Goal: Task Accomplishment & Management: Use online tool/utility

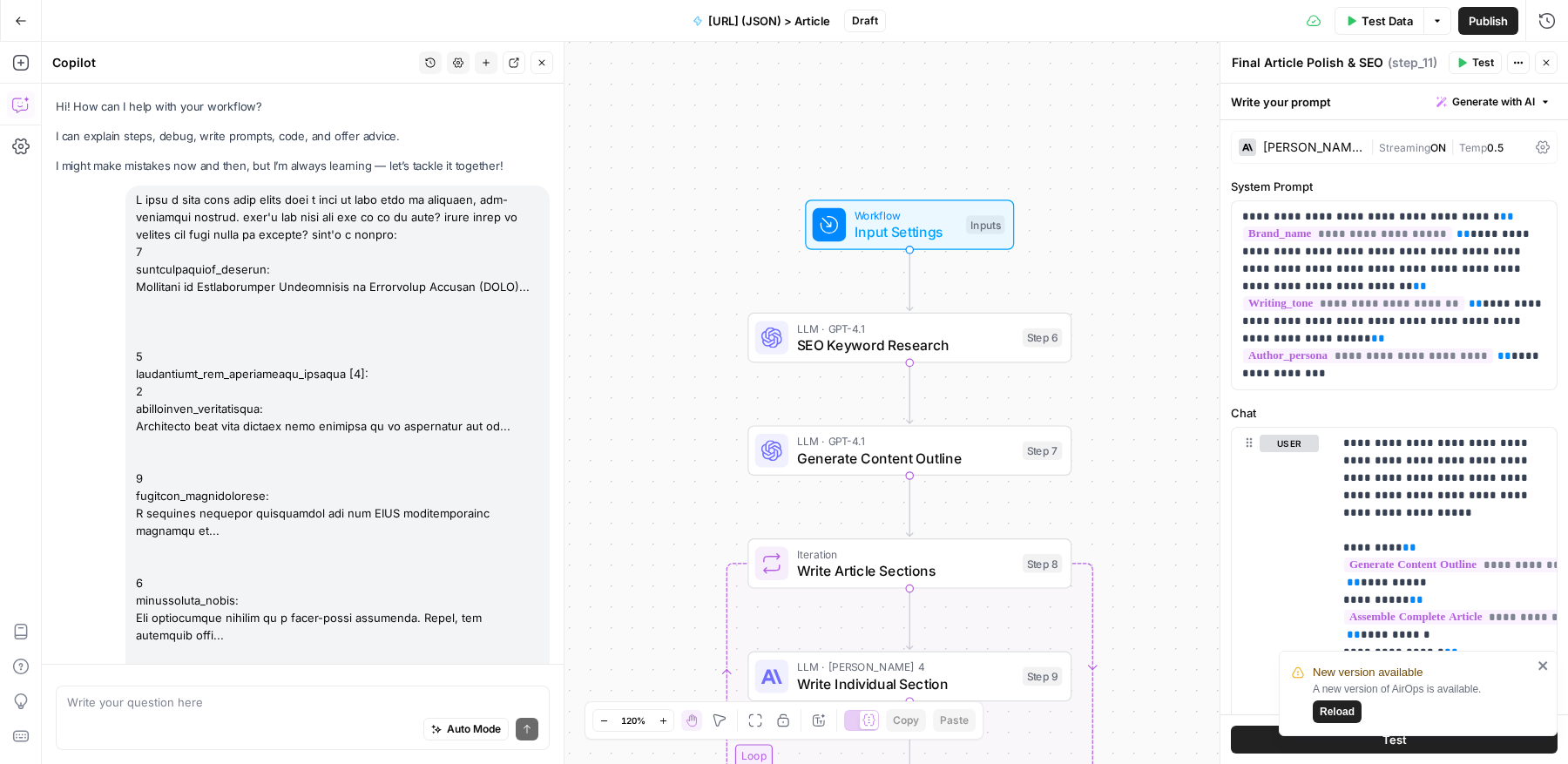
scroll to position [65, 0]
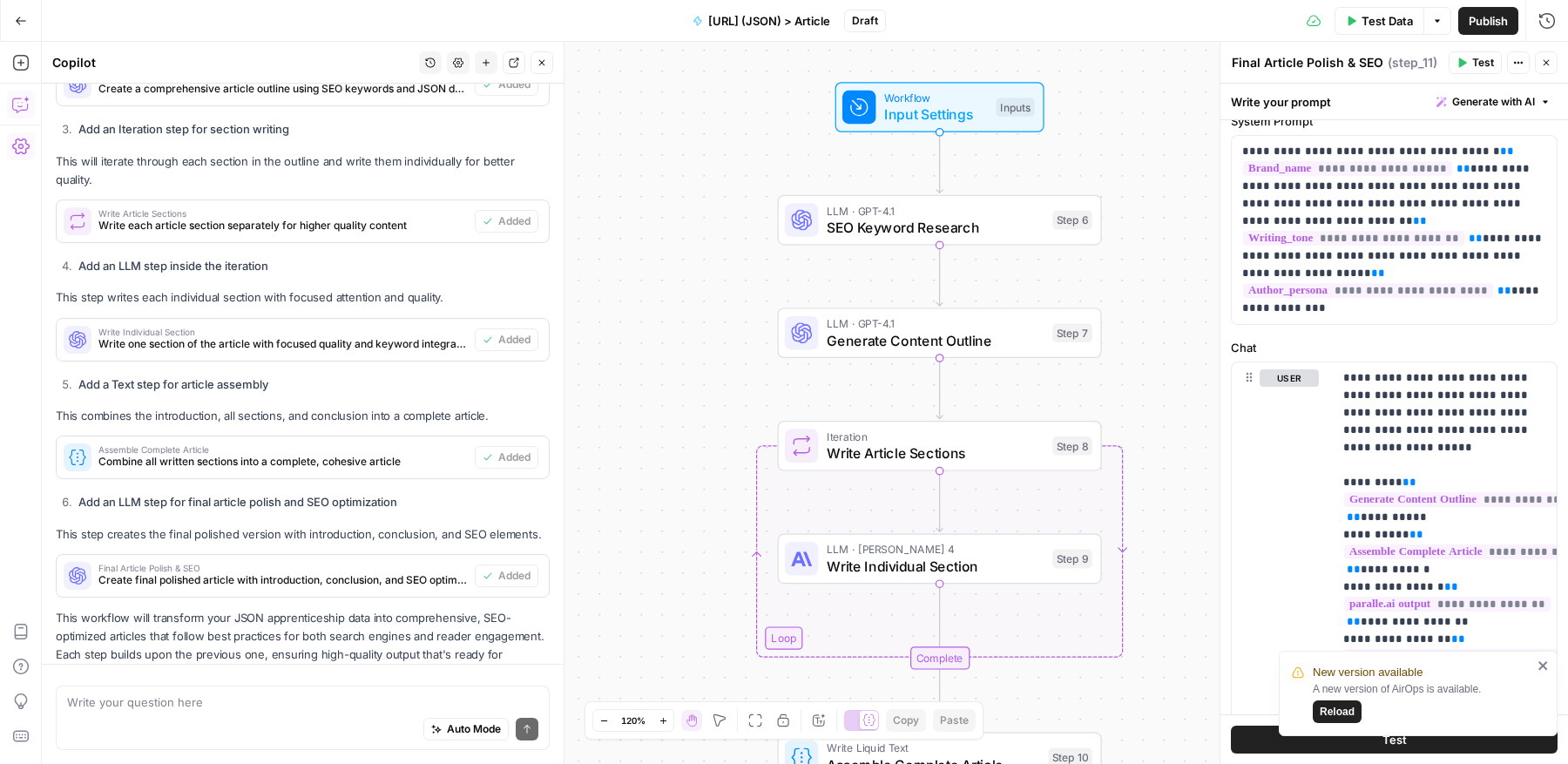
click at [16, 141] on icon "button" at bounding box center [20, 146] width 17 height 17
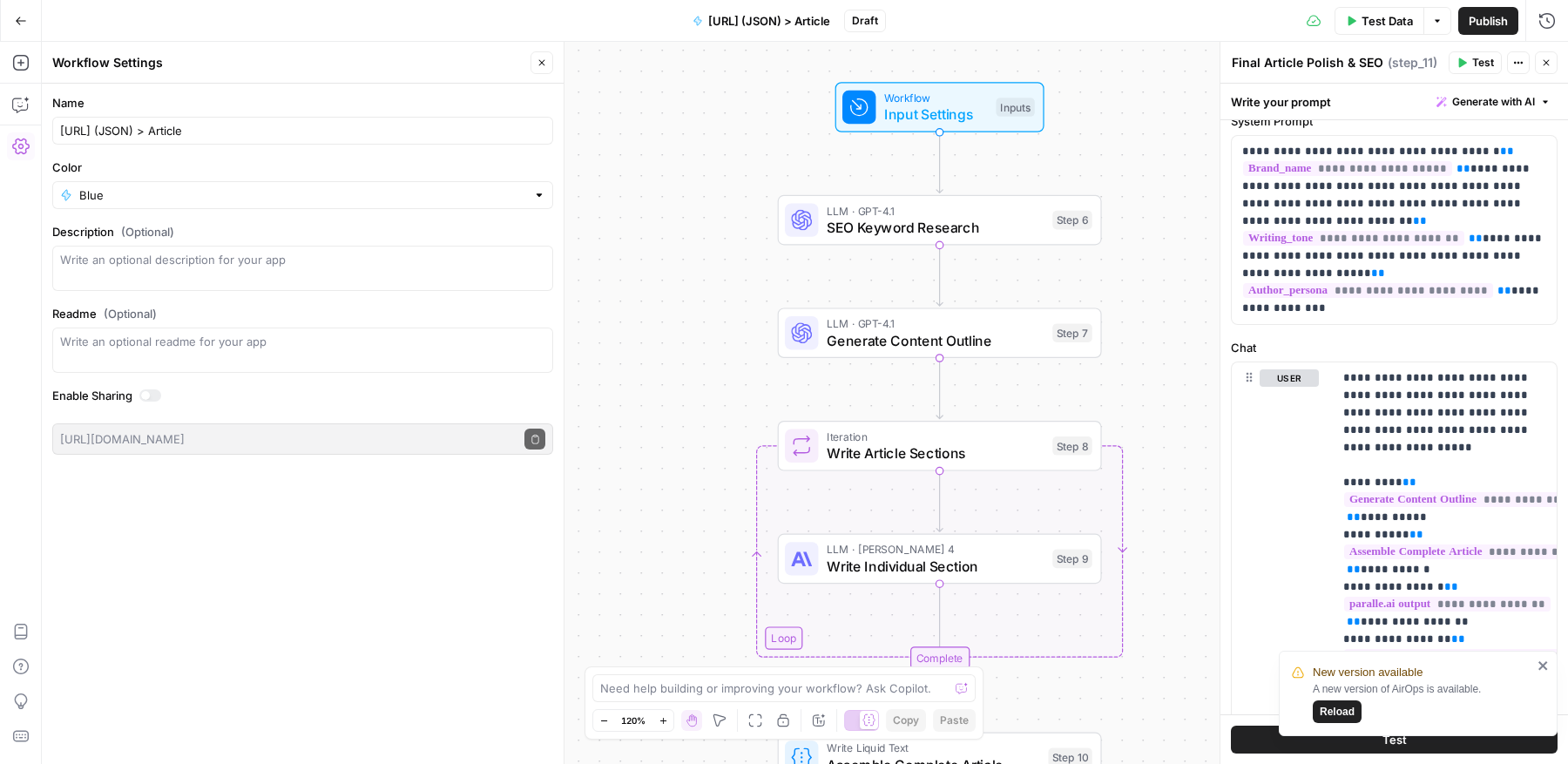
click at [29, 27] on button "Go Back" at bounding box center [21, 21] width 32 height 32
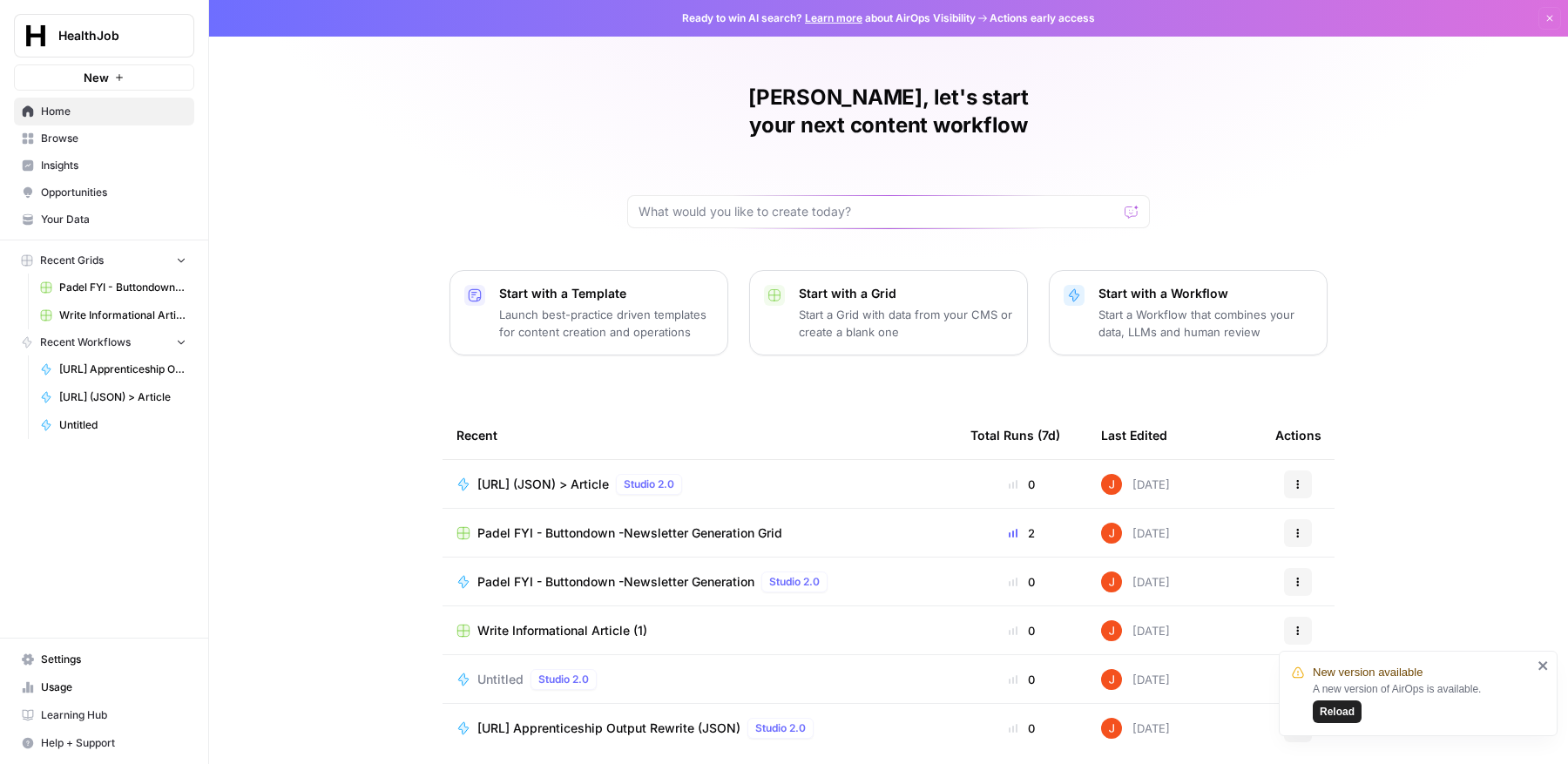
click at [74, 656] on span "Settings" at bounding box center [113, 660] width 145 height 15
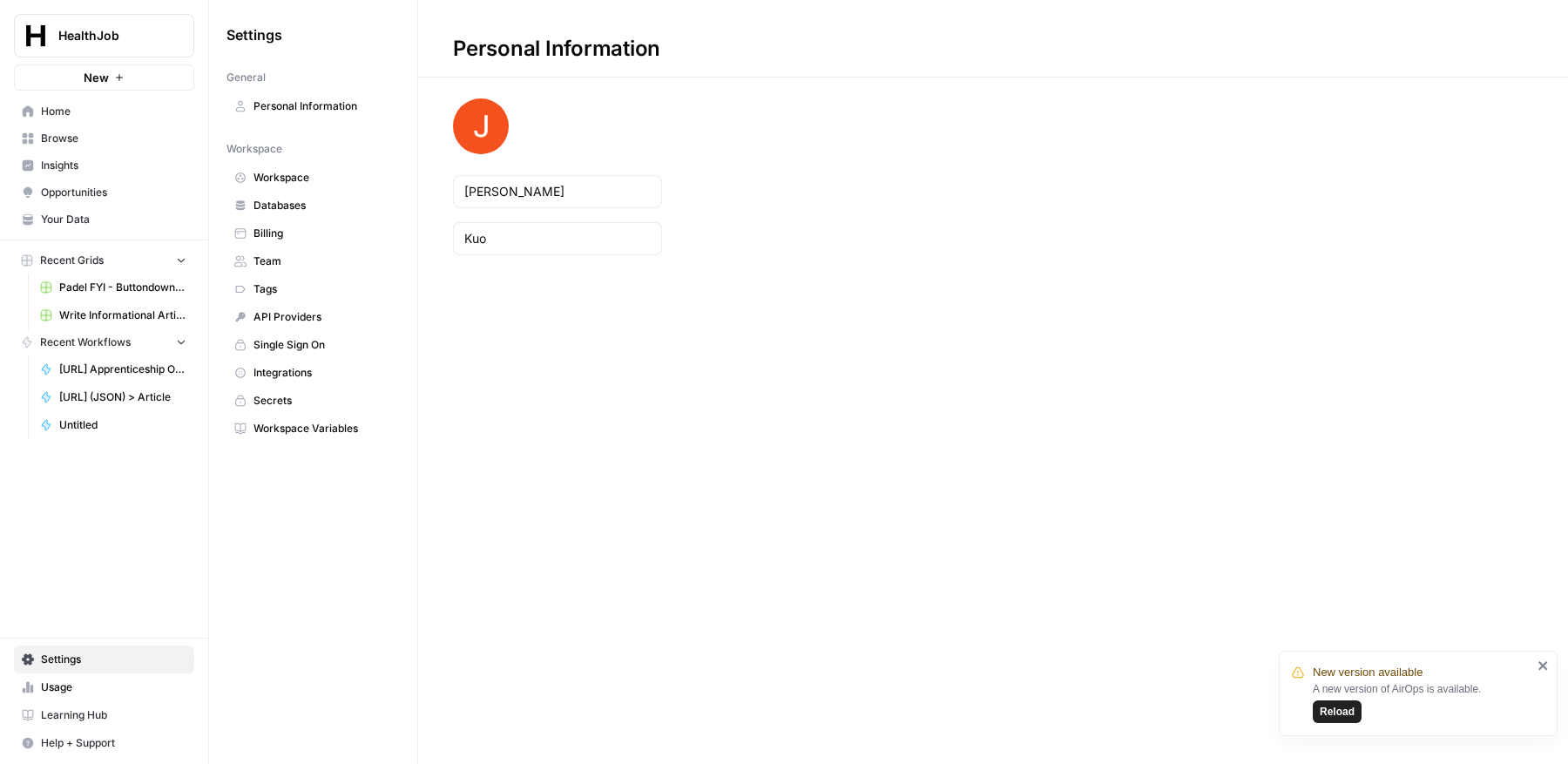
click at [317, 424] on span "Workspace Variables" at bounding box center [322, 428] width 139 height 15
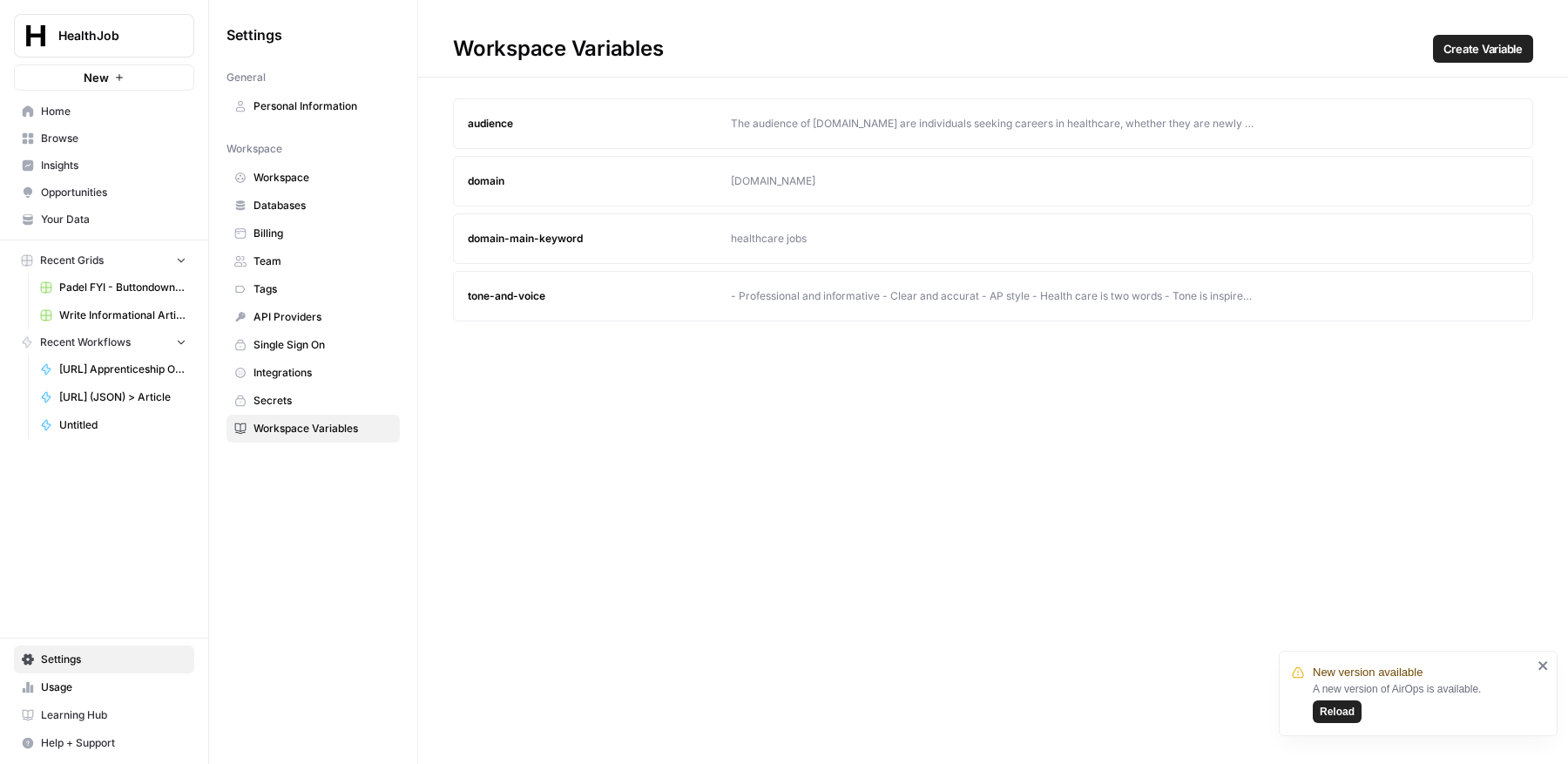
click at [545, 293] on div "tone-and-voice" at bounding box center [599, 296] width 263 height 15
click at [1466, 125] on icon "button" at bounding box center [1472, 124] width 11 height 11
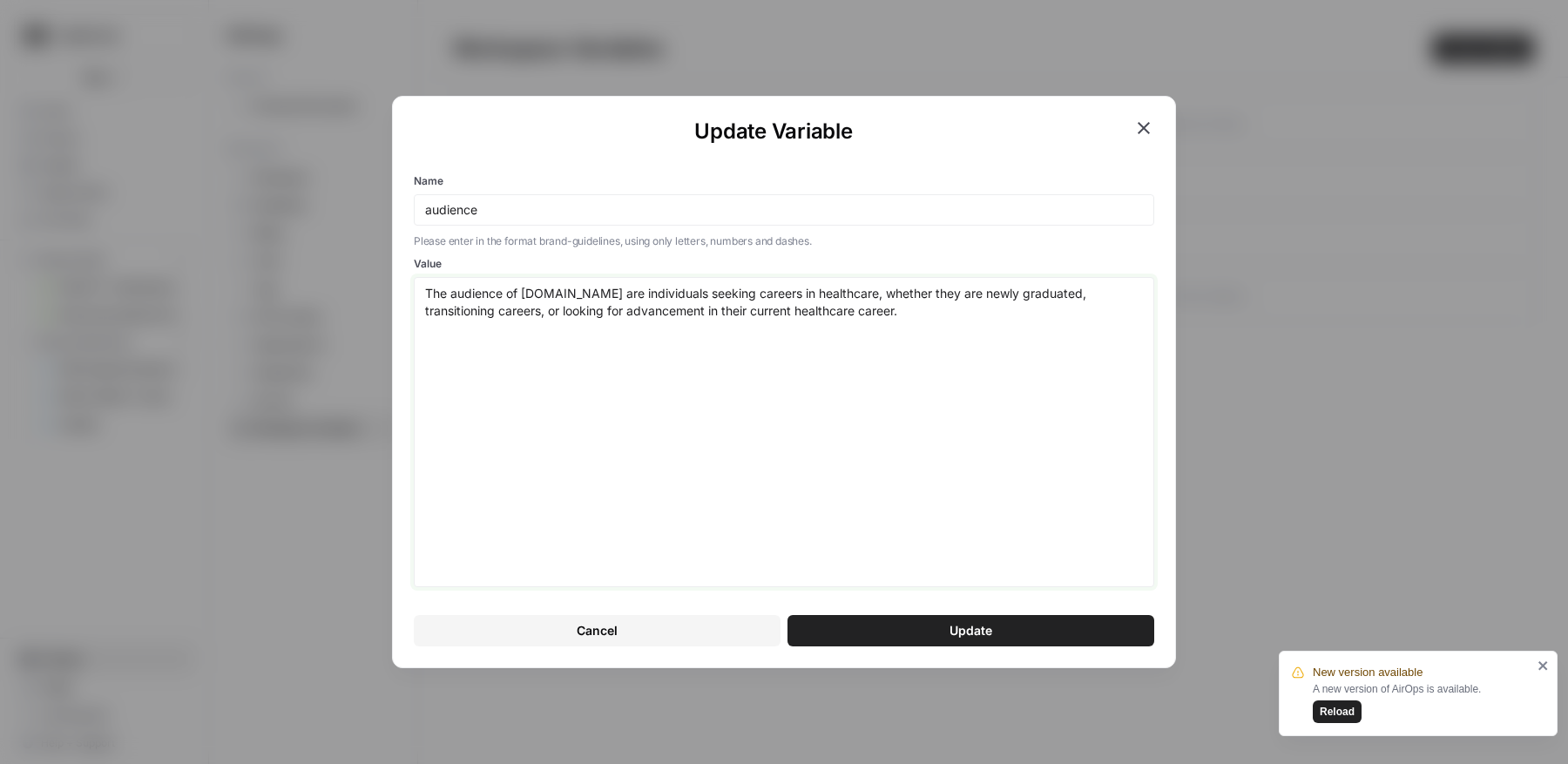
click at [973, 297] on textarea "The audience of healthjob.org are individuals seeking careers in healthcare, wh…" at bounding box center [784, 432] width 718 height 294
type textarea "n"
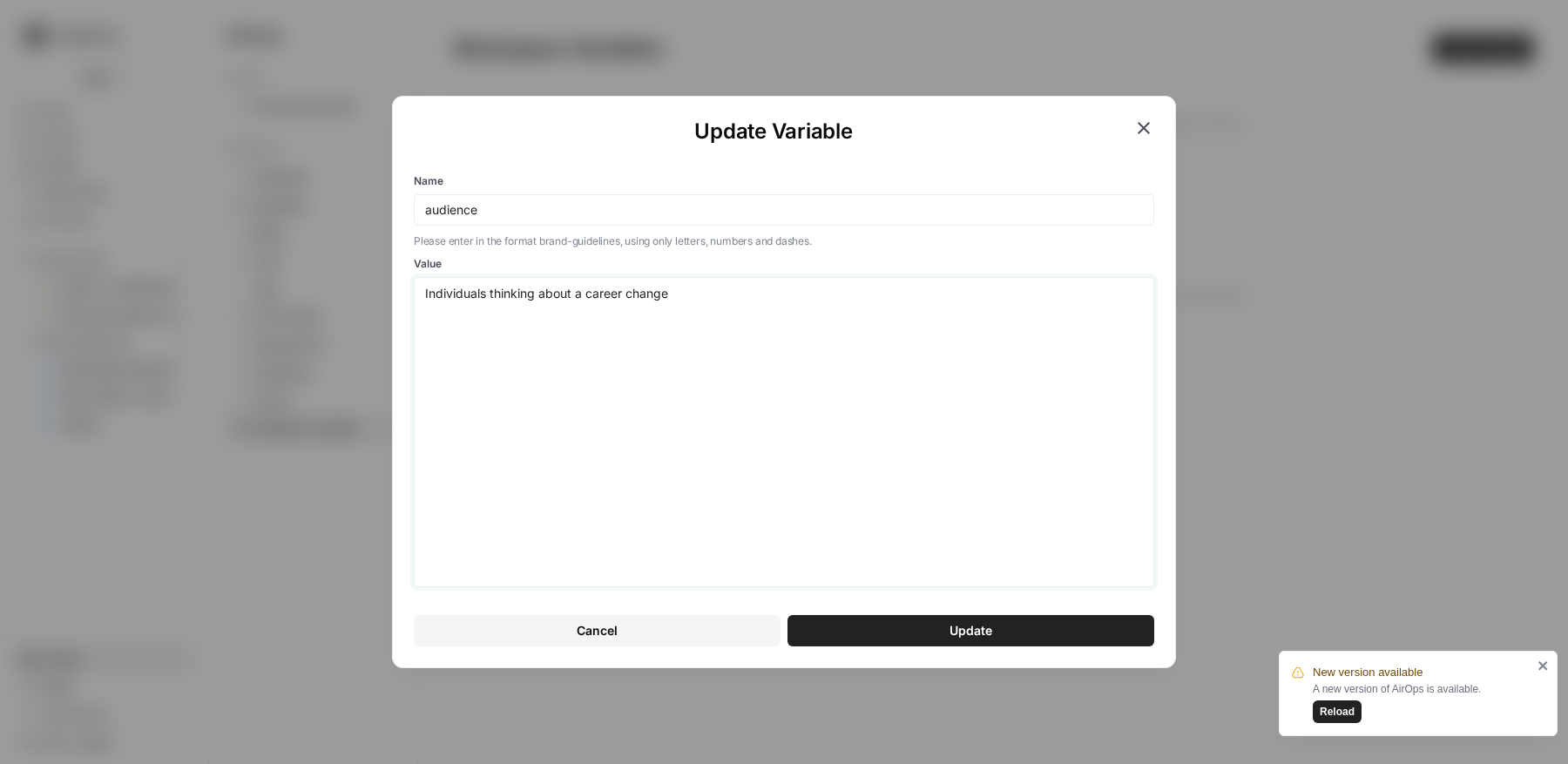
drag, startPoint x: 695, startPoint y: 300, endPoint x: 488, endPoint y: 296, distance: 207.0
click at [488, 296] on textarea "Individuals thinking about a career change" at bounding box center [784, 432] width 718 height 294
type textarea "Individuals lookin for a career change. Typically have a high school education,…"
click at [911, 637] on button "Update" at bounding box center [971, 630] width 367 height 32
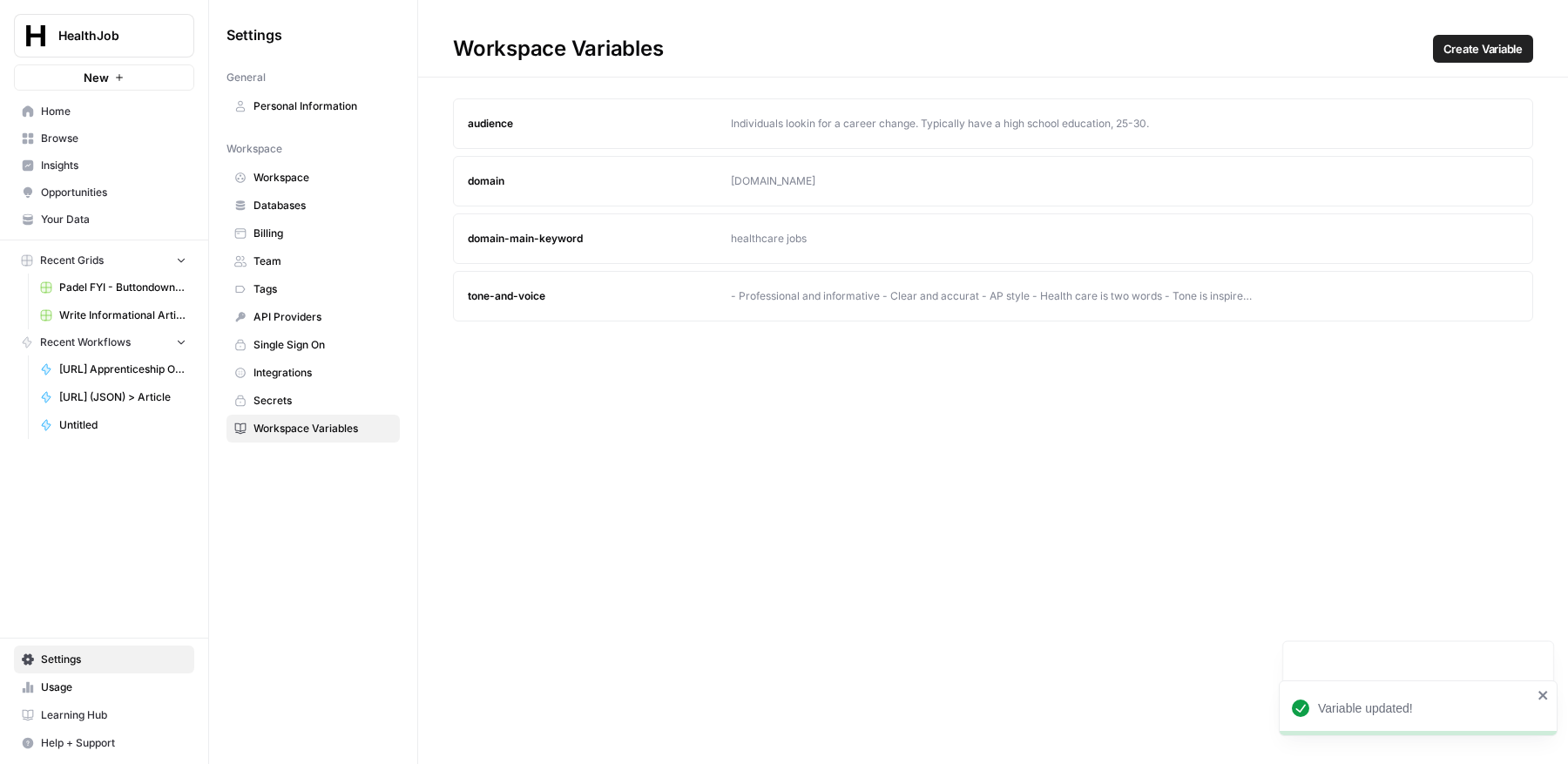
click at [799, 180] on div "healthjob.org" at bounding box center [993, 181] width 525 height 15
click at [1472, 173] on button "Edit" at bounding box center [1471, 181] width 28 height 28
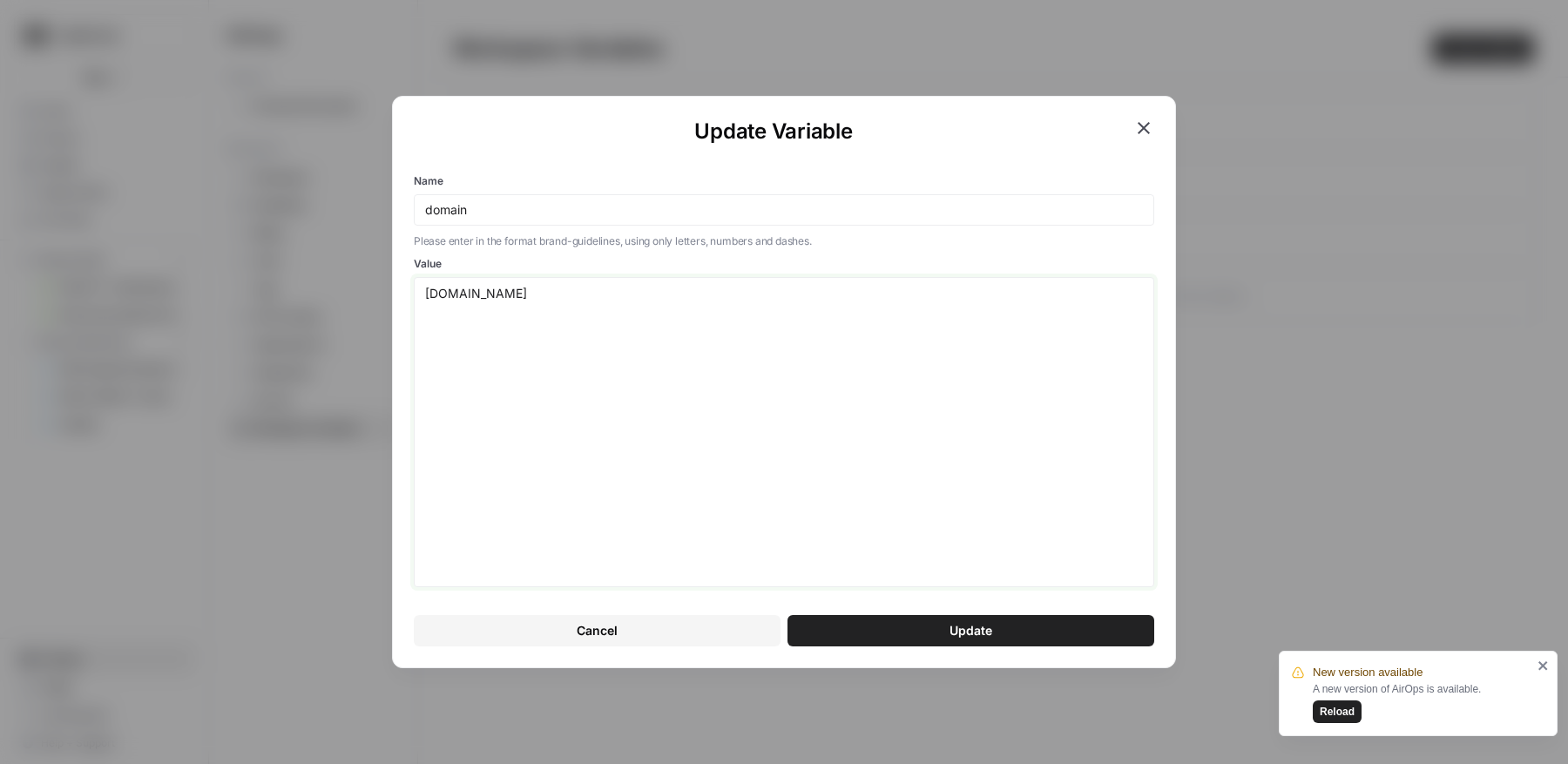
click at [1036, 301] on textarea "healthjob.org" at bounding box center [784, 432] width 718 height 294
click at [1000, 207] on input "domain" at bounding box center [784, 210] width 718 height 15
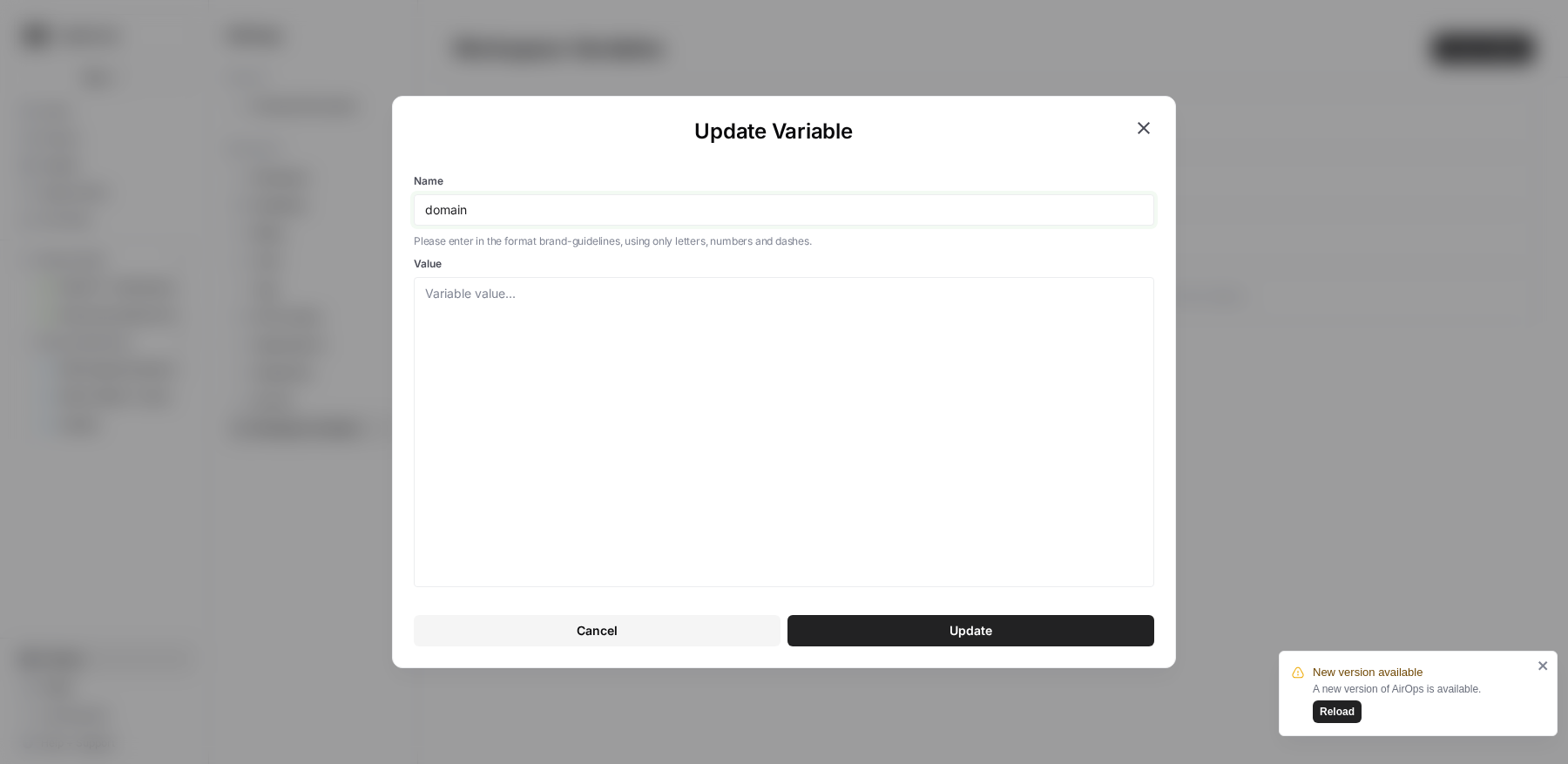
click at [1000, 207] on input "domain" at bounding box center [784, 210] width 718 height 15
click at [995, 635] on button "Update" at bounding box center [971, 630] width 367 height 32
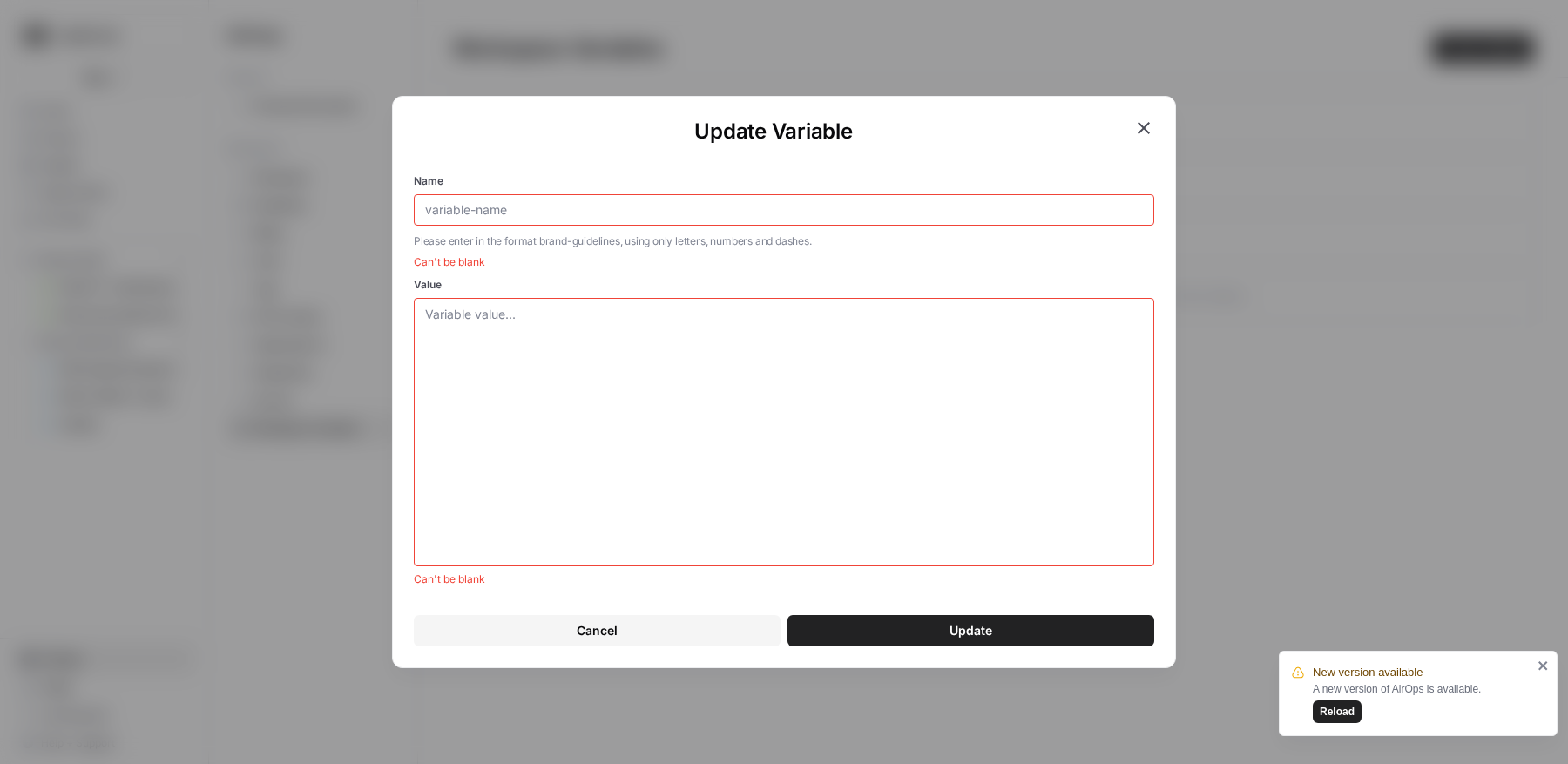
click at [651, 630] on button "Cancel" at bounding box center [597, 630] width 367 height 32
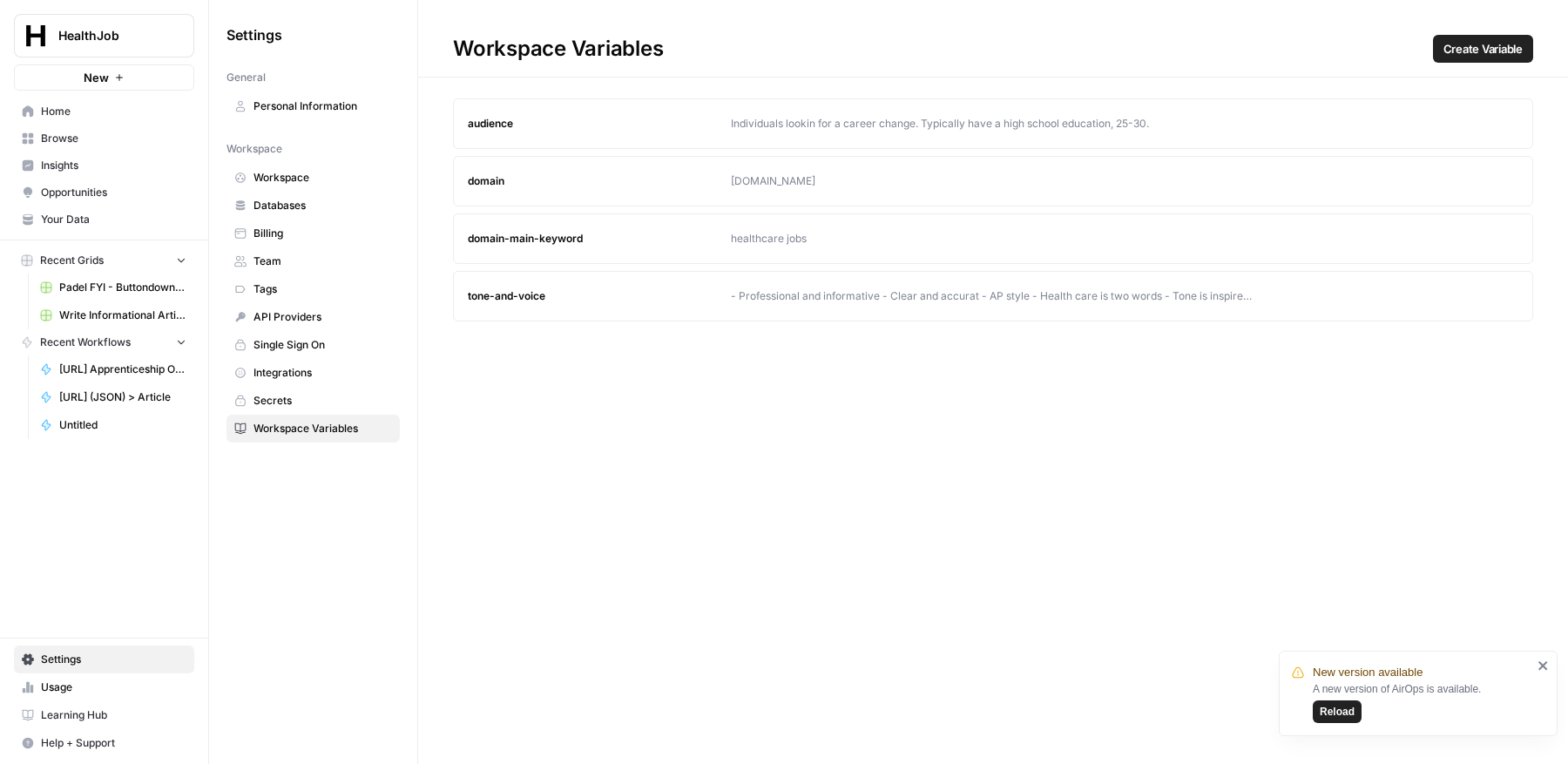
click at [1471, 235] on icon "button" at bounding box center [1472, 239] width 11 height 11
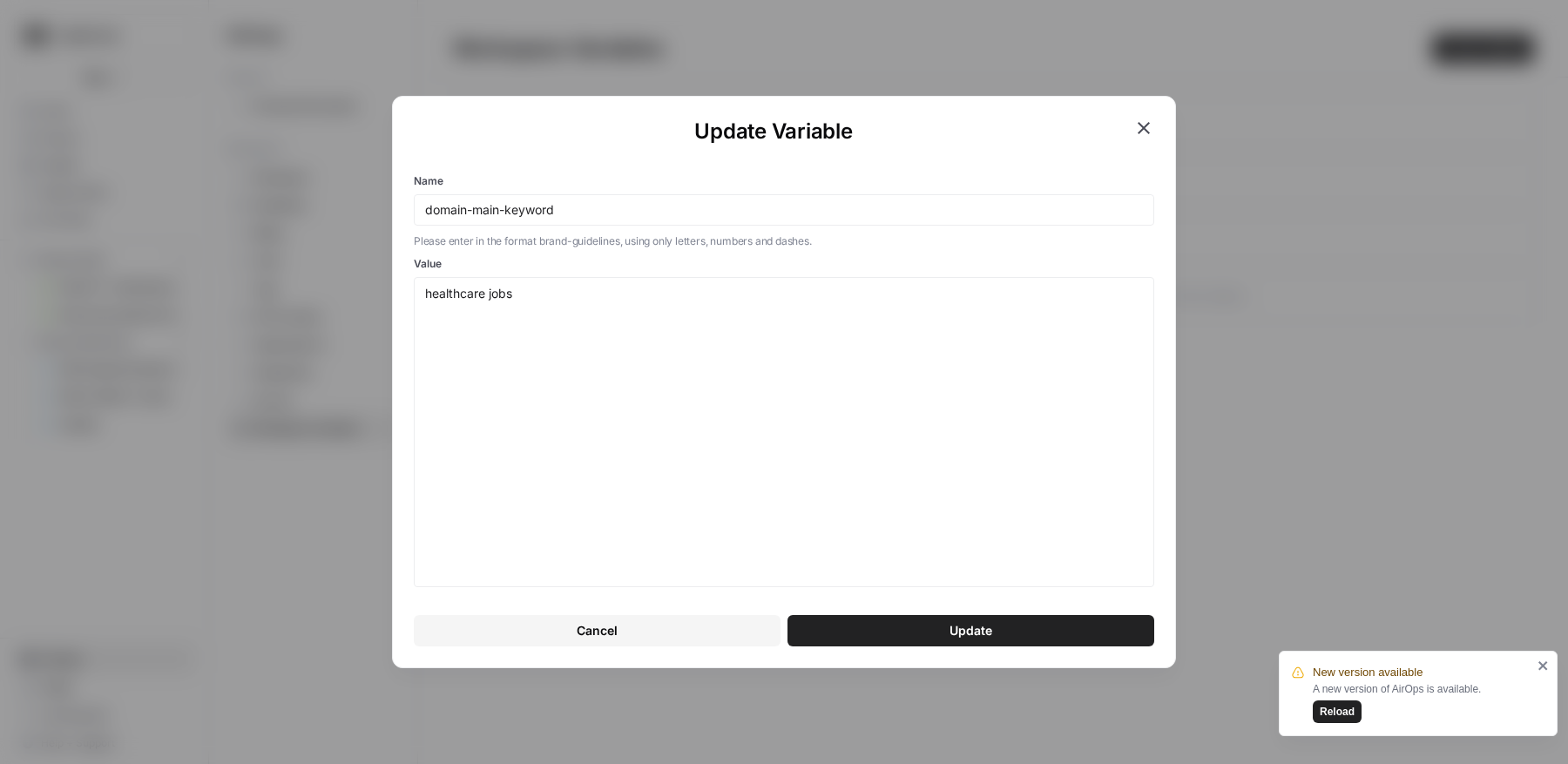
click at [1142, 125] on icon "button" at bounding box center [1143, 127] width 12 height 12
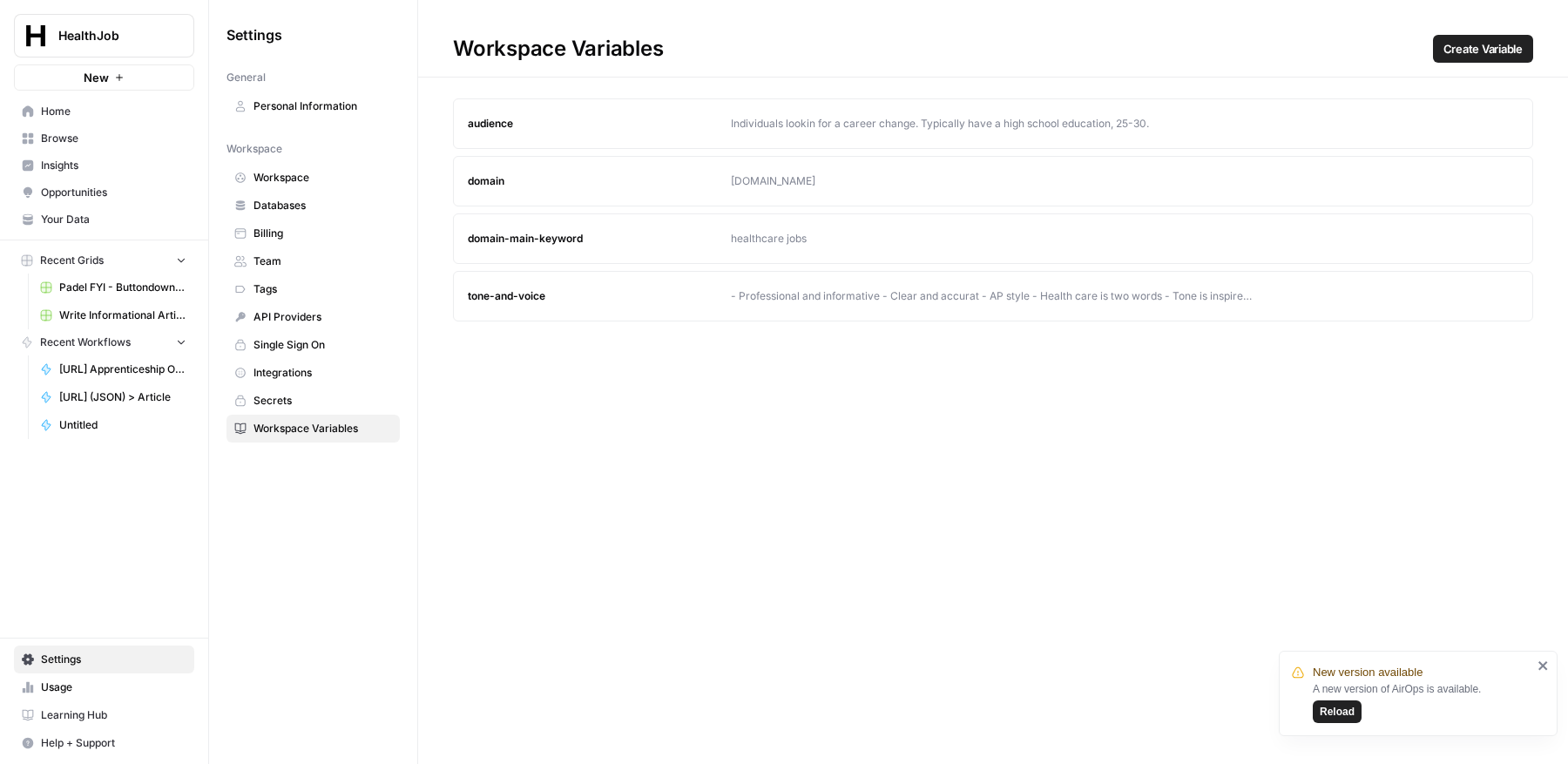
click at [125, 218] on span "Your Data" at bounding box center [113, 219] width 145 height 15
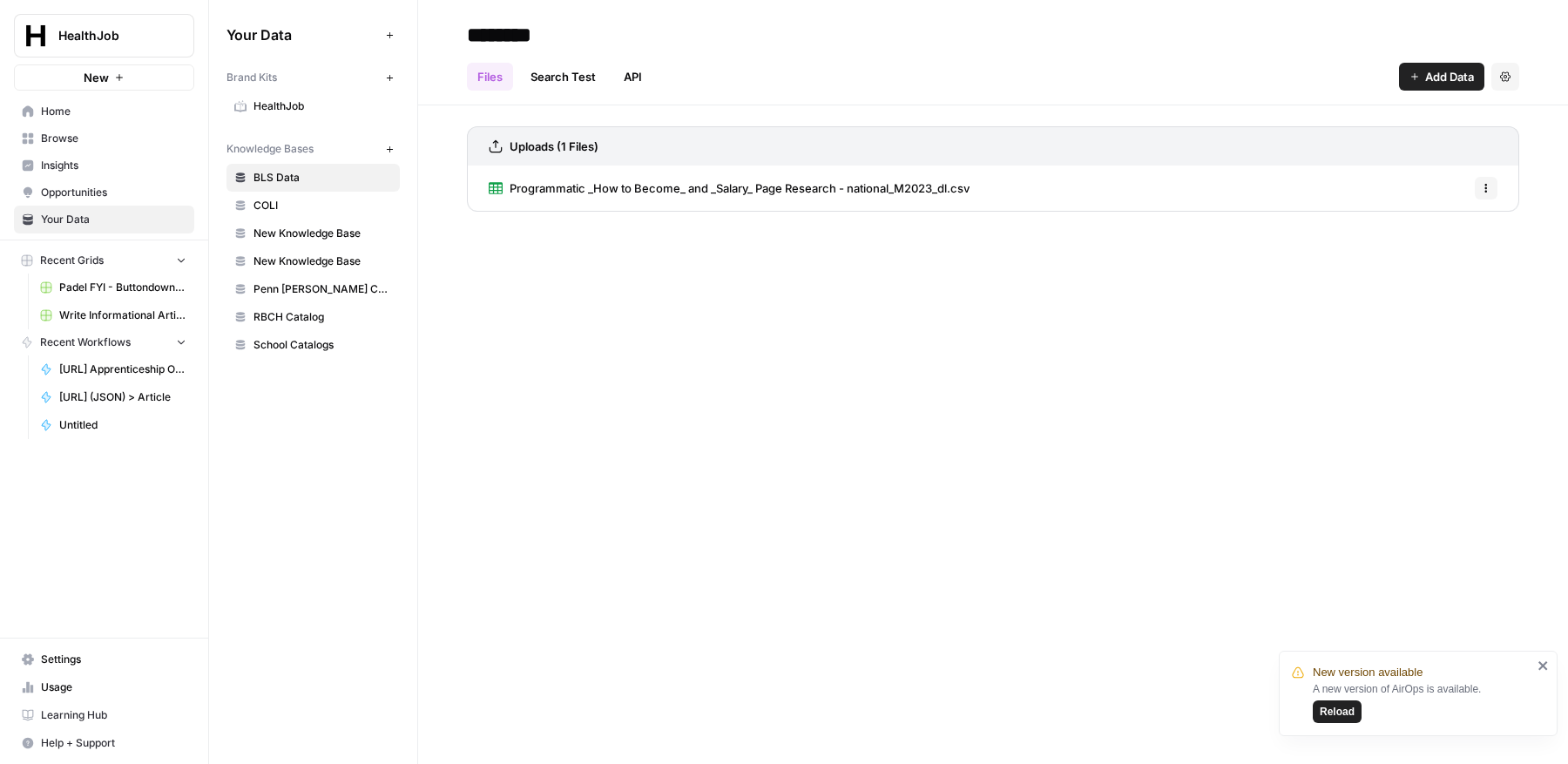
click at [275, 111] on span "HealthJob" at bounding box center [322, 105] width 139 height 15
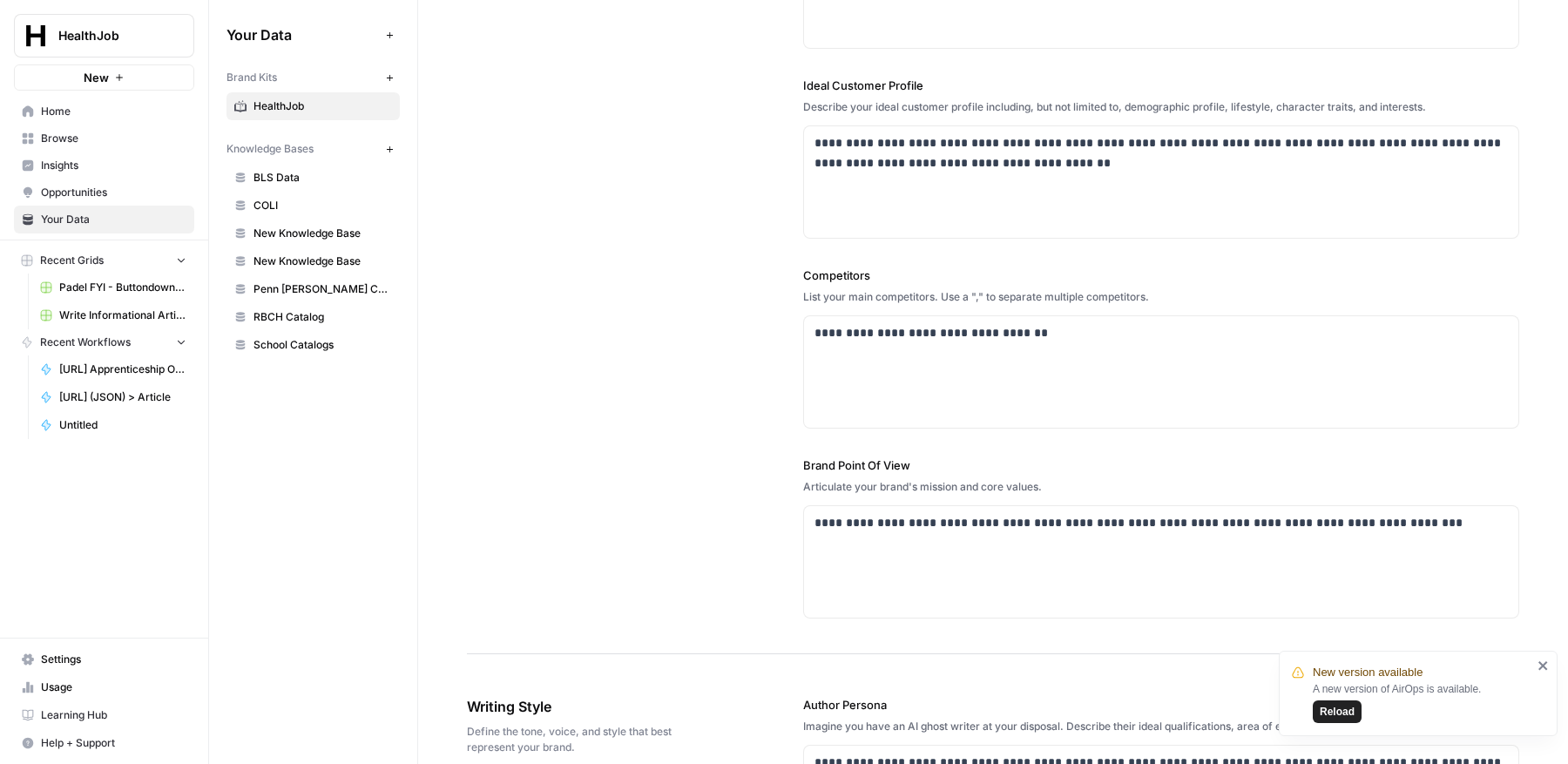
scroll to position [332, 0]
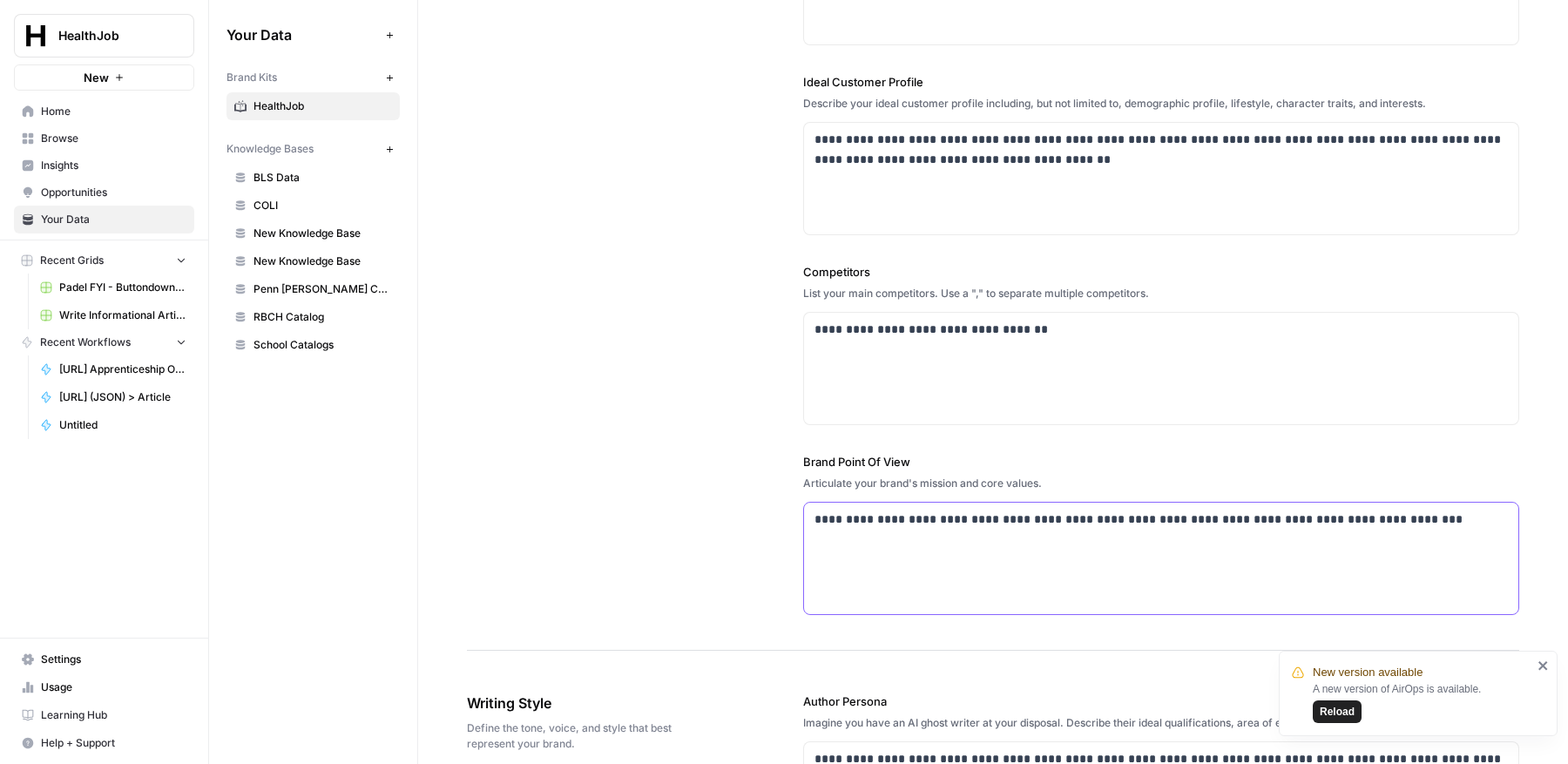
drag, startPoint x: 900, startPoint y: 516, endPoint x: 812, endPoint y: 522, distance: 88.2
click at [812, 522] on div "**********" at bounding box center [1160, 559] width 715 height 112
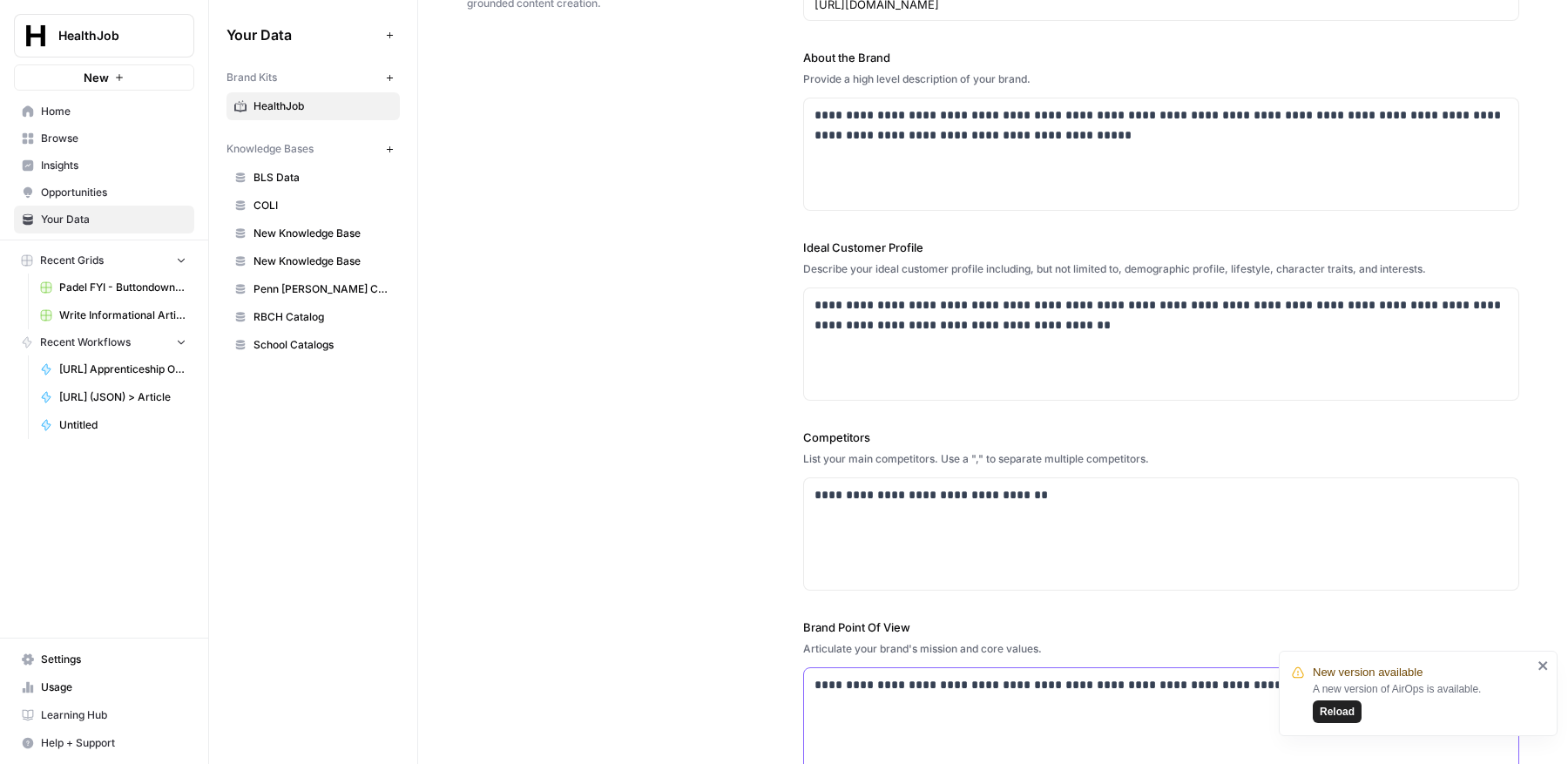
scroll to position [0, 0]
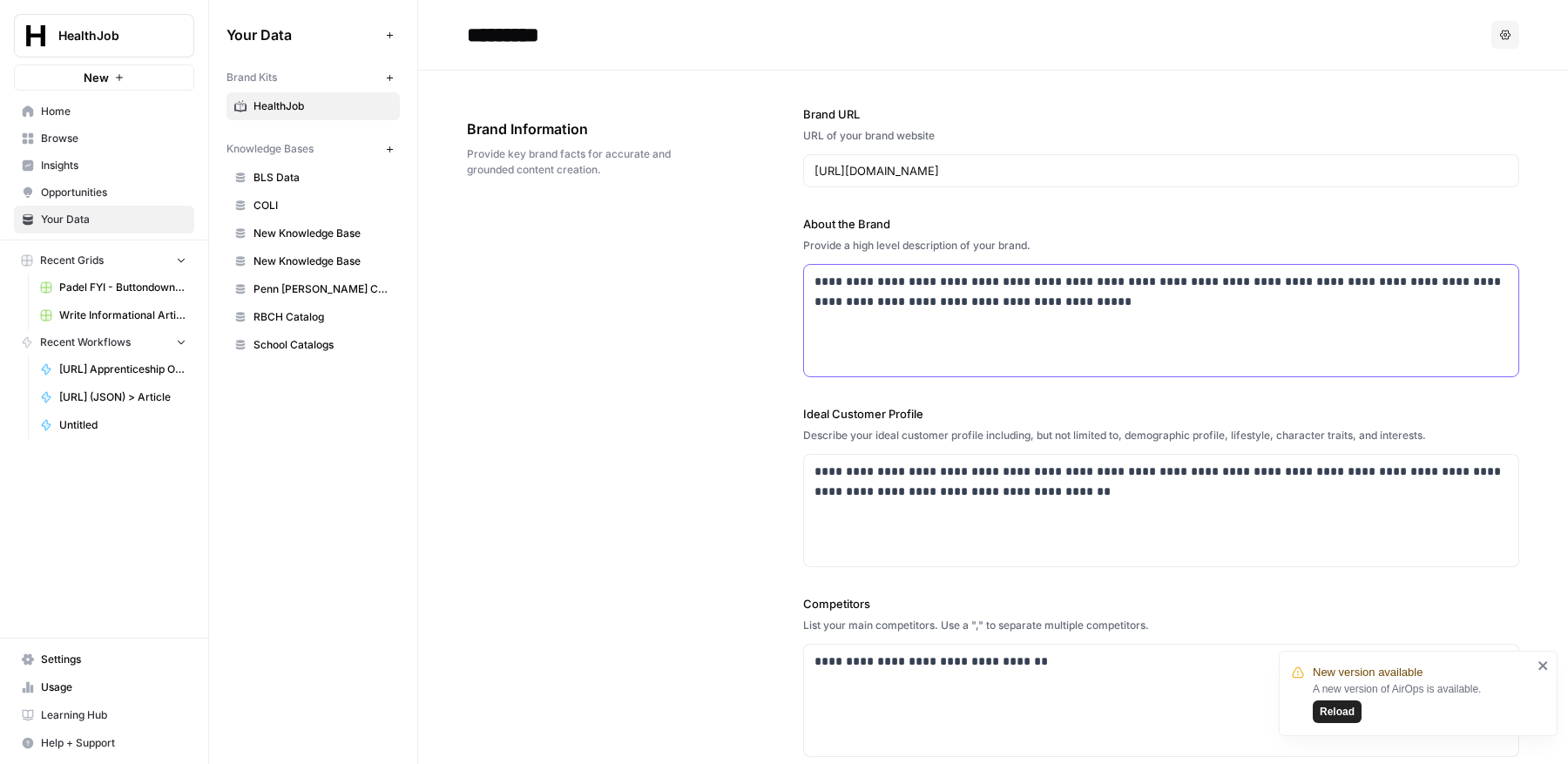
drag, startPoint x: 927, startPoint y: 281, endPoint x: 756, endPoint y: 281, distance: 171.0
click at [756, 281] on div "**********" at bounding box center [992, 527] width 1052 height 912
drag, startPoint x: 1265, startPoint y: 275, endPoint x: 1139, endPoint y: 277, distance: 126.0
click at [1139, 277] on p "**********" at bounding box center [1161, 292] width 695 height 40
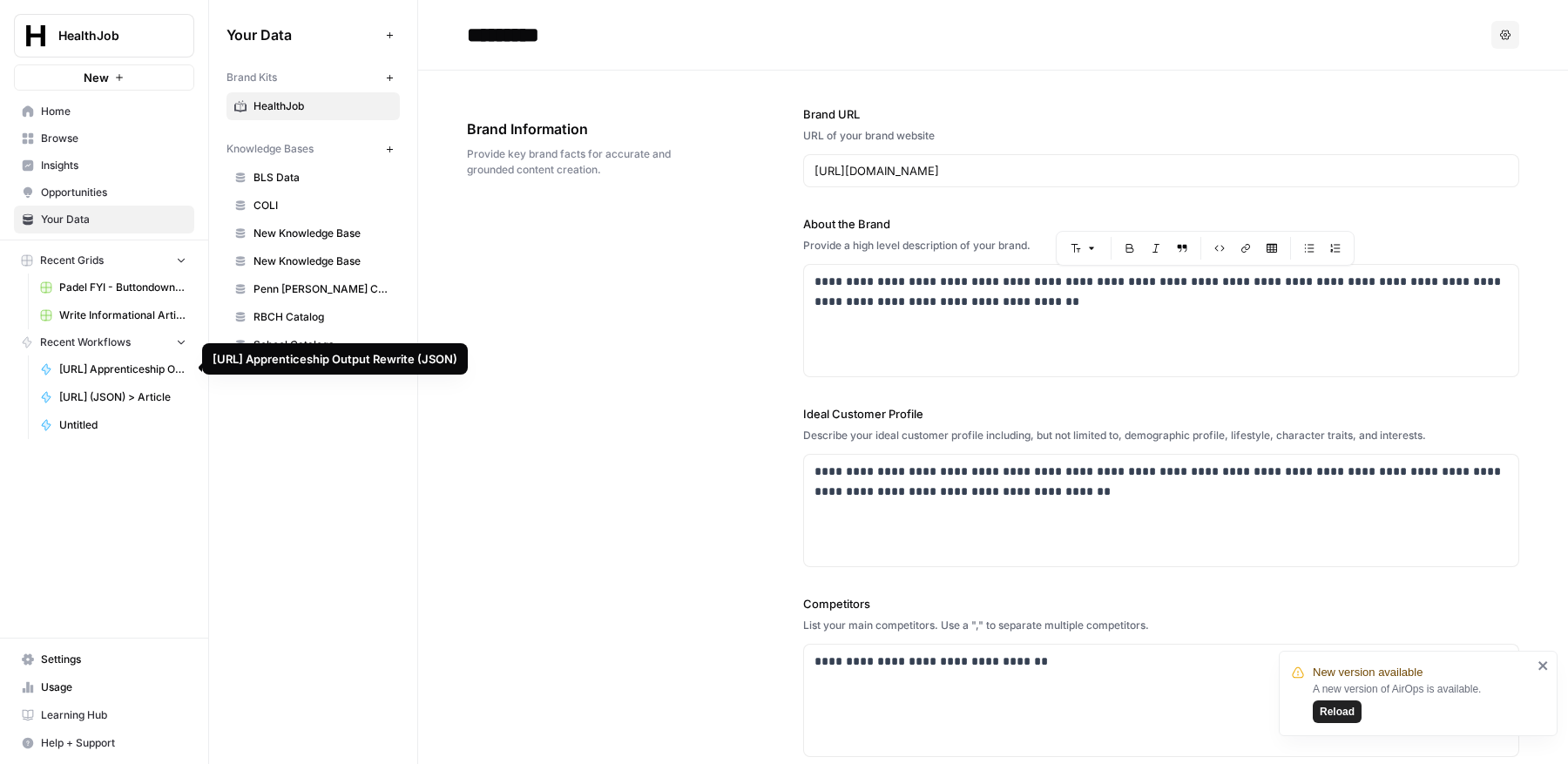
click at [124, 364] on span "[URL] Apprenticeship Output Rewrite (JSON)" at bounding box center [123, 369] width 127 height 15
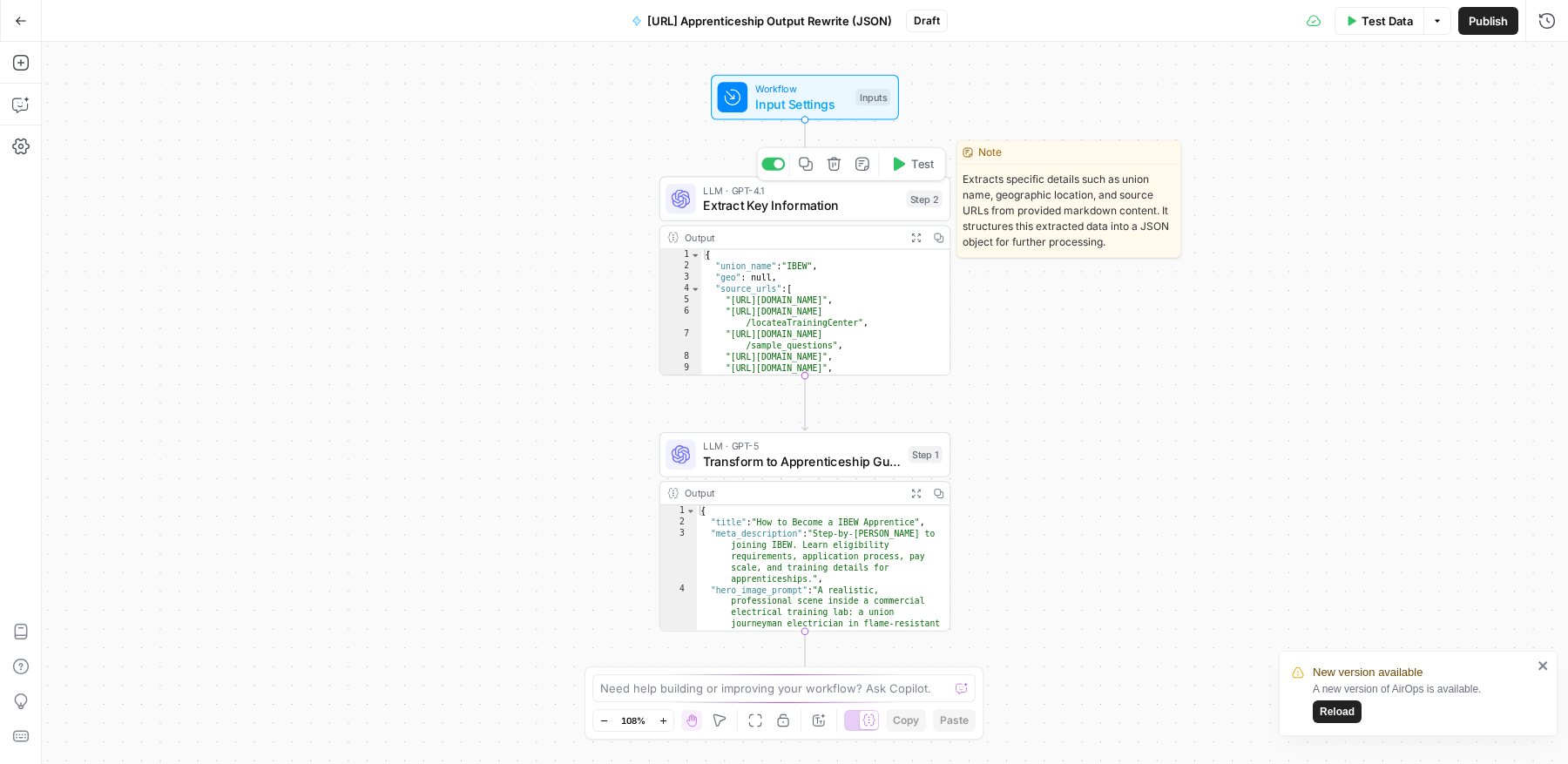
click at [847, 207] on span "Extract Key Information" at bounding box center [801, 205] width 196 height 19
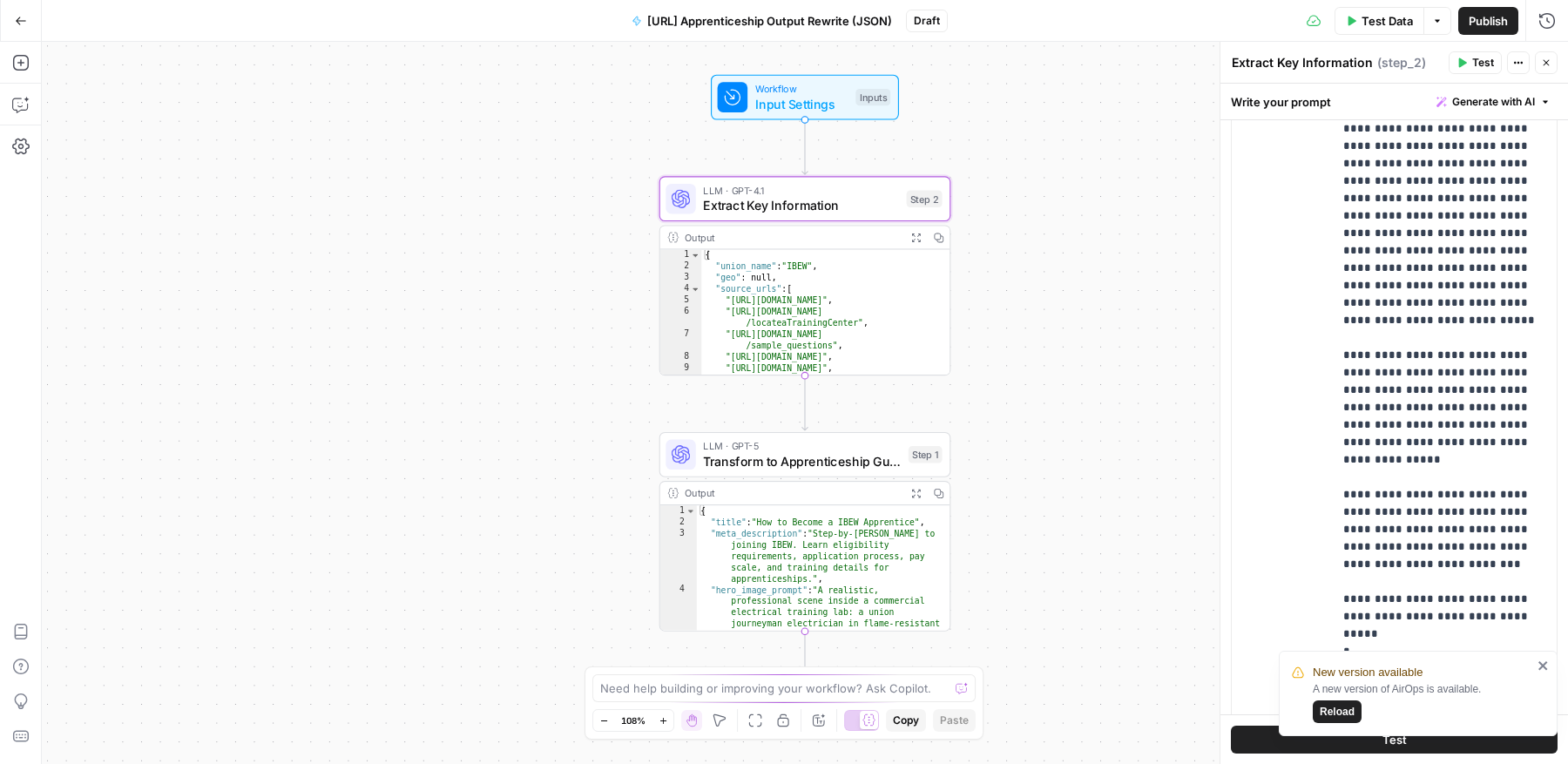
scroll to position [541, 0]
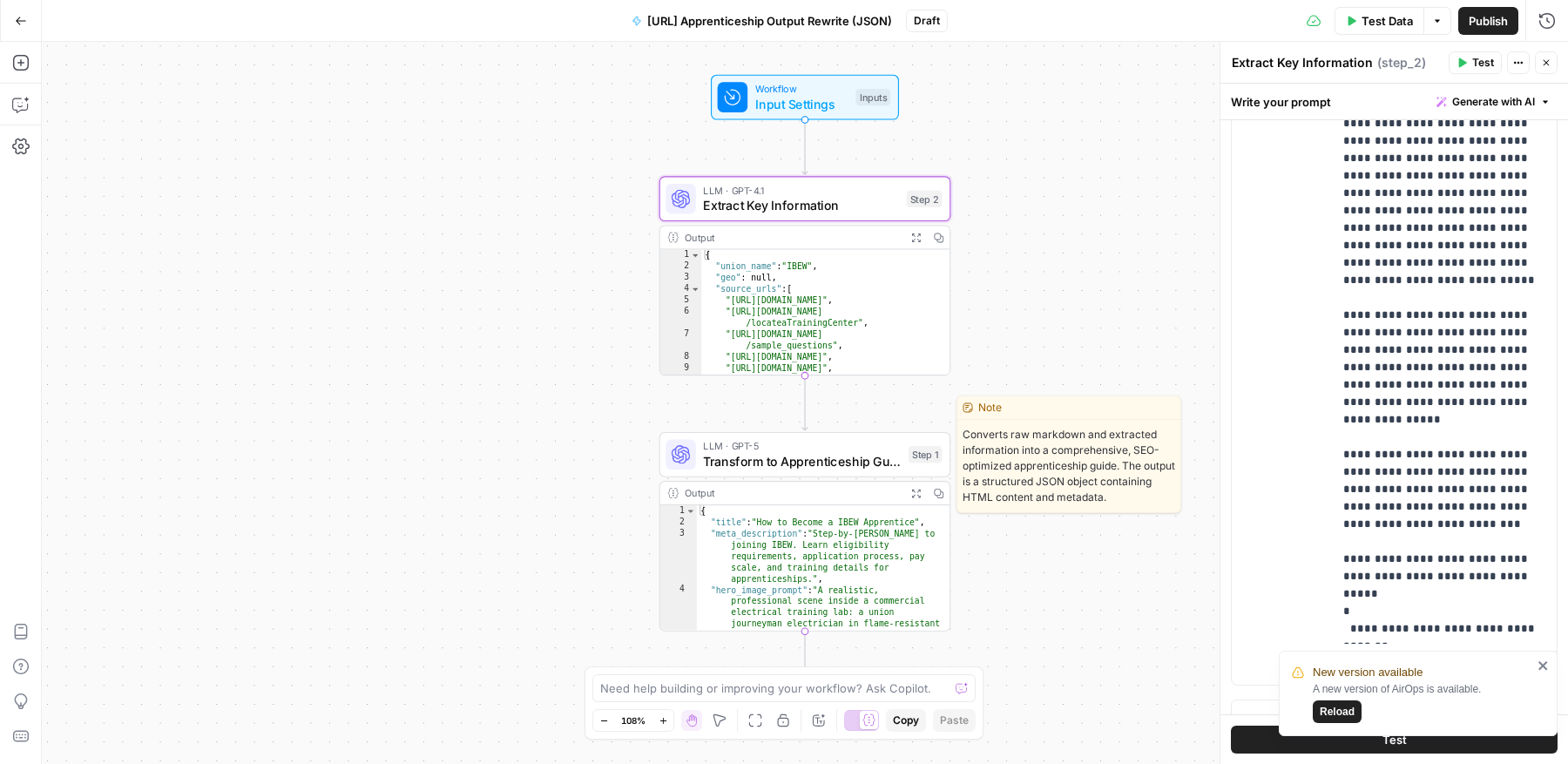
click at [827, 461] on span "Transform to Apprenticeship Guide" at bounding box center [802, 461] width 198 height 19
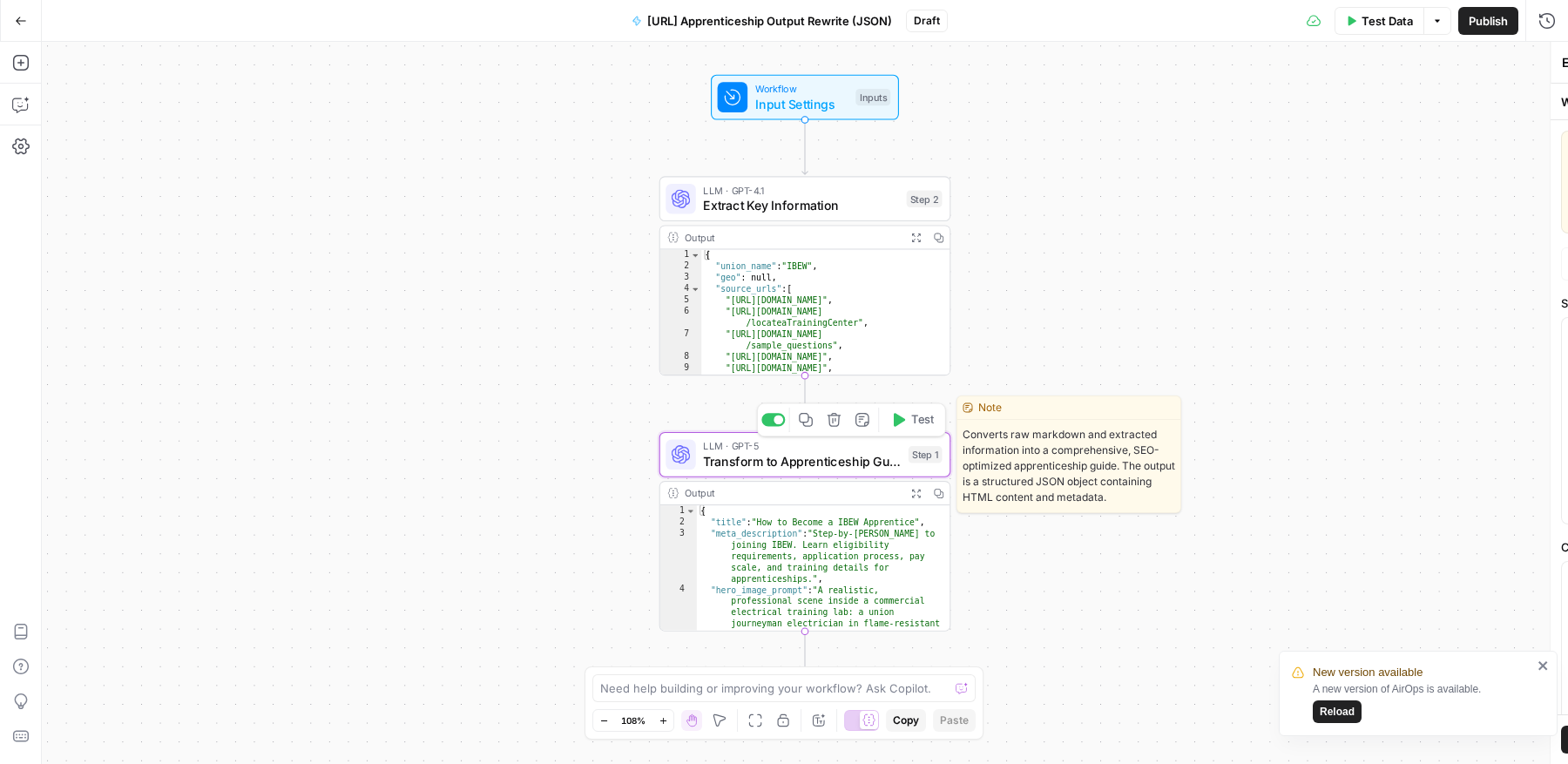
type textarea "Transform to Apprenticeship Guide"
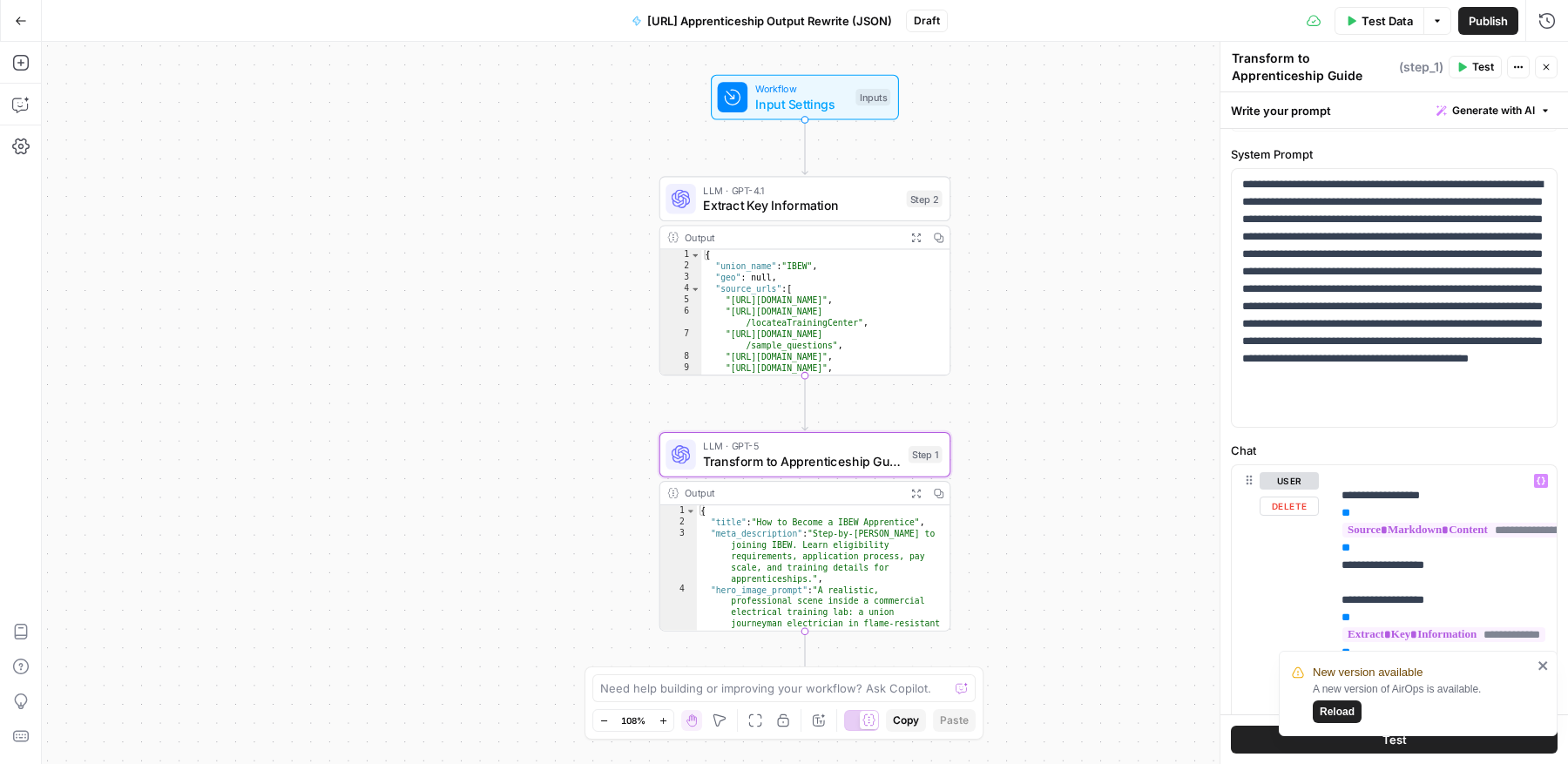
scroll to position [0, 2]
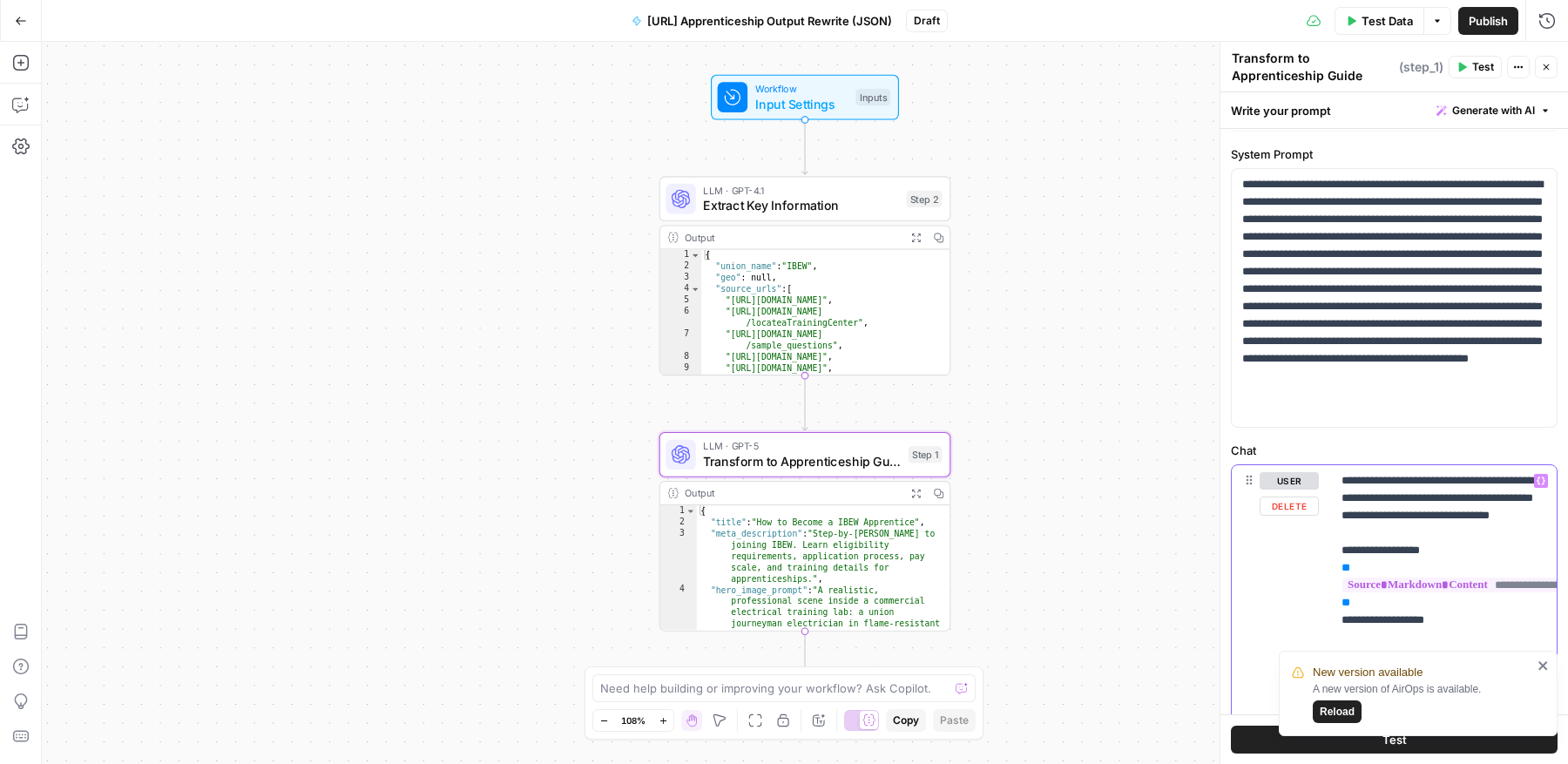
click at [24, 22] on icon "button" at bounding box center [20, 20] width 12 height 12
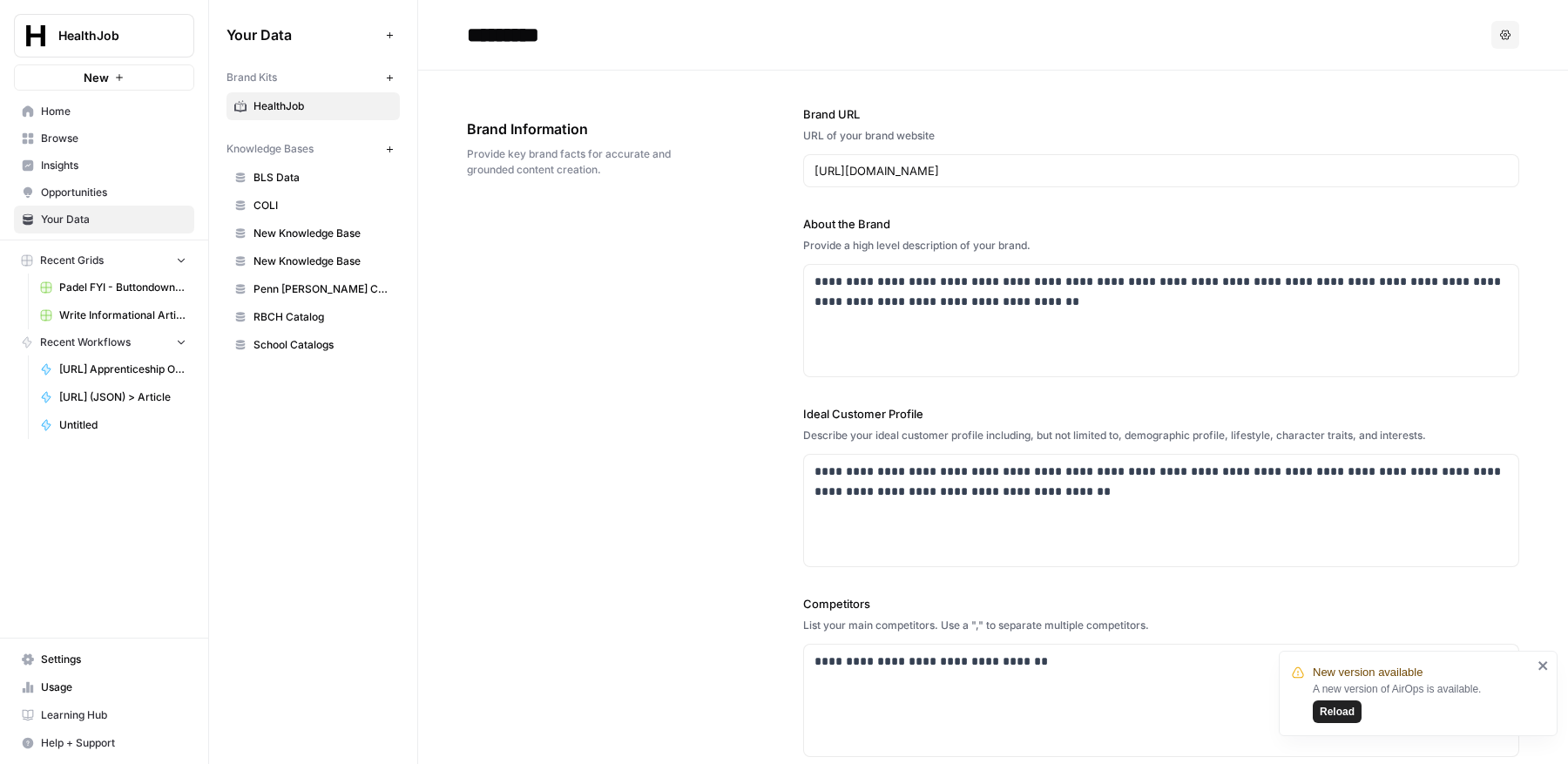
click at [141, 394] on span "[URL] (JSON) > Article" at bounding box center [123, 397] width 127 height 15
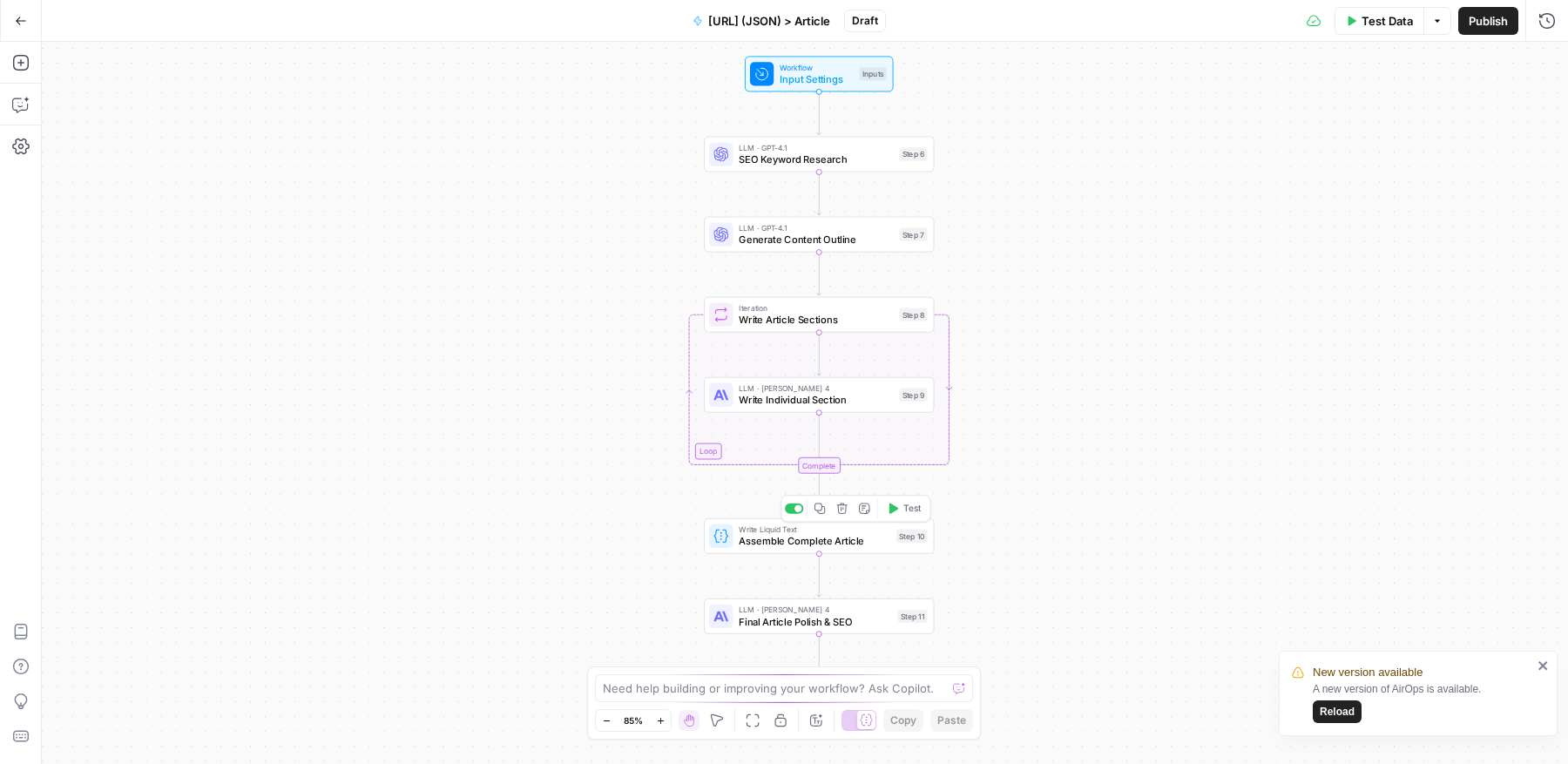
click at [801, 538] on span "Assemble Complete Article" at bounding box center [814, 541] width 152 height 15
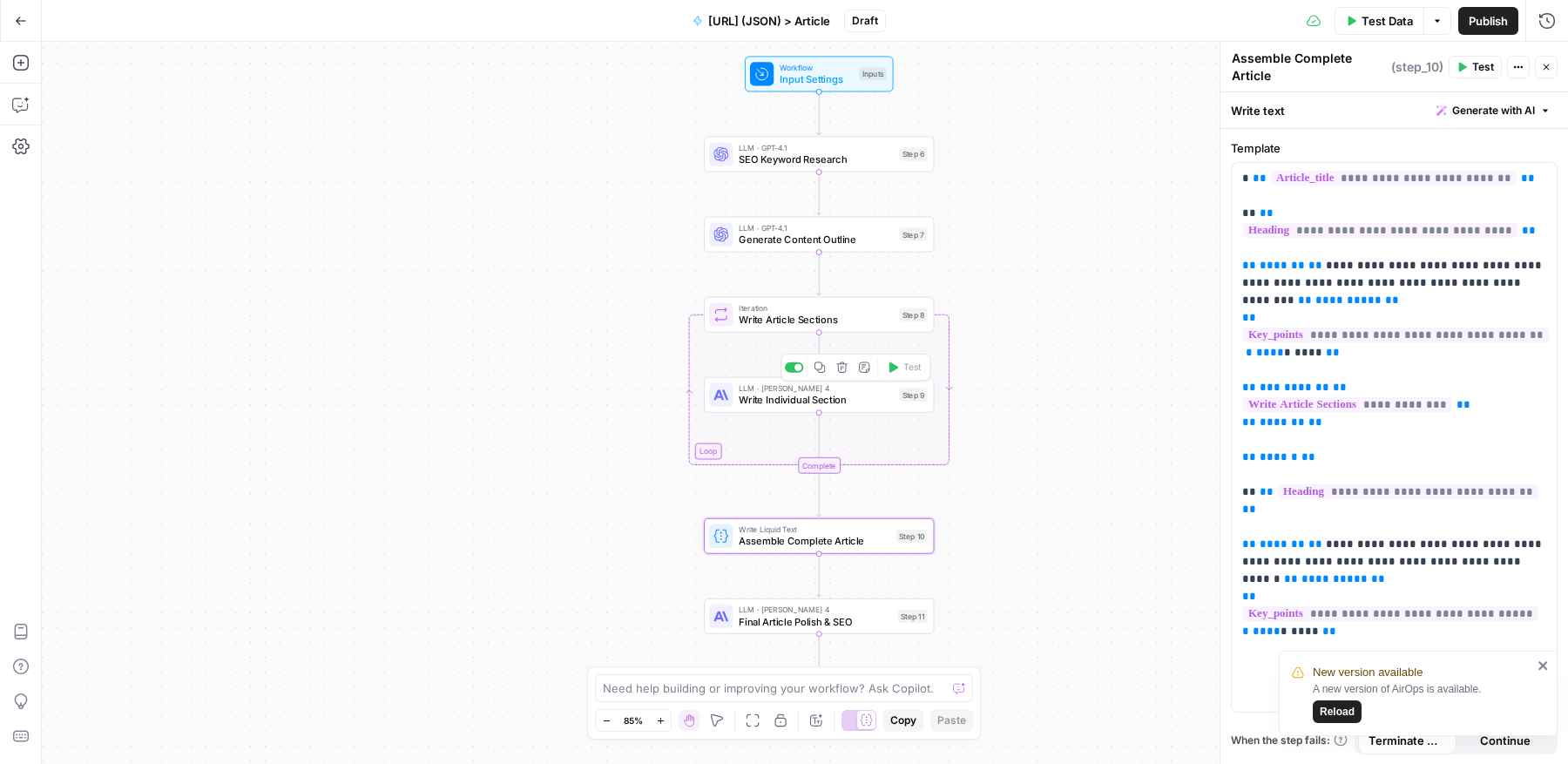
click at [814, 395] on span "Write Individual Section" at bounding box center [816, 401] width 154 height 15
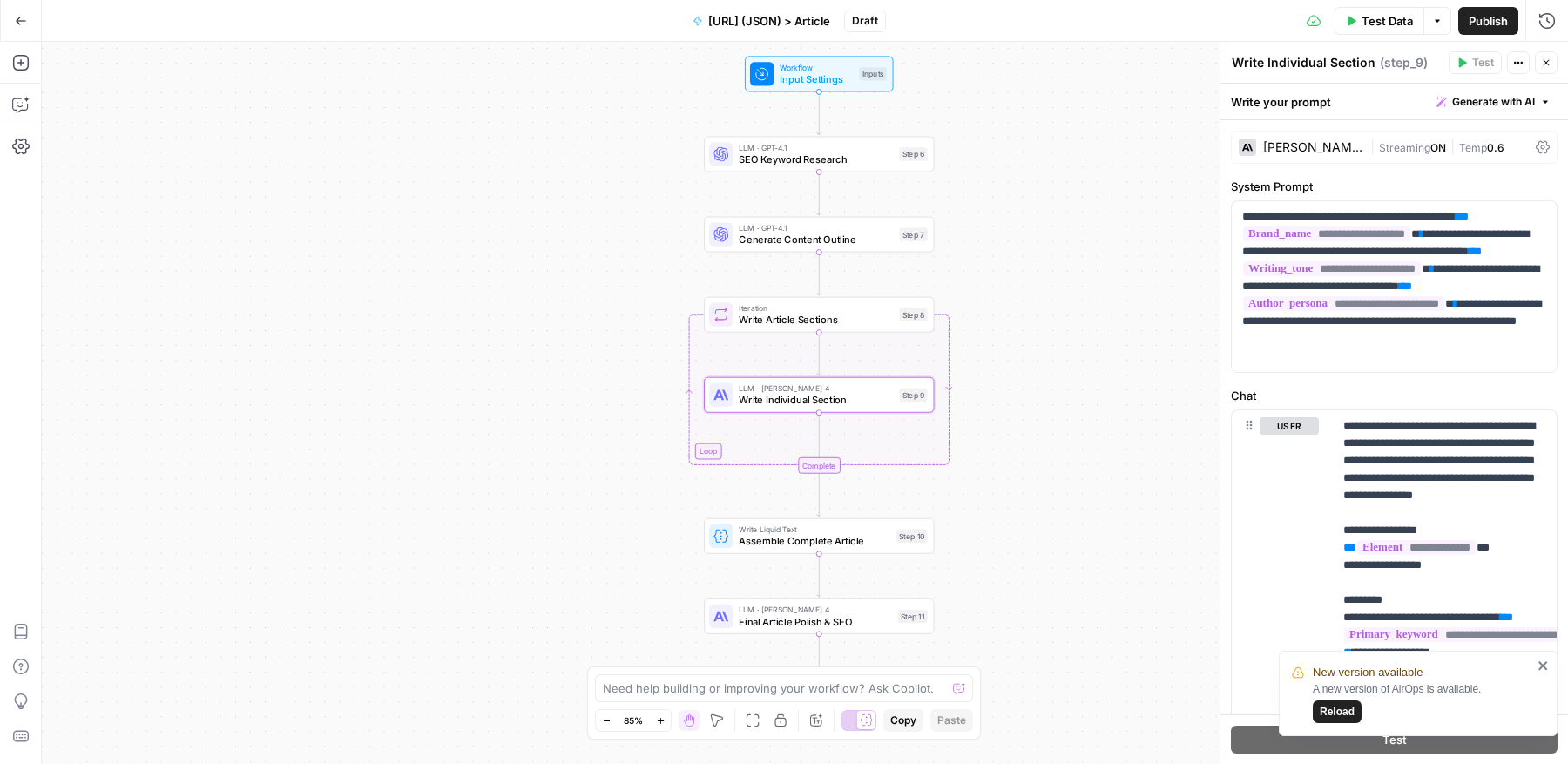
click at [825, 322] on span "Write Article Sections" at bounding box center [816, 320] width 154 height 15
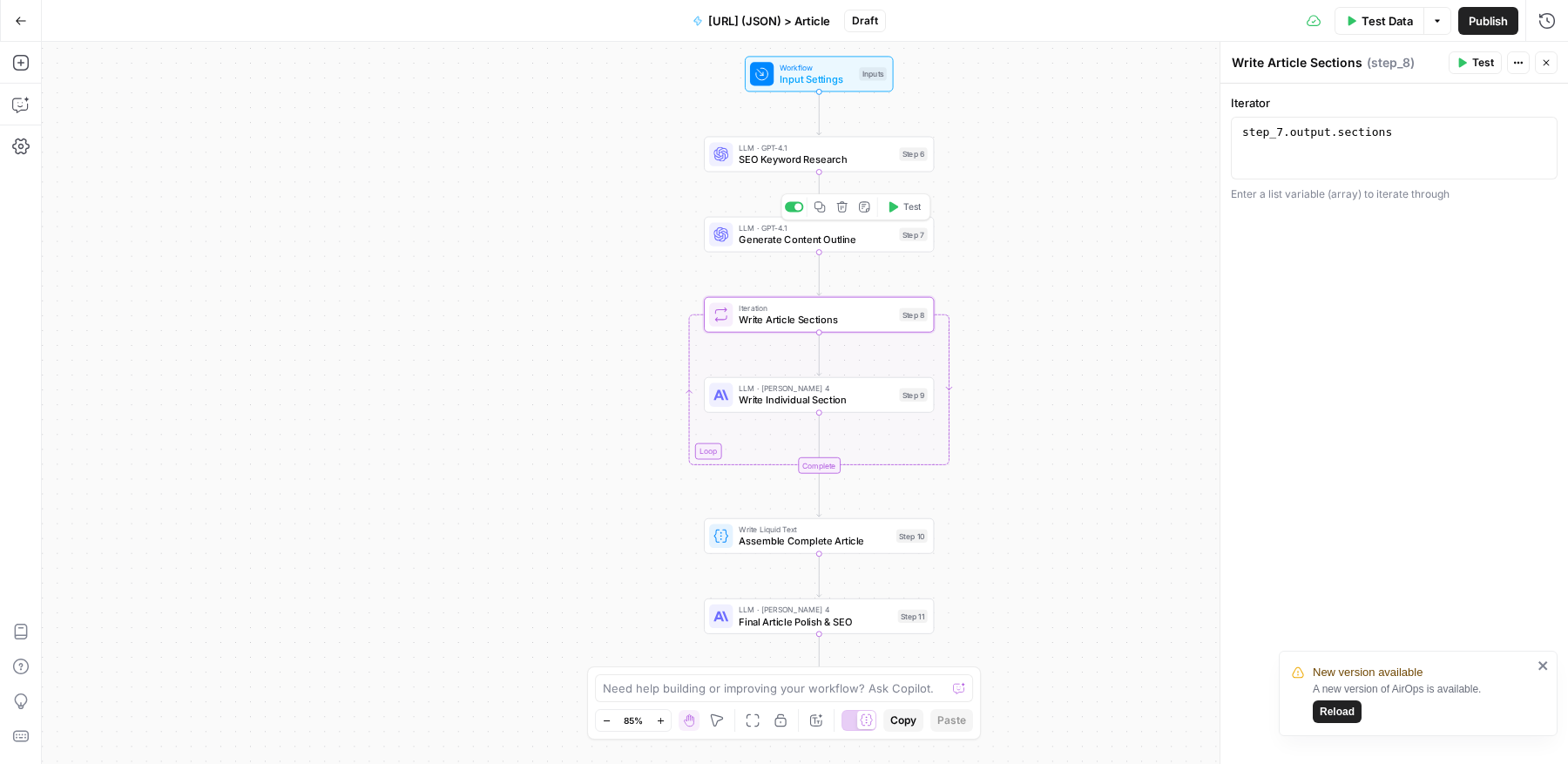
click at [833, 237] on span "Generate Content Outline" at bounding box center [816, 240] width 154 height 15
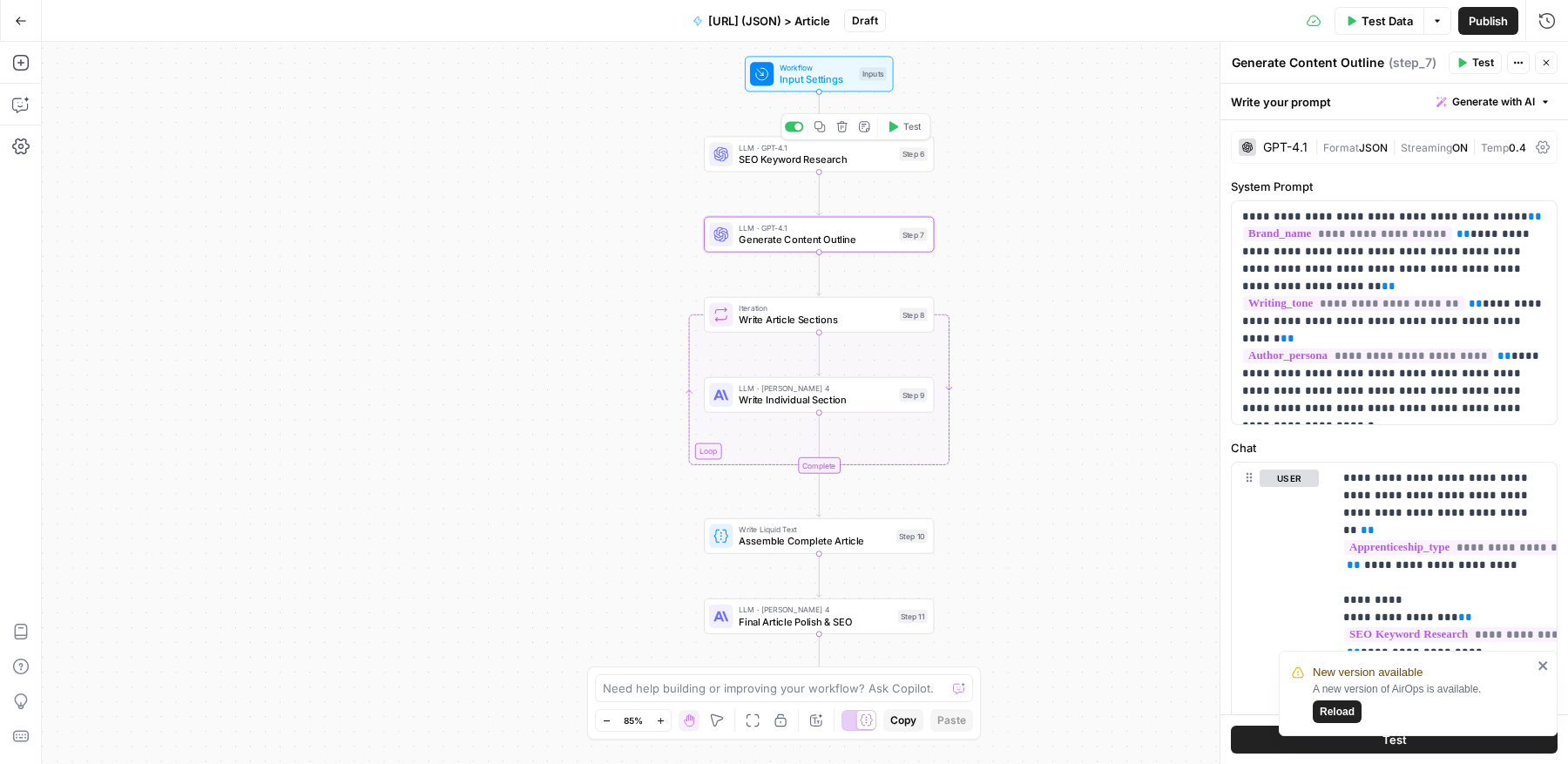
click at [844, 154] on span "SEO Keyword Research" at bounding box center [816, 159] width 154 height 15
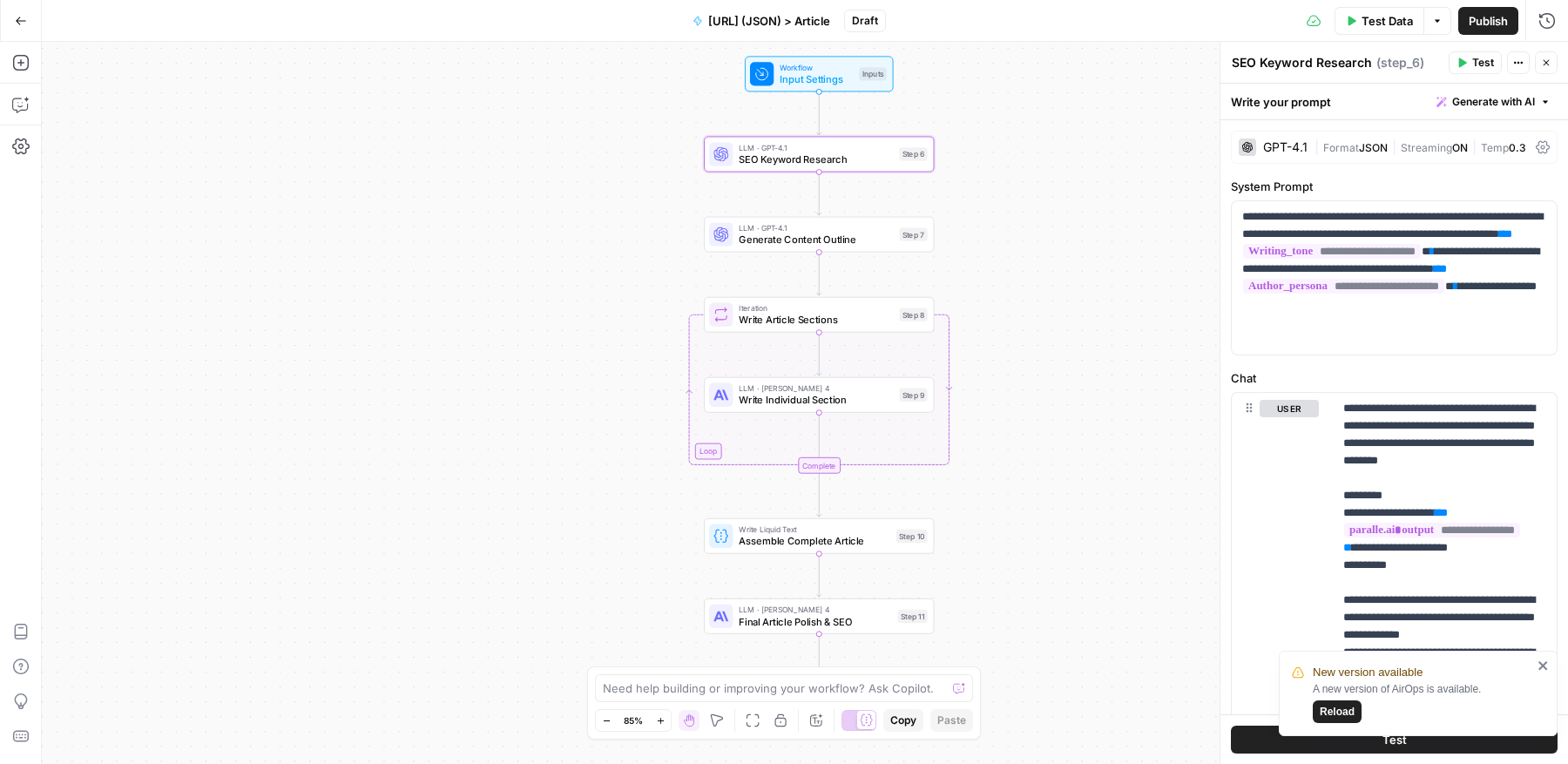
click at [798, 612] on span "LLM · [PERSON_NAME] 4" at bounding box center [815, 610] width 153 height 12
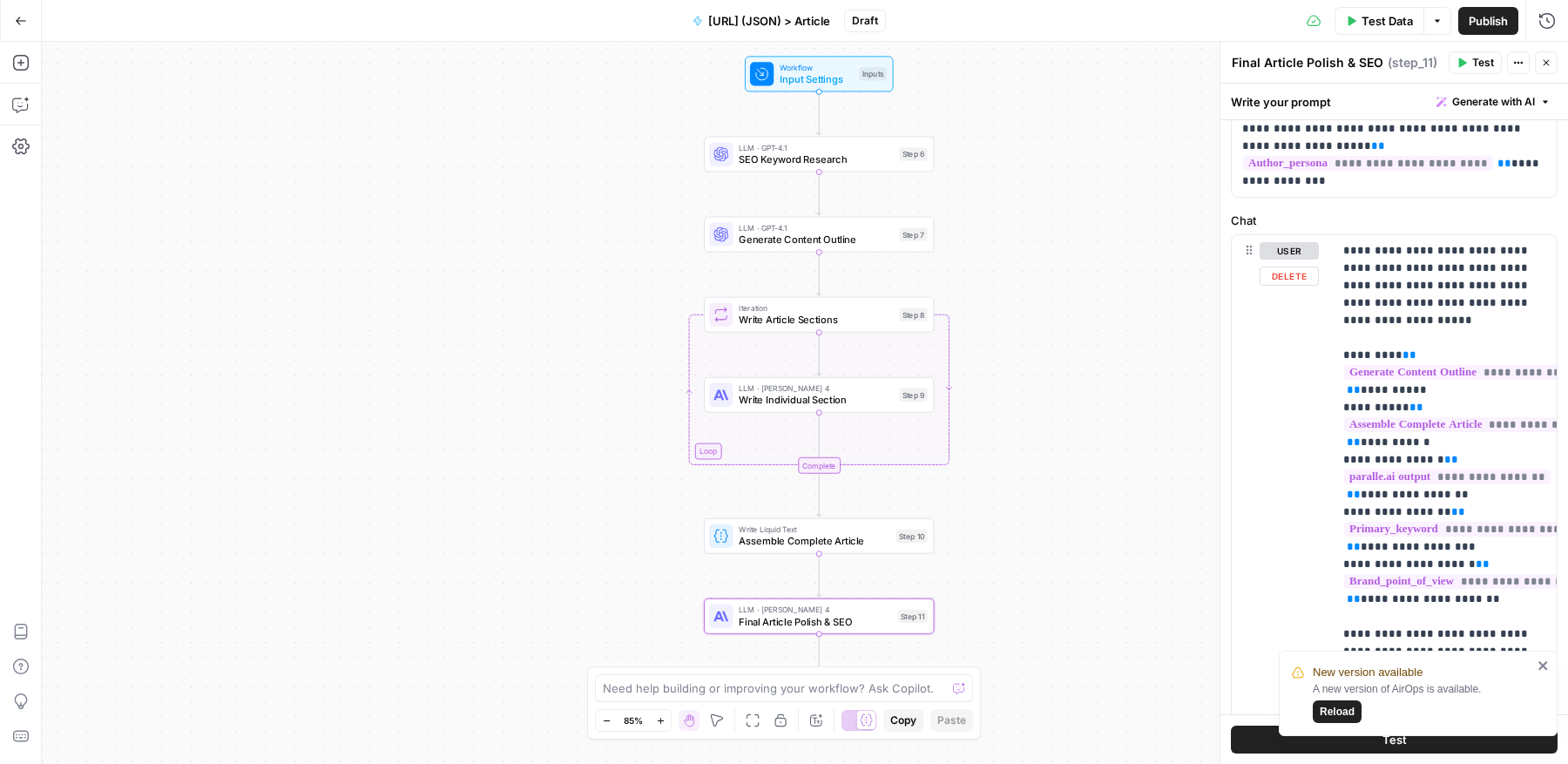
scroll to position [201, 0]
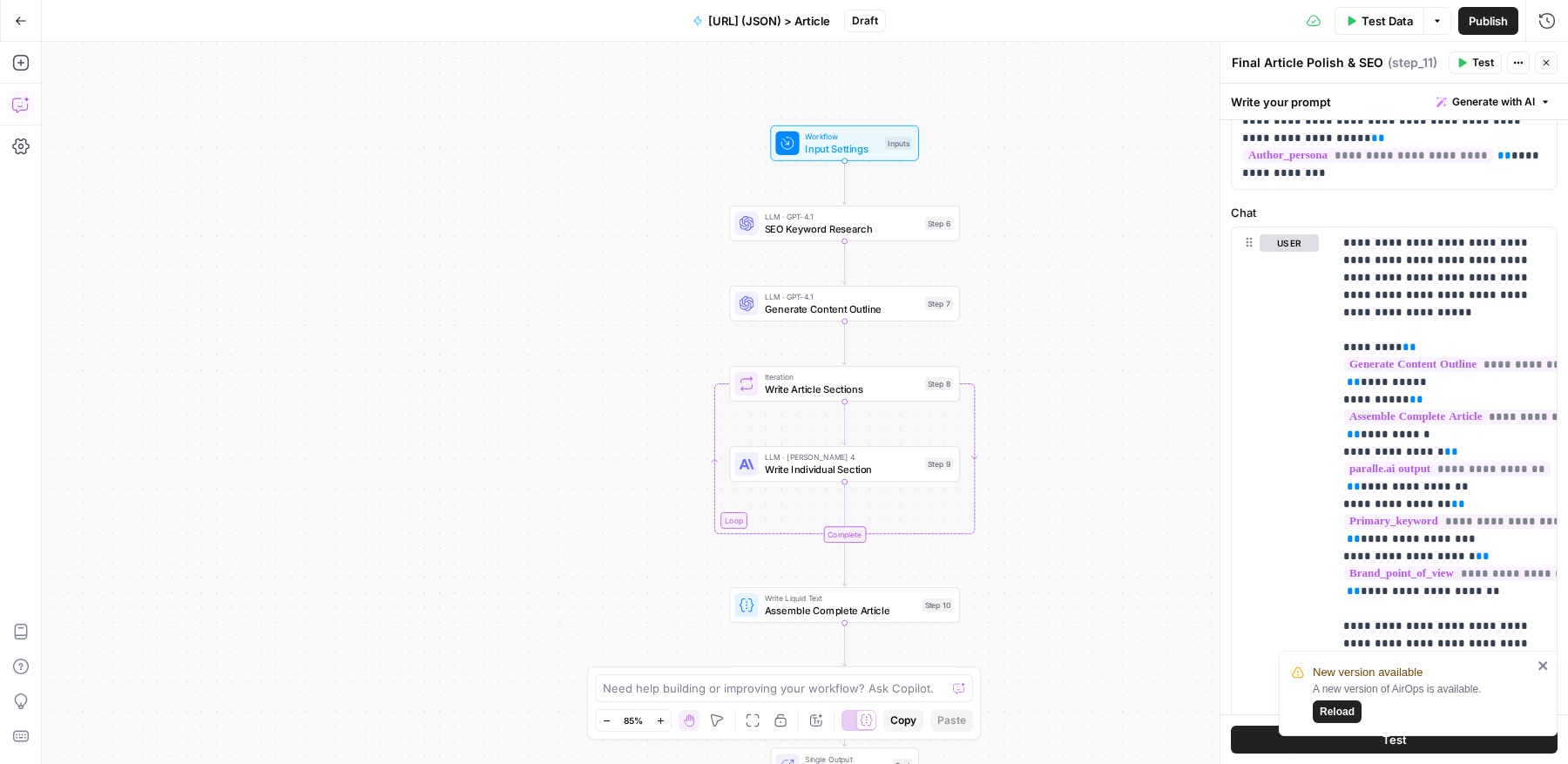
click at [20, 106] on icon "button" at bounding box center [19, 106] width 5 height 1
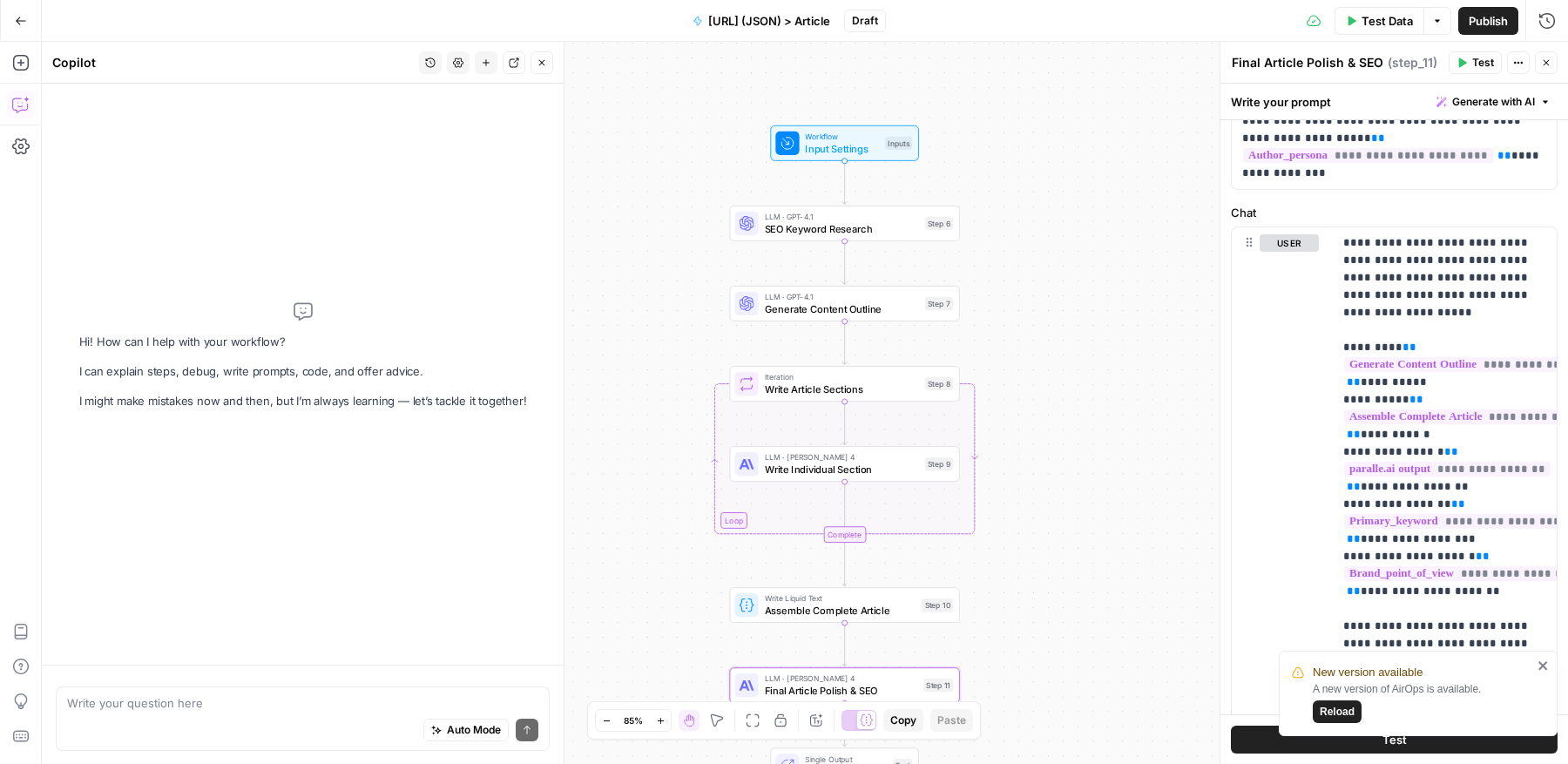
click at [235, 720] on div "Auto Mode Send" at bounding box center [302, 731] width 471 height 38
type textarea "c"
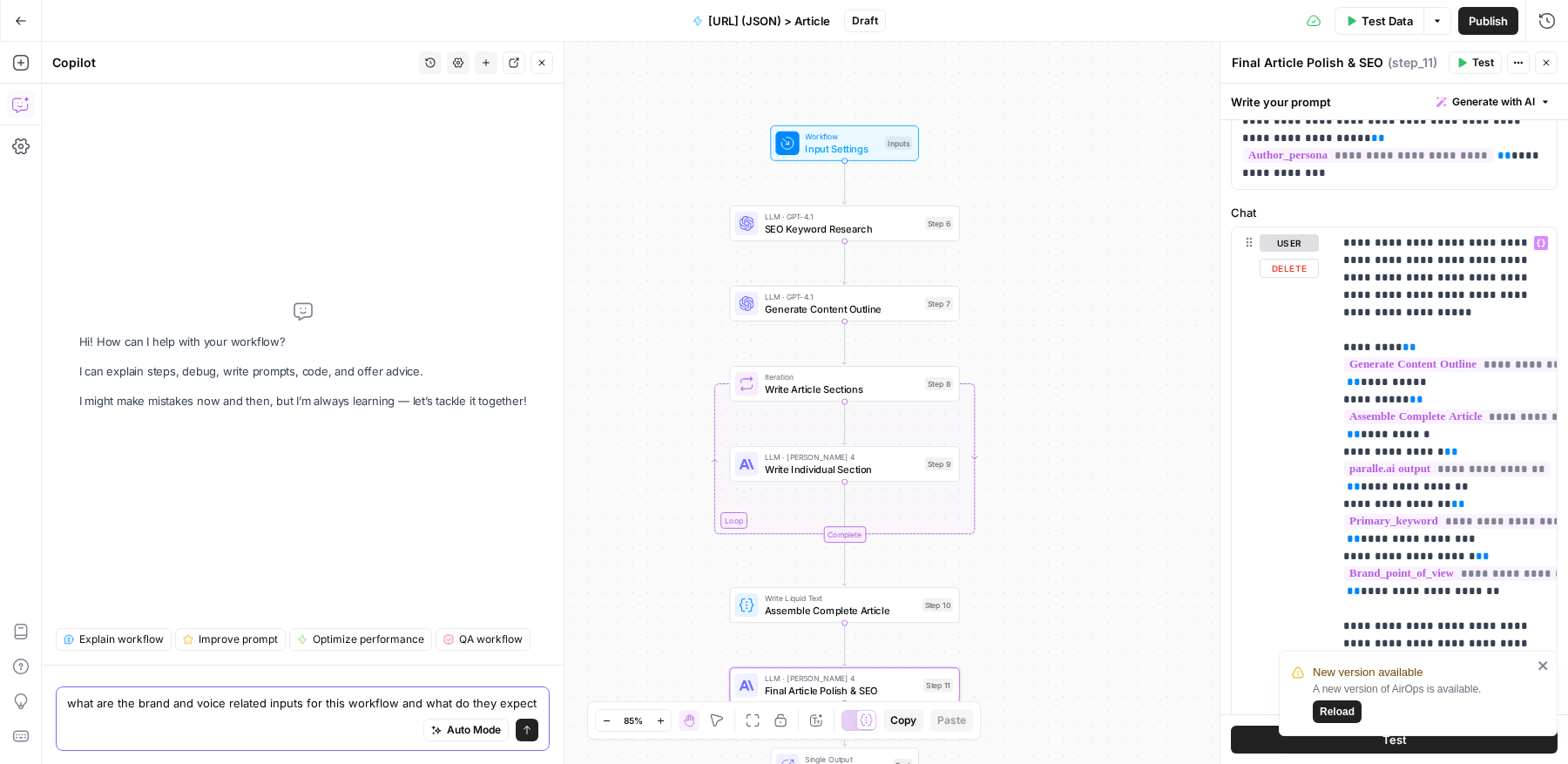
type textarea "what are the brand and voice related inputs for this workflow and what do they …"
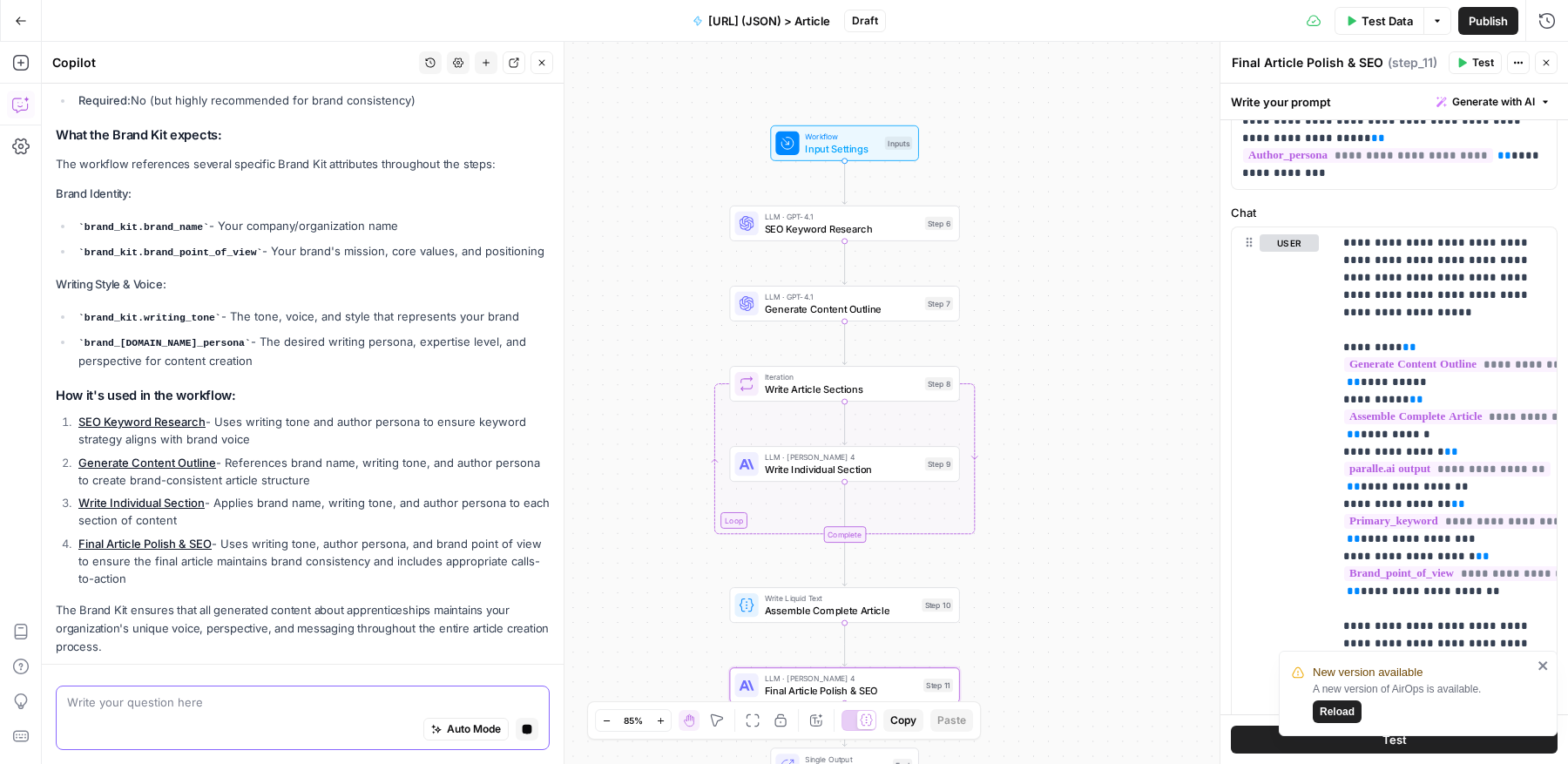
scroll to position [314, 0]
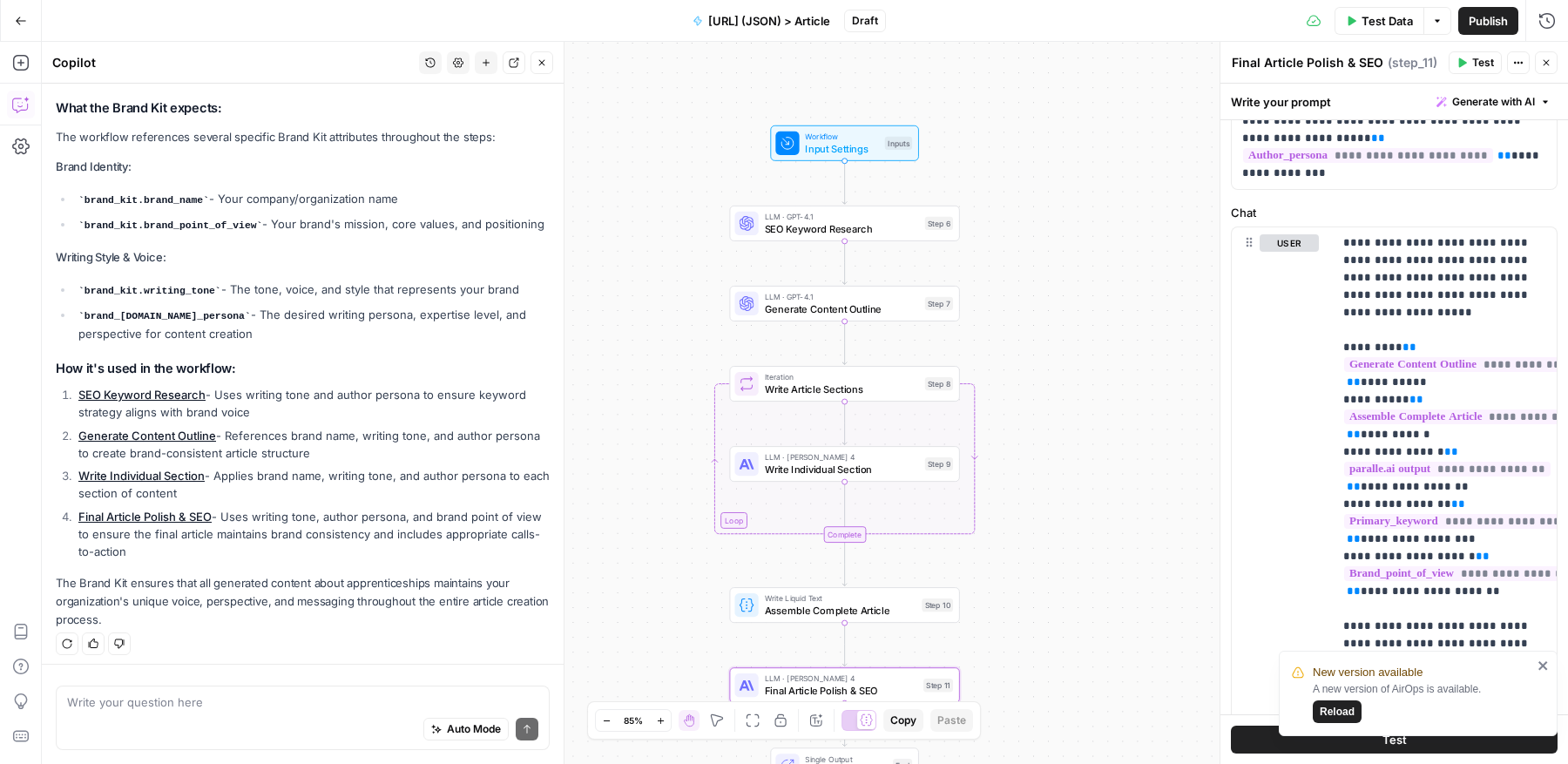
click at [327, 715] on div "Auto Mode Send" at bounding box center [302, 731] width 471 height 38
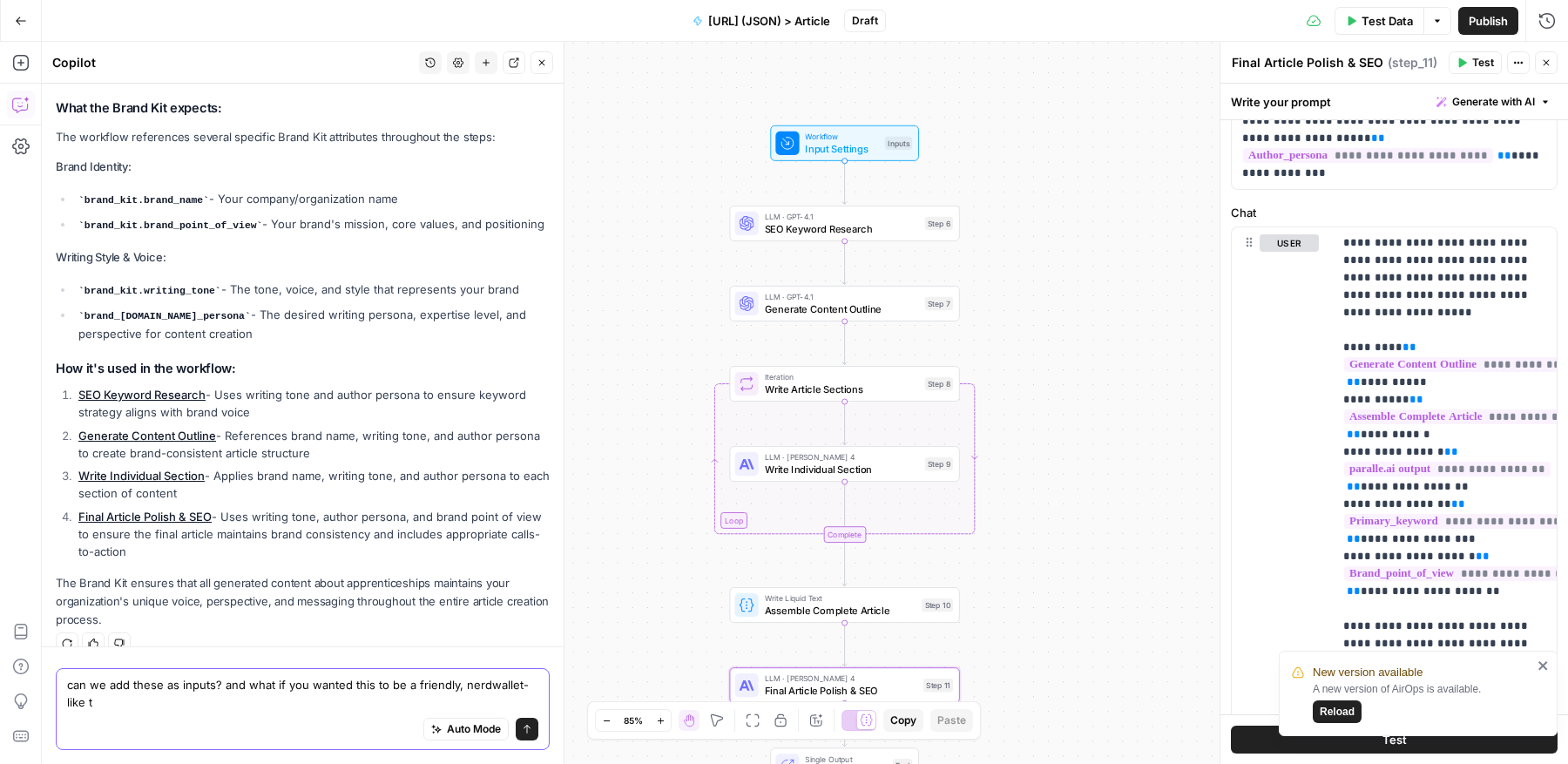
scroll to position [332, 0]
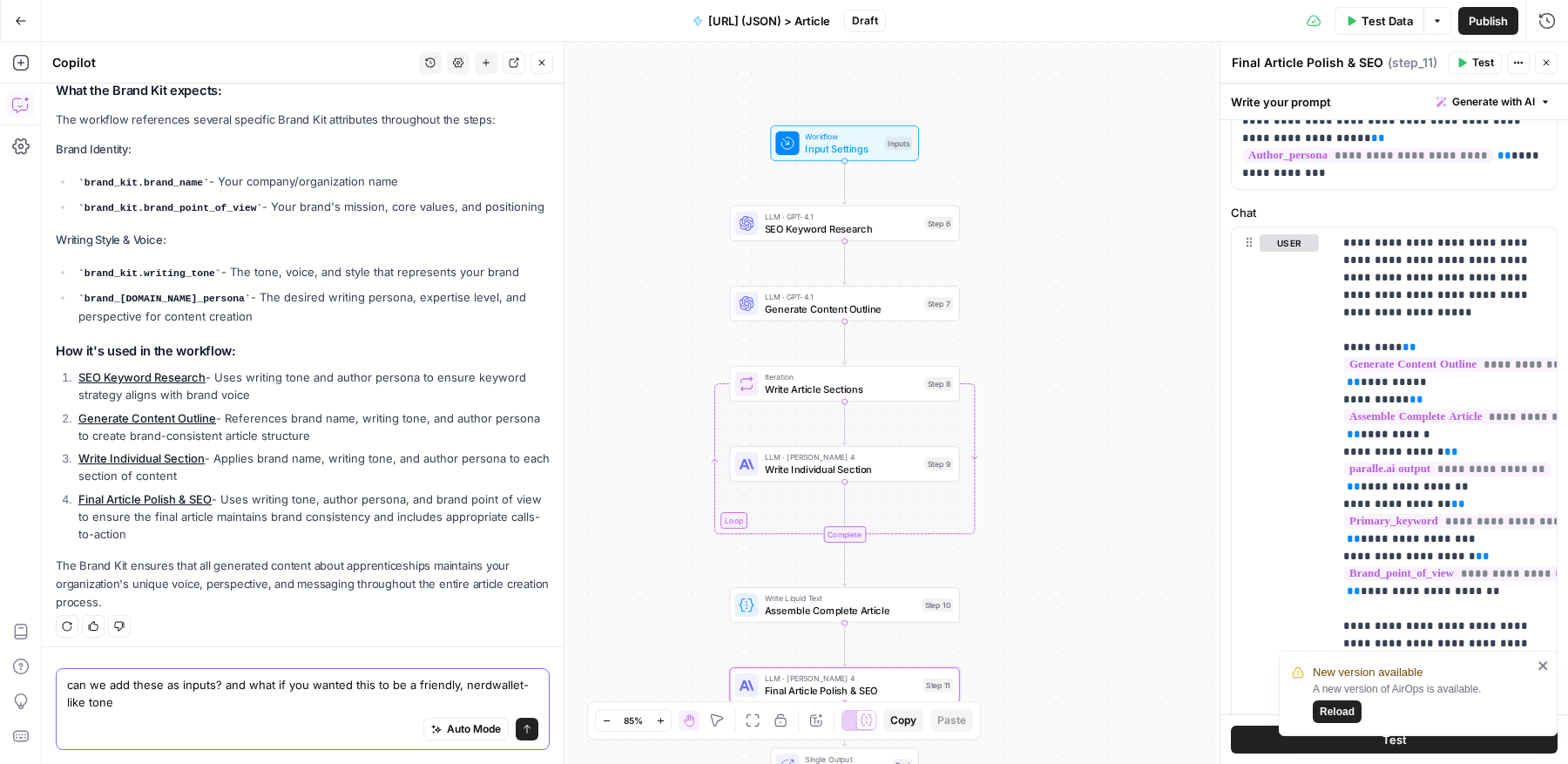
click at [279, 681] on textarea "can we add these as inputs? and what if you wanted this to be a friendly, nerdw…" at bounding box center [302, 694] width 471 height 35
click at [256, 697] on textarea "can we add these as inputs? and what would your inputs be if you wanted this to…" at bounding box center [302, 694] width 471 height 35
click at [211, 684] on textarea "can we add these as inputs? and what would your inputs be if you wanted this to…" at bounding box center [302, 694] width 471 height 35
click at [444, 697] on textarea "can we add these as inputs as opposed to a brand kit reference? and what would …" at bounding box center [302, 694] width 471 height 35
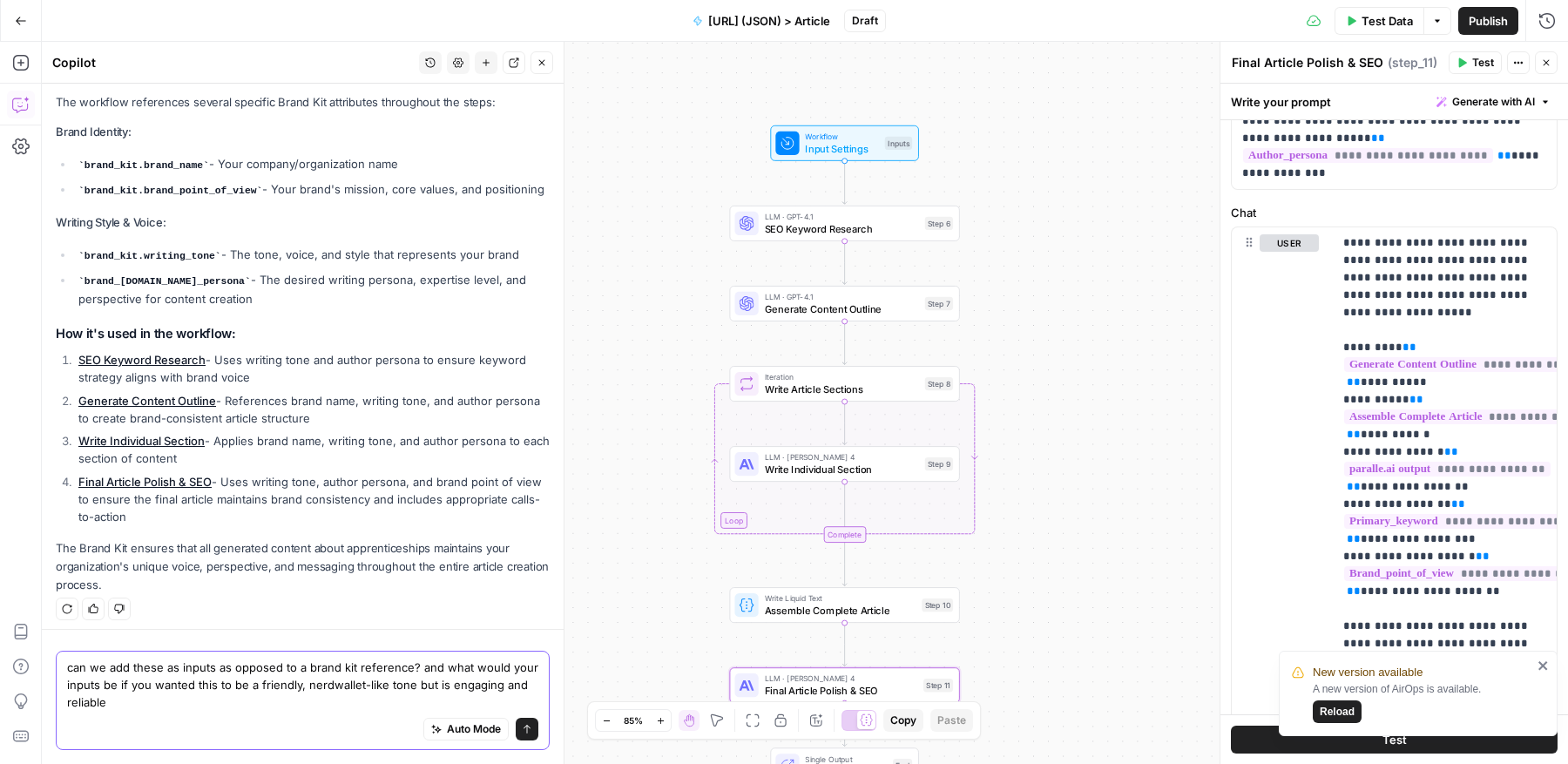
type textarea "can we add these as inputs as opposed to a brand kit reference? and what would …"
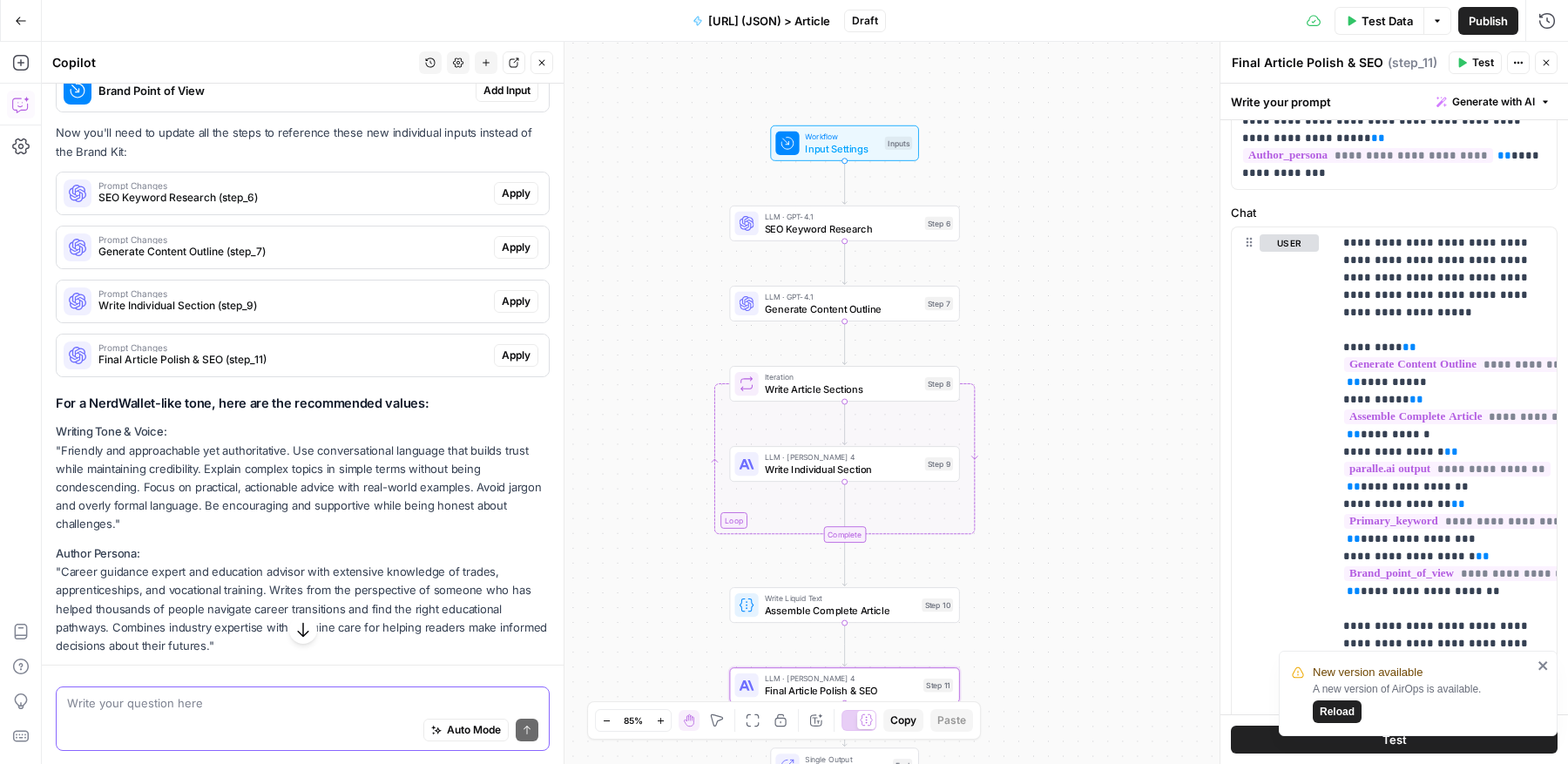
scroll to position [1639, 0]
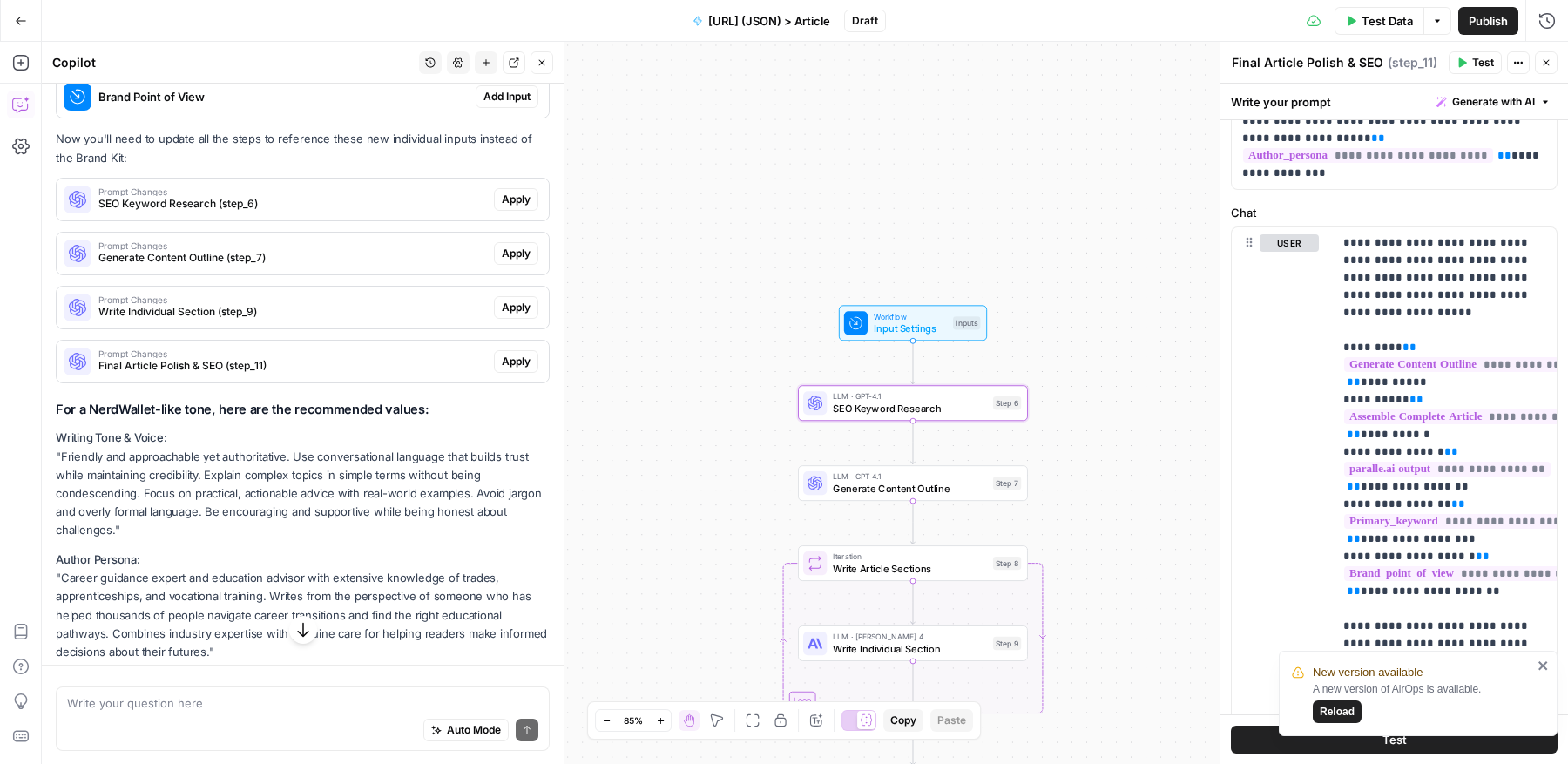
click at [521, 192] on span "Apply" at bounding box center [517, 199] width 29 height 15
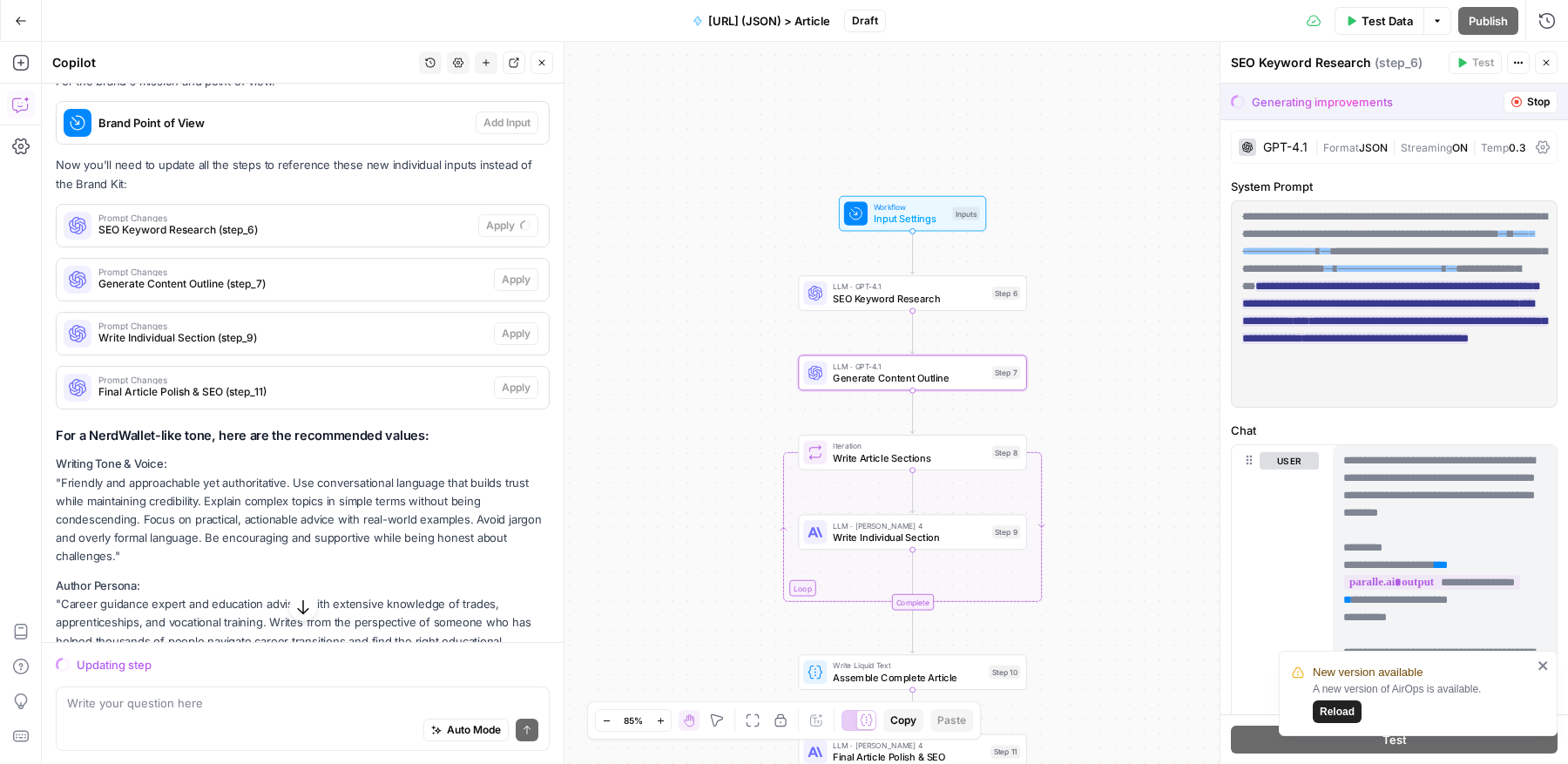
scroll to position [1613, 0]
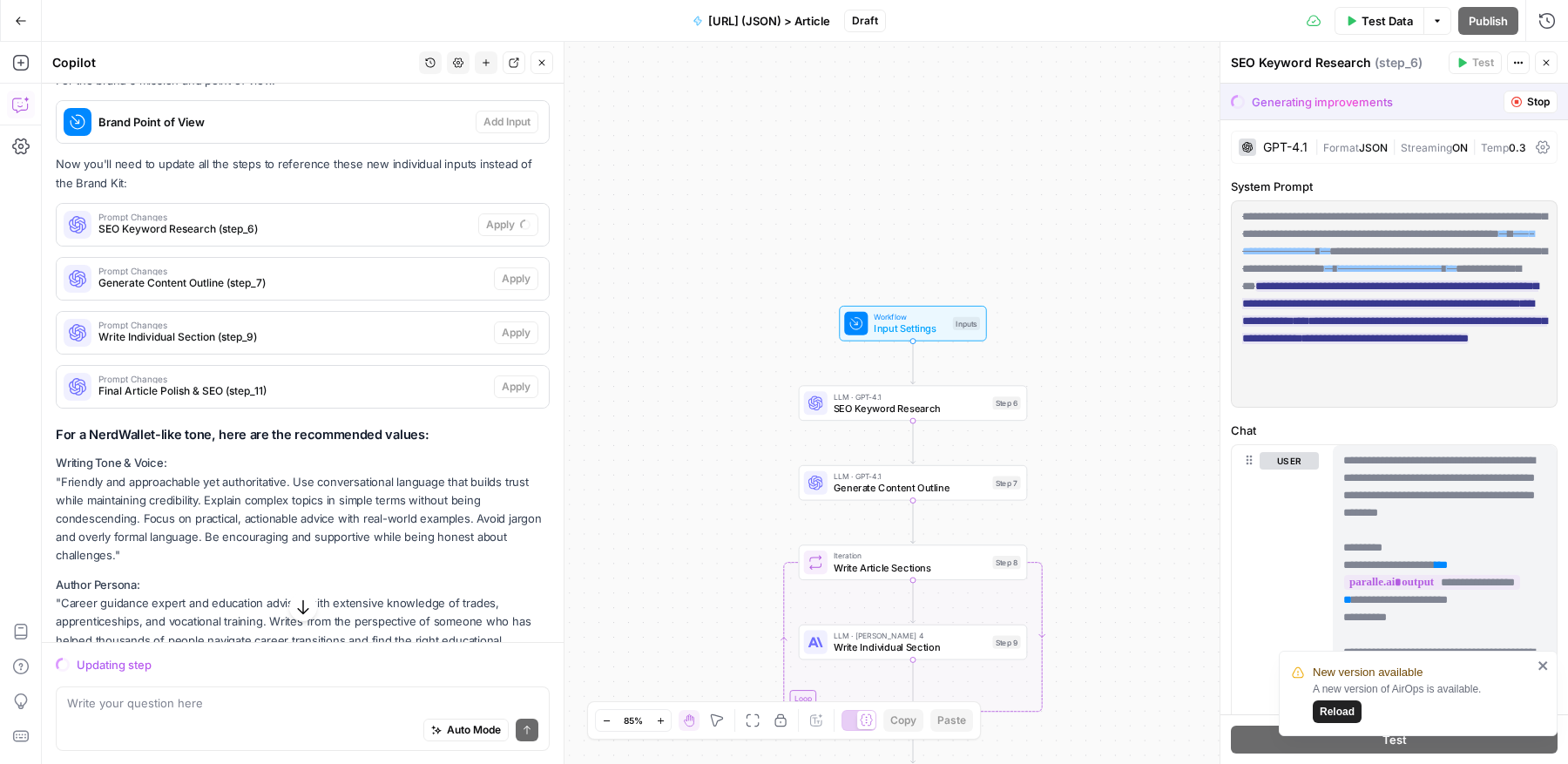
click at [892, 315] on span "Workflow" at bounding box center [910, 316] width 74 height 12
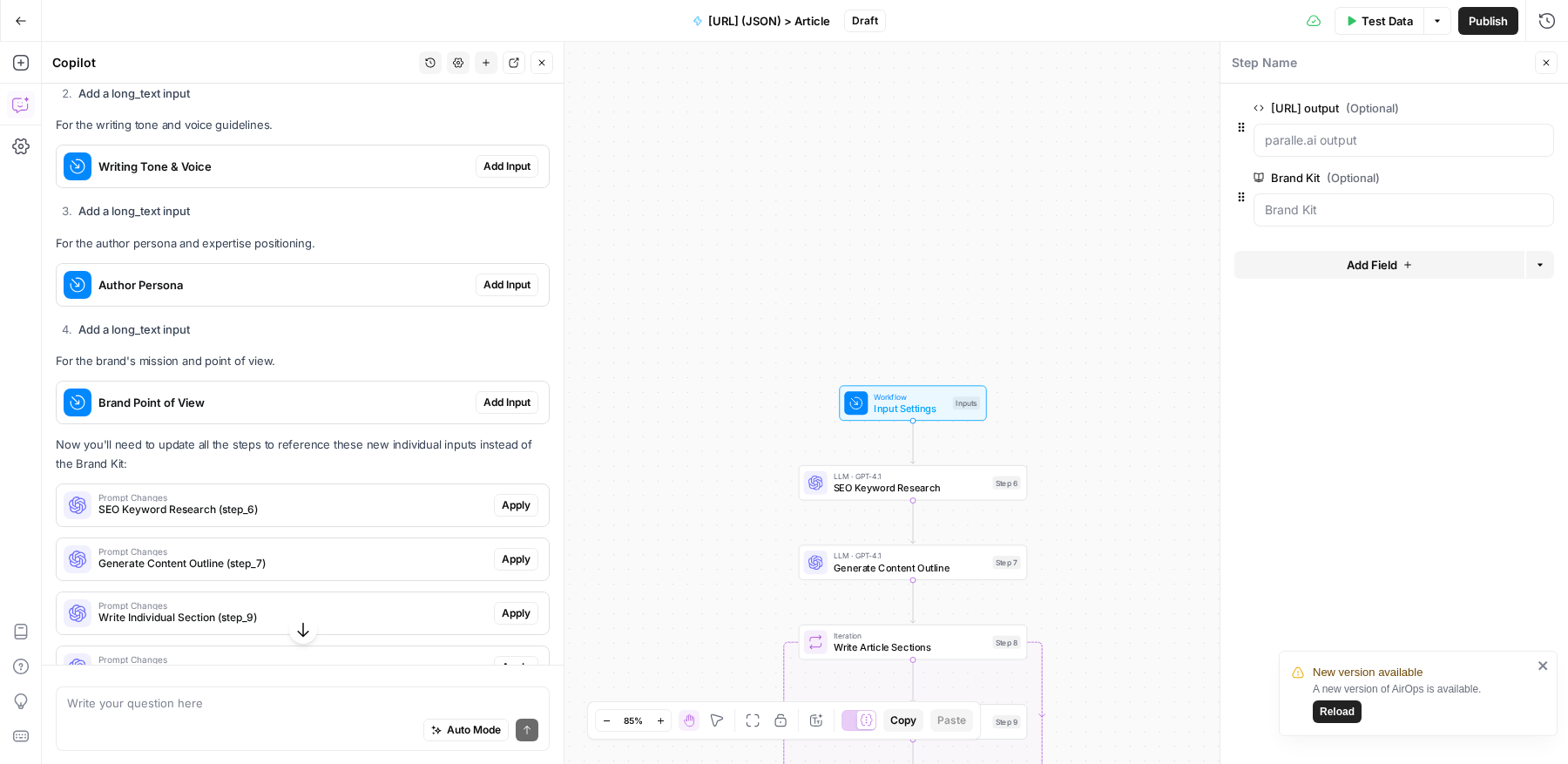
scroll to position [1368, 0]
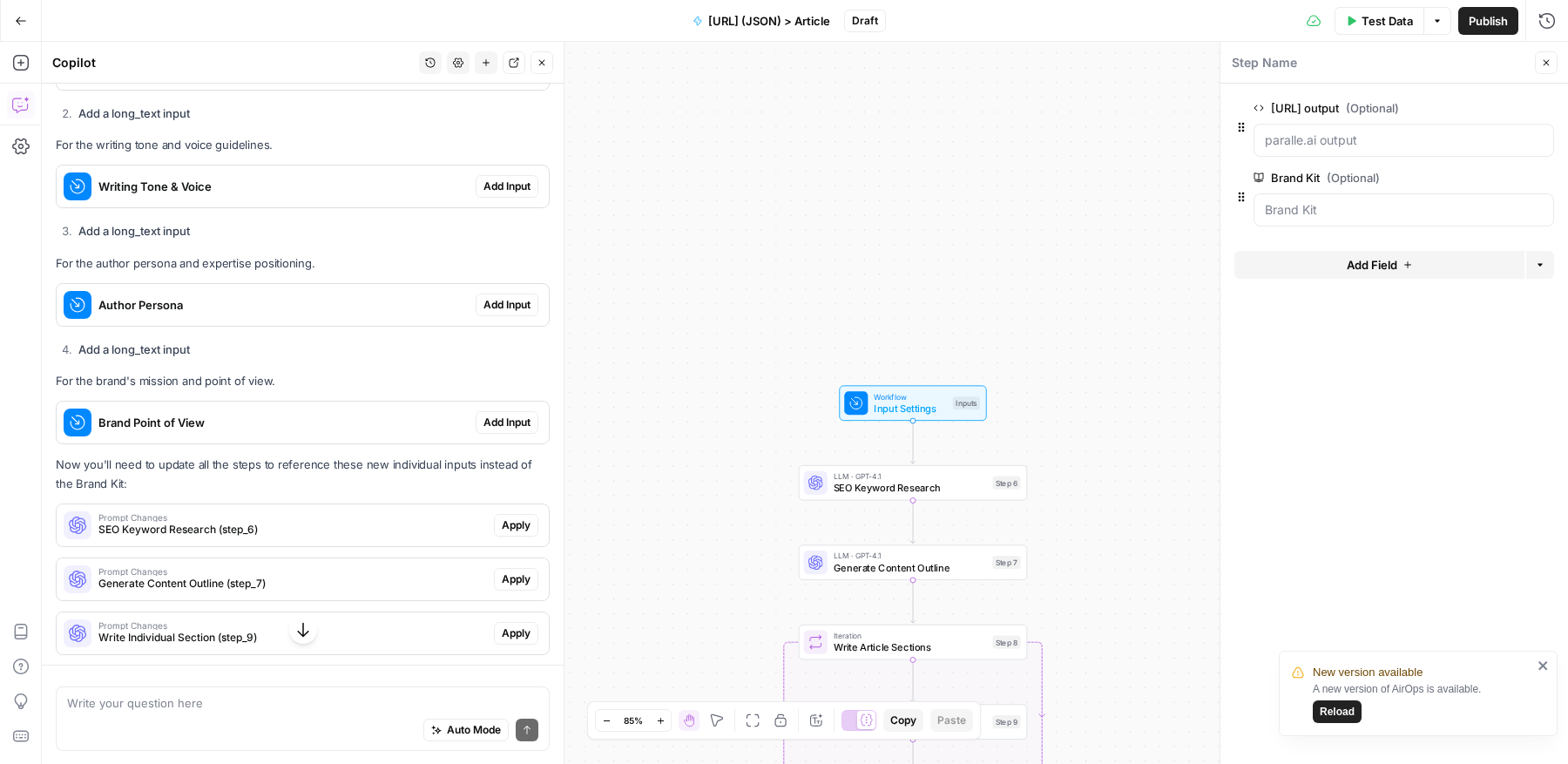
click at [517, 179] on span "Add Input" at bounding box center [507, 186] width 47 height 15
click at [504, 297] on span "Add Input" at bounding box center [507, 304] width 47 height 15
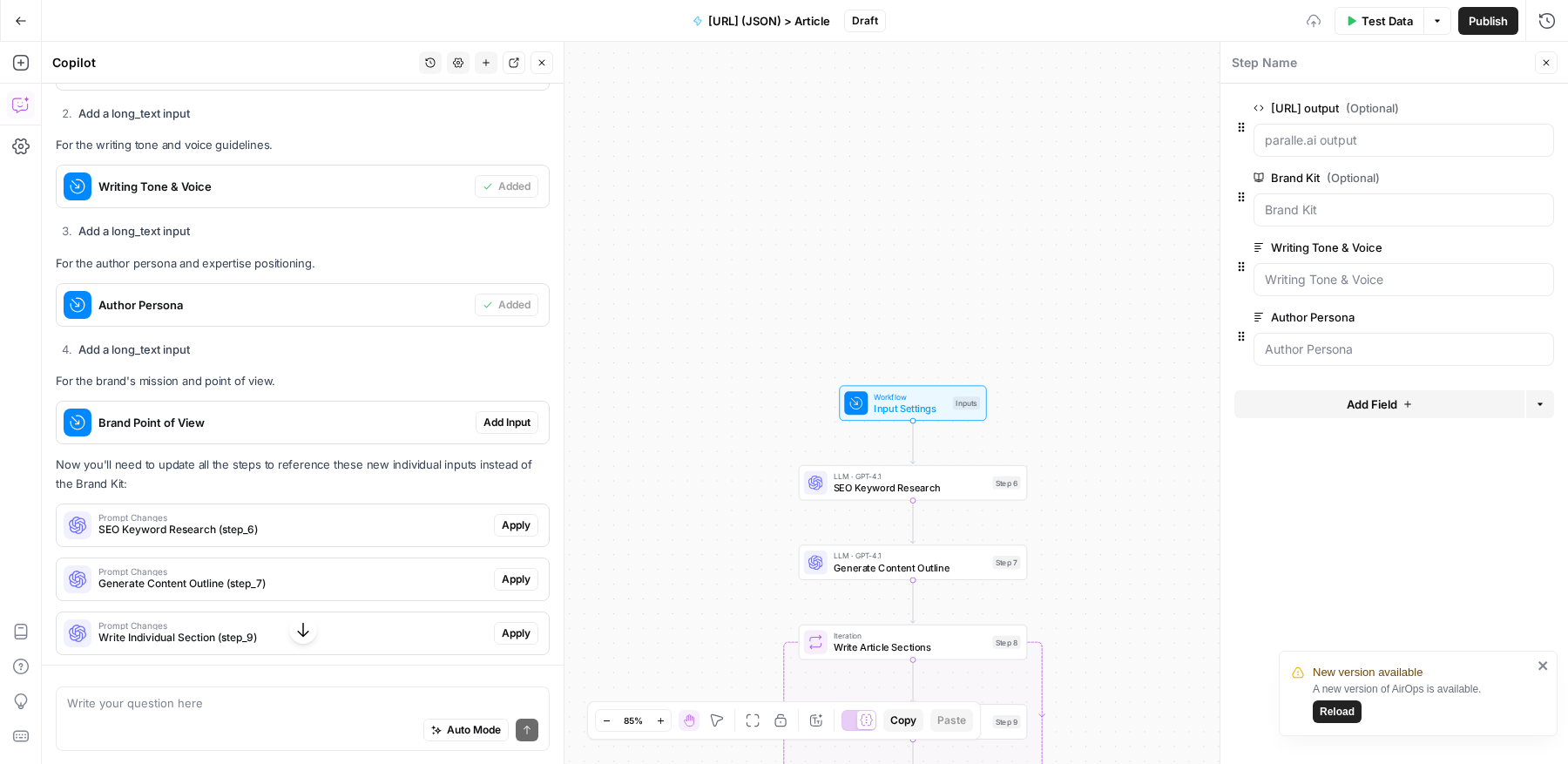
click at [504, 418] on span "Add Input" at bounding box center [507, 422] width 47 height 15
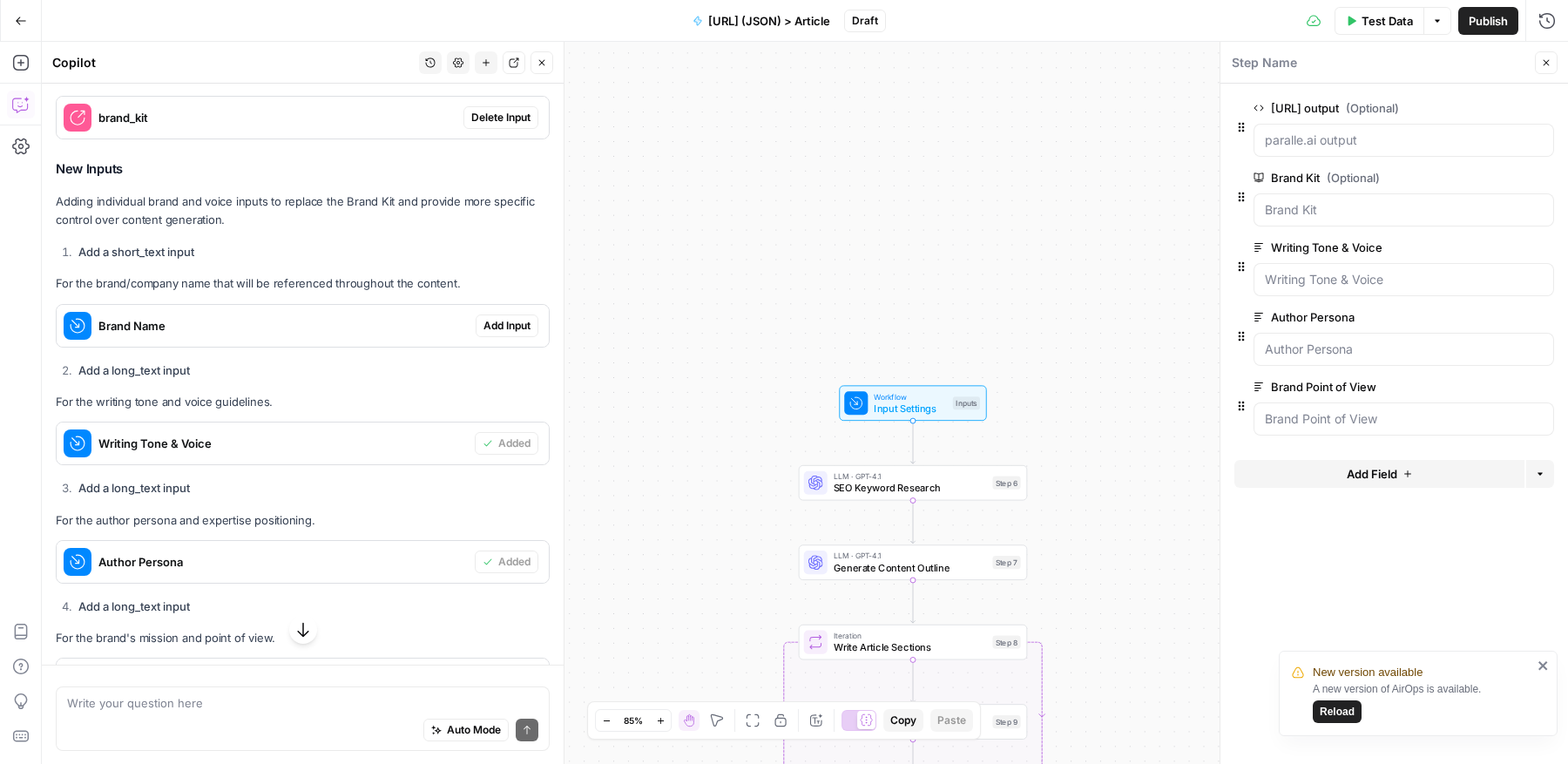
scroll to position [1107, 0]
click at [505, 322] on span "Add Input" at bounding box center [507, 329] width 47 height 15
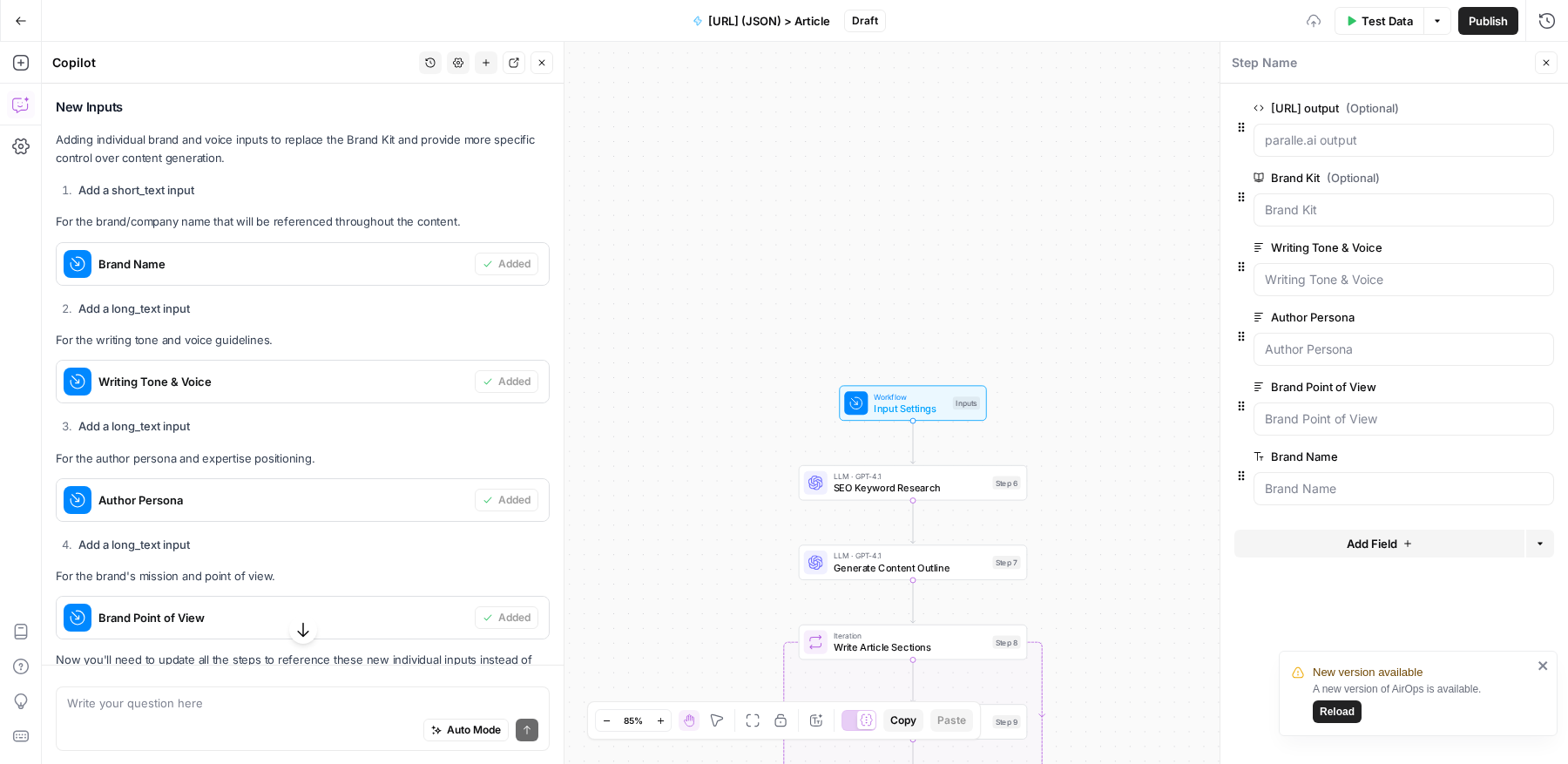
scroll to position [1177, 0]
click at [1388, 203] on Kit "Brand Kit (Optional)" at bounding box center [1404, 210] width 278 height 17
click at [1504, 172] on span "edit field" at bounding box center [1488, 177] width 38 height 14
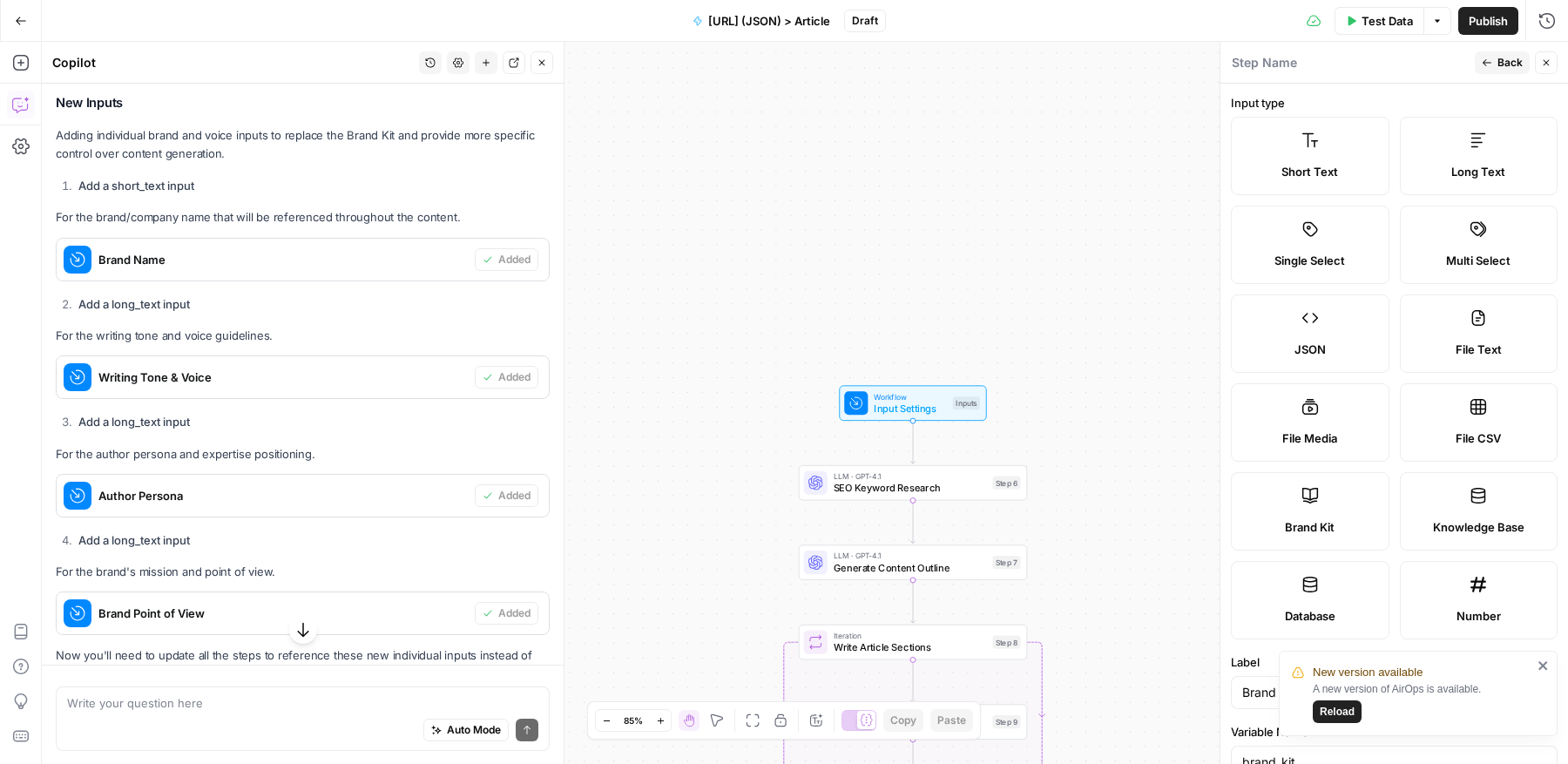
click at [1549, 63] on icon "button" at bounding box center [1546, 63] width 11 height 11
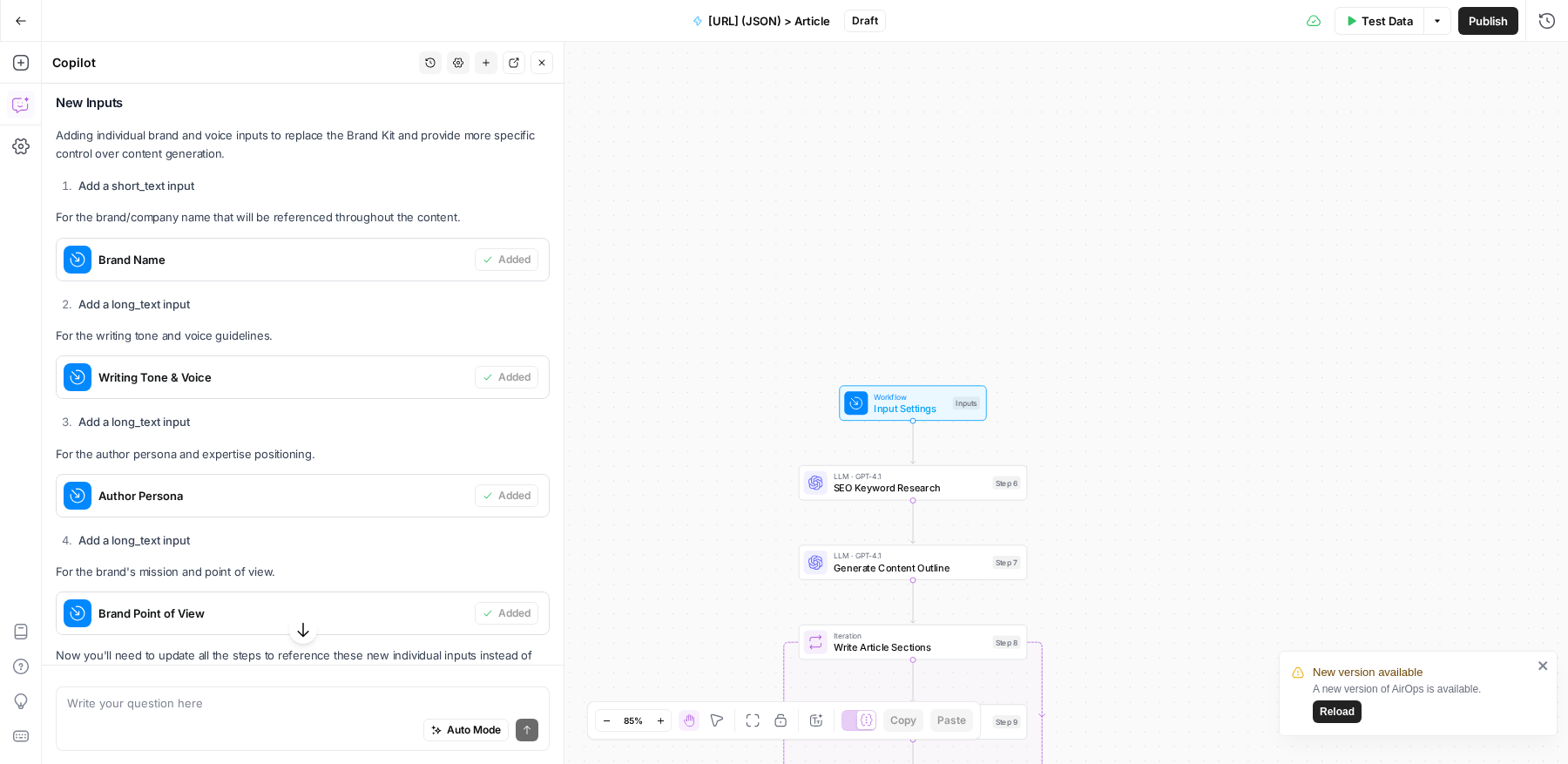
click at [892, 407] on span "Input Settings" at bounding box center [910, 408] width 74 height 15
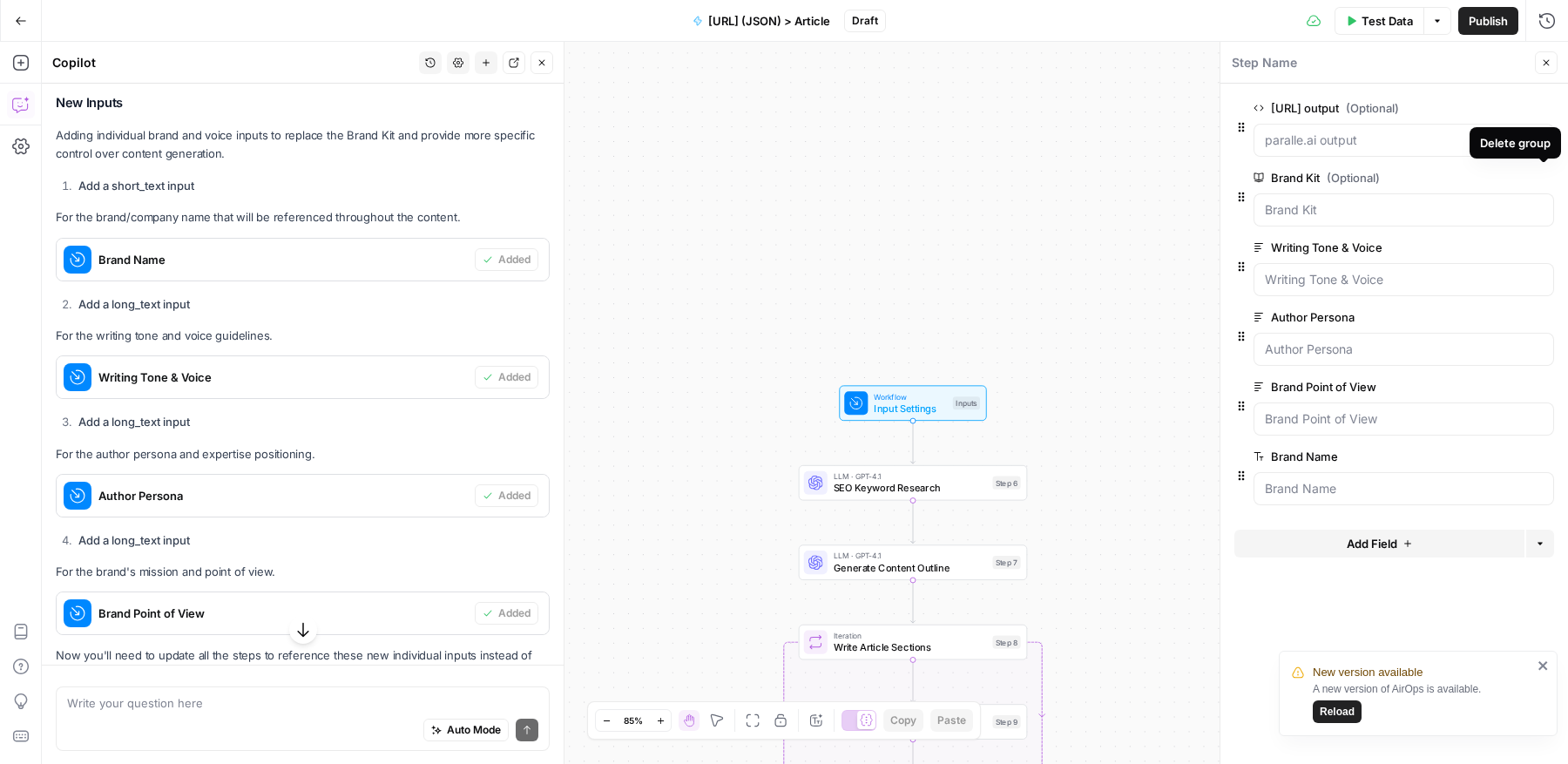
click at [1545, 177] on icon "button" at bounding box center [1543, 178] width 10 height 10
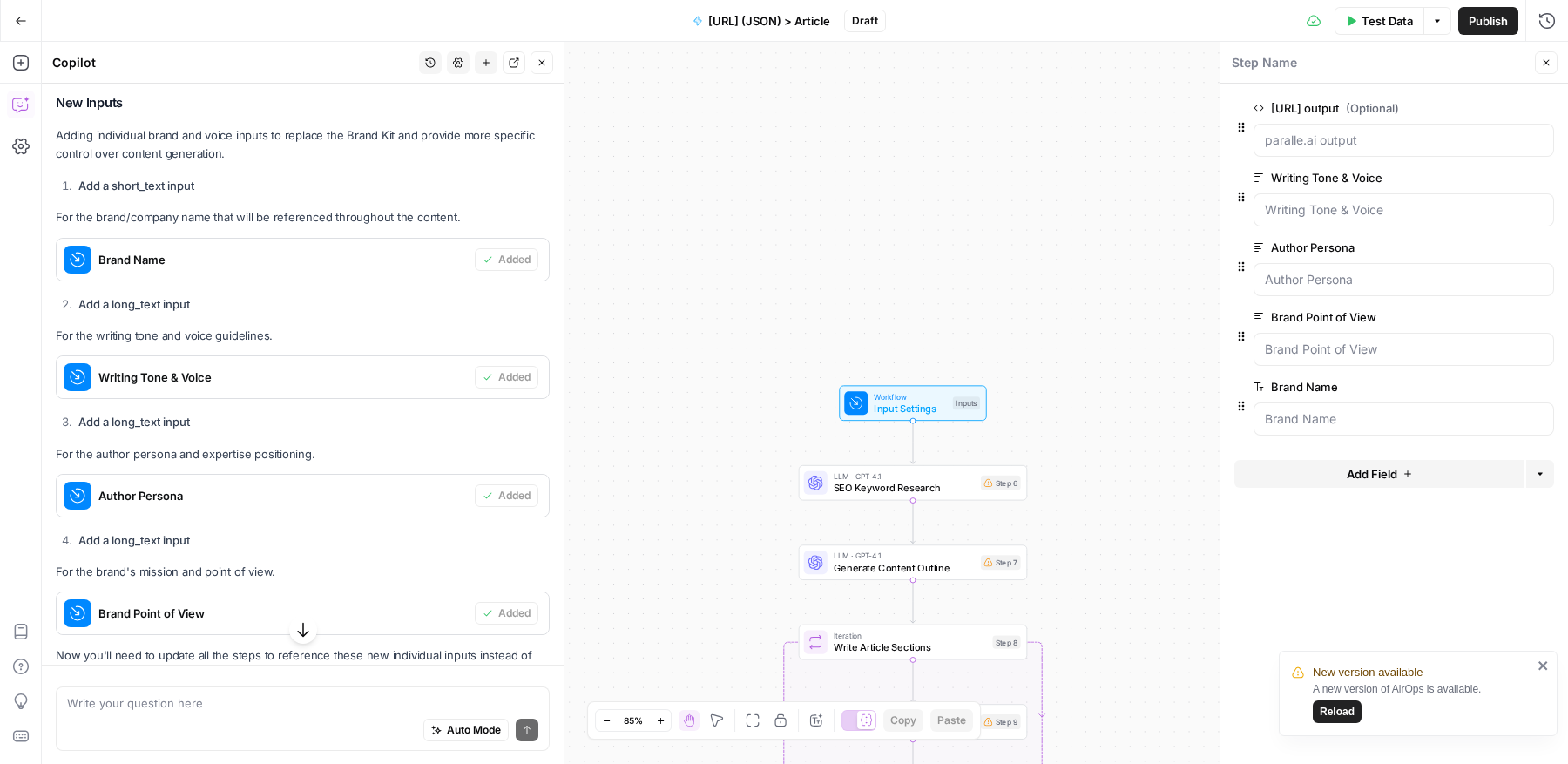
click at [1524, 178] on button "edit field" at bounding box center [1496, 177] width 67 height 21
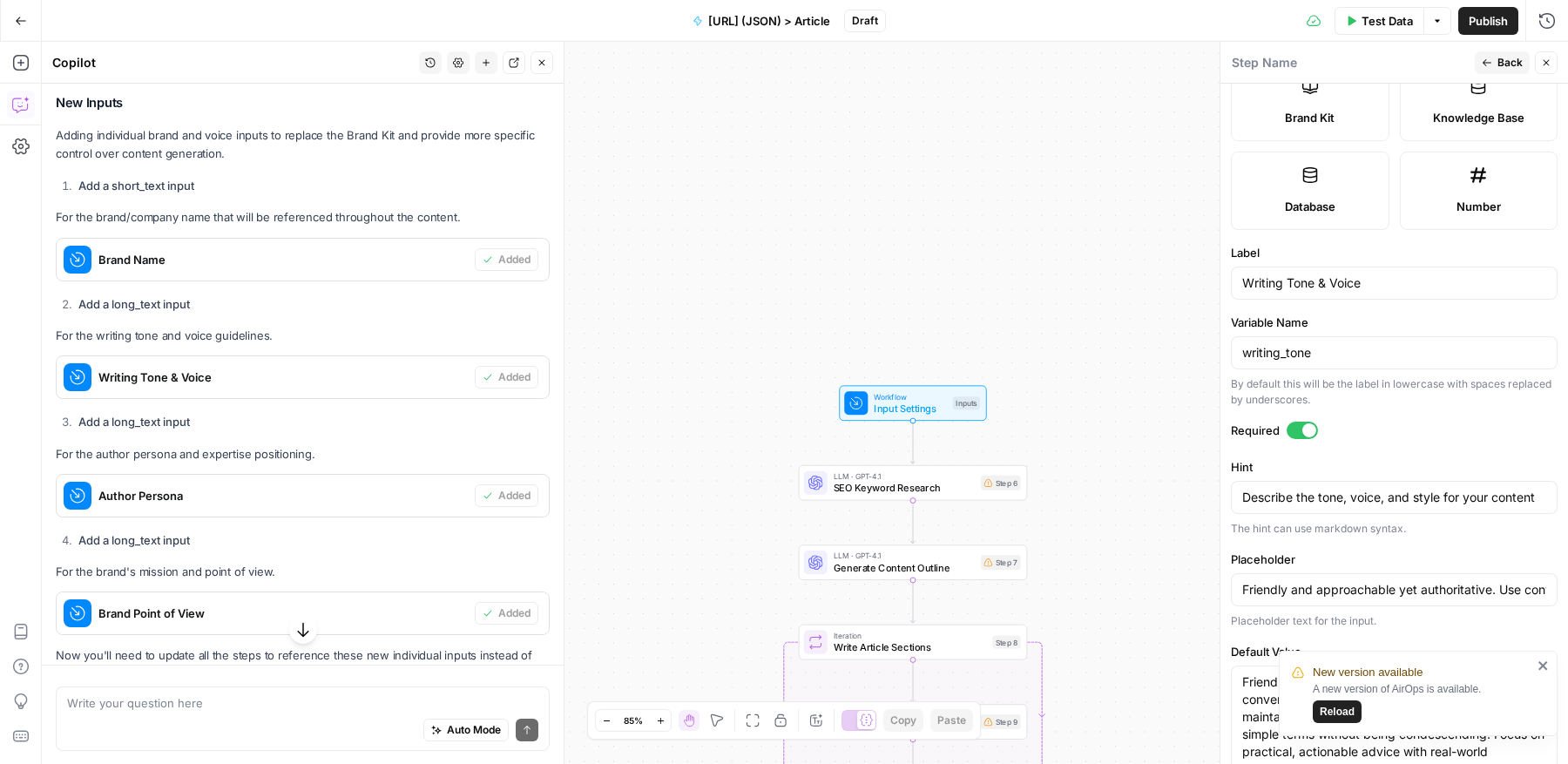
scroll to position [459, 0]
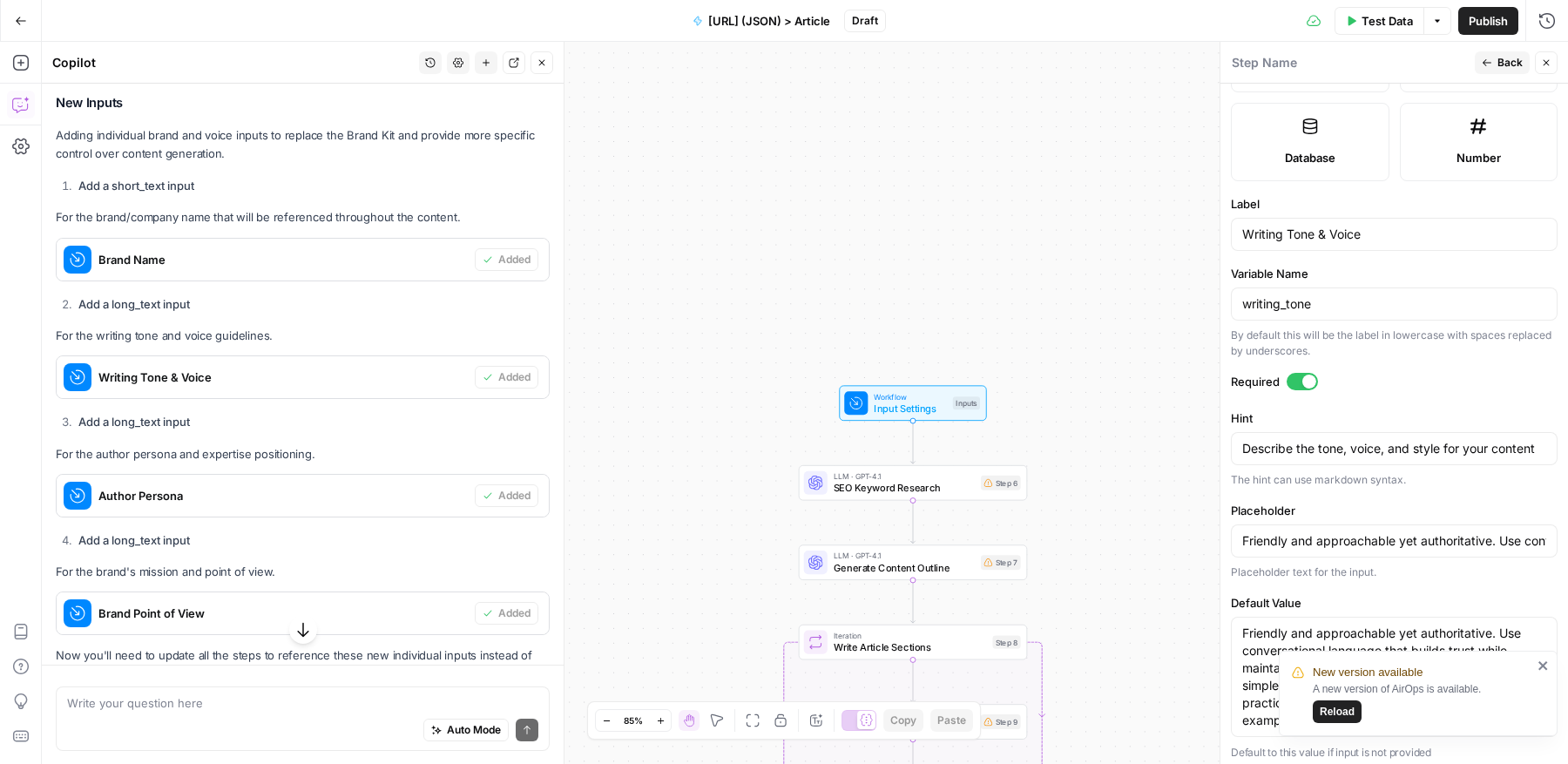
click at [1542, 666] on icon "close" at bounding box center [1543, 666] width 9 height 9
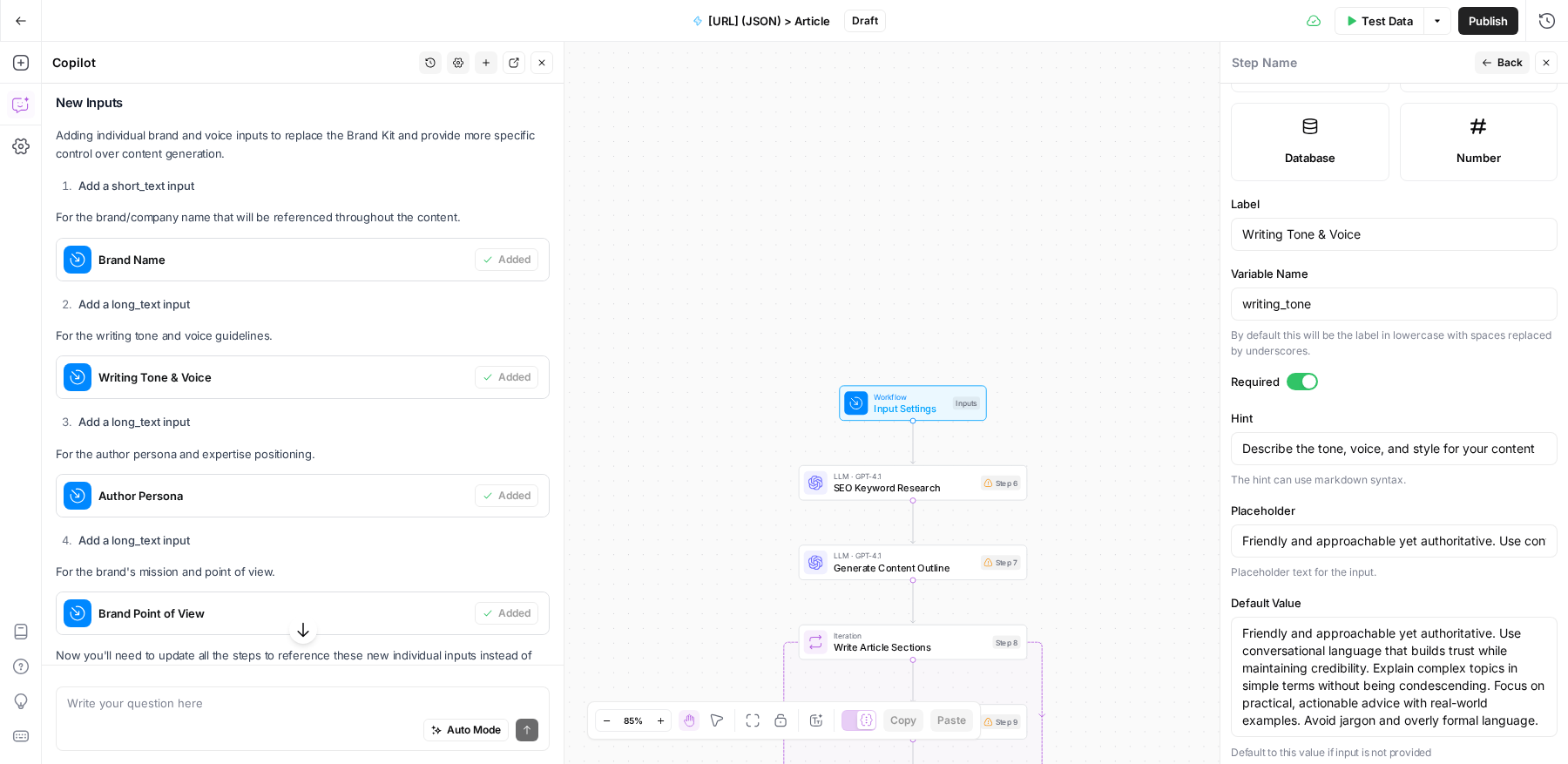
click at [1549, 66] on icon "button" at bounding box center [1546, 63] width 11 height 11
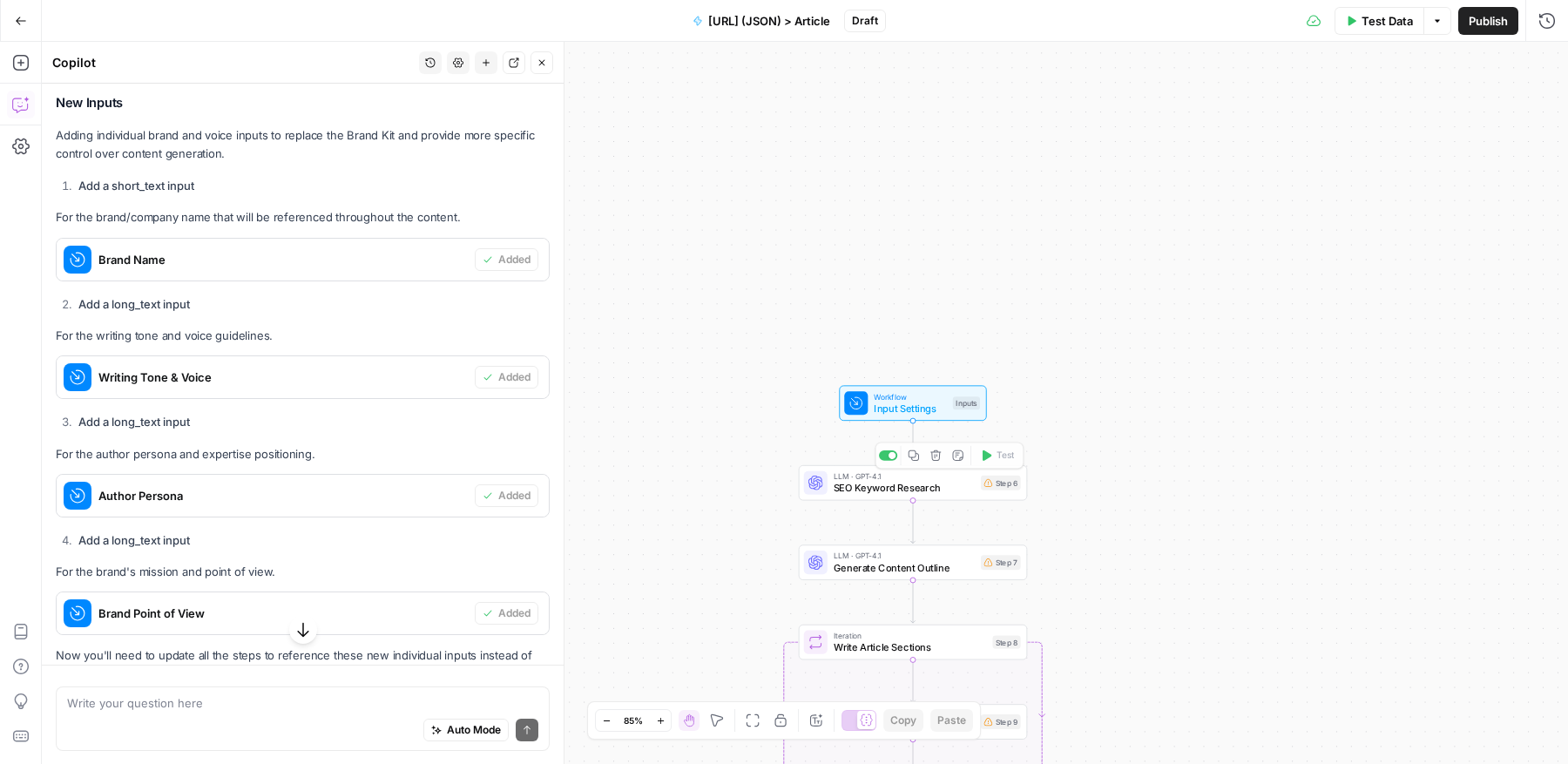
click at [942, 406] on span "Input Settings" at bounding box center [910, 408] width 74 height 15
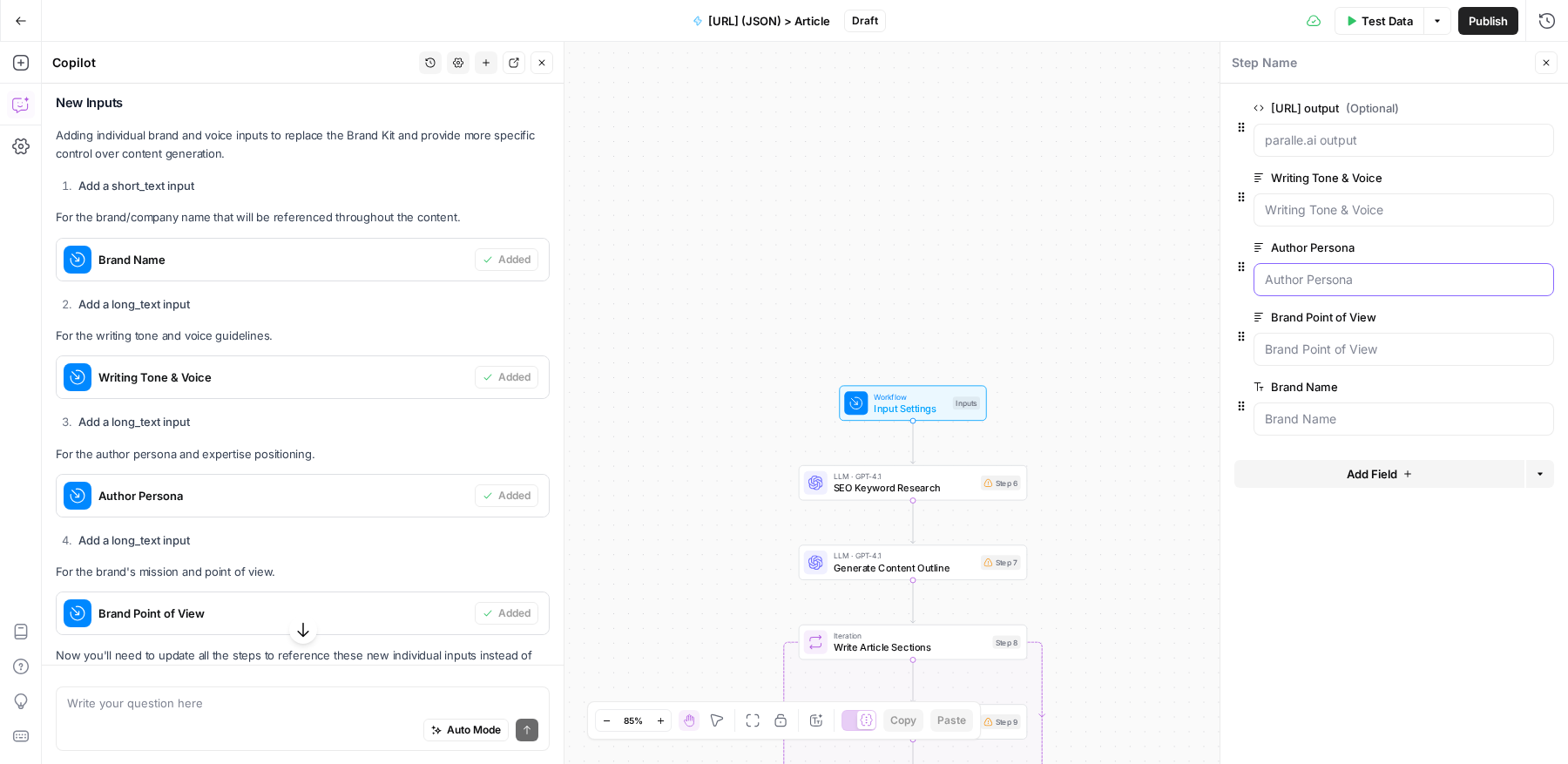
click at [1474, 282] on Persona "Author Persona" at bounding box center [1404, 279] width 278 height 17
click at [1511, 243] on button "edit field" at bounding box center [1496, 247] width 67 height 21
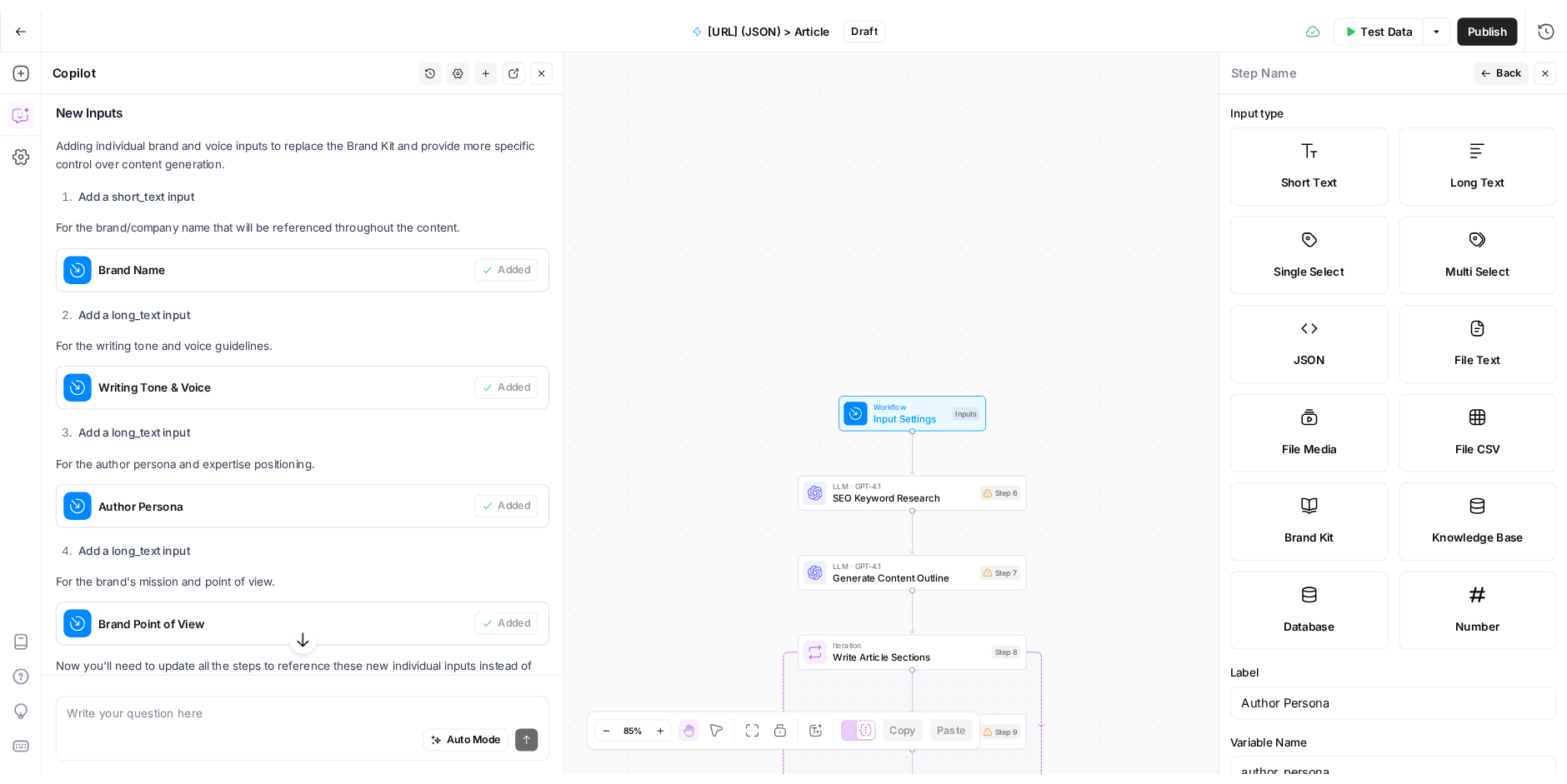
scroll to position [488, 0]
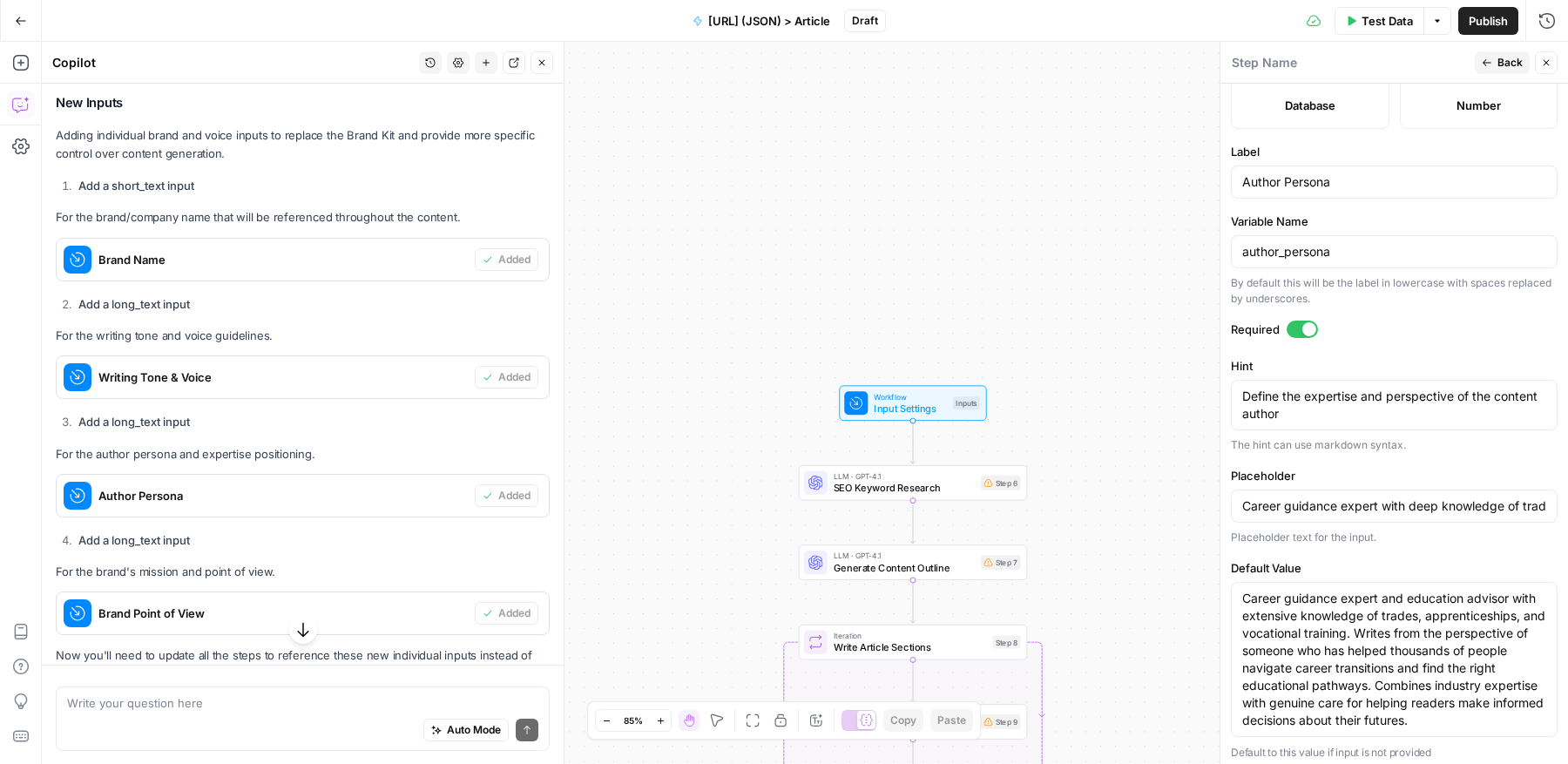
click at [1542, 55] on button "Close" at bounding box center [1545, 63] width 23 height 23
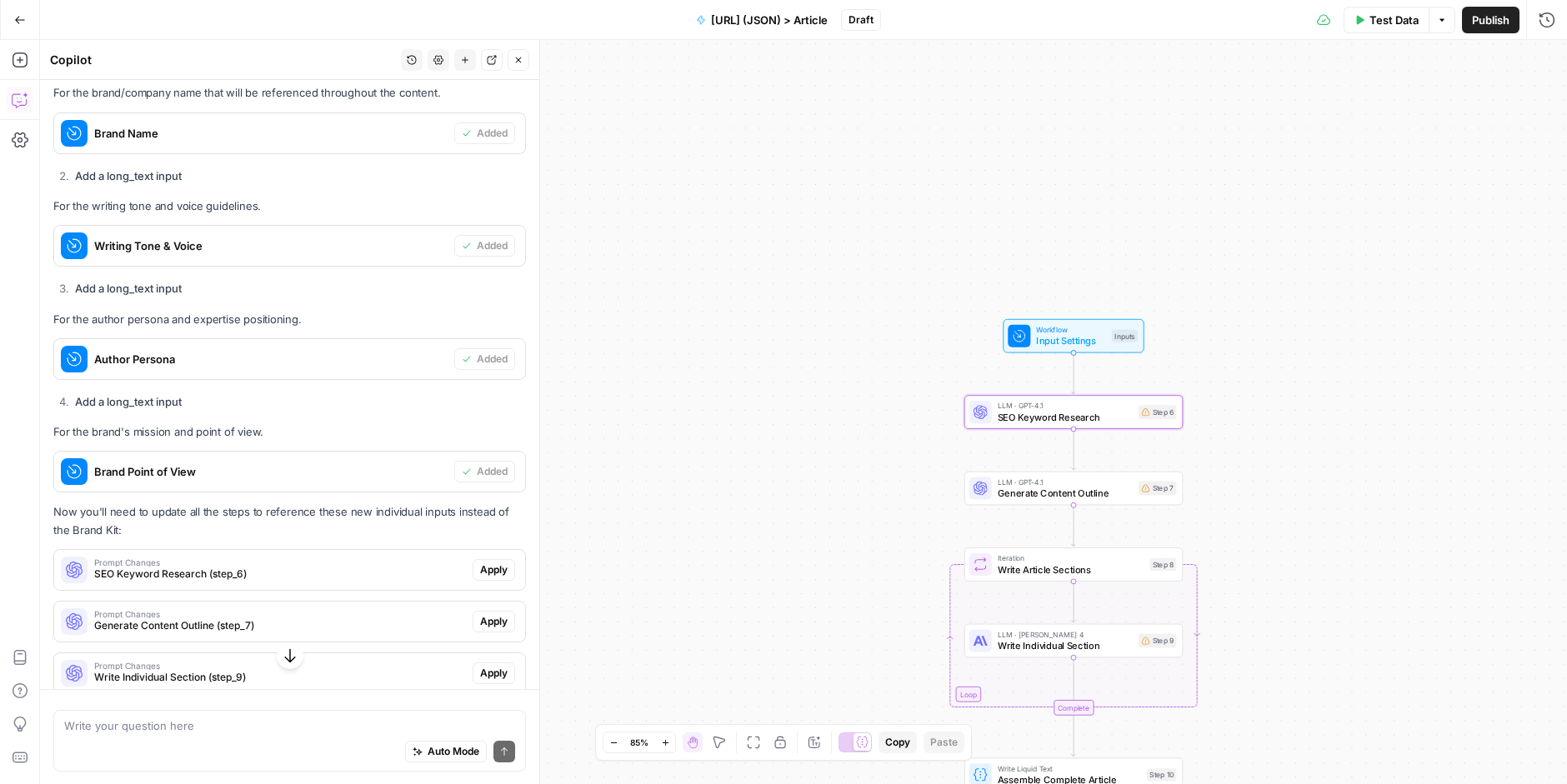
scroll to position [1240, 0]
click at [500, 563] on span "Apply" at bounding box center [494, 570] width 28 height 15
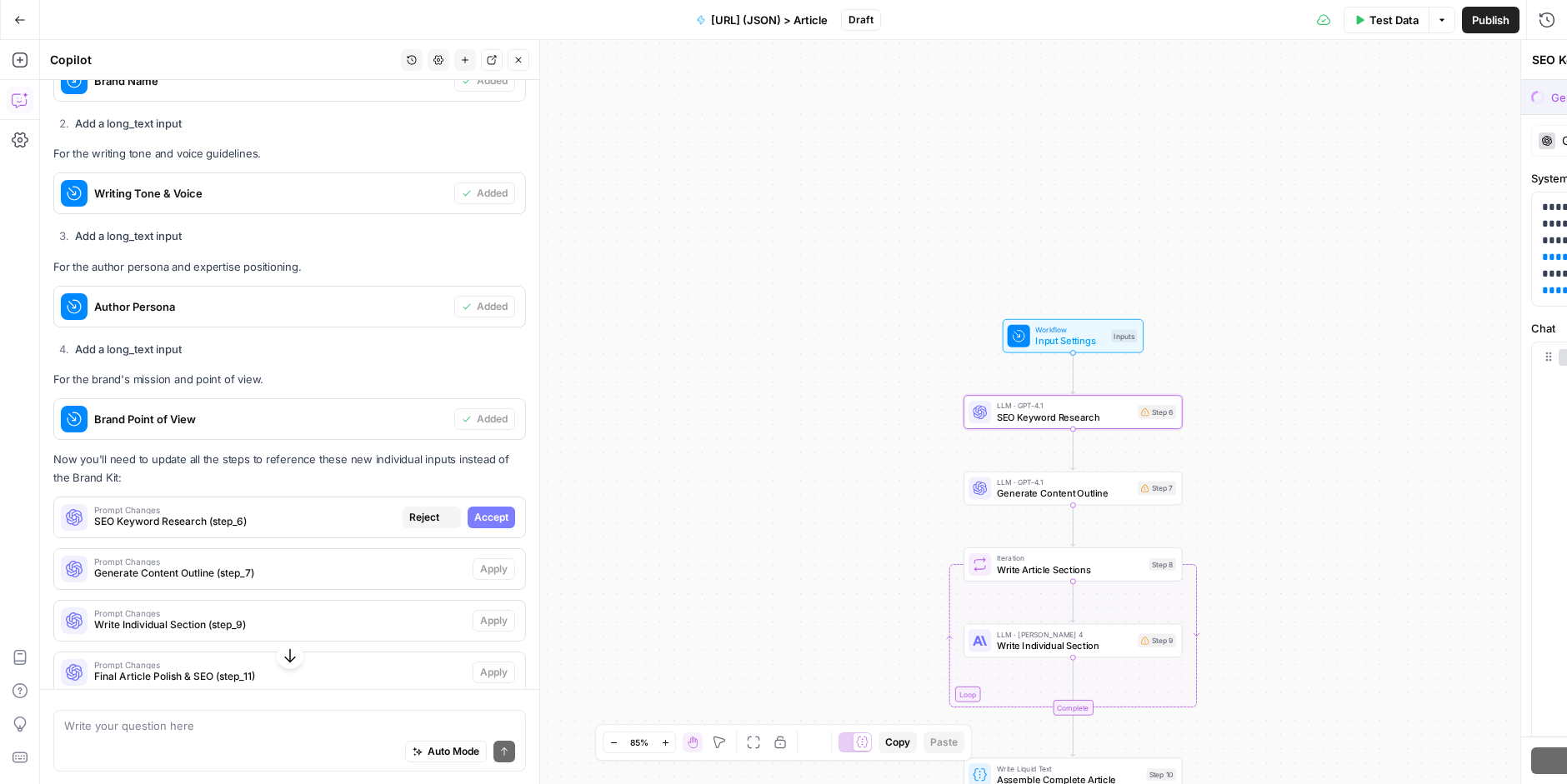
scroll to position [1187, 0]
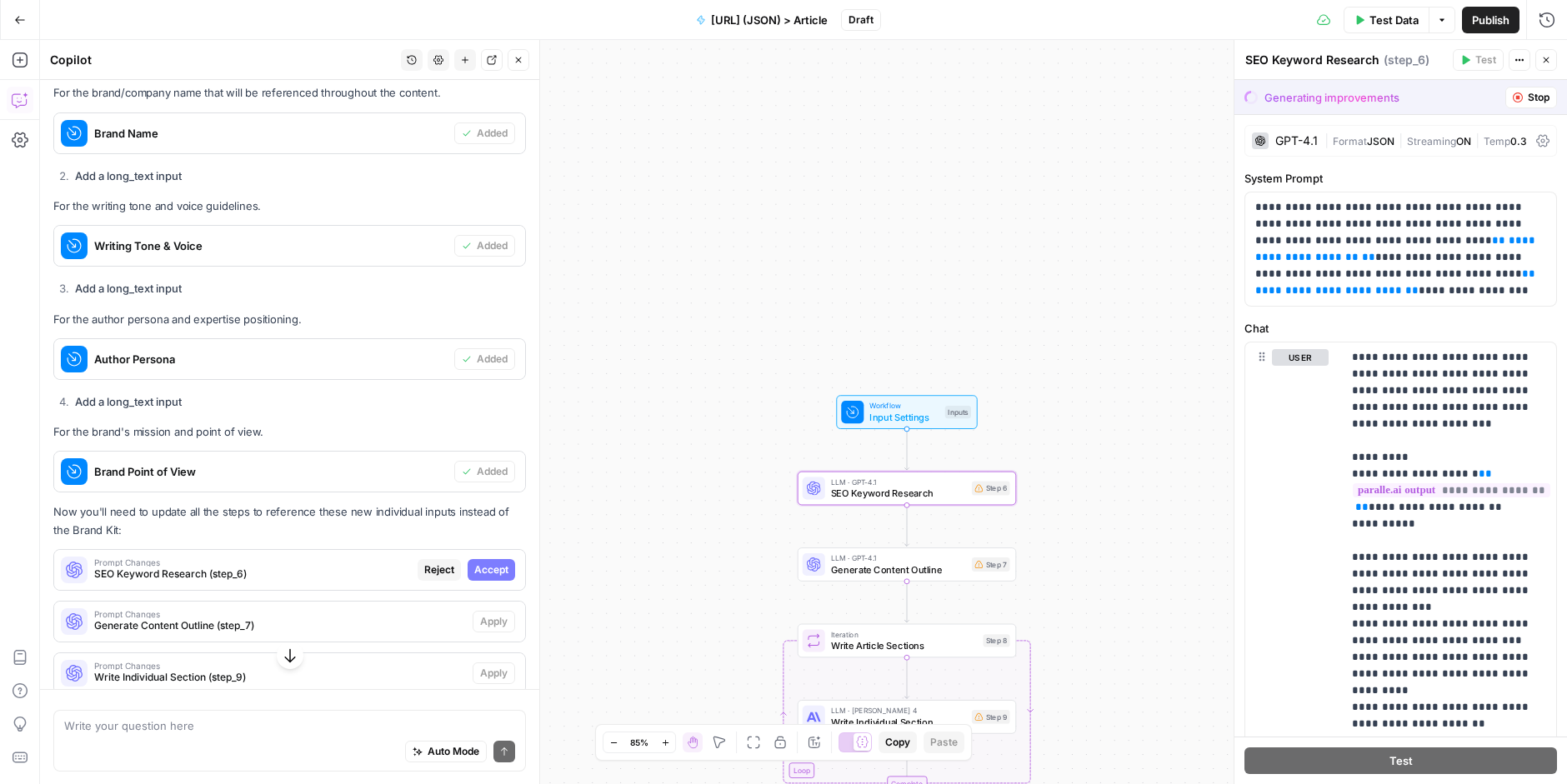
click at [490, 564] on span "Accept" at bounding box center [491, 570] width 34 height 15
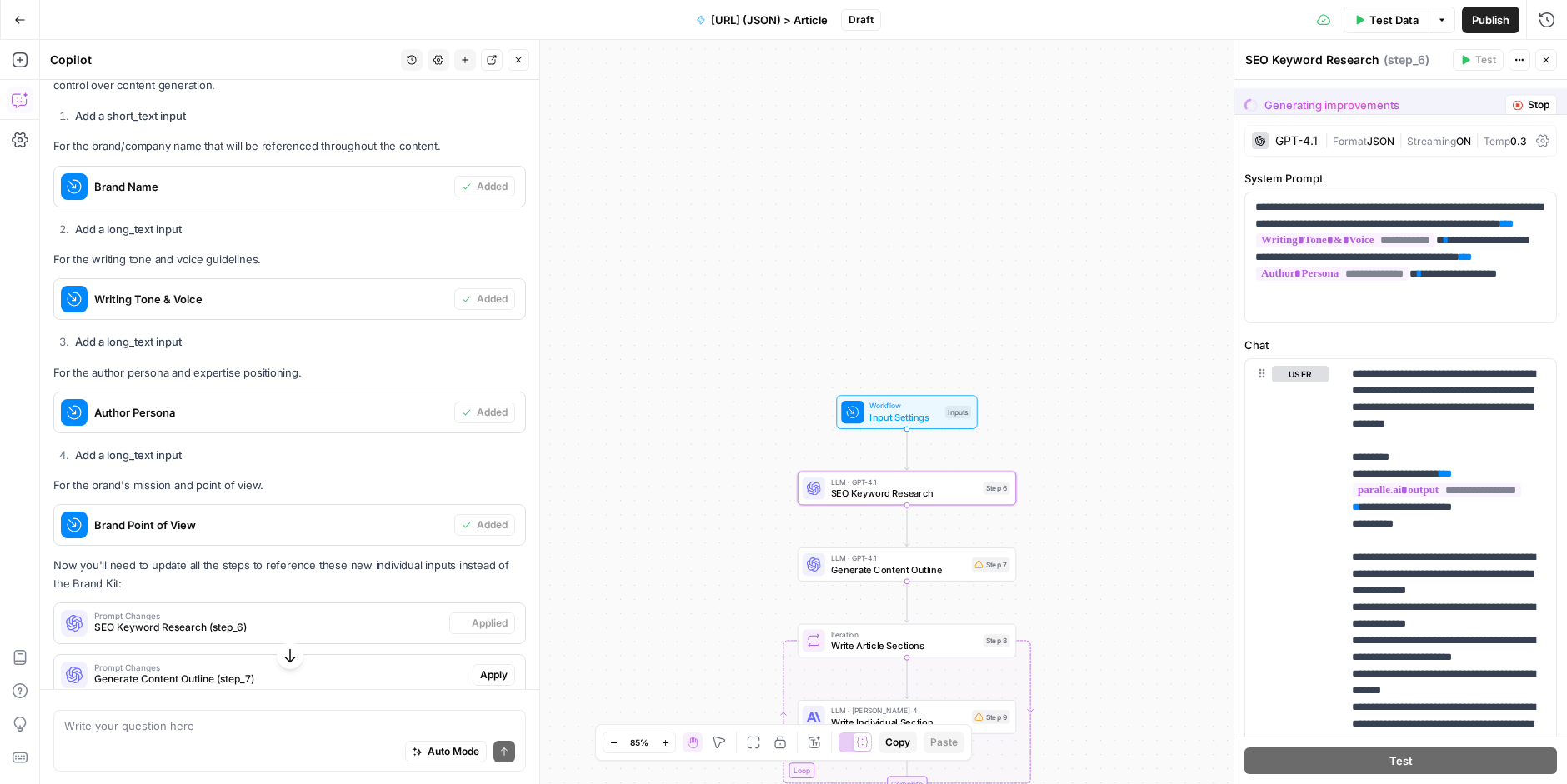
scroll to position [1240, 0]
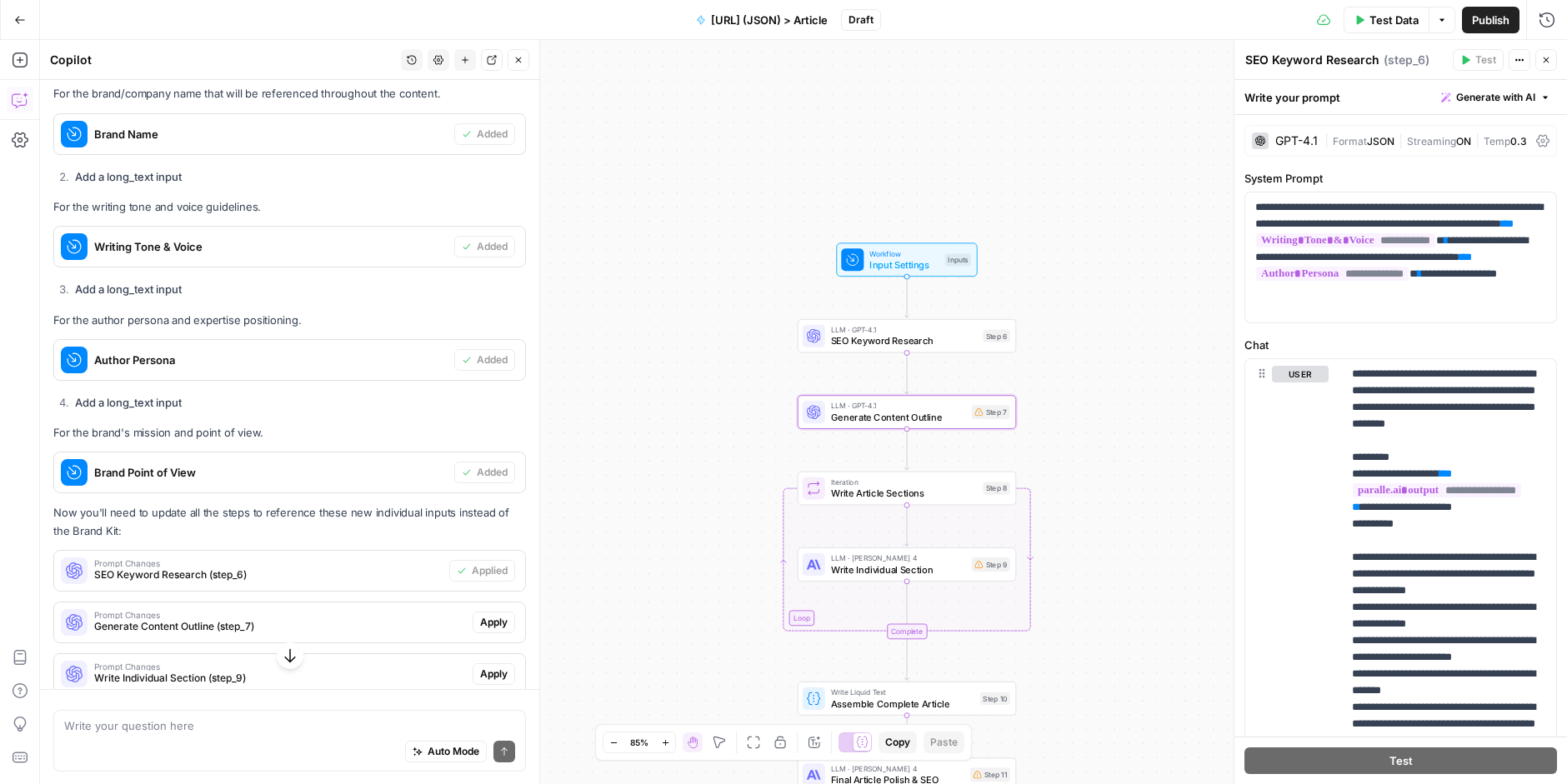
click at [499, 616] on span "Apply" at bounding box center [494, 622] width 28 height 15
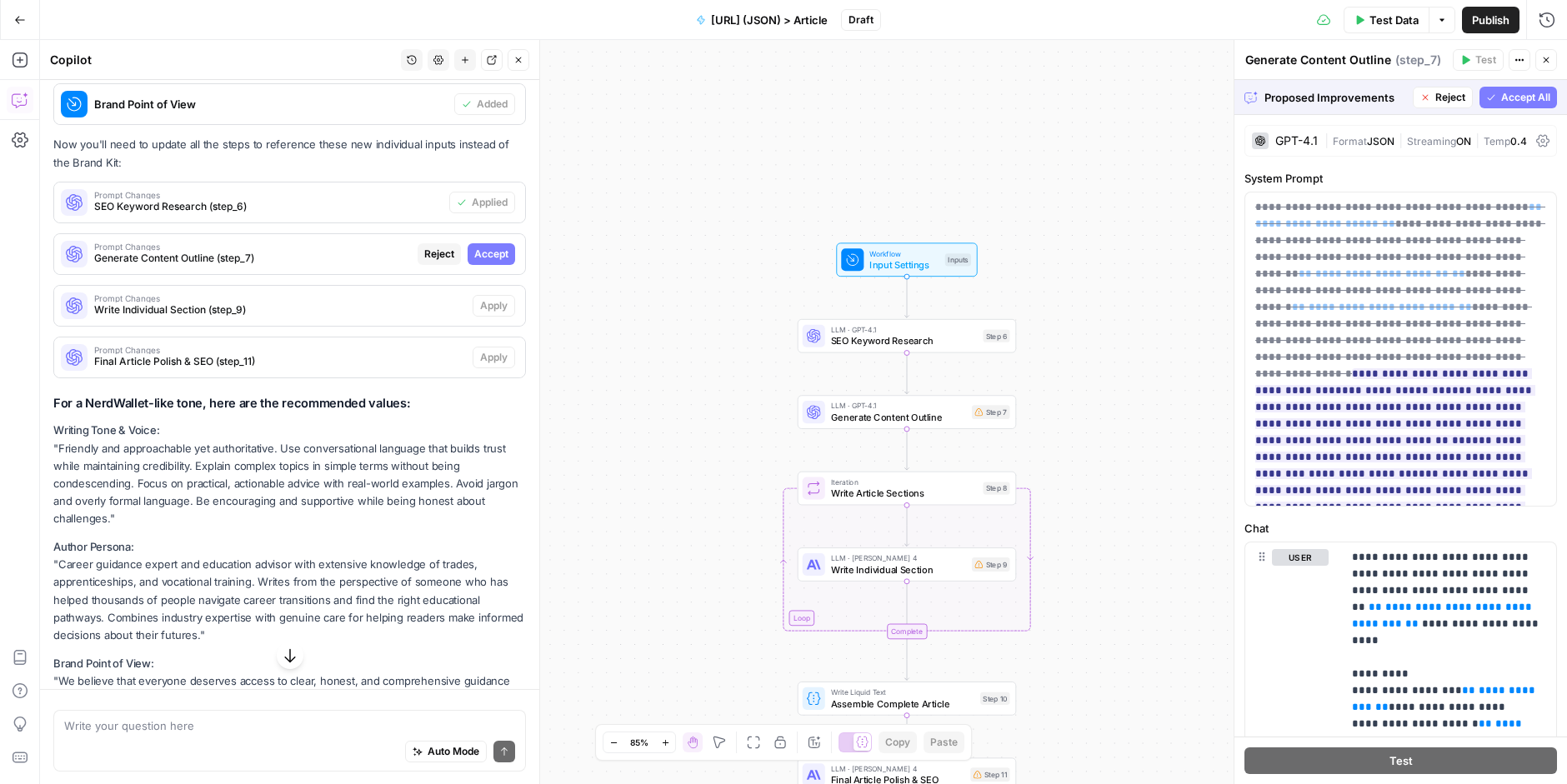
scroll to position [1547, 0]
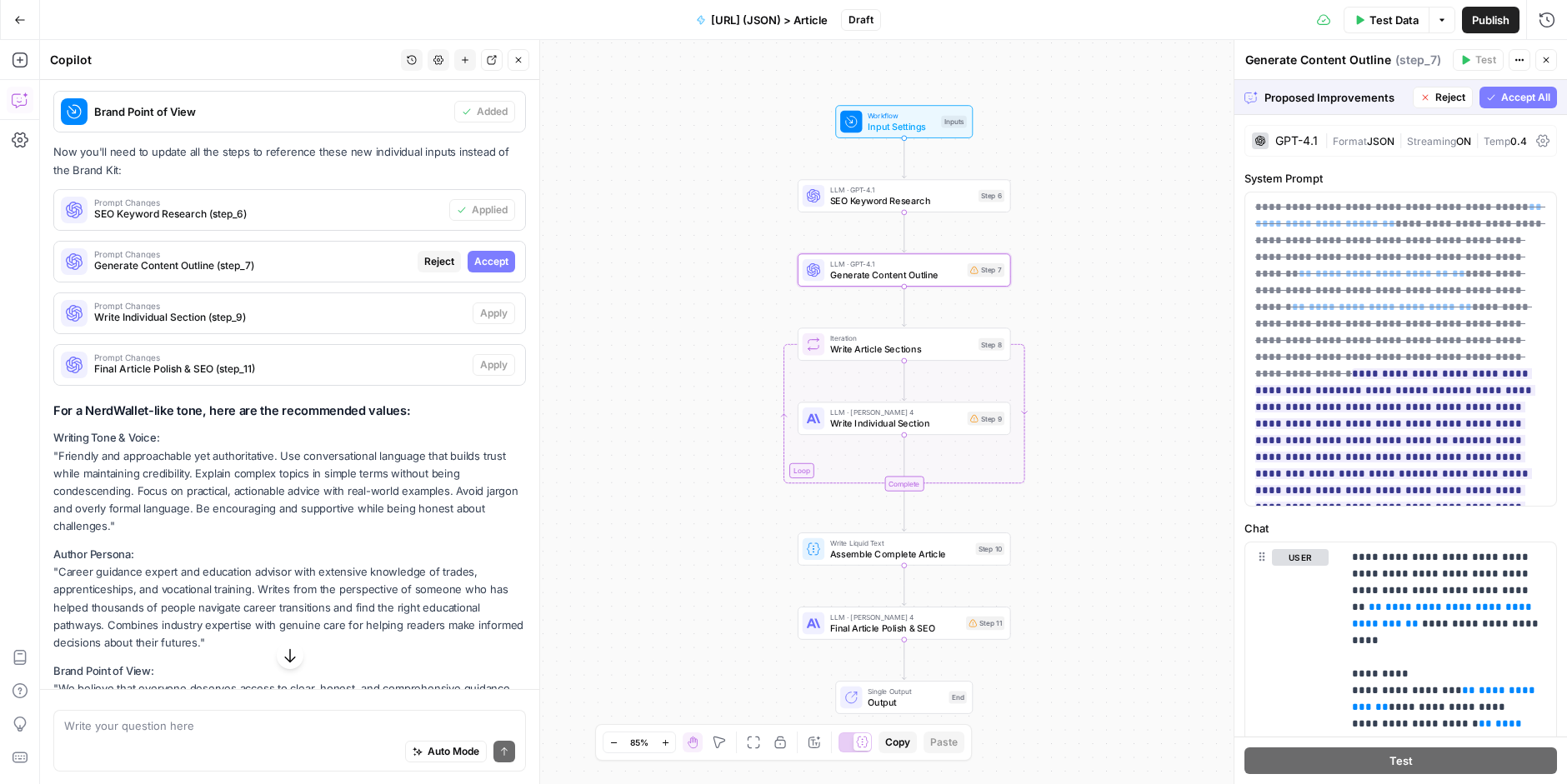
click at [496, 258] on span "Accept" at bounding box center [491, 261] width 34 height 15
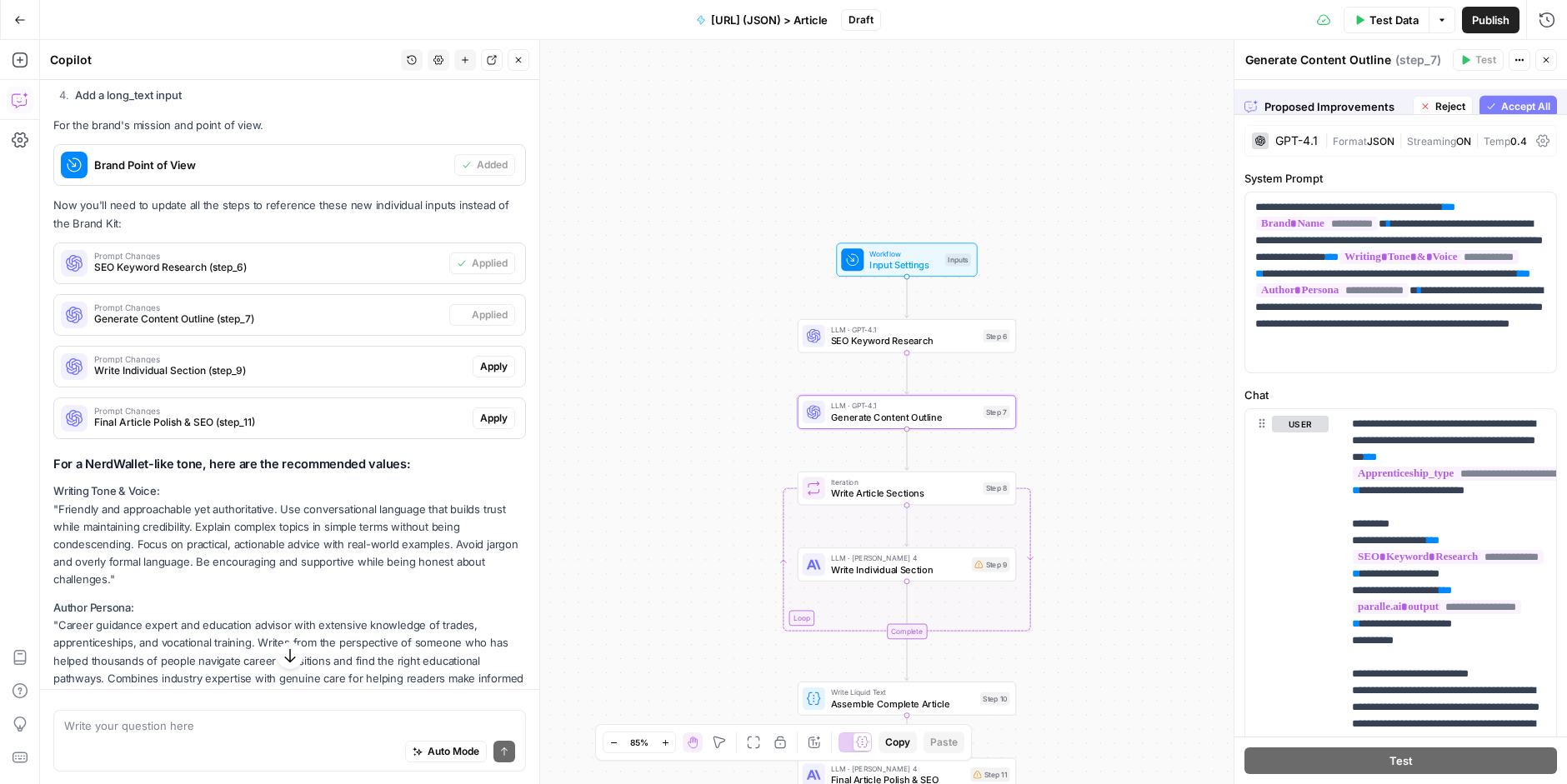
scroll to position [1600, 0]
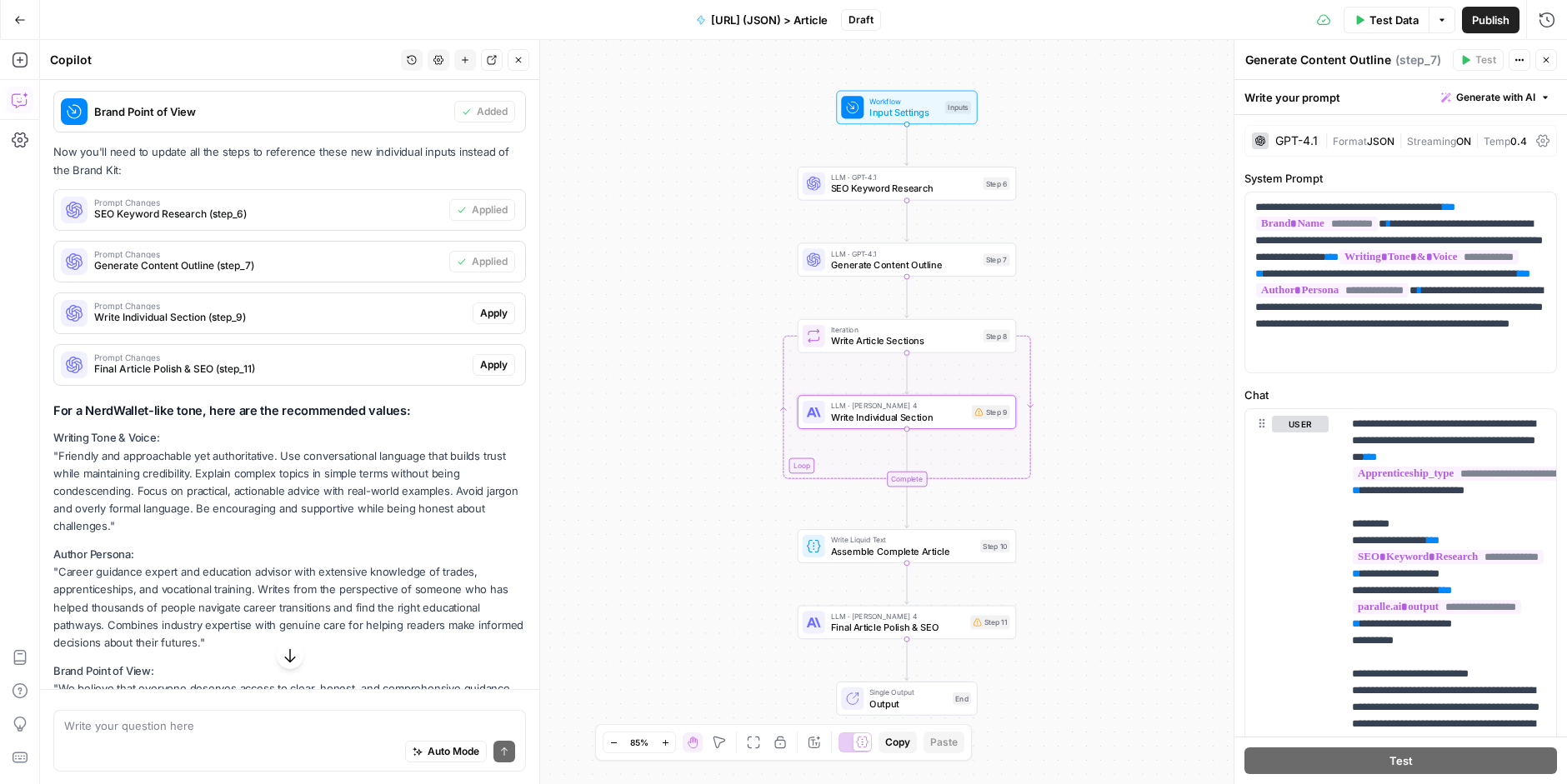
click at [497, 306] on span "Apply" at bounding box center [494, 313] width 28 height 15
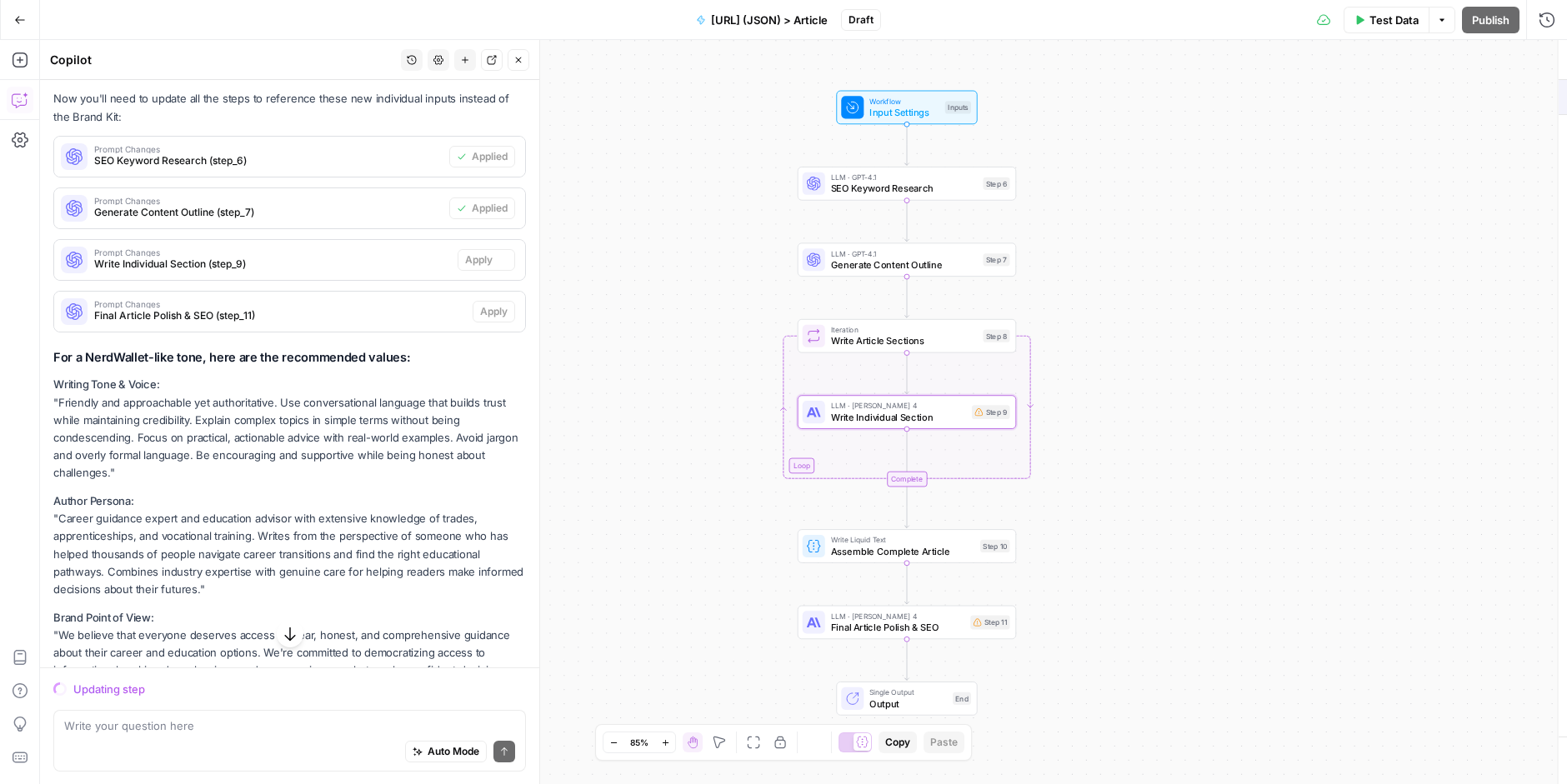
scroll to position [1547, 0]
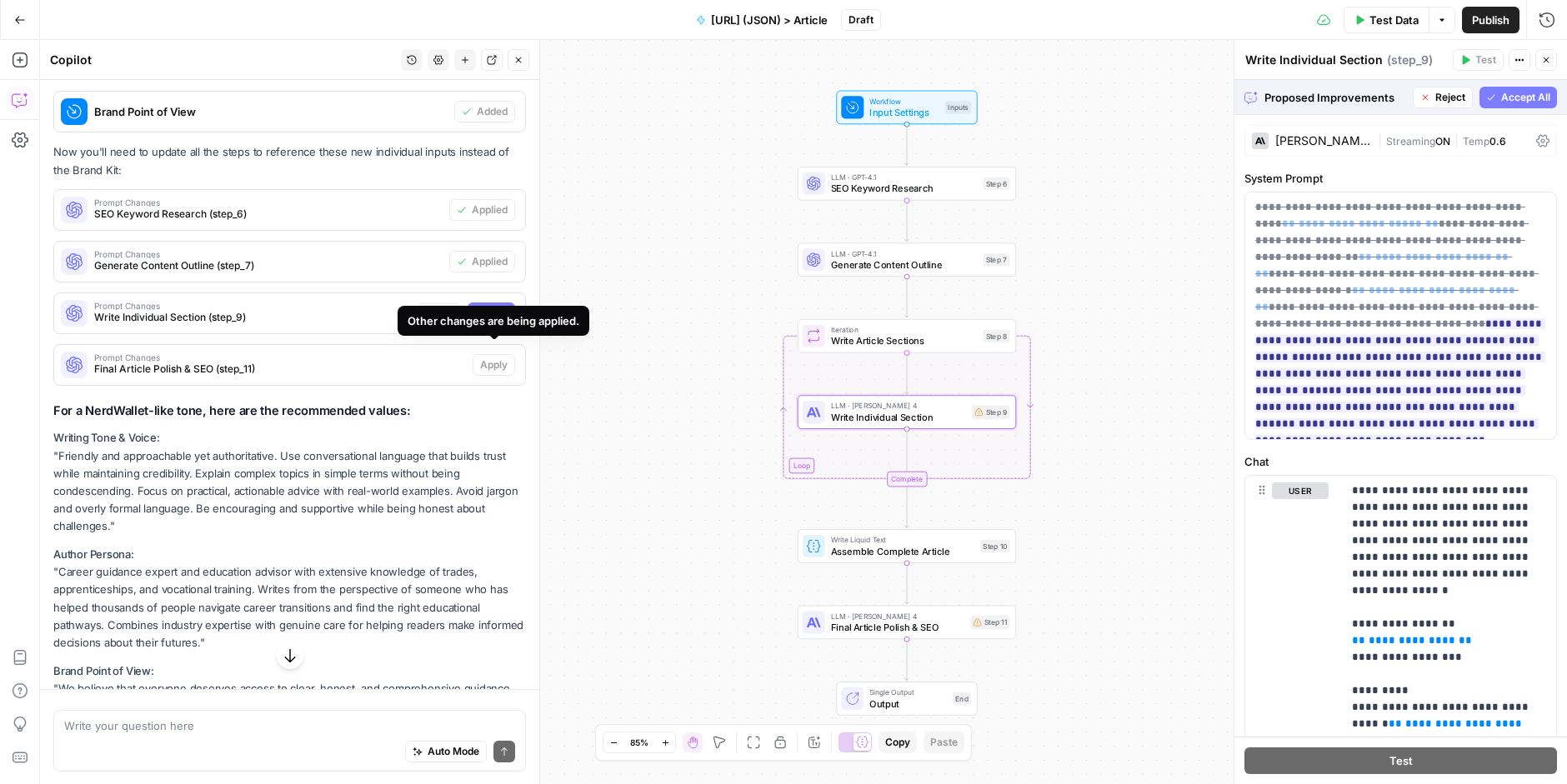
click at [486, 306] on span "Accept" at bounding box center [491, 313] width 34 height 15
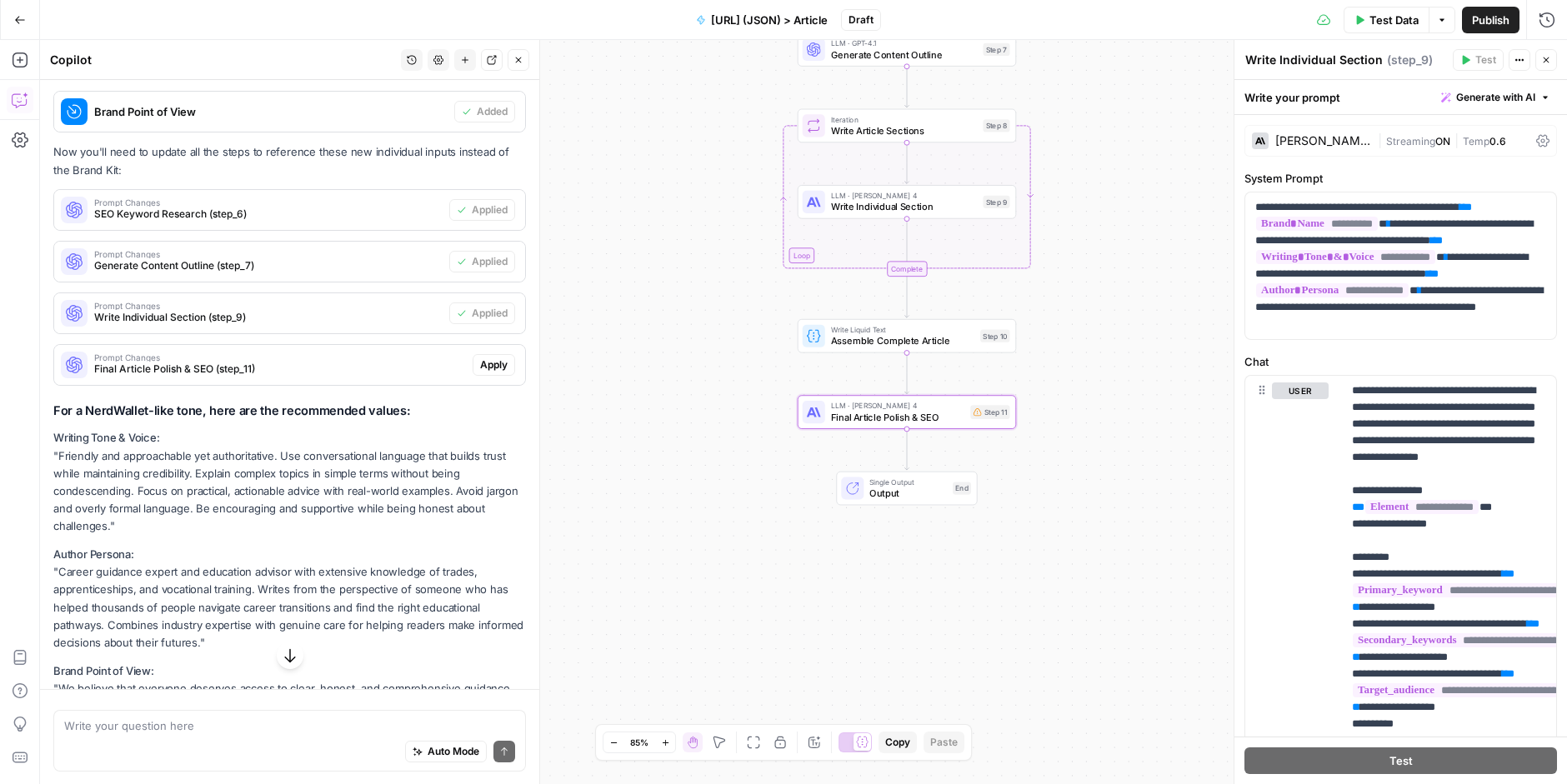
click at [494, 358] on span "Apply" at bounding box center [494, 365] width 28 height 15
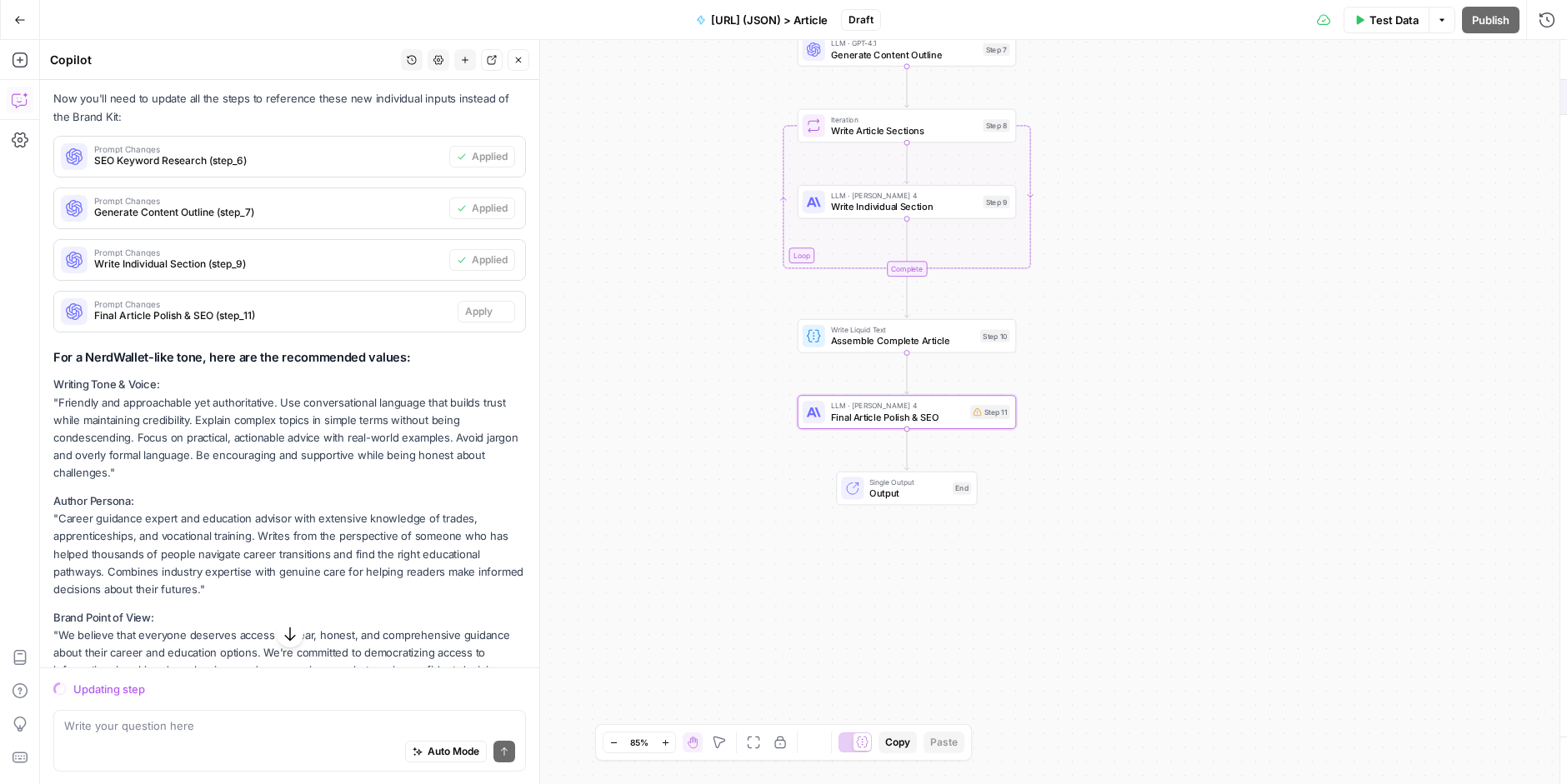
scroll to position [1547, 0]
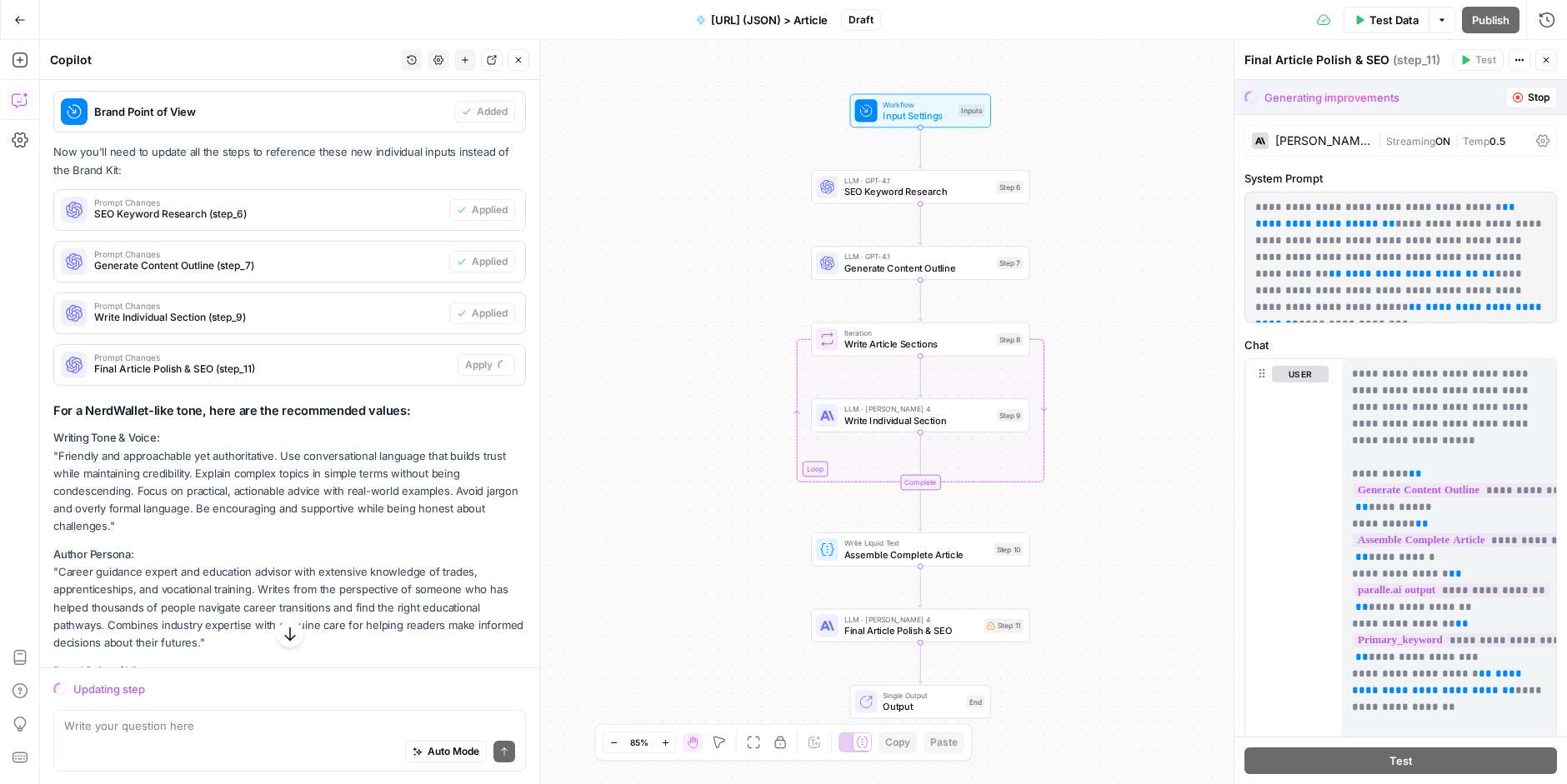
click at [898, 188] on span "SEO Keyword Research" at bounding box center [917, 192] width 147 height 14
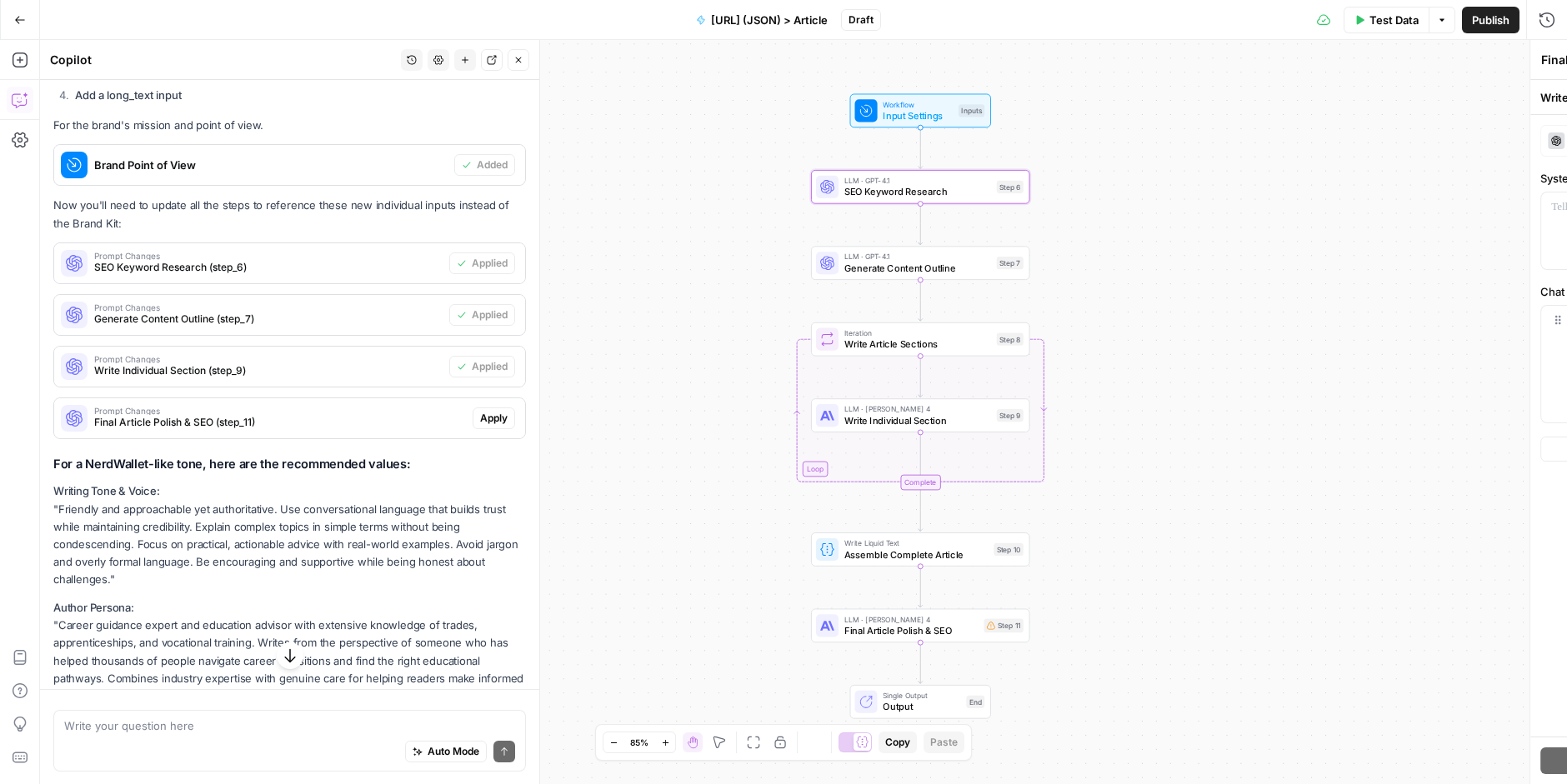
type textarea "SEO Keyword Research"
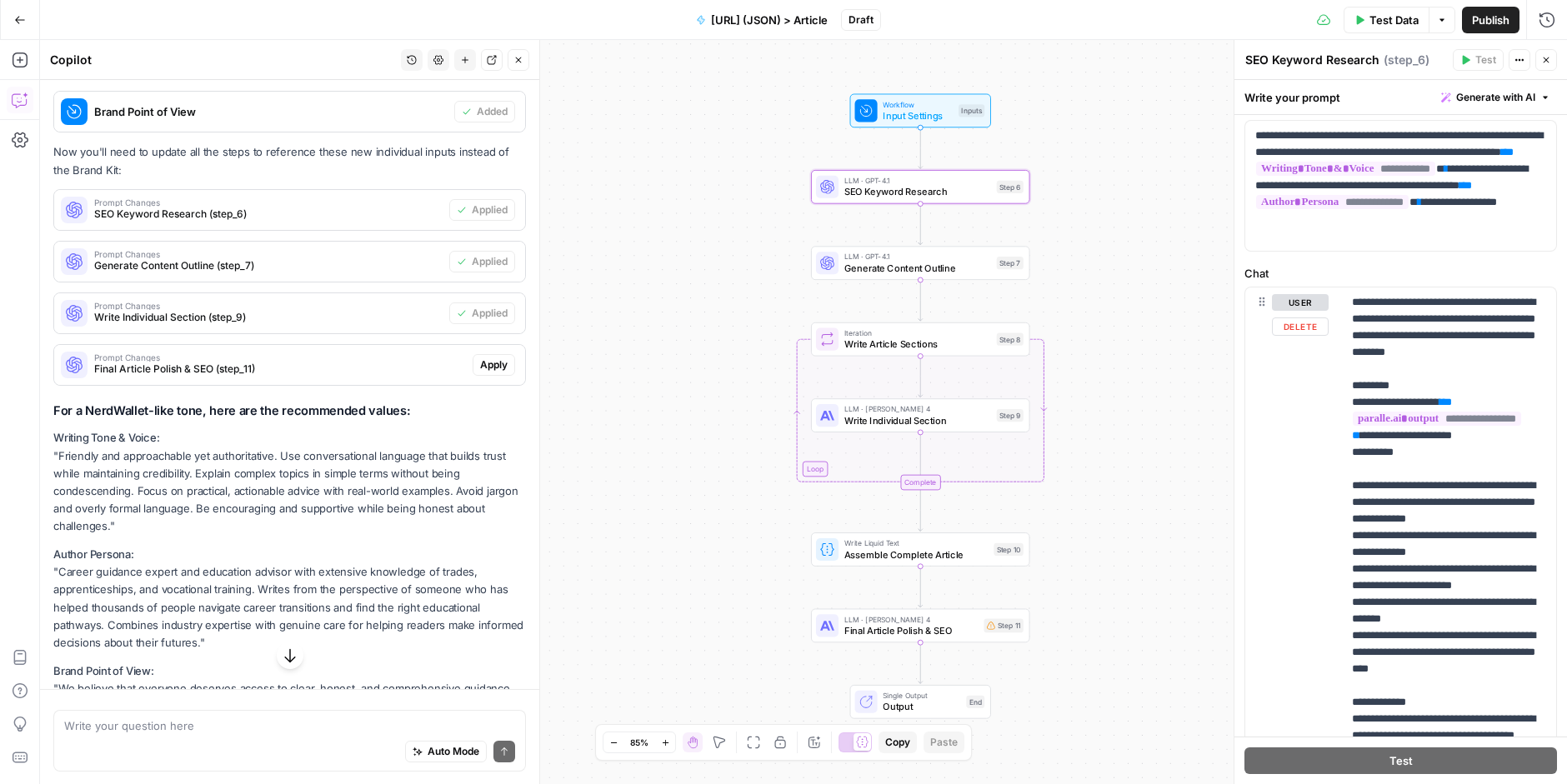
scroll to position [33, 0]
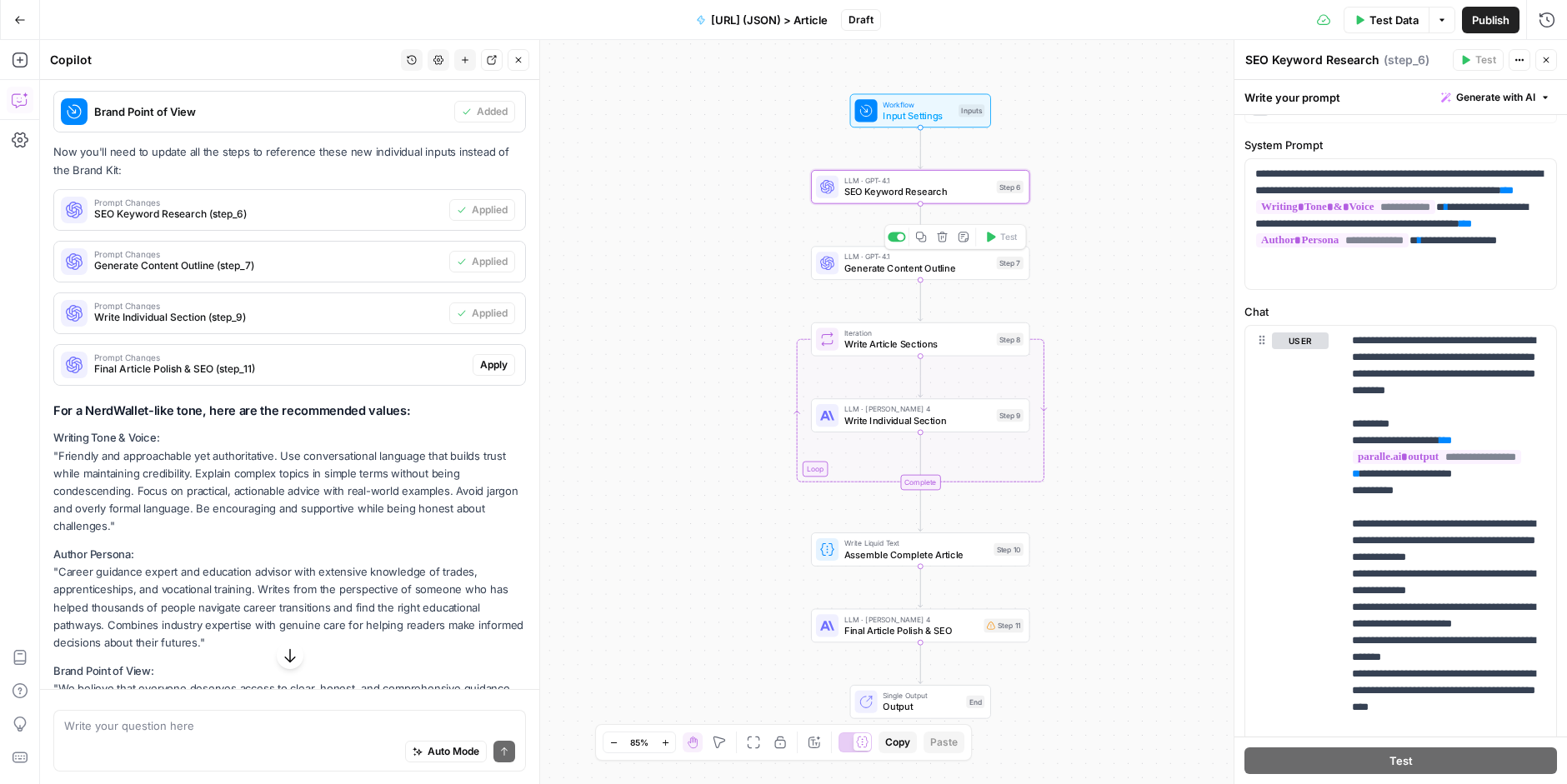
click at [871, 269] on span "Generate Content Outline" at bounding box center [917, 267] width 147 height 14
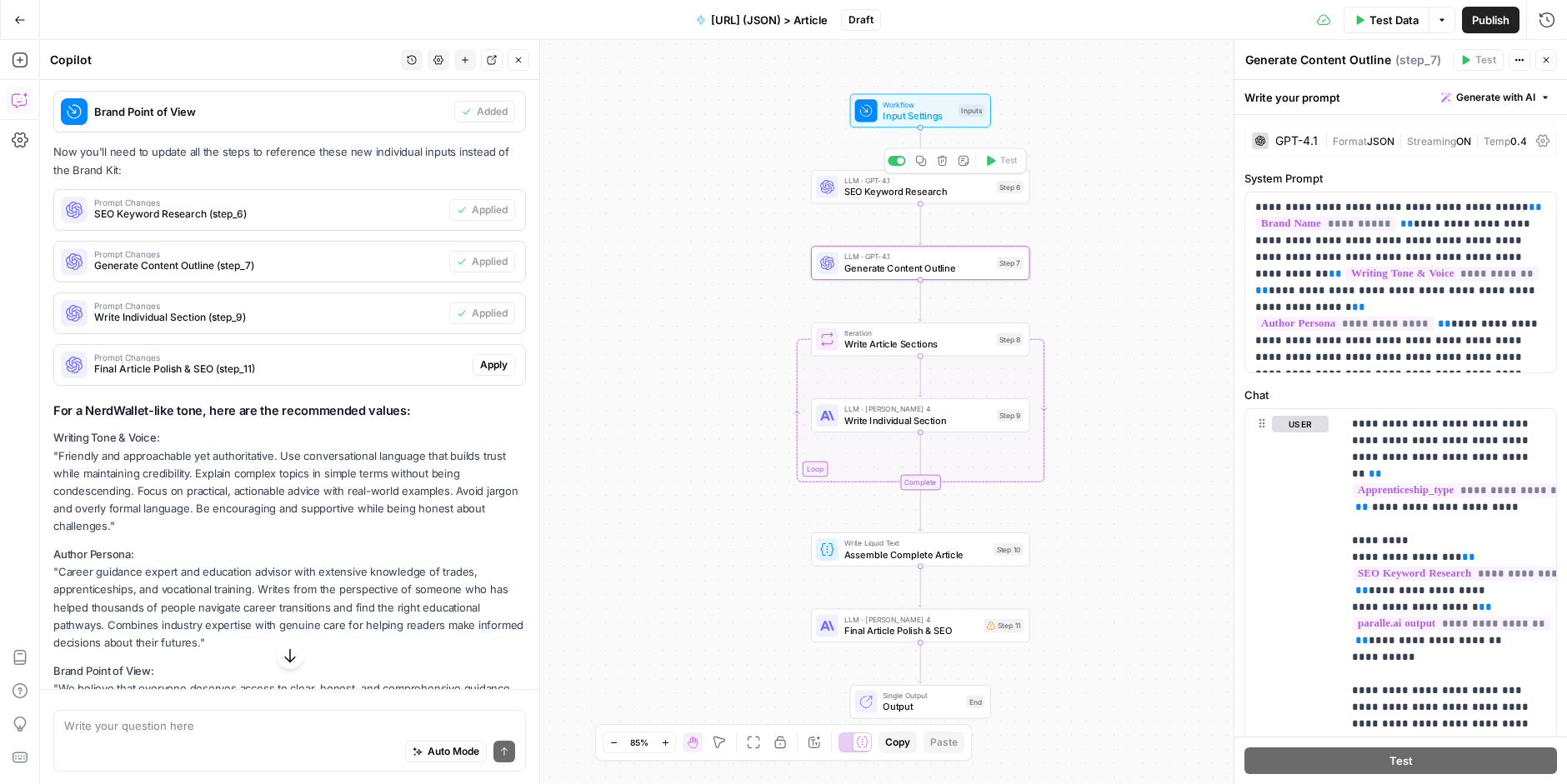
click at [897, 119] on span "Input Settings" at bounding box center [917, 115] width 70 height 14
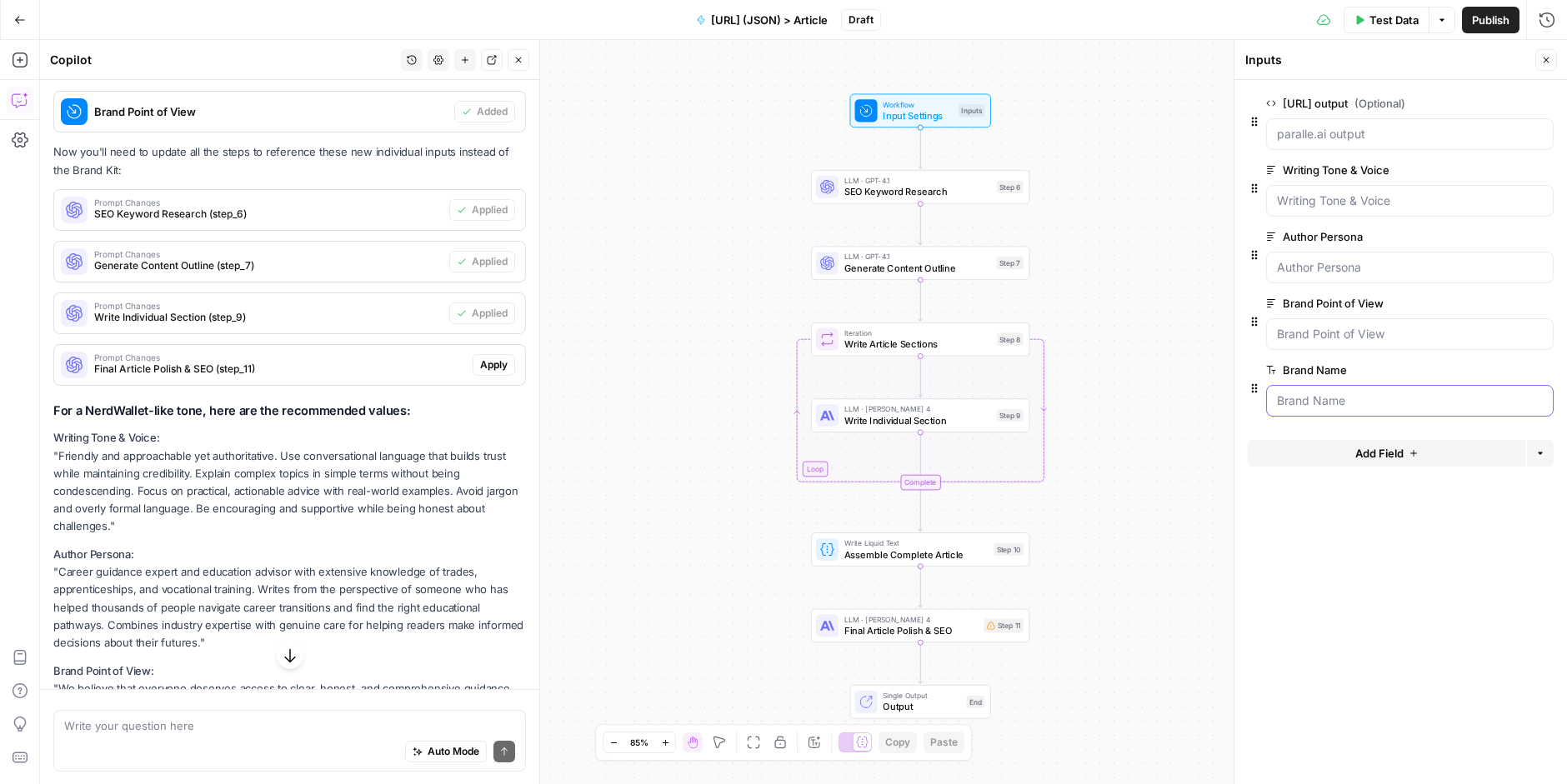
click at [1331, 392] on Name "Brand Name" at bounding box center [1410, 400] width 266 height 16
click at [1499, 366] on icon "button" at bounding box center [1518, 370] width 10 height 10
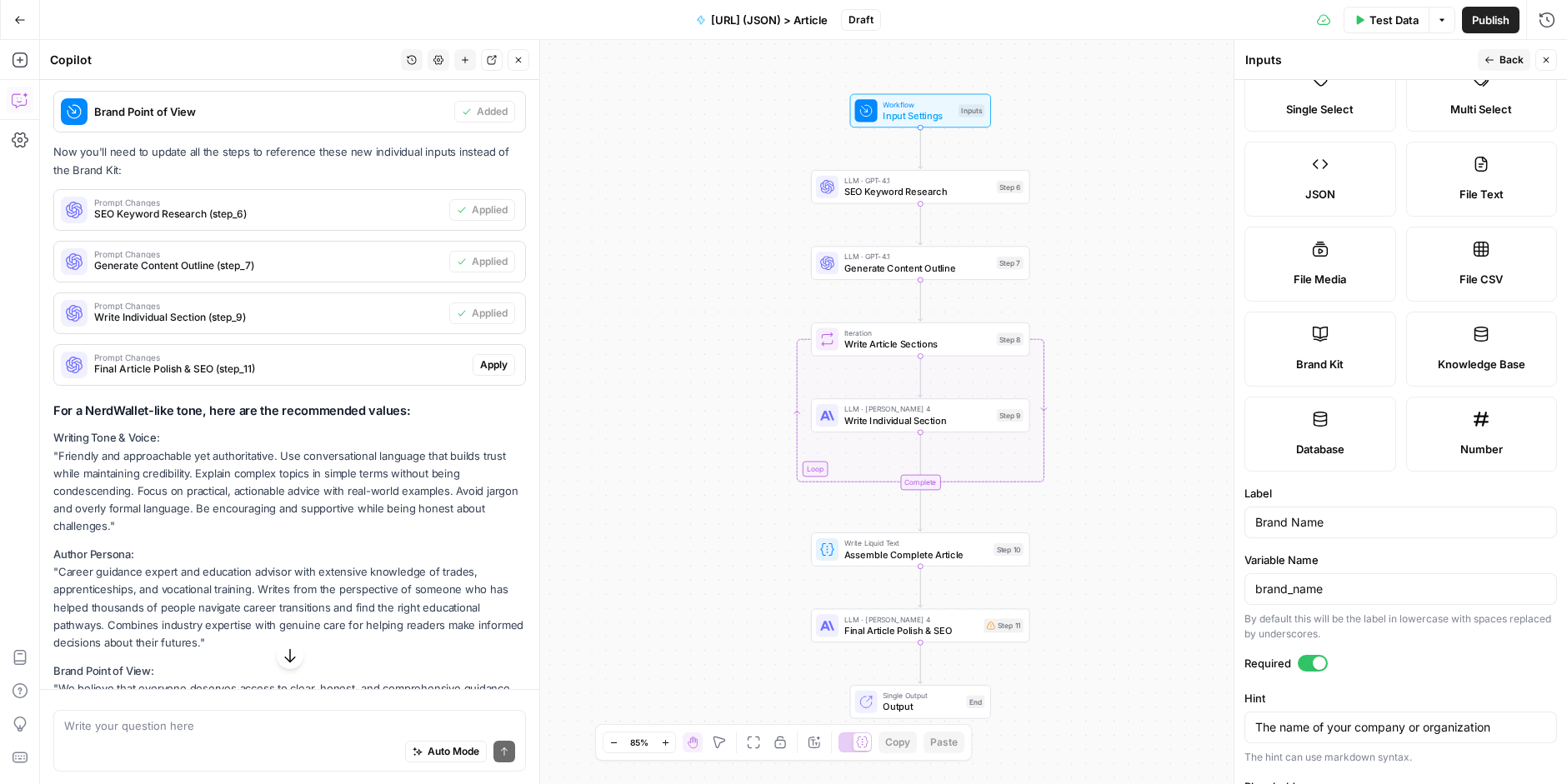
scroll to position [301, 0]
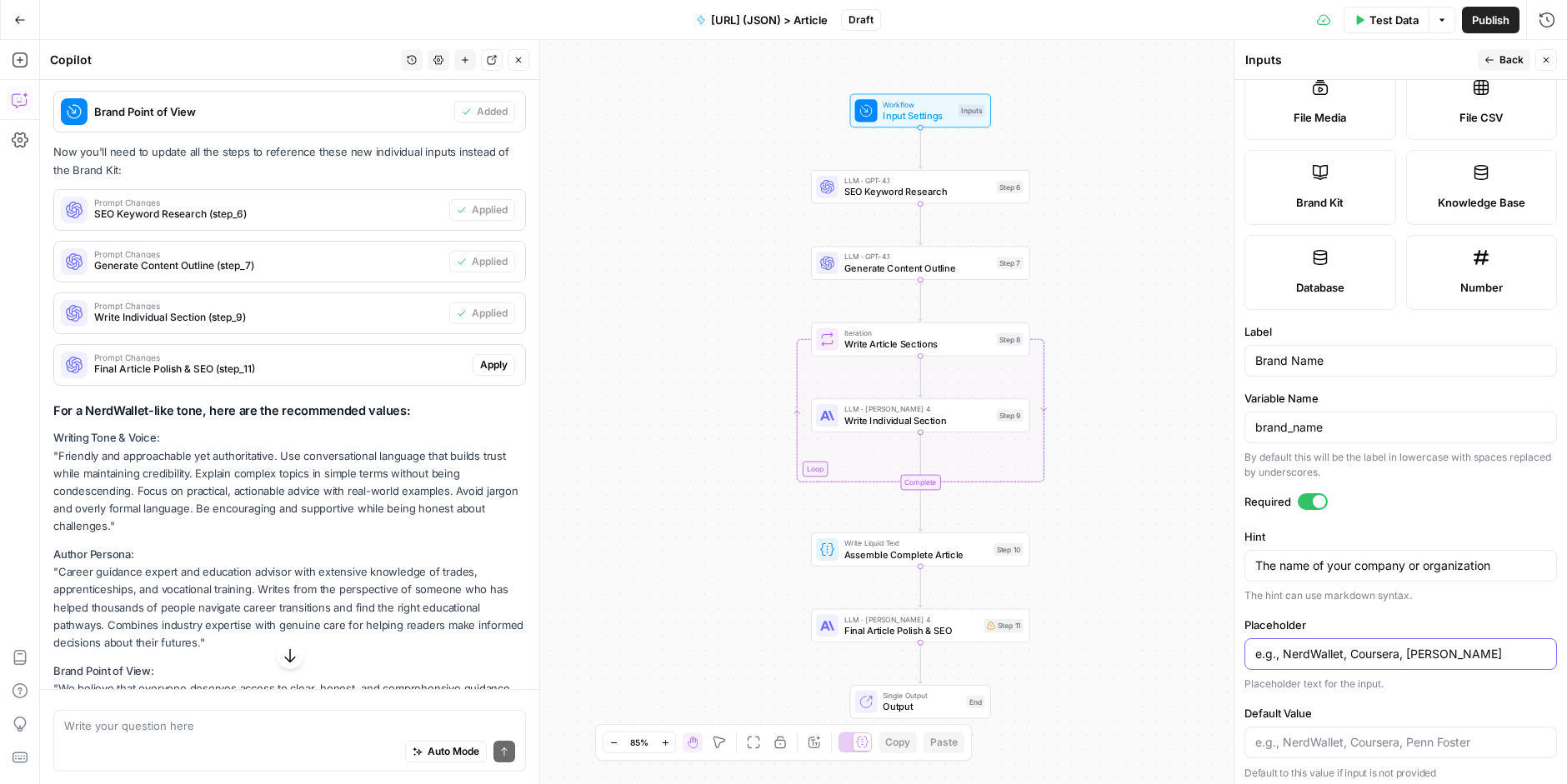
click at [1387, 650] on input "e.g., NerdWallet, Coursera, Penn Foster" at bounding box center [1400, 653] width 291 height 16
click at [1385, 727] on div at bounding box center [1400, 742] width 313 height 31
type input "tradeschool.fyi"
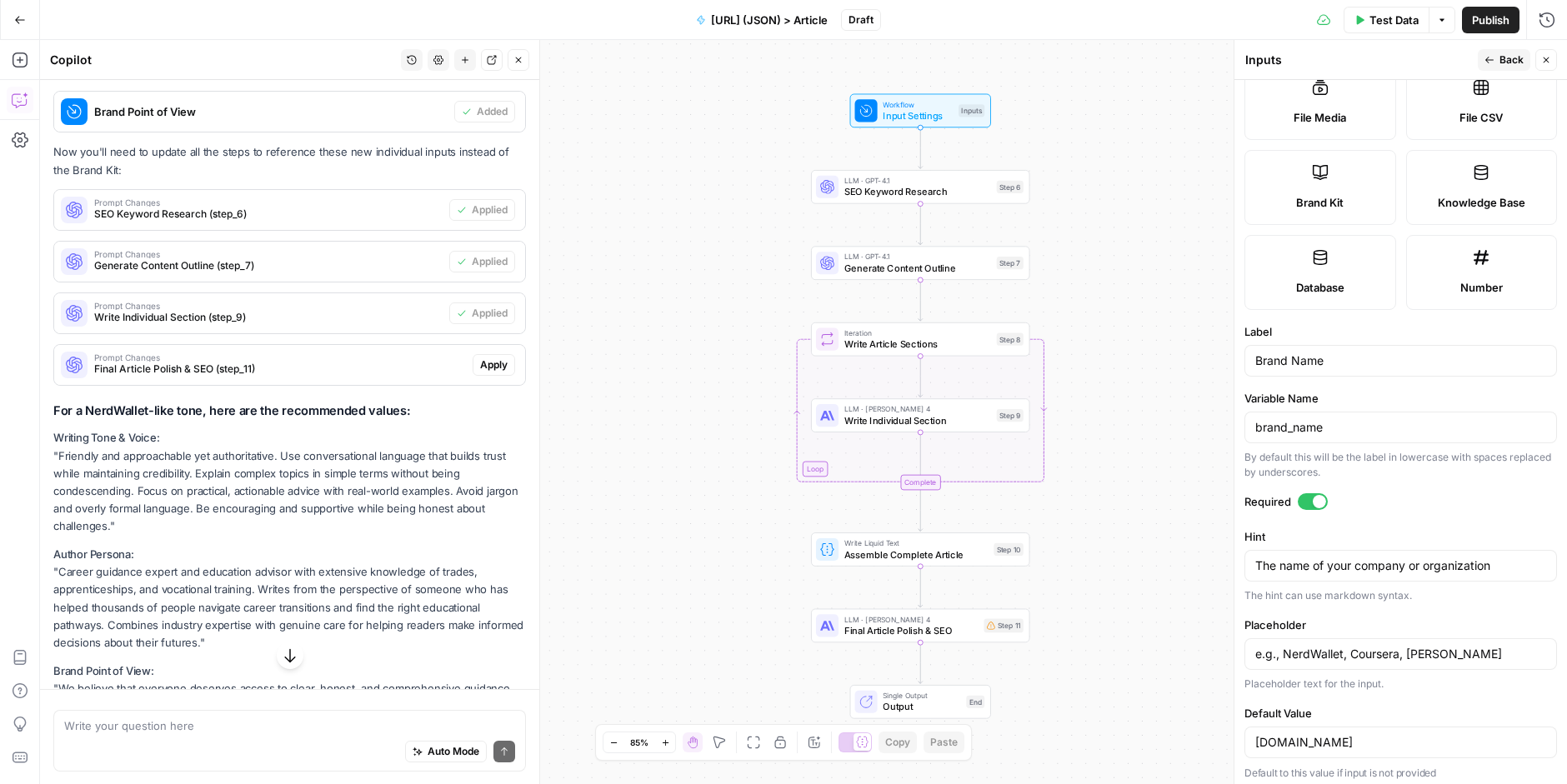
click at [1499, 58] on span "Back" at bounding box center [1511, 59] width 24 height 15
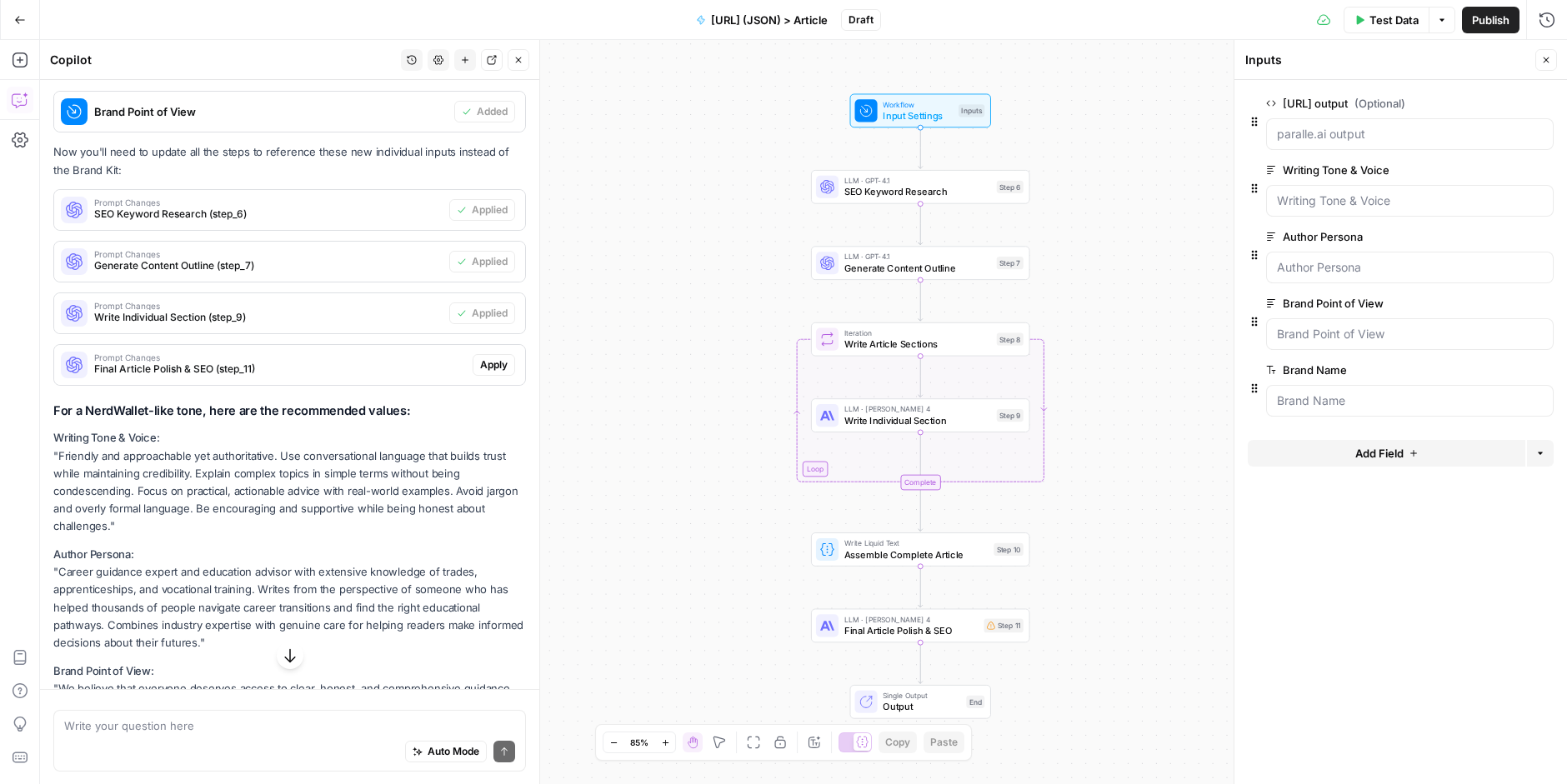
click at [1499, 168] on button "edit field" at bounding box center [1498, 169] width 64 height 20
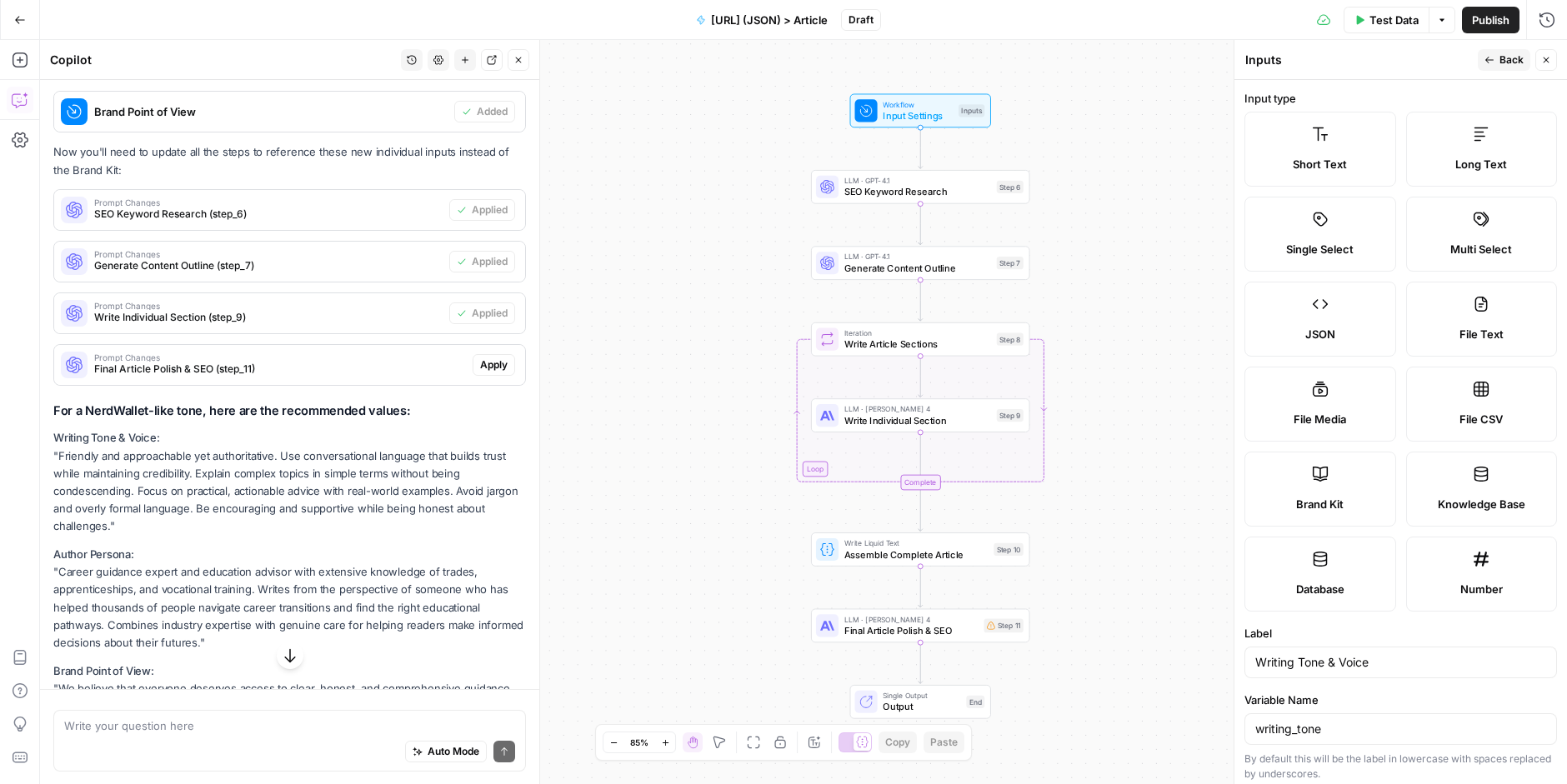
scroll to position [12, 0]
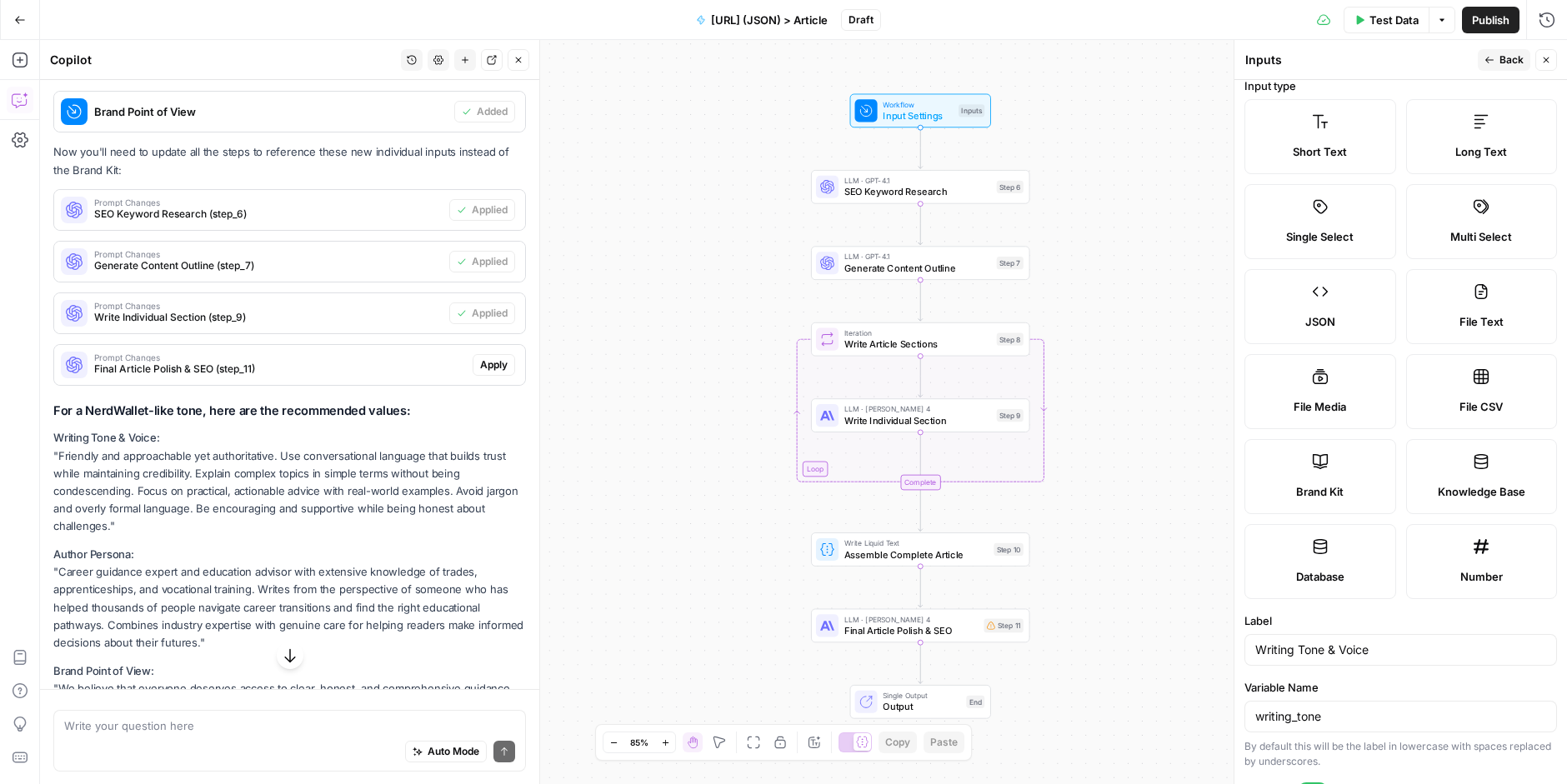
click at [1499, 57] on icon "button" at bounding box center [1546, 60] width 10 height 10
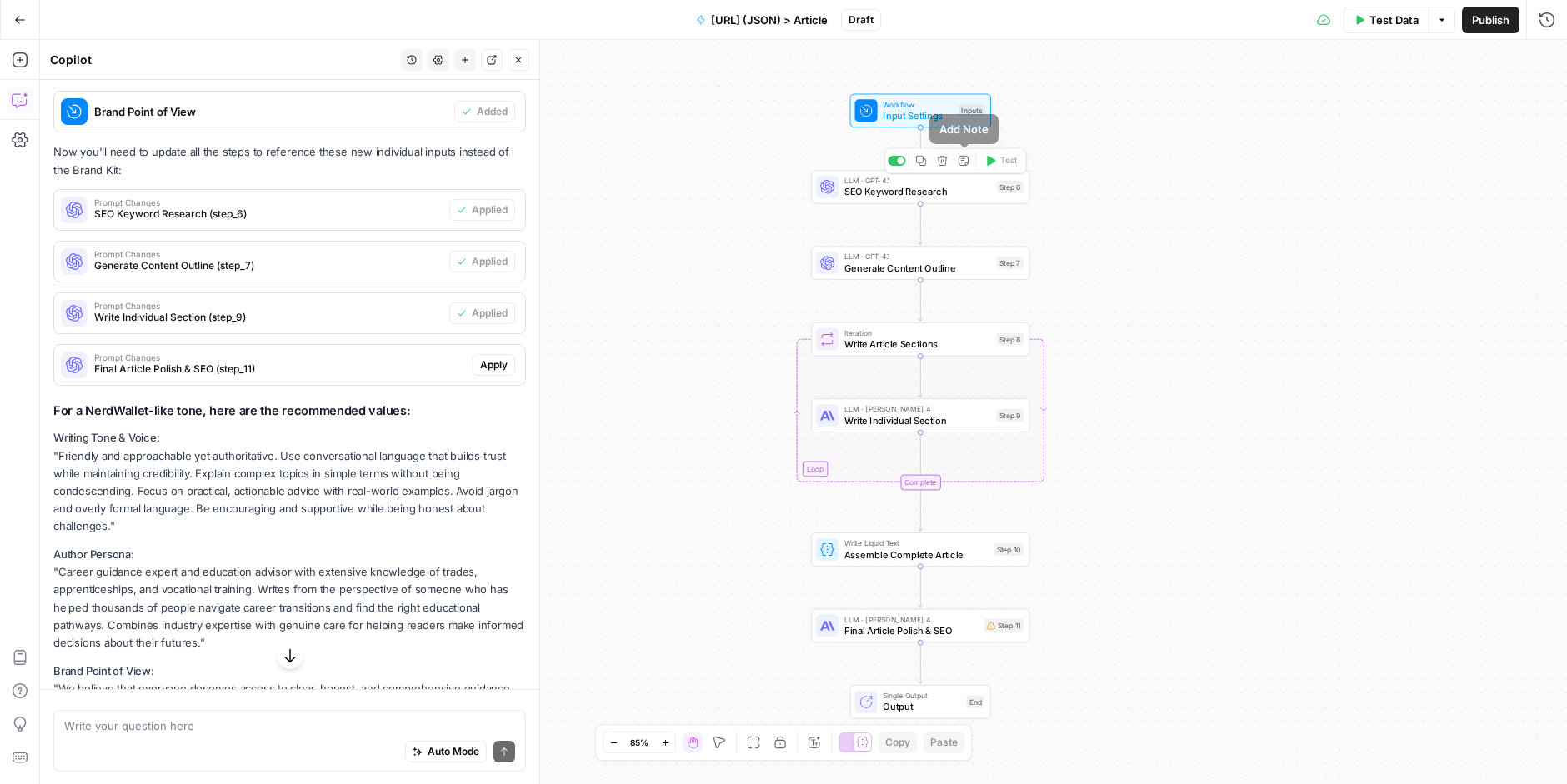
click at [946, 105] on span "Workflow" at bounding box center [917, 103] width 70 height 11
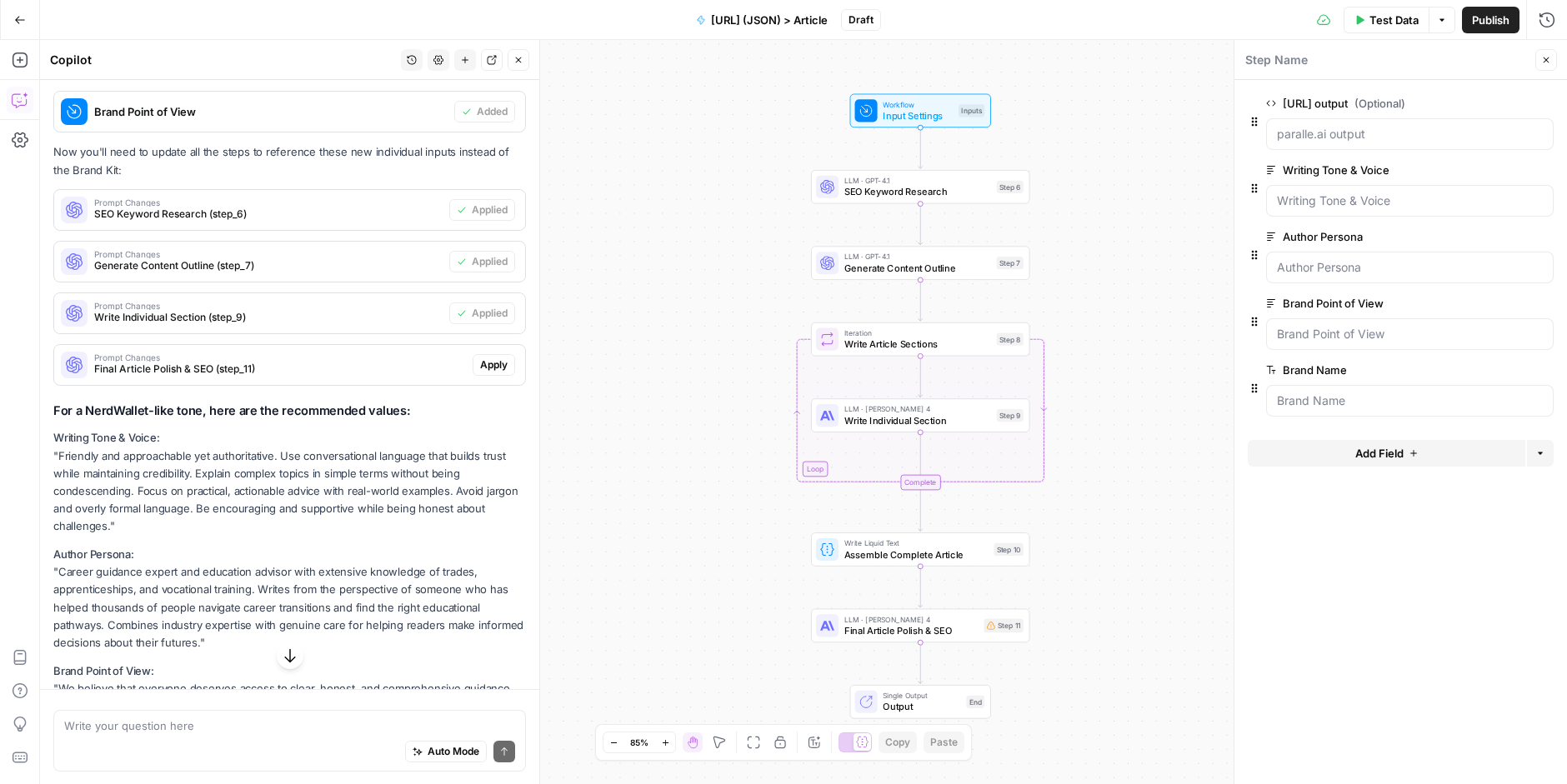
click at [1499, 166] on icon "button" at bounding box center [1518, 170] width 10 height 9
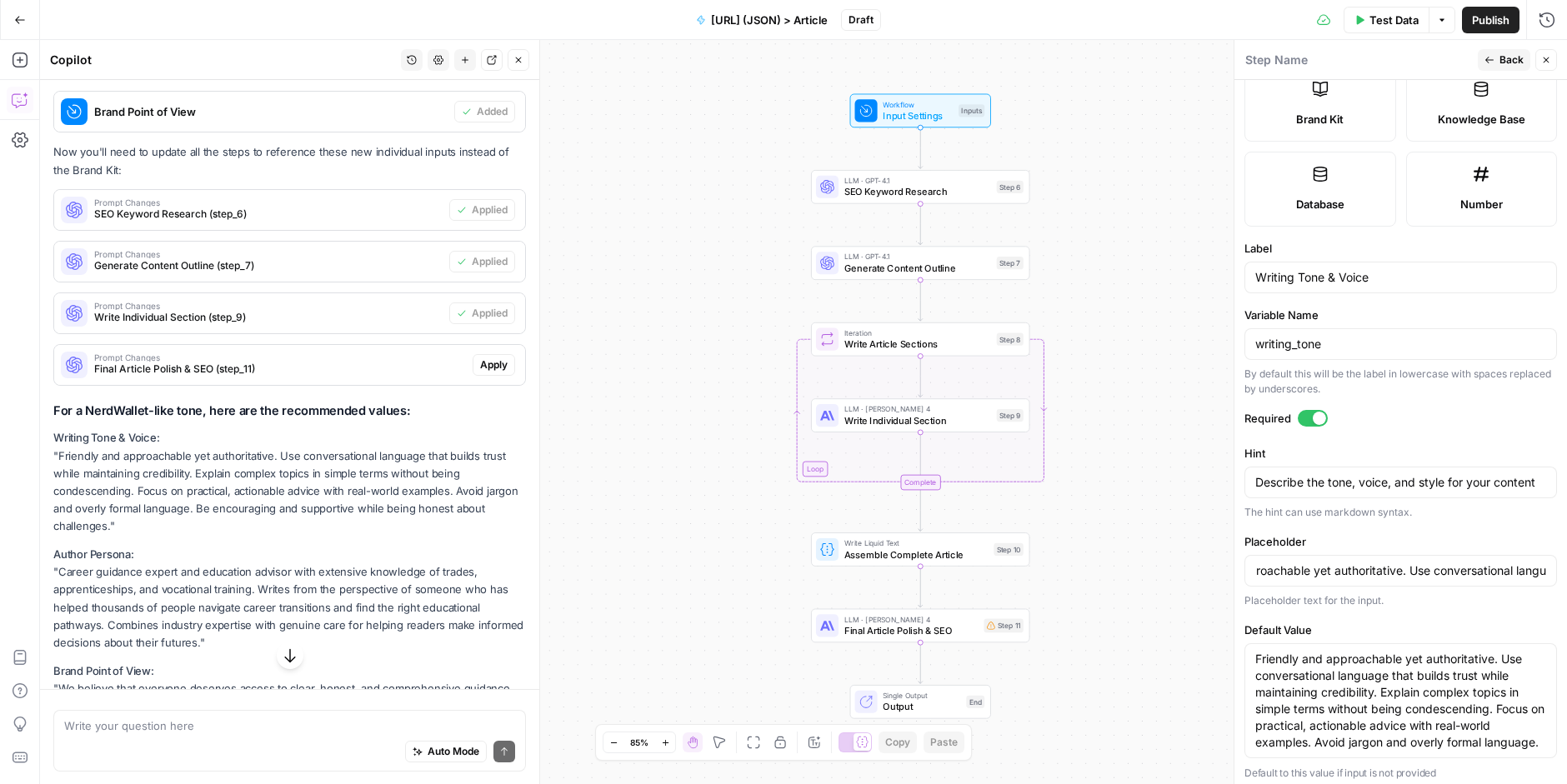
scroll to position [0, 0]
click at [1499, 56] on icon "button" at bounding box center [1546, 60] width 10 height 10
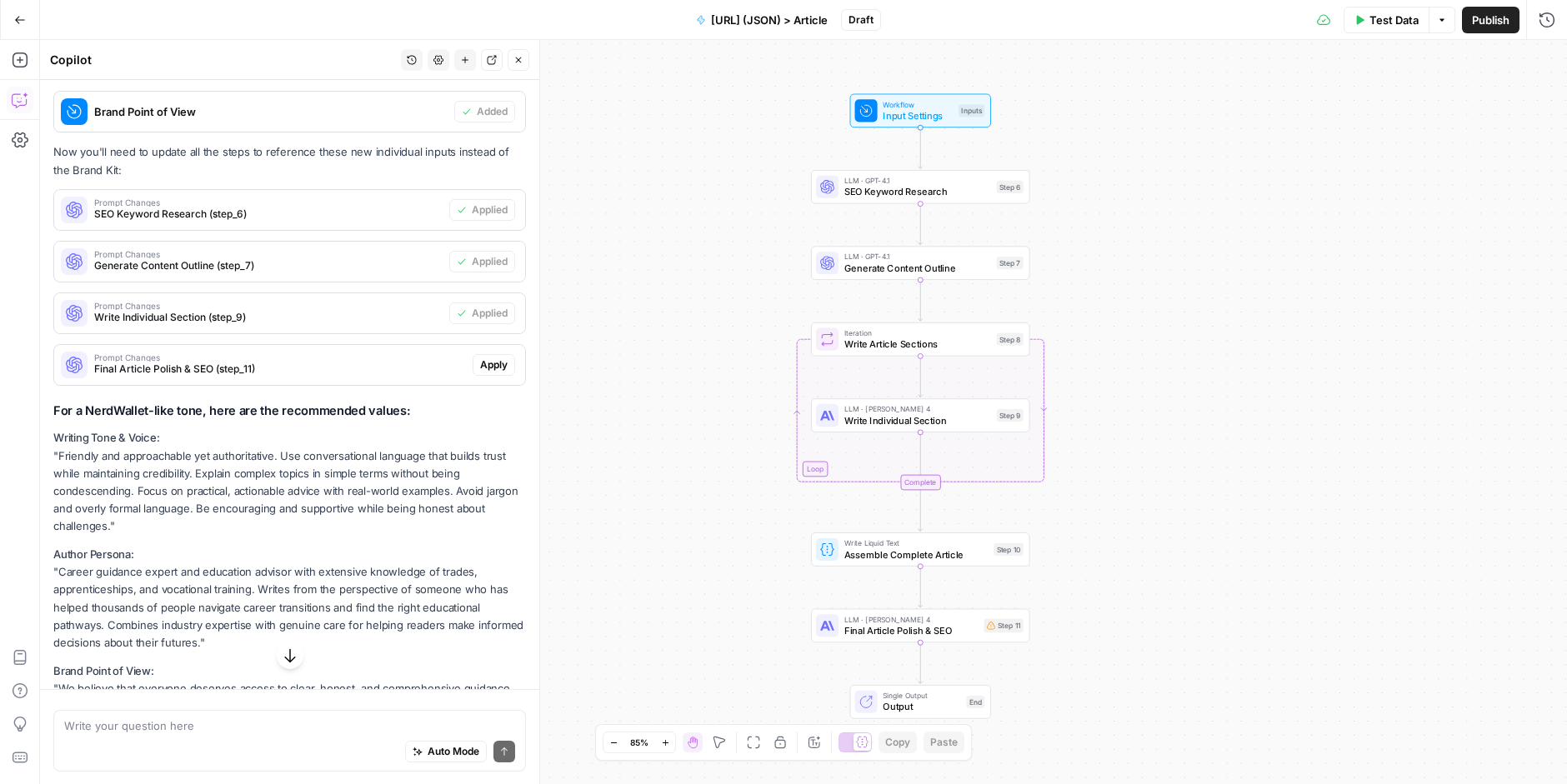
click at [908, 193] on span "SEO Keyword Research" at bounding box center [917, 192] width 147 height 14
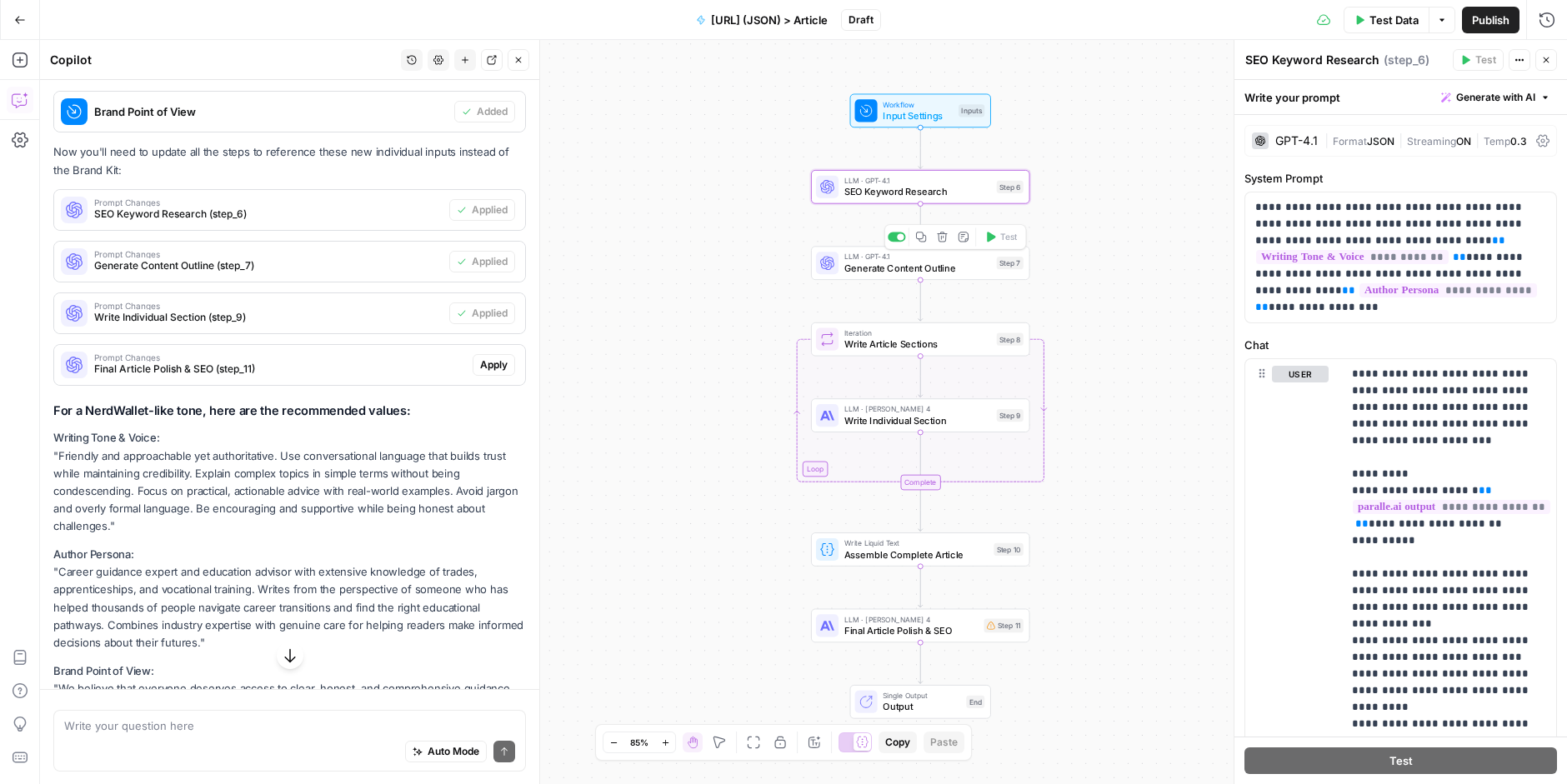
click at [922, 264] on span "Generate Content Outline" at bounding box center [917, 267] width 147 height 14
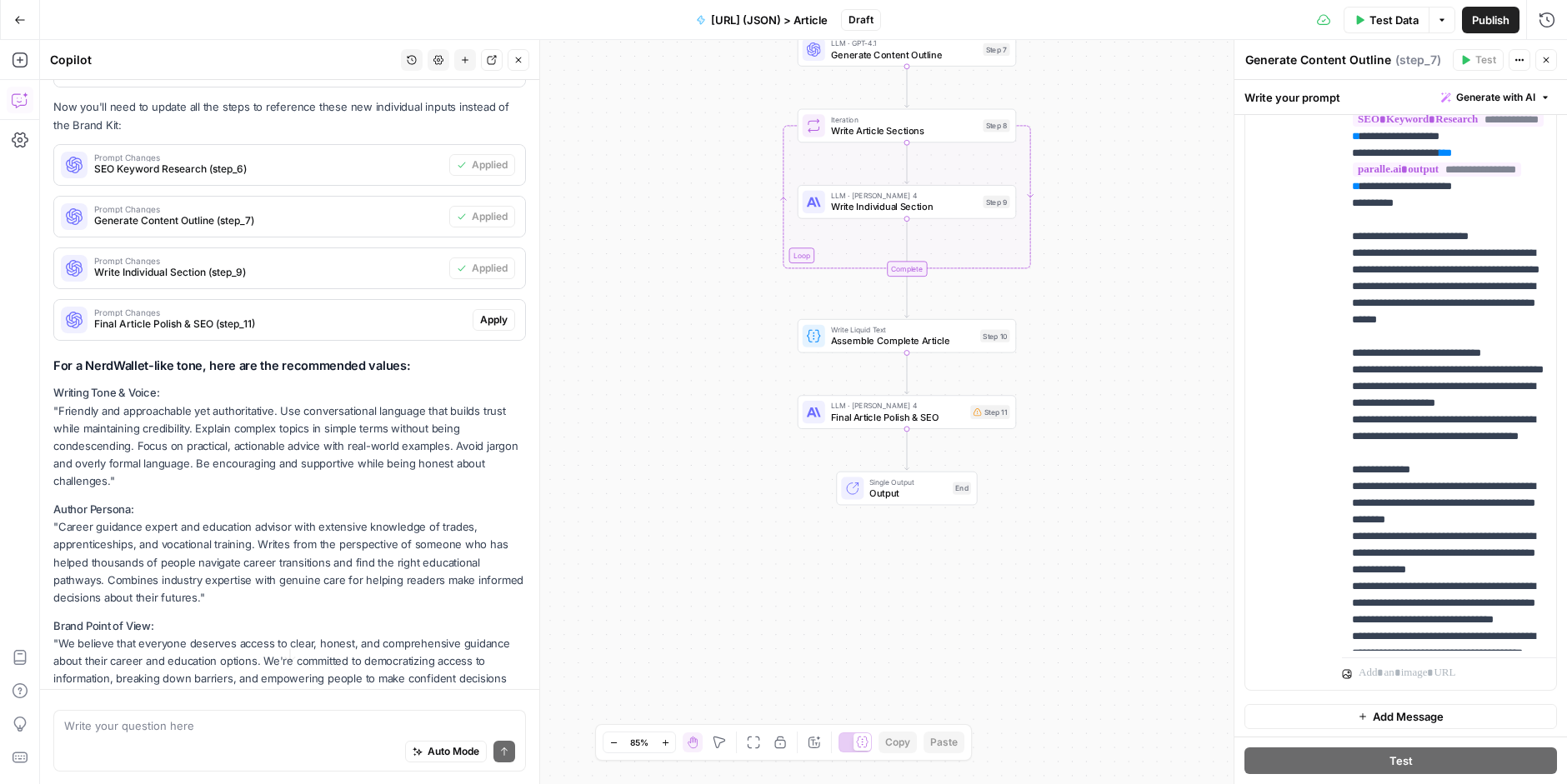
scroll to position [1604, 0]
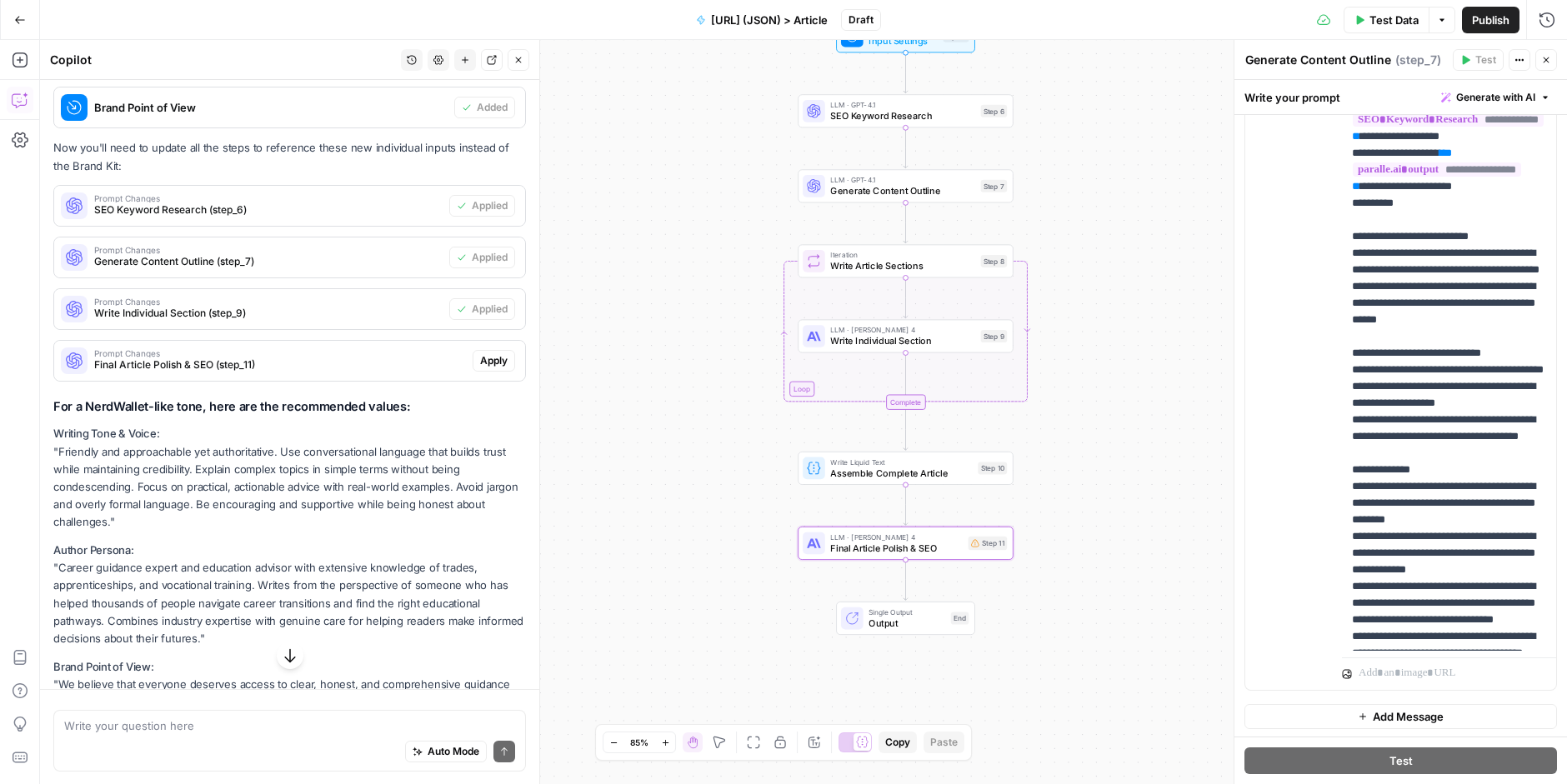
click at [497, 353] on span "Apply" at bounding box center [494, 360] width 28 height 15
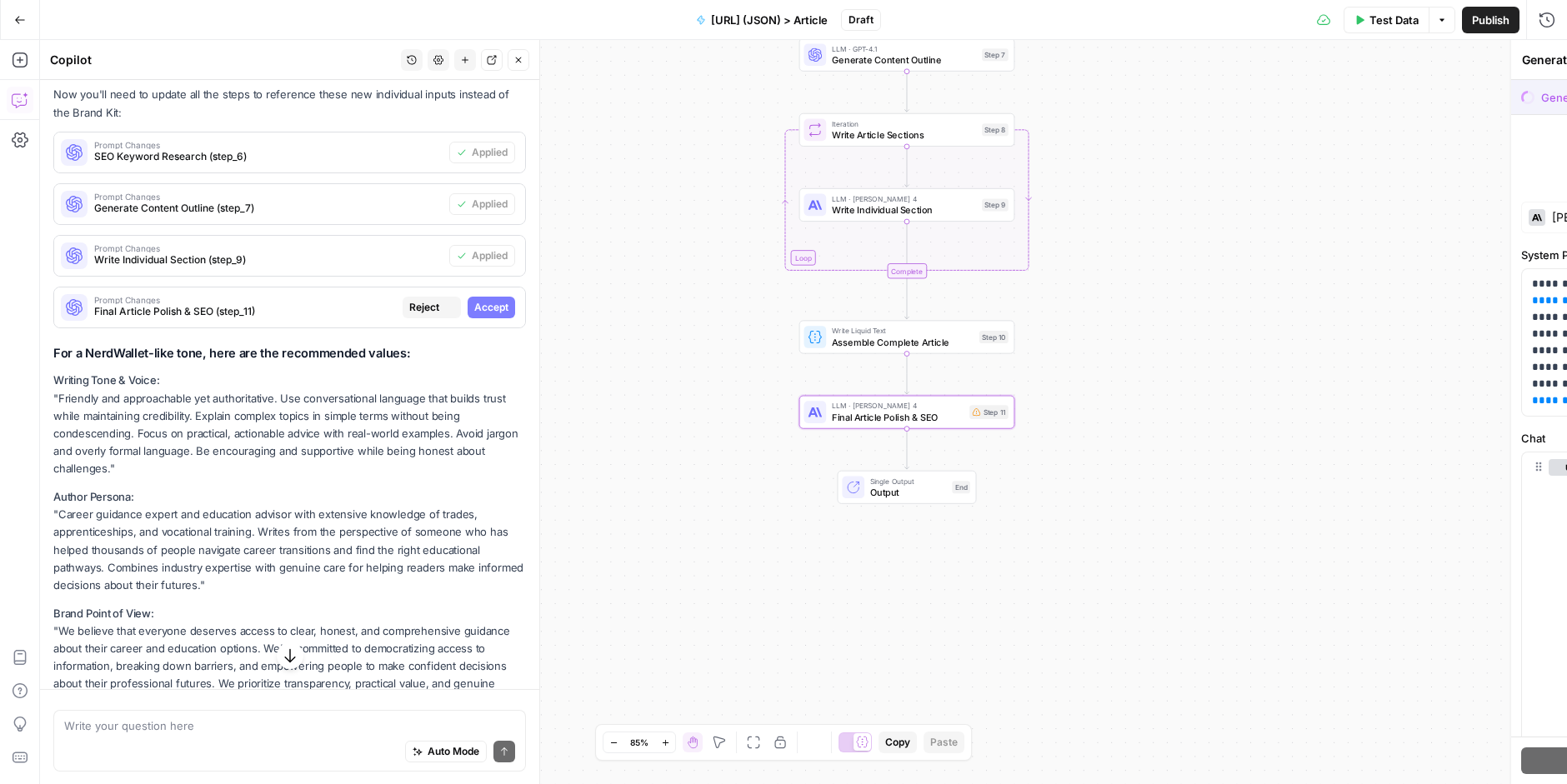
type textarea "Final Article Polish & SEO"
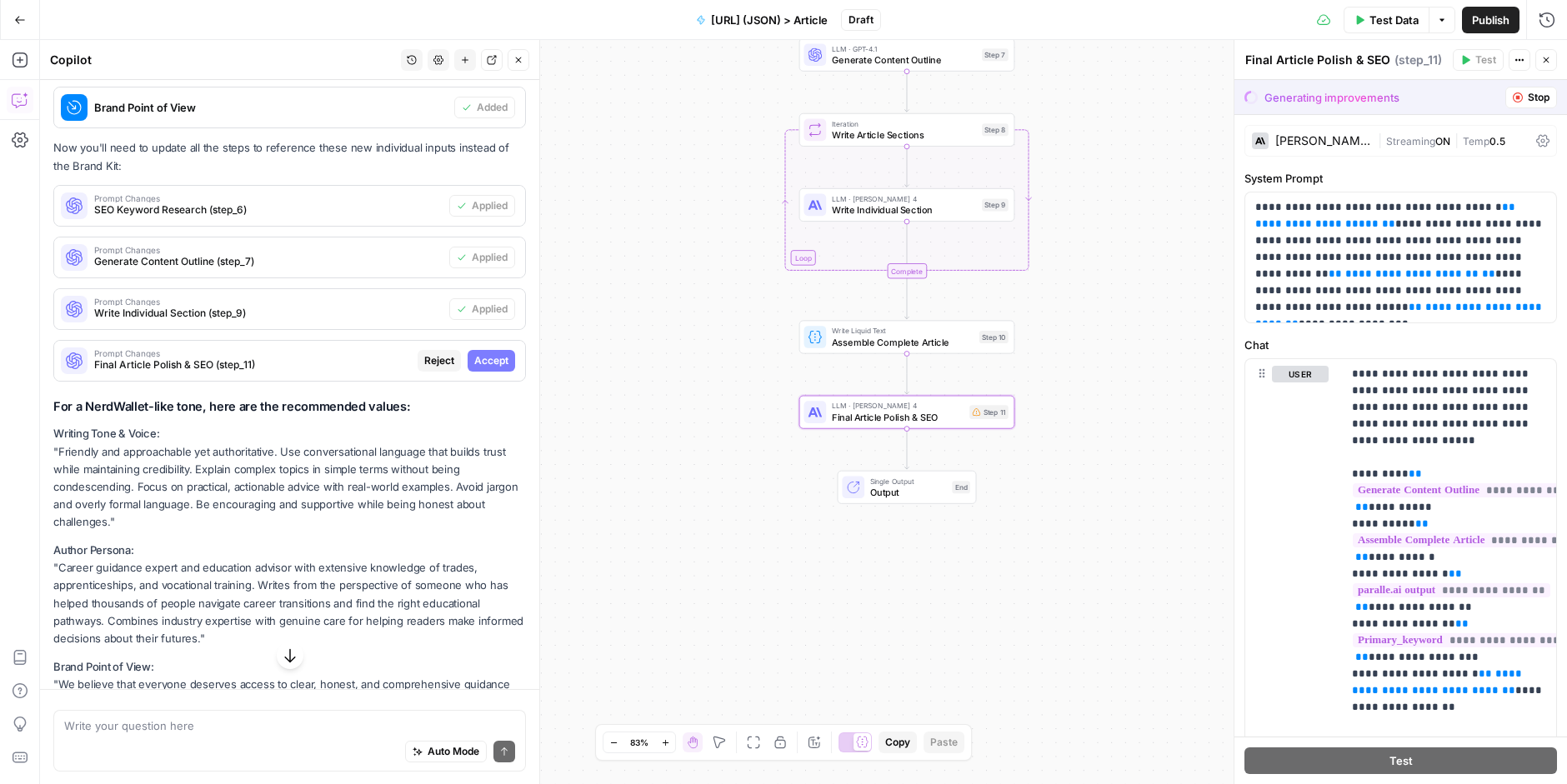
click at [499, 353] on span "Accept" at bounding box center [491, 360] width 34 height 15
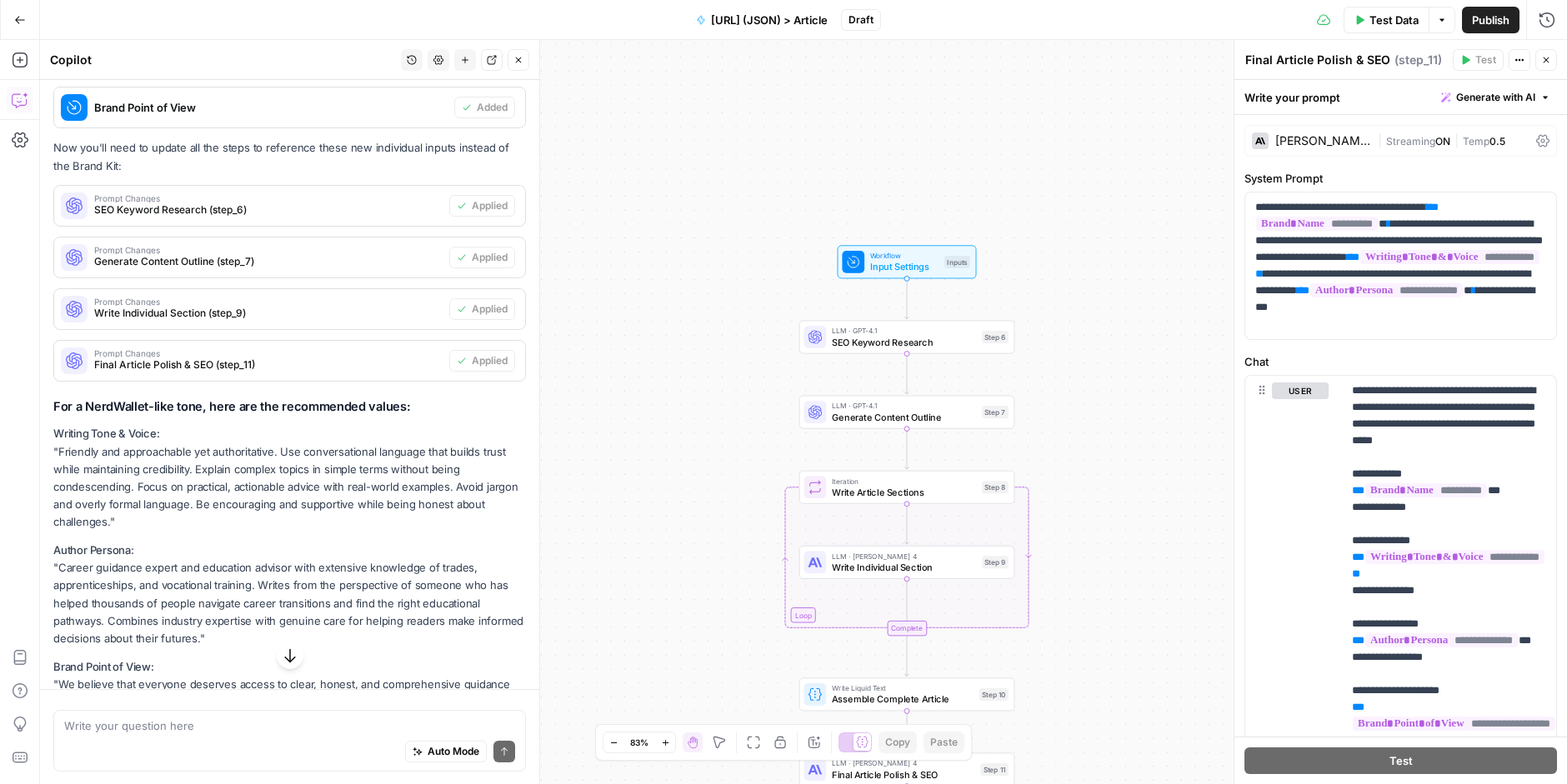
scroll to position [1708, 0]
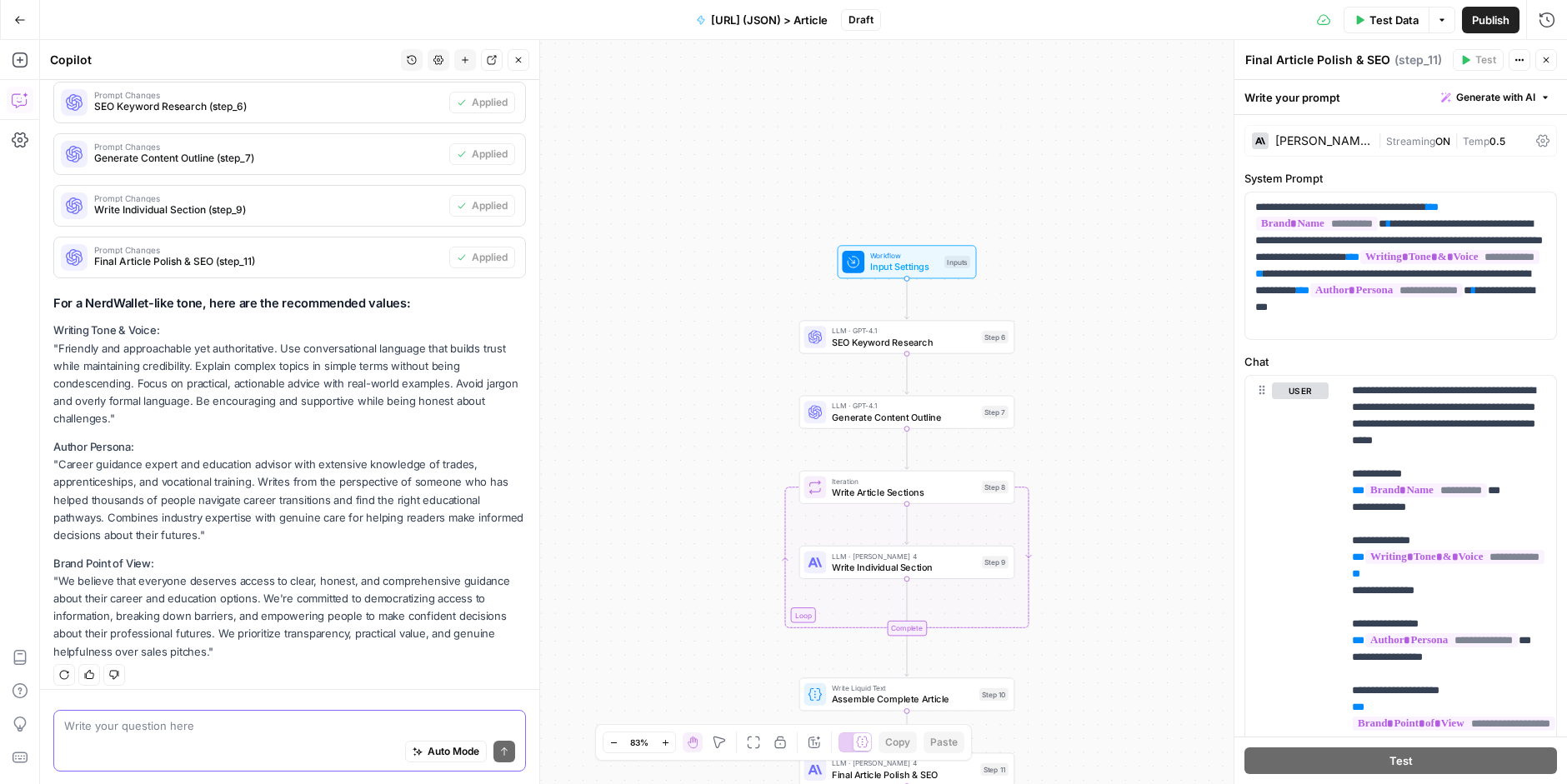
click at [215, 724] on textarea at bounding box center [289, 724] width 451 height 16
type textarea "T"
click at [379, 723] on textarea "There are a few required sections" at bounding box center [289, 724] width 451 height 16
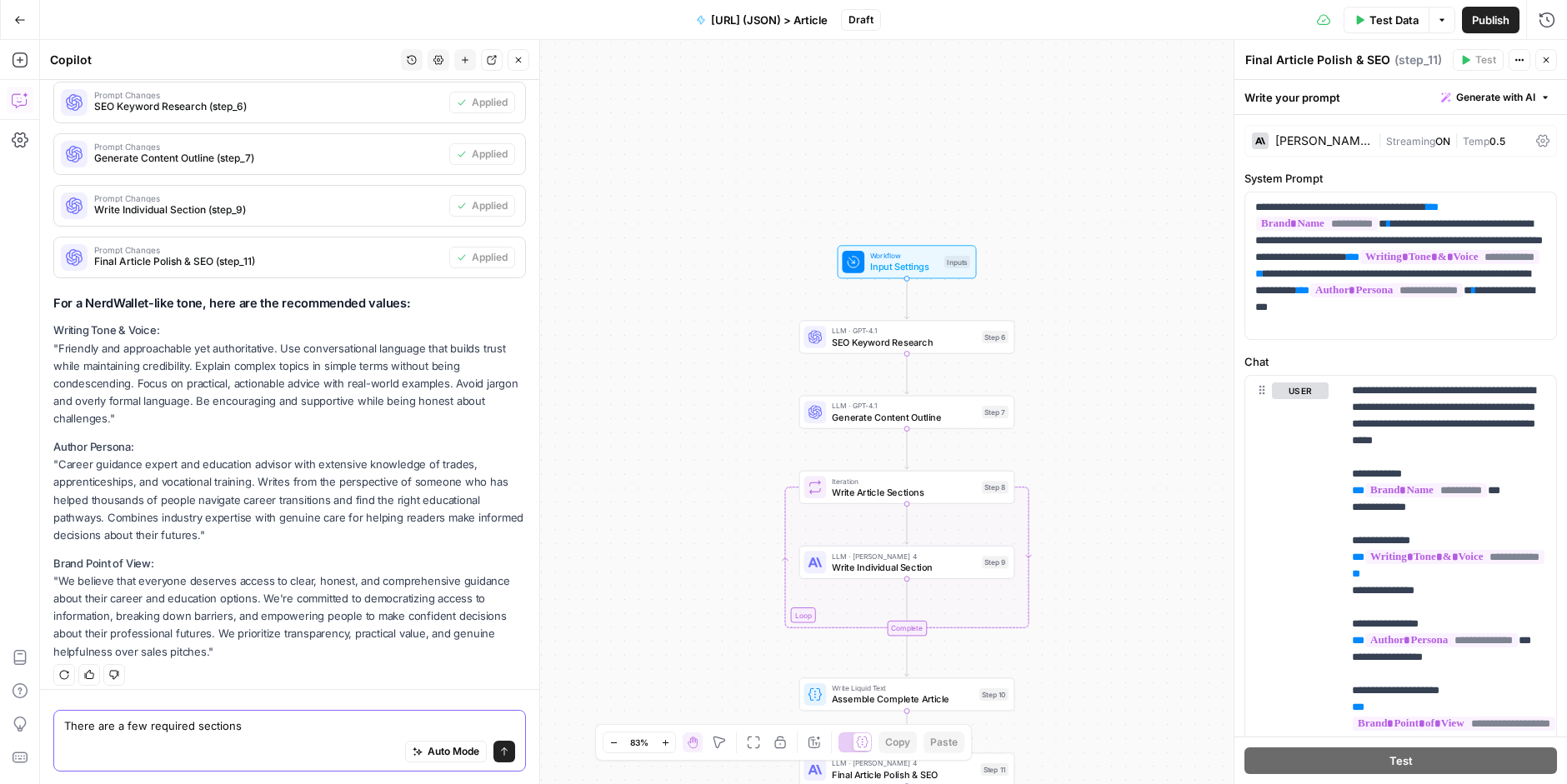
click at [379, 723] on textarea "There are a few required sections" at bounding box center [289, 724] width 451 height 16
type textarea "i"
type textarea "t"
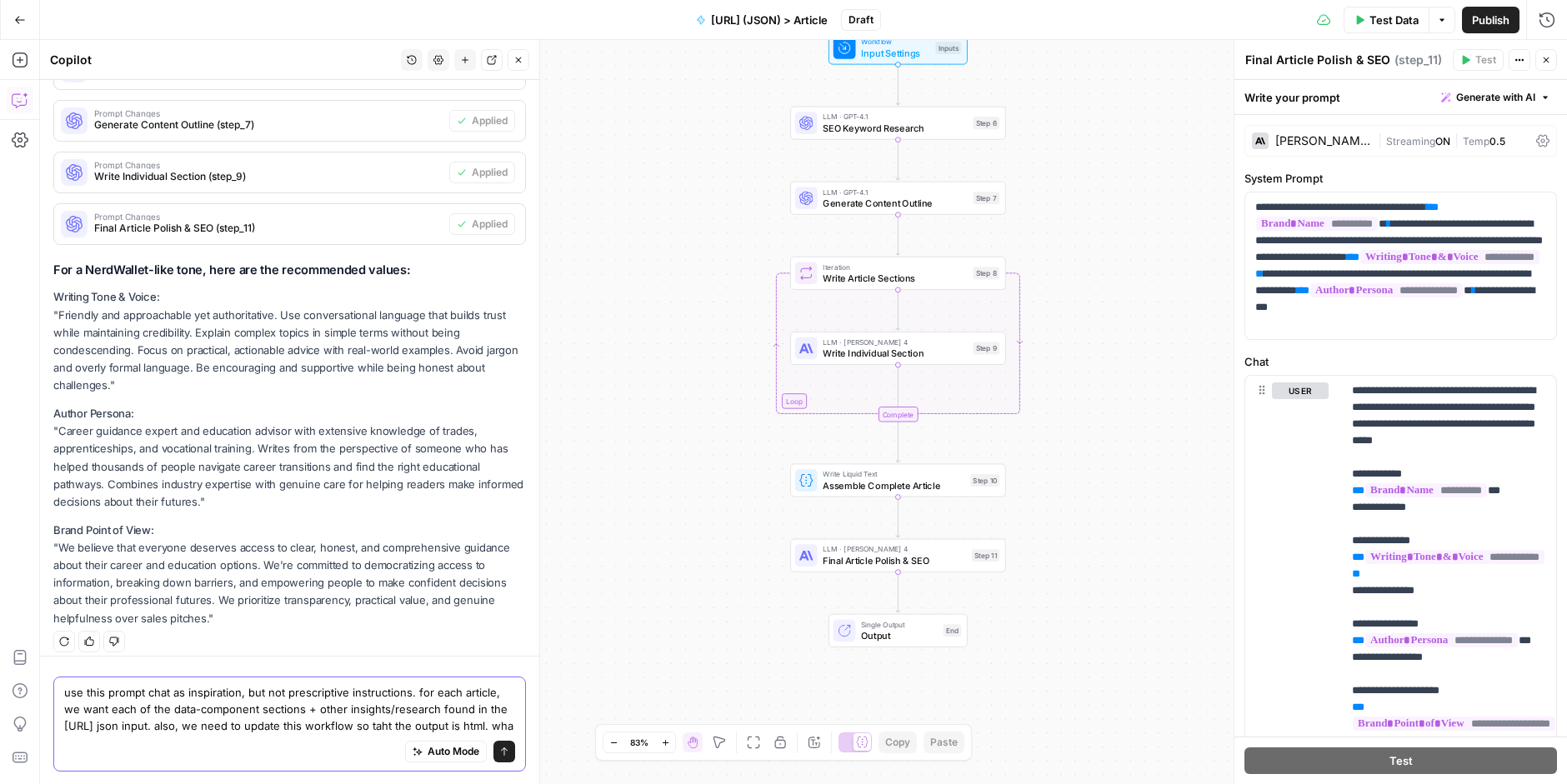
scroll to position [1757, 0]
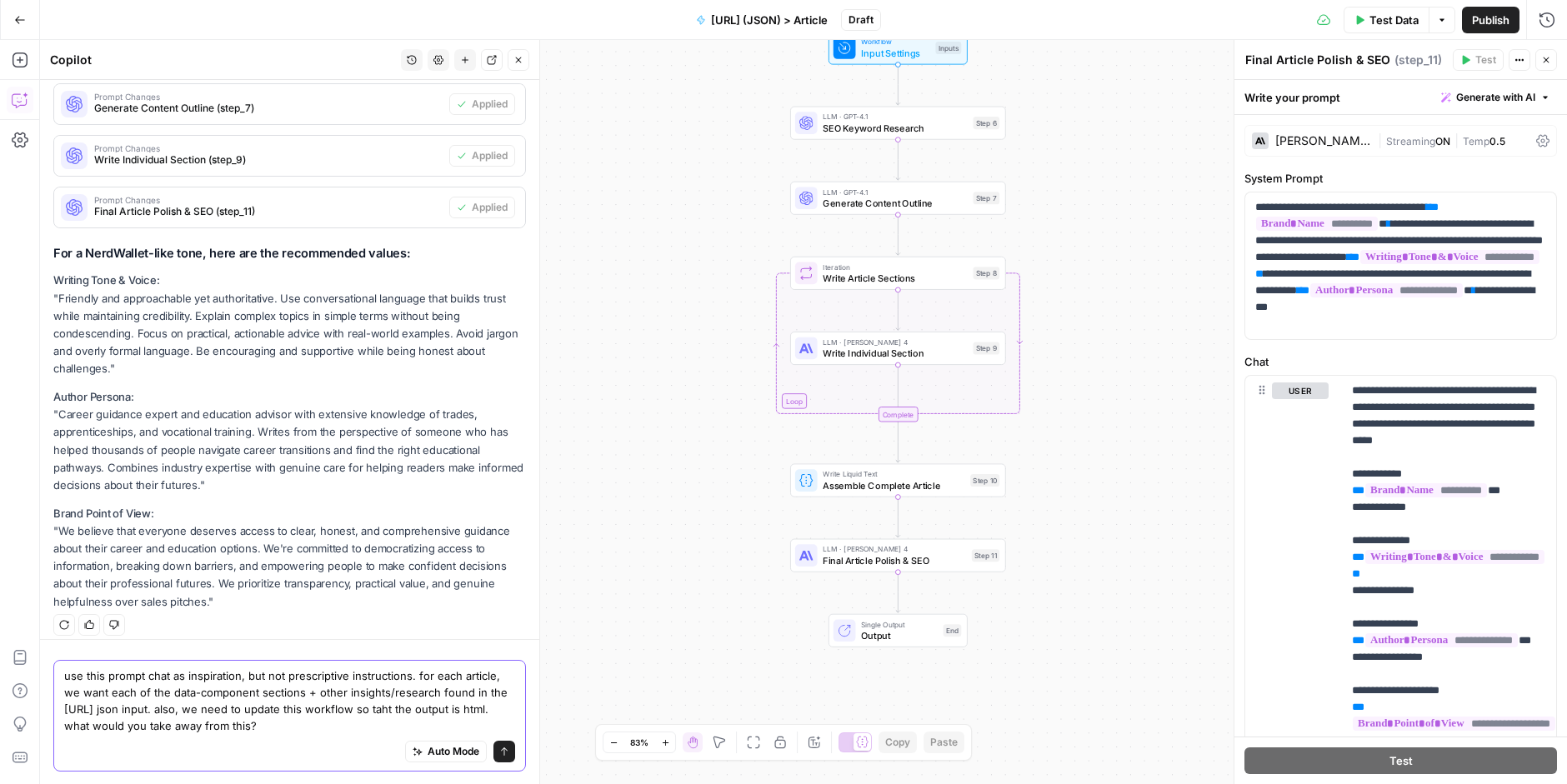
paste textarea "Your task is to convert the following research into a standardized, SEO-optimiz…"
type textarea "use this prompt chat as inspiration, but not prescriptive instructions. for eac…"
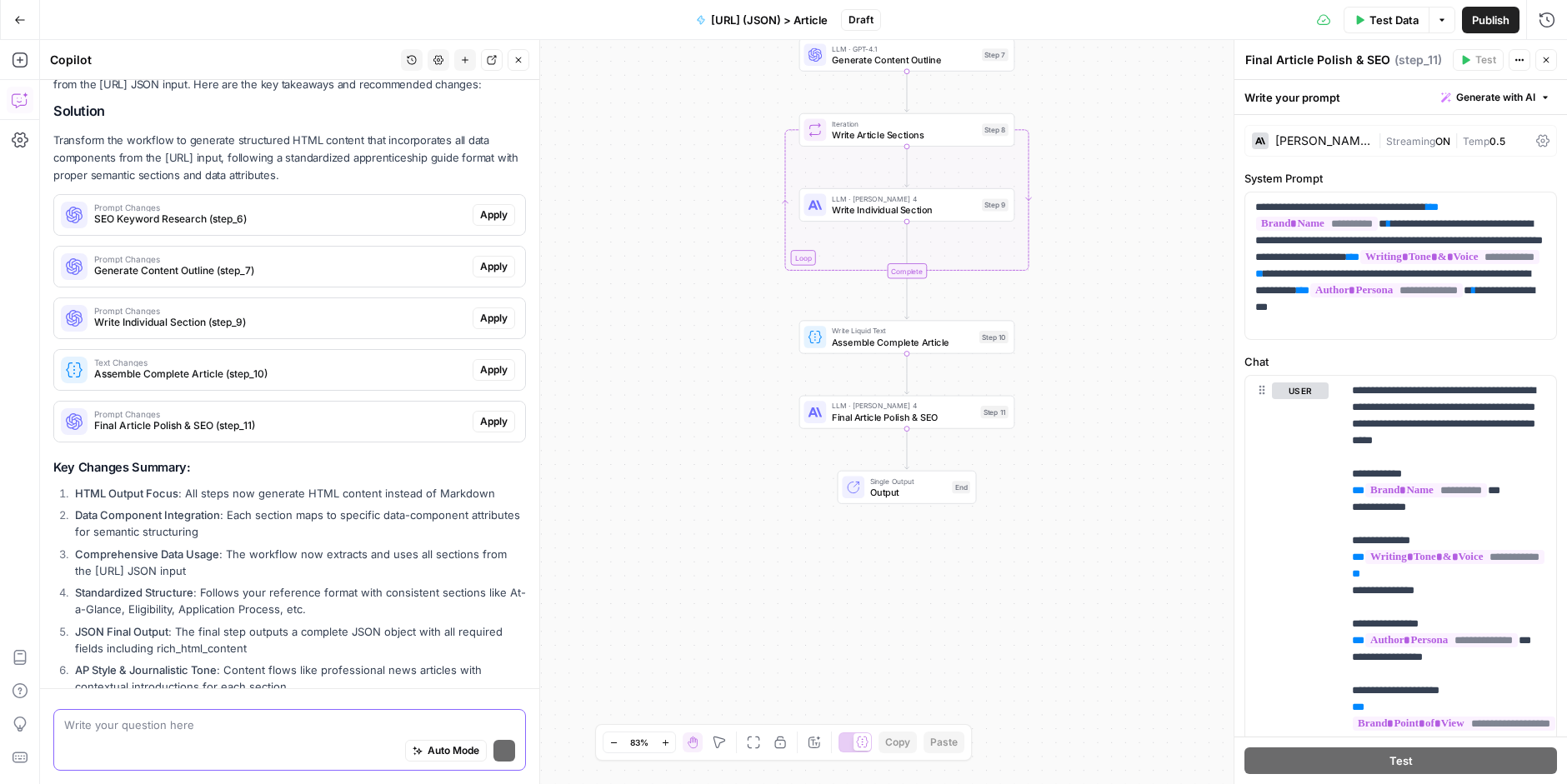
scroll to position [5675, 0]
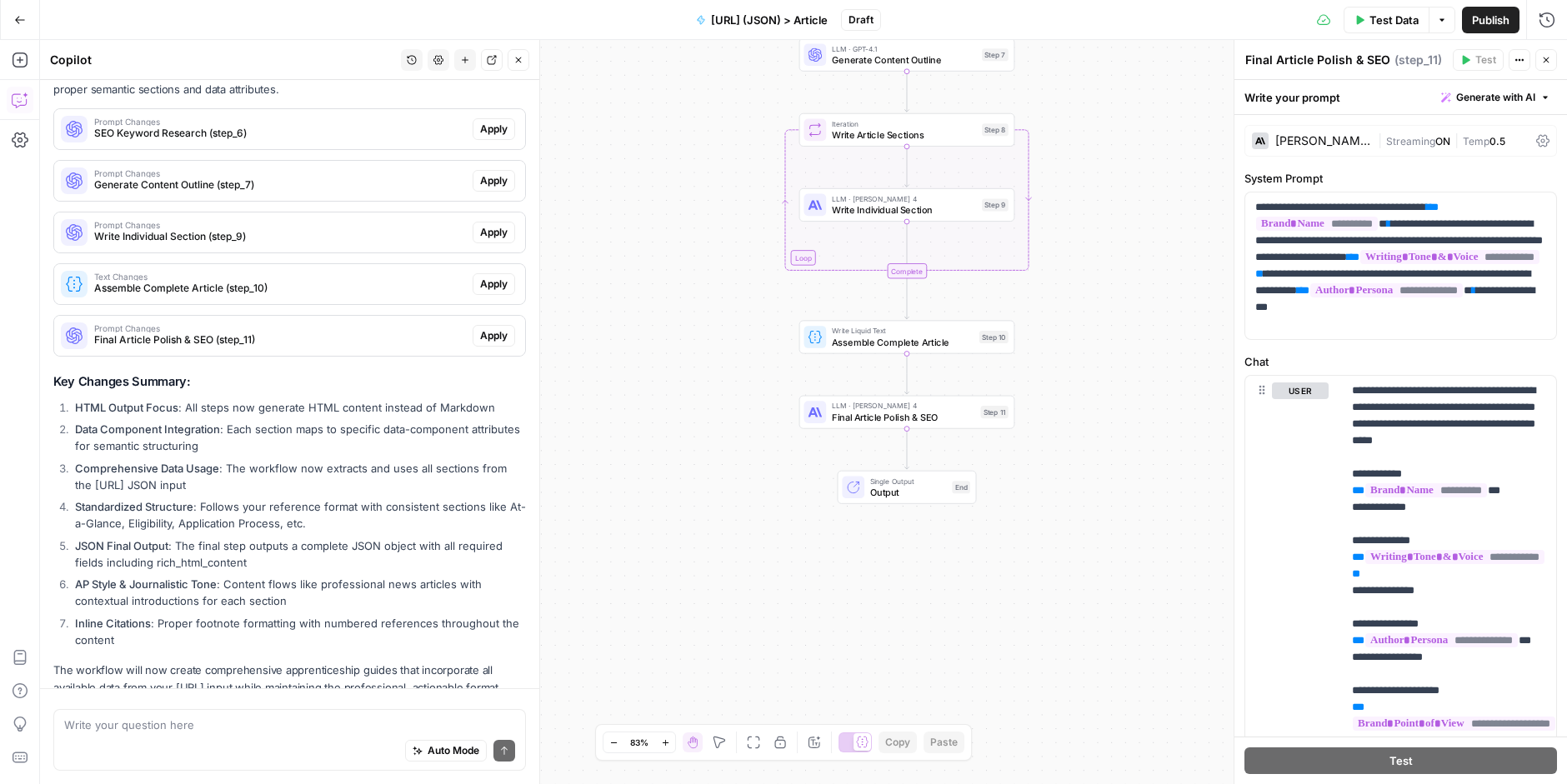
click at [244, 729] on div "Auto Mode Send" at bounding box center [289, 751] width 451 height 36
type textarea "1"
type textarea "T"
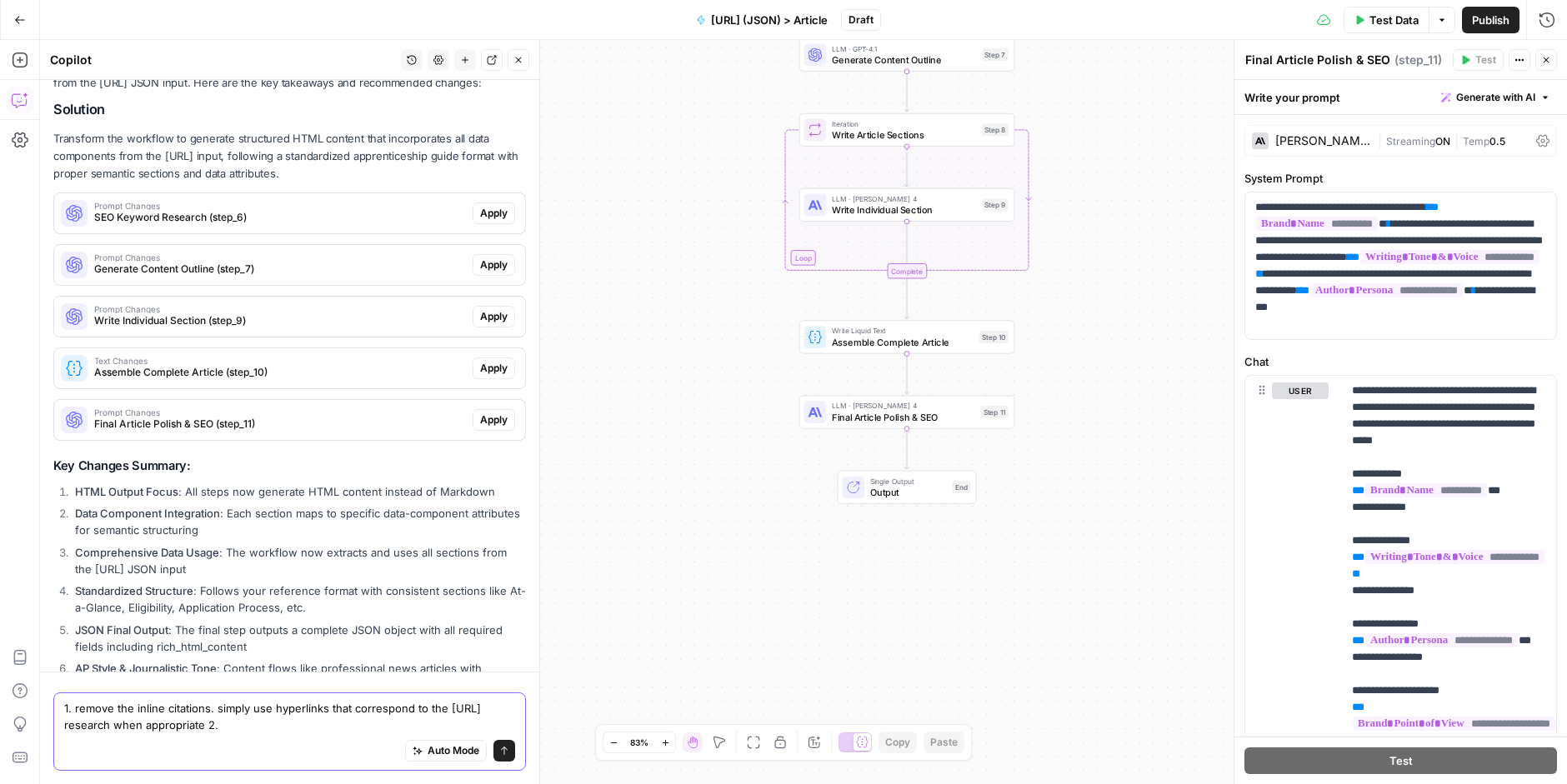
scroll to position [5529, 0]
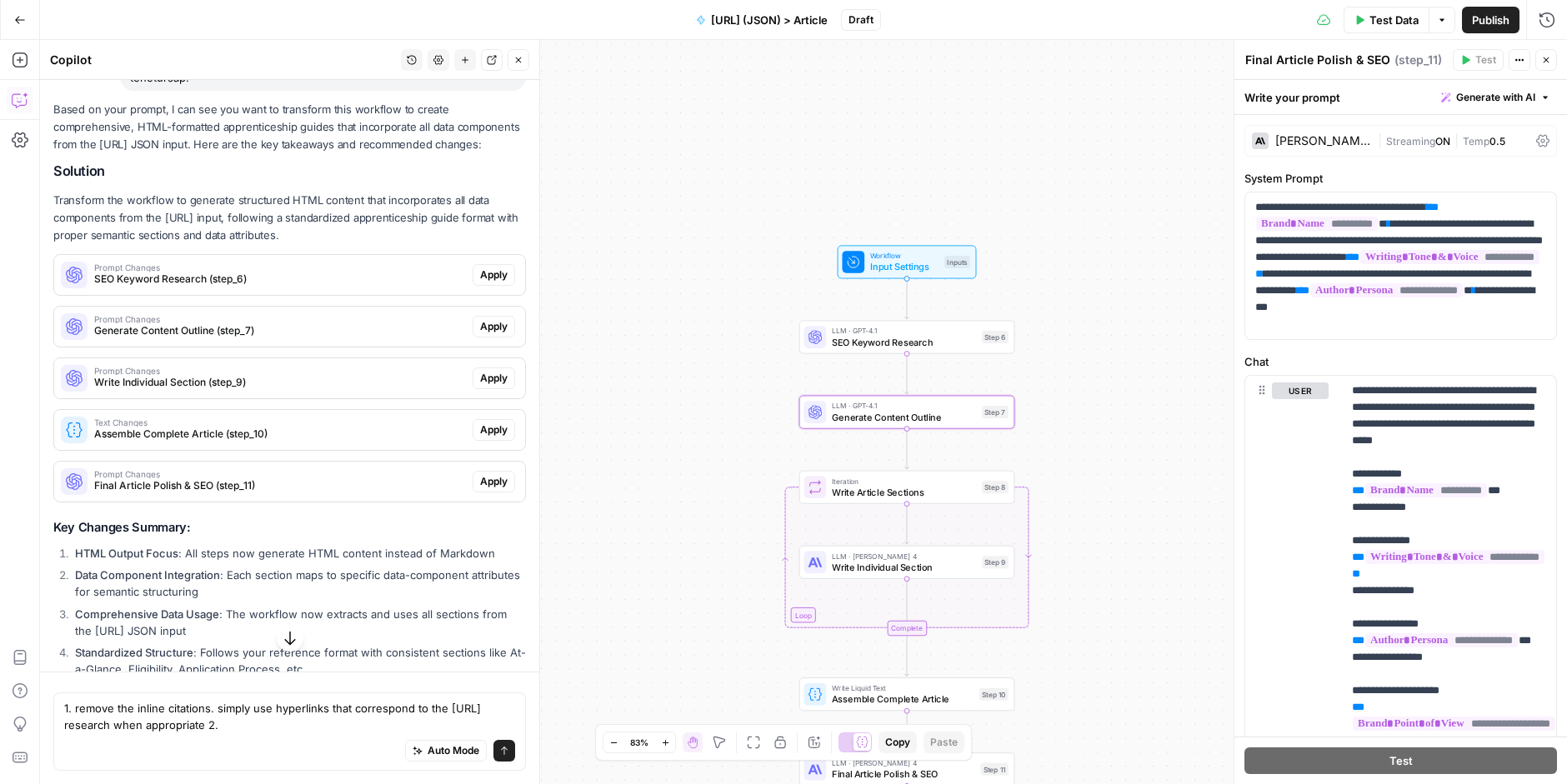
click at [249, 323] on span "Generate Content Outline (step_7)" at bounding box center [280, 330] width 372 height 15
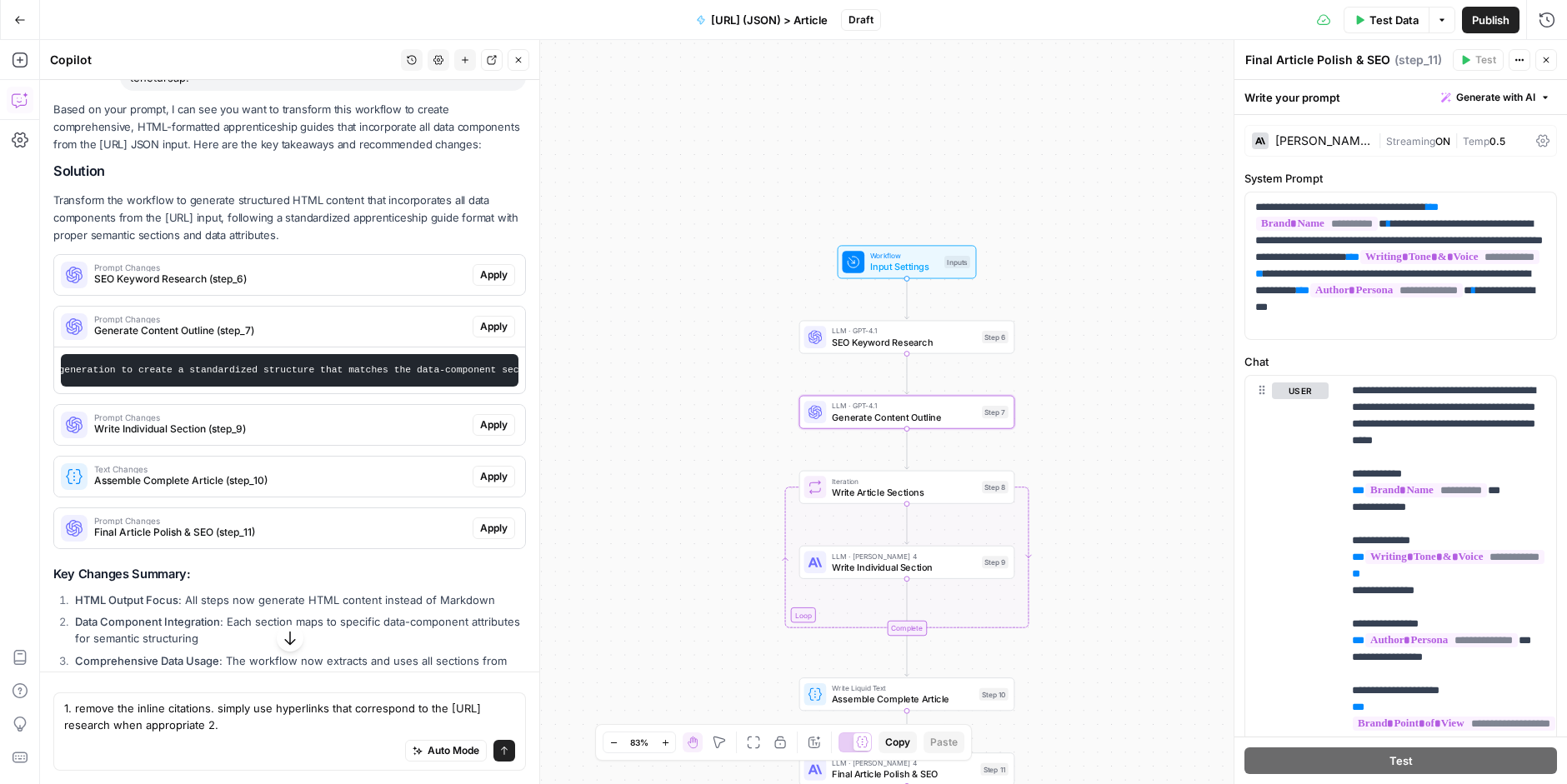
scroll to position [0, 0]
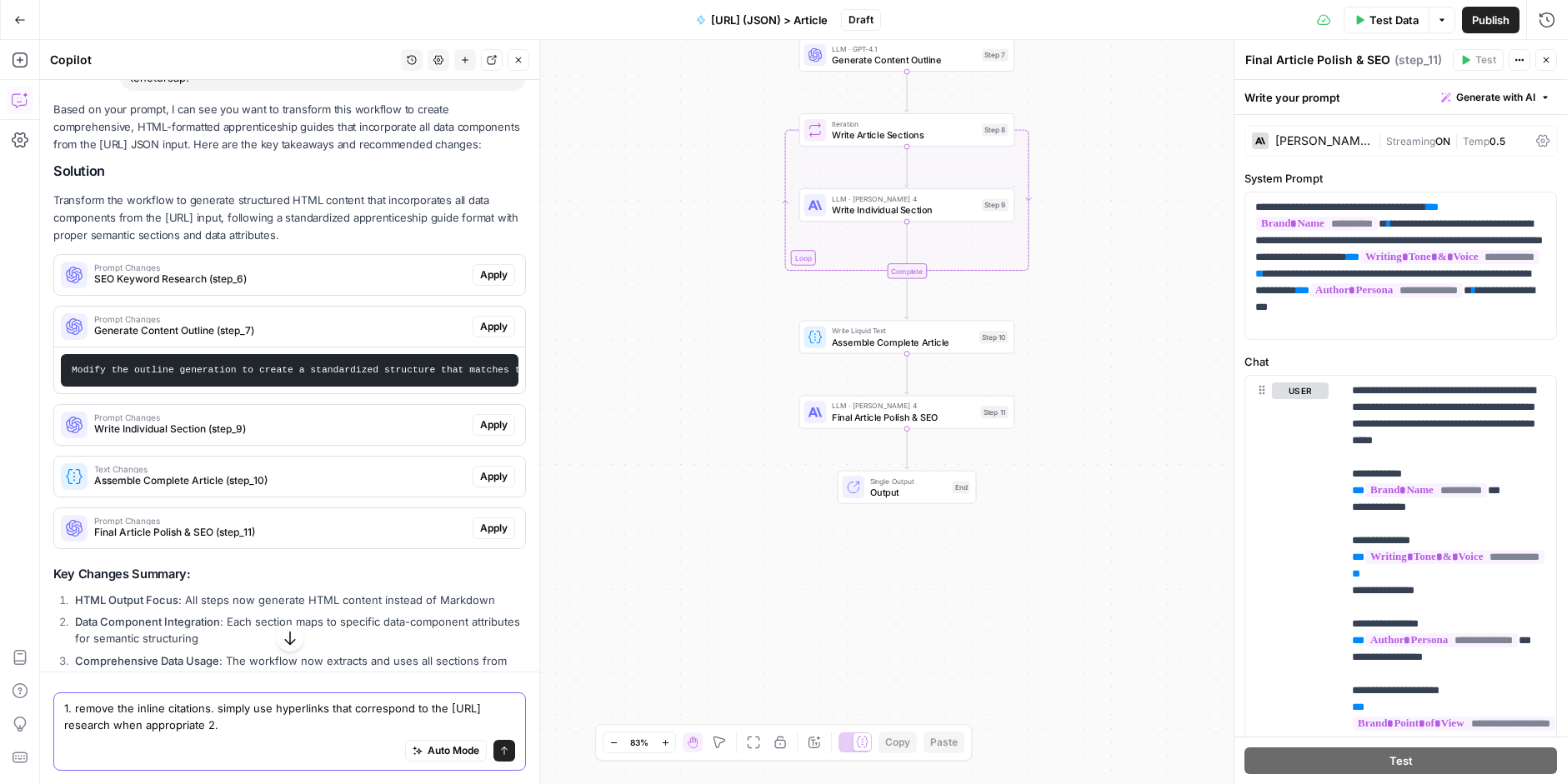
click at [327, 729] on textarea "1. remove the inline citations. simply use hyperlinks that correspond to the pa…" at bounding box center [289, 716] width 451 height 33
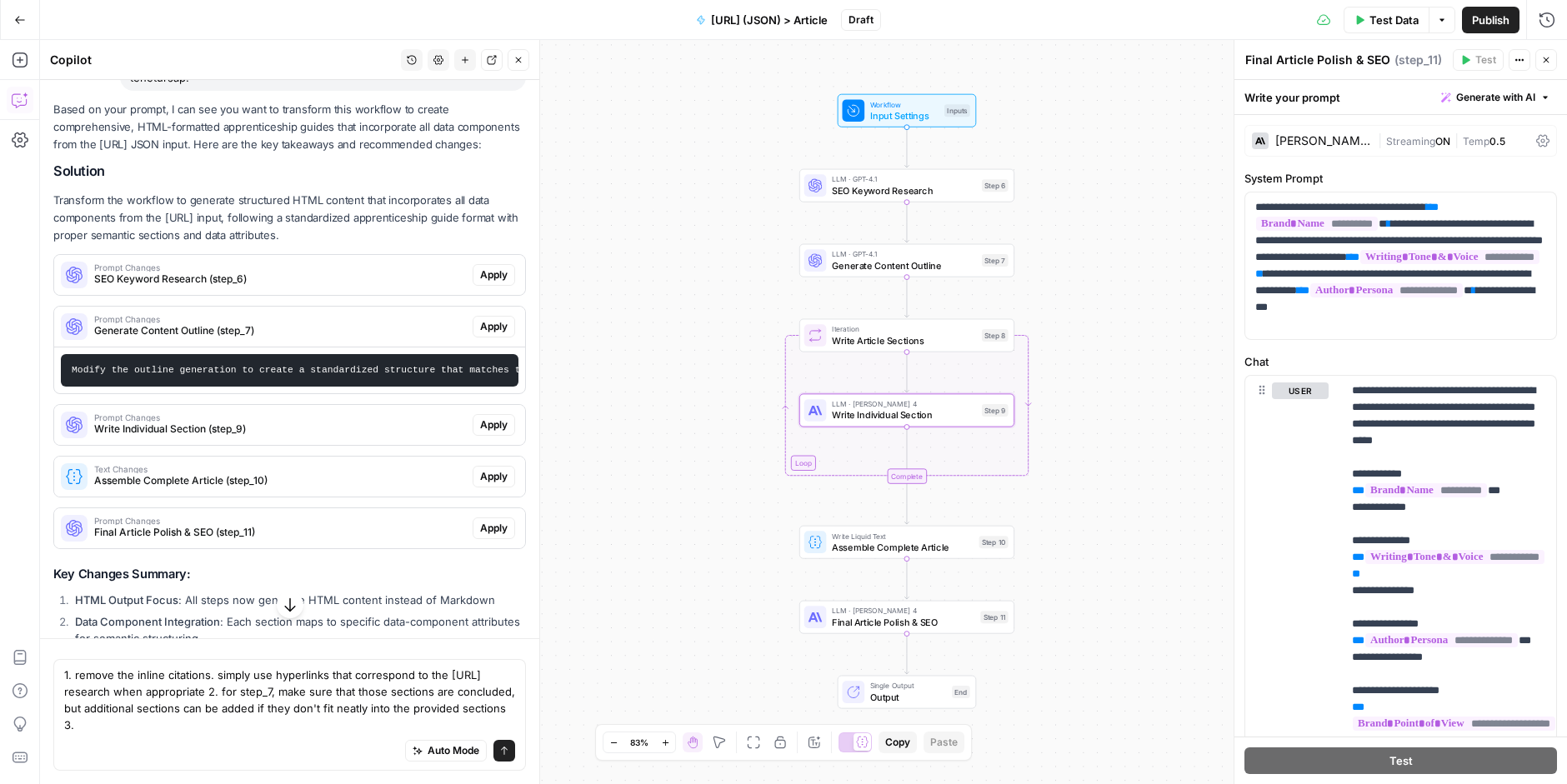
click at [236, 421] on span "Write Individual Section (step_9)" at bounding box center [280, 428] width 372 height 15
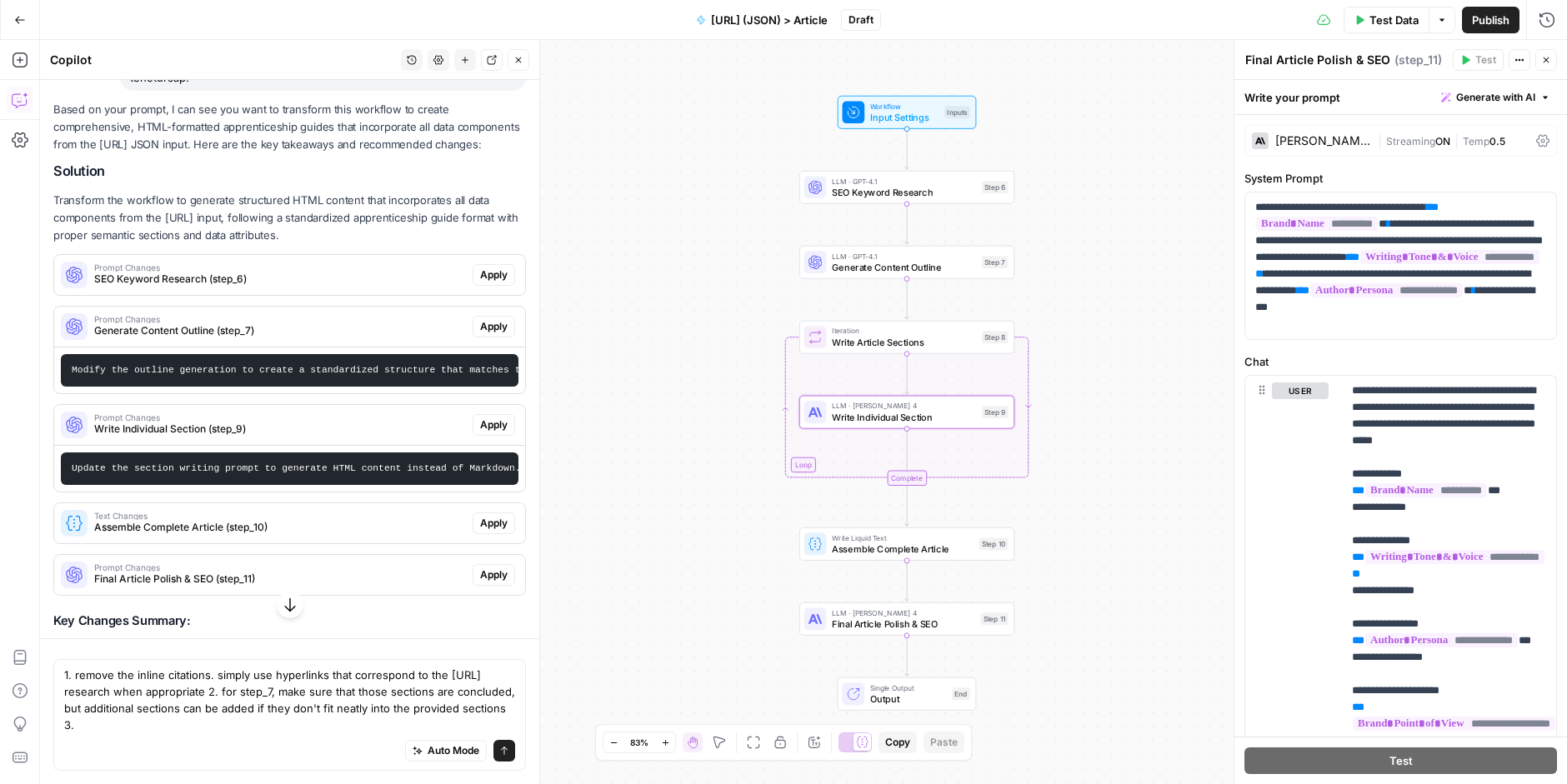
click at [285, 463] on code "Update the section writing prompt to generate HTML content instead of Markdown.…" at bounding box center [1486, 468] width 2829 height 10
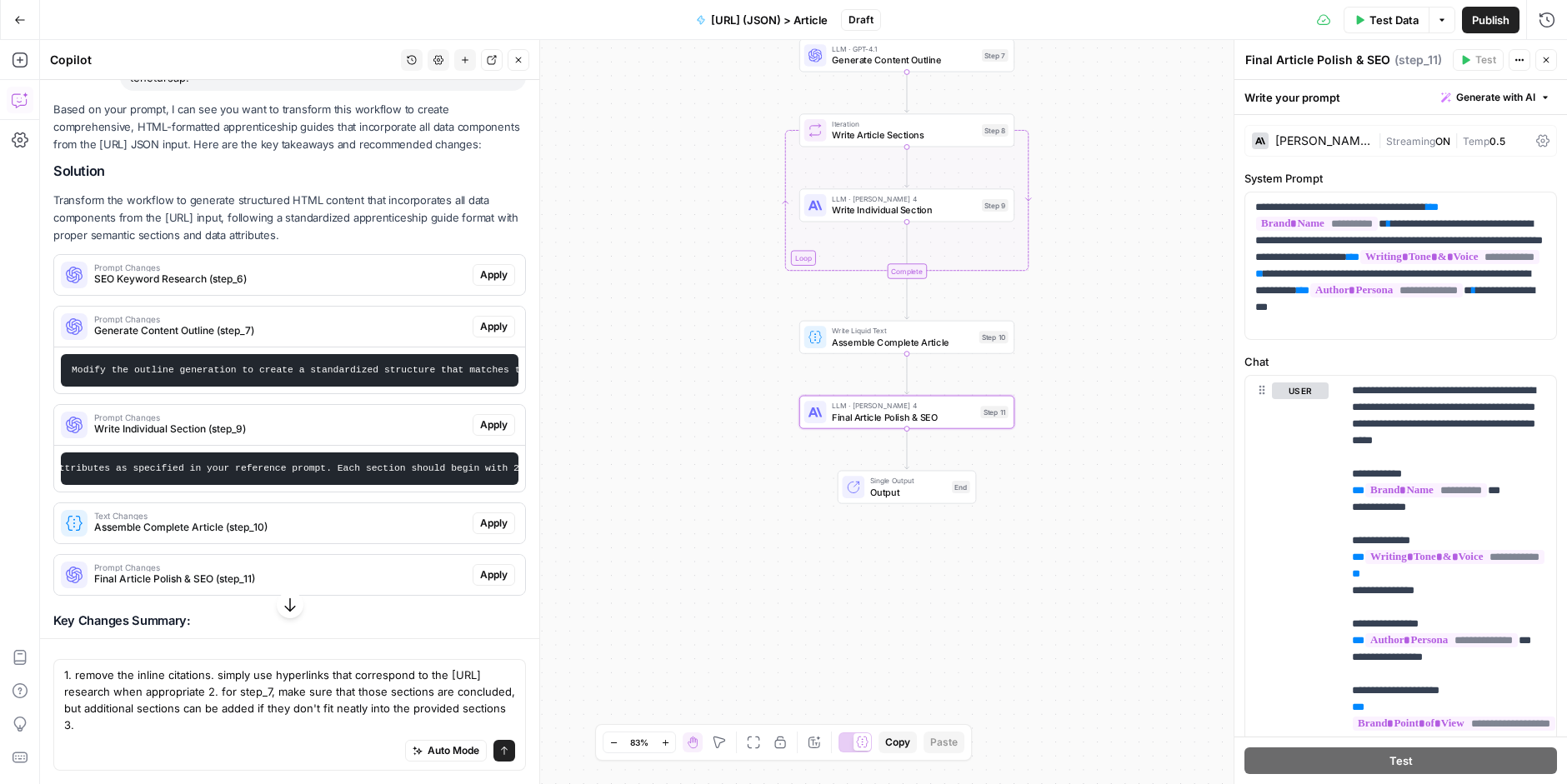
click at [283, 571] on span "Final Article Polish & SEO (step_11)" at bounding box center [280, 578] width 372 height 15
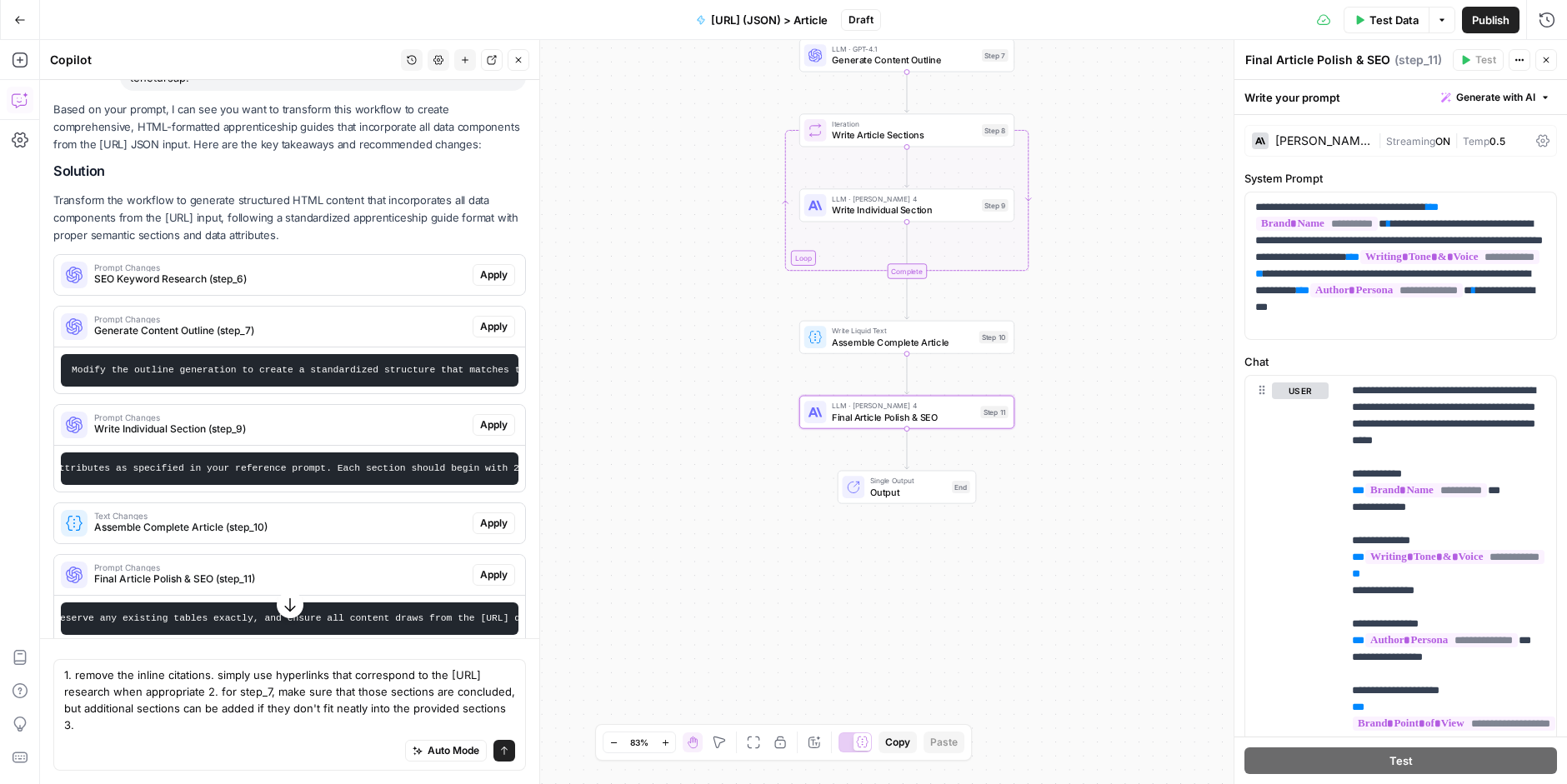
scroll to position [0, 2590]
click at [203, 710] on textarea "1. remove the inline citations. simply use hyperlinks that correspond to the pa…" at bounding box center [289, 699] width 451 height 67
type textarea "1. remove the inline citations. simply use hyperlinks that correspond to the pa…"
click at [506, 729] on icon "submit" at bounding box center [505, 751] width 10 height 10
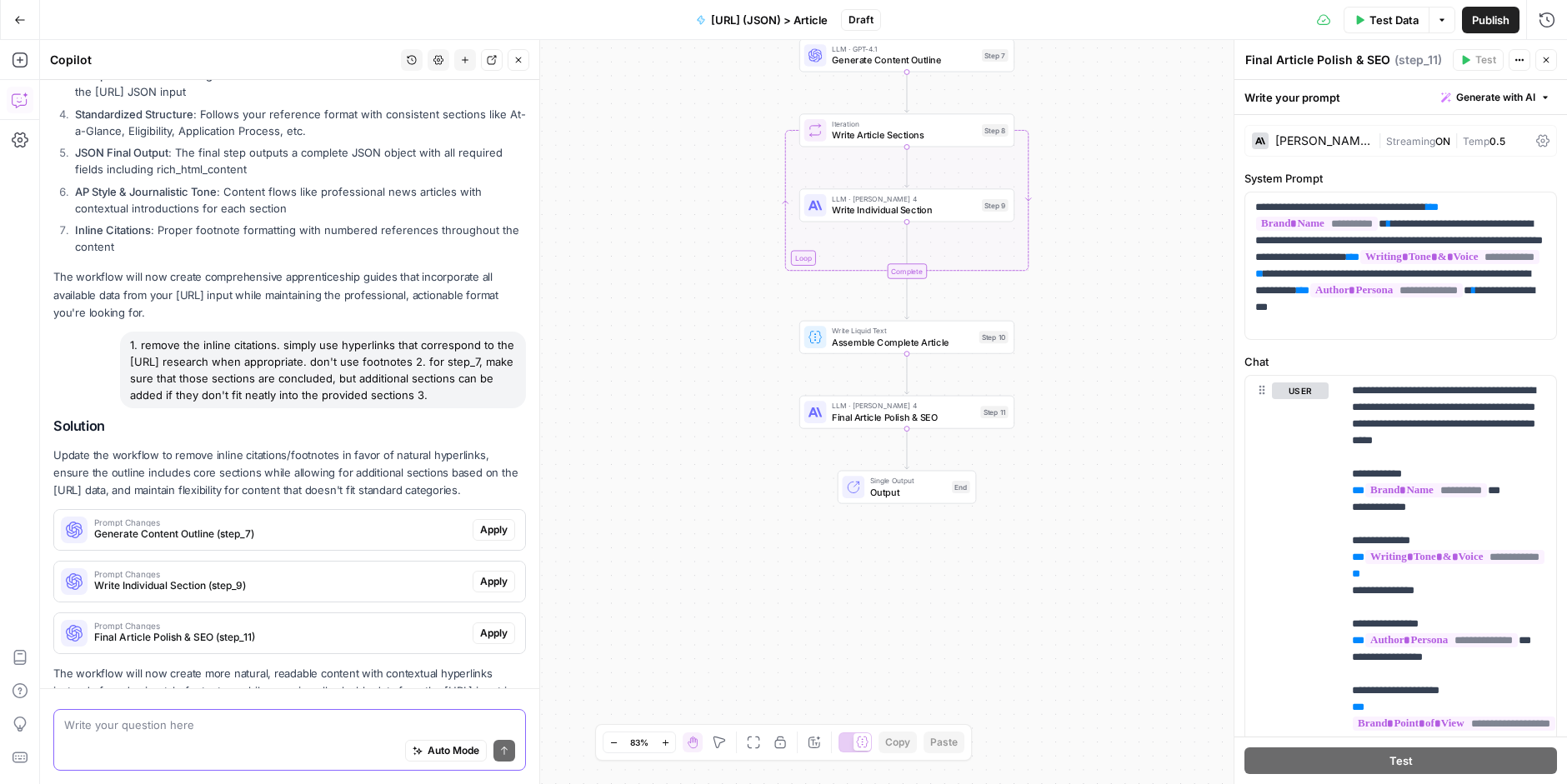
scroll to position [6242, 0]
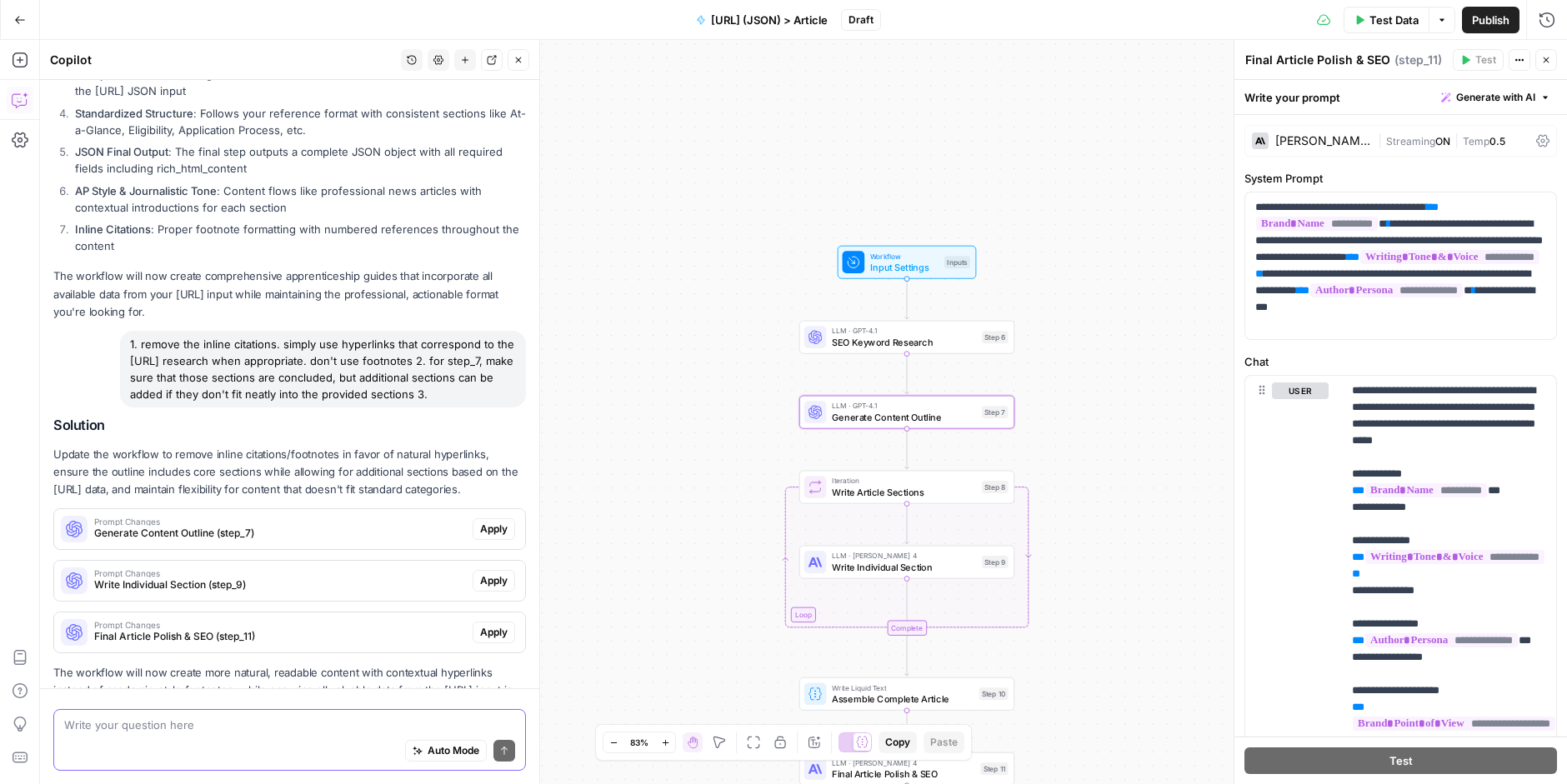
click at [339, 525] on span "Generate Content Outline (step_7)" at bounding box center [280, 532] width 372 height 15
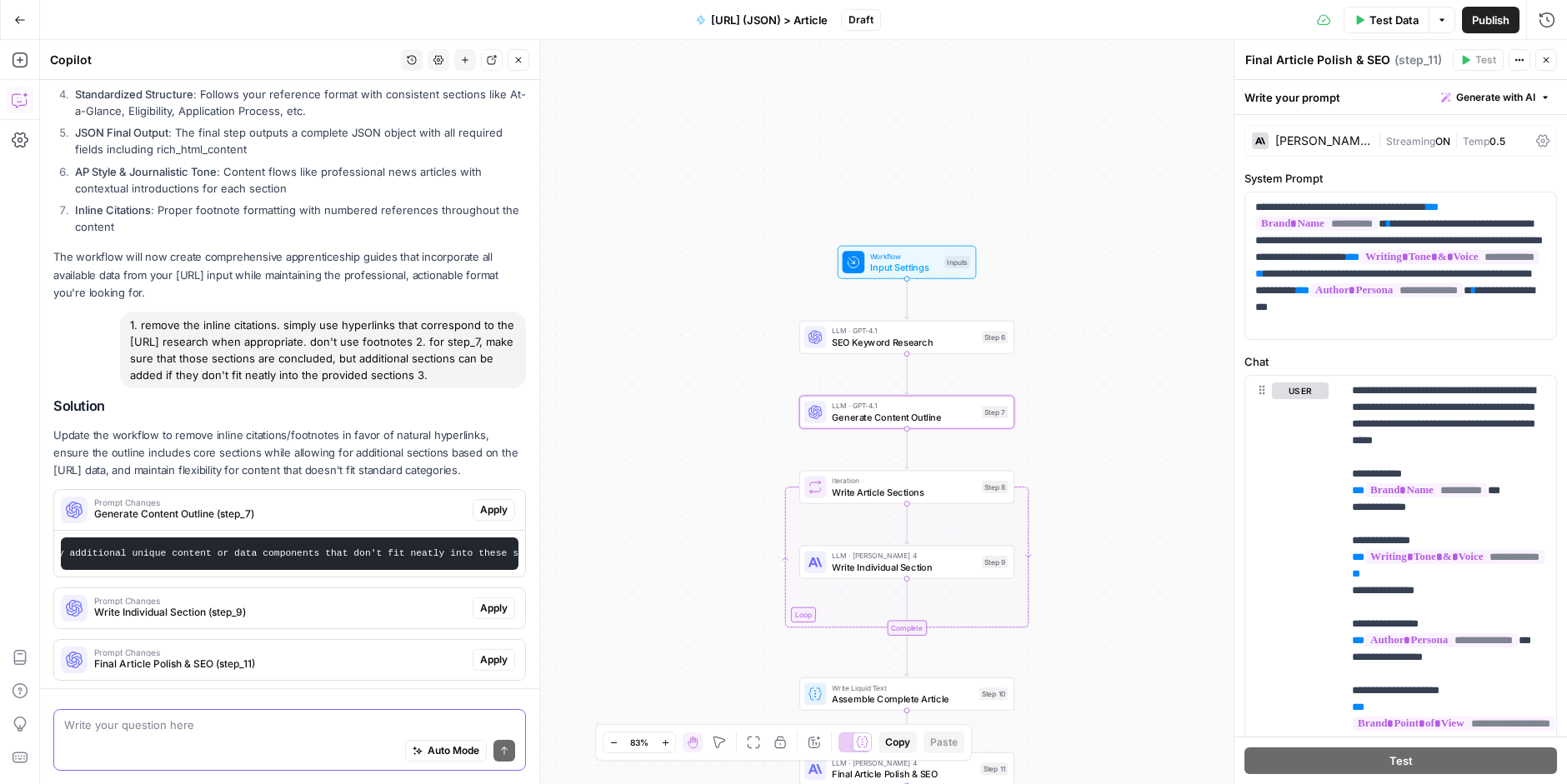
scroll to position [6288, 0]
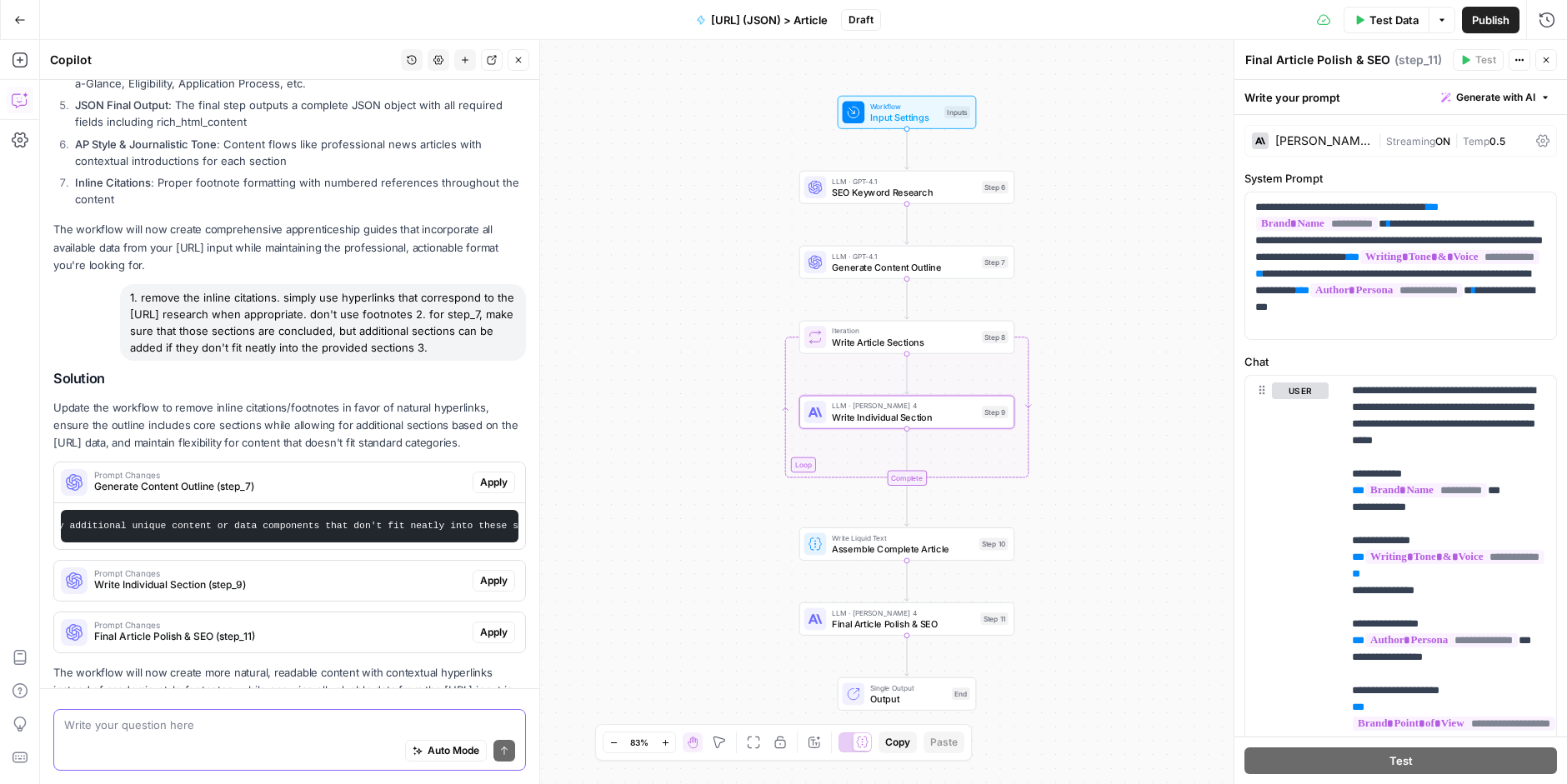
click at [232, 577] on span "Write Individual Section (step_9)" at bounding box center [280, 584] width 372 height 15
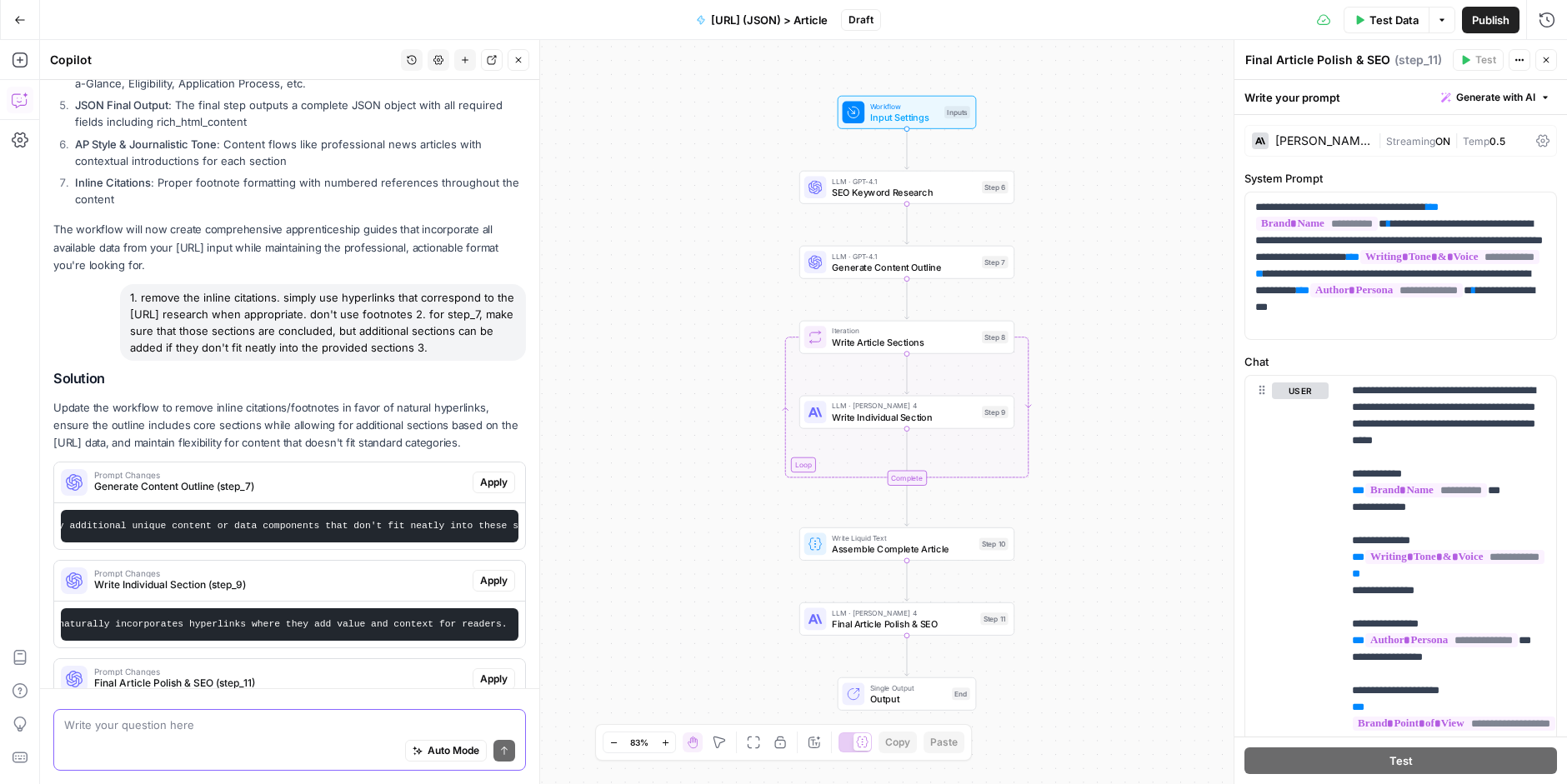
scroll to position [6335, 0]
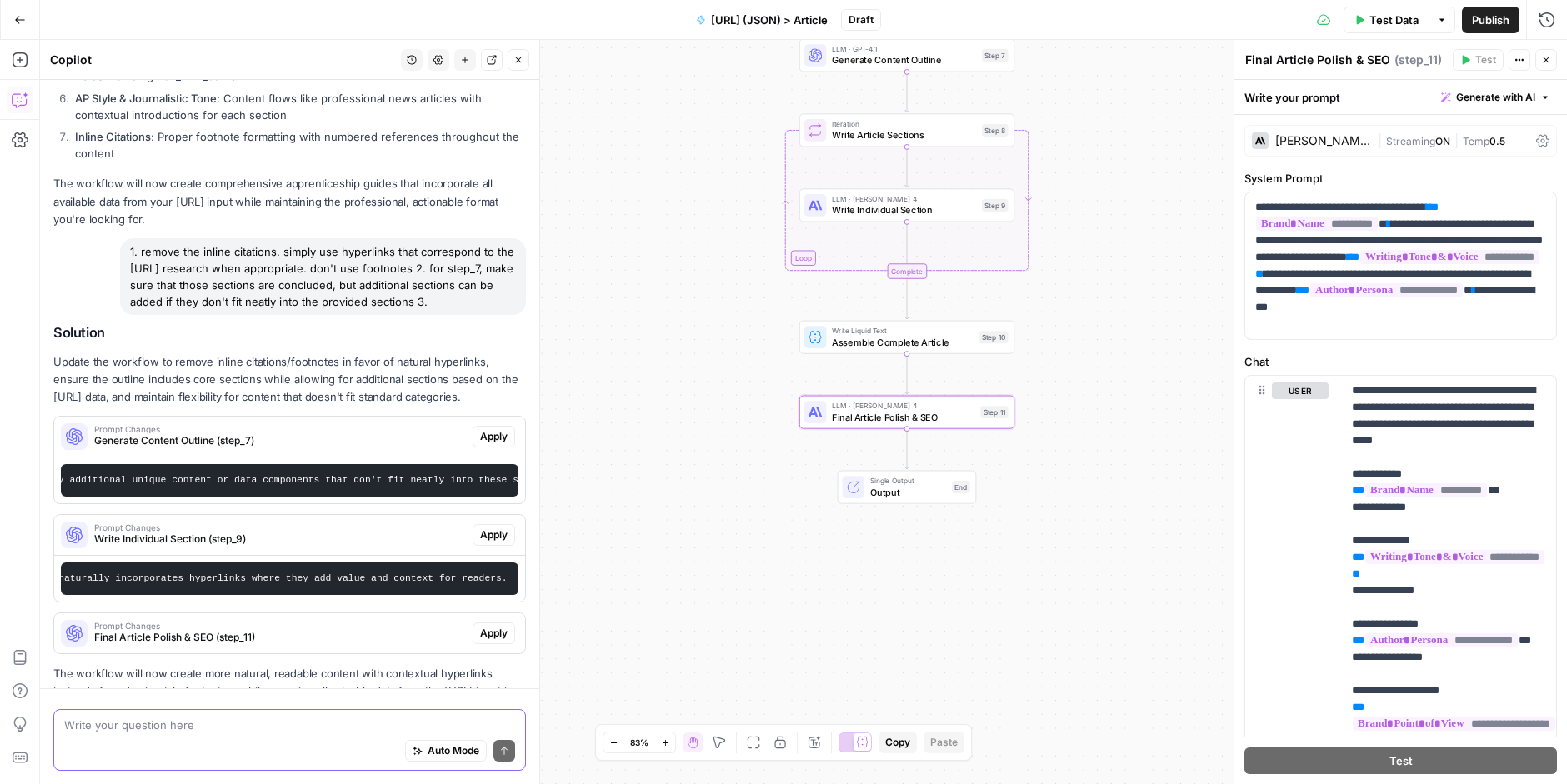
click at [285, 629] on span "Final Article Polish & SEO (step_11)" at bounding box center [280, 636] width 372 height 15
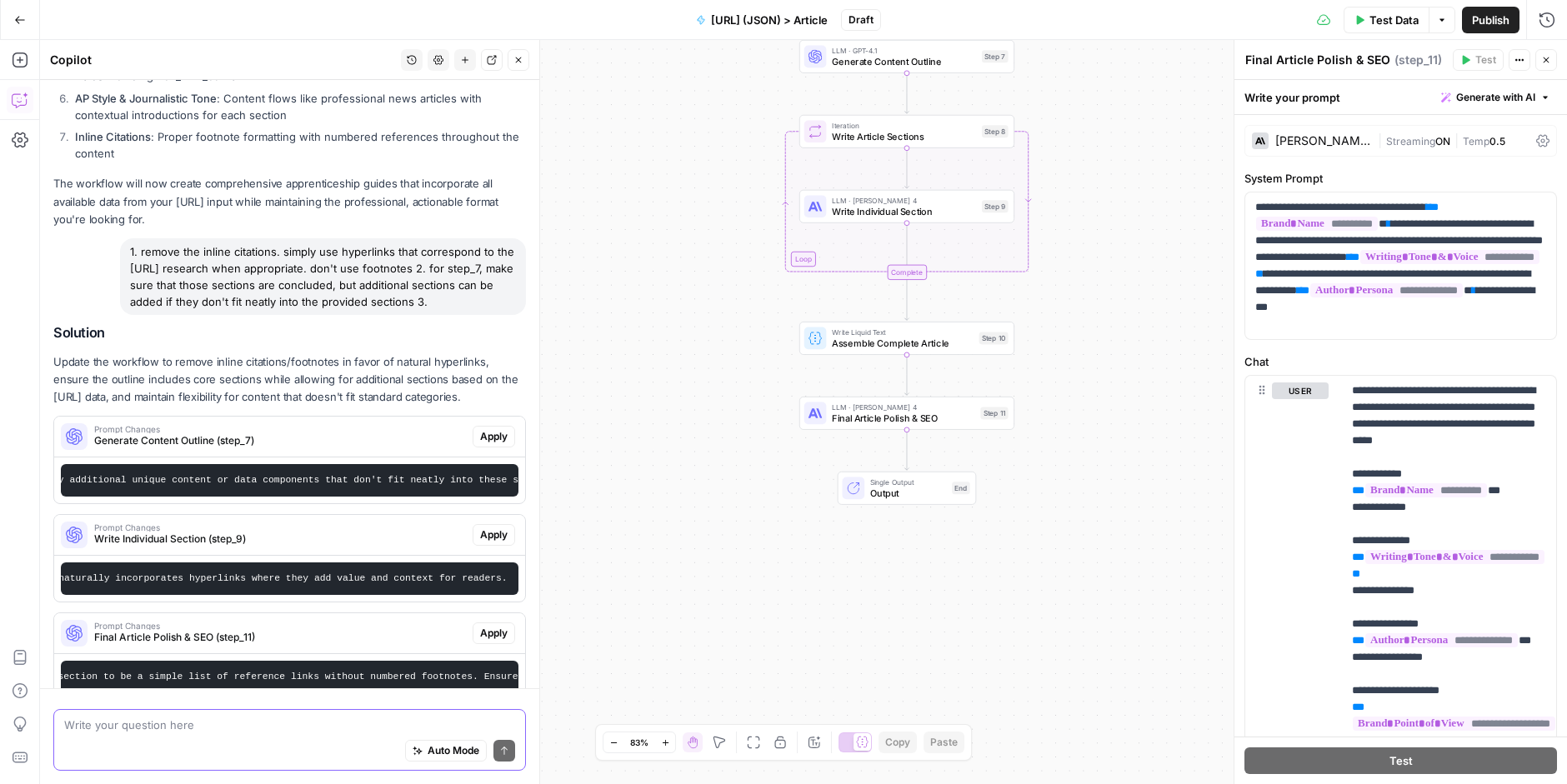
scroll to position [6381, 0]
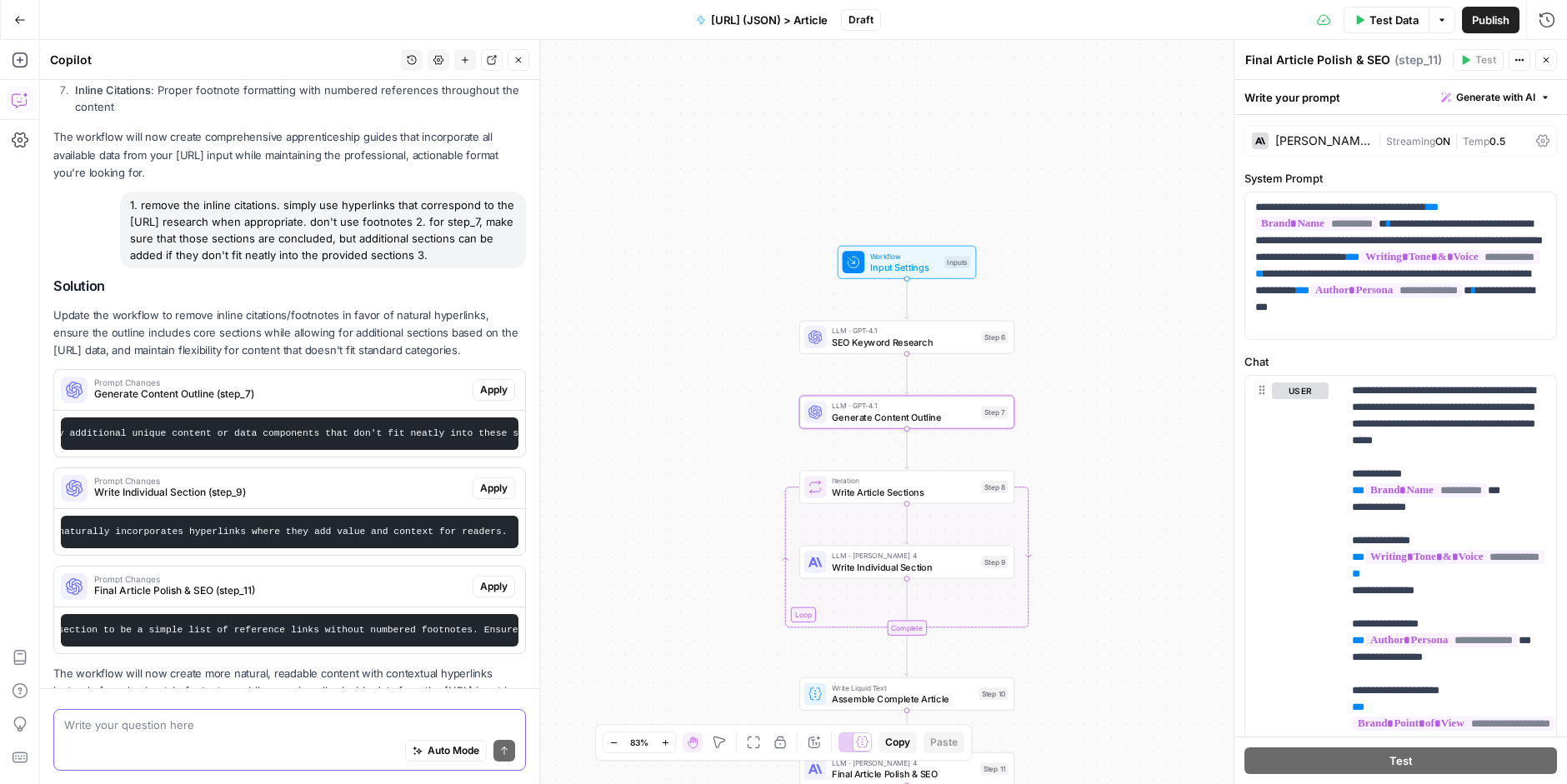
click at [498, 382] on span "Apply" at bounding box center [494, 389] width 28 height 15
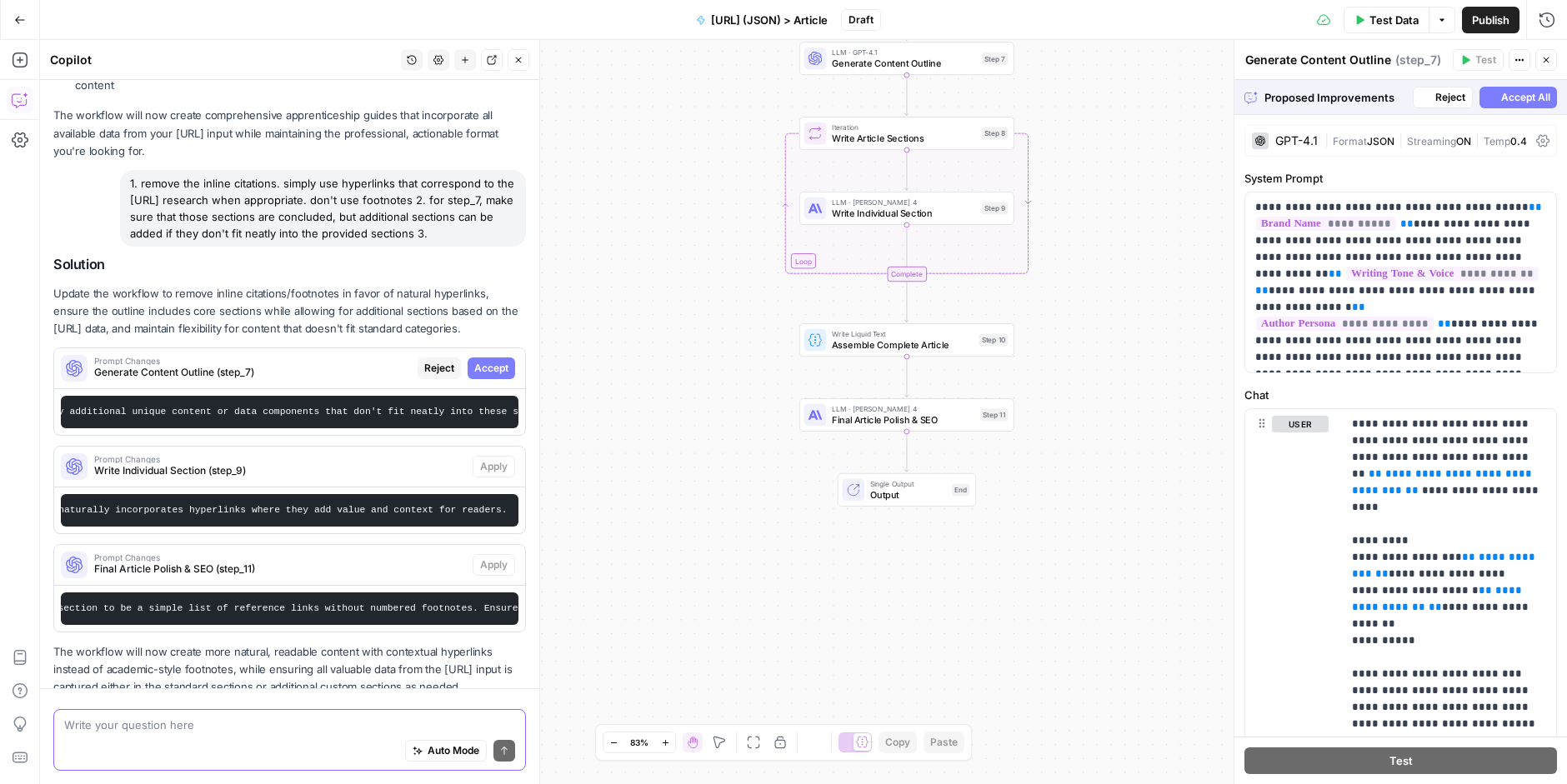
scroll to position [6327, 0]
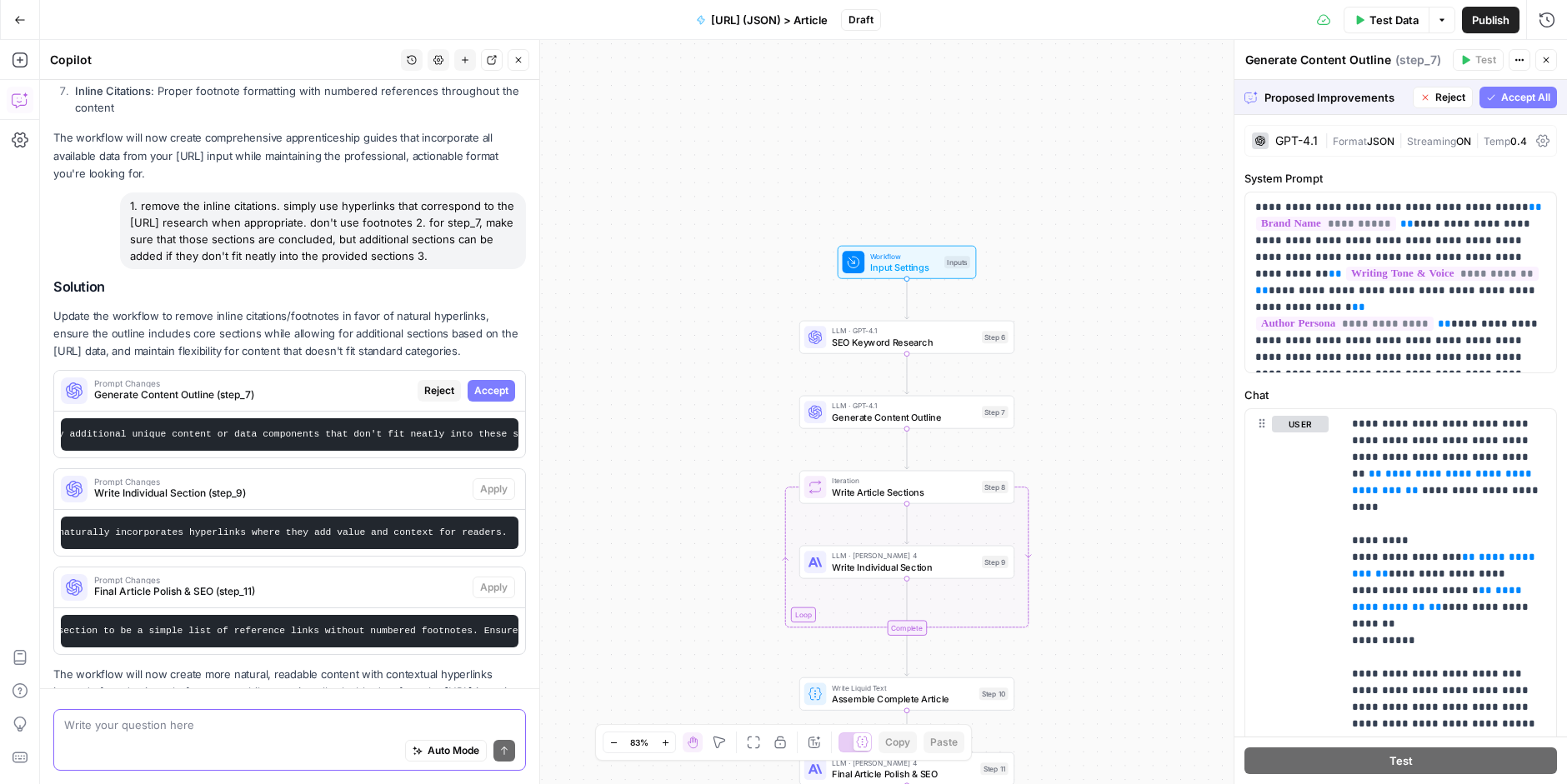
click at [925, 410] on span "Generate Content Outline" at bounding box center [903, 417] width 144 height 14
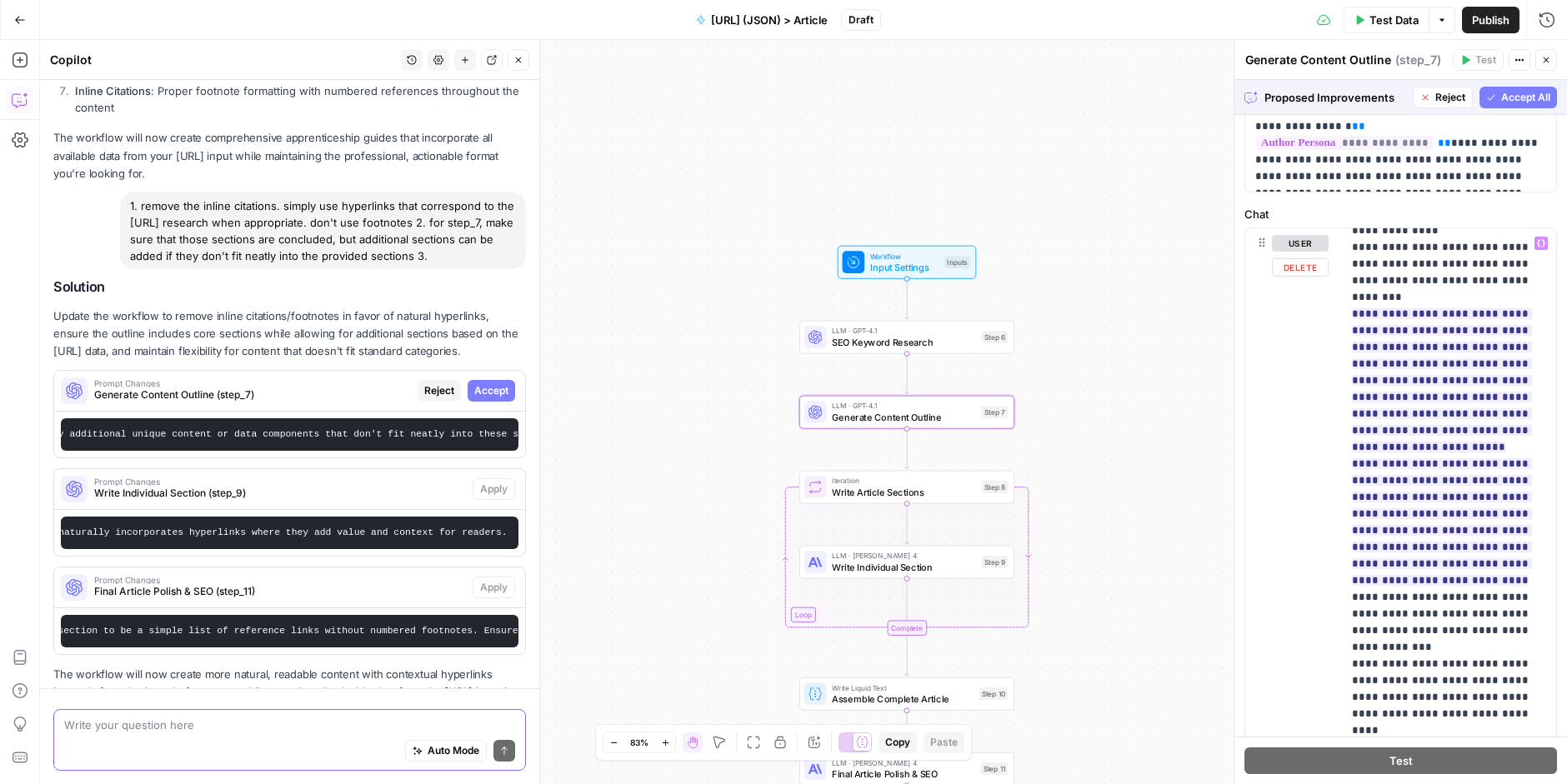
scroll to position [581, 0]
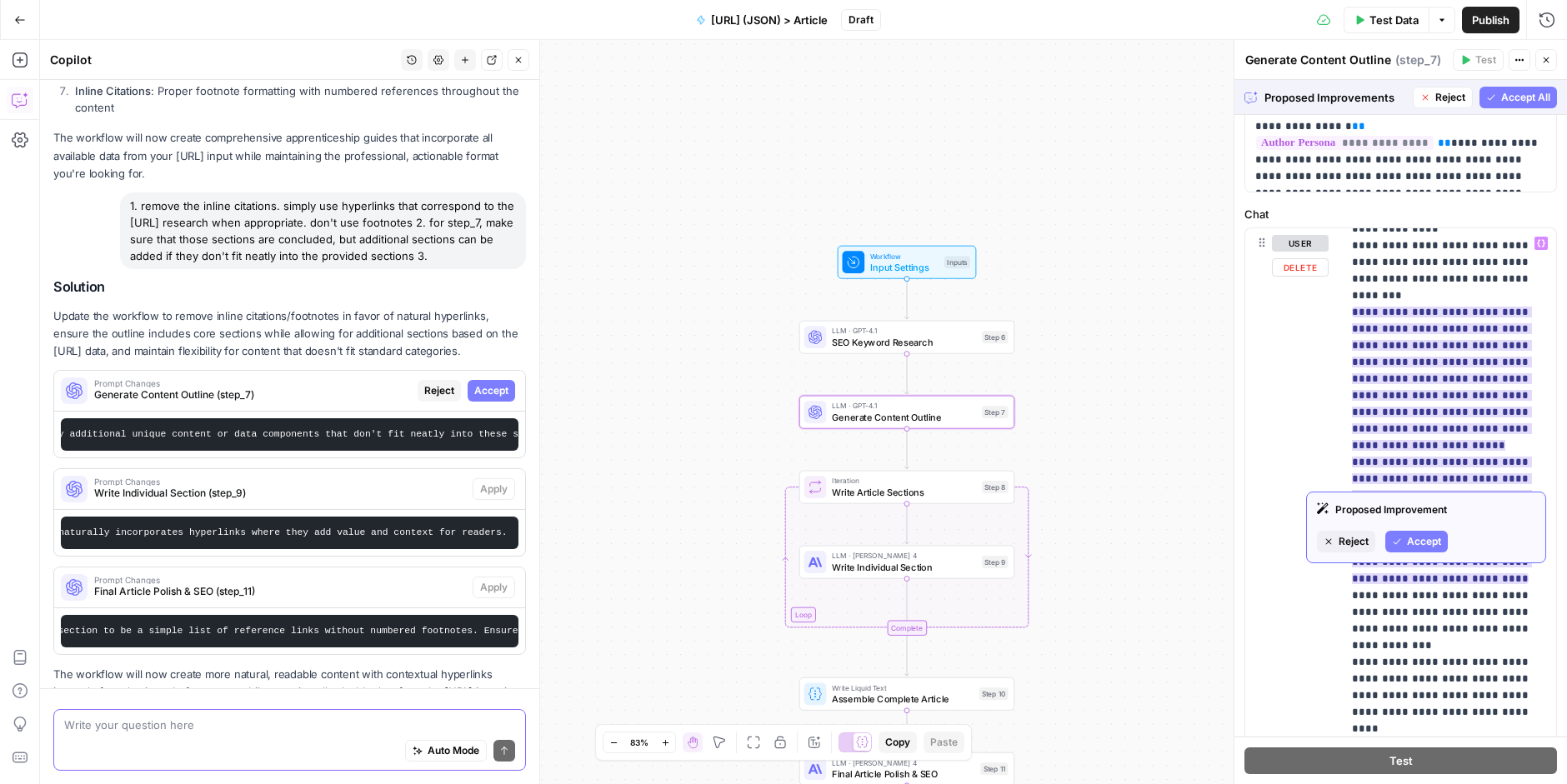
click at [1414, 539] on span "Accept" at bounding box center [1423, 541] width 34 height 15
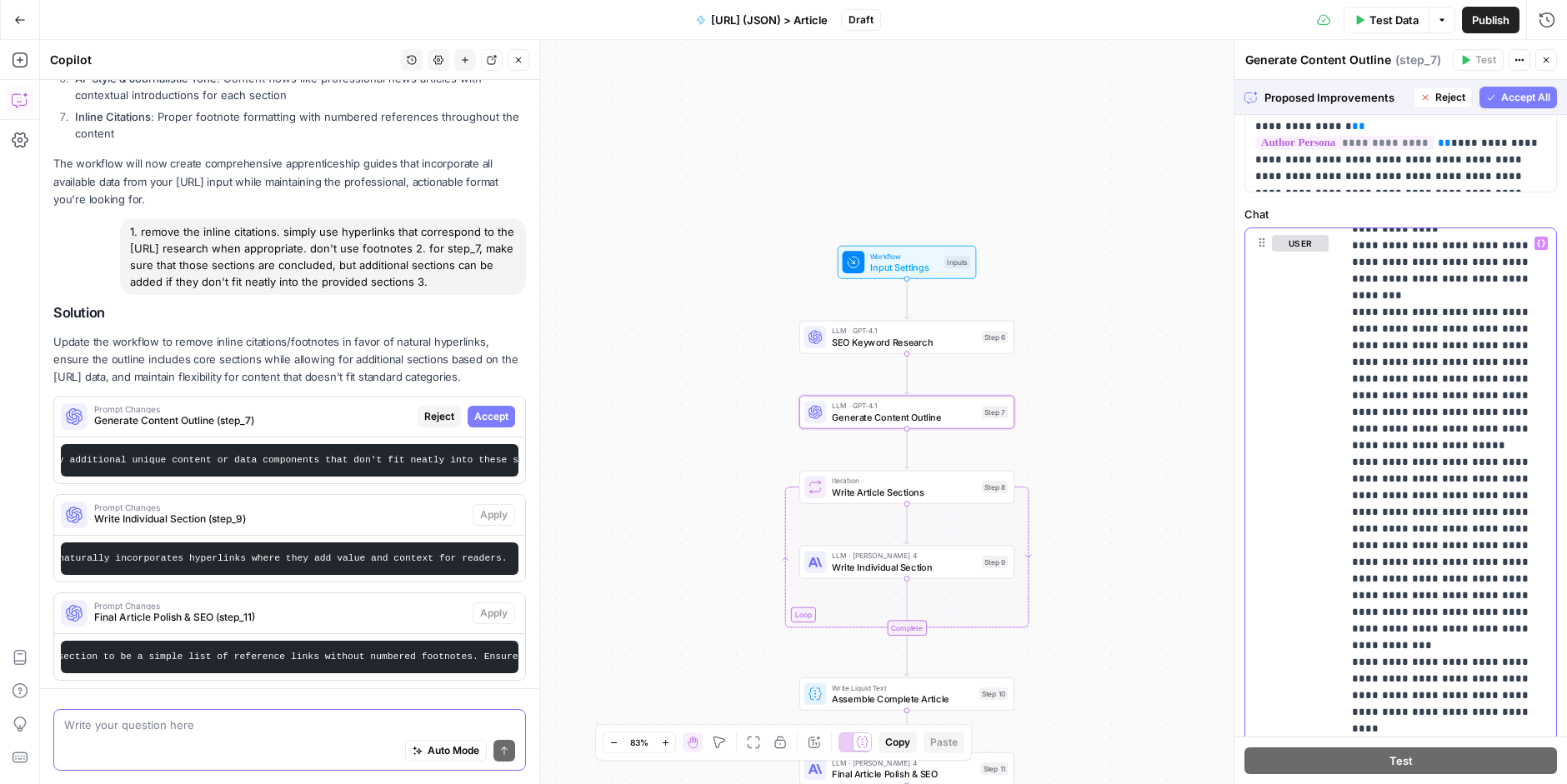
scroll to position [6327, 0]
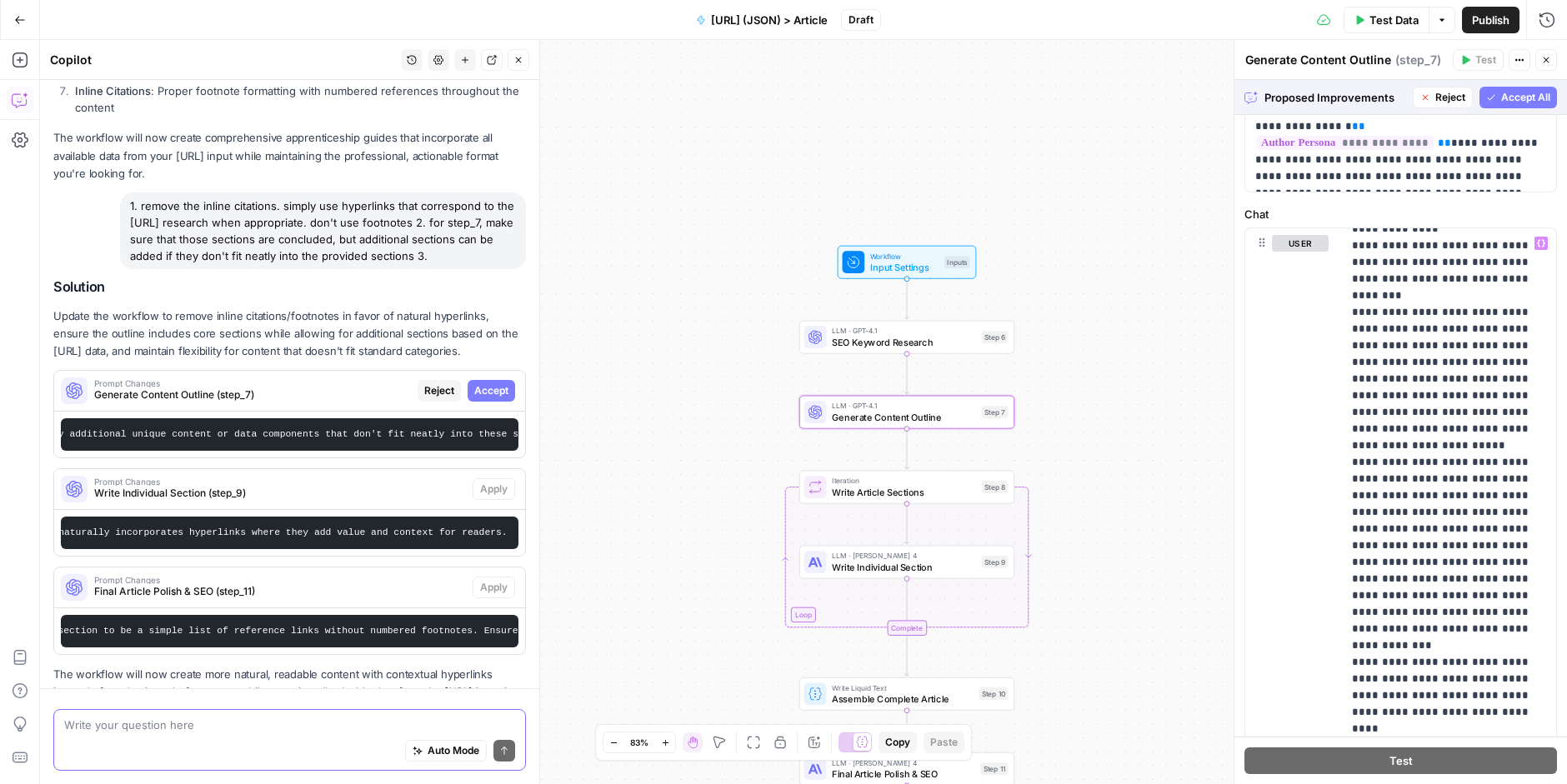
click at [489, 383] on span "Accept" at bounding box center [491, 390] width 34 height 15
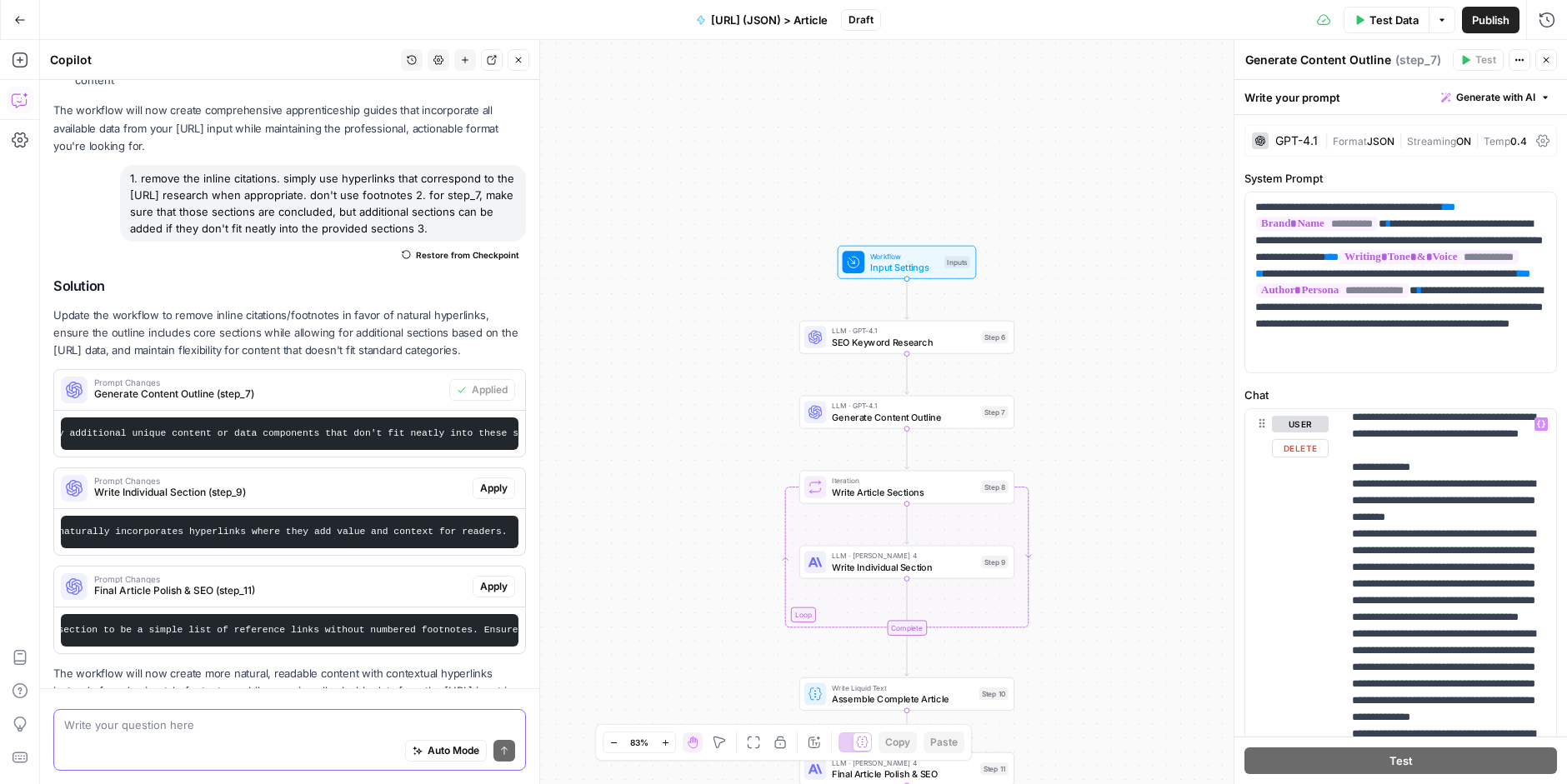
scroll to position [441, 0]
drag, startPoint x: 1389, startPoint y: 578, endPoint x: 1361, endPoint y: 582, distance: 28.3
drag, startPoint x: 1526, startPoint y: 597, endPoint x: 1423, endPoint y: 600, distance: 103.0
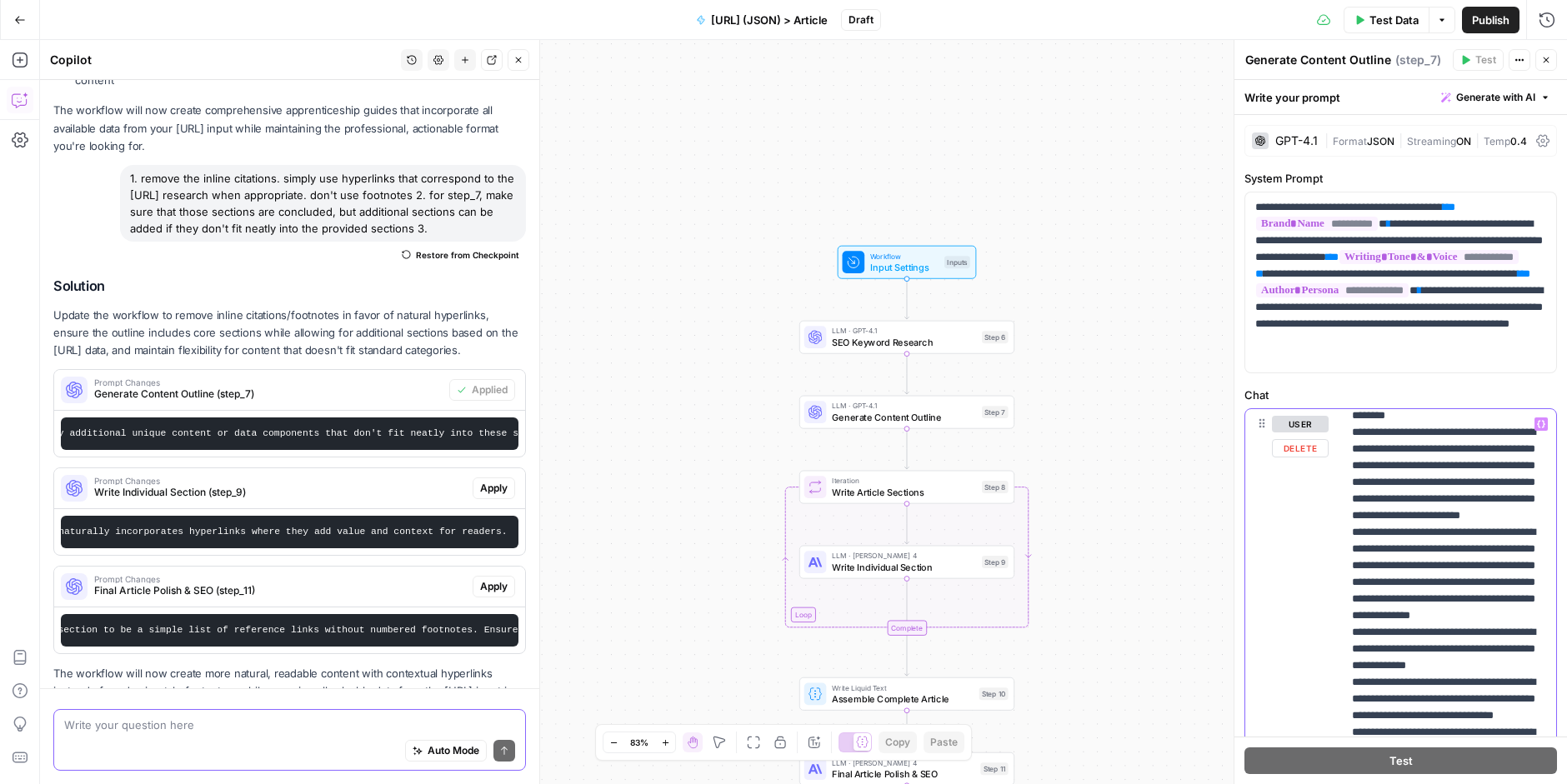
scroll to position [540, 0]
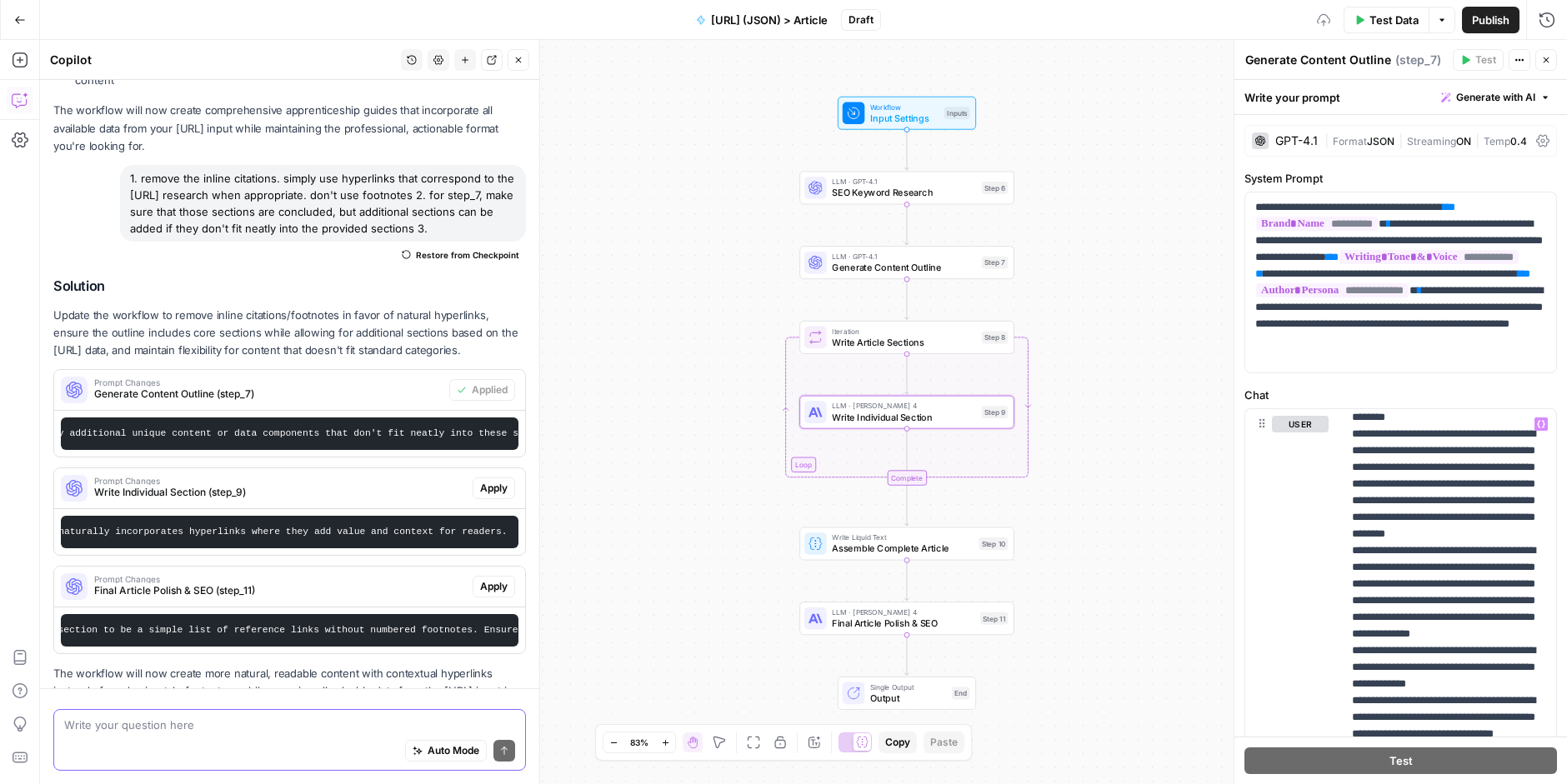
click at [488, 481] on span "Apply" at bounding box center [494, 488] width 28 height 15
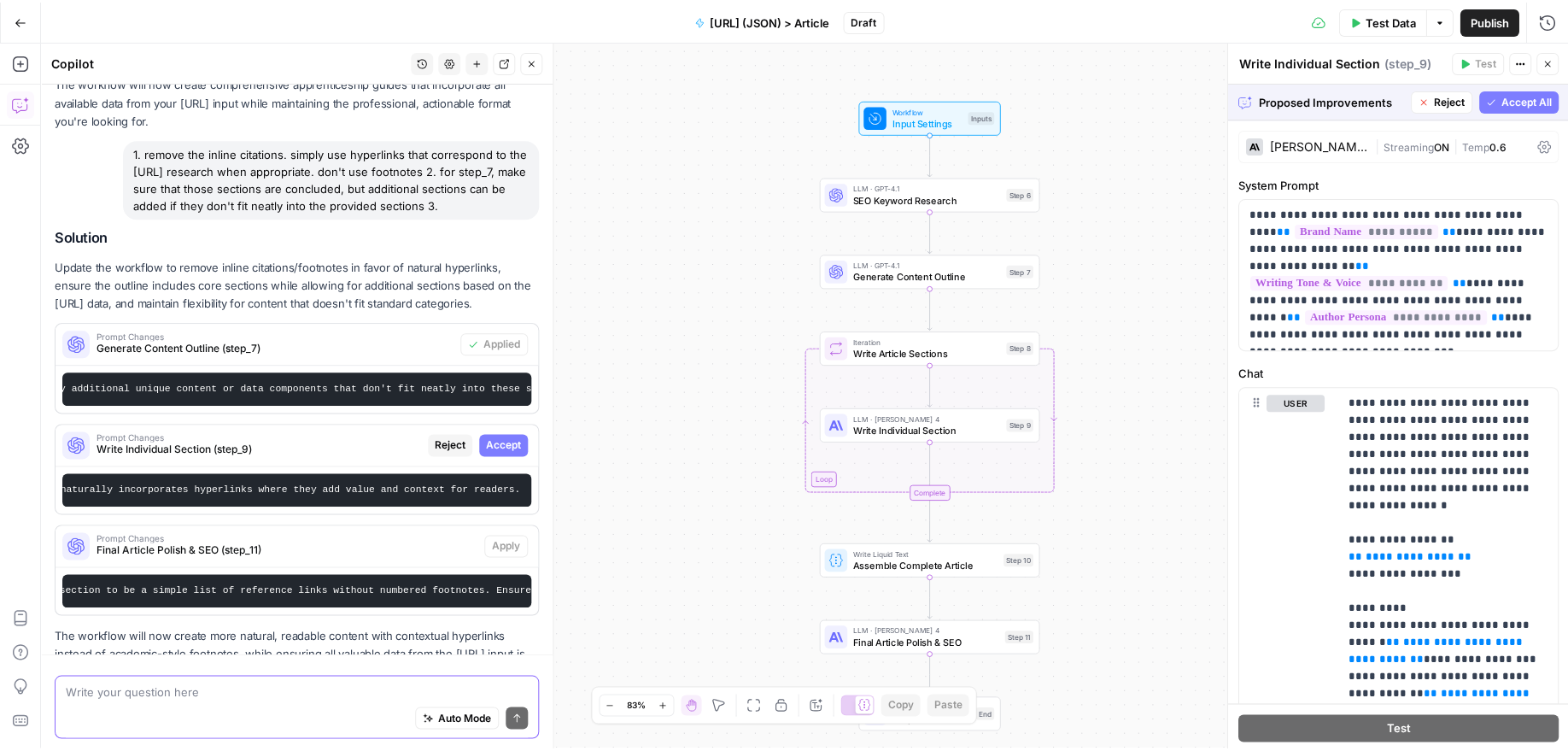
scroll to position [6546, 0]
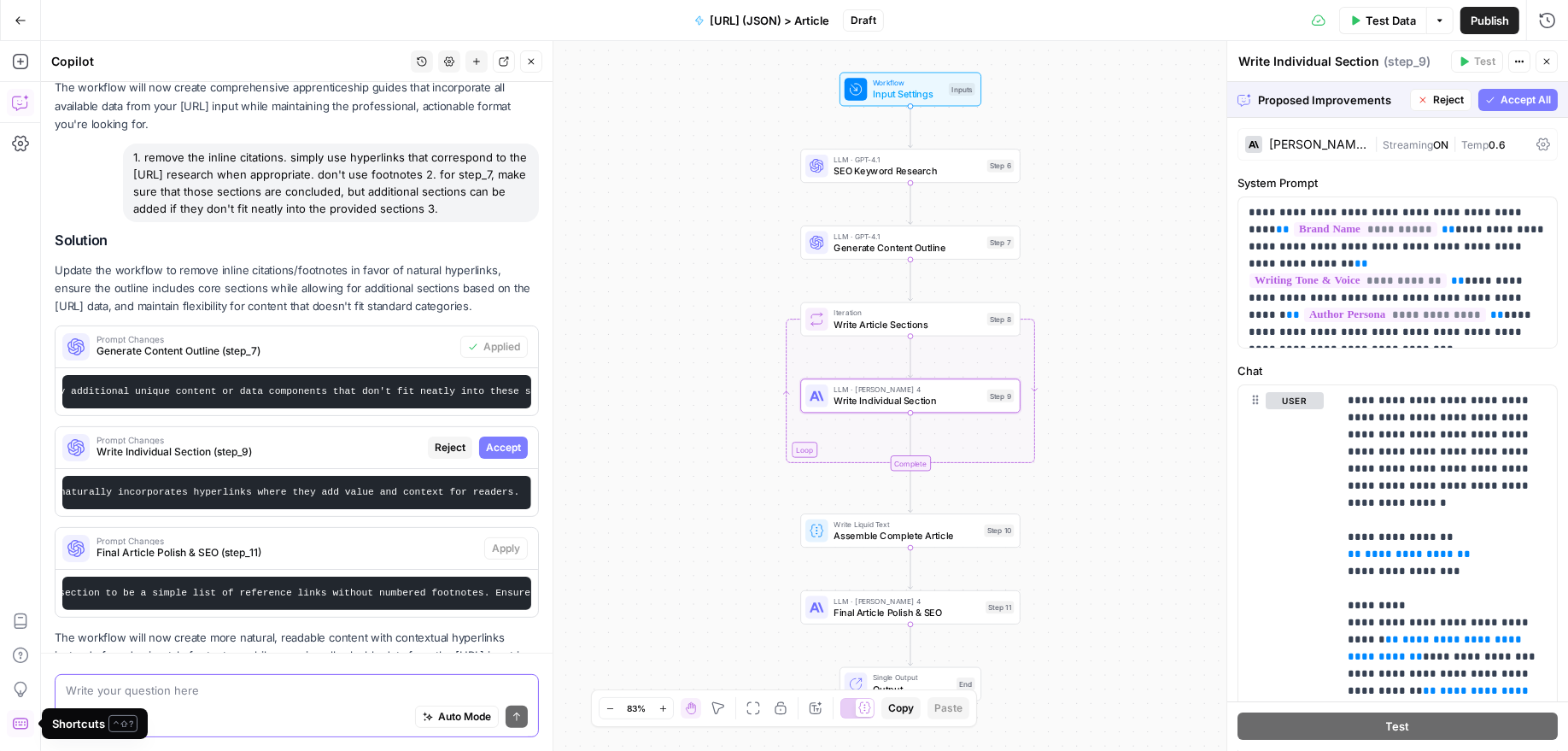
click at [500, 440] on span "Accept" at bounding box center [503, 447] width 35 height 15
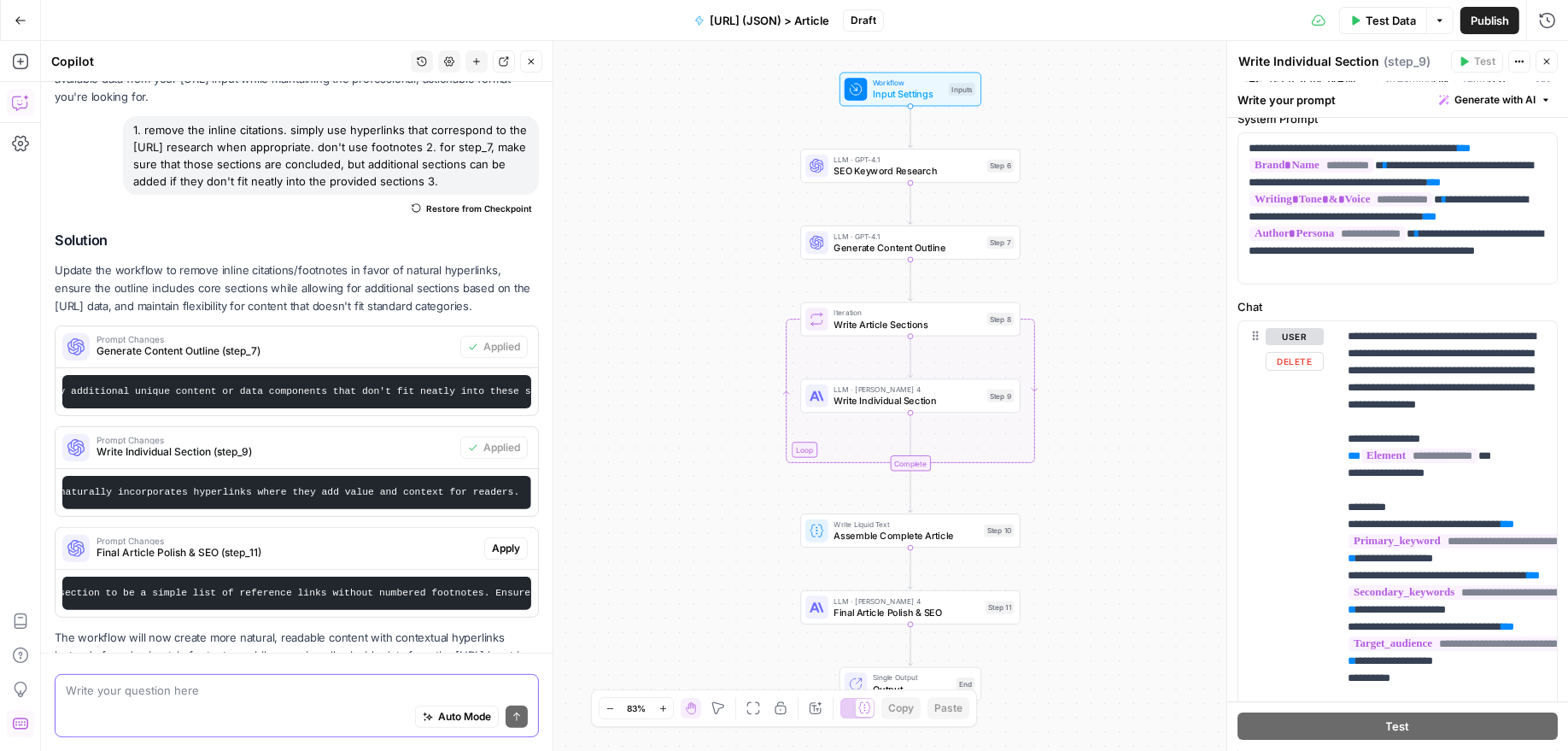
scroll to position [0, 0]
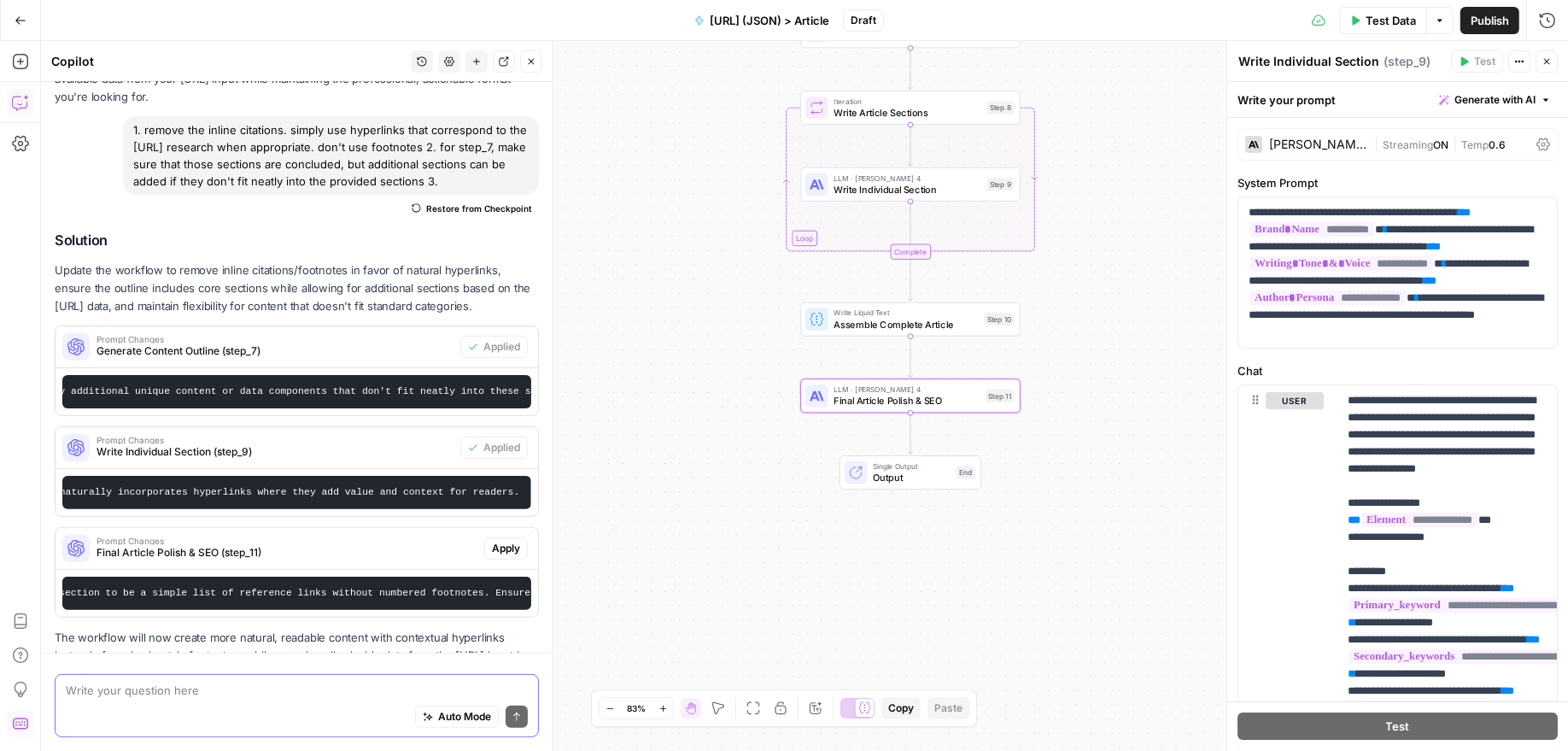
click at [510, 541] on span "Apply" at bounding box center [507, 548] width 28 height 15
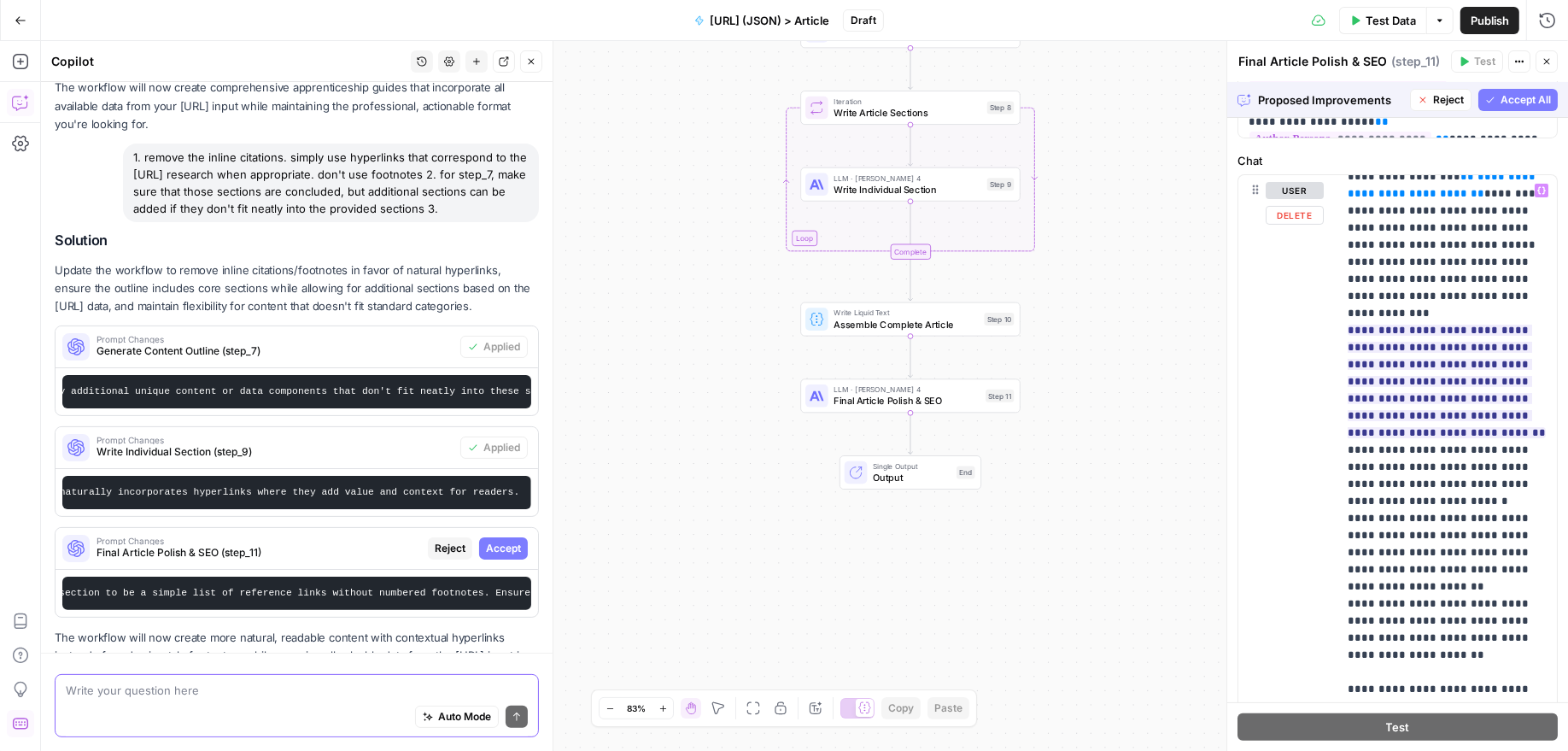
scroll to position [928, 0]
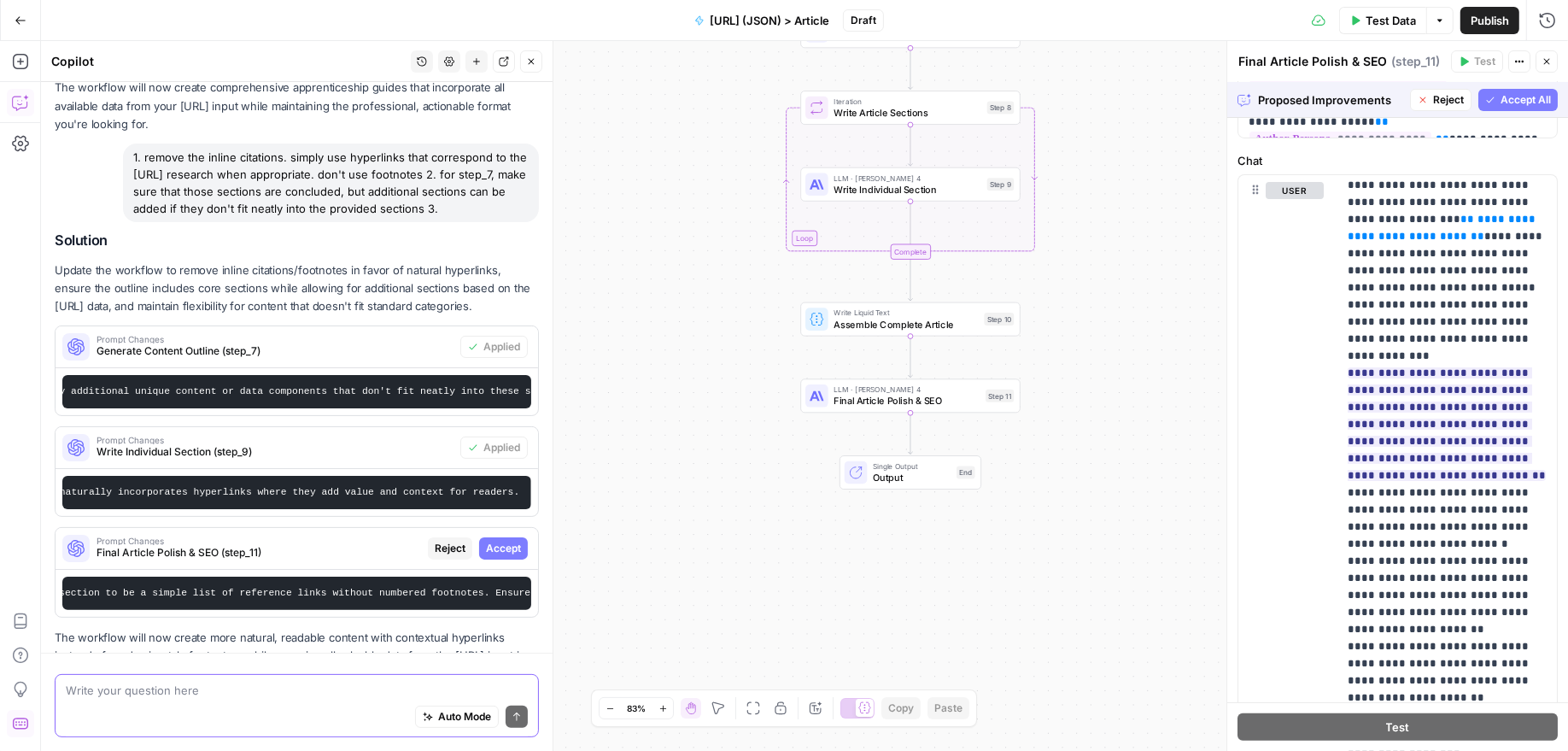
click at [1523, 94] on span "Accept All" at bounding box center [1526, 100] width 51 height 15
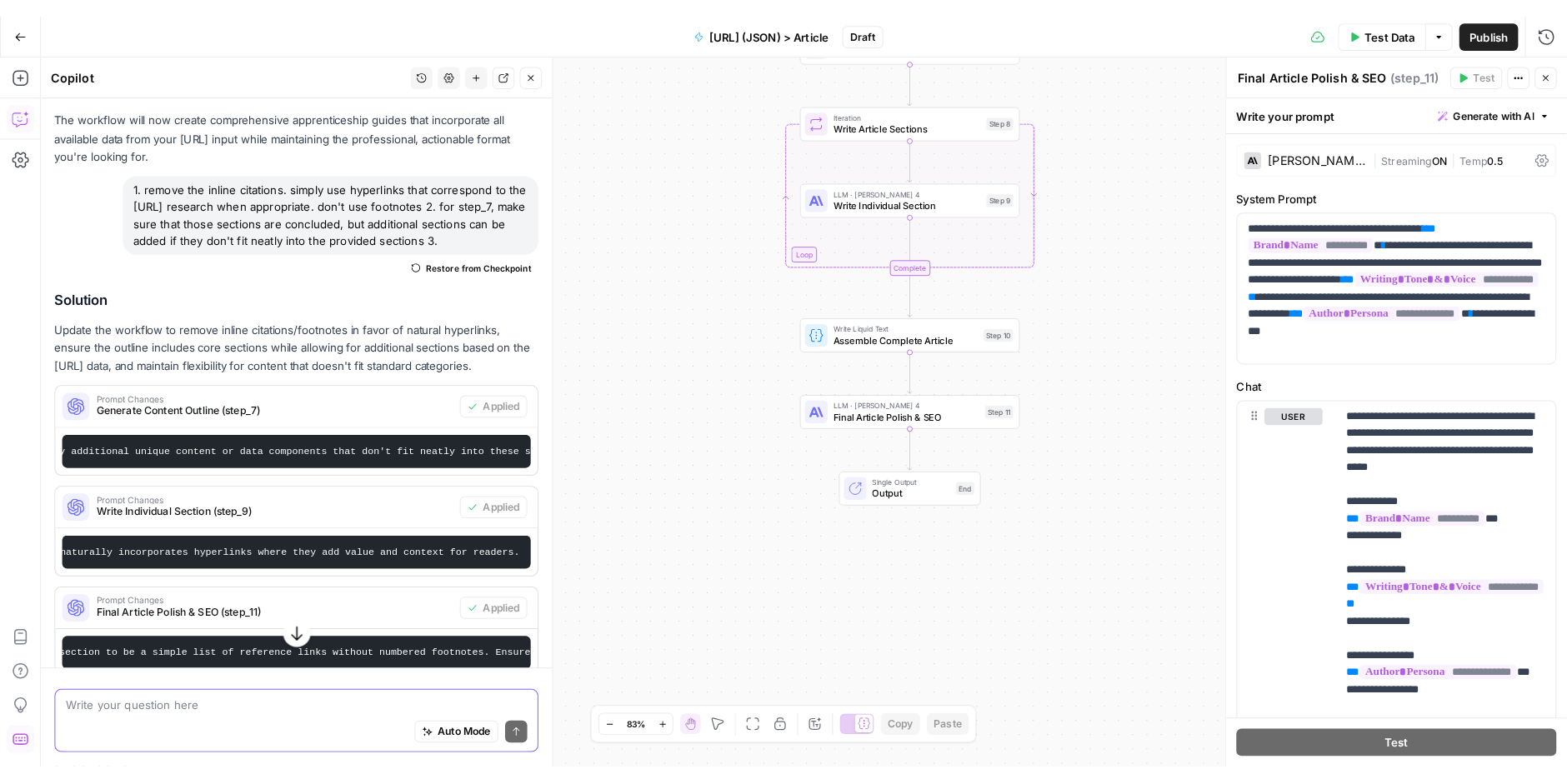
scroll to position [6436, 0]
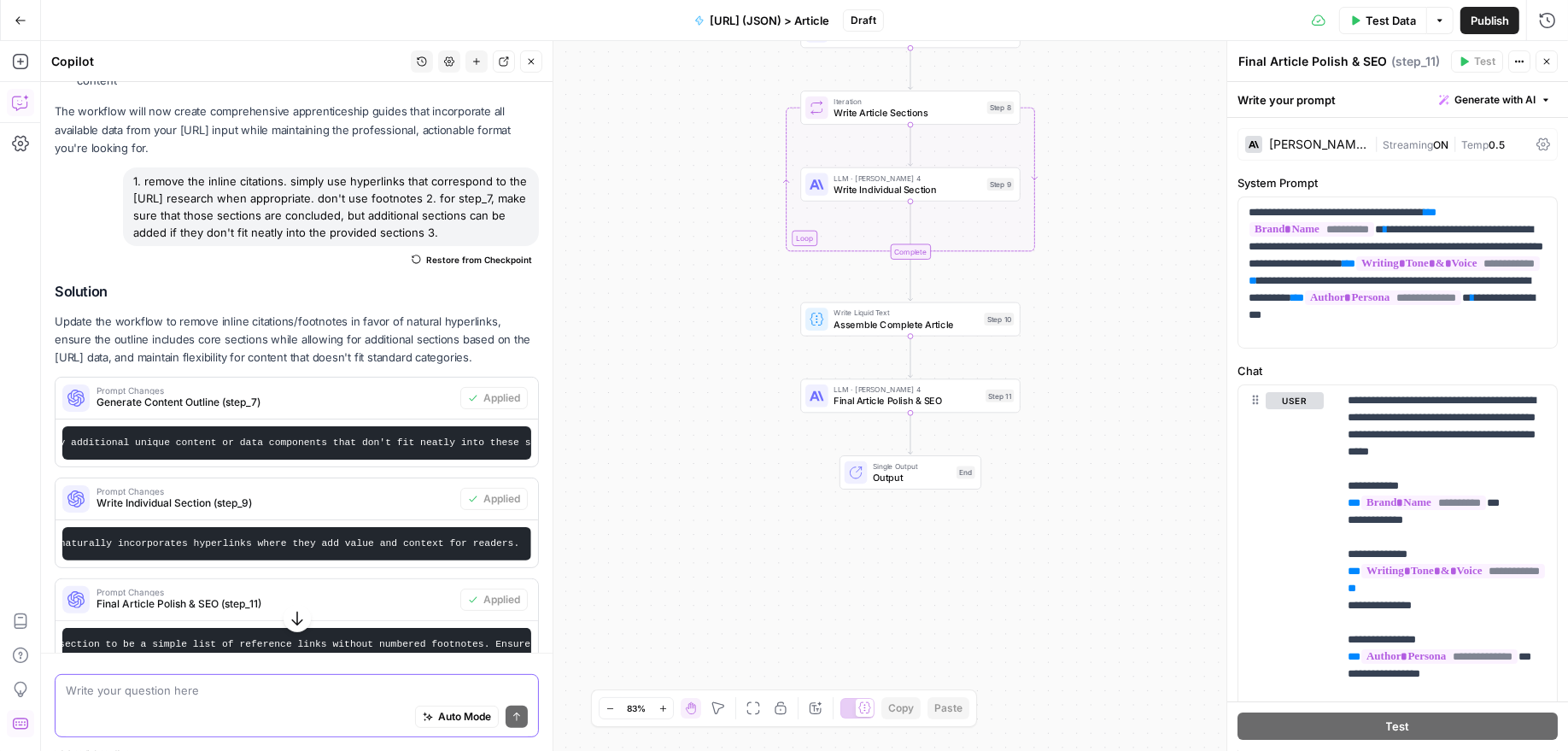
click at [1410, 22] on span "Test Data" at bounding box center [1391, 20] width 51 height 17
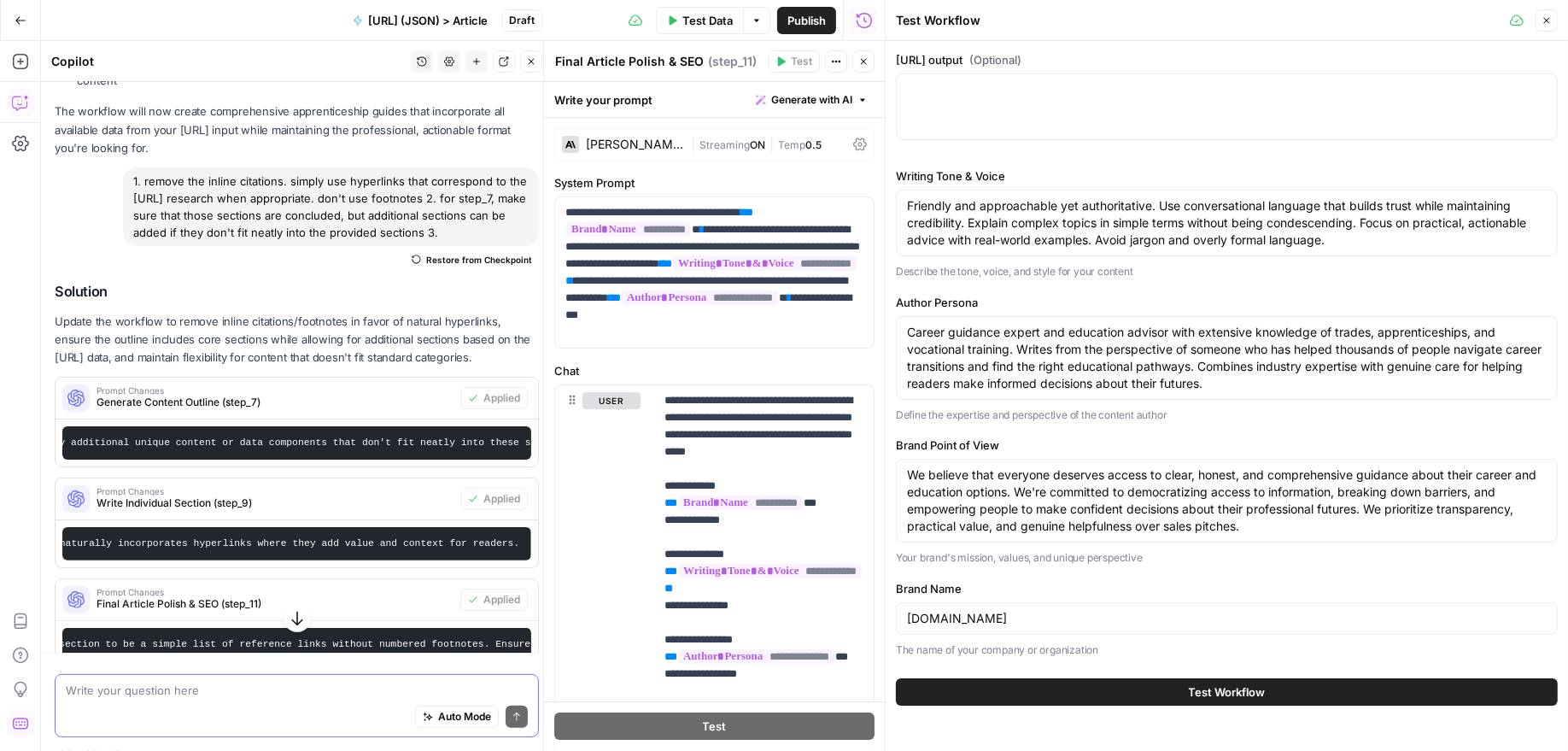
click at [1138, 113] on div at bounding box center [1226, 107] width 662 height 67
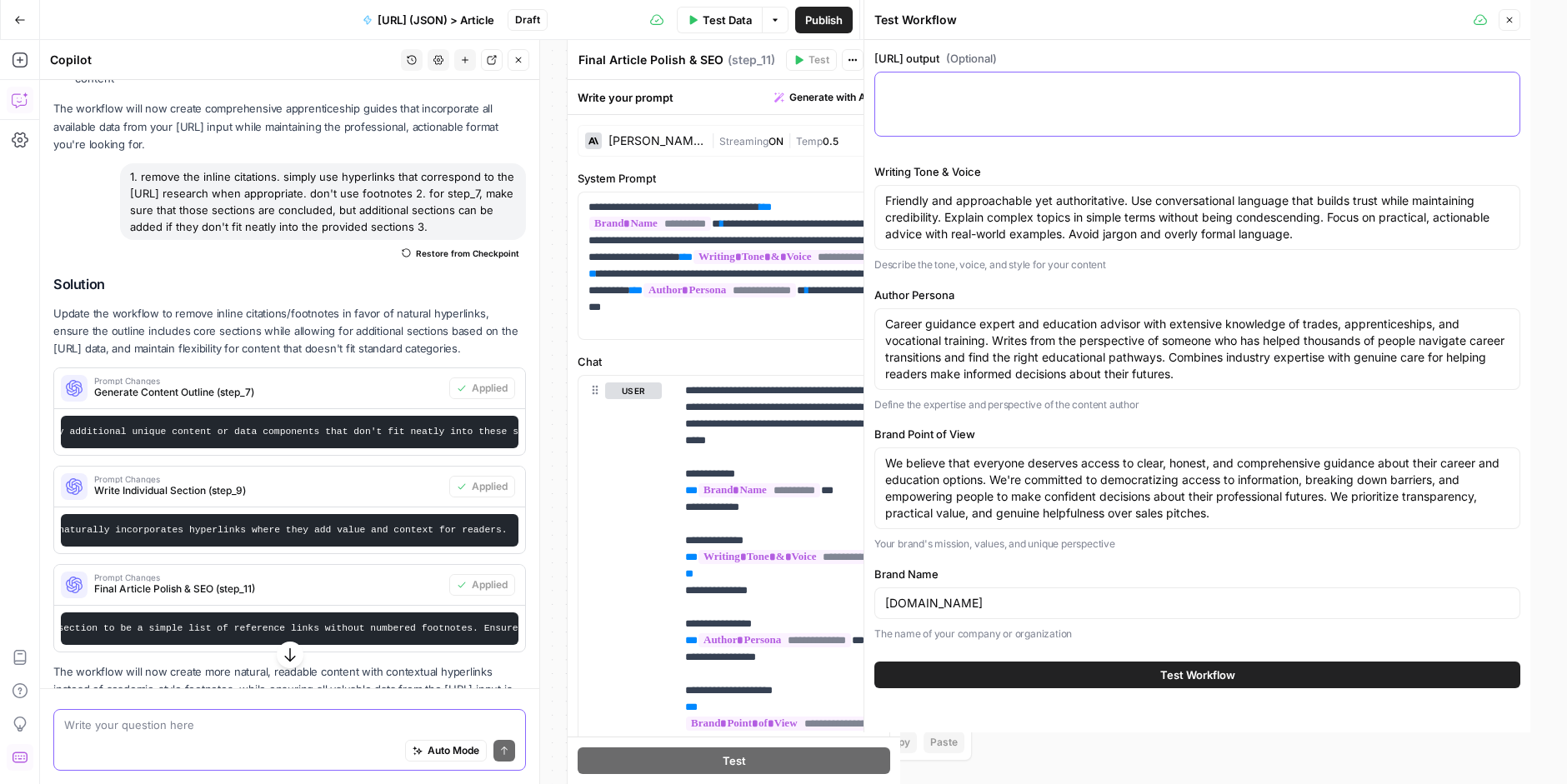
scroll to position [6434, 0]
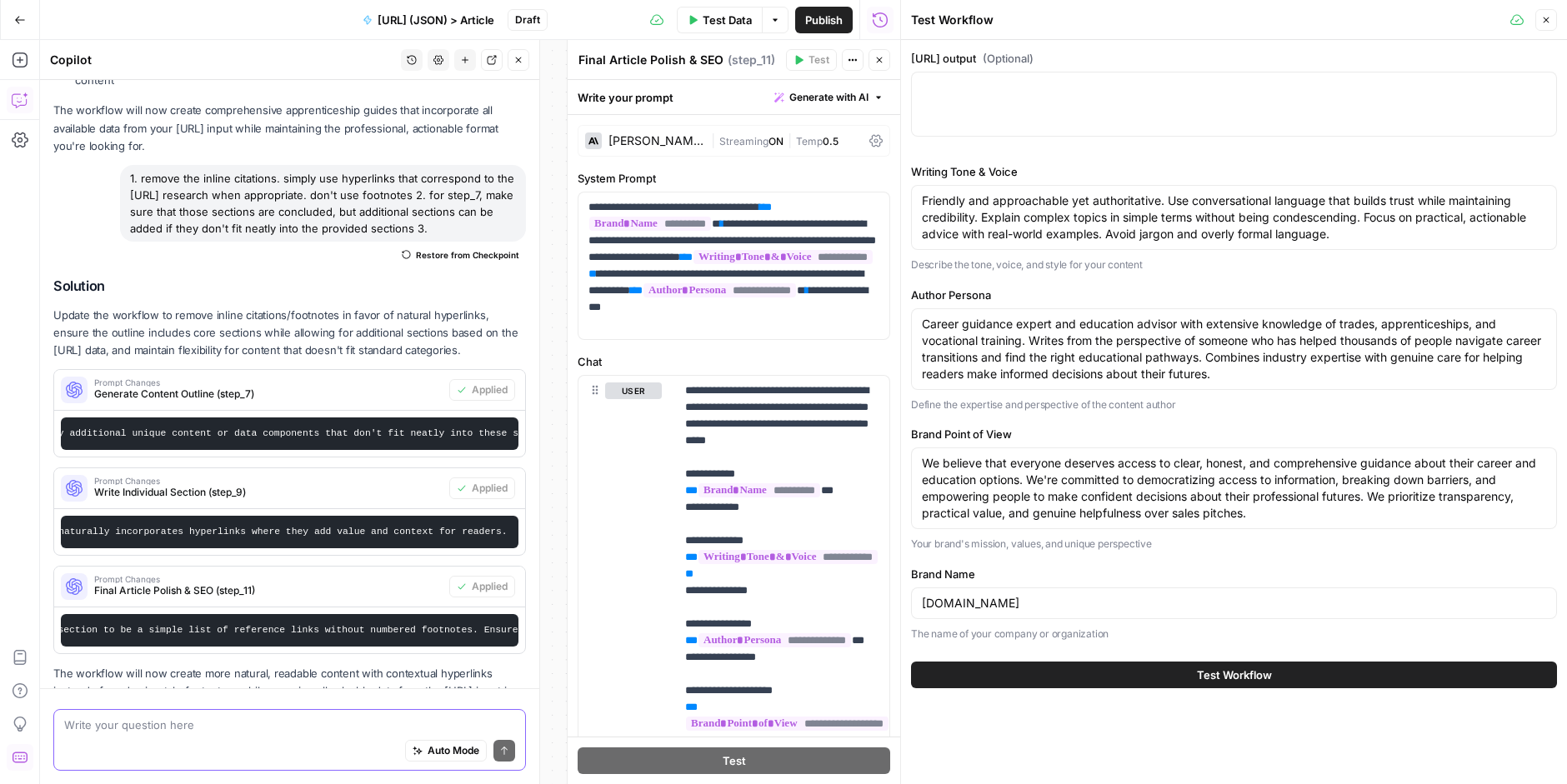
click at [1073, 95] on div at bounding box center [1233, 104] width 645 height 65
paste textarea "input "Deeply research what it takes to obtain an IBEW apprenticeship and what …"
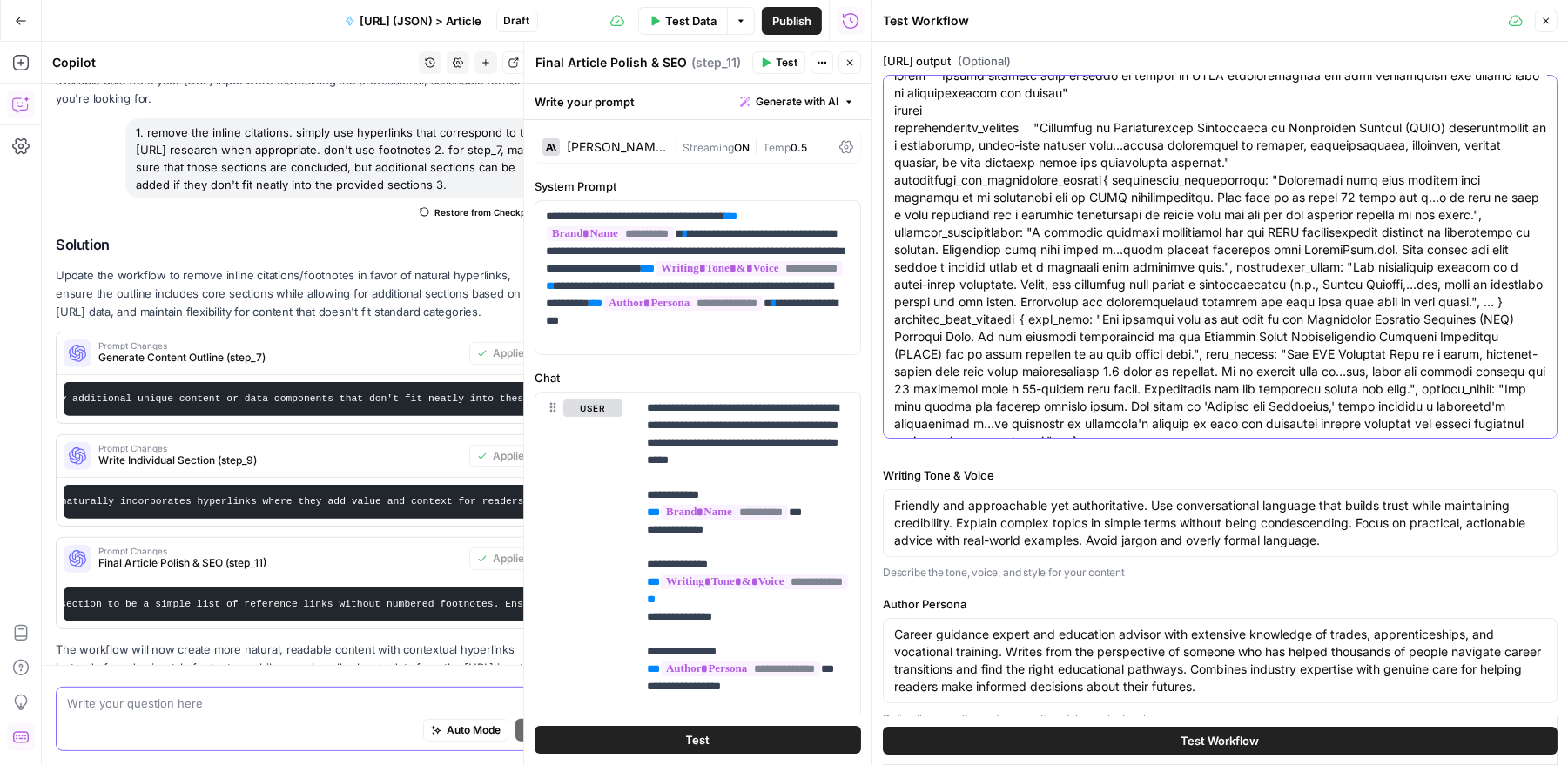
scroll to position [0, 0]
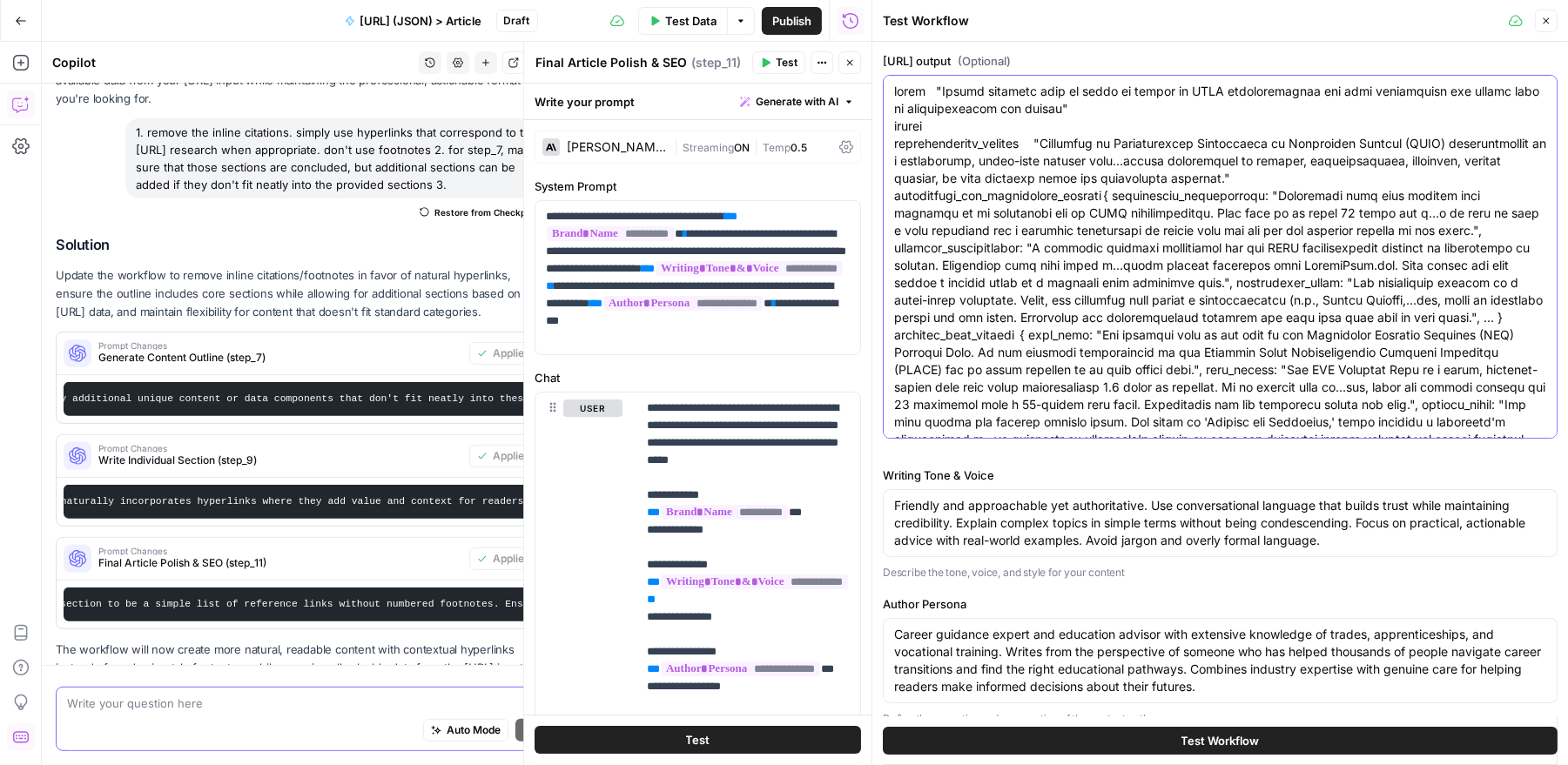
type textarea "input "Deeply research what it takes to obtain an IBEW apprenticeship and what …"
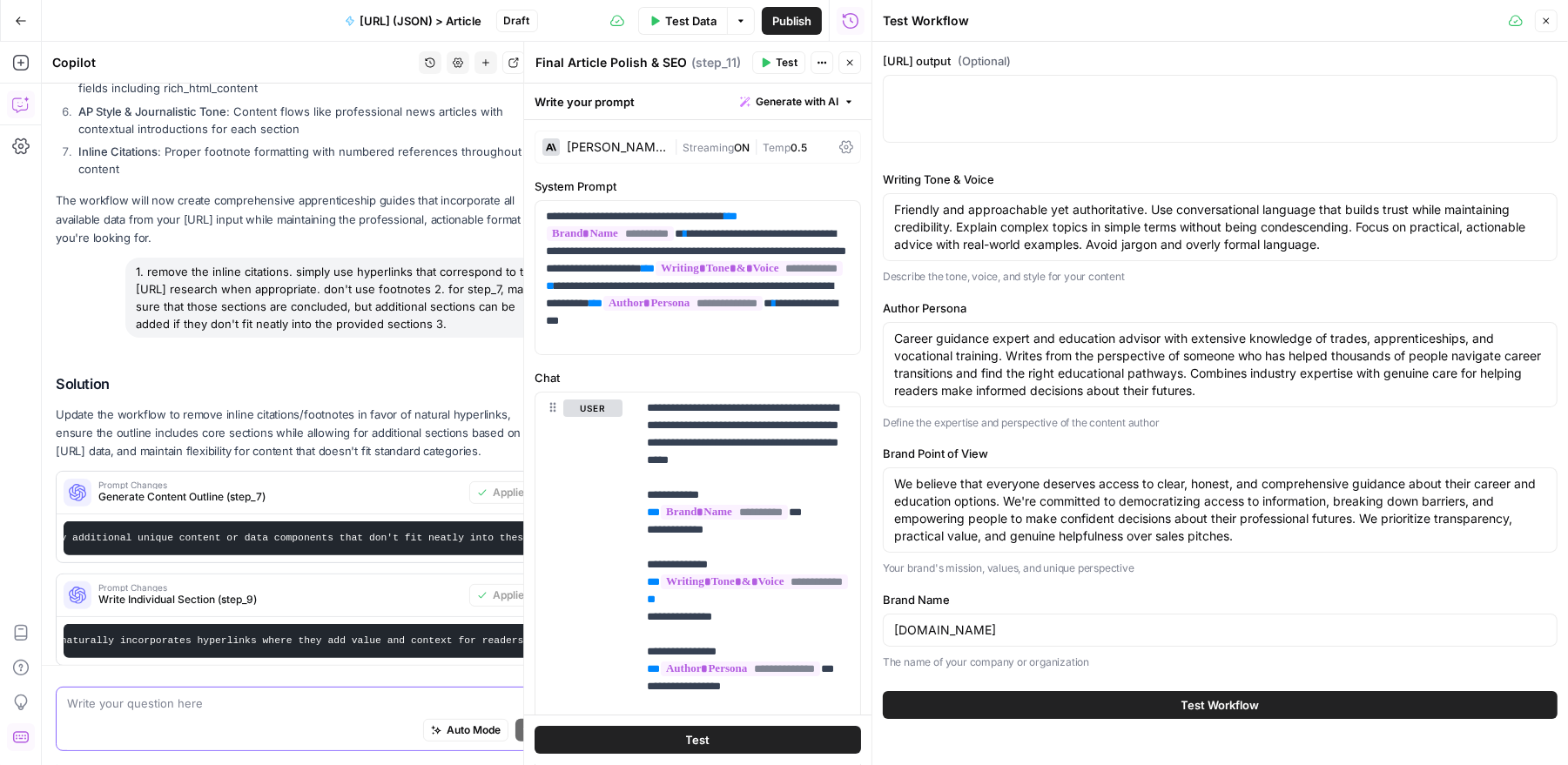
scroll to position [6779, 0]
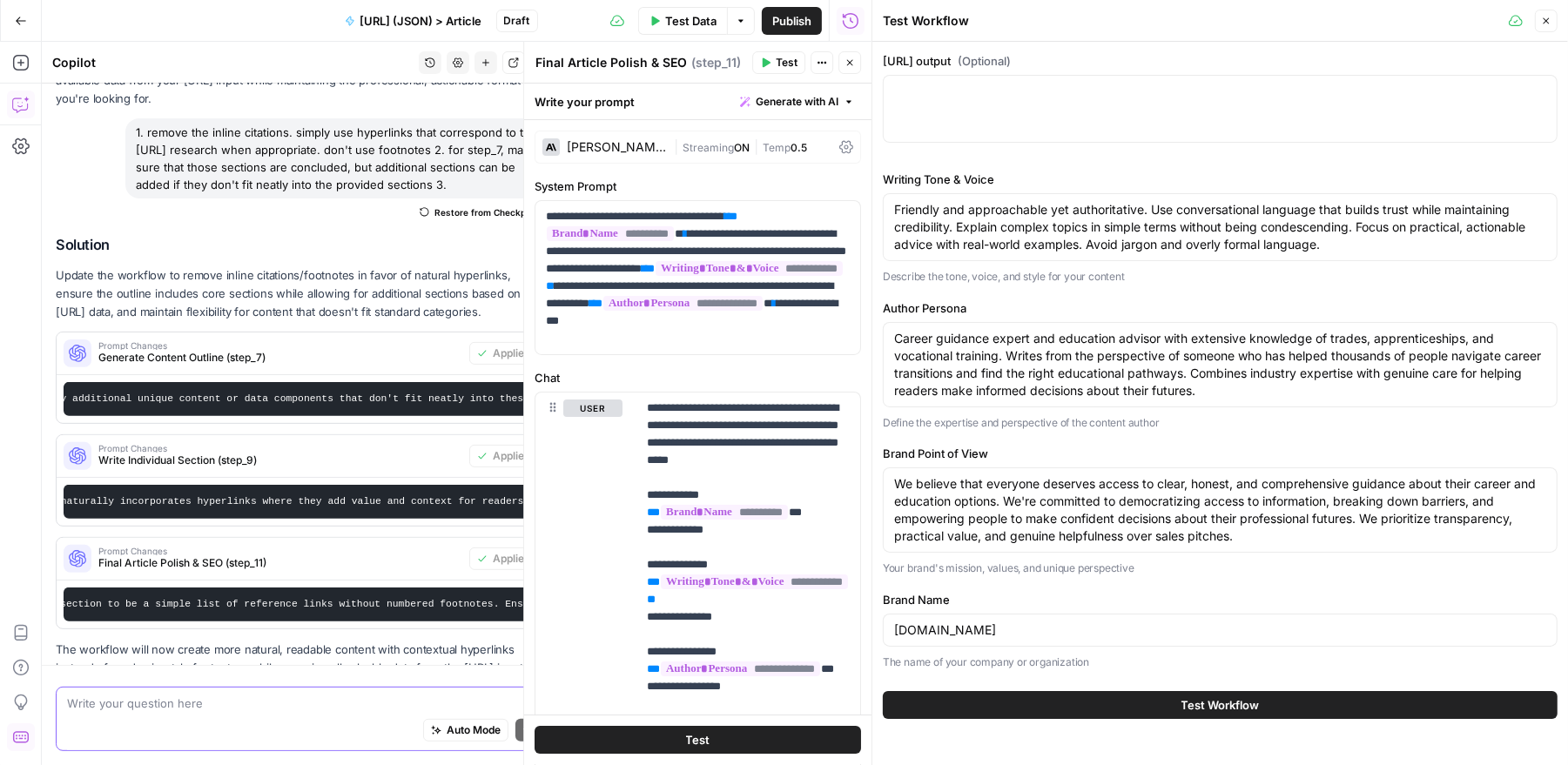
click at [1210, 117] on div at bounding box center [1220, 109] width 674 height 68
click at [1548, 25] on icon "button" at bounding box center [1546, 21] width 11 height 11
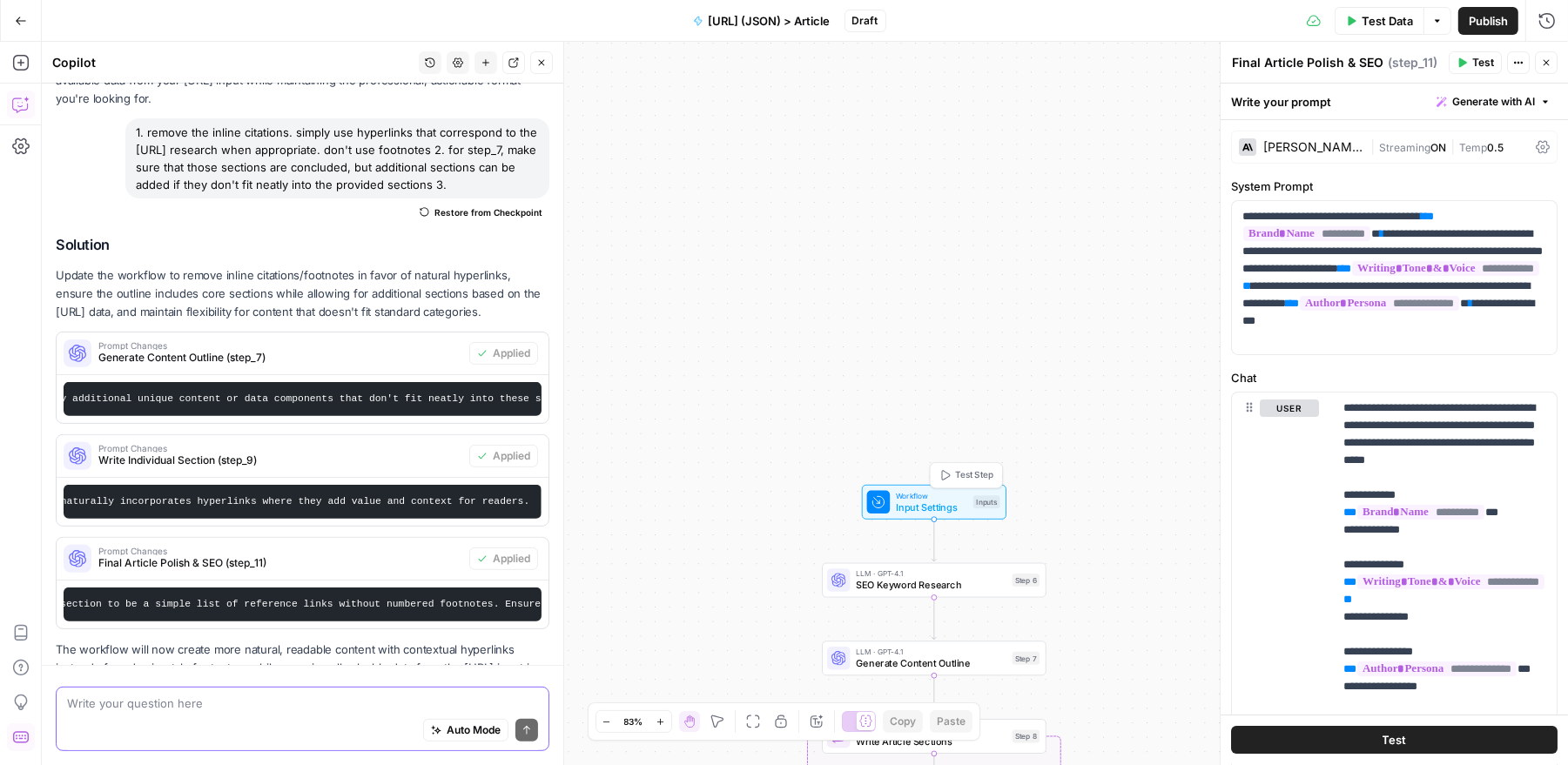
click at [943, 504] on span "Input Settings" at bounding box center [931, 507] width 72 height 15
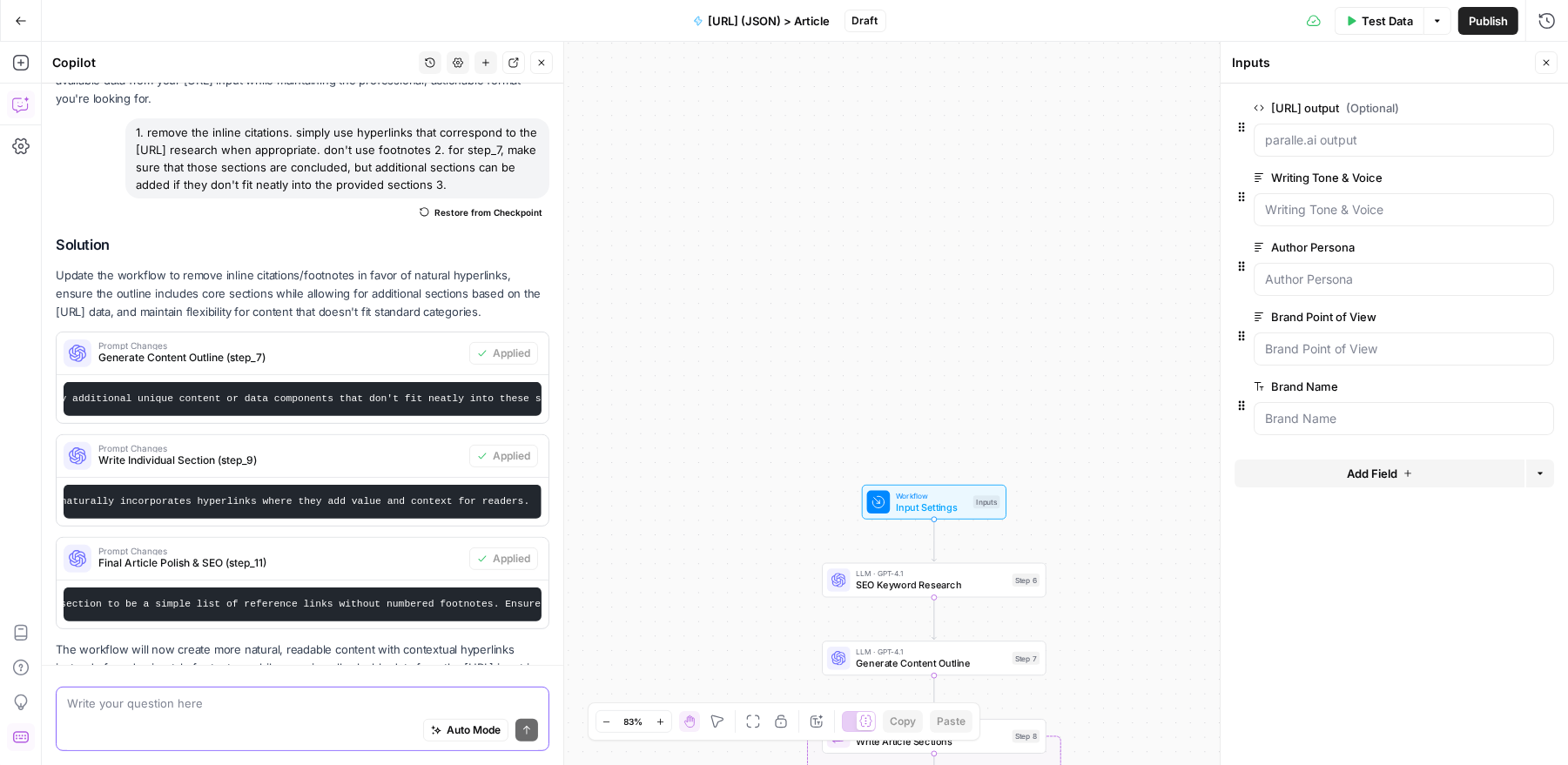
click at [1365, 465] on span "Add Field" at bounding box center [1372, 473] width 51 height 17
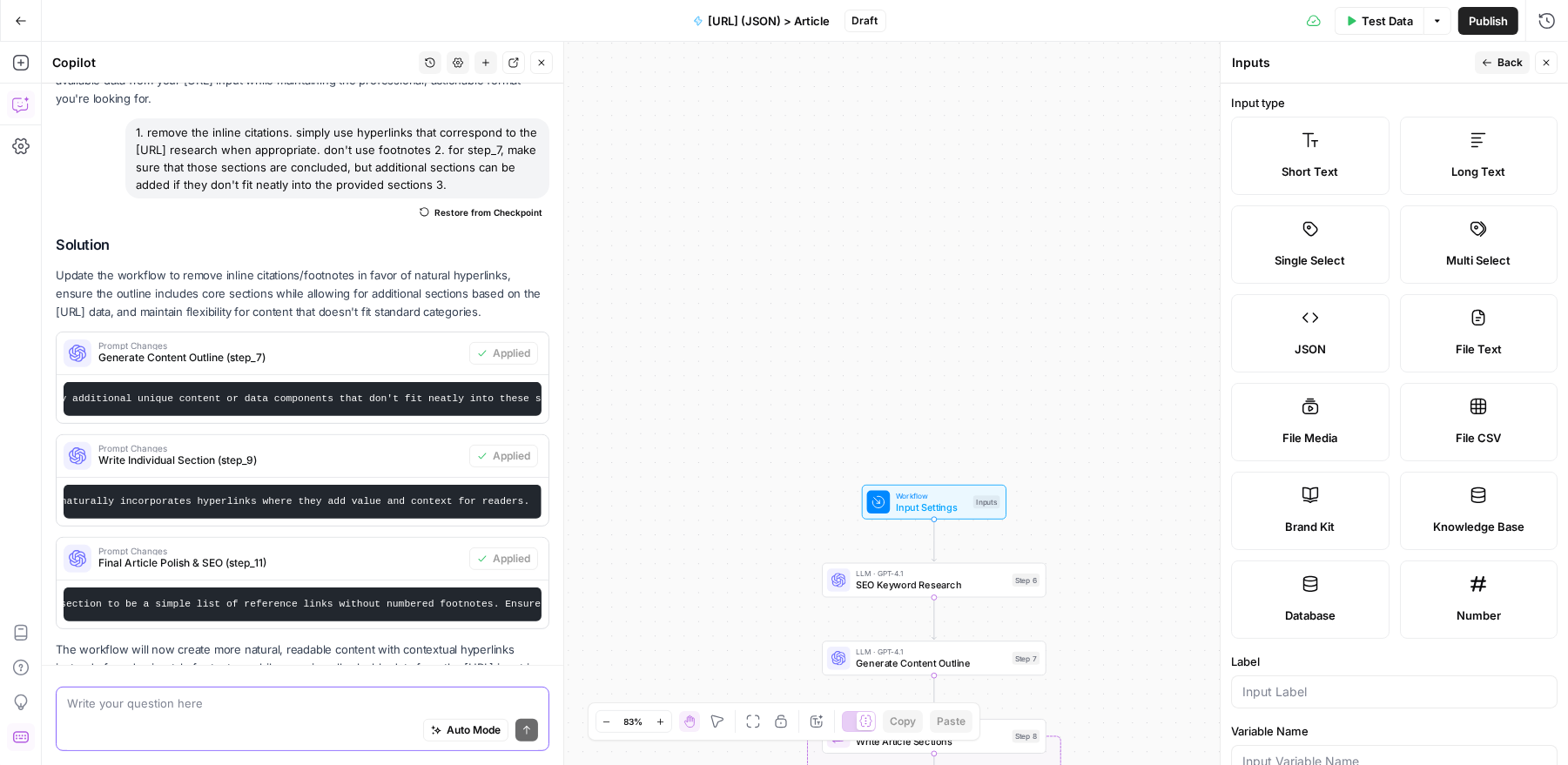
scroll to position [1, 0]
click at [219, 709] on textarea at bounding box center [302, 703] width 471 height 17
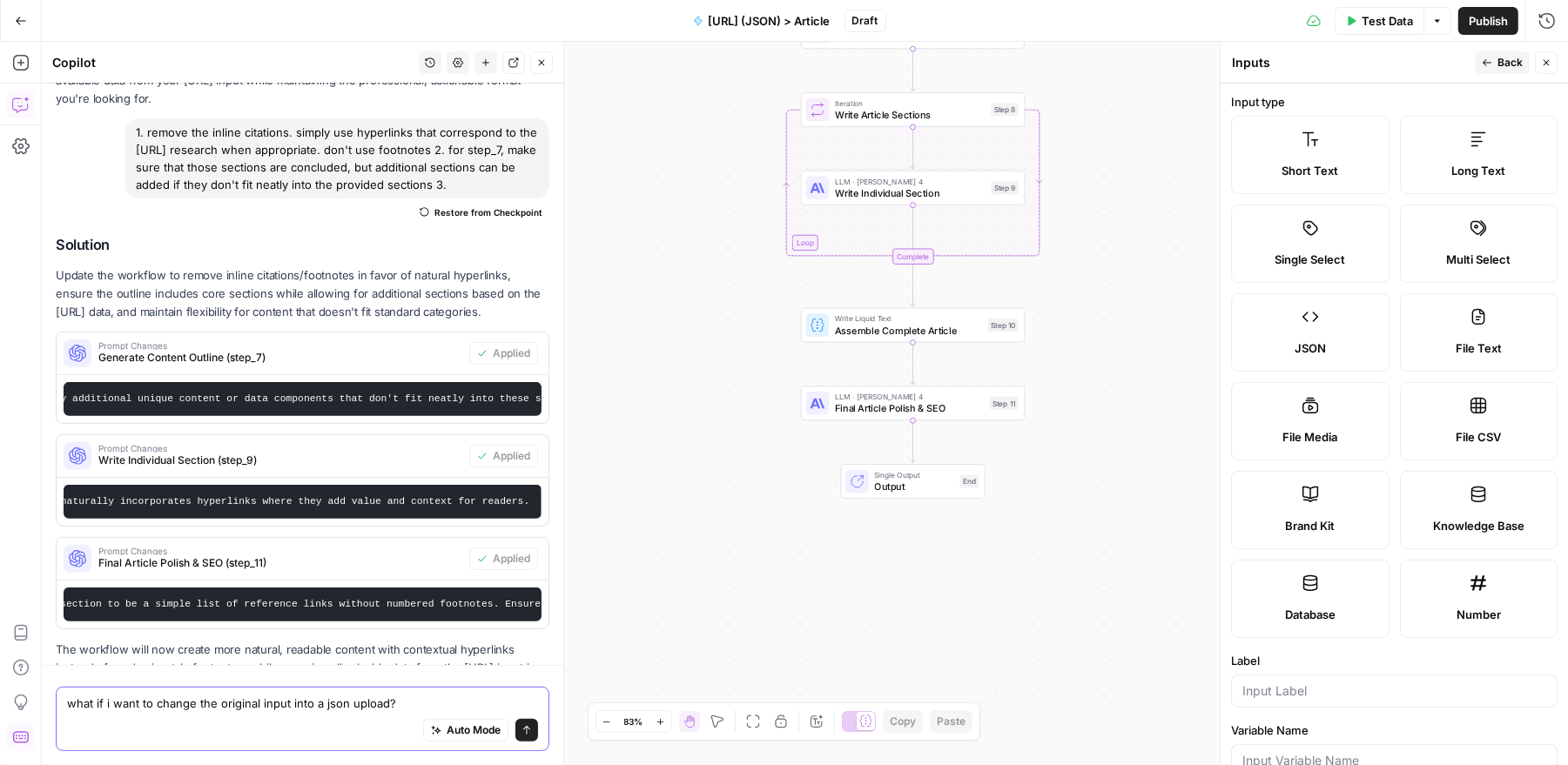
type textarea "what if i want to change the original input into a json upload?"
click at [1274, 339] on div "JSON" at bounding box center [1310, 348] width 129 height 17
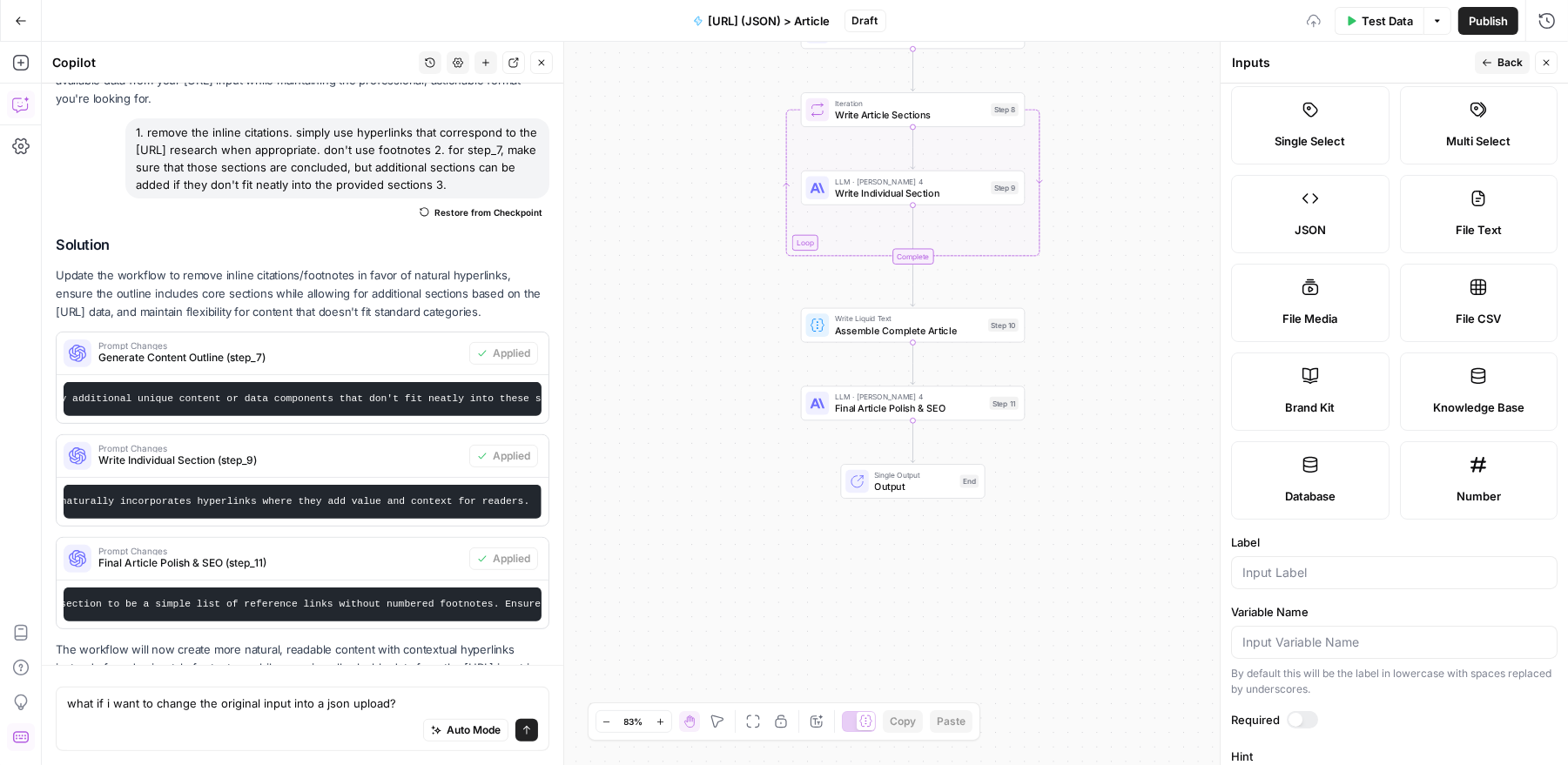
scroll to position [405, 0]
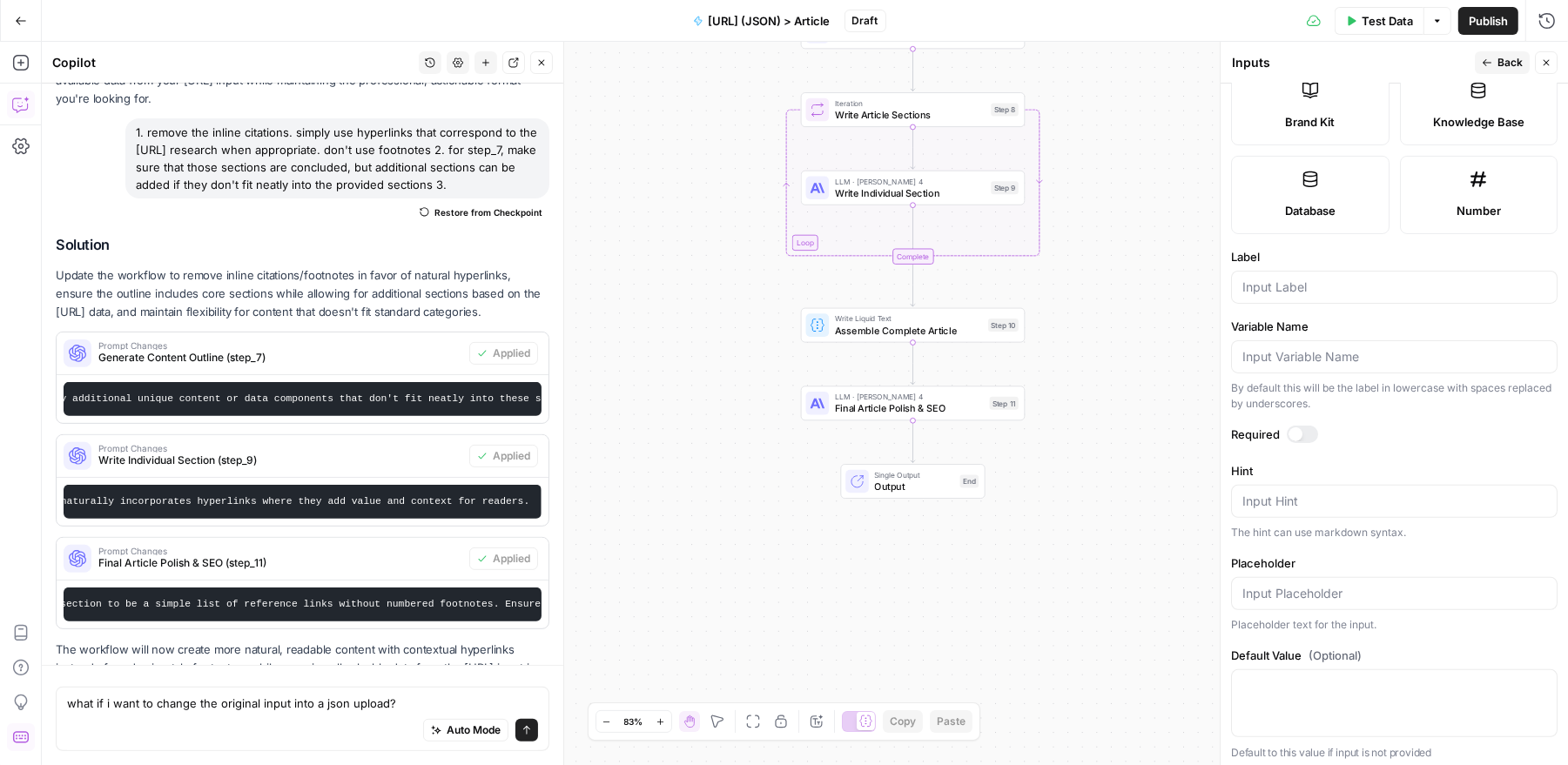
click at [1519, 58] on span "Back" at bounding box center [1510, 62] width 25 height 15
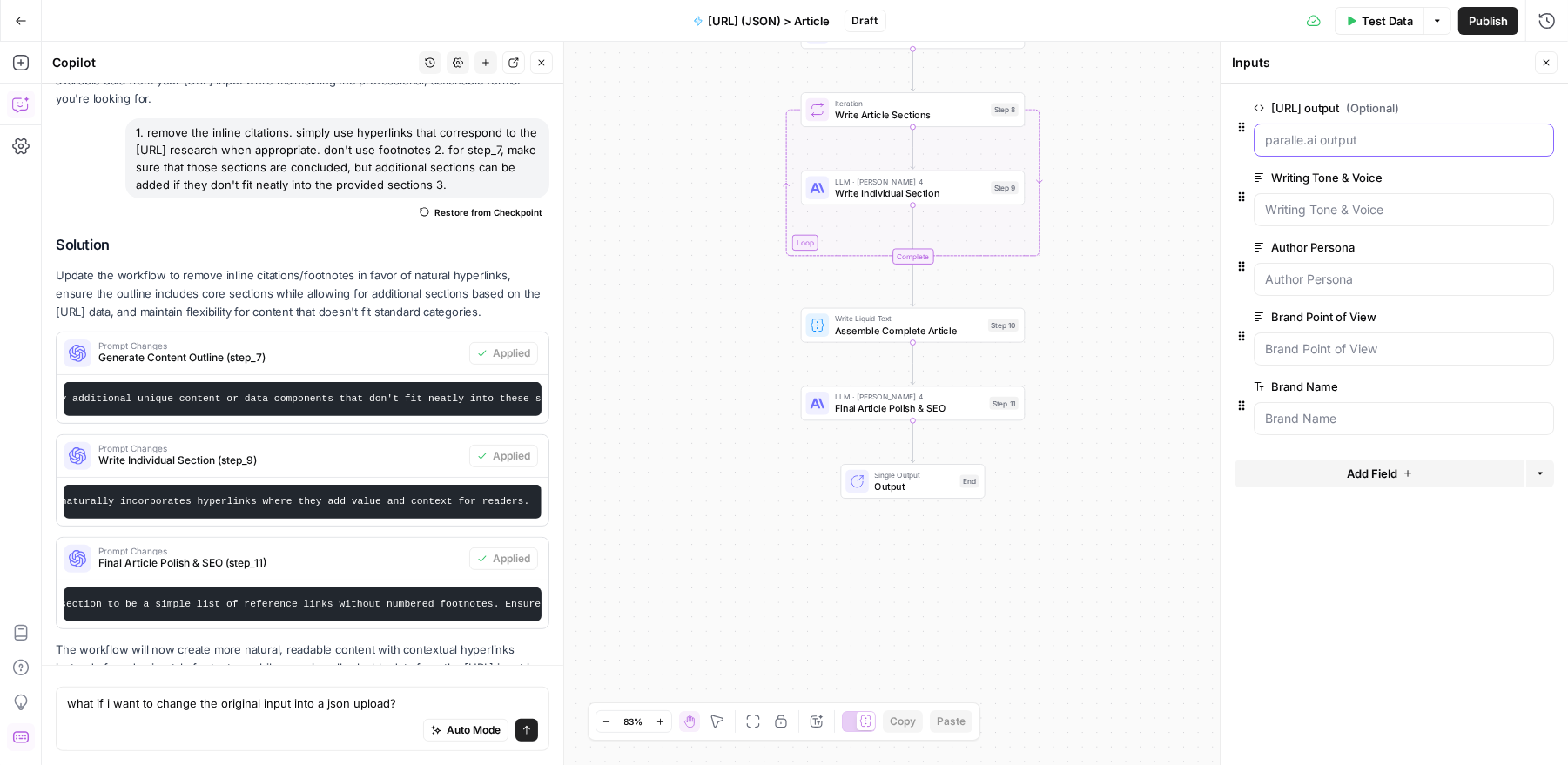
click at [1431, 144] on output "paralle.ai output (Optional)" at bounding box center [1404, 140] width 278 height 17
click at [1315, 137] on output "paralle.ai output (Optional)" at bounding box center [1404, 140] width 278 height 17
click at [1424, 145] on output "paralle.ai output (Optional)" at bounding box center [1404, 140] width 278 height 17
click at [1392, 23] on span "Test Data" at bounding box center [1387, 20] width 52 height 17
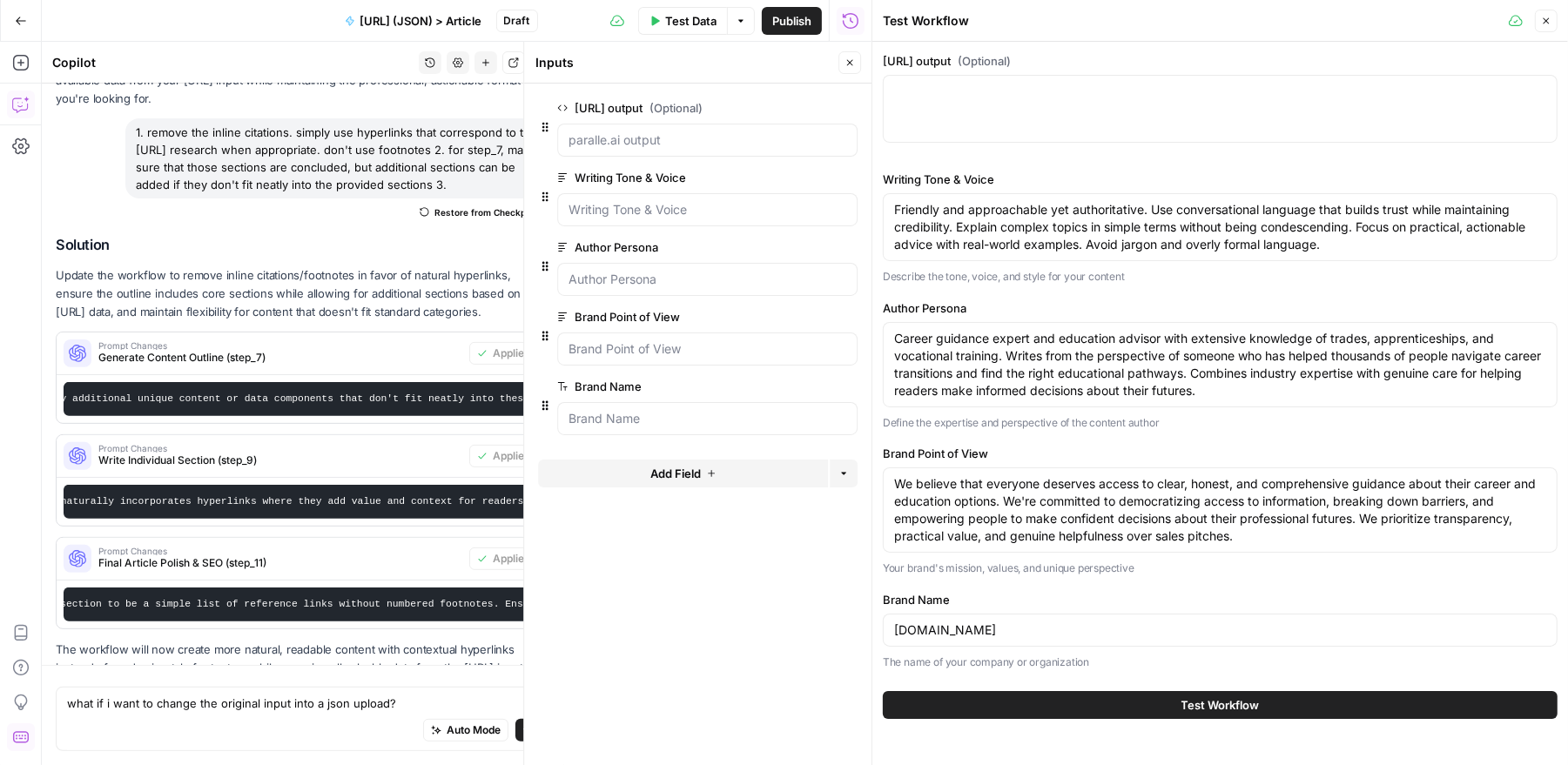
click at [1177, 123] on div at bounding box center [1220, 109] width 674 height 68
paste textarea "input "Deeply research what it takes to obtain an IBEW apprenticeship and what …"
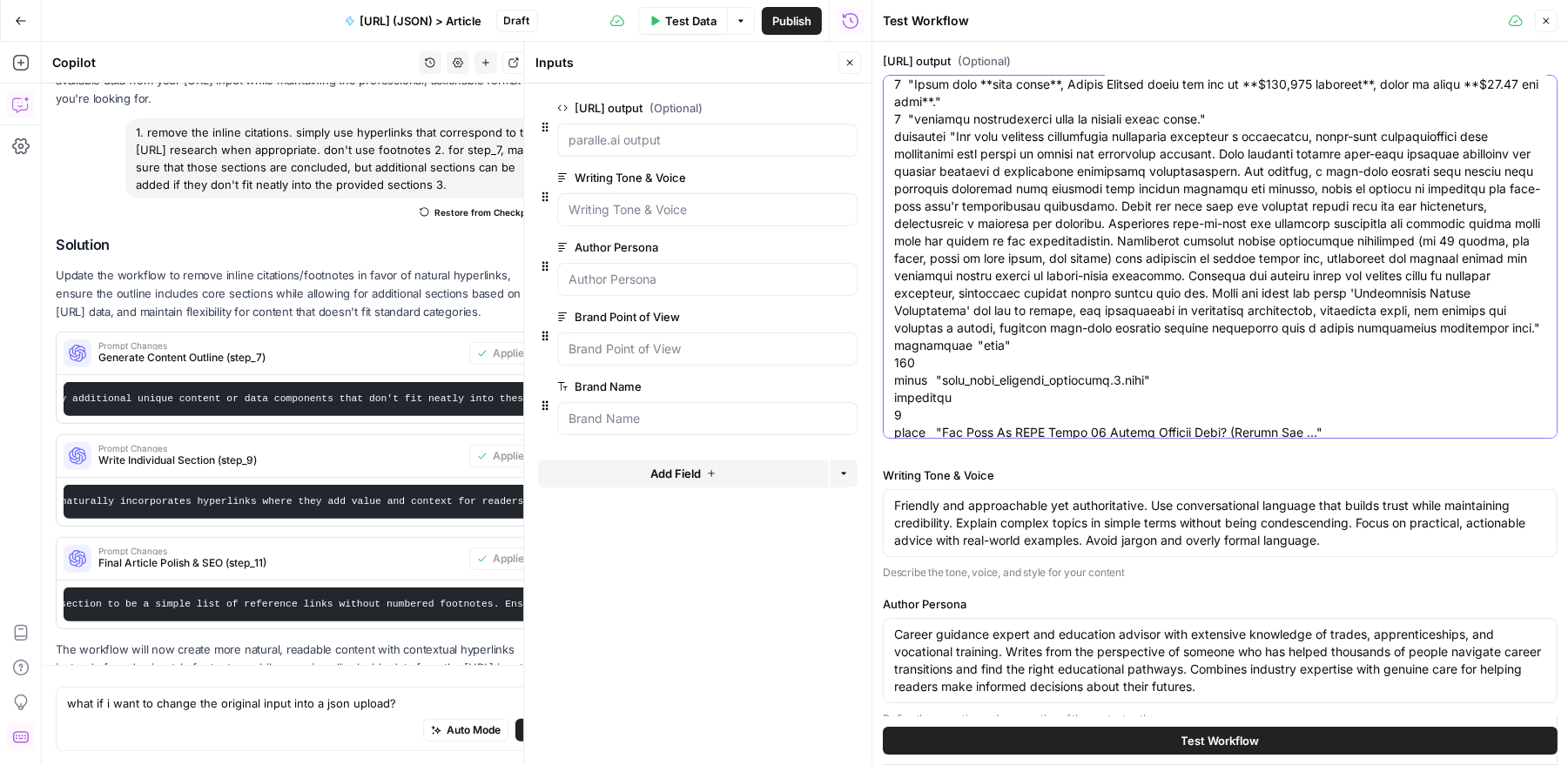
scroll to position [124738, 0]
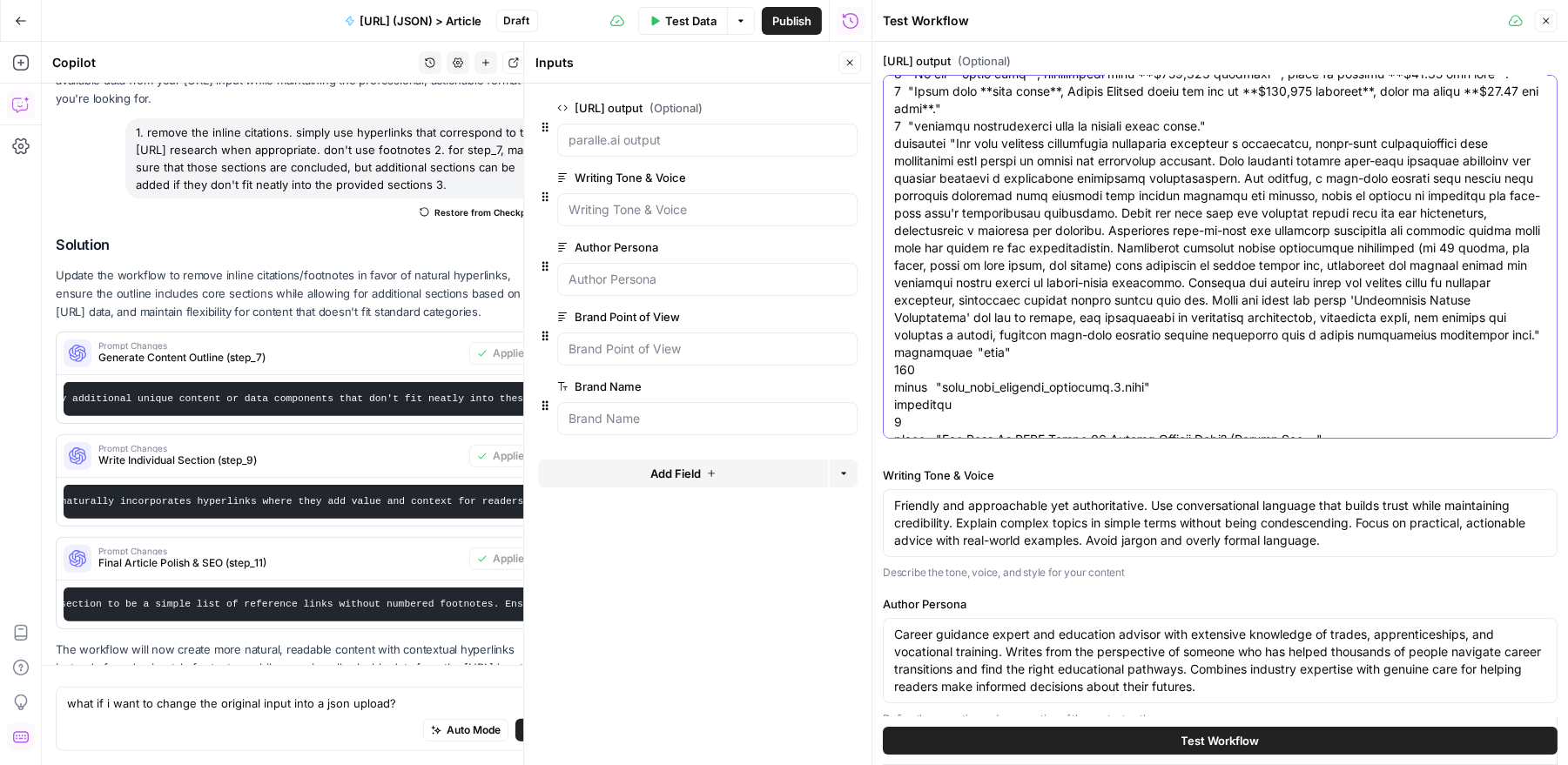
type textarea "input "Deeply research what it takes to obtain an IBEW apprenticeship and what …"
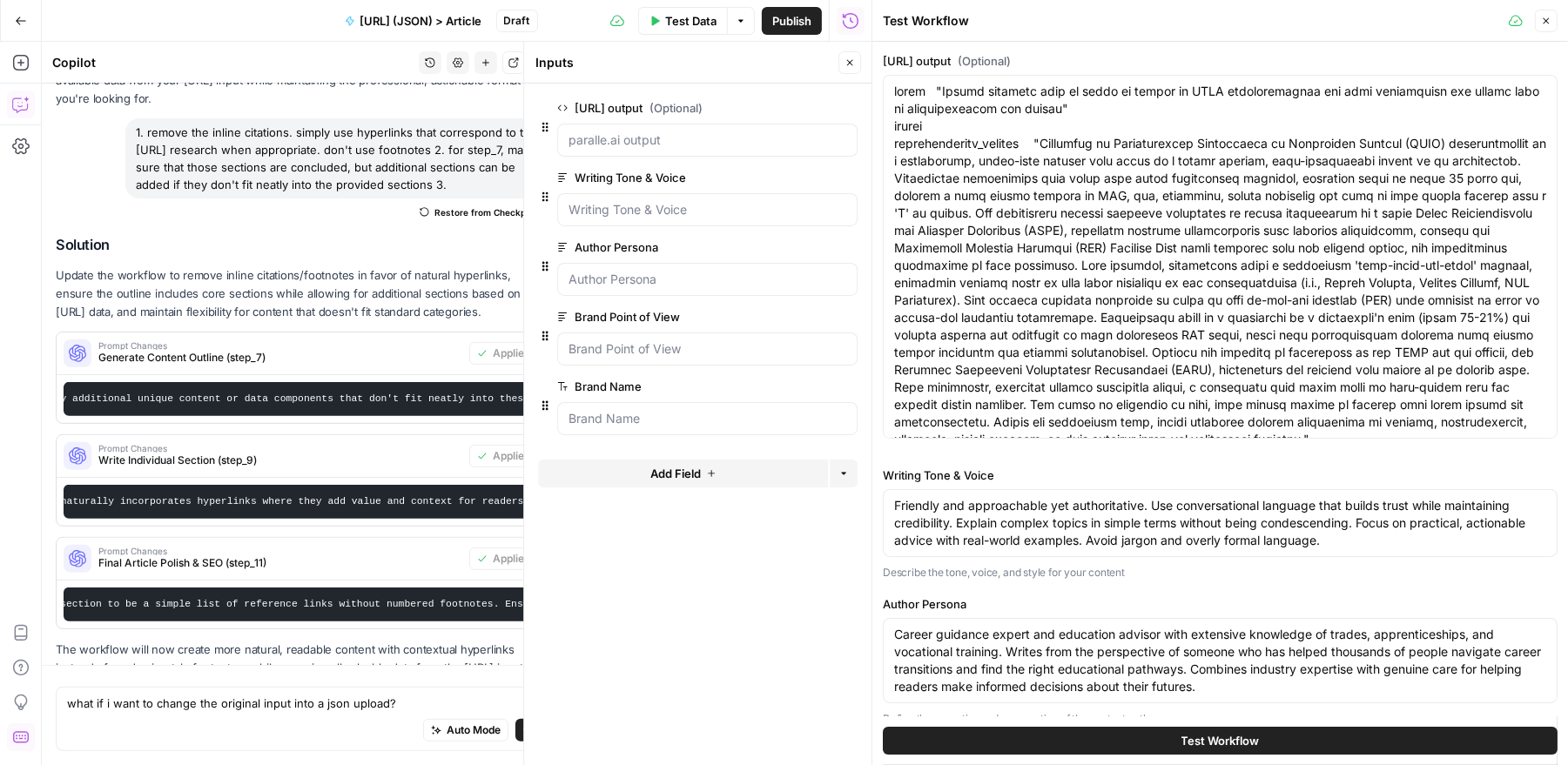
click at [1127, 740] on button "Test Workflow" at bounding box center [1220, 740] width 674 height 28
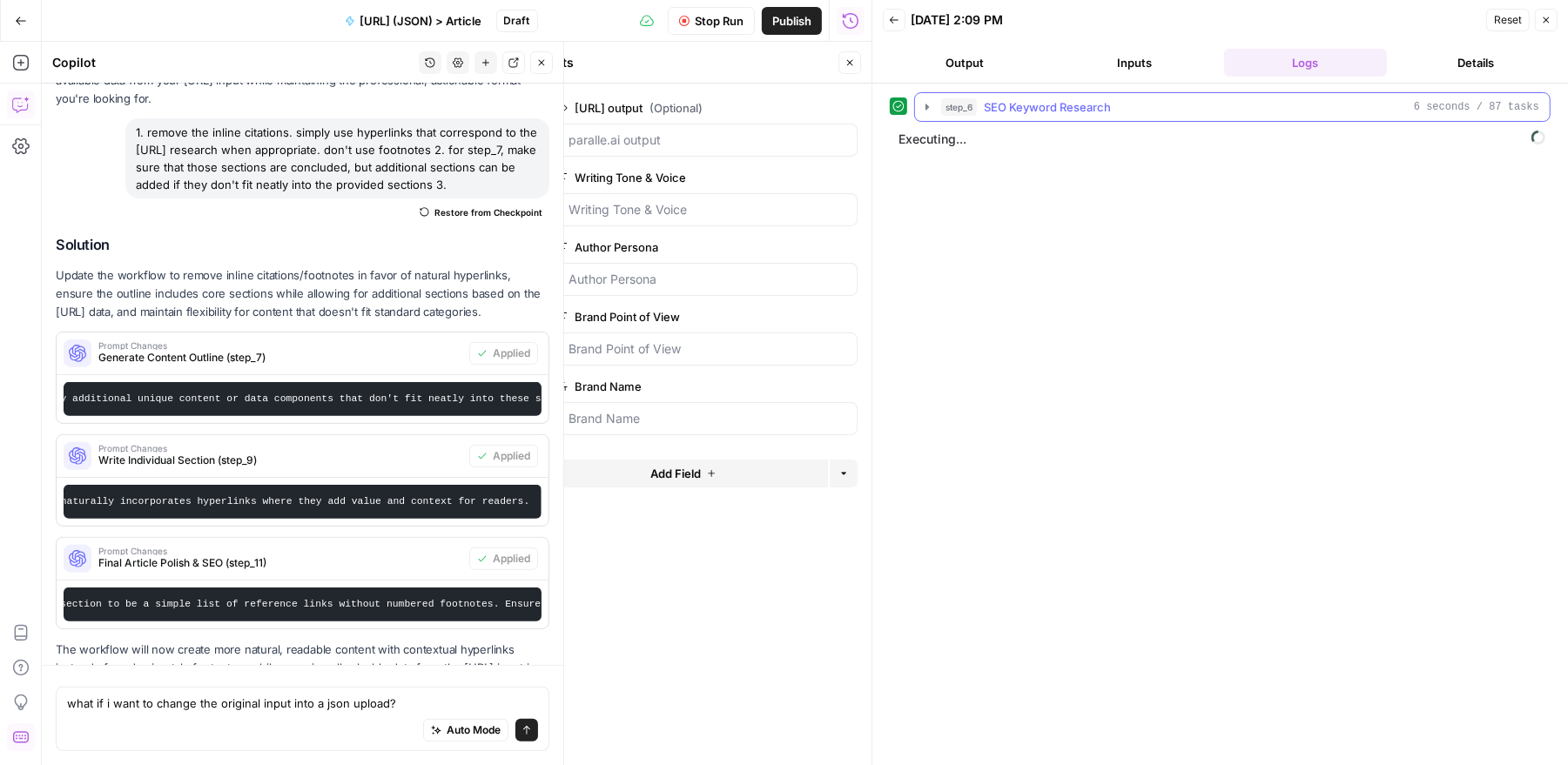
click at [930, 104] on icon "button" at bounding box center [926, 106] width 14 height 14
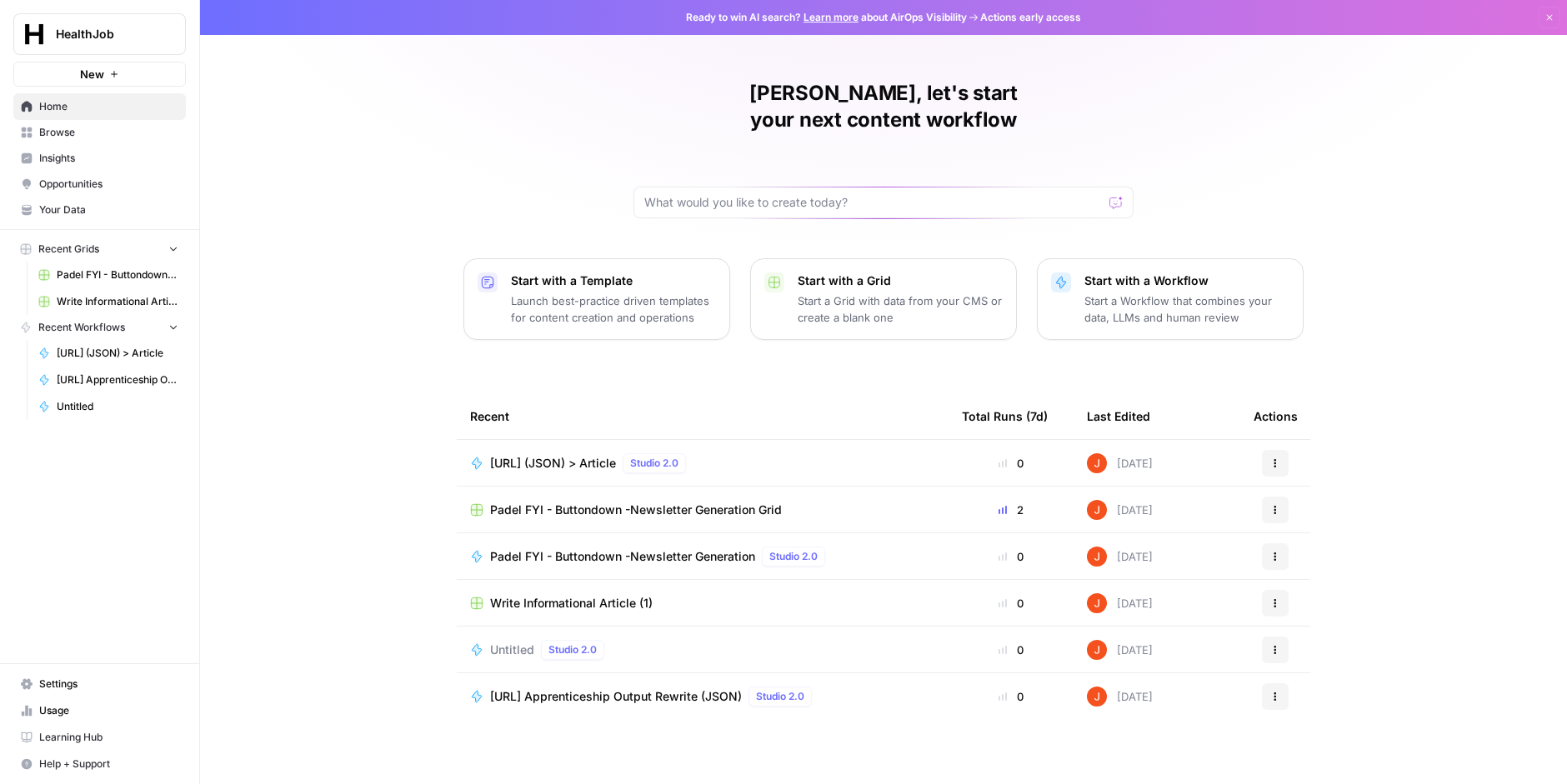
click at [605, 455] on span "[URL] (JSON) > Article" at bounding box center [552, 463] width 126 height 16
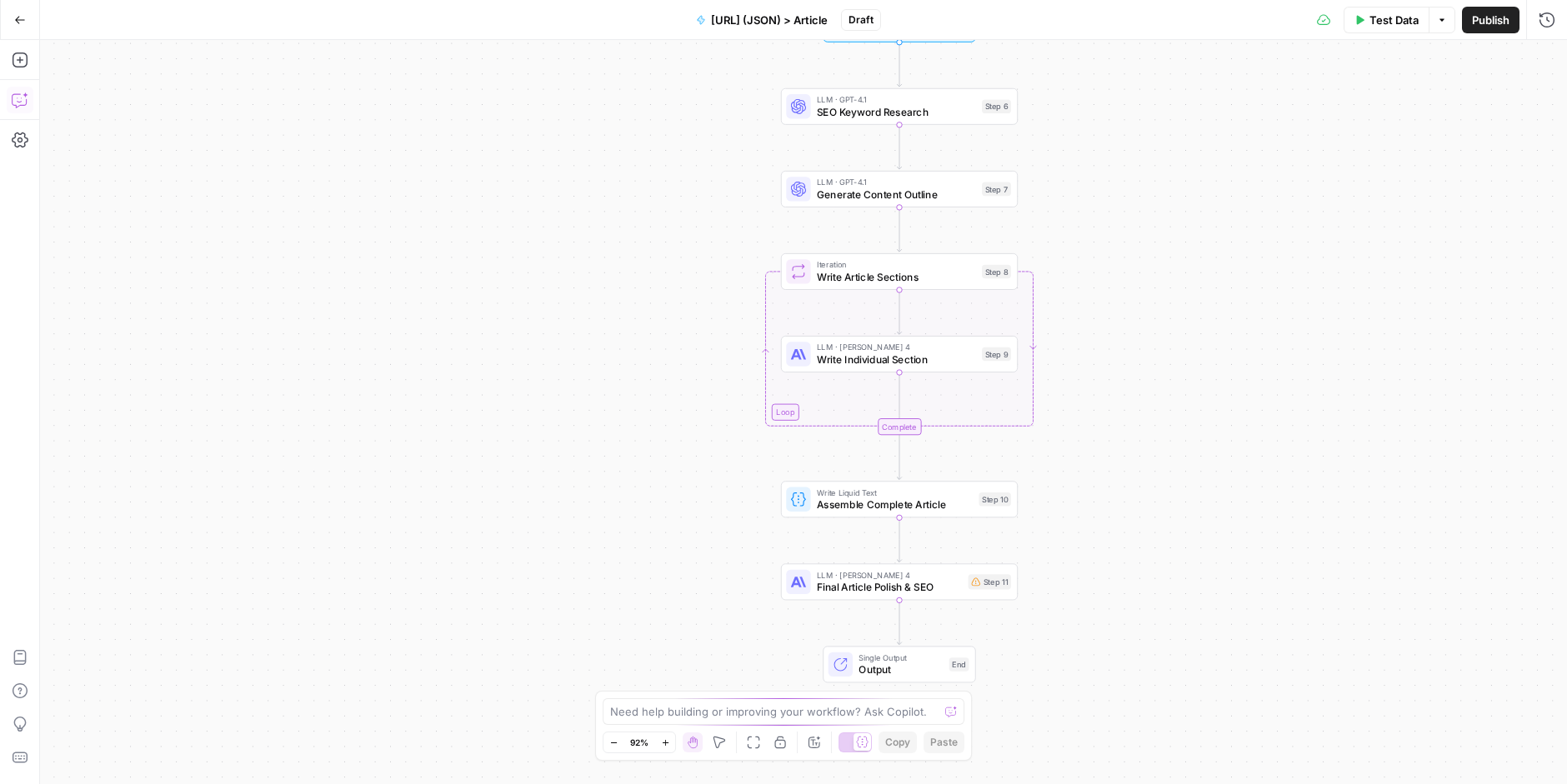
click at [17, 96] on icon "button" at bounding box center [19, 100] width 17 height 16
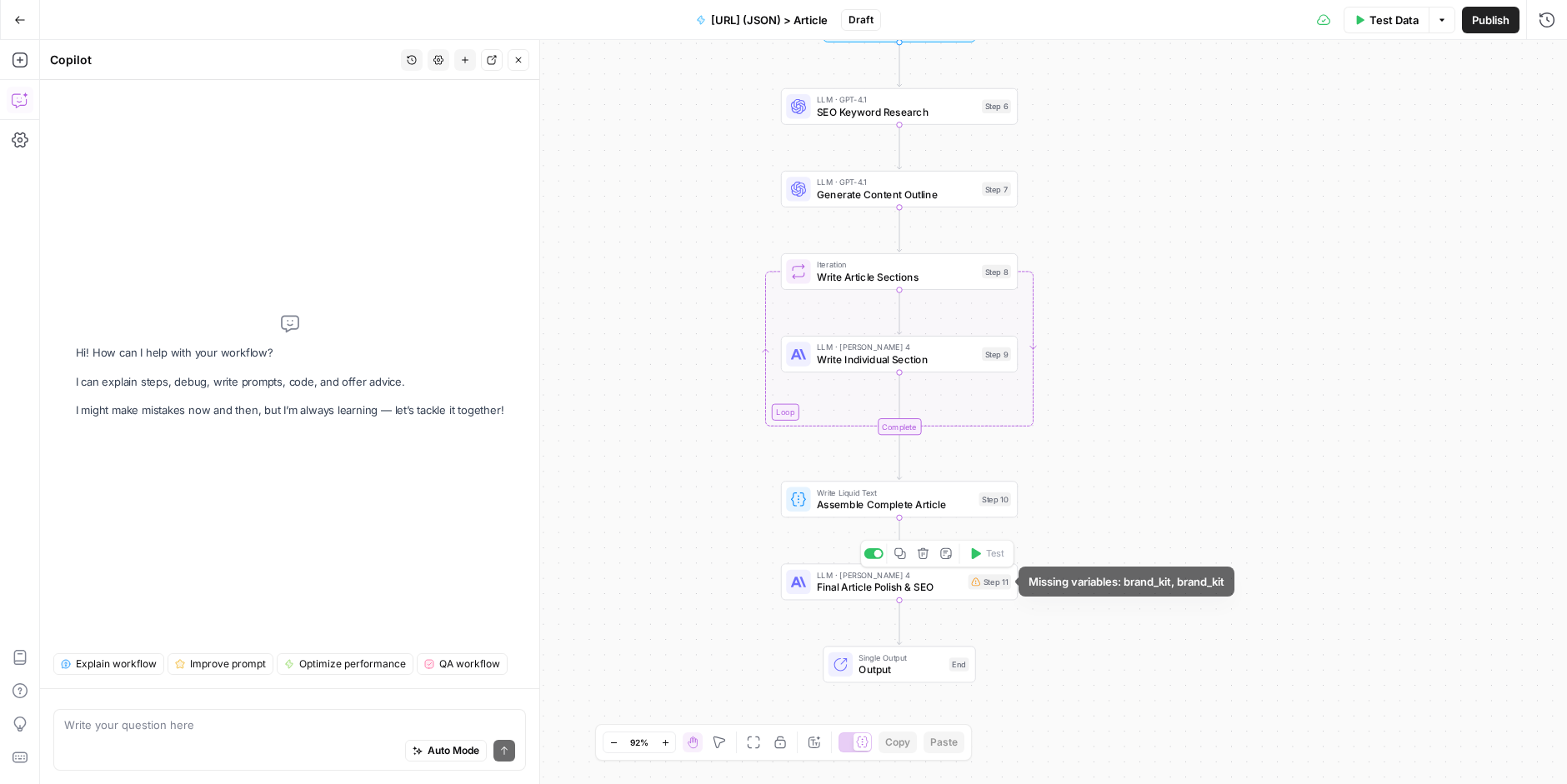
click at [984, 587] on div "Step 11" at bounding box center [989, 581] width 43 height 15
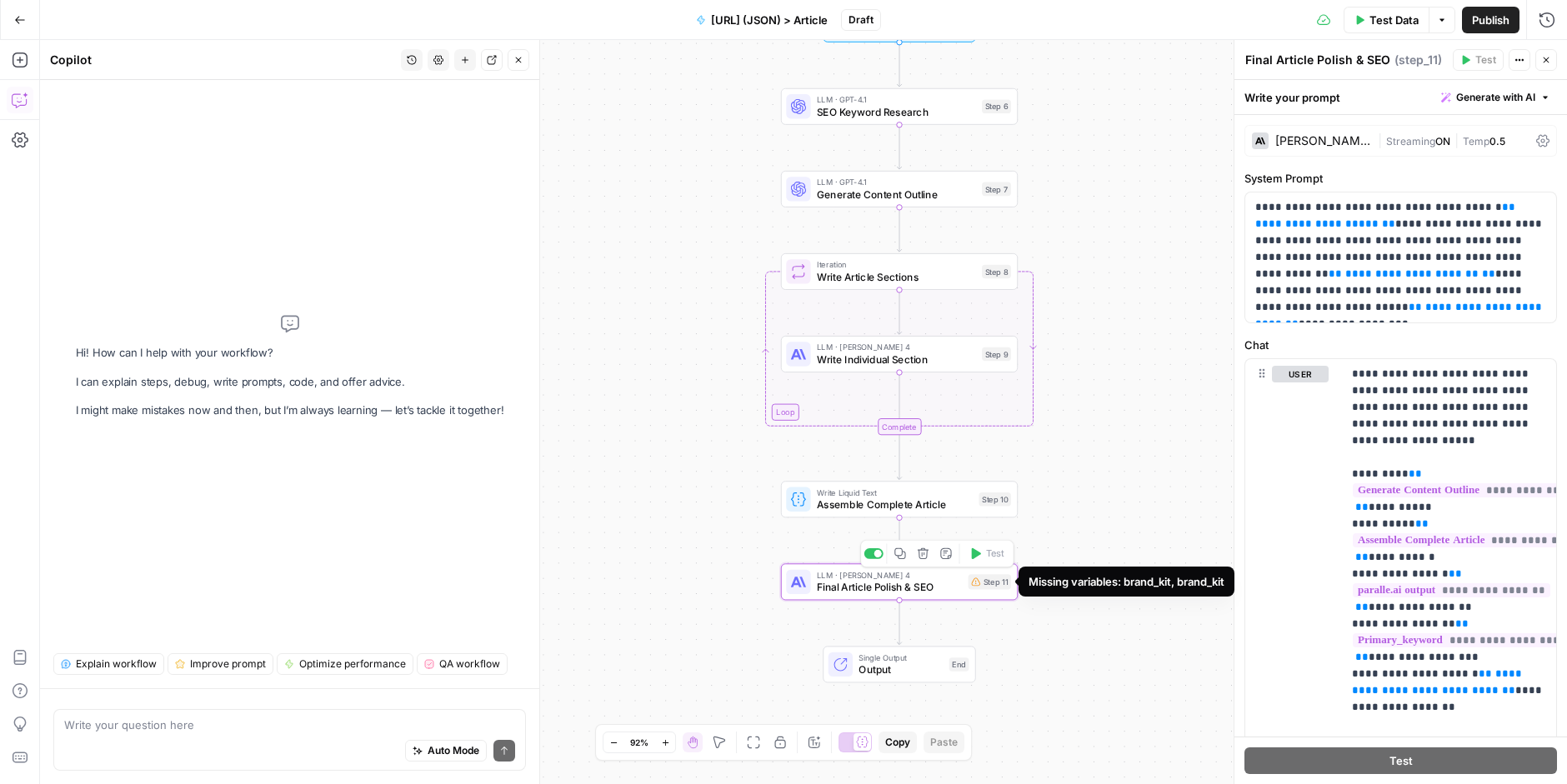
click at [994, 586] on div "Step 11" at bounding box center [989, 581] width 43 height 15
click at [355, 727] on textarea at bounding box center [289, 724] width 451 height 16
type textarea "let's"
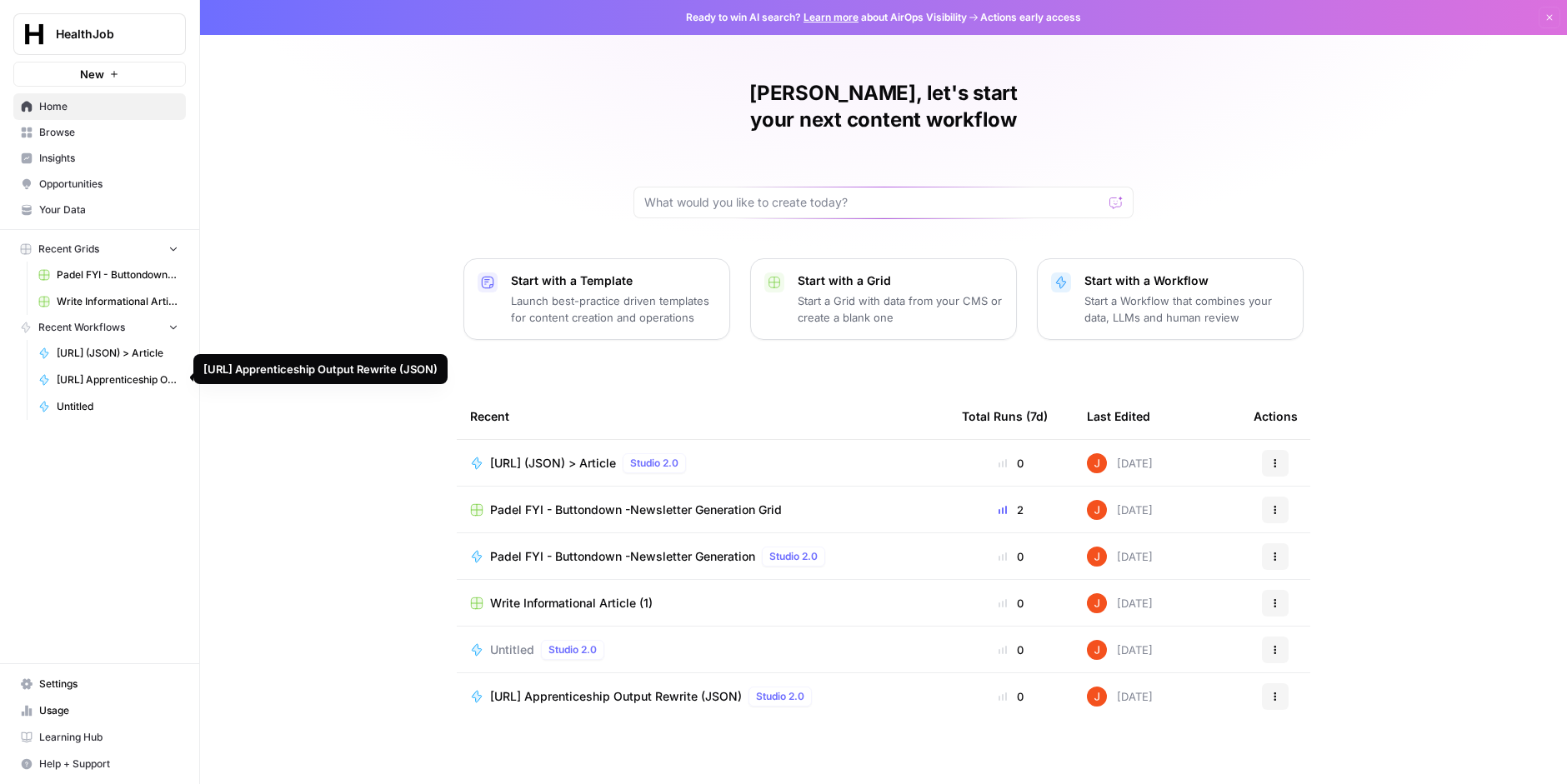
click at [141, 379] on span "[URL] Apprenticeship Output Rewrite (JSON)" at bounding box center [117, 379] width 122 height 15
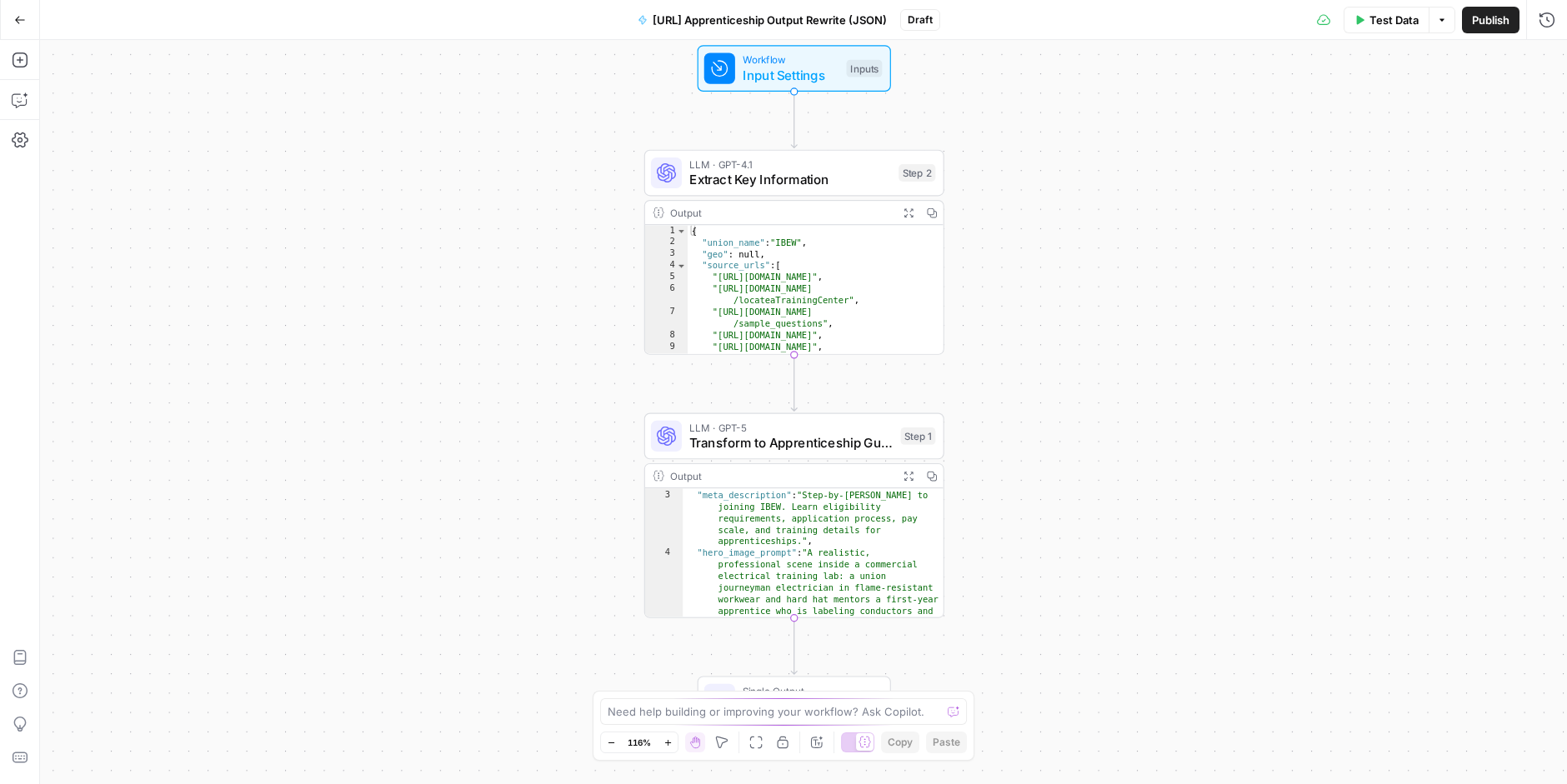
scroll to position [14, 0]
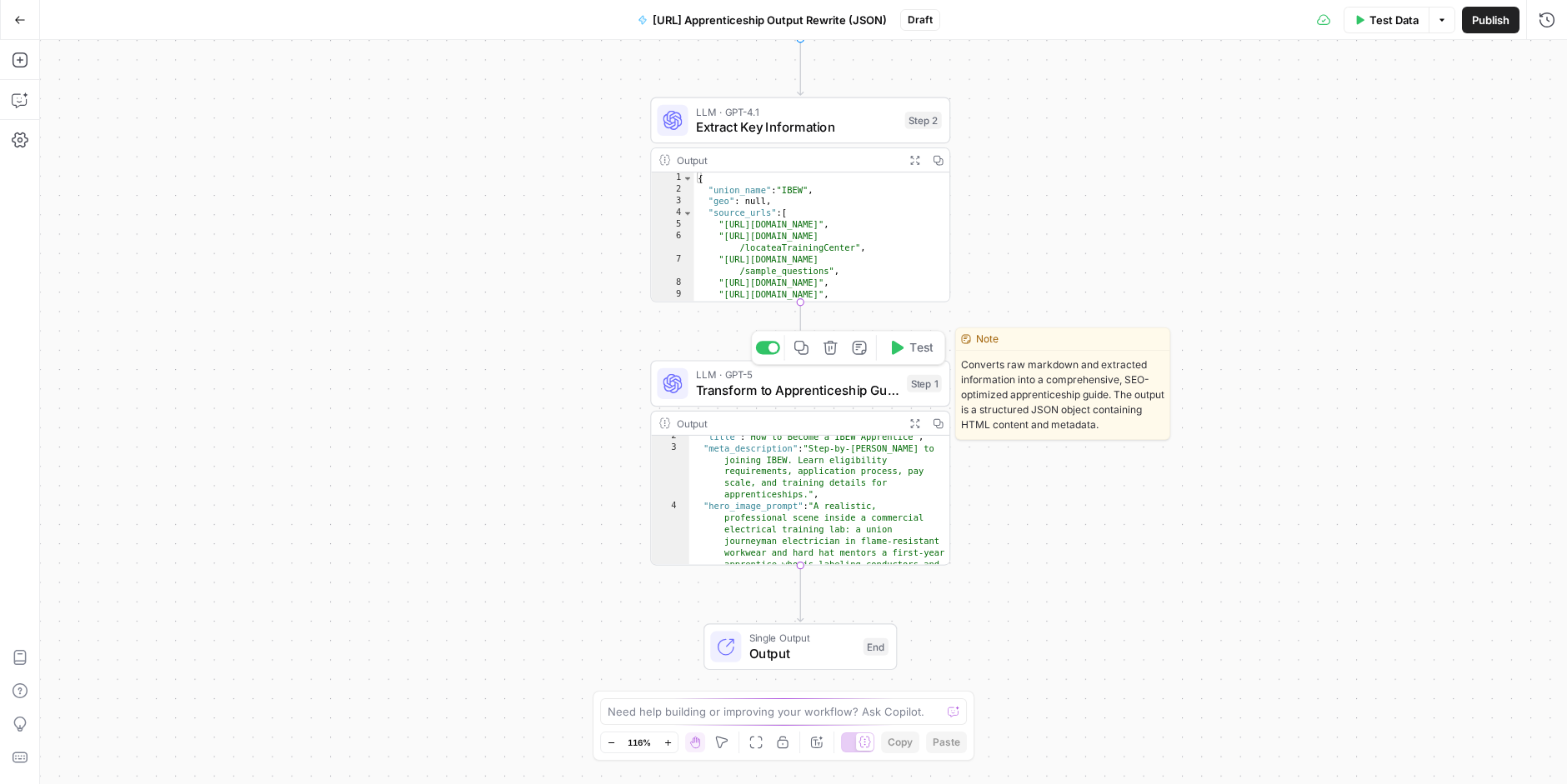
click at [822, 381] on span "Transform to Apprenticeship Guide" at bounding box center [797, 390] width 203 height 19
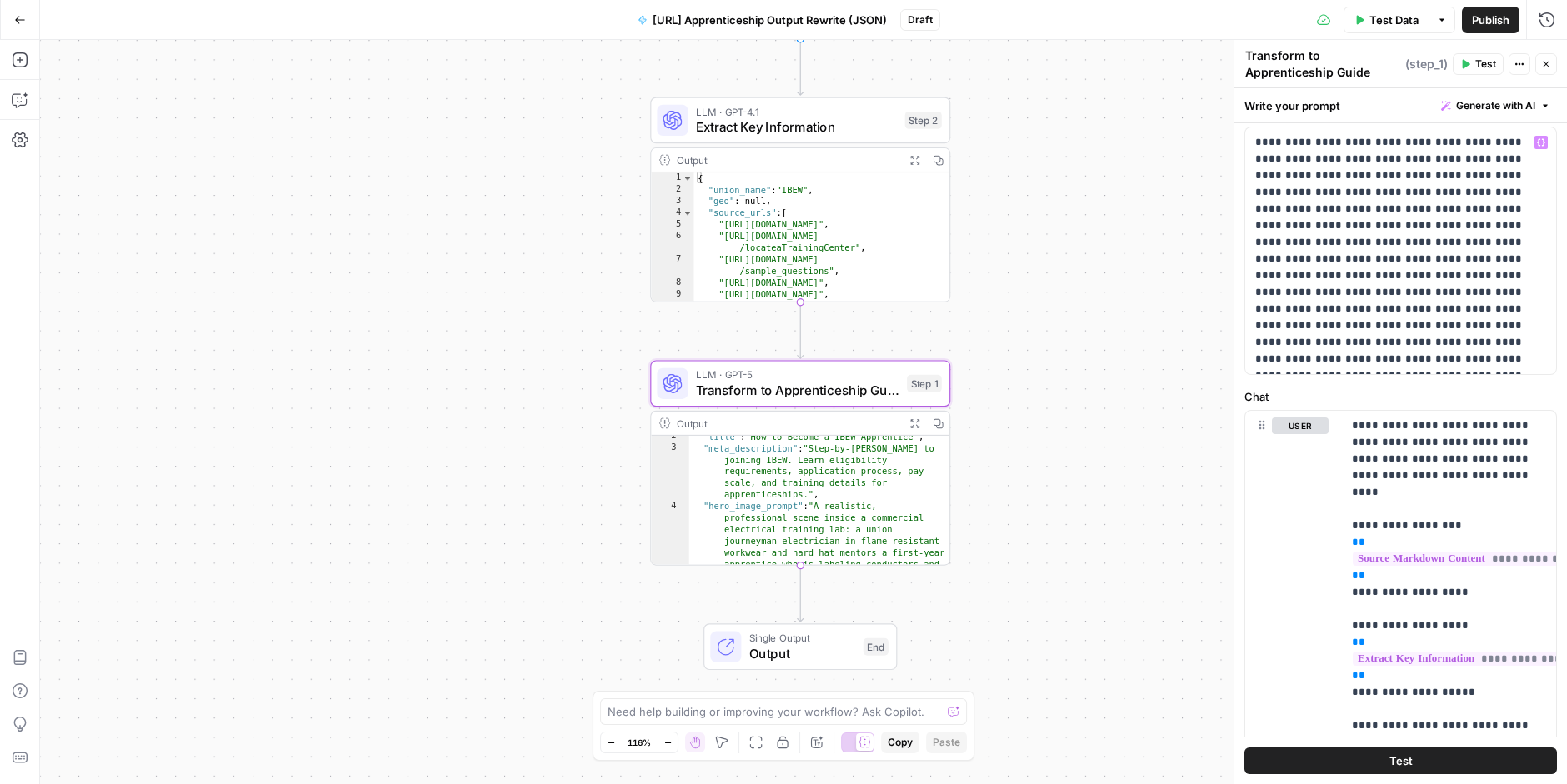
scroll to position [214, 0]
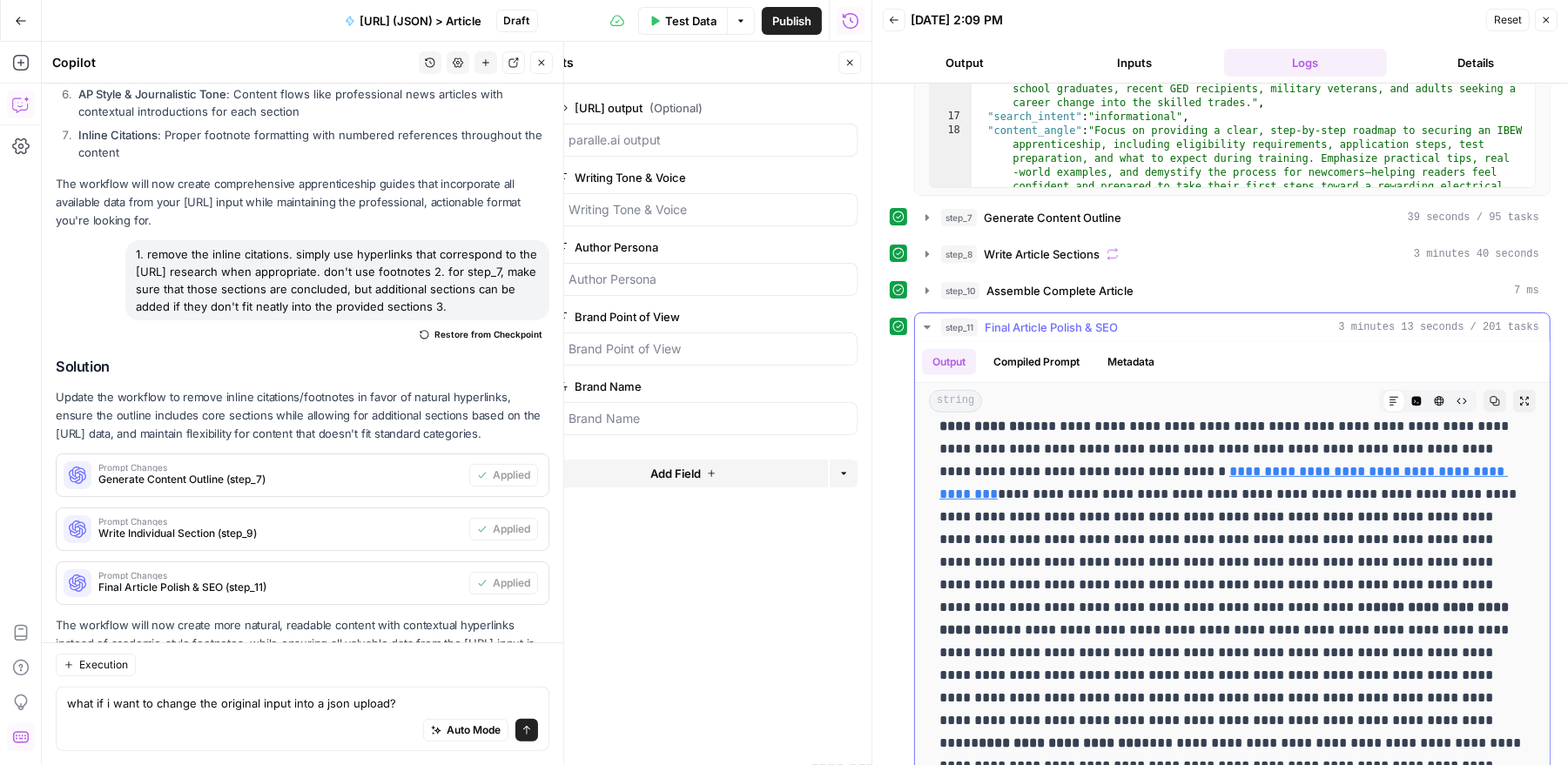
scroll to position [1080, 0]
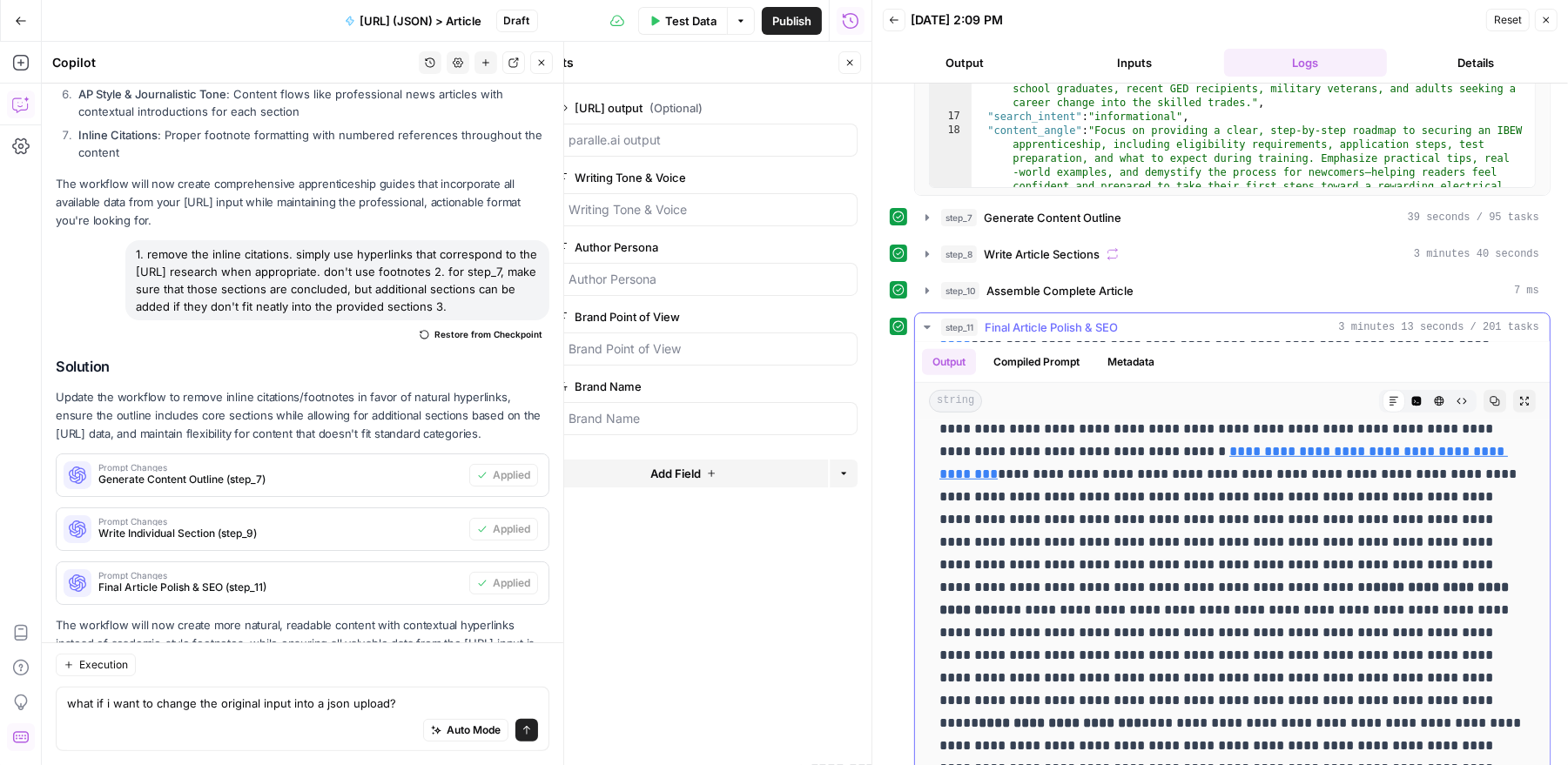
click at [1442, 397] on icon "button" at bounding box center [1439, 402] width 11 height 11
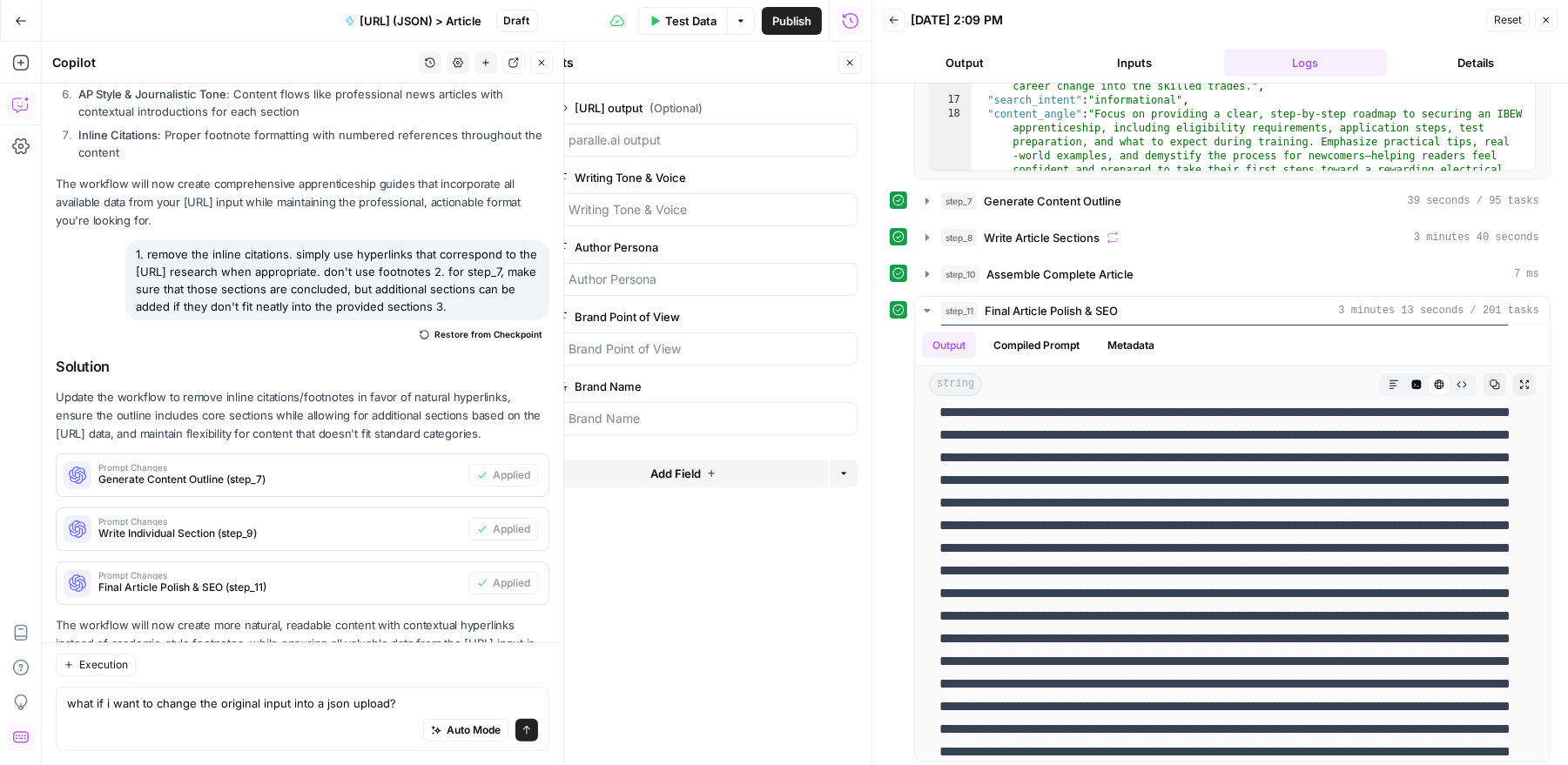
scroll to position [1201, 0]
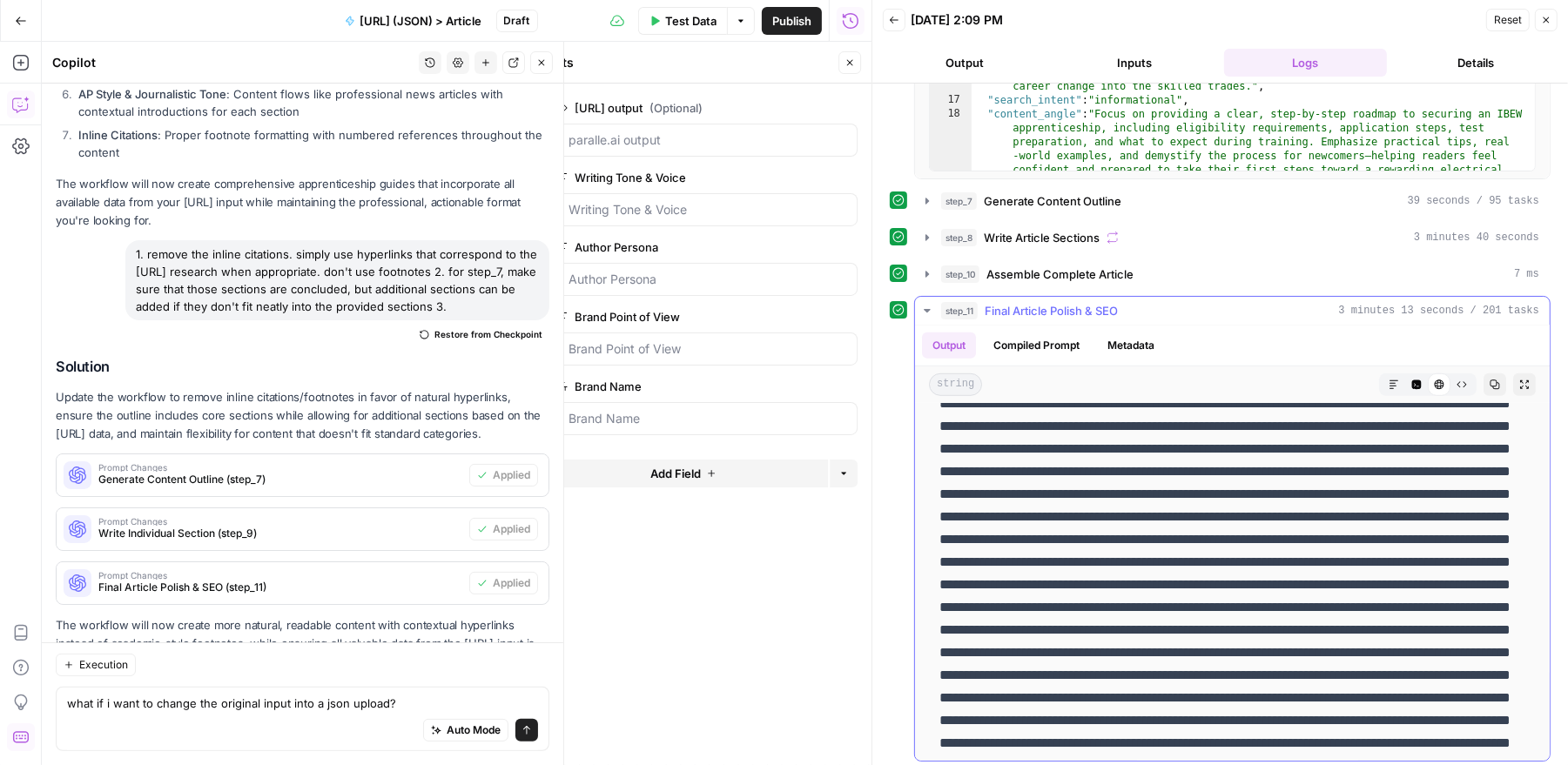
click at [1395, 381] on icon "button" at bounding box center [1394, 385] width 11 height 11
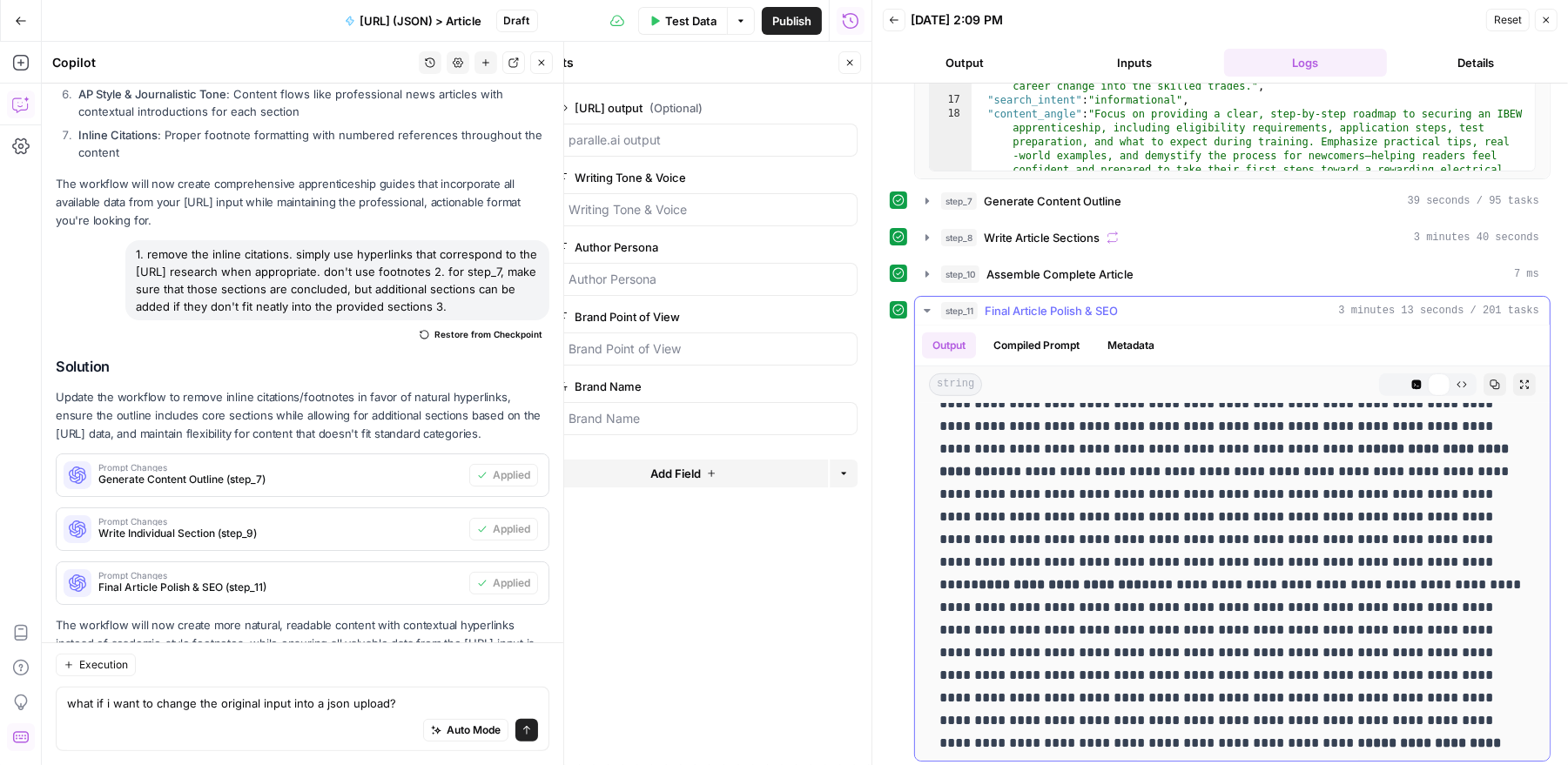
scroll to position [0, 0]
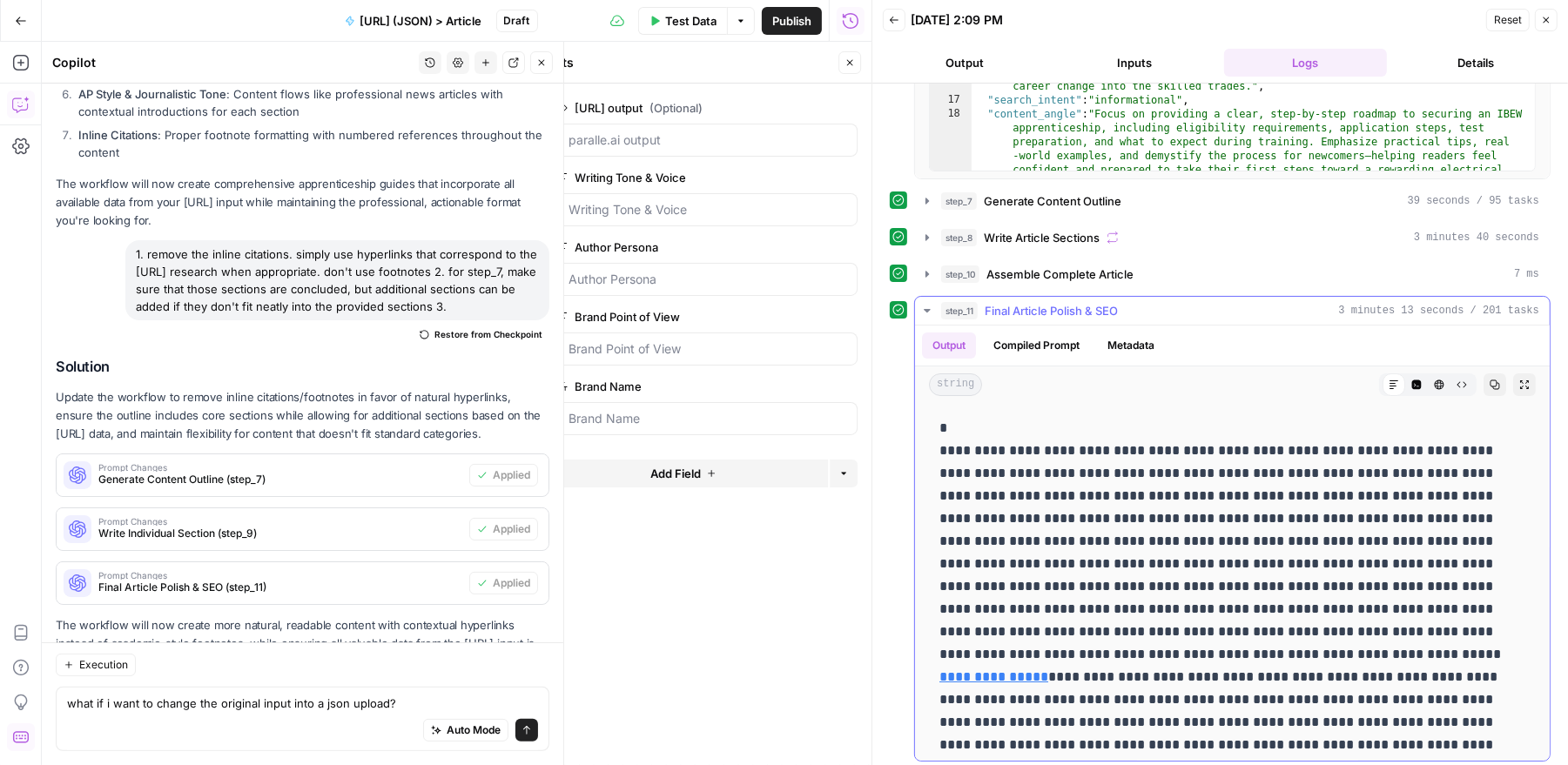
click at [1499, 382] on icon "button" at bounding box center [1494, 385] width 10 height 10
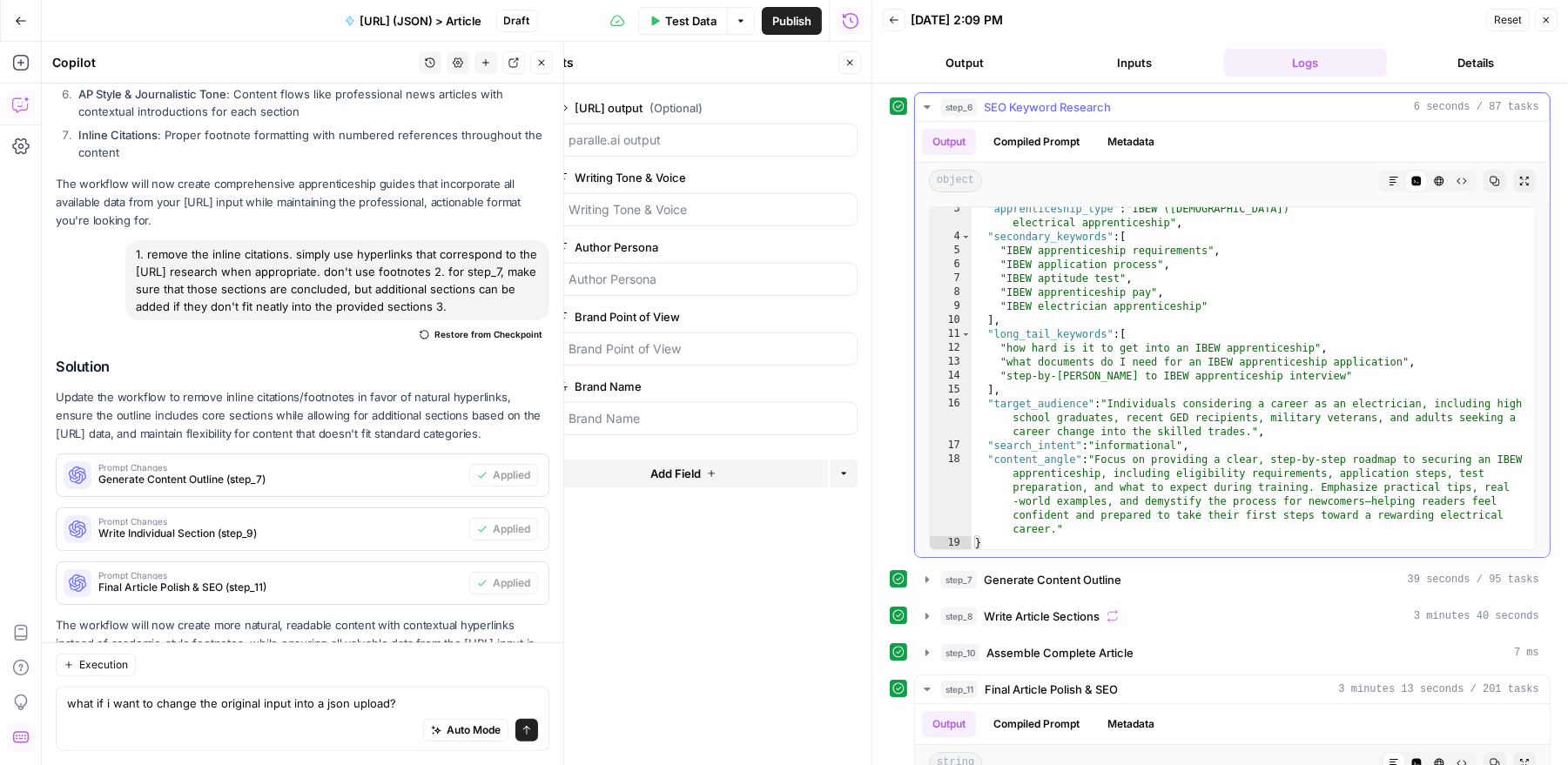
scroll to position [33, 0]
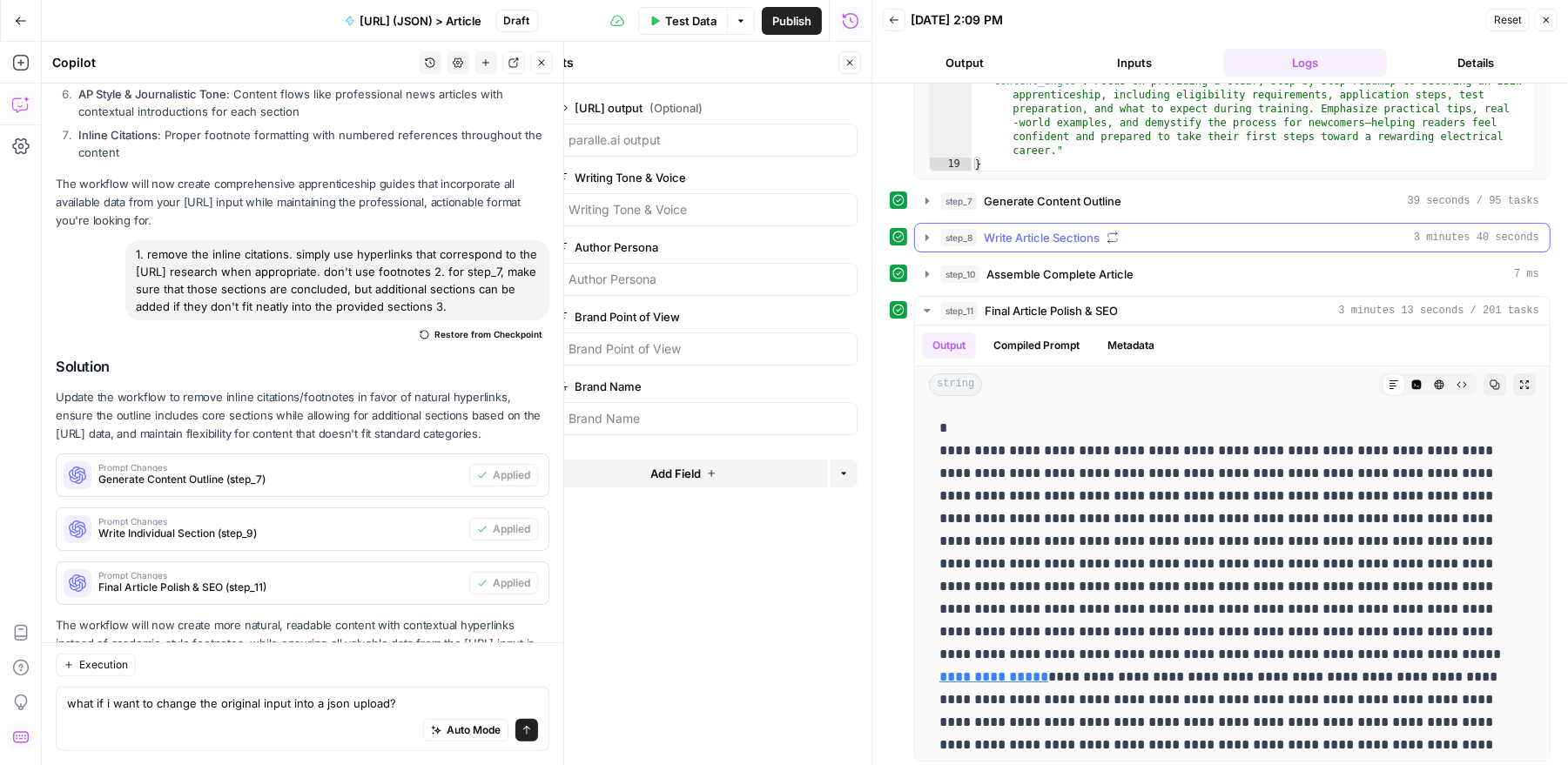
click at [922, 233] on icon "button" at bounding box center [926, 237] width 14 height 14
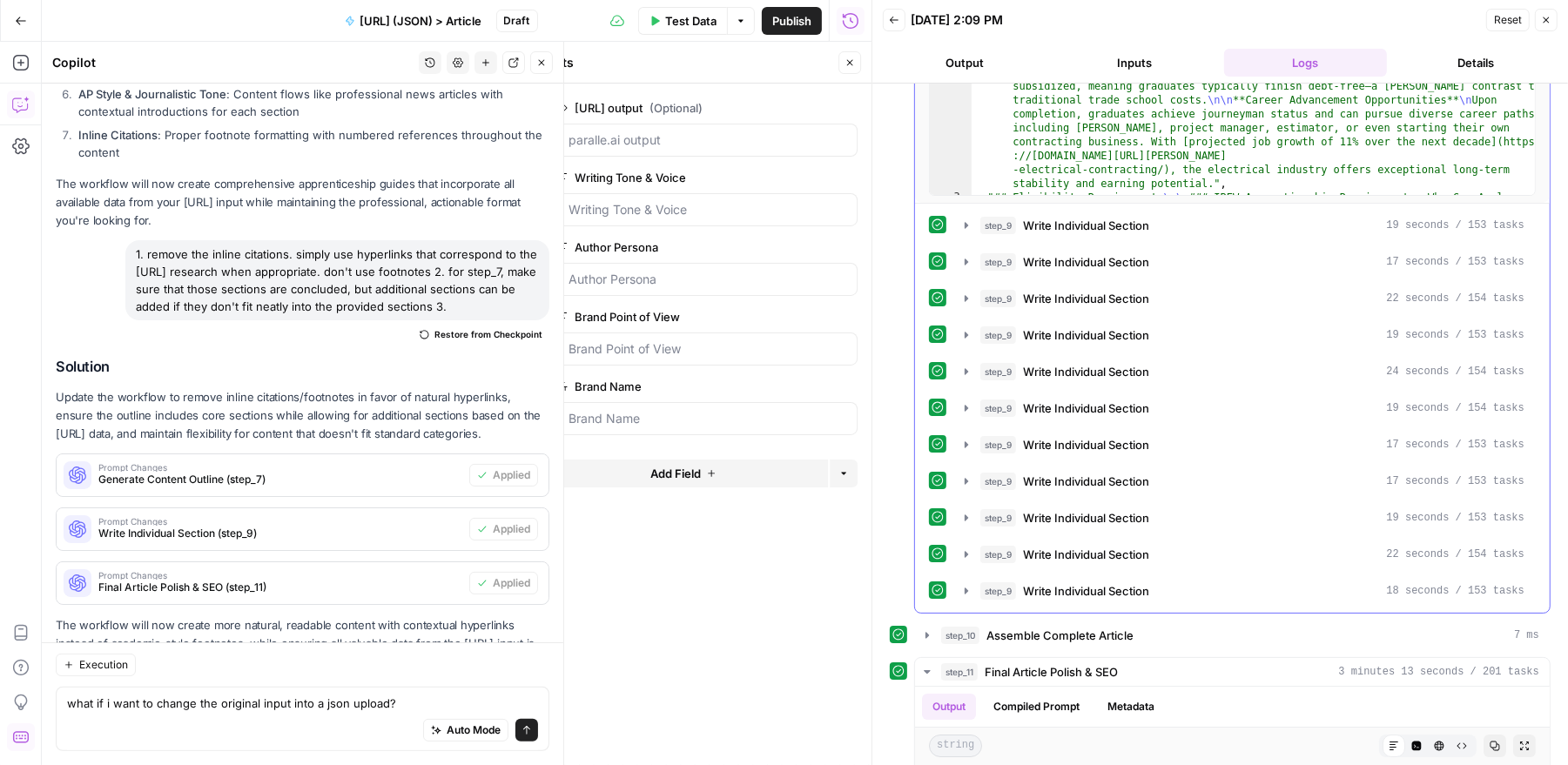
scroll to position [952, 0]
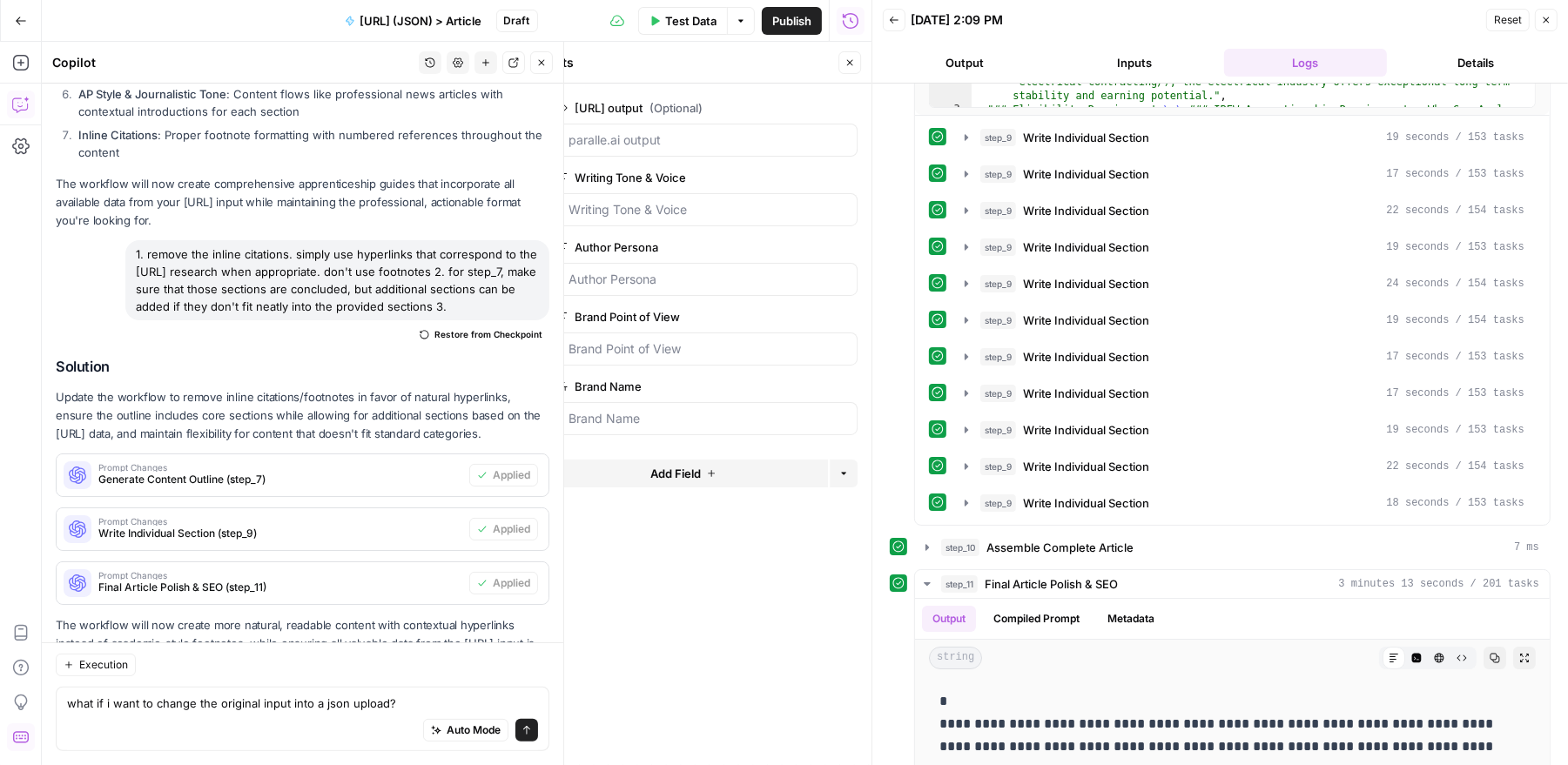
click at [1455, 59] on button "Details" at bounding box center [1475, 63] width 163 height 28
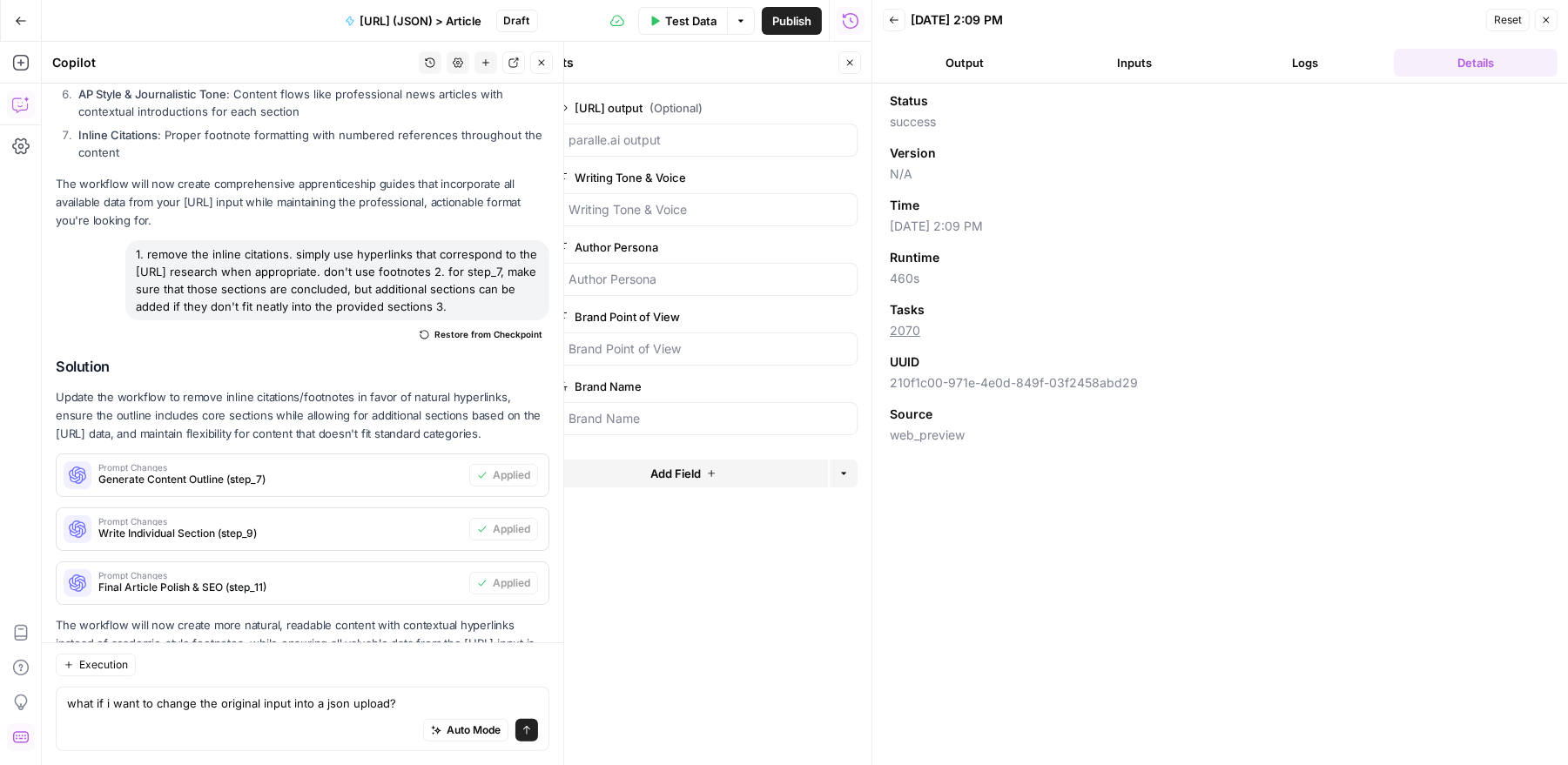
scroll to position [0, 0]
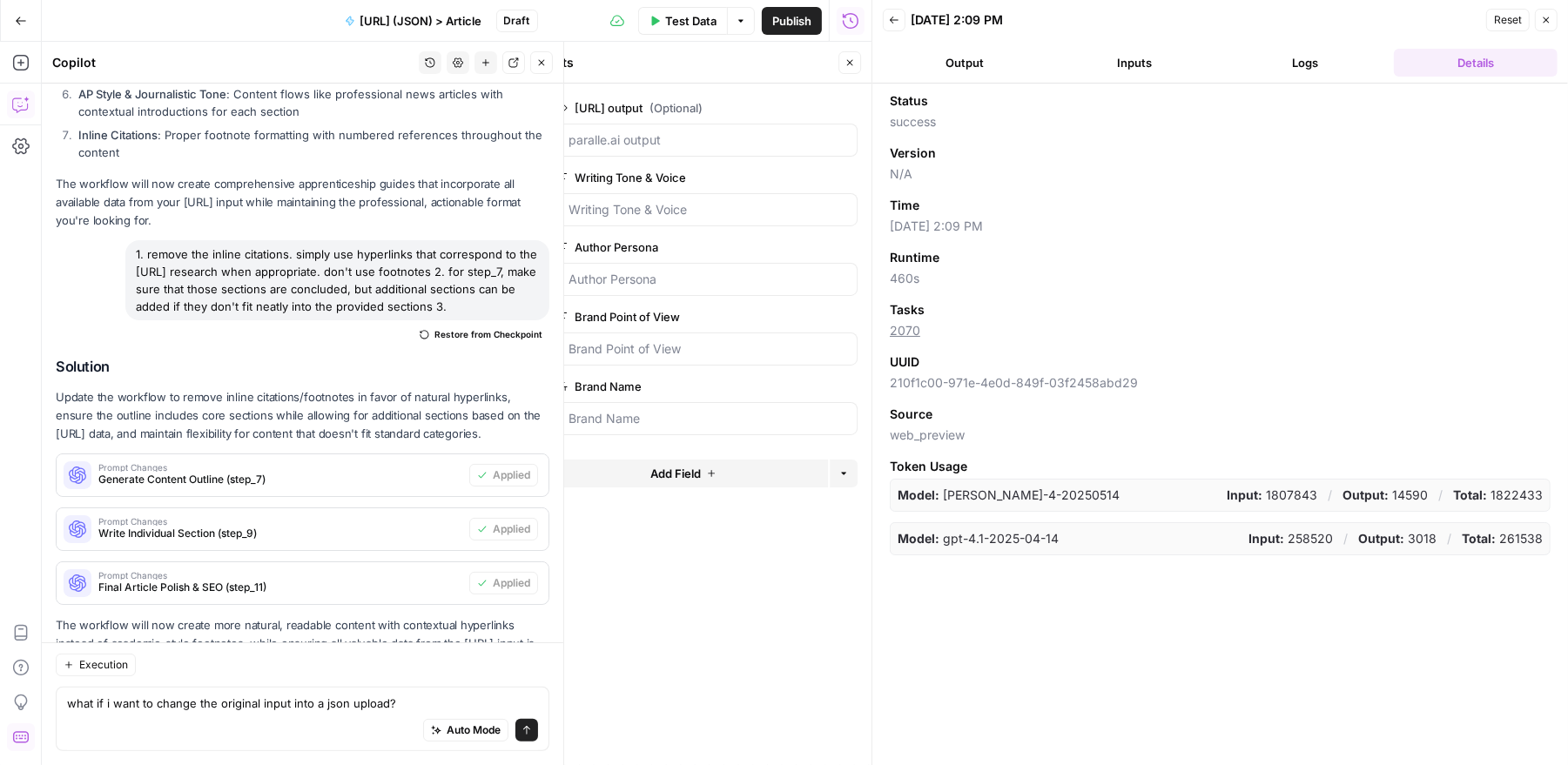
click at [1312, 57] on button "Logs" at bounding box center [1306, 63] width 163 height 28
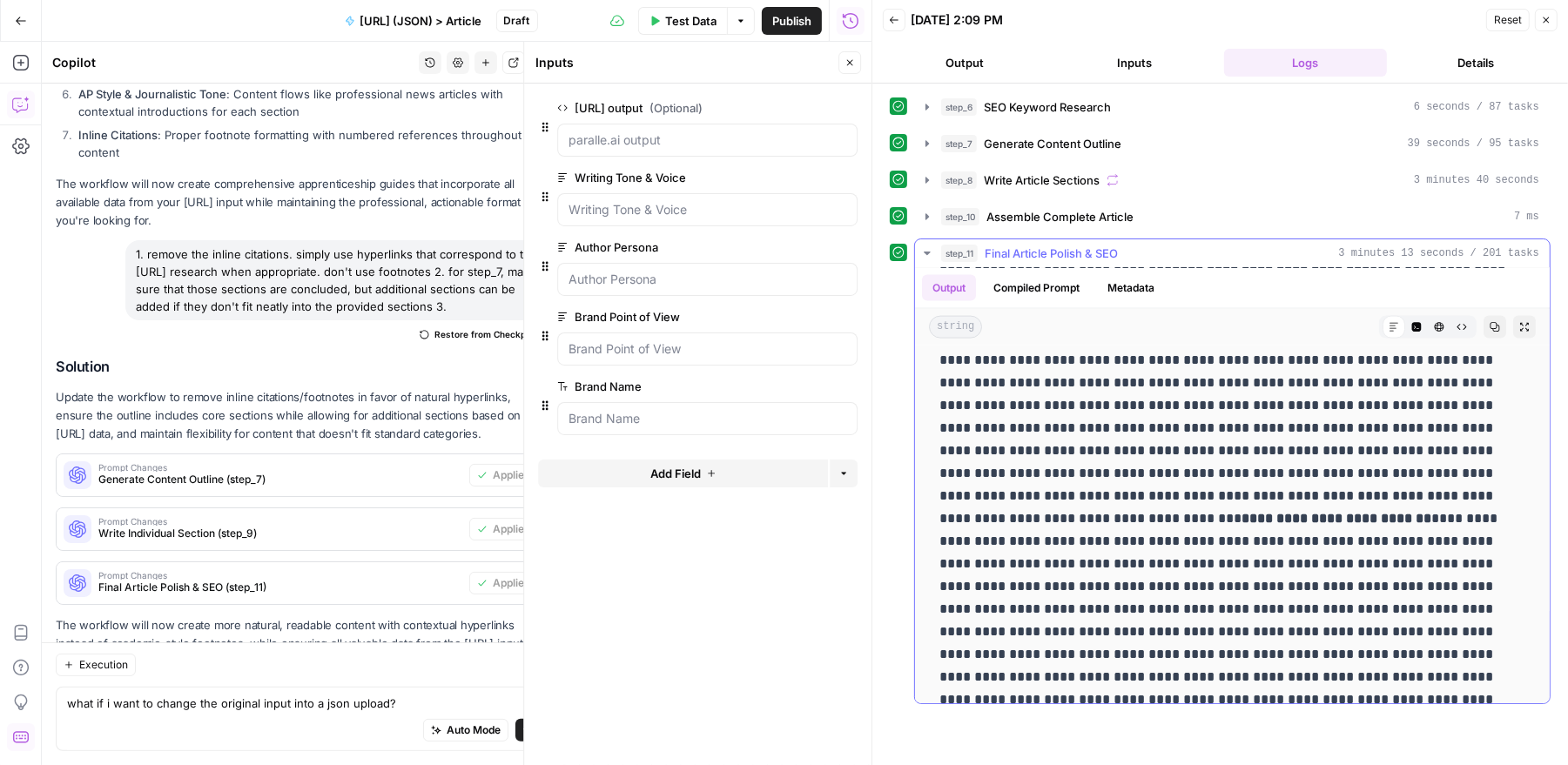
scroll to position [8742, 0]
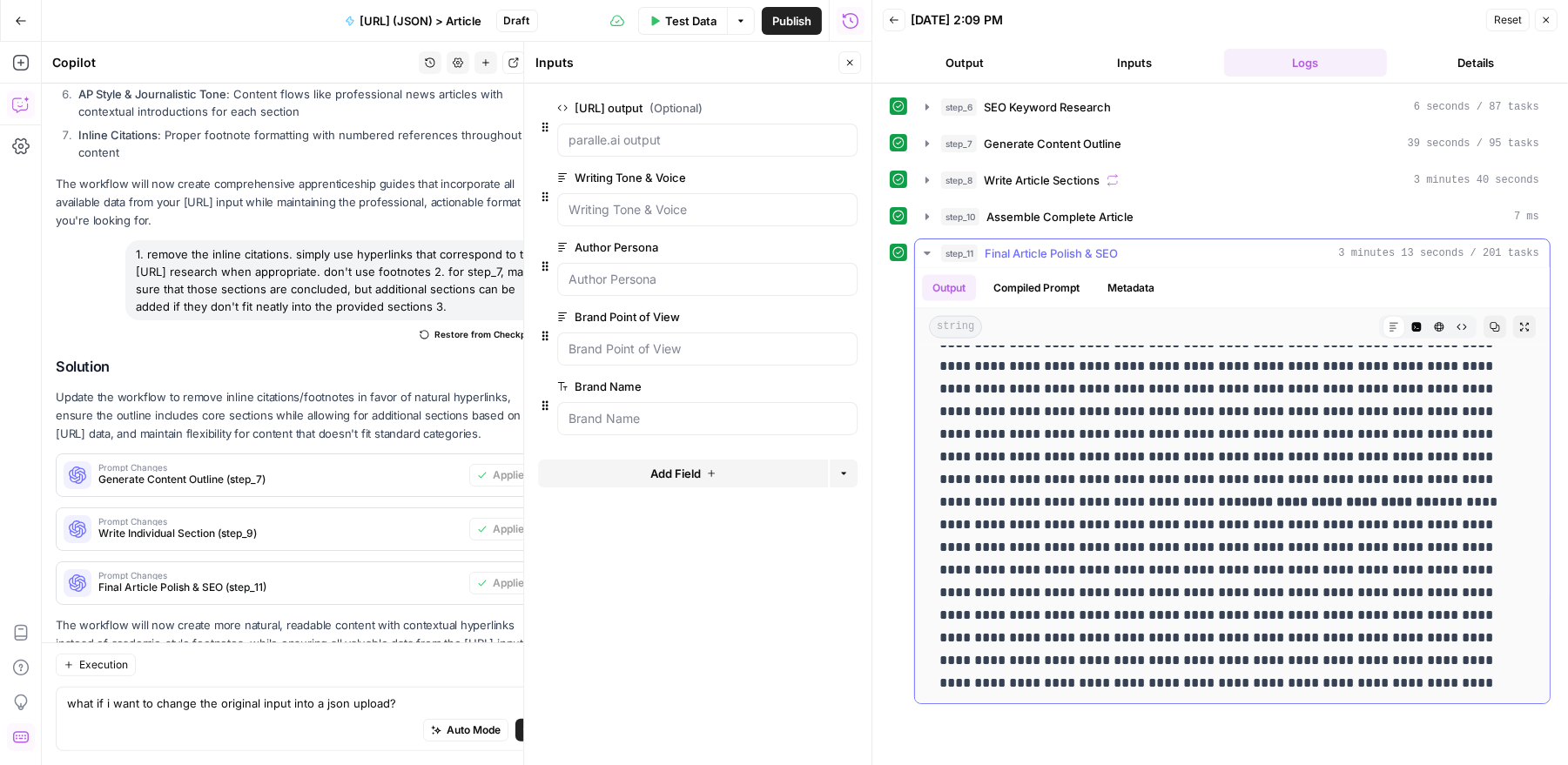
click at [1517, 254] on span "3 minutes 13 seconds / 201 tasks" at bounding box center [1438, 253] width 201 height 15
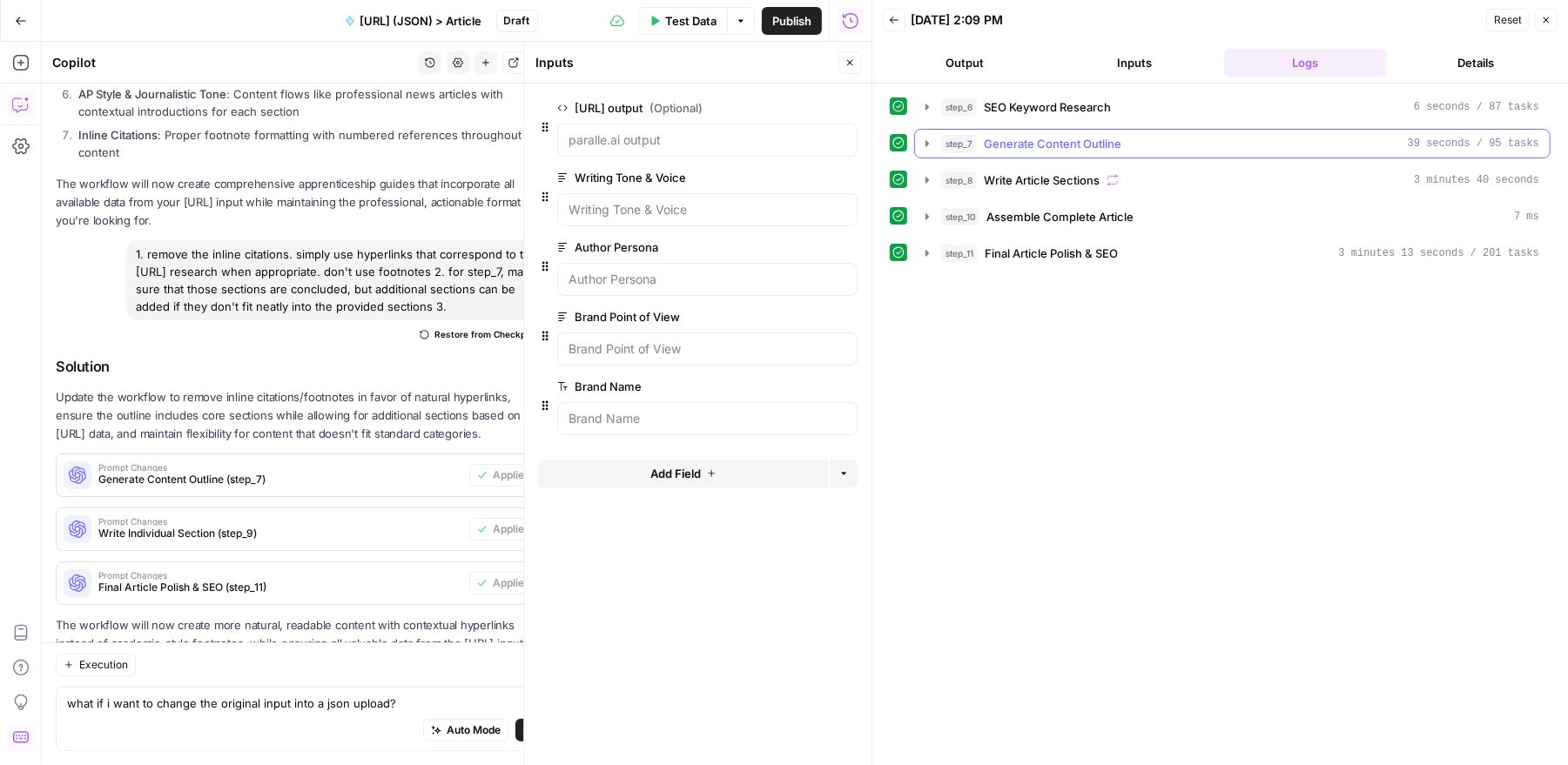
click at [1079, 144] on span "Generate Content Outline" at bounding box center [1053, 143] width 138 height 17
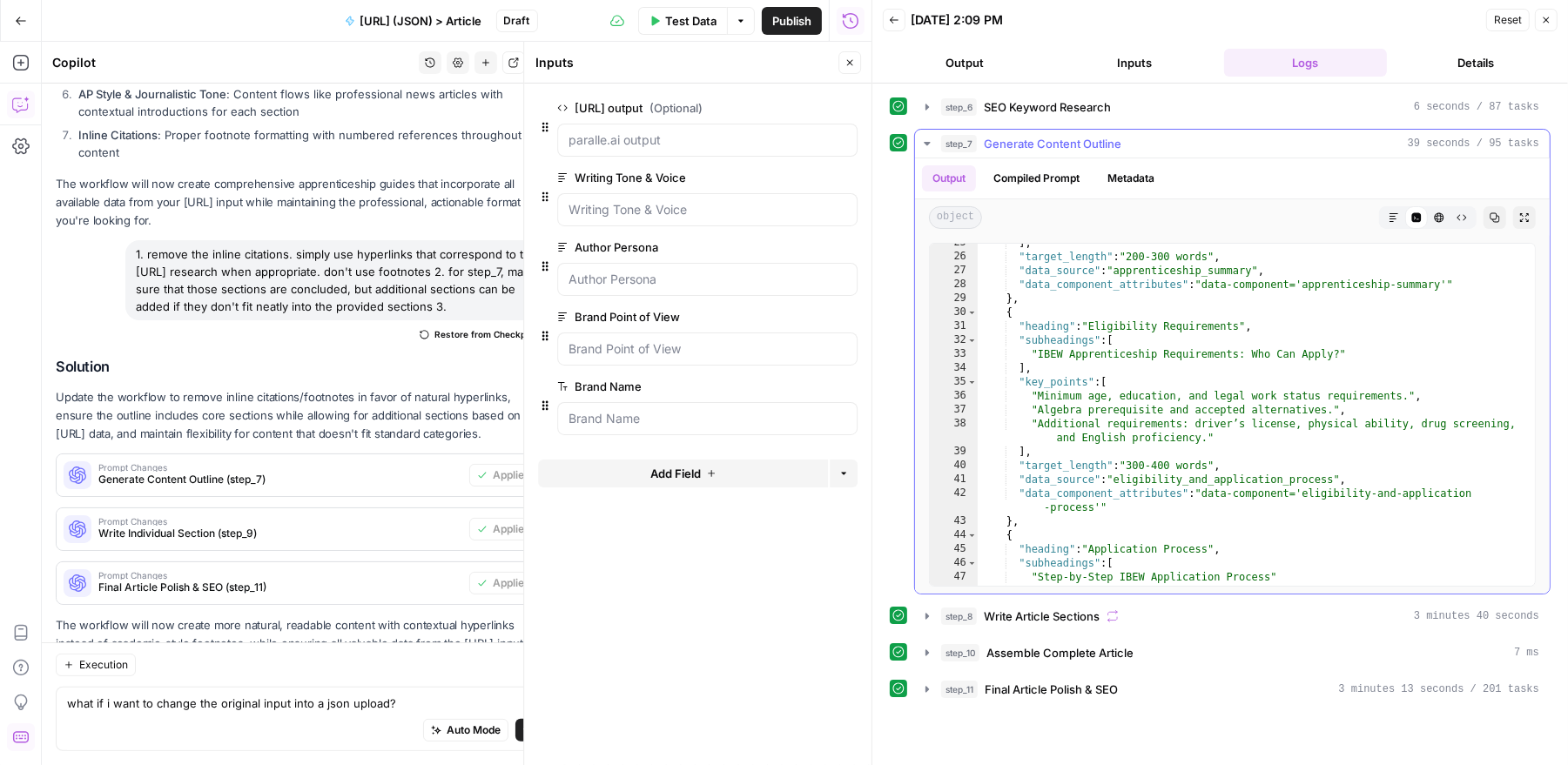
scroll to position [454, 0]
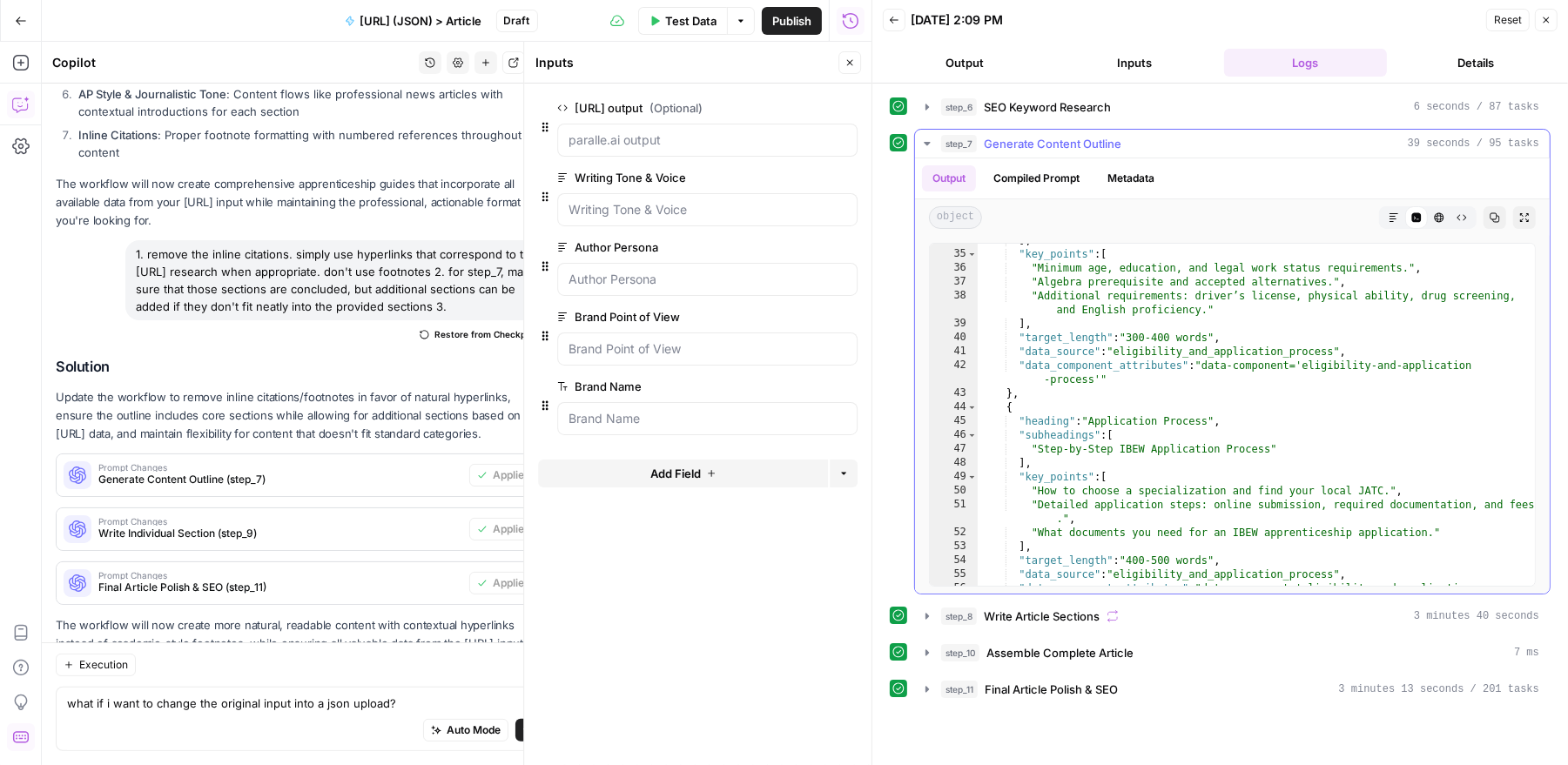
scroll to position [582, 0]
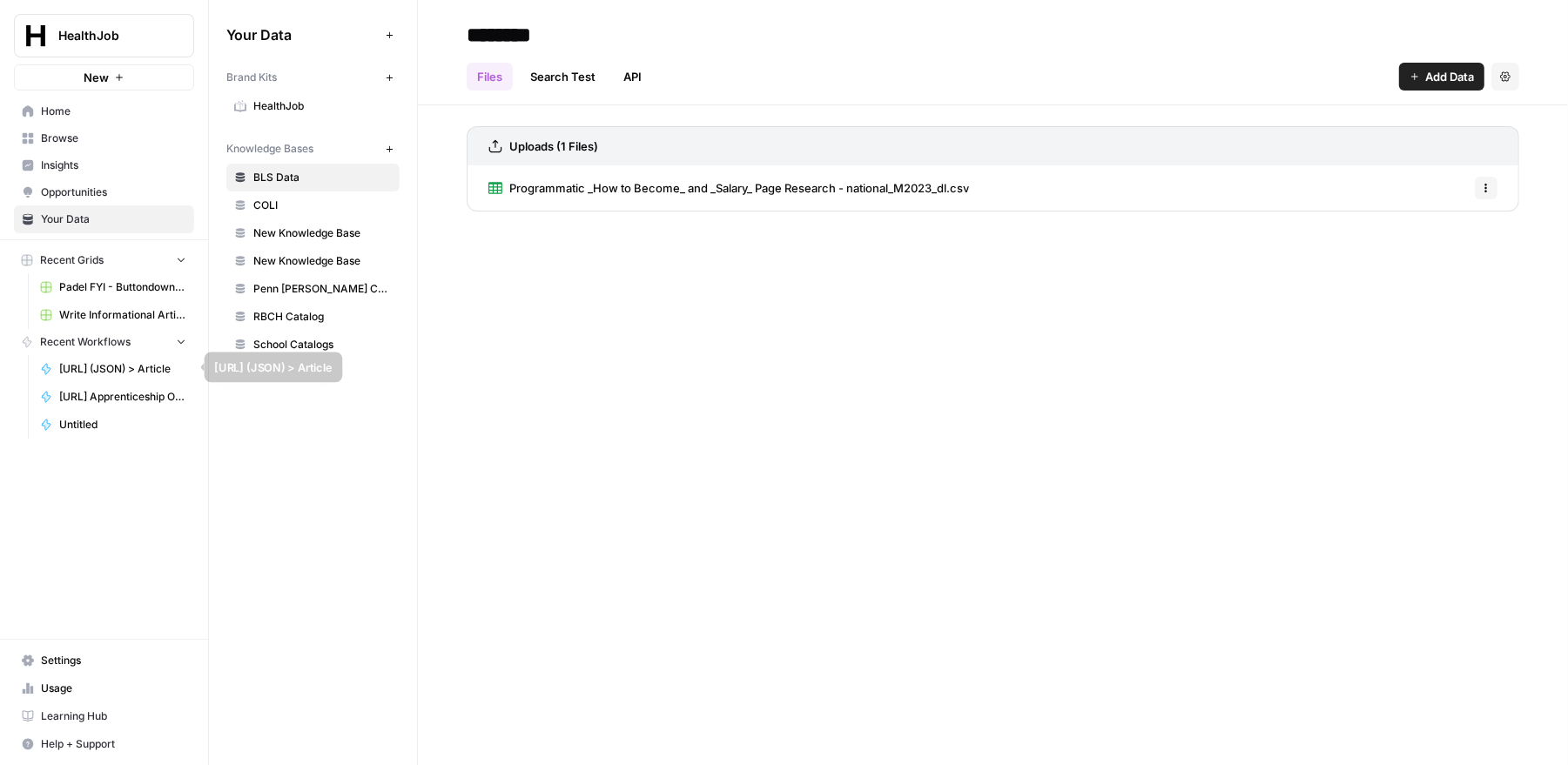
click at [110, 362] on span "[URL] (JSON) > Article" at bounding box center [122, 368] width 127 height 15
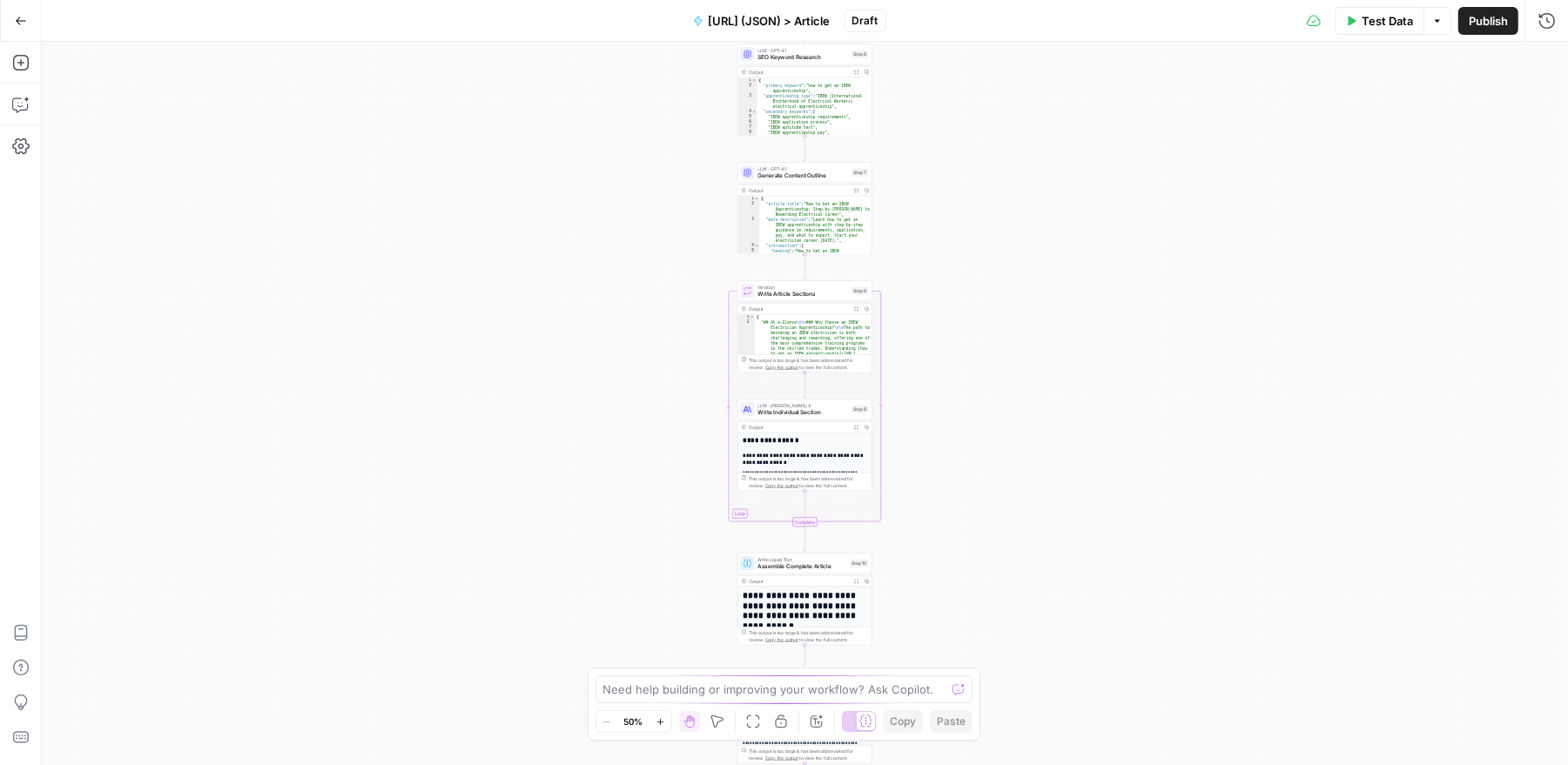
type textarea "**********"
click at [801, 332] on div "[ "## At-a-Glance \n\n ### Why Choose an IBEW Electrician Apprenticeship? \n\n …" at bounding box center [814, 488] width 118 height 349
click at [813, 167] on span "LLM · GPT-4.1" at bounding box center [804, 169] width 91 height 7
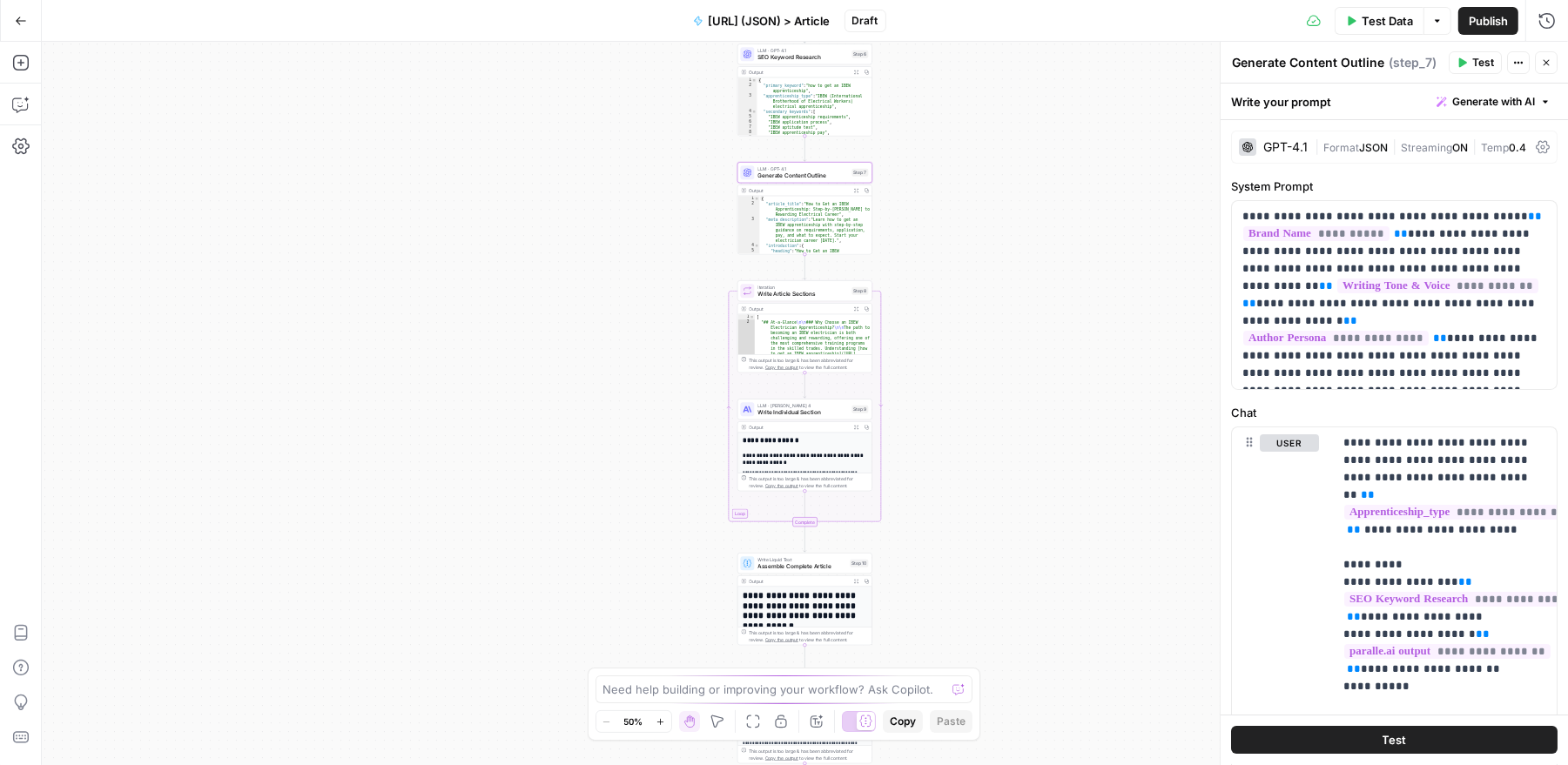
type textarea "**********"
click at [810, 231] on div "{ "article_title" : "How to Get an IBEW Apprenticeship: Step-by-Step Guide to a…" at bounding box center [817, 235] width 113 height 79
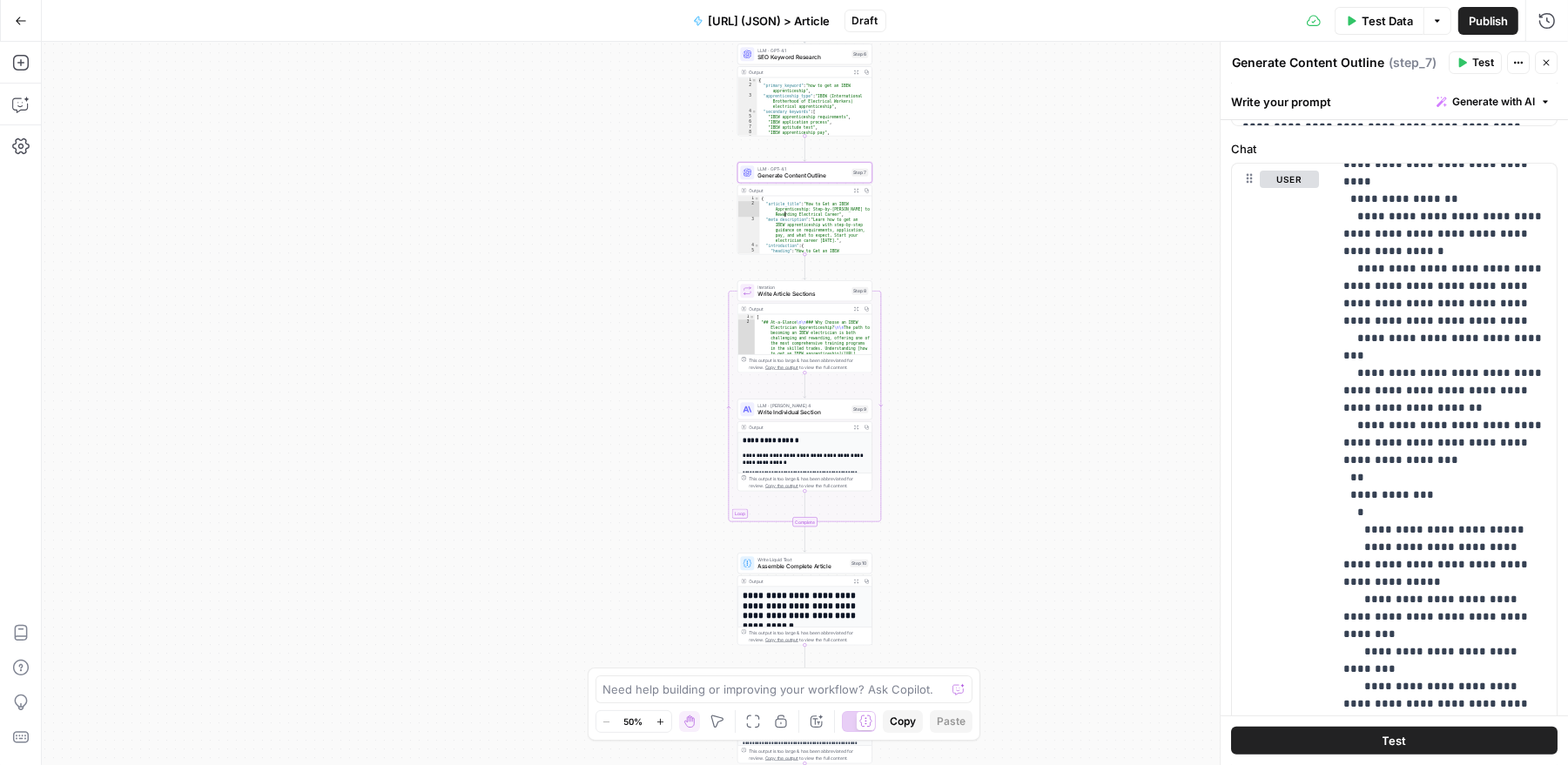
scroll to position [511, 0]
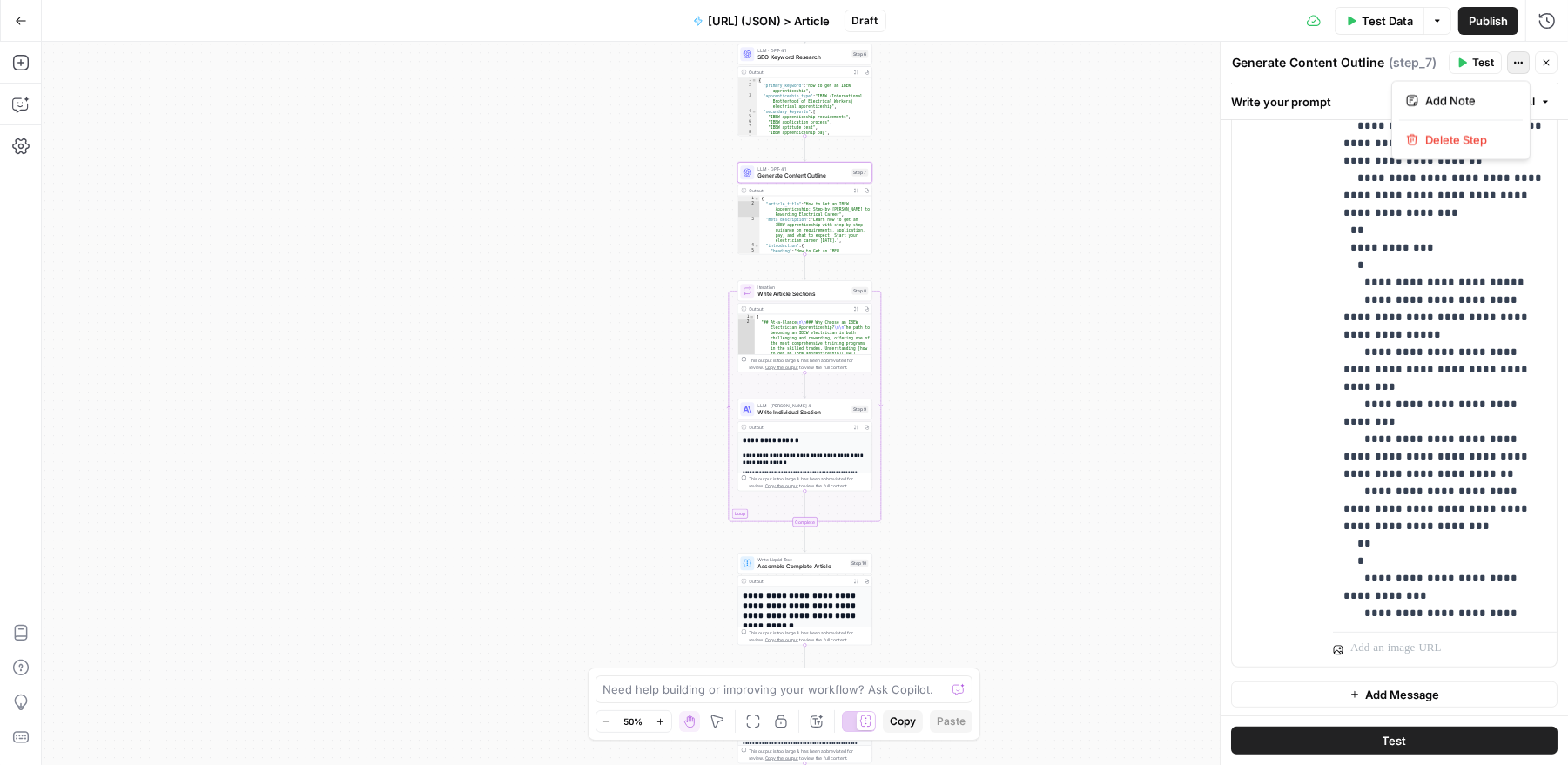
click at [1522, 59] on icon "button" at bounding box center [1518, 63] width 11 height 11
click at [1553, 18] on icon "button" at bounding box center [1546, 20] width 17 height 17
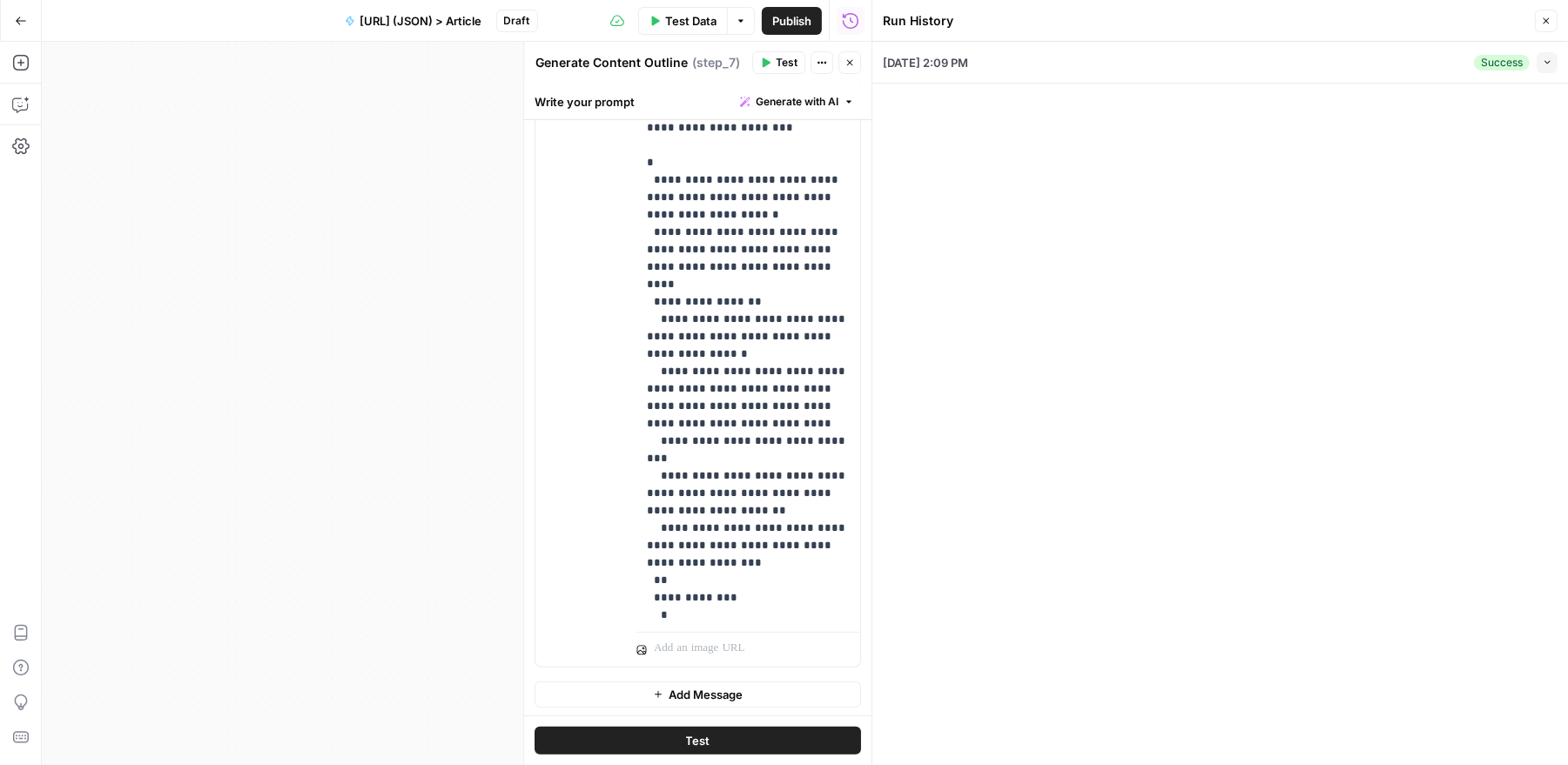
scroll to position [1265, 0]
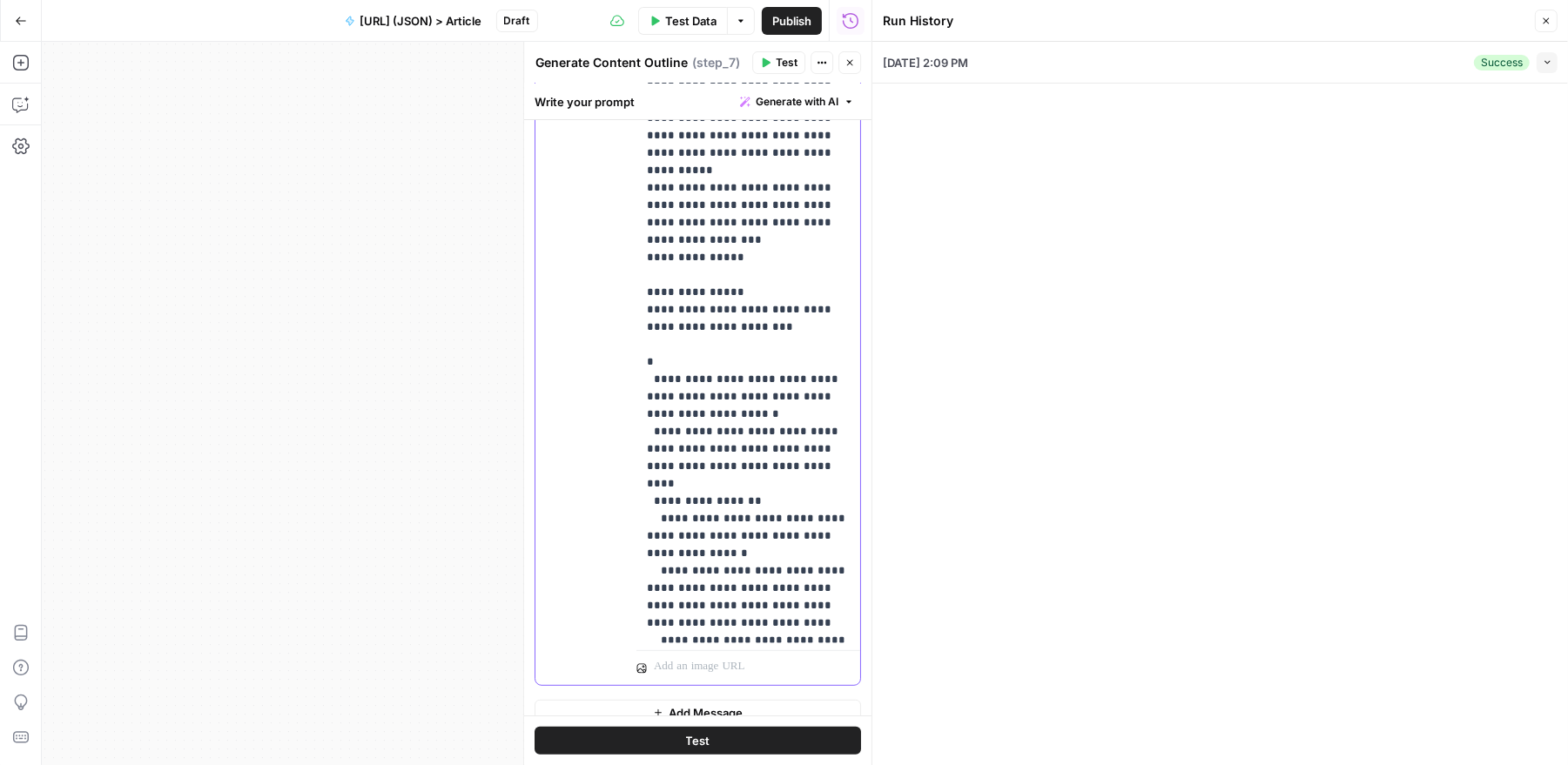
scroll to position [1094, 0]
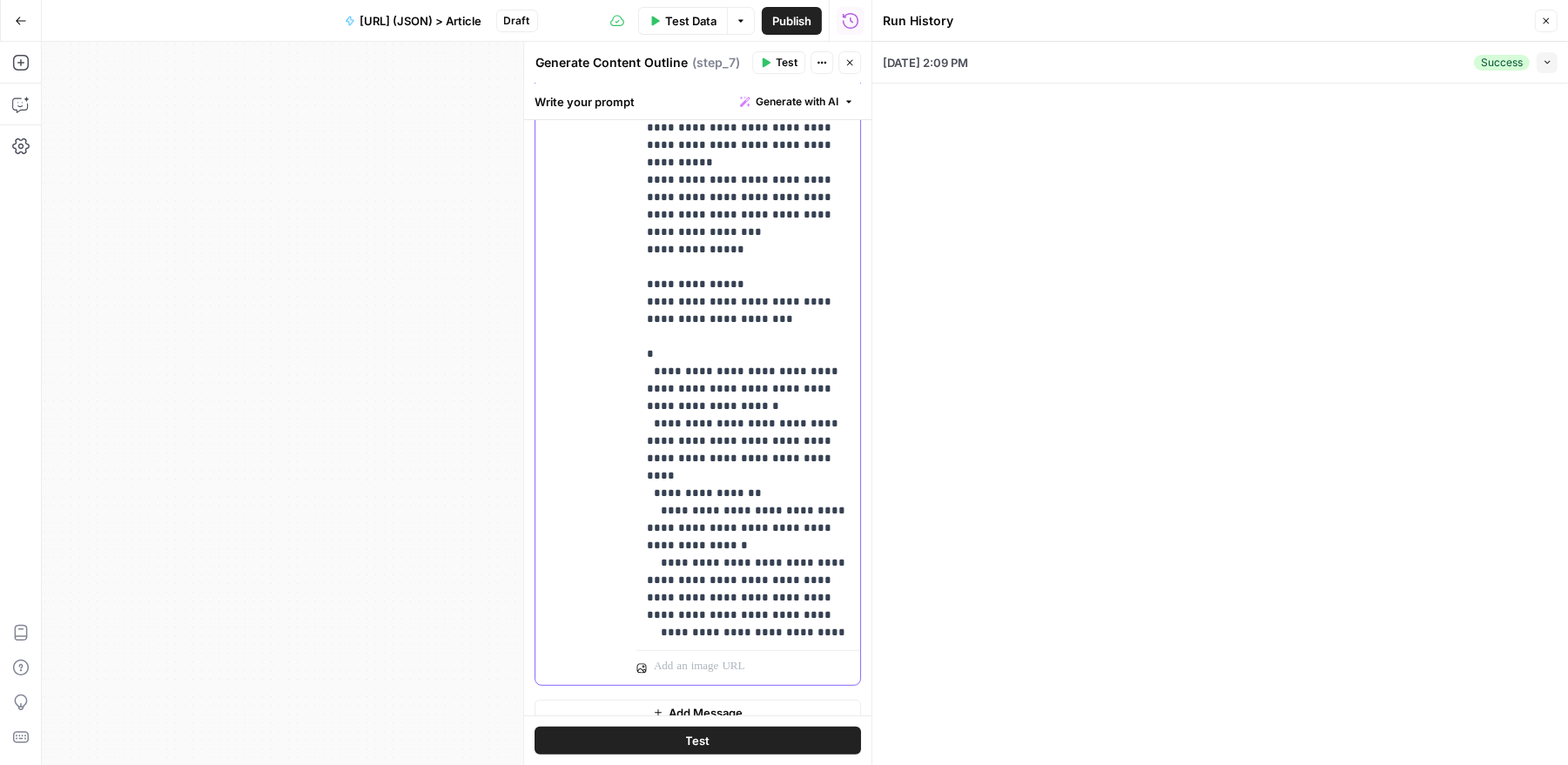
copy p "**********"
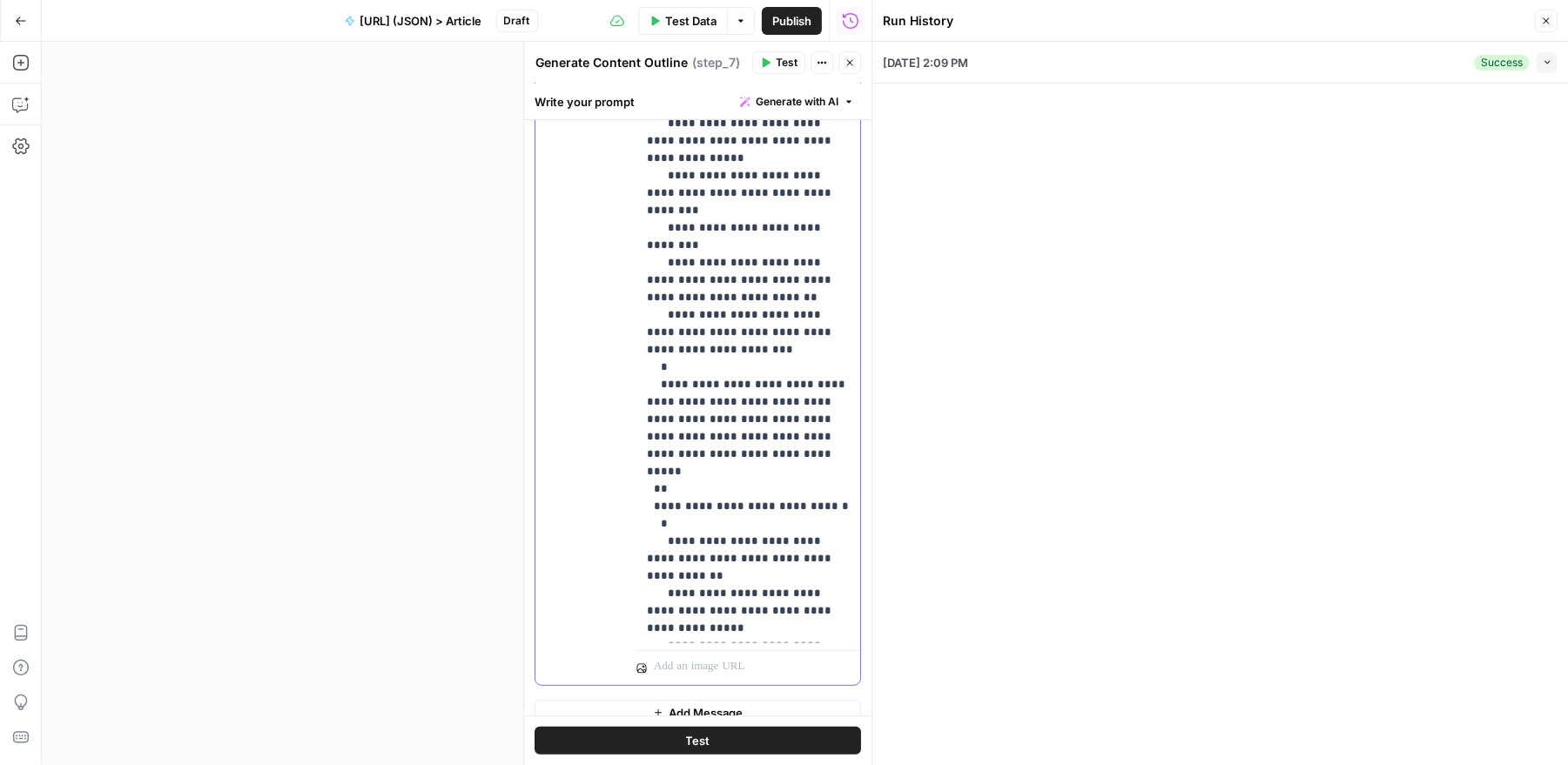
scroll to position [511, 0]
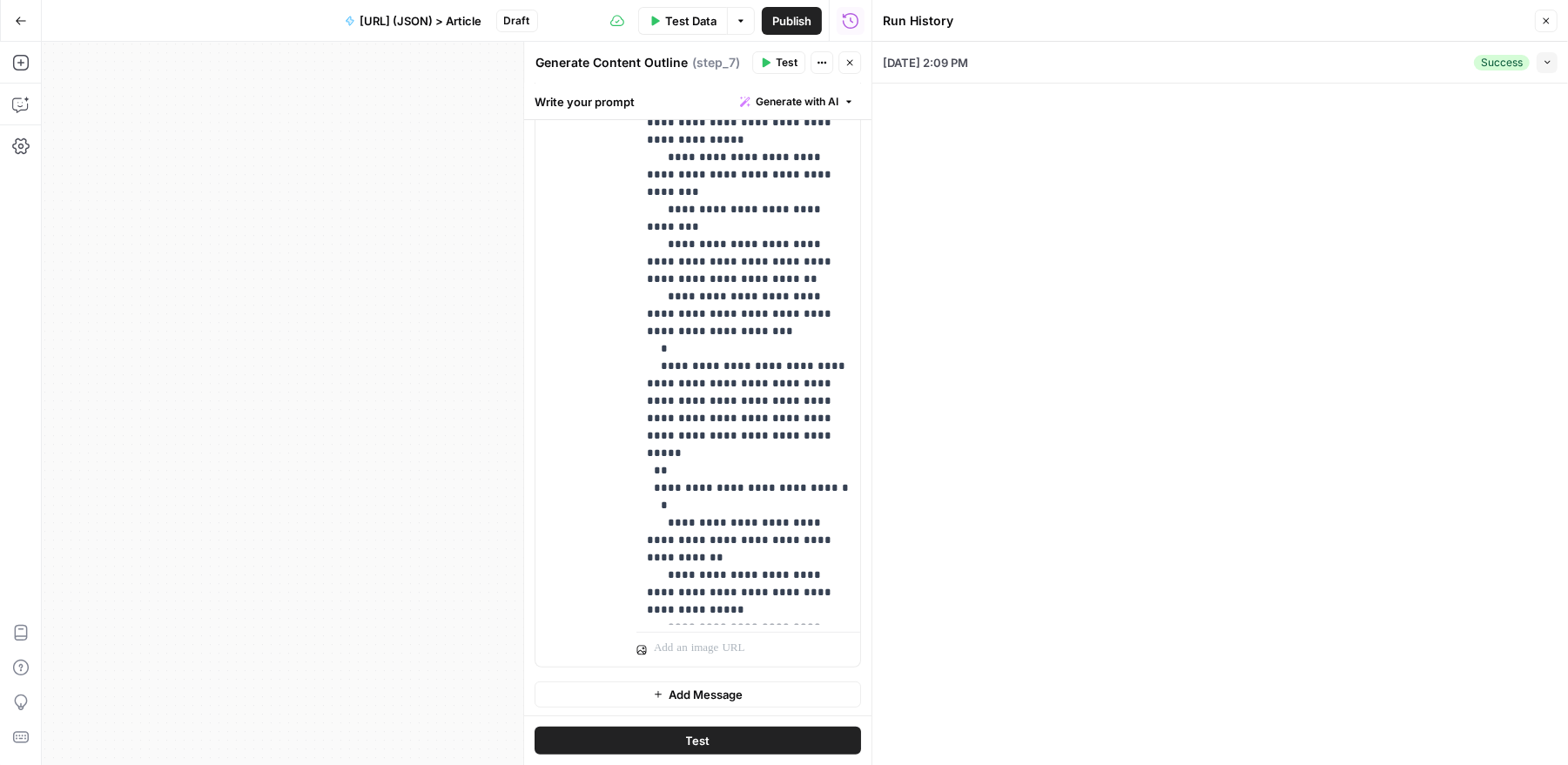
click at [1034, 368] on div "10/03/25 at 2:09 PM Success Collapse View Logs" at bounding box center [1220, 403] width 696 height 723
click at [1553, 14] on button "Close" at bounding box center [1545, 21] width 23 height 23
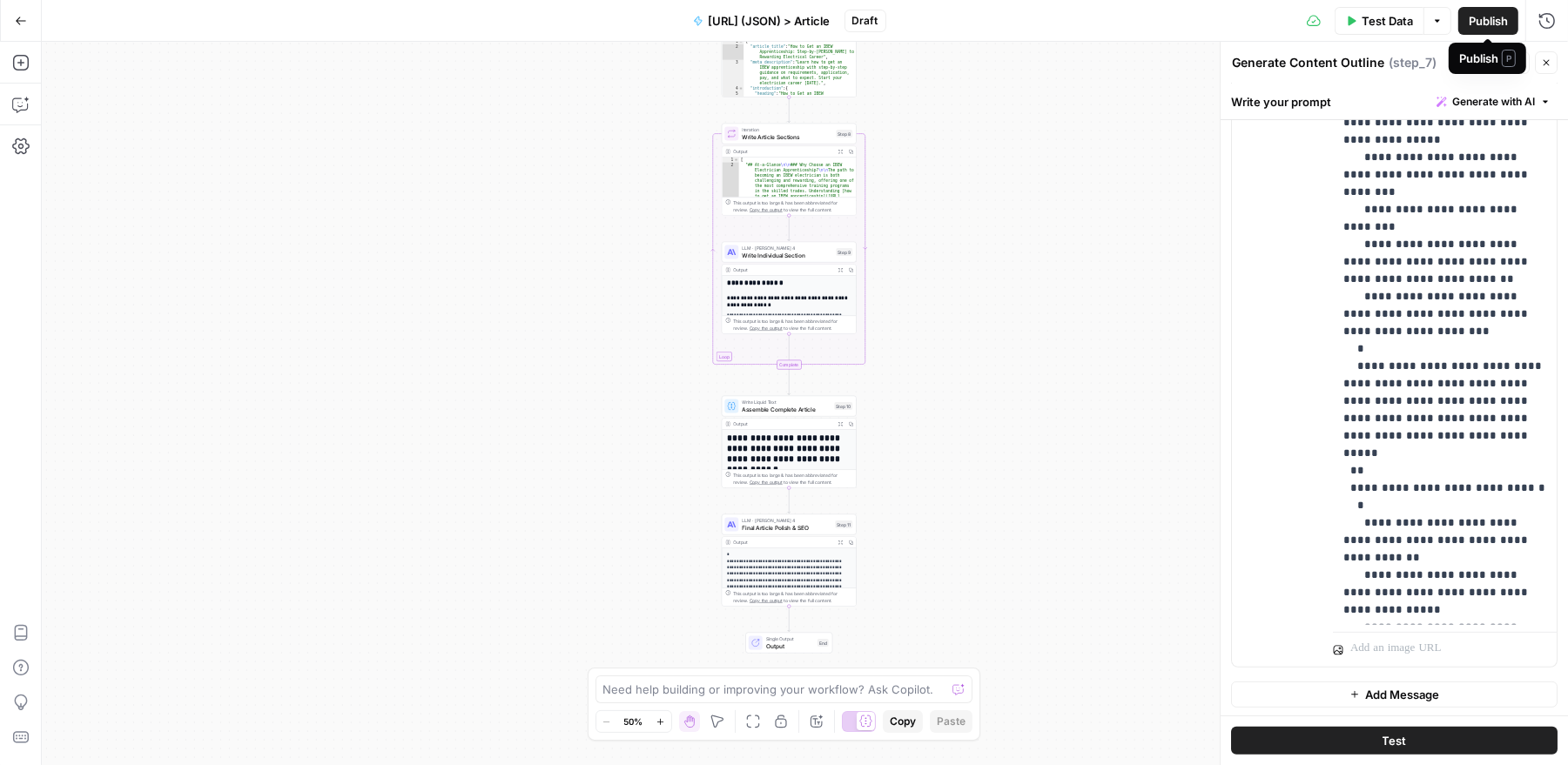
click at [1545, 59] on icon "button" at bounding box center [1546, 63] width 11 height 11
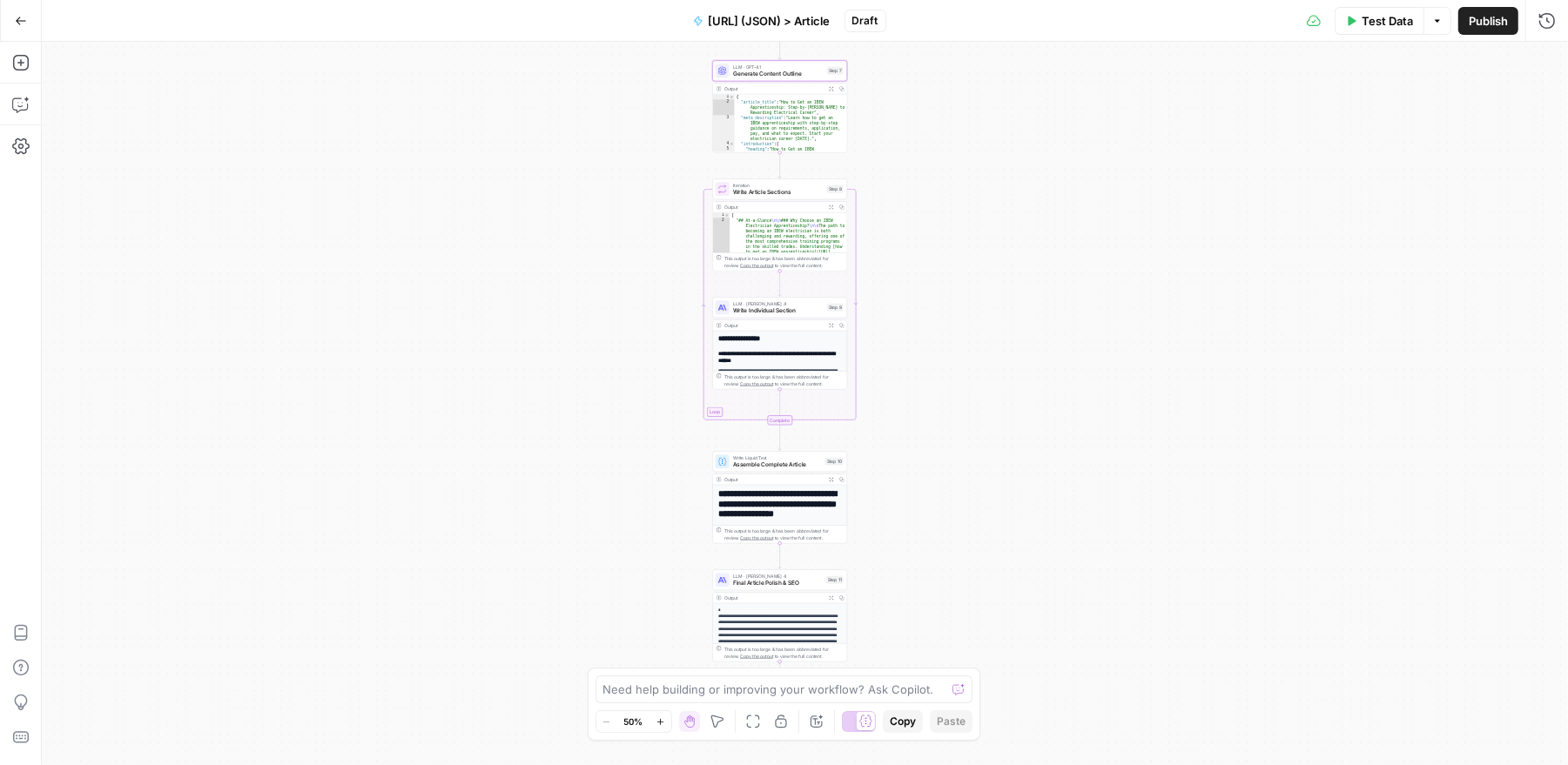
click at [868, 15] on span "Draft" at bounding box center [865, 20] width 26 height 15
click at [18, 23] on icon "button" at bounding box center [21, 20] width 11 height 8
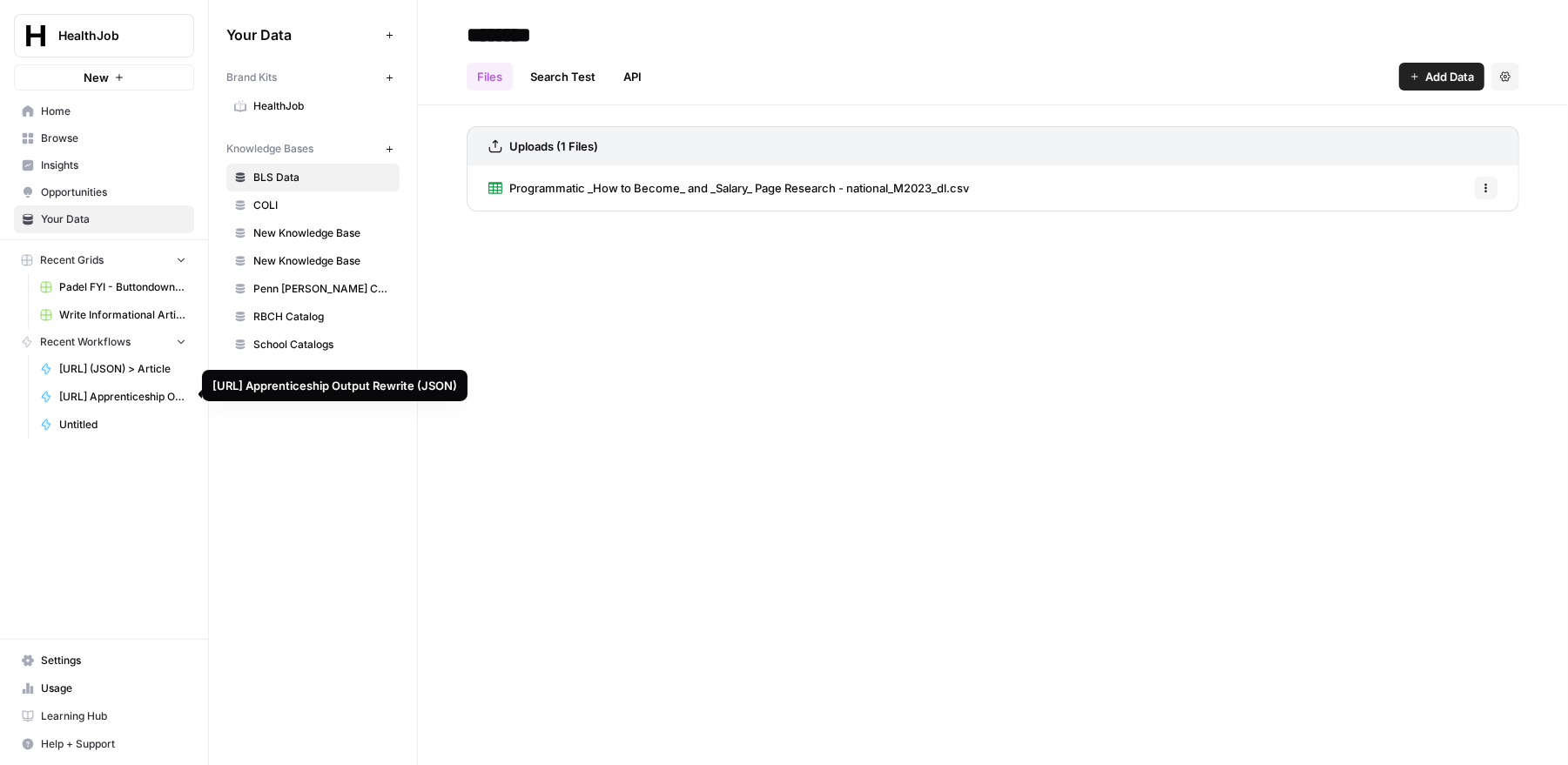
click at [149, 390] on span "[URL] Apprenticeship Output Rewrite (JSON)" at bounding box center [122, 397] width 127 height 15
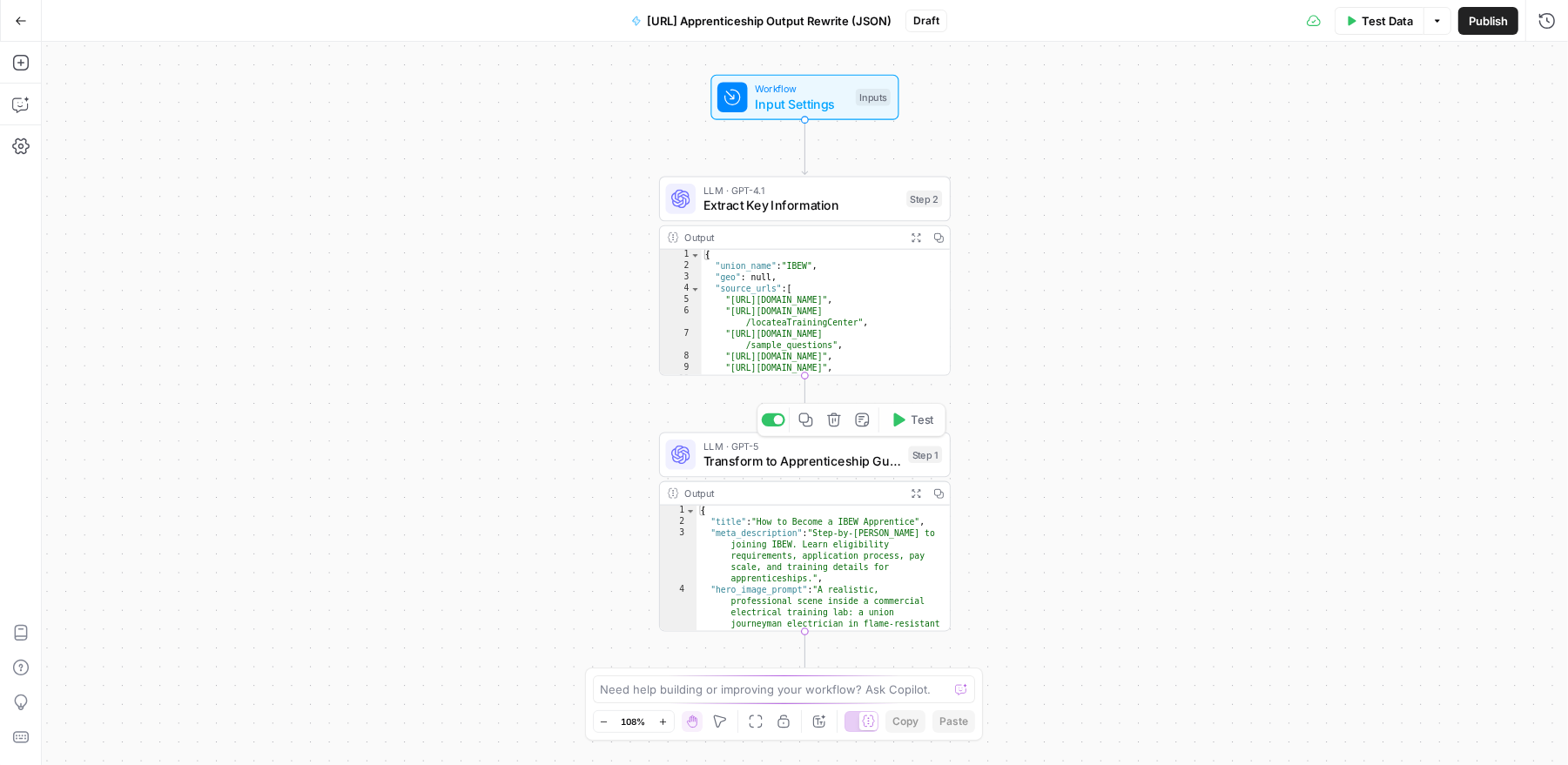
type textarea "*"
click at [814, 510] on div "{ "title" : "How to Become a IBEW Apprentice" , "meta_description" : "Step-by-s…" at bounding box center [823, 664] width 254 height 318
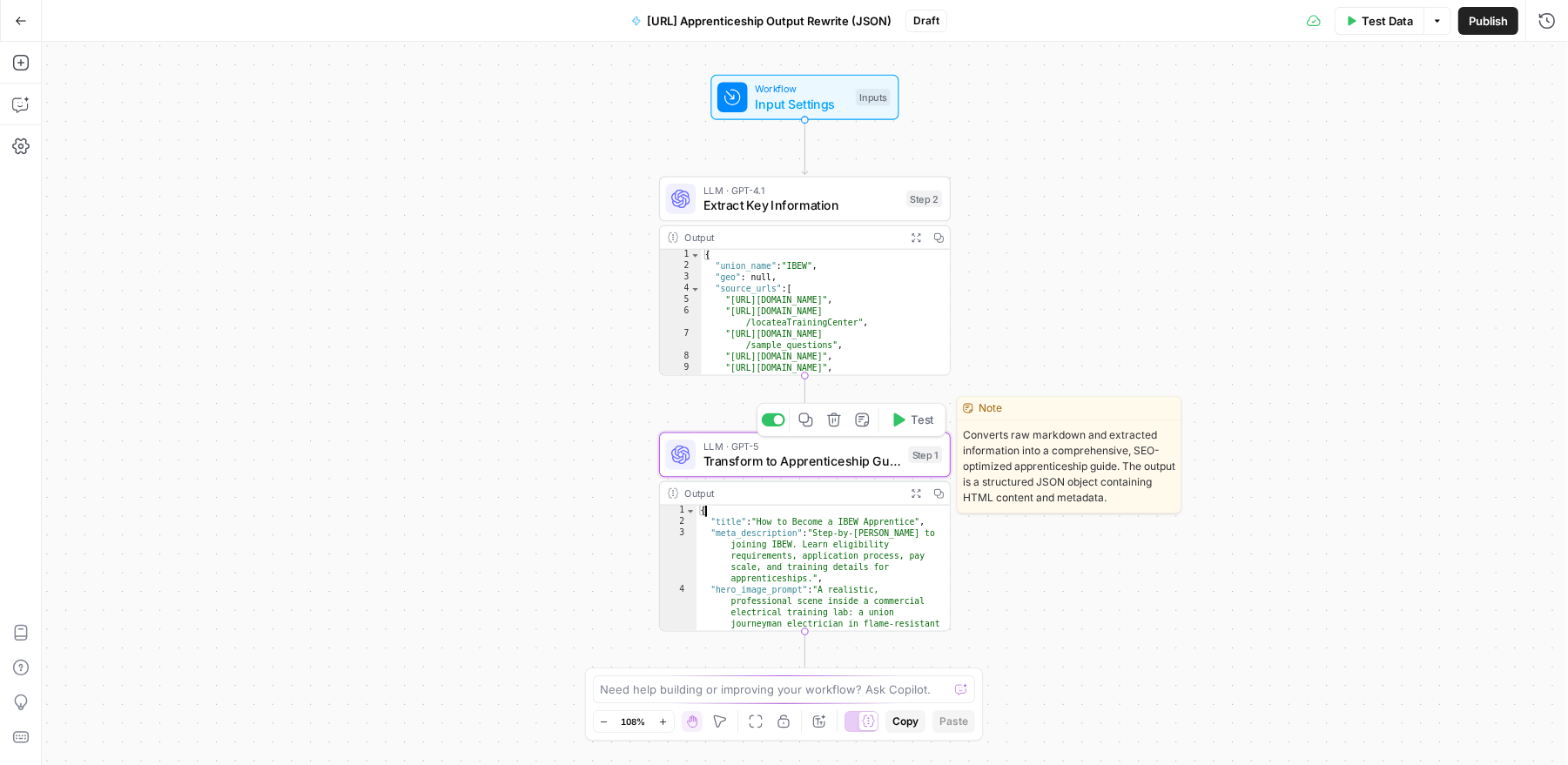
click at [825, 461] on span "Transform to Apprenticeship Guide" at bounding box center [802, 461] width 198 height 19
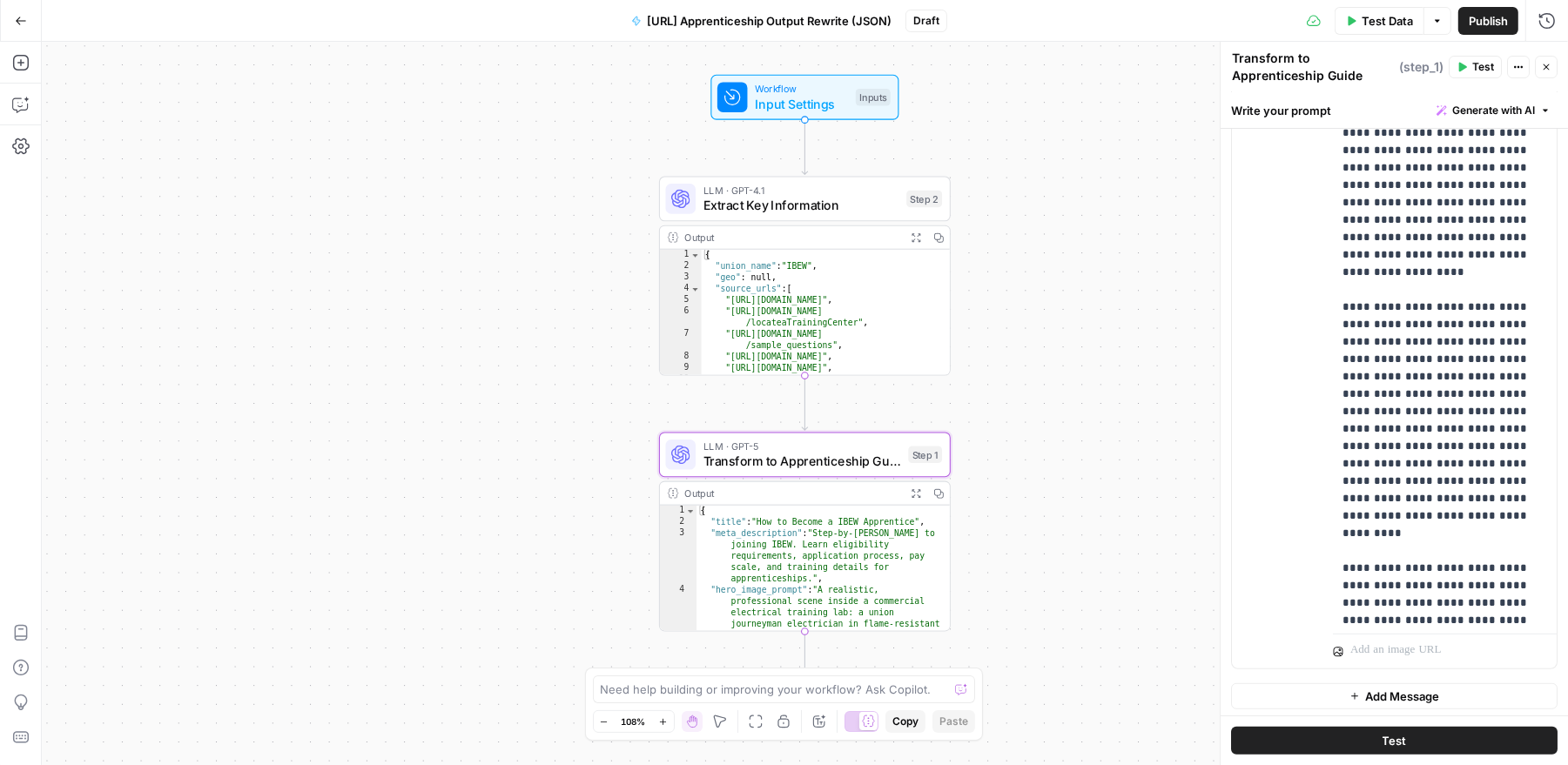
scroll to position [2501, 1]
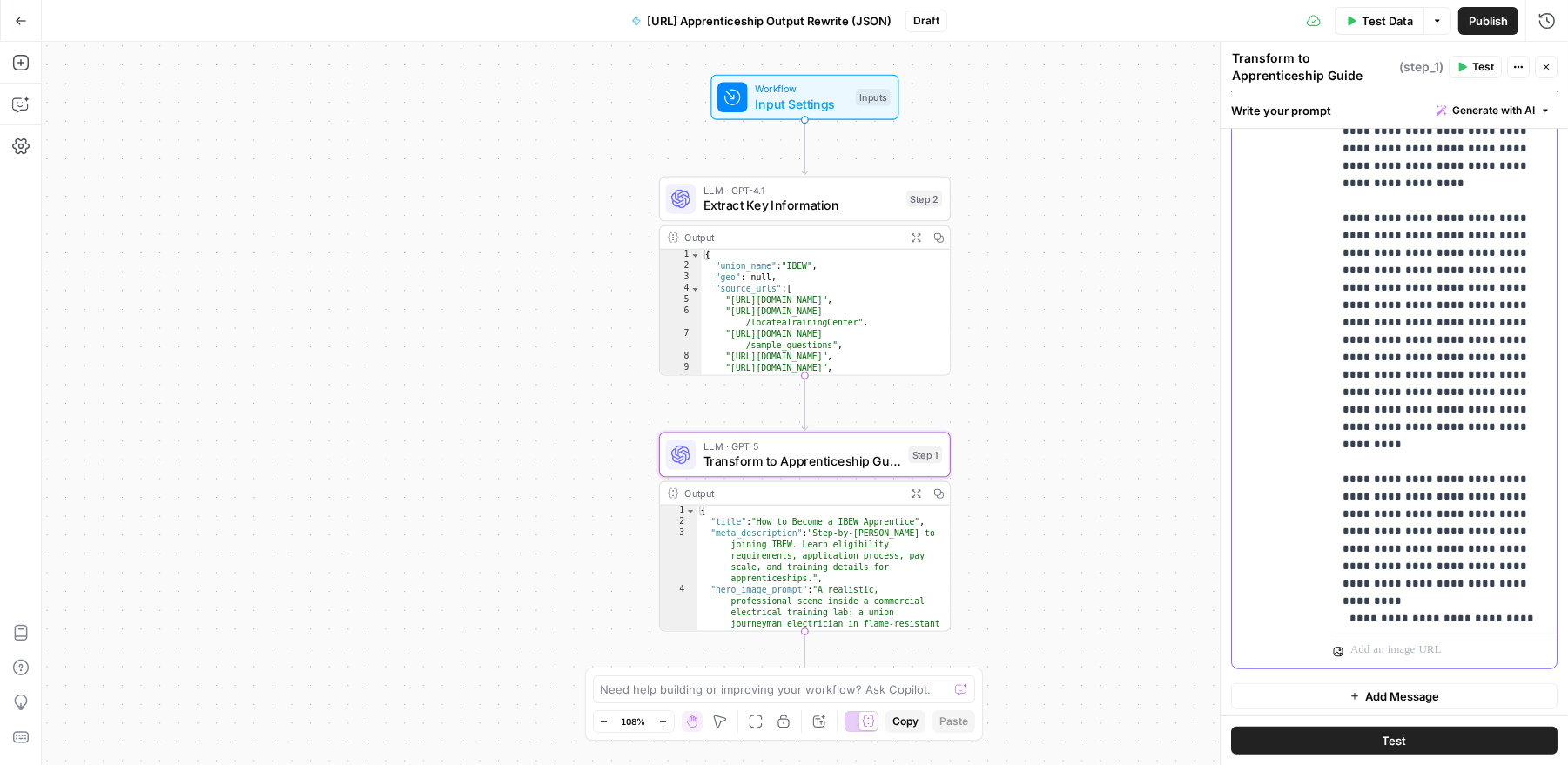
click at [1388, 407] on p "**********" at bounding box center [1444, 253] width 203 height 5659
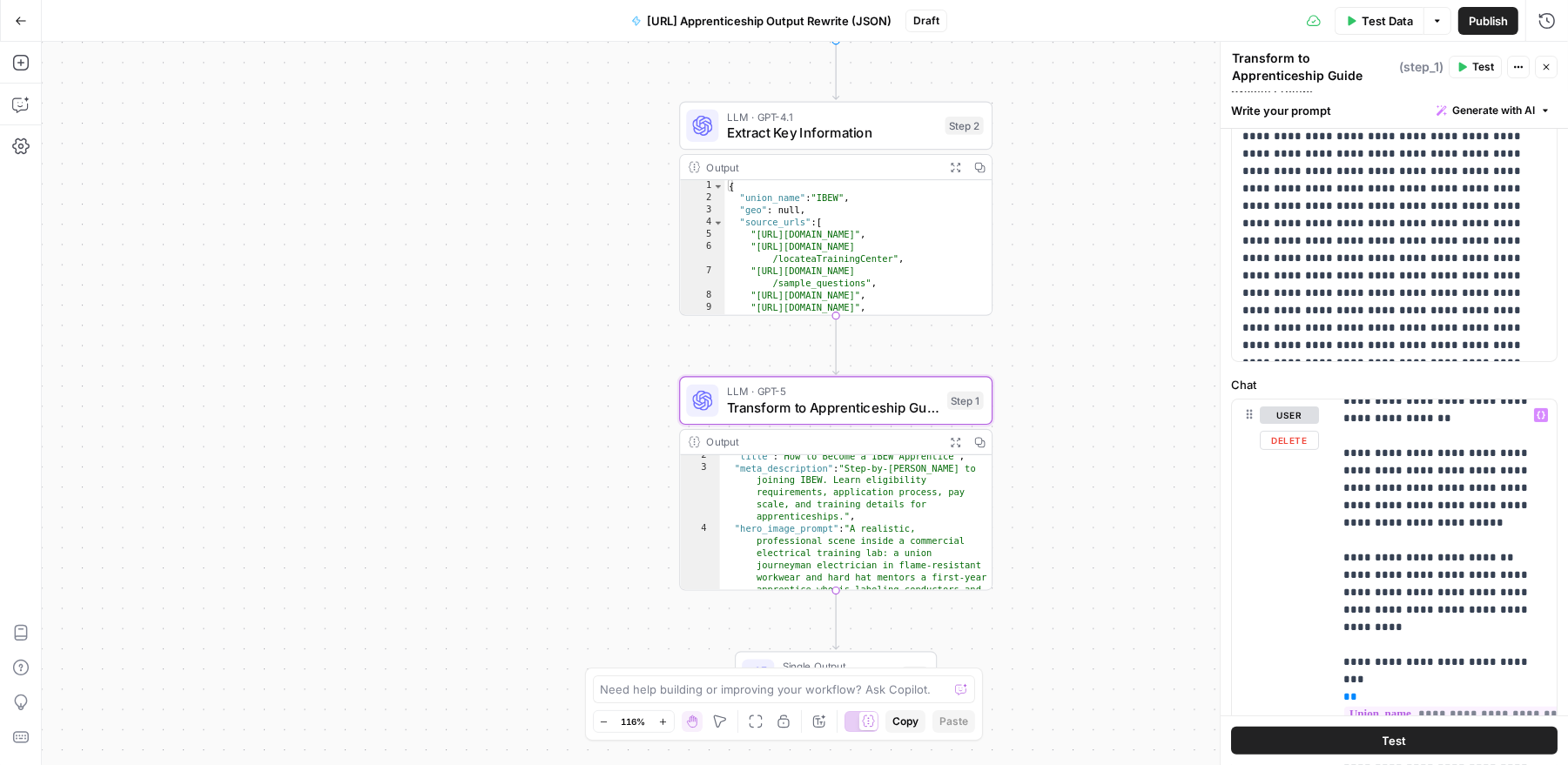
scroll to position [1751, 0]
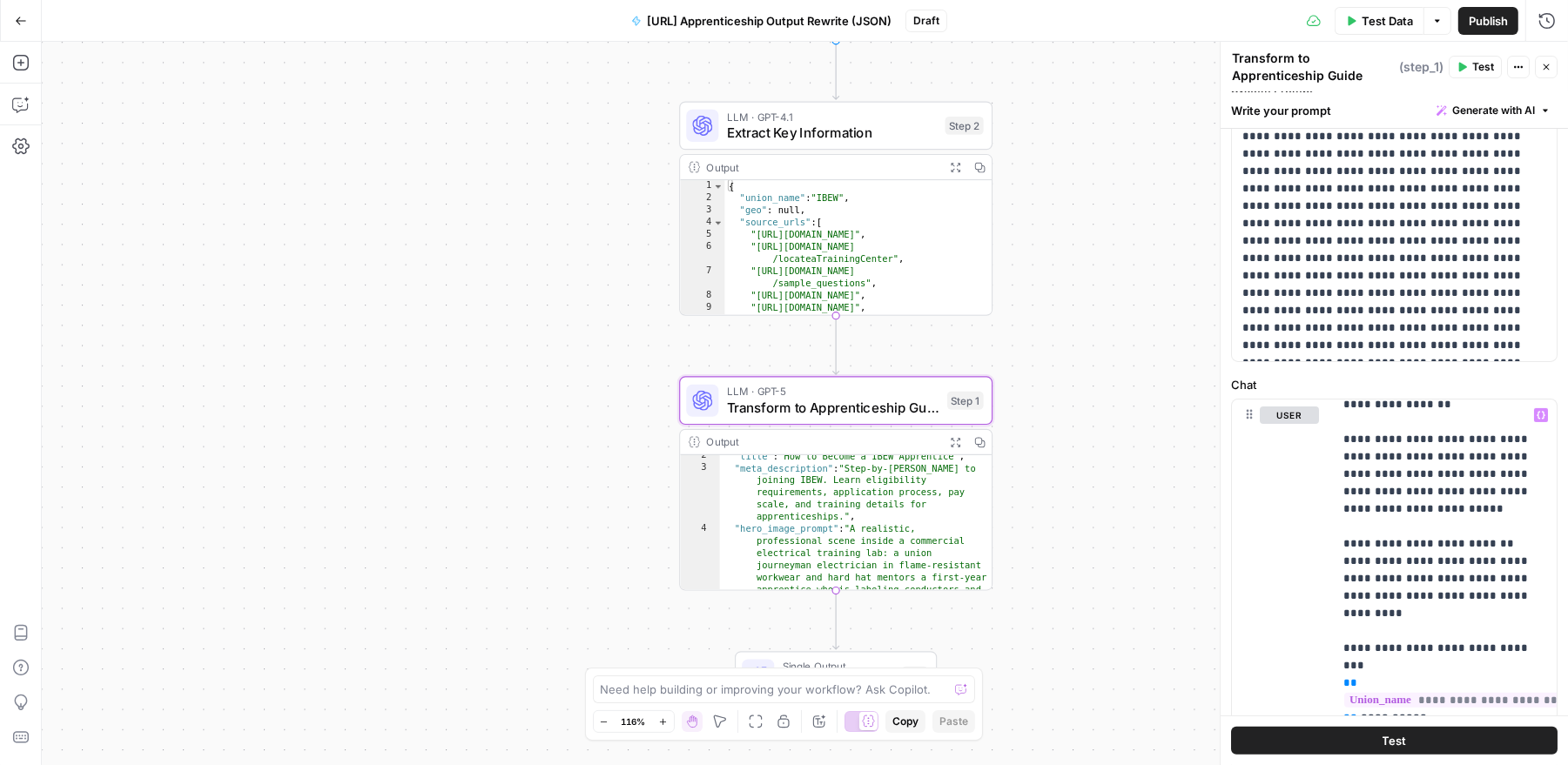
click at [26, 19] on icon "button" at bounding box center [20, 20] width 12 height 12
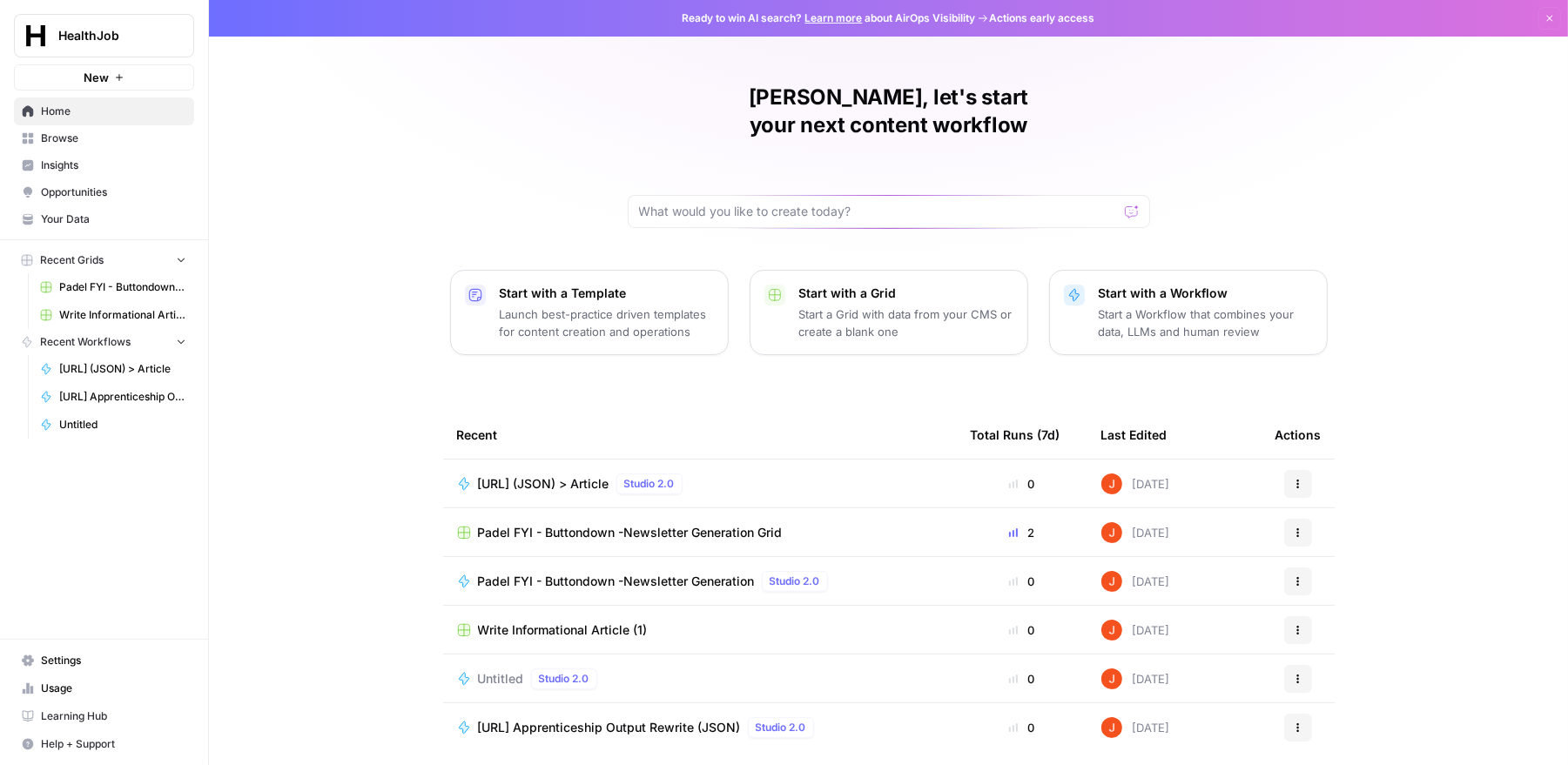
click at [569, 476] on span "[URL] (JSON) > Article" at bounding box center [544, 484] width 132 height 17
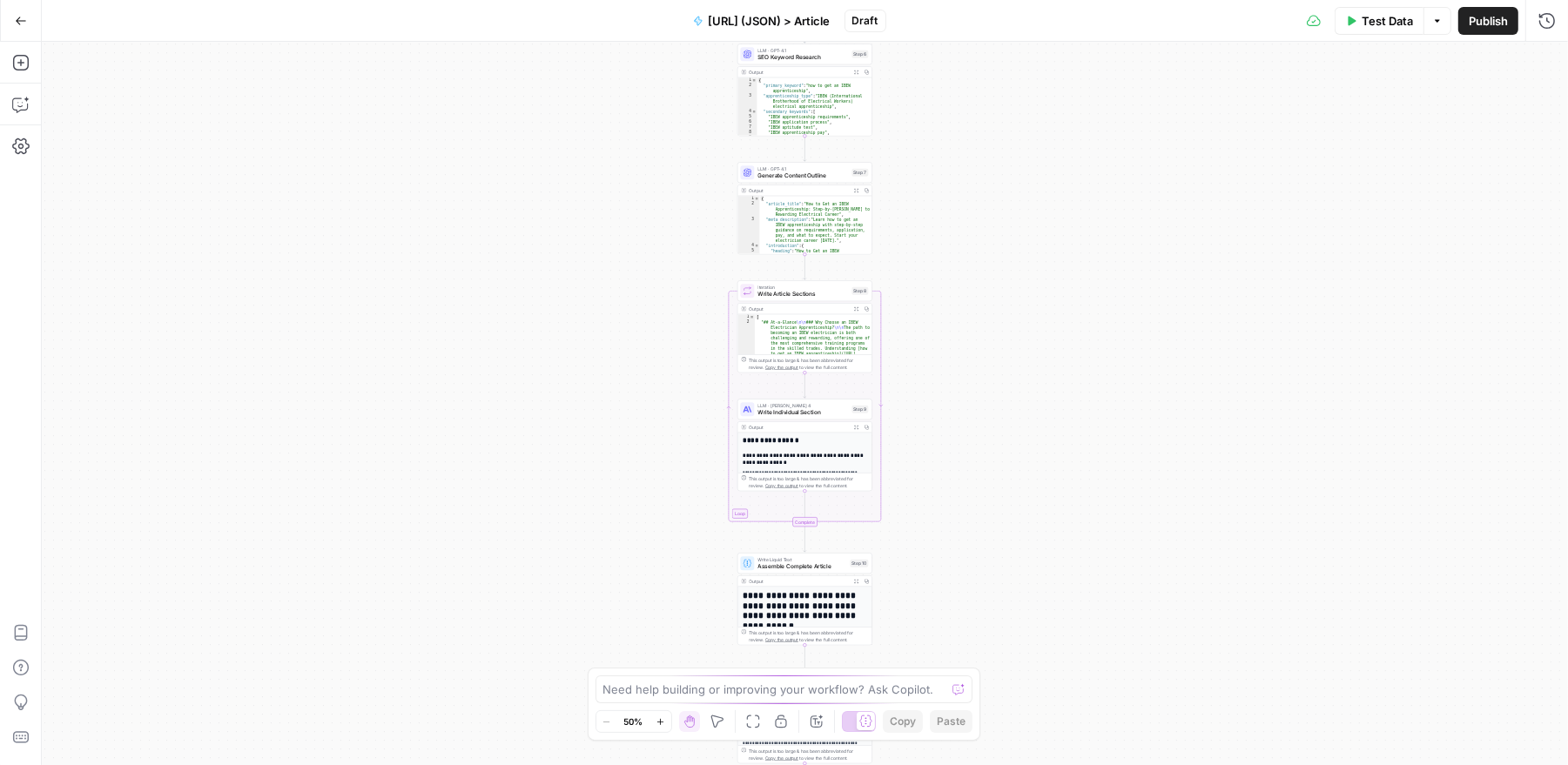
type textarea "**********"
click at [818, 332] on div "[ "## At-a-Glance \n\n ### Why Choose an IBEW Electrician Apprenticeship? \n\n …" at bounding box center [814, 488] width 118 height 349
click at [819, 293] on span "Write Article Sections" at bounding box center [804, 294] width 91 height 9
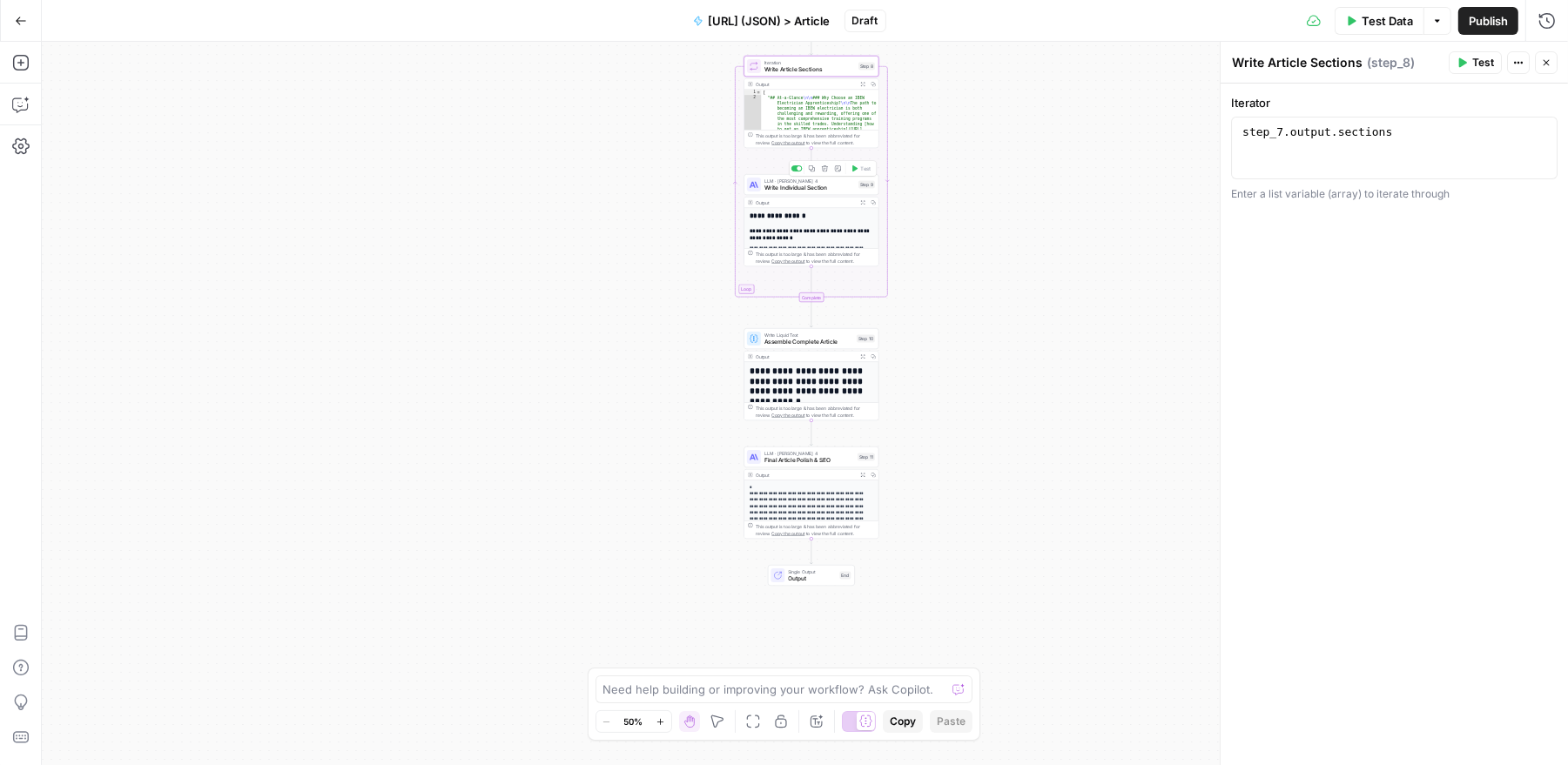
click at [826, 186] on span "Write Individual Section" at bounding box center [809, 188] width 91 height 9
type textarea "Write Individual Section"
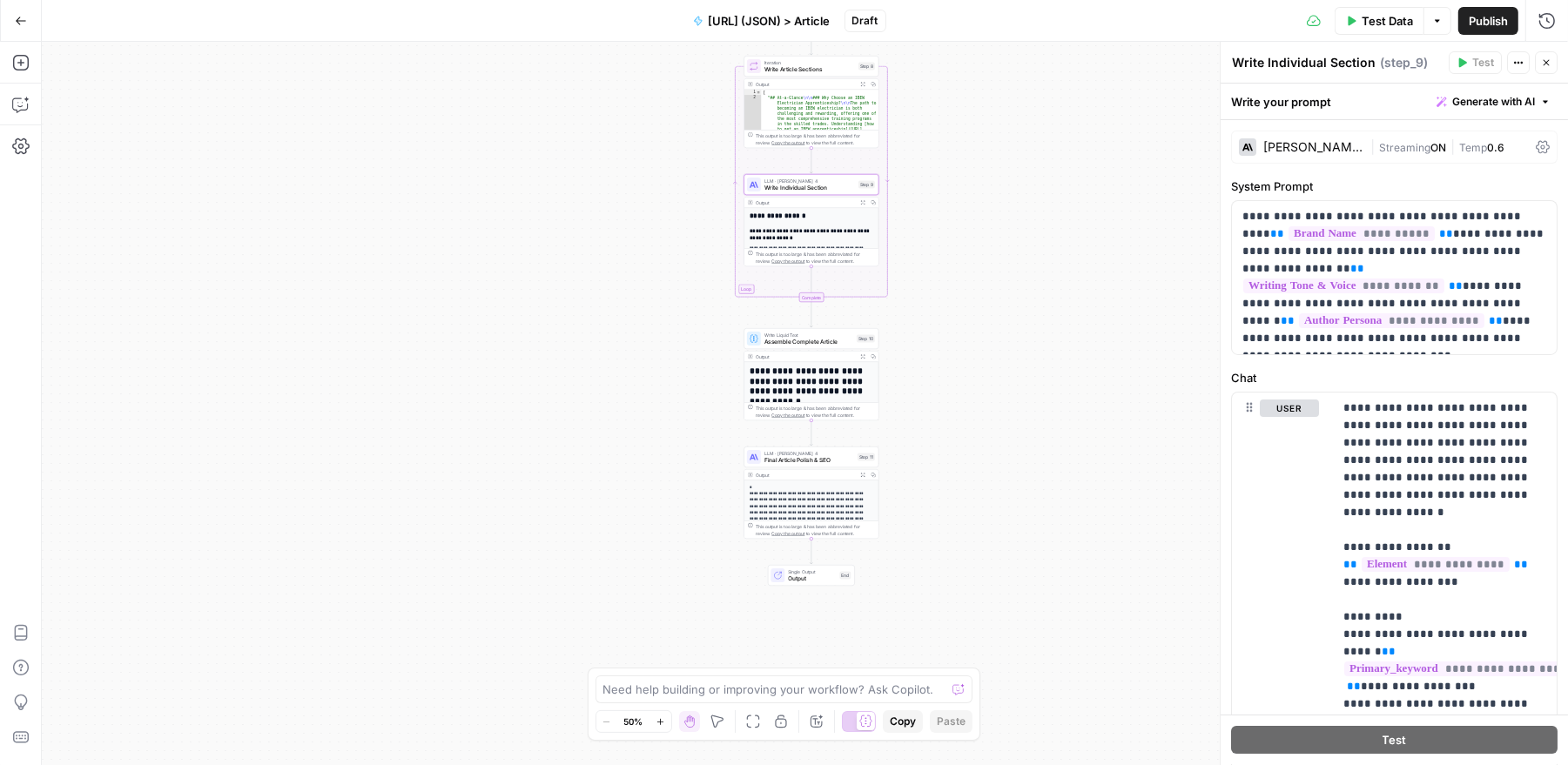
click at [1544, 150] on icon at bounding box center [1542, 146] width 14 height 14
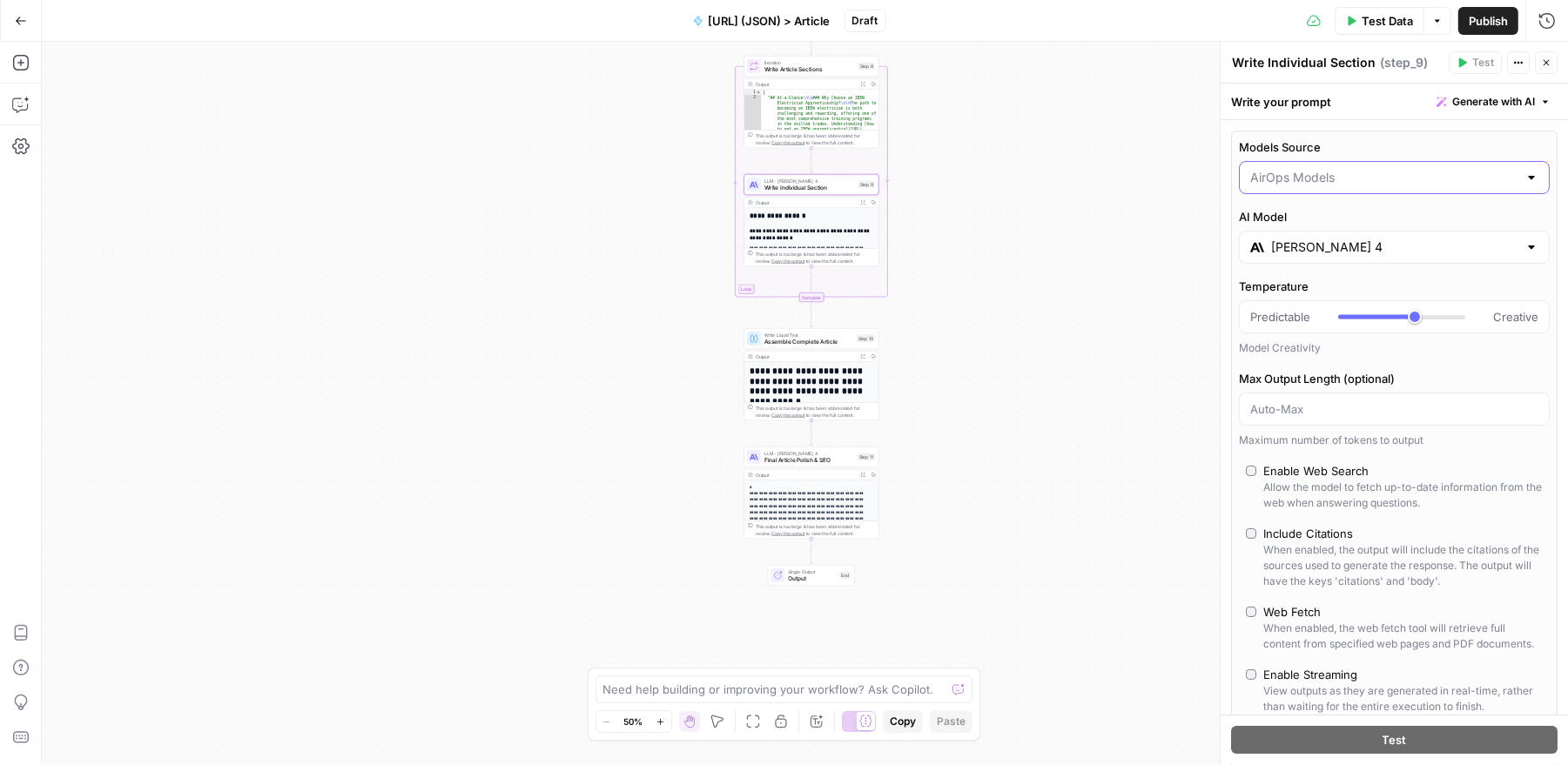
click at [1495, 183] on input "Models Source" at bounding box center [1384, 177] width 268 height 17
click at [1467, 240] on span "My Models" at bounding box center [1390, 244] width 275 height 17
type input "My Models"
click at [1548, 62] on icon "button" at bounding box center [1546, 63] width 11 height 11
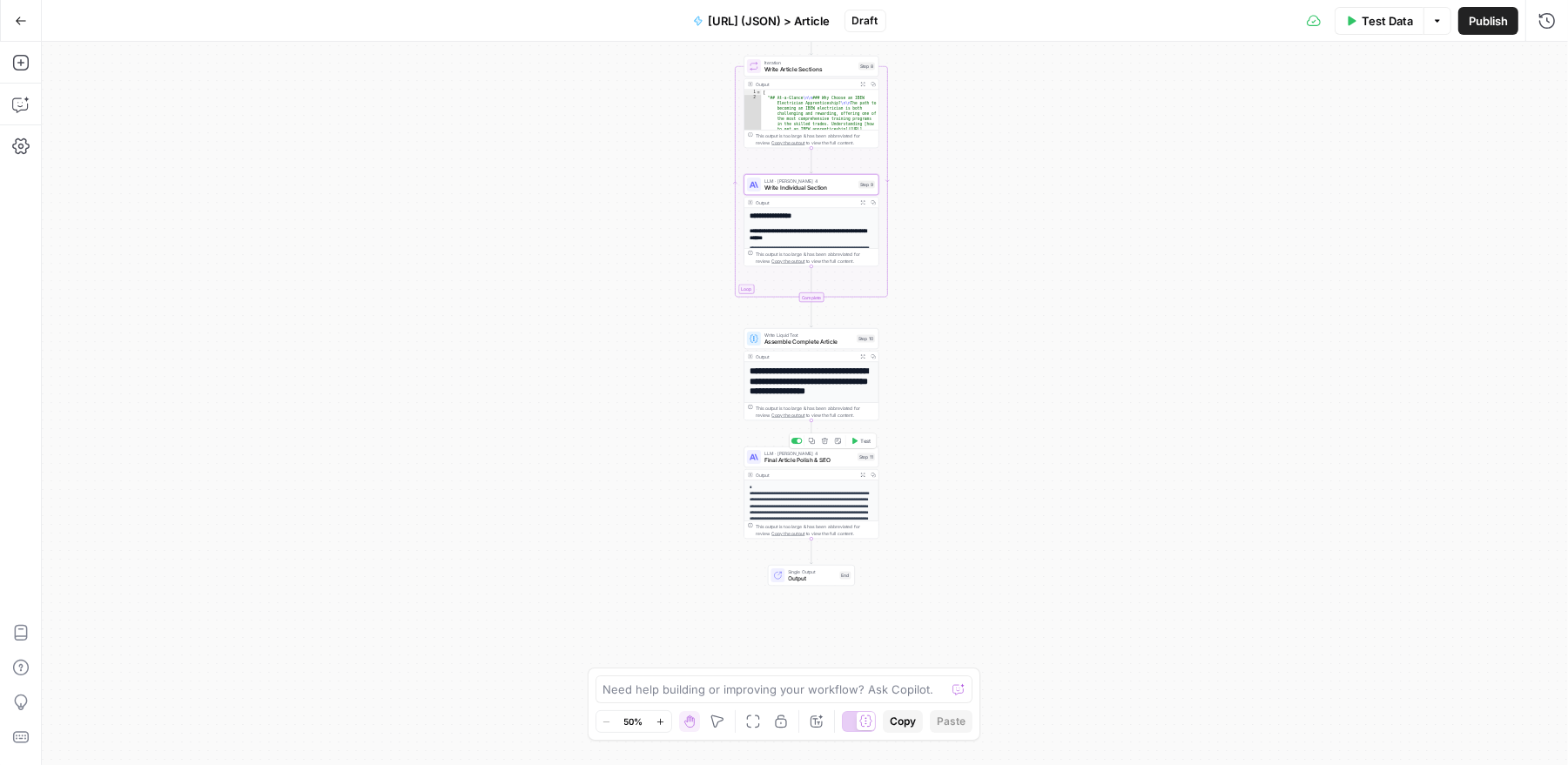
click at [815, 465] on div "LLM · Claude Sonnet 4 Final Article Polish & SEO Step 11 Copy step Delete step …" at bounding box center [811, 456] width 135 height 21
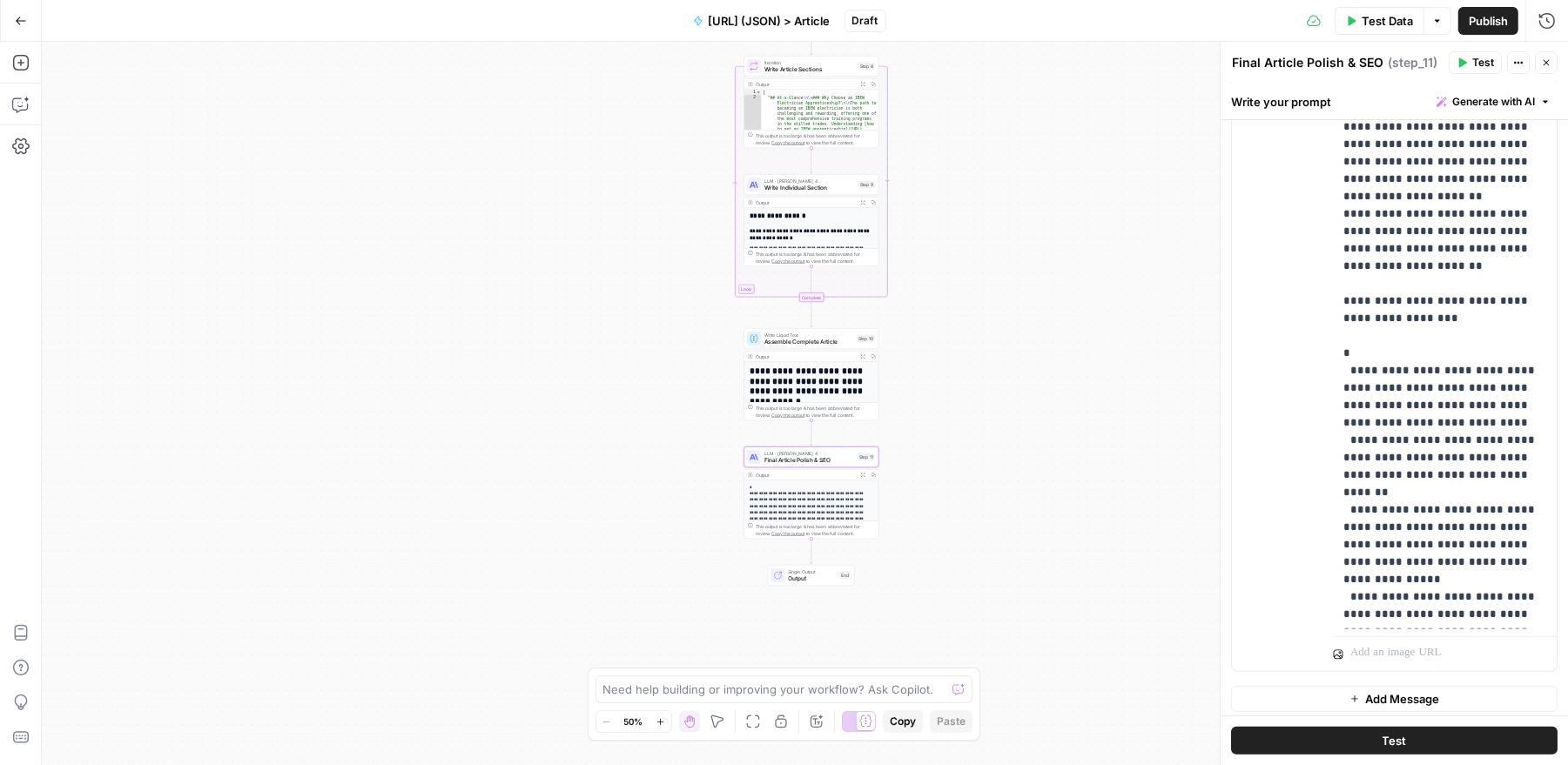
scroll to position [476, 0]
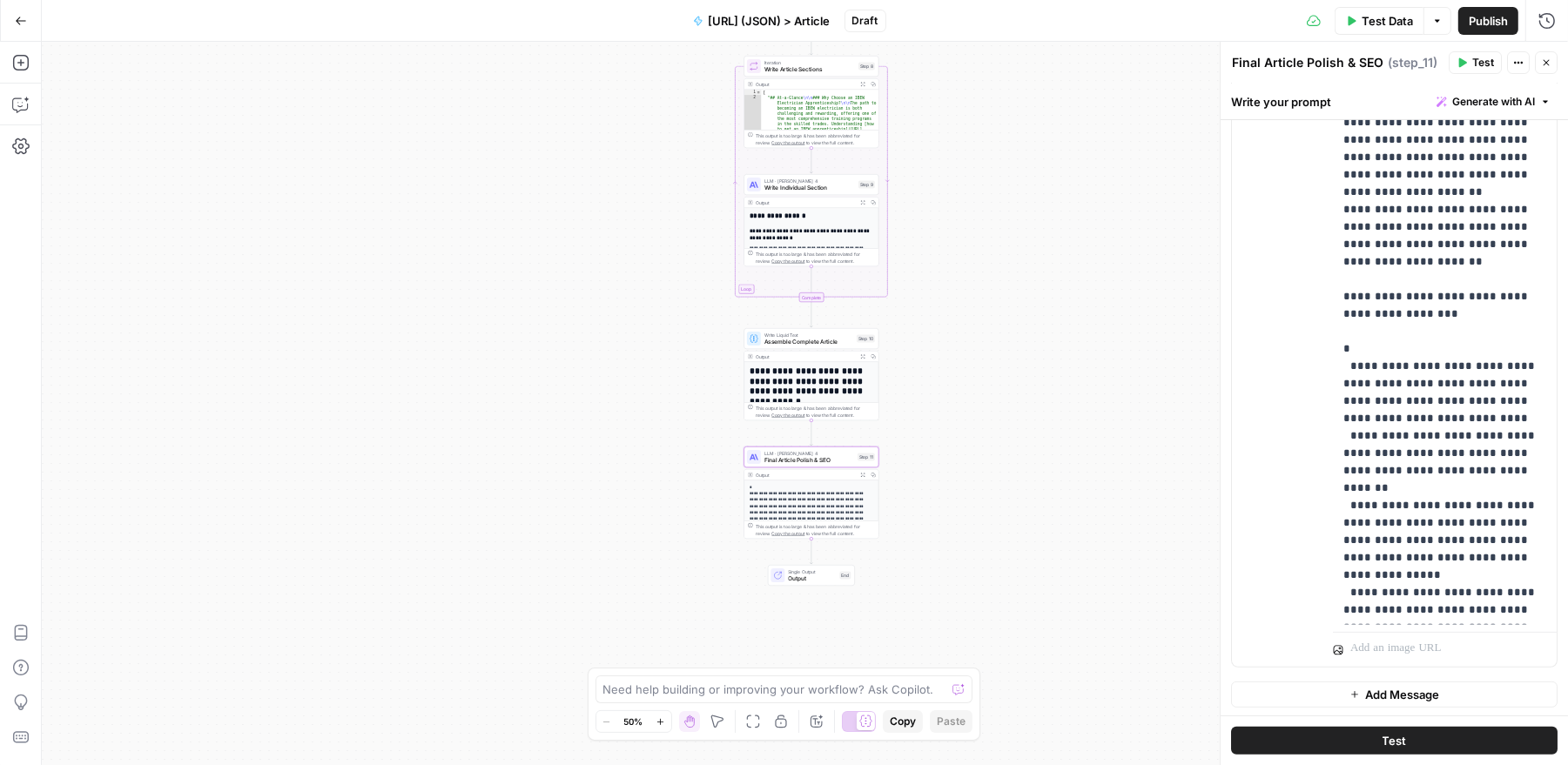
click at [817, 505] on p "**********" at bounding box center [811, 532] width 123 height 96
click at [825, 247] on p "**********" at bounding box center [811, 264] width 123 height 38
click at [1548, 69] on button "Close" at bounding box center [1545, 63] width 23 height 23
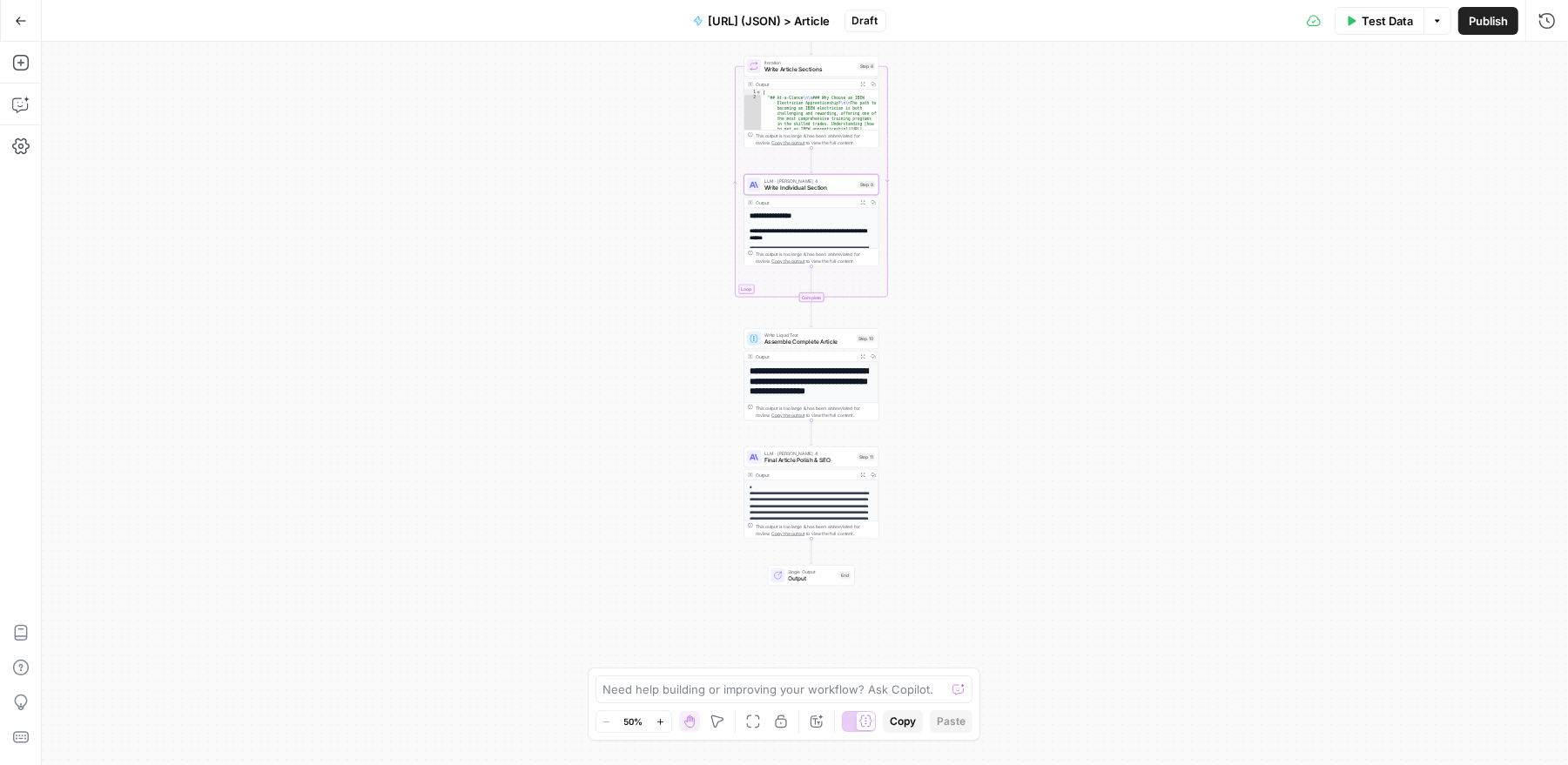
click at [790, 496] on p "**********" at bounding box center [811, 532] width 123 height 96
click at [817, 336] on span "Write Liquid Text" at bounding box center [808, 336] width 89 height 7
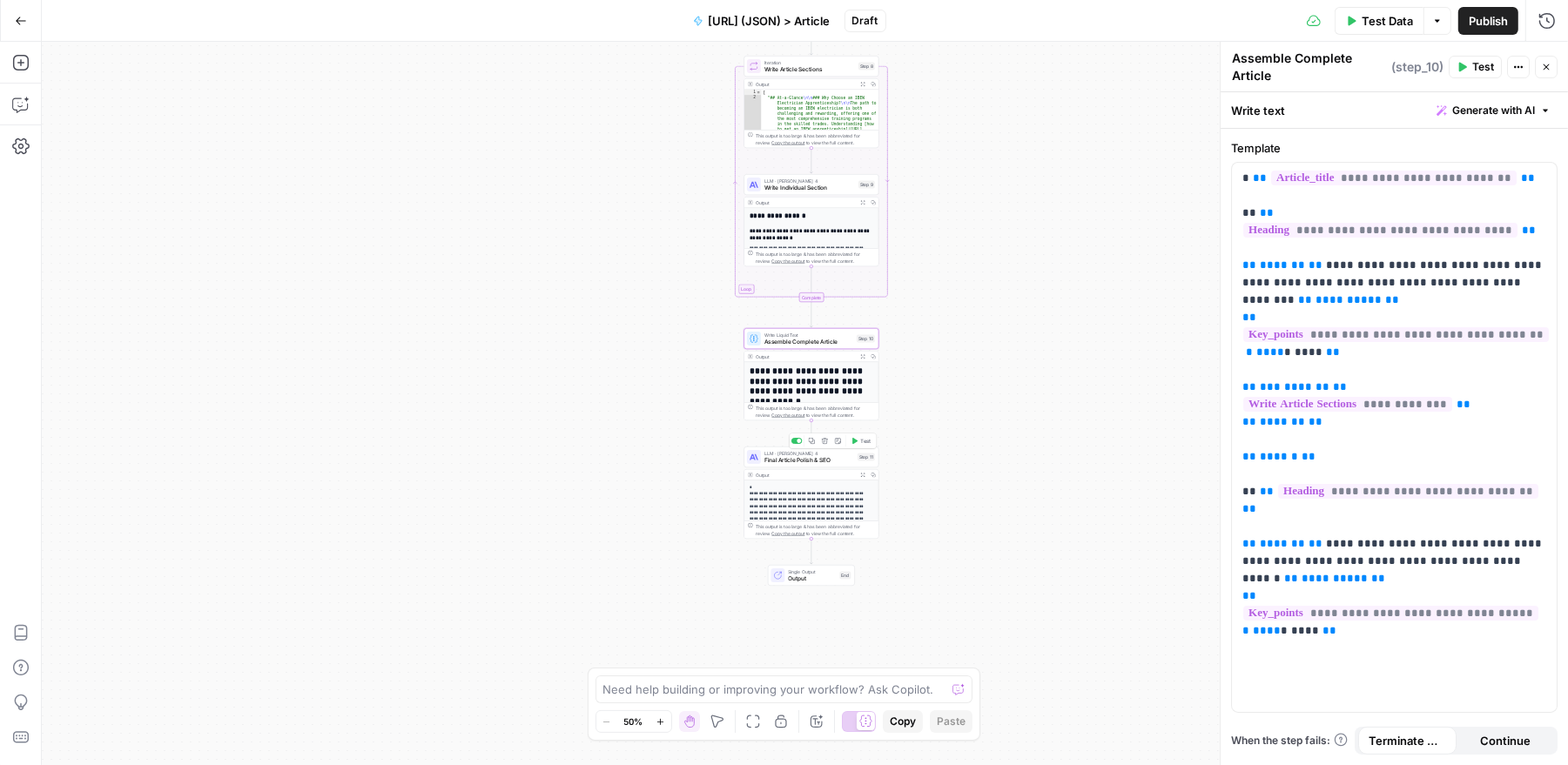
click at [809, 461] on span "Final Article Polish & SEO" at bounding box center [808, 461] width 90 height 9
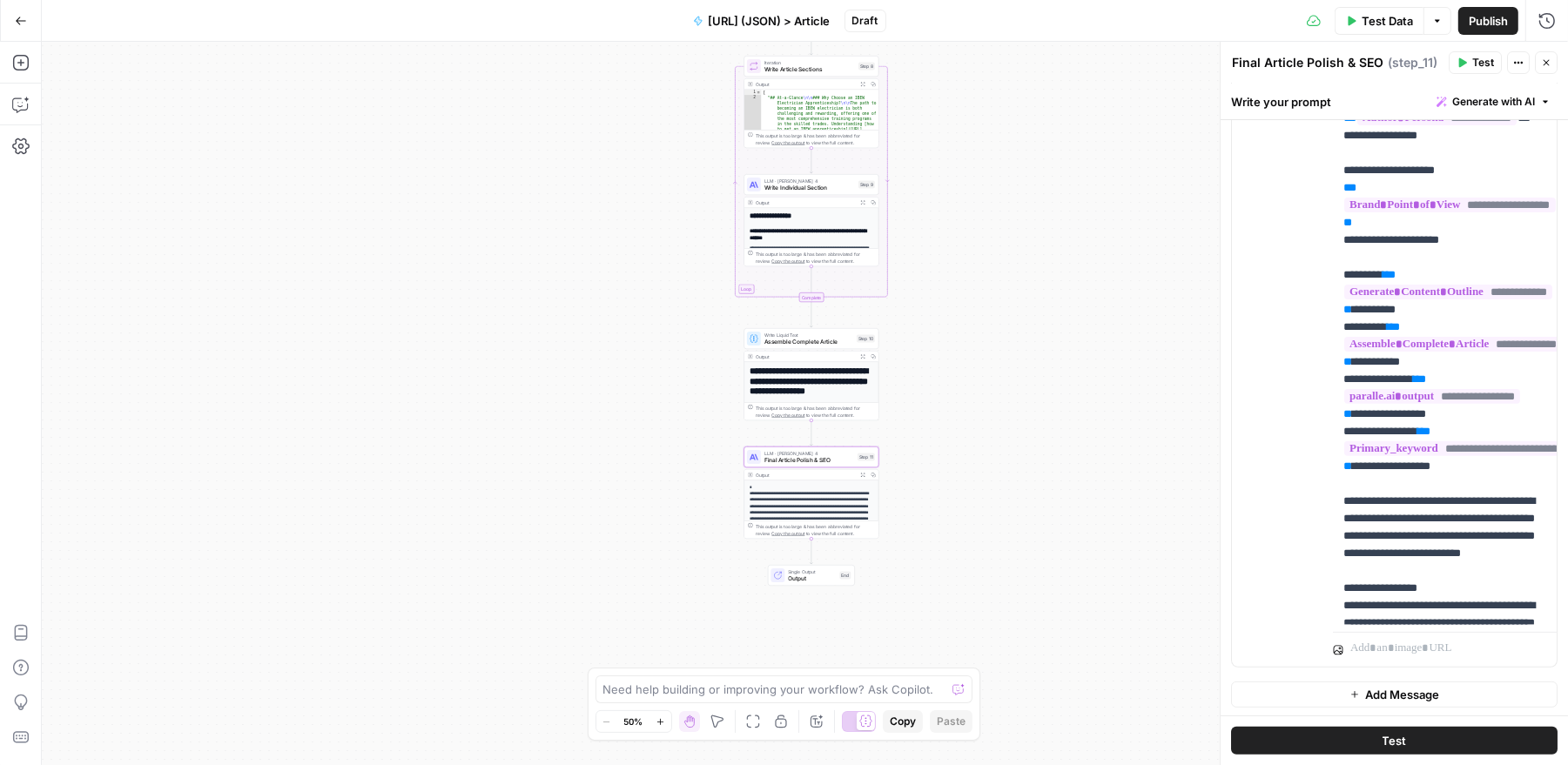
scroll to position [0, 0]
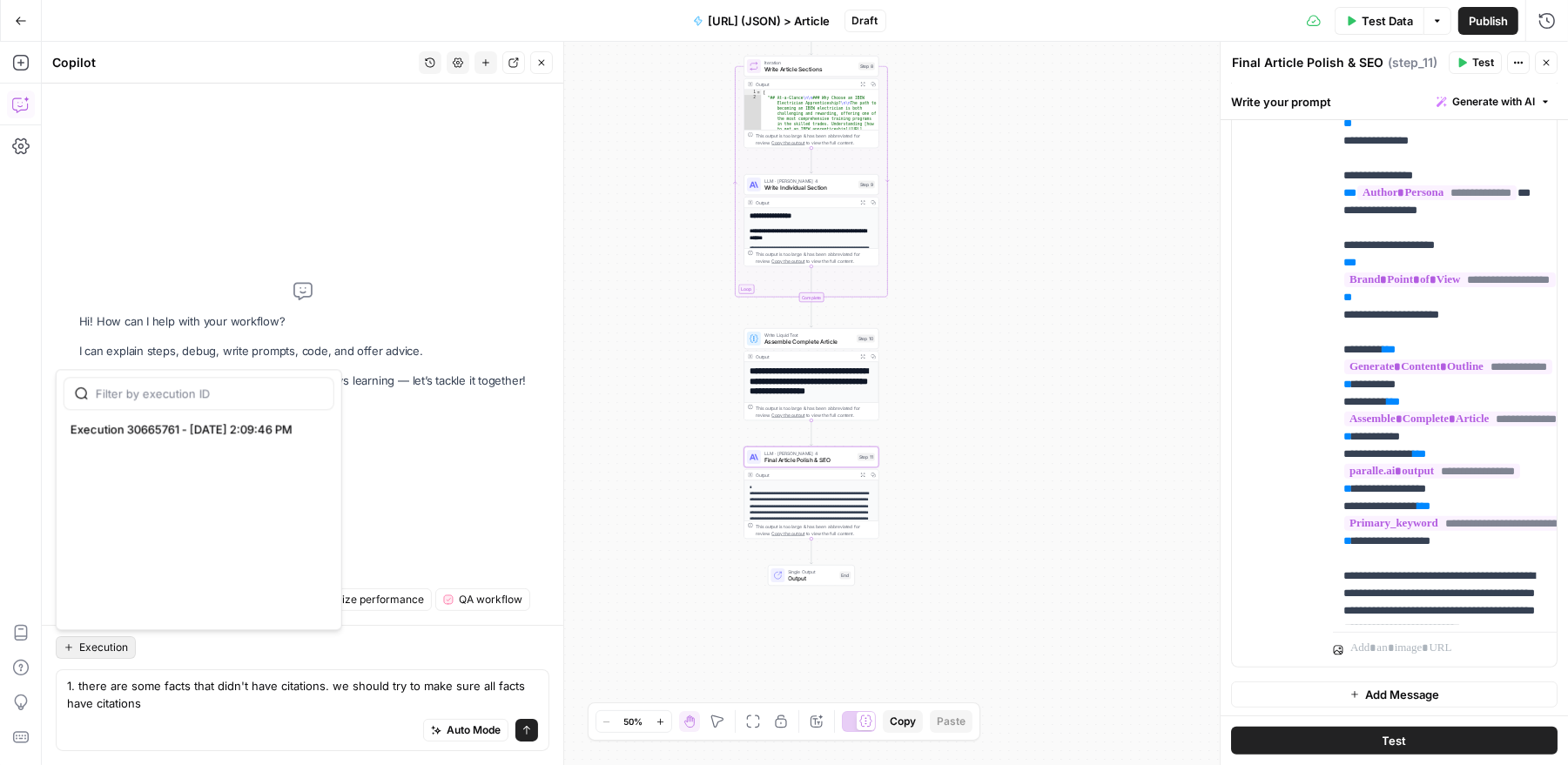
click at [98, 643] on span "Execution" at bounding box center [103, 647] width 49 height 15
click at [161, 428] on span "Execution 30665761 - 10/3/2025, 2:09:46 PM" at bounding box center [195, 428] width 250 height 17
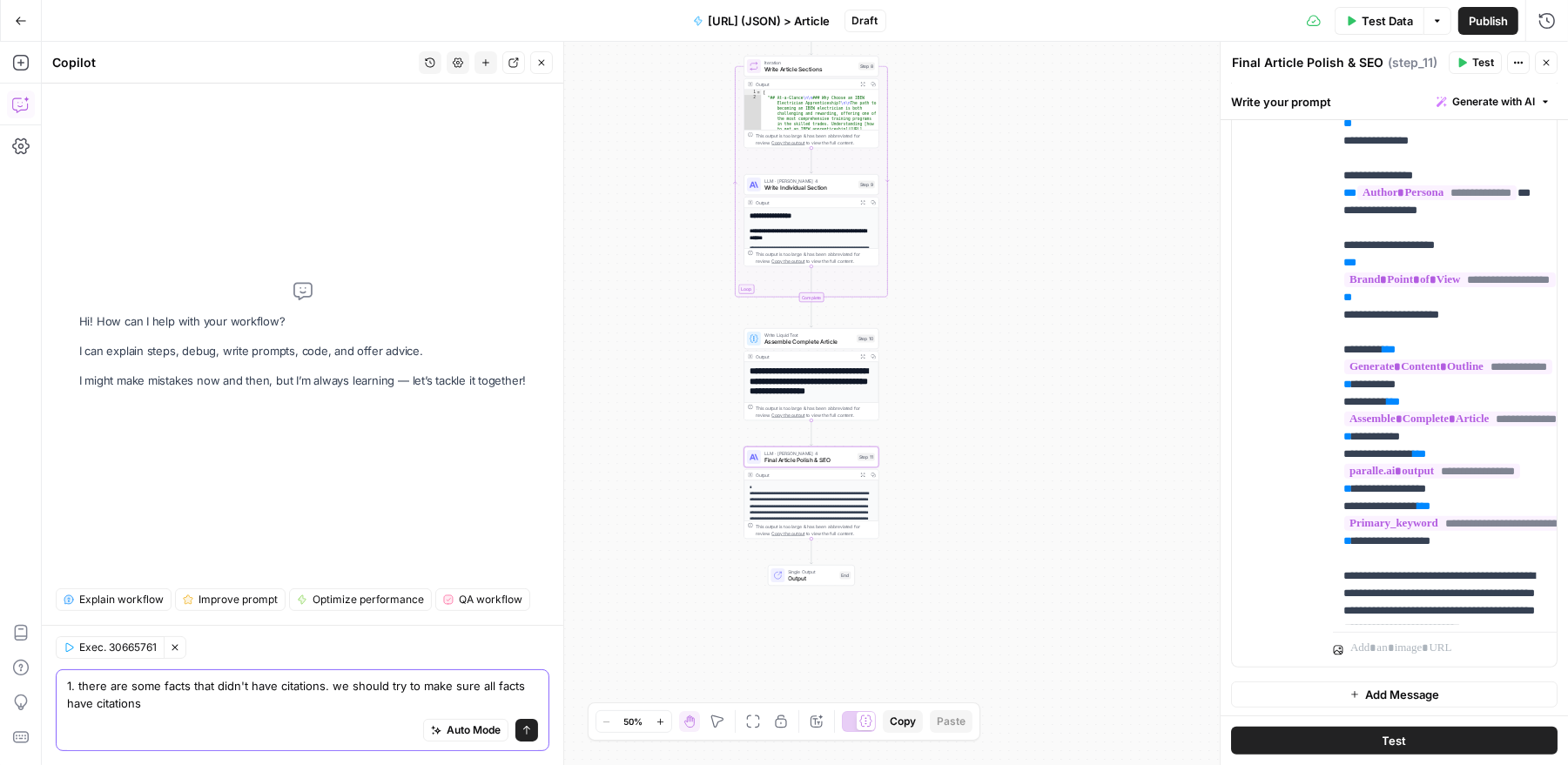
click at [230, 707] on textarea "1. there are some facts that didn't have citations. we should try to make sure …" at bounding box center [302, 694] width 471 height 34
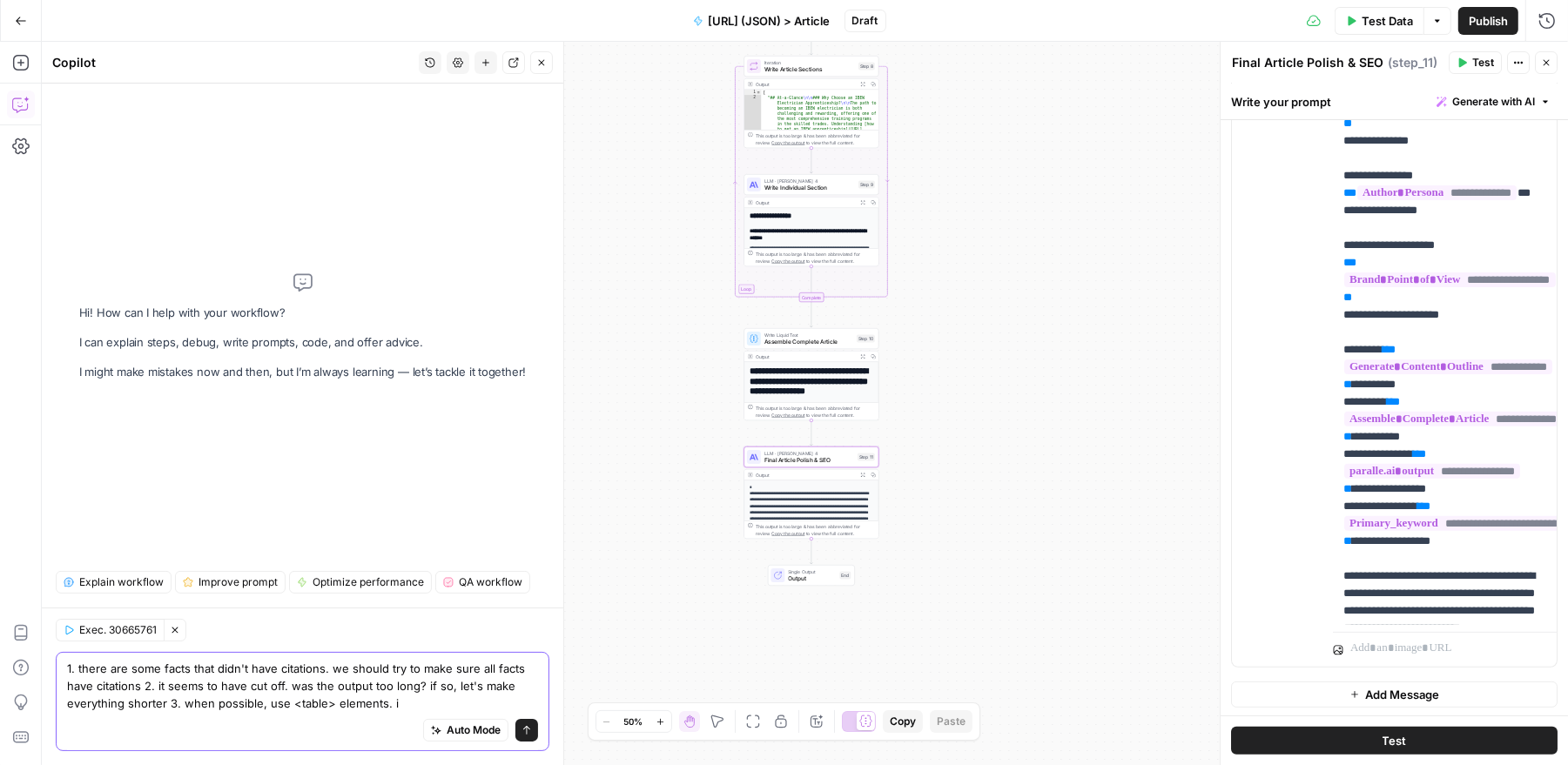
type textarea "1. there are some facts that didn't have citations. we should try to make sure …"
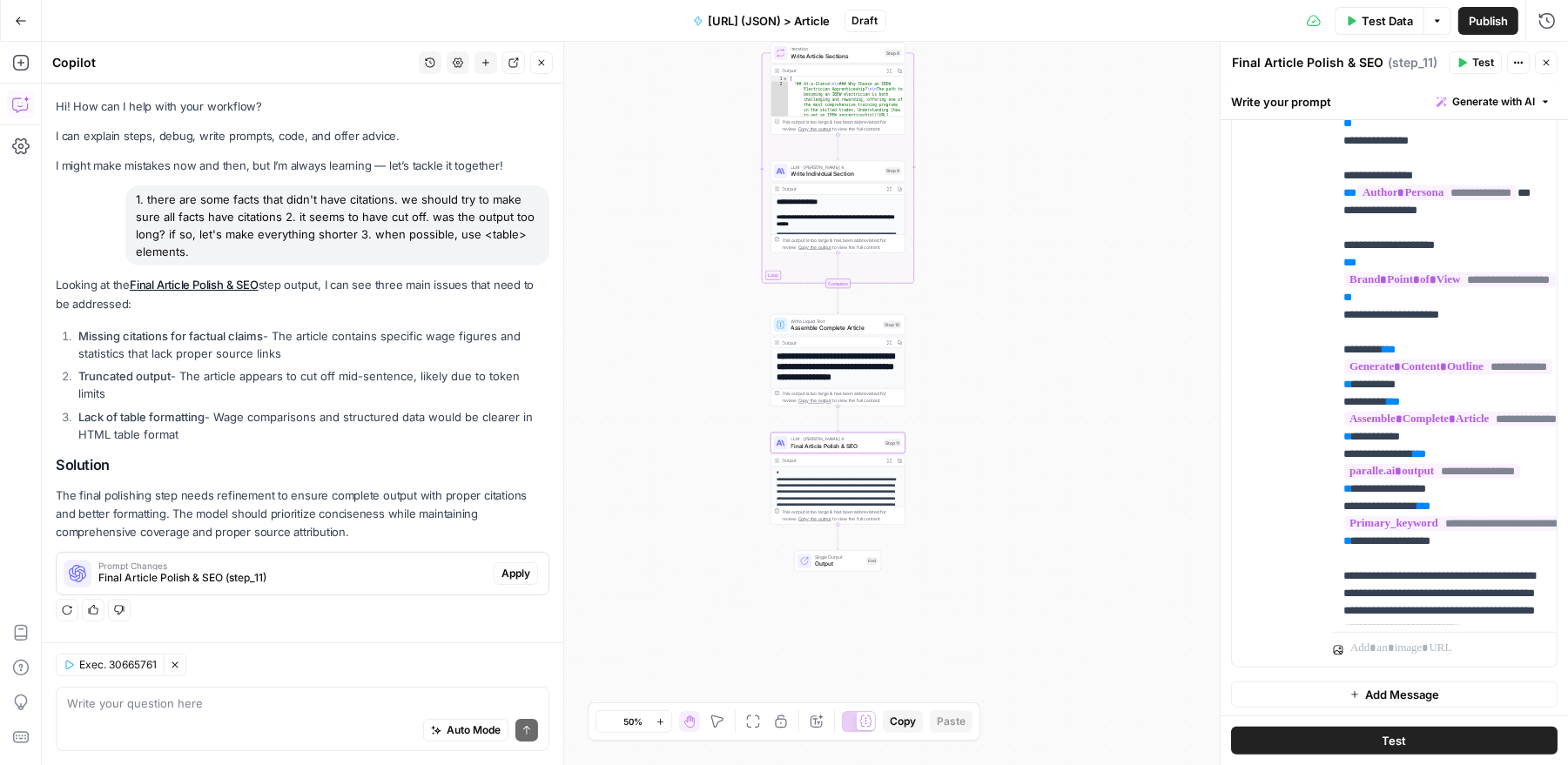
click at [338, 567] on span "Prompt Changes" at bounding box center [292, 566] width 388 height 9
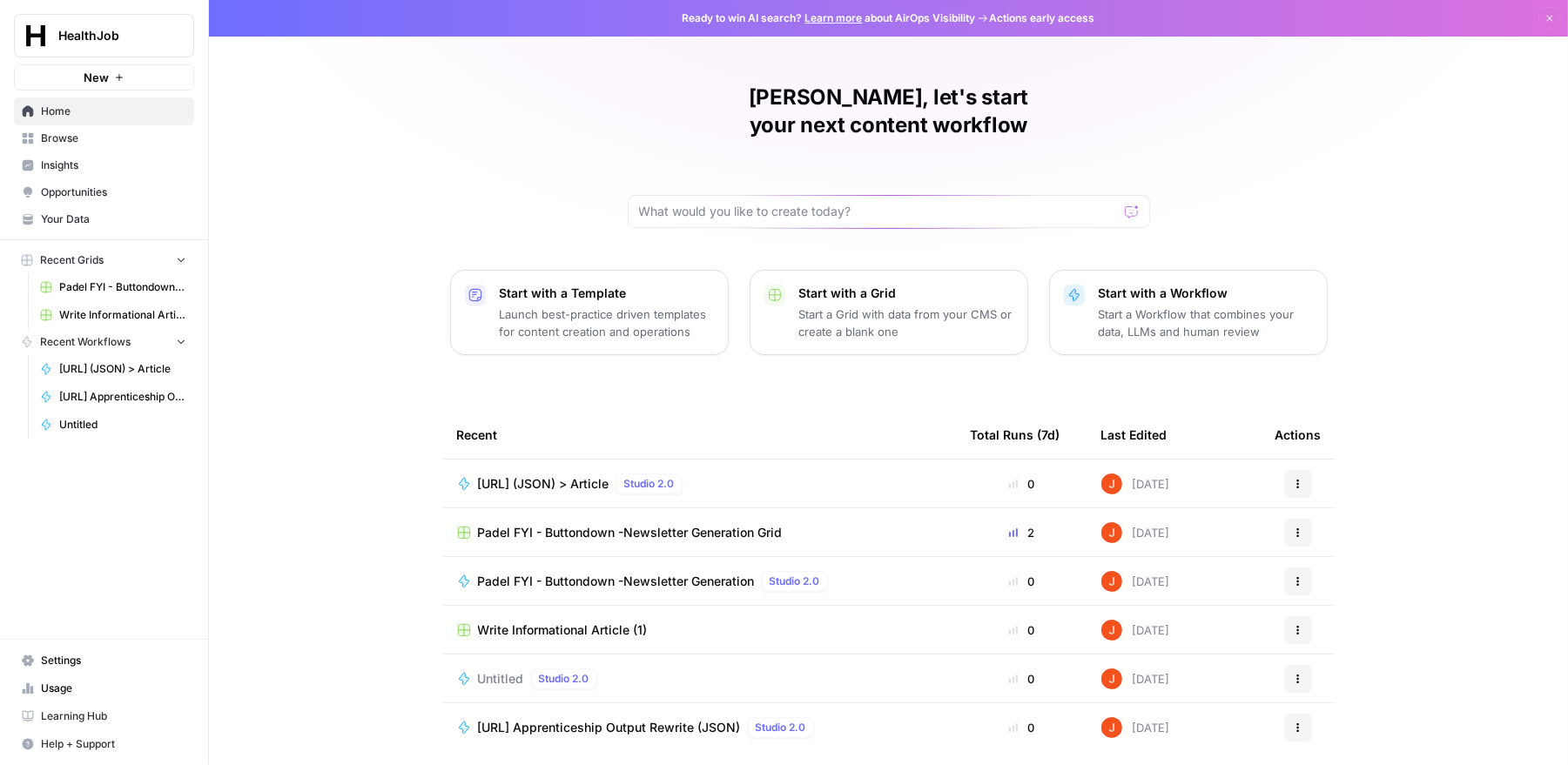
click at [523, 476] on span "[URL] (JSON) > Article" at bounding box center [544, 484] width 132 height 17
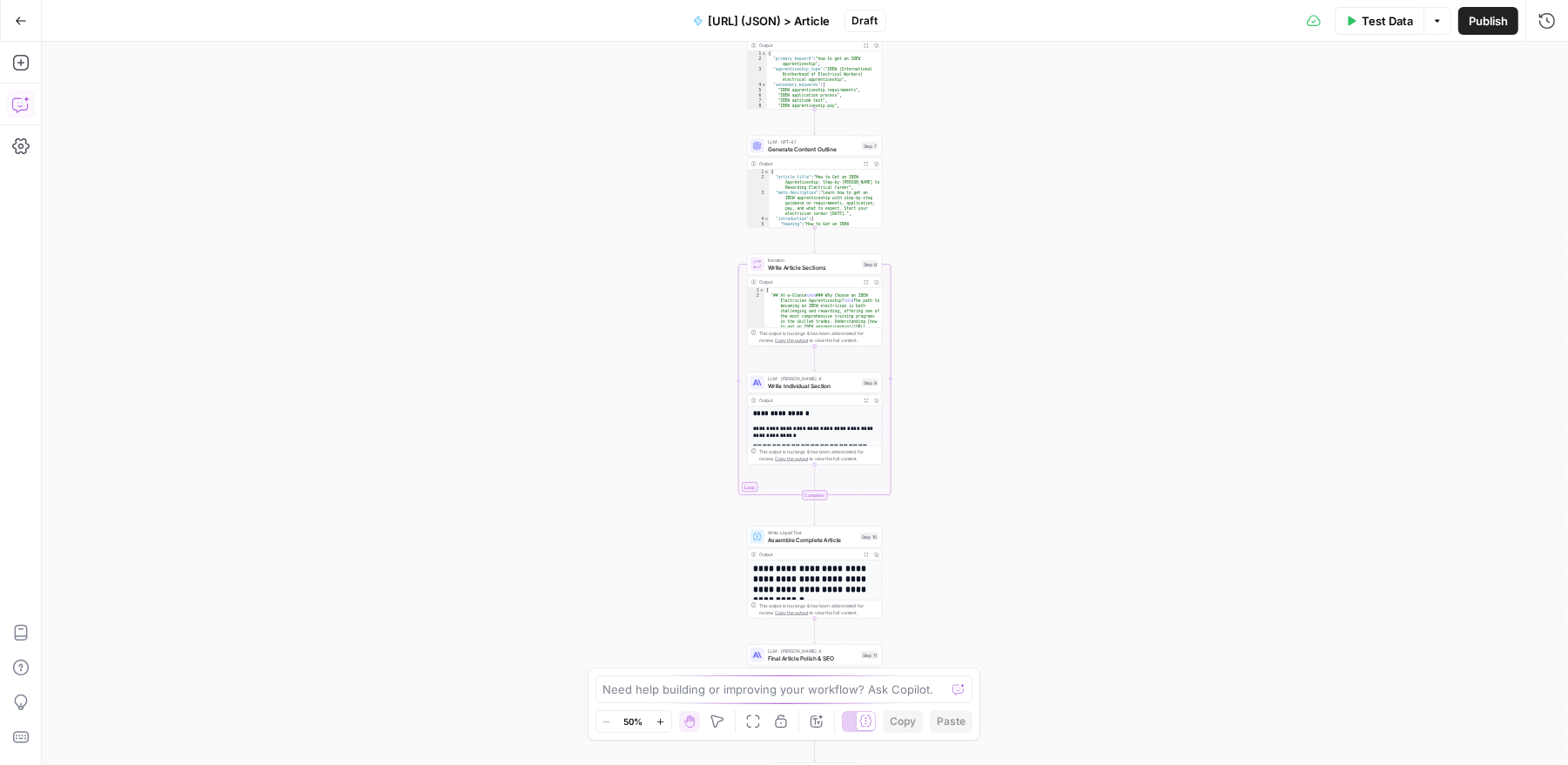
click at [15, 99] on icon "button" at bounding box center [20, 104] width 17 height 17
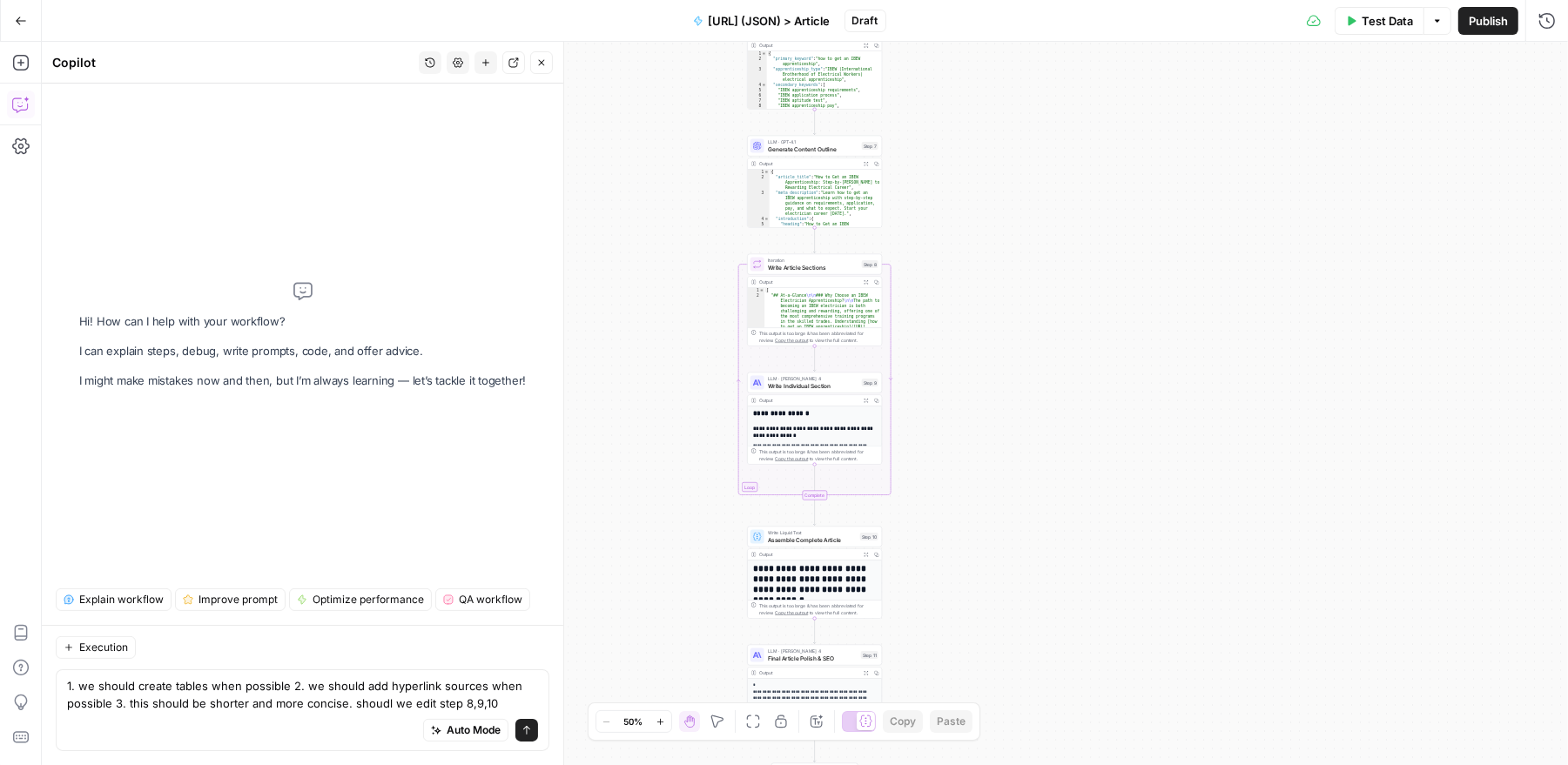
click at [384, 698] on textarea "1. we should create tables when possible 2. we should add hyperlink sources whe…" at bounding box center [302, 694] width 471 height 34
click at [504, 703] on textarea "1. we should create tables when possible 2. we should add hyperlink sources whe…" at bounding box center [302, 694] width 471 height 34
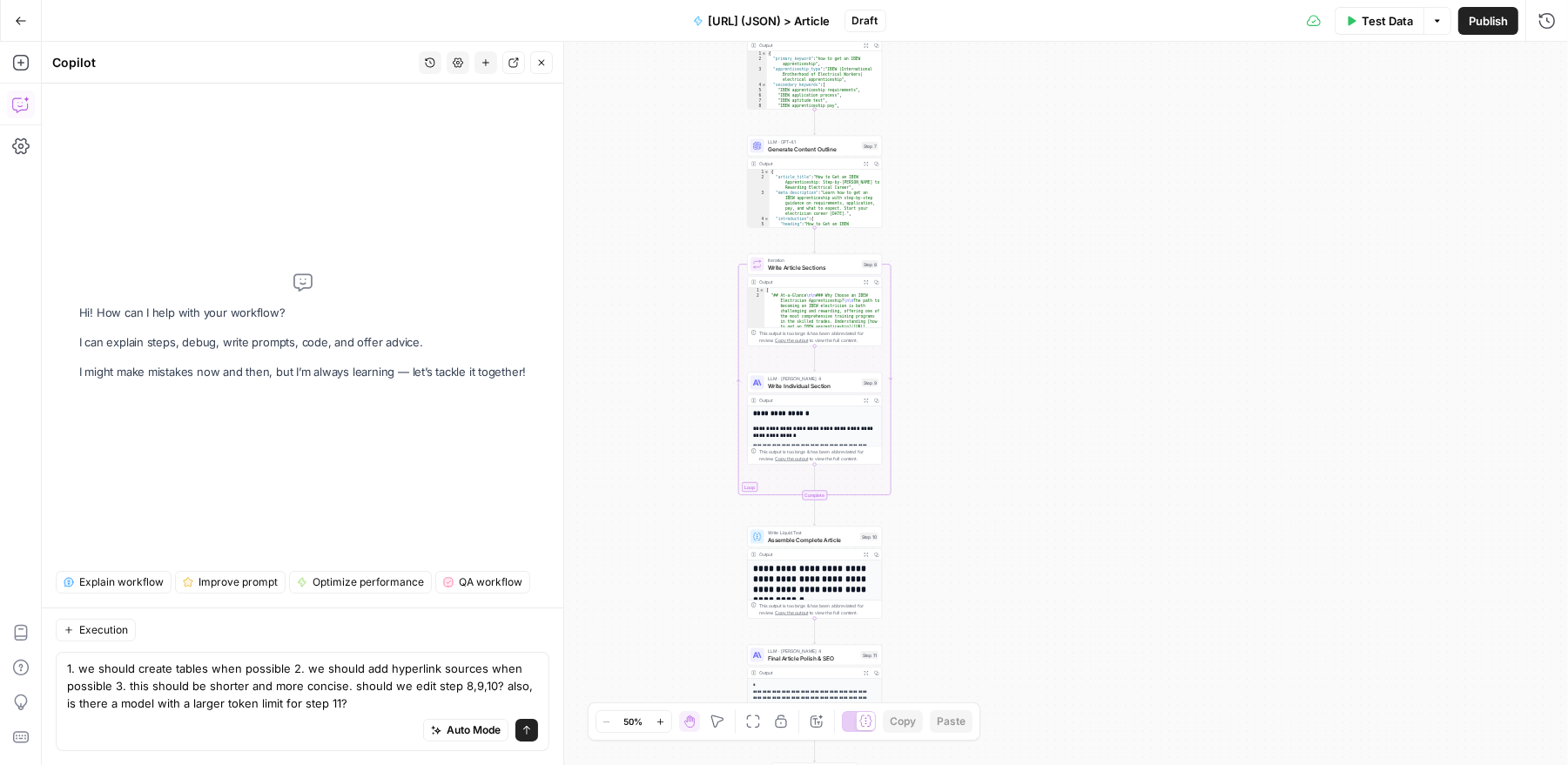
type textarea "1. we should create tables when possible 2. we should add hyperlink sources whe…"
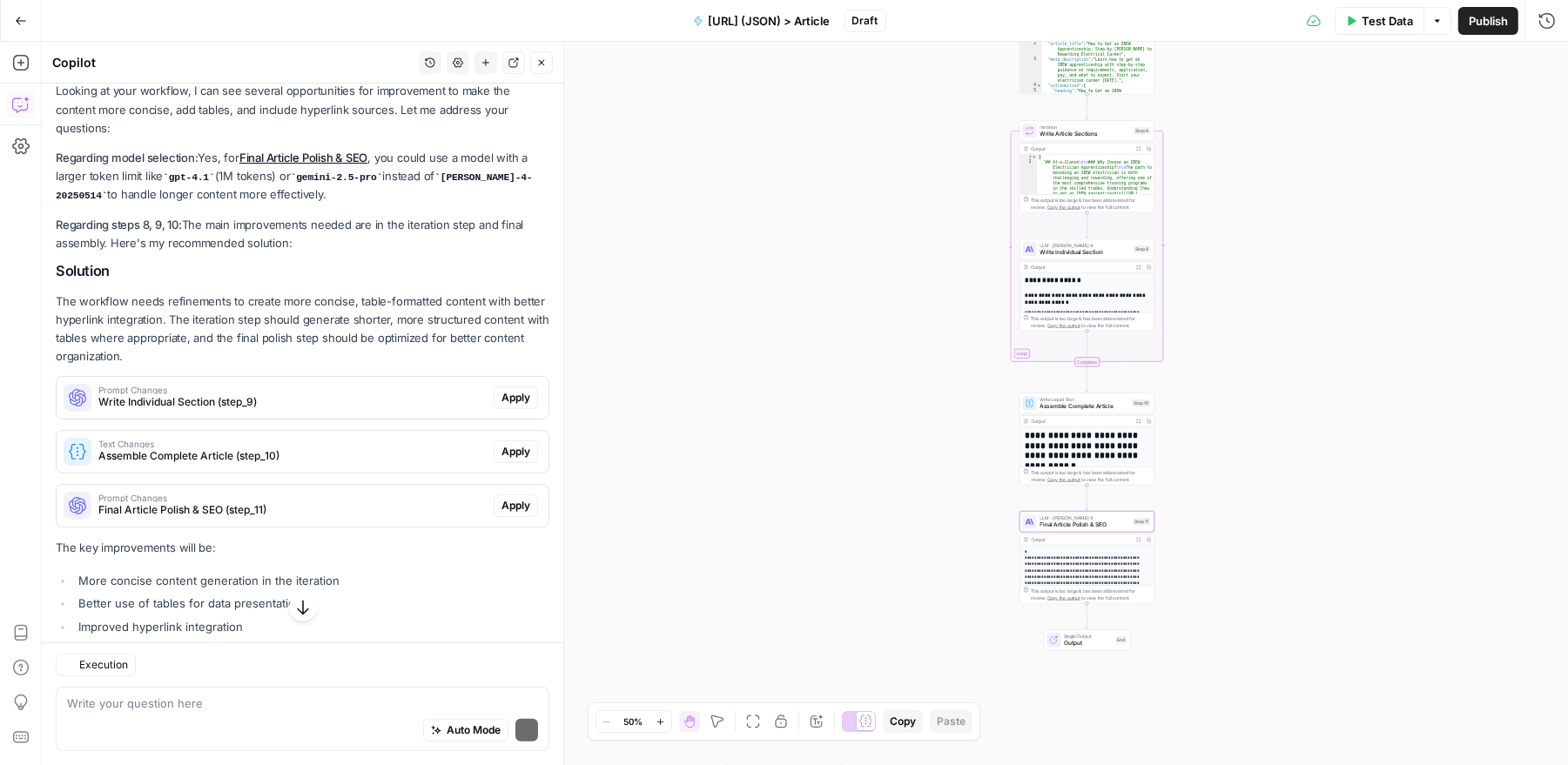
scroll to position [258, 0]
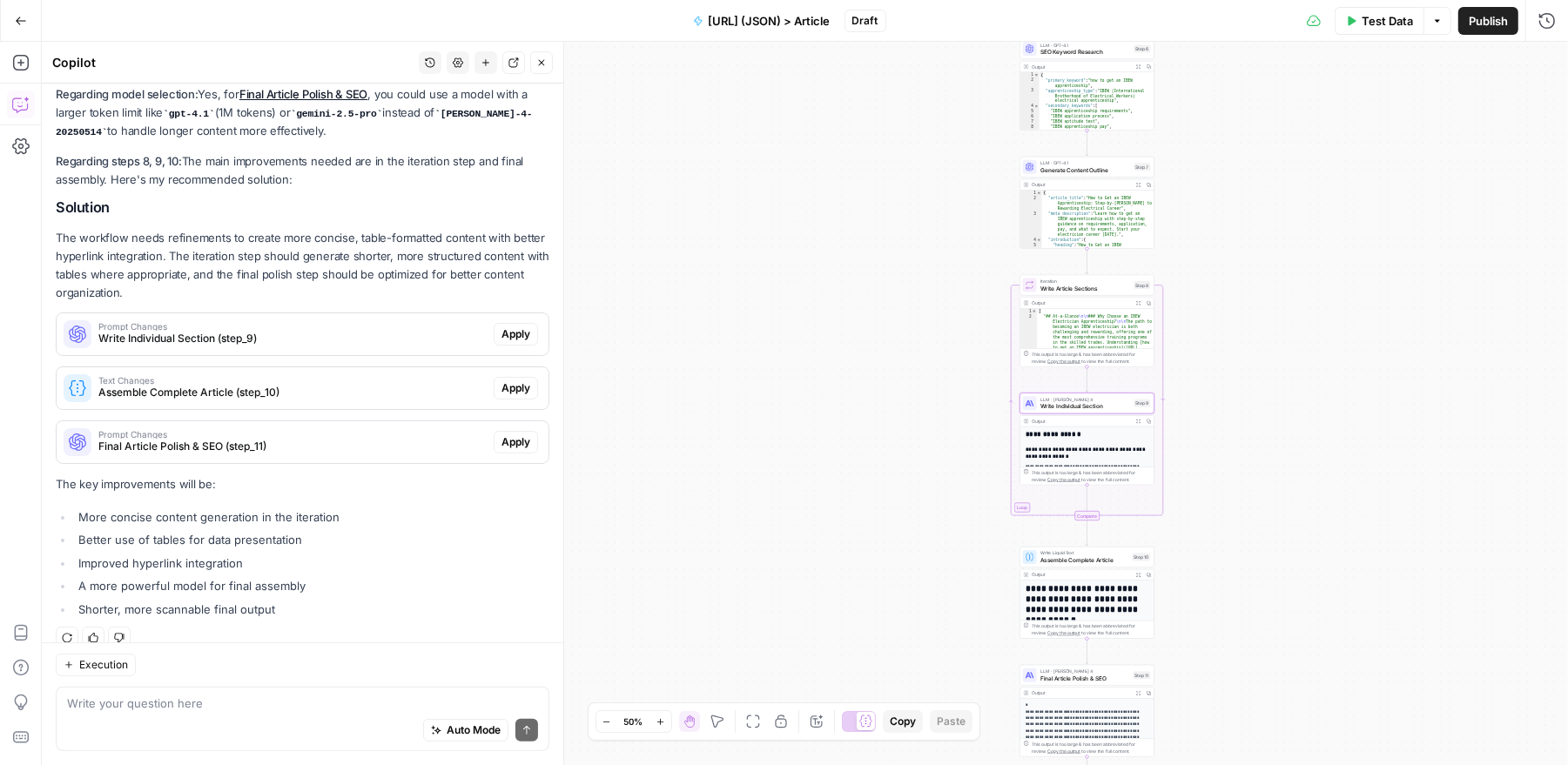
click at [372, 331] on span "Write Individual Section (step_9)" at bounding box center [292, 338] width 388 height 15
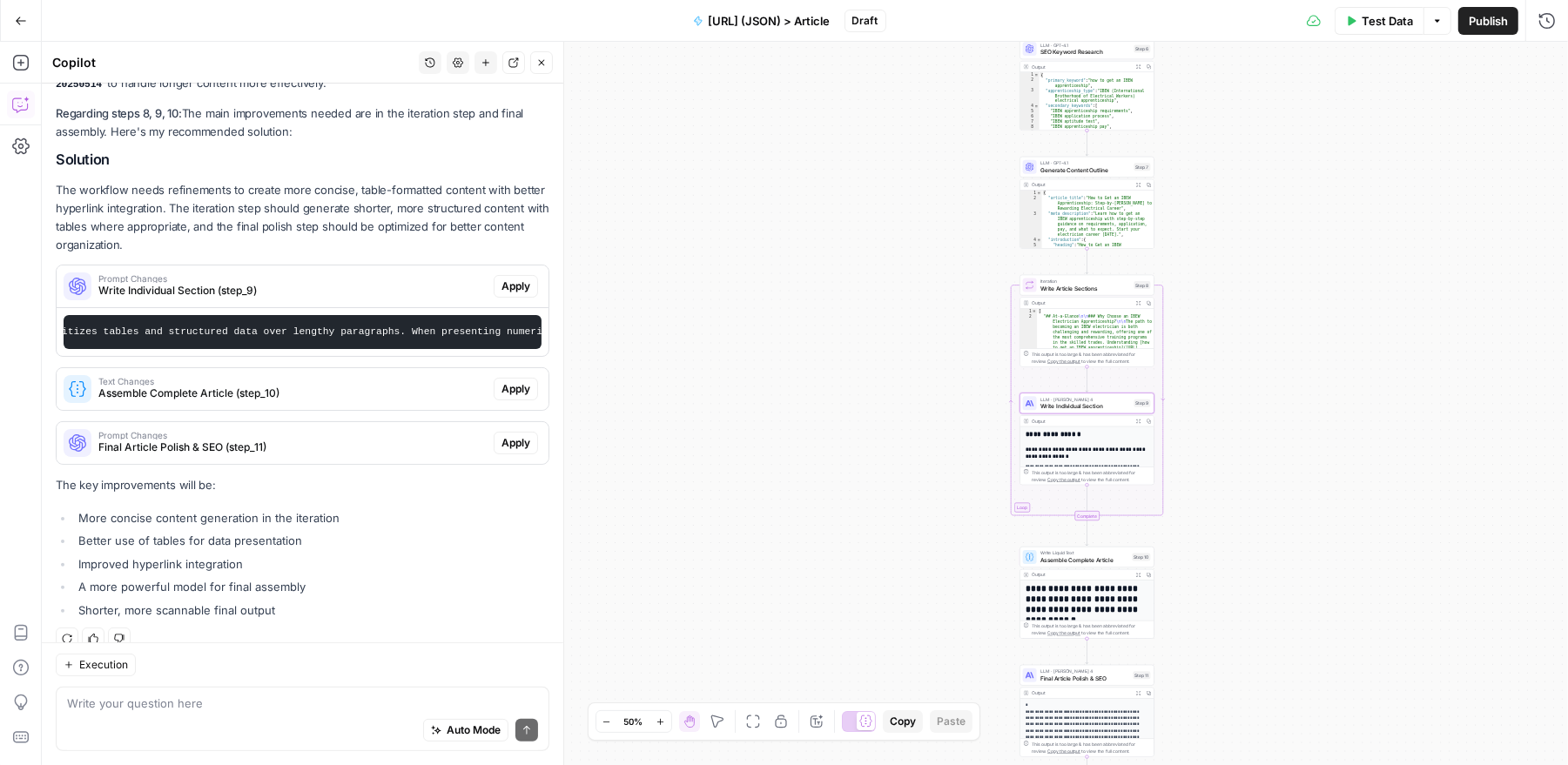
scroll to position [0, 0]
copy div "Prompt Changes Write Individual Section (step_9) Apply"
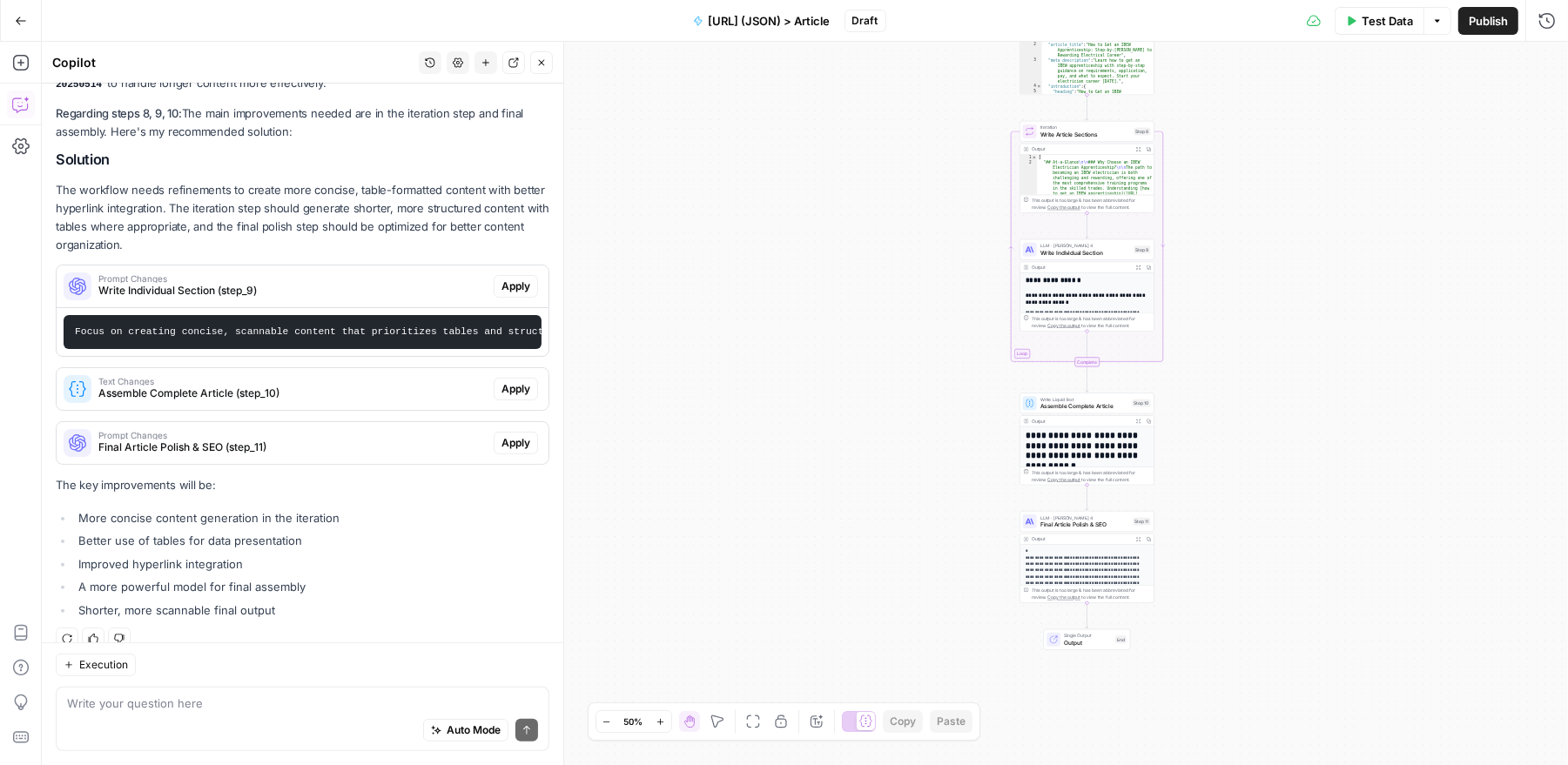
click at [285, 712] on div "Auto Mode Send" at bounding box center [302, 731] width 471 height 38
paste textarea "Focus on creating concise, scannable content that prioritizes tables and struct…"
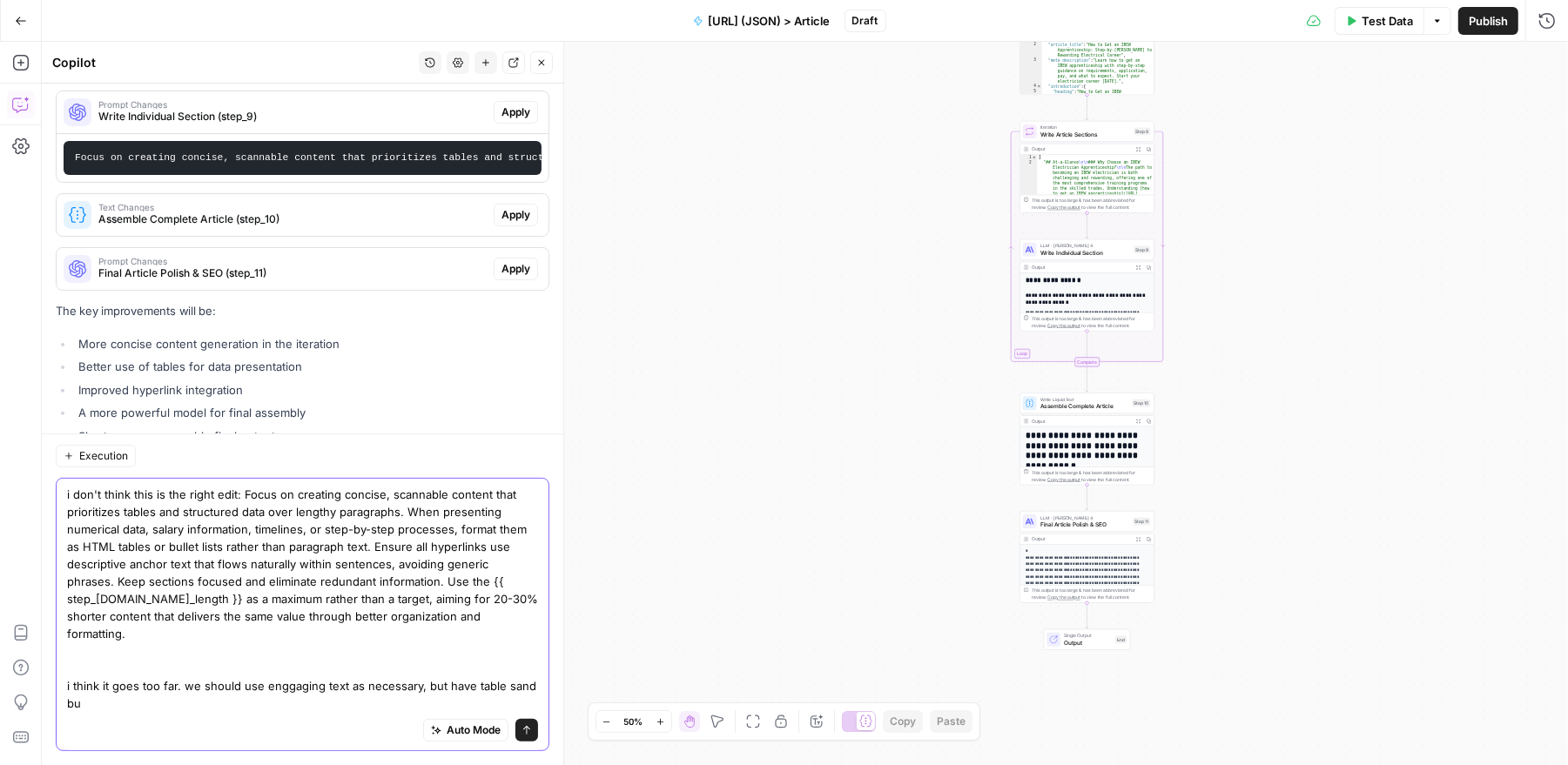
scroll to position [497, 0]
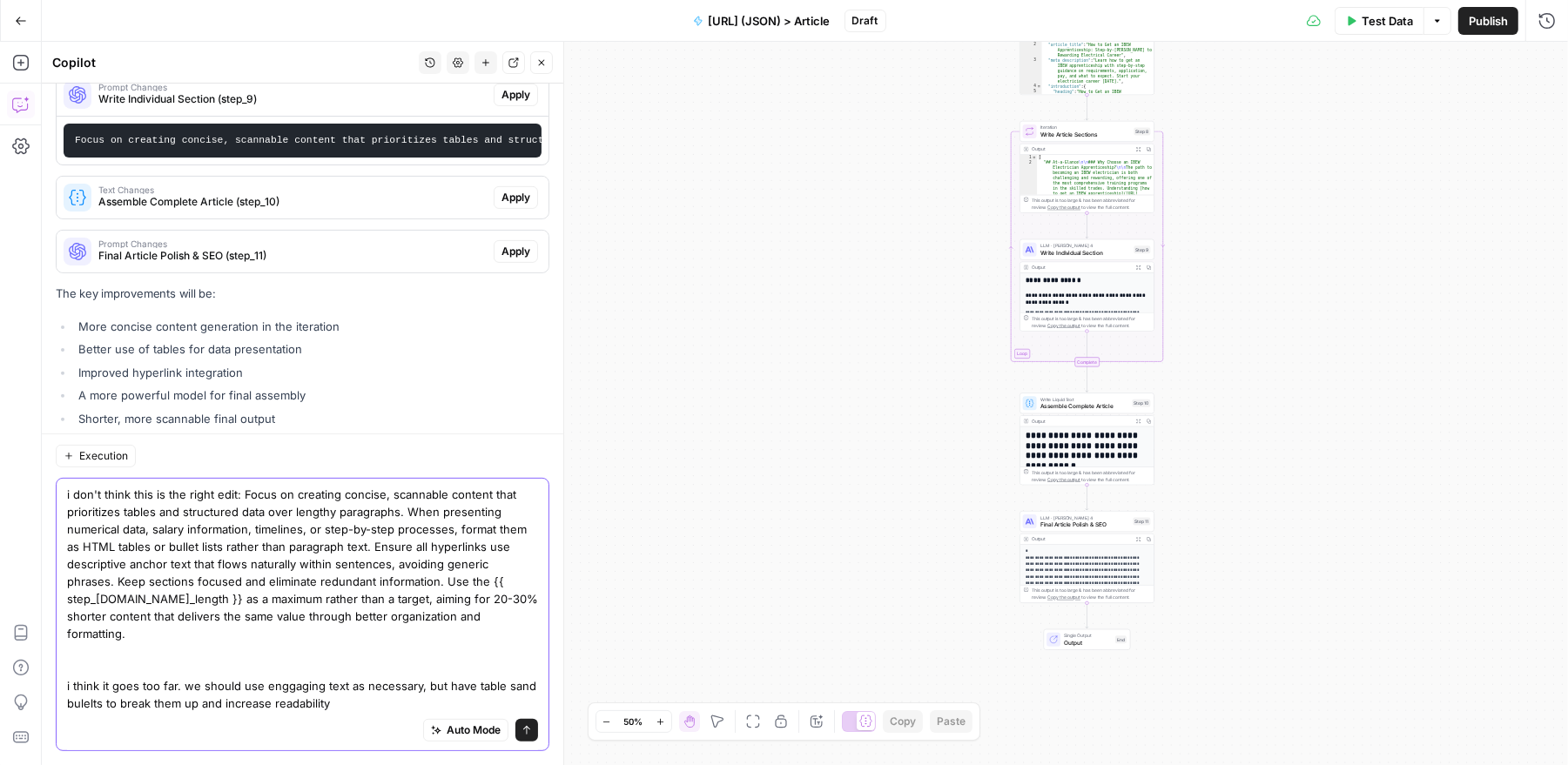
drag, startPoint x: 417, startPoint y: 687, endPoint x: 466, endPoint y: 689, distance: 49.0
click at [417, 687] on textarea "i don't think this is the right edit: Focus on creating concise, scannable cont…" at bounding box center [302, 598] width 471 height 226
type textarea "i don't think this is the right edit: Focus on creating concise, scannable cont…"
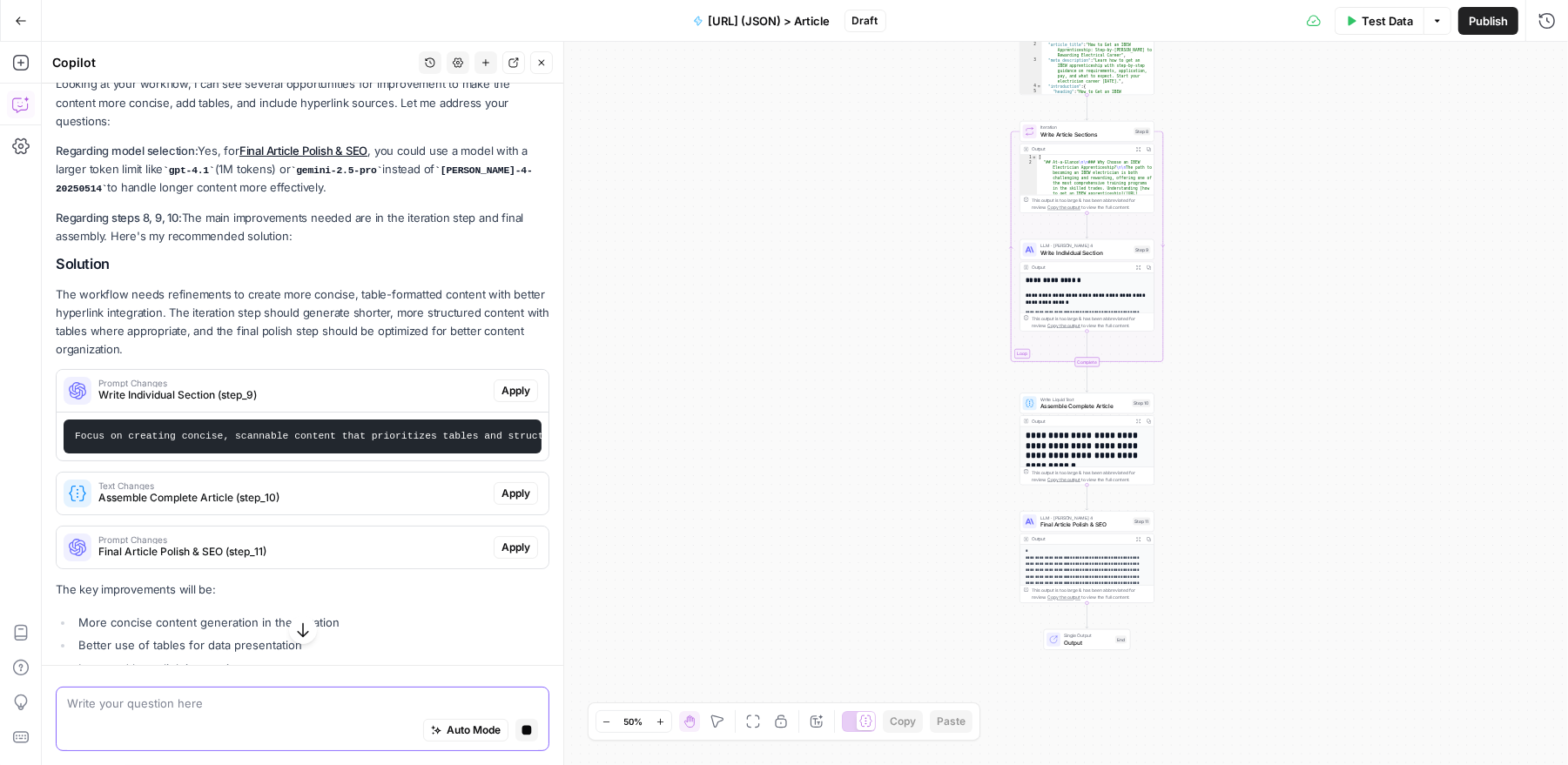
scroll to position [231, 0]
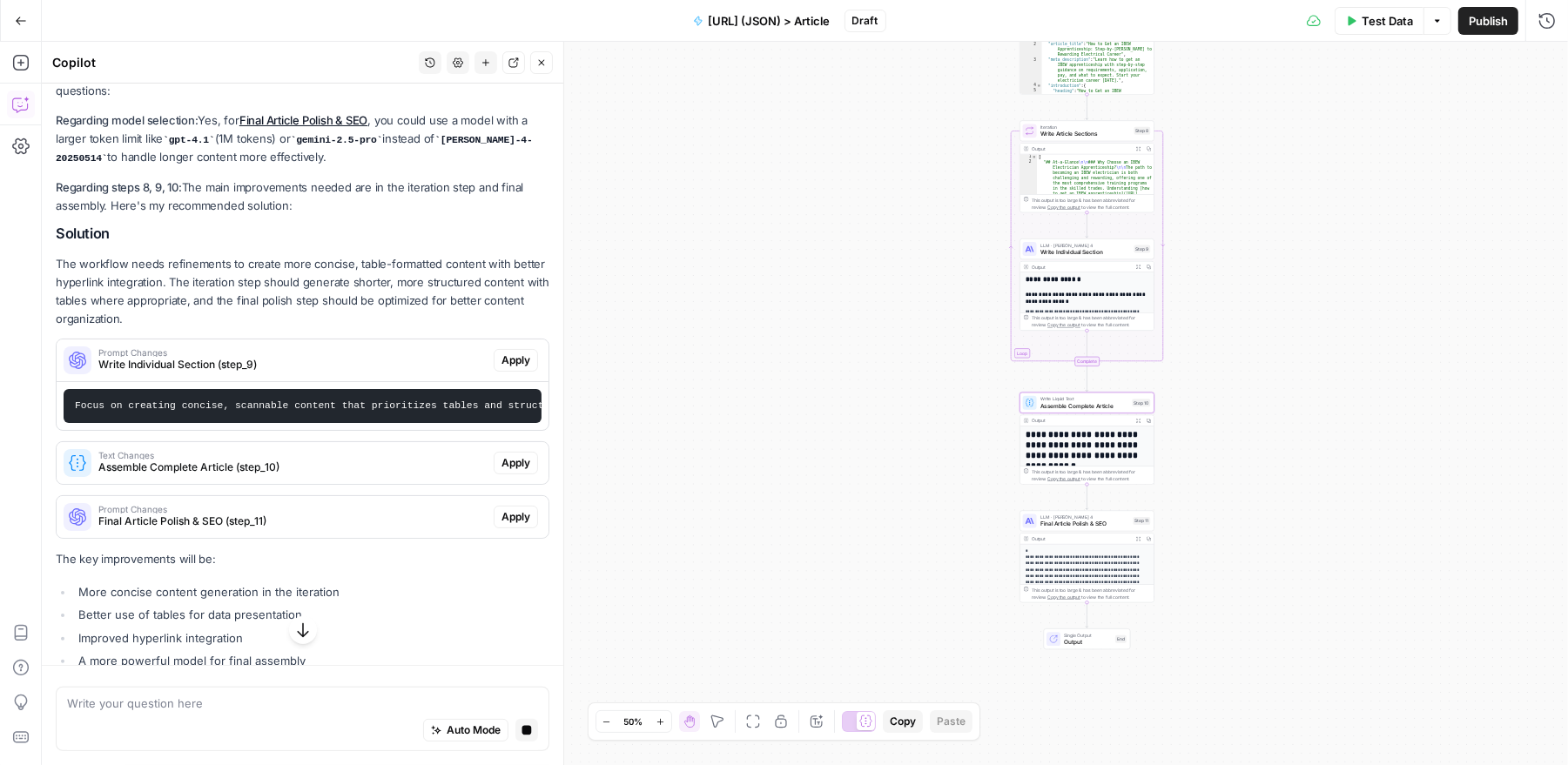
click at [340, 460] on span "Assemble Complete Article (step_10)" at bounding box center [292, 467] width 388 height 15
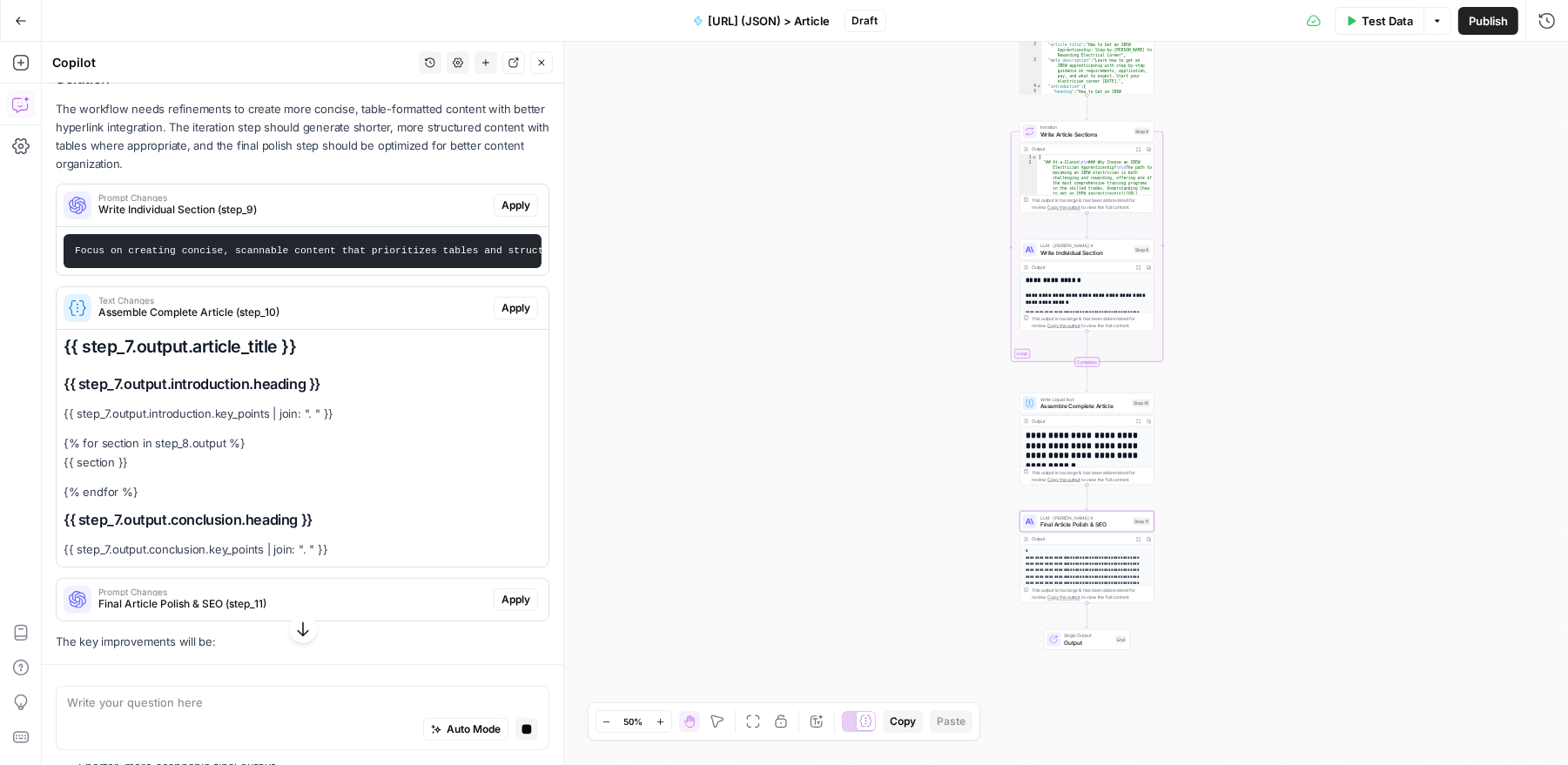
scroll to position [417, 0]
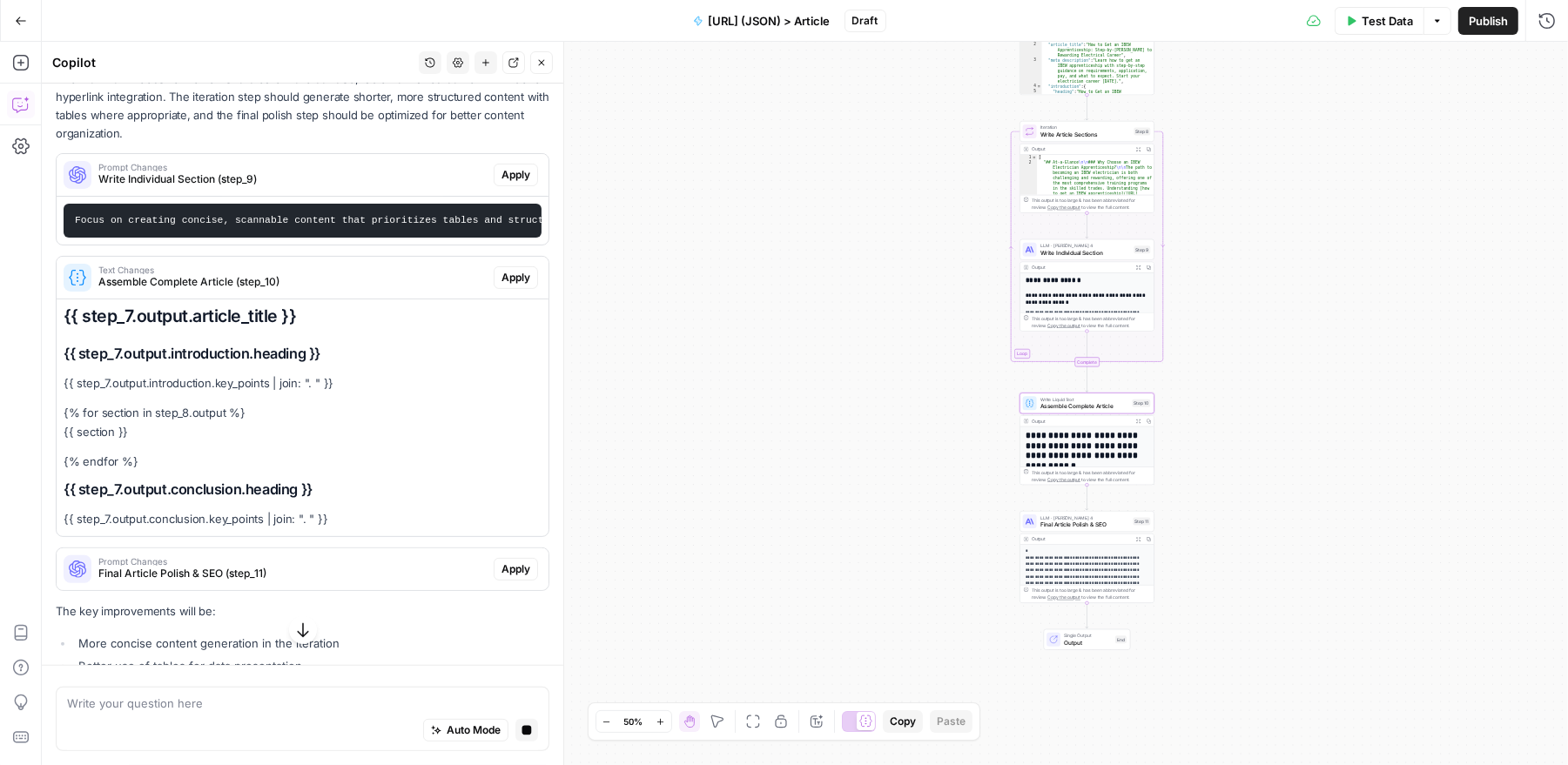
click at [348, 257] on div "Text Changes Assemble Complete Article (step_10)" at bounding box center [275, 278] width 437 height 42
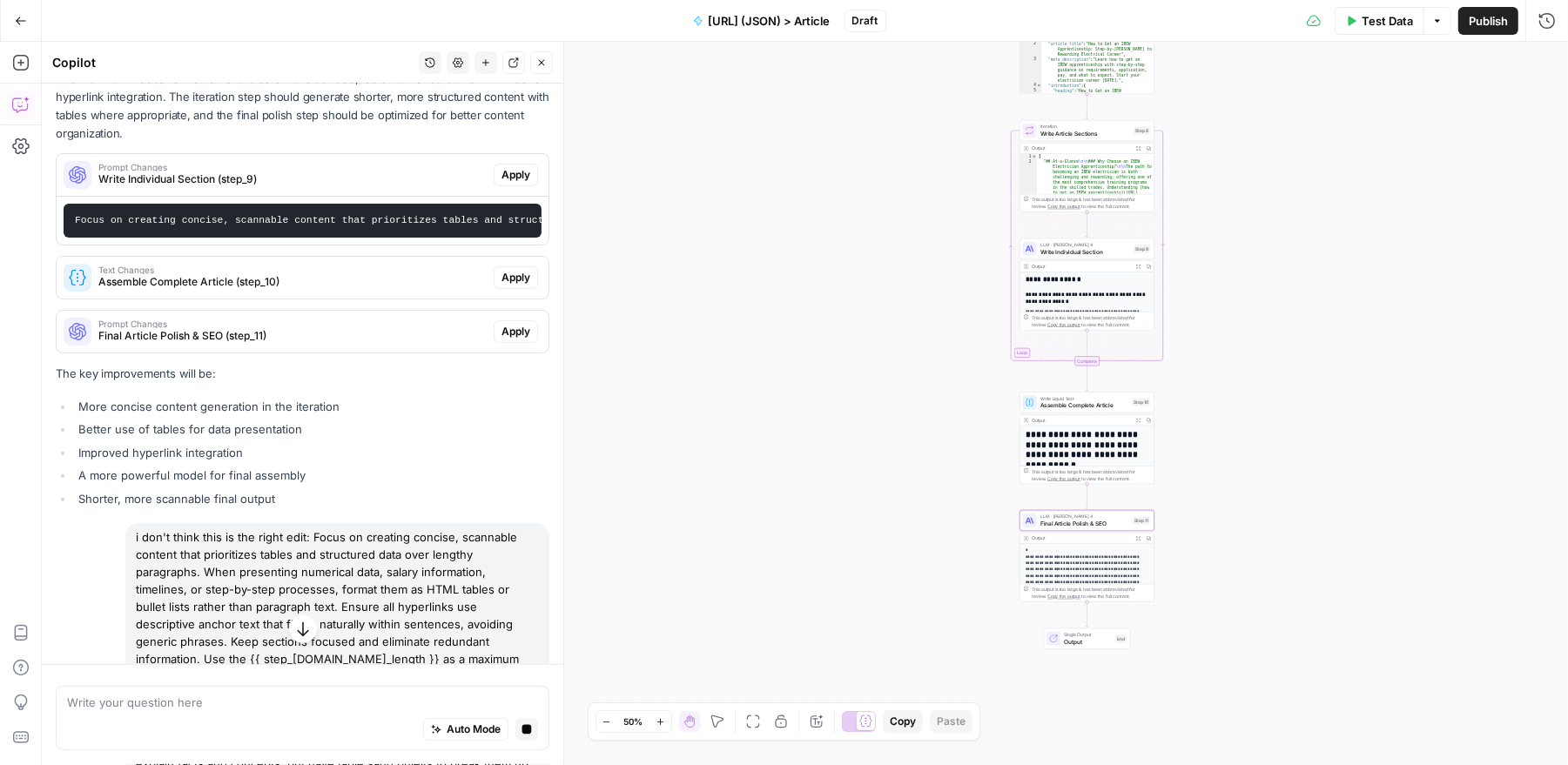
click at [322, 319] on span "Prompt Changes" at bounding box center [292, 324] width 388 height 9
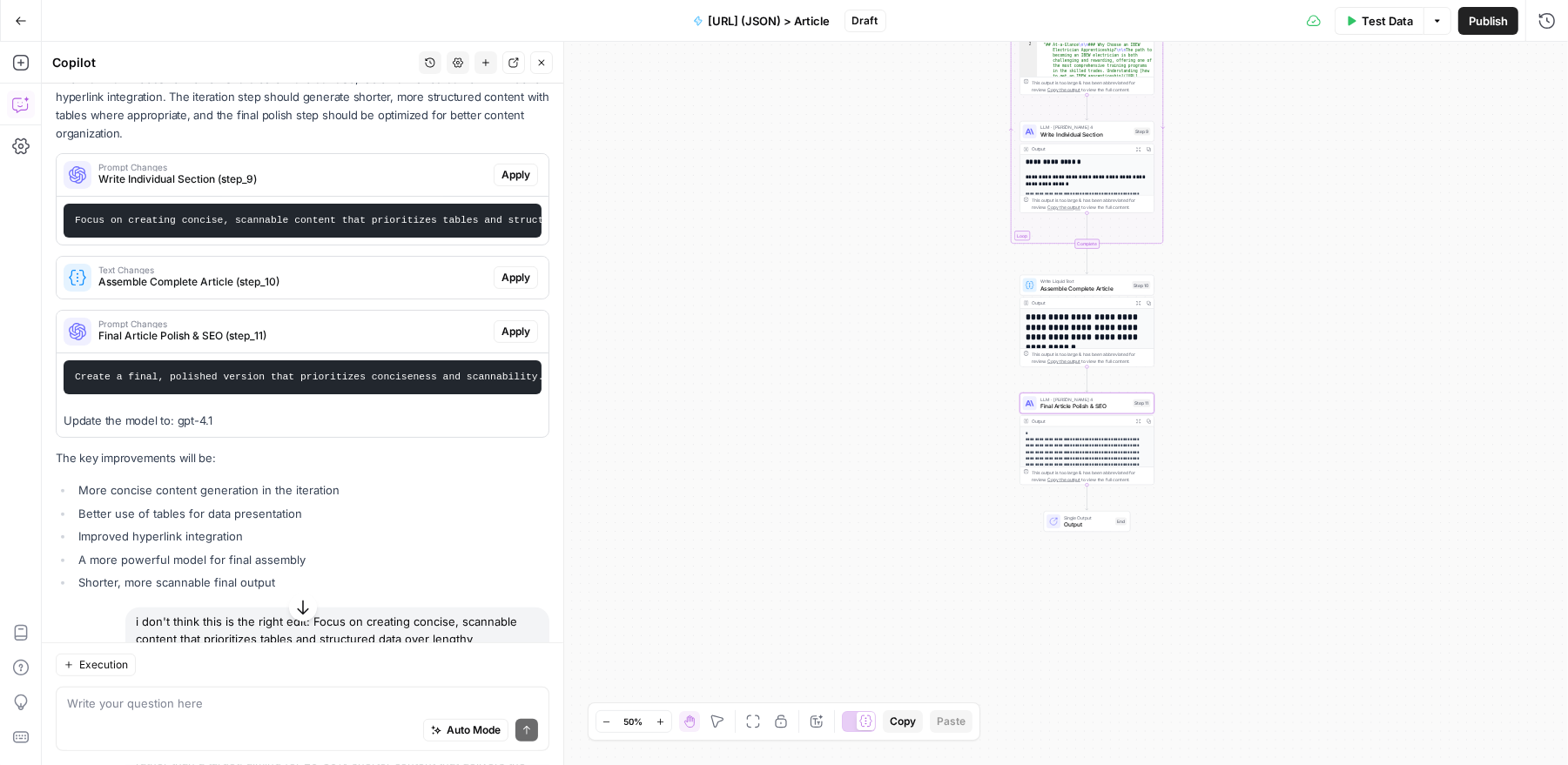
click at [322, 319] on span "Prompt Changes" at bounding box center [292, 324] width 388 height 9
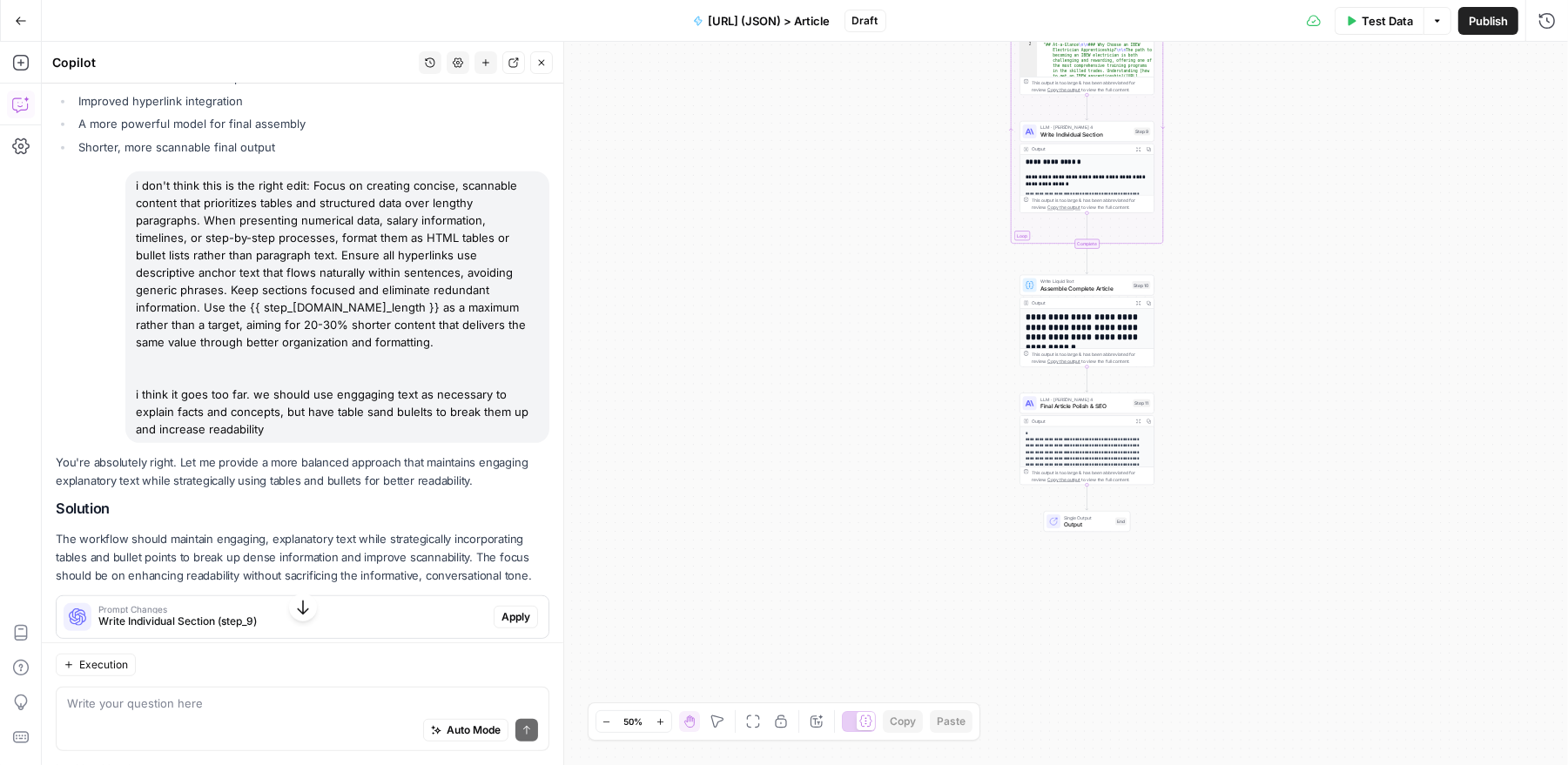
scroll to position [885, 0]
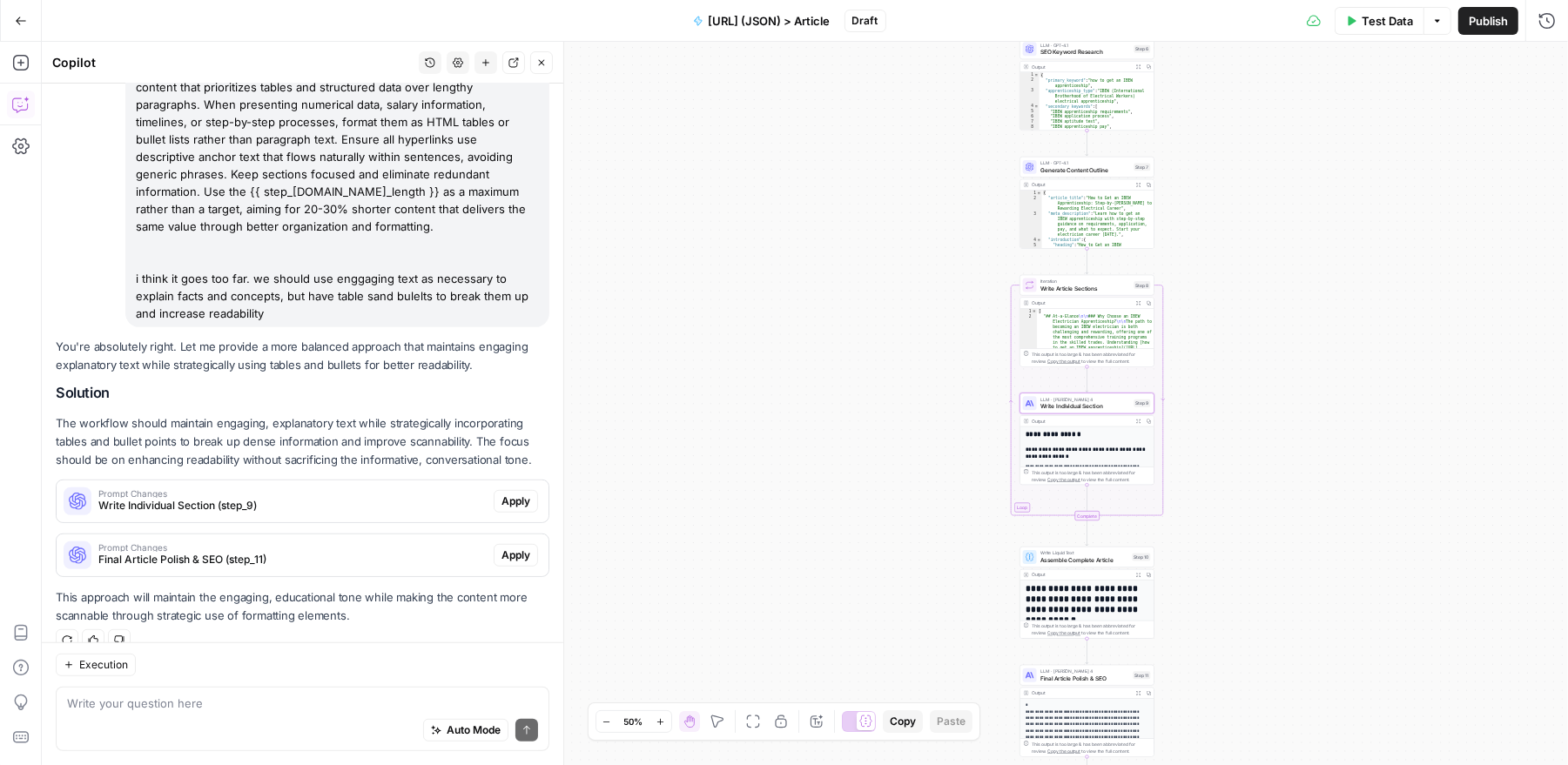
click at [289, 489] on span "Prompt Changes" at bounding box center [292, 494] width 388 height 9
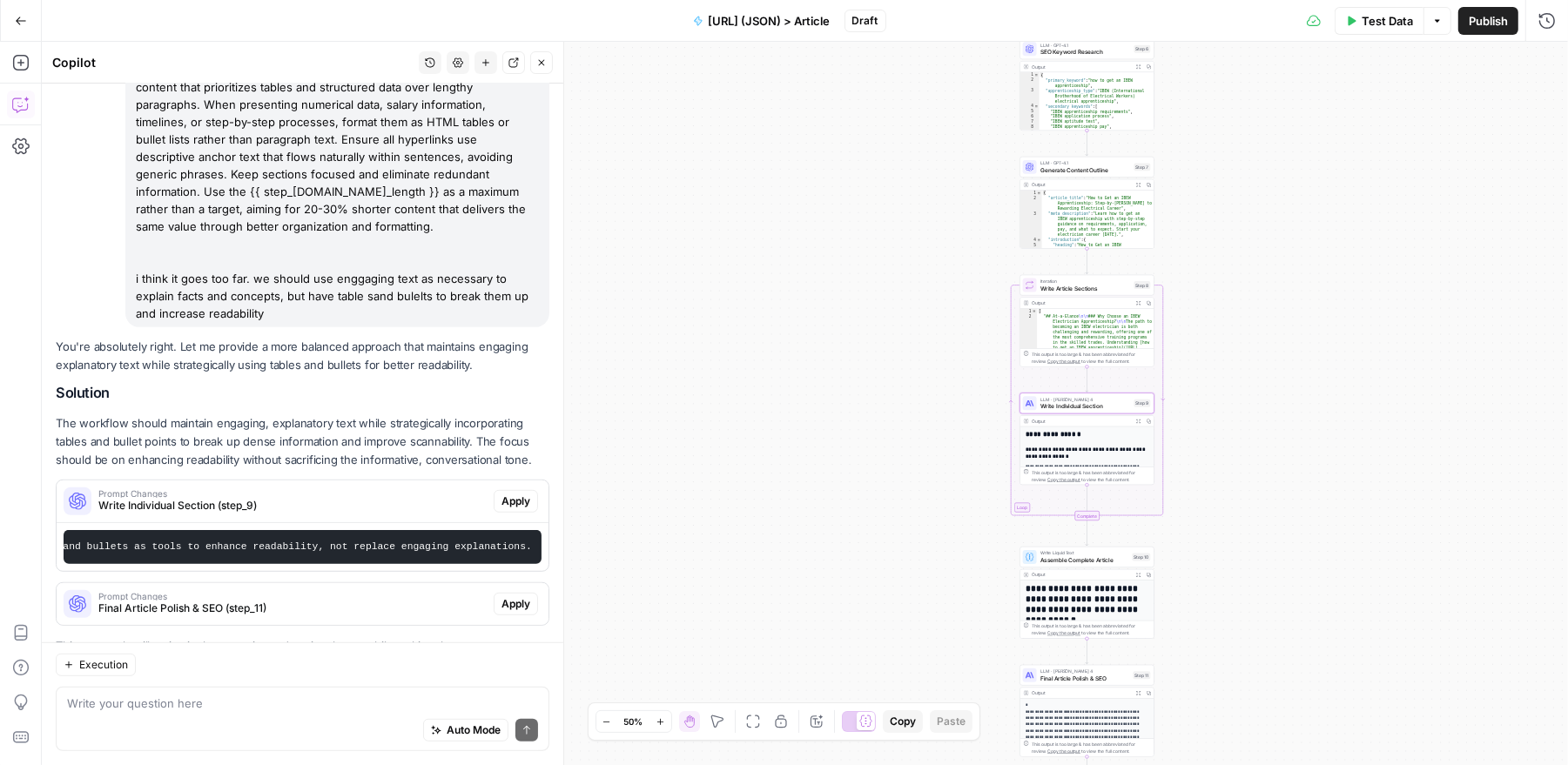
scroll to position [0, 3305]
click at [509, 494] on span "Apply" at bounding box center [516, 501] width 29 height 15
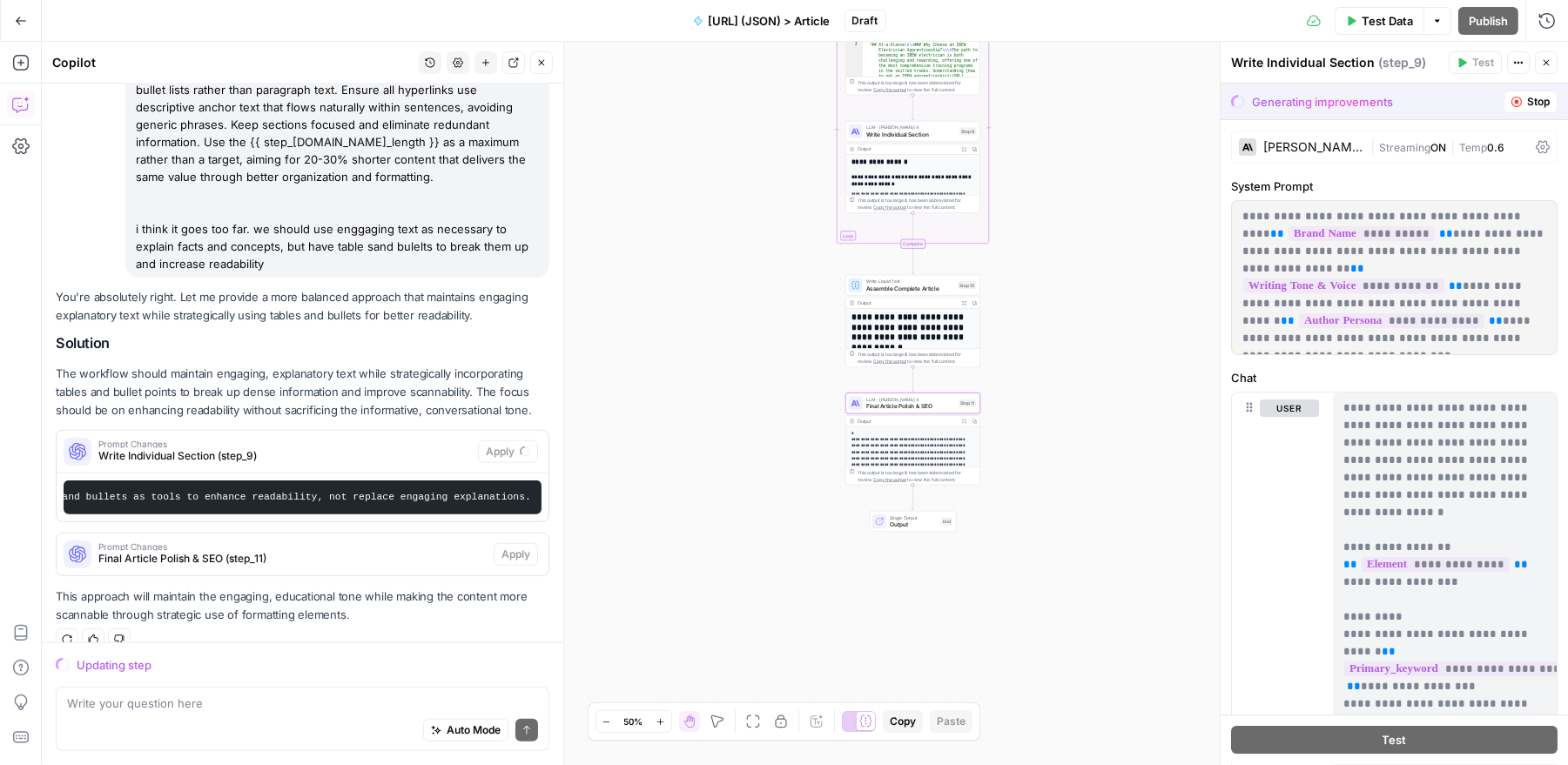
click at [405, 551] on span "Final Article Polish & SEO (step_11)" at bounding box center [292, 558] width 388 height 15
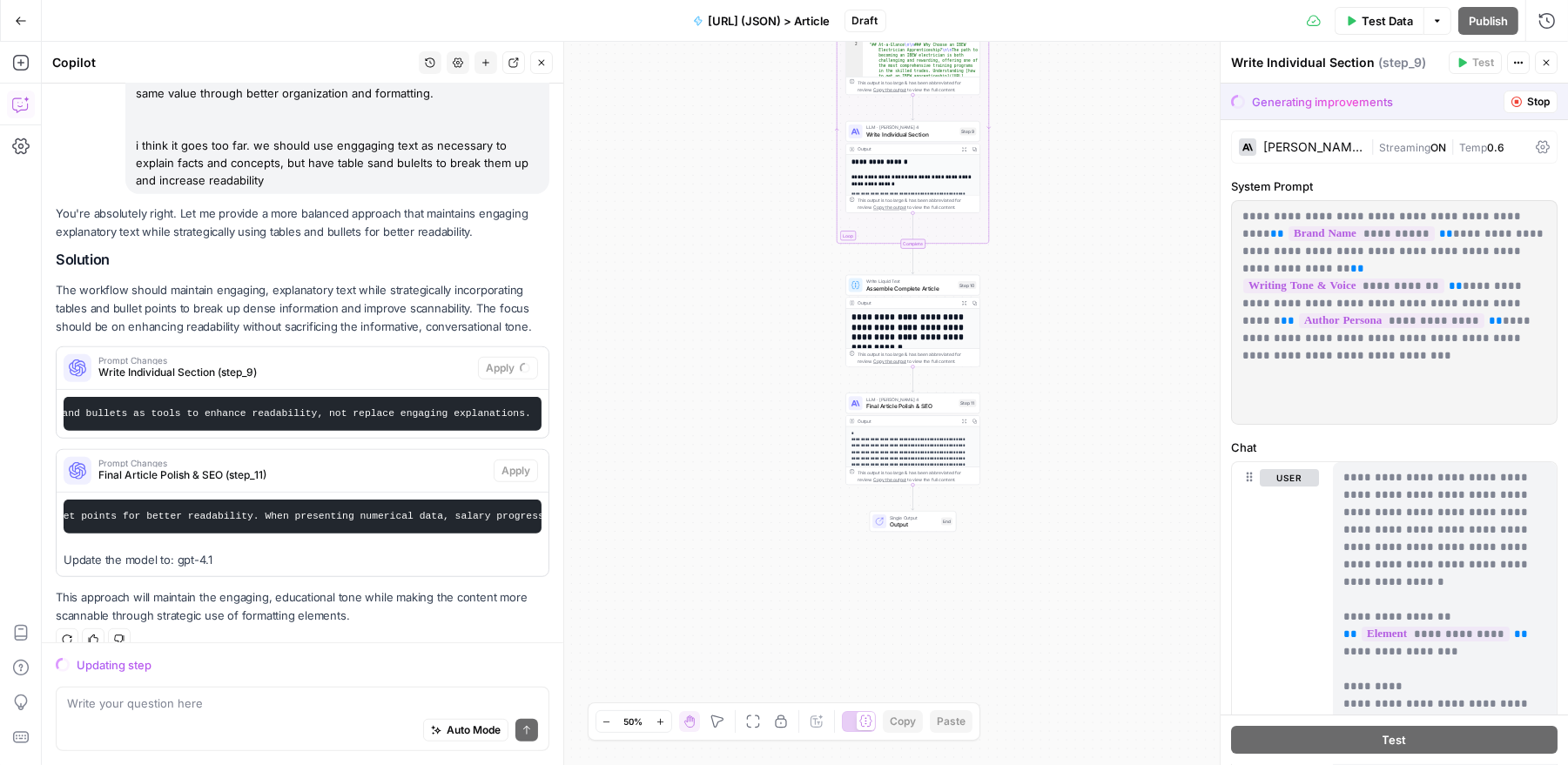
scroll to position [0, 669]
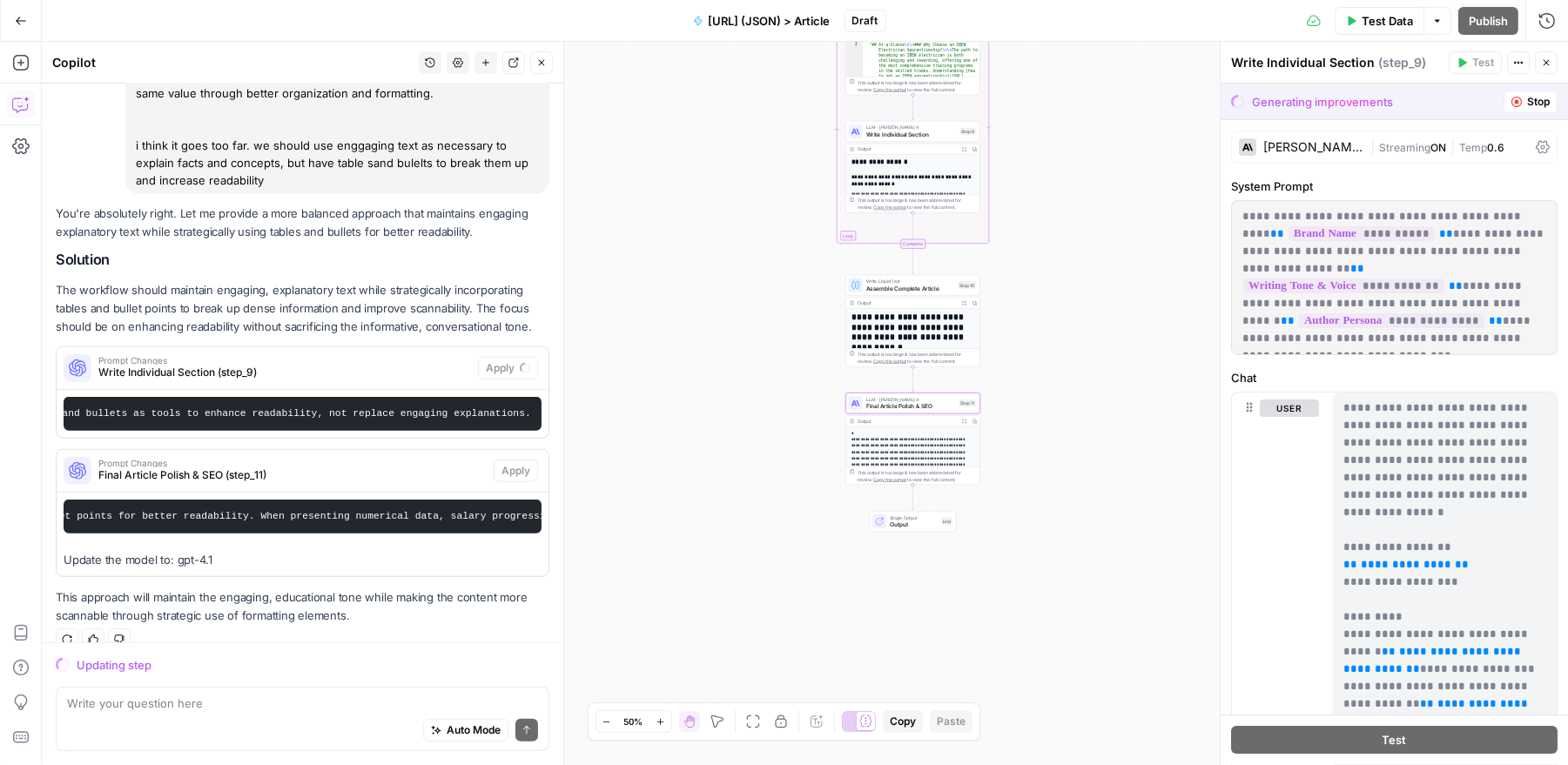
click at [413, 511] on code "Create a final, polished version that balances engaging explanatory text with s…" at bounding box center [1421, 516] width 4030 height 11
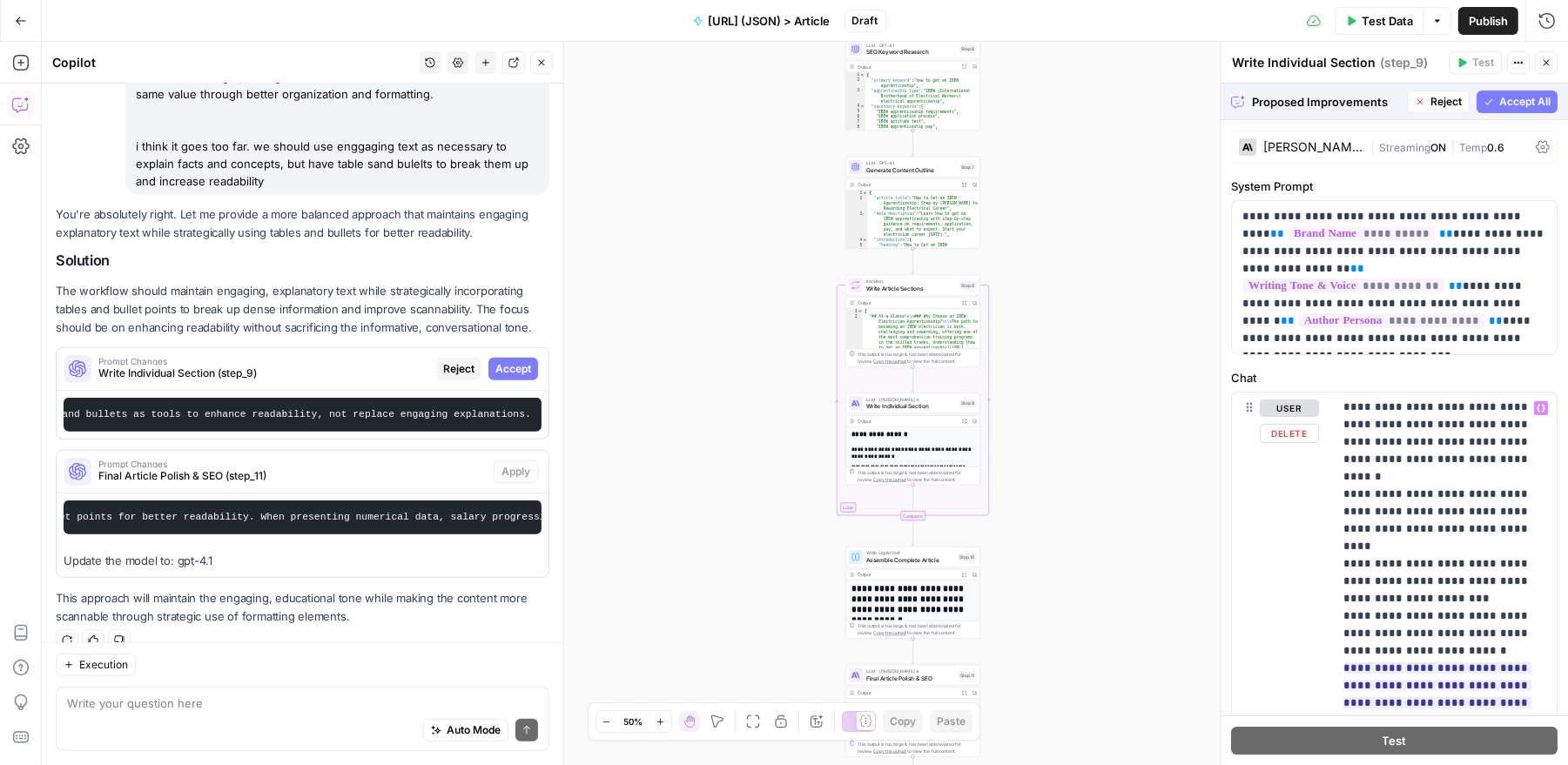
scroll to position [476, 0]
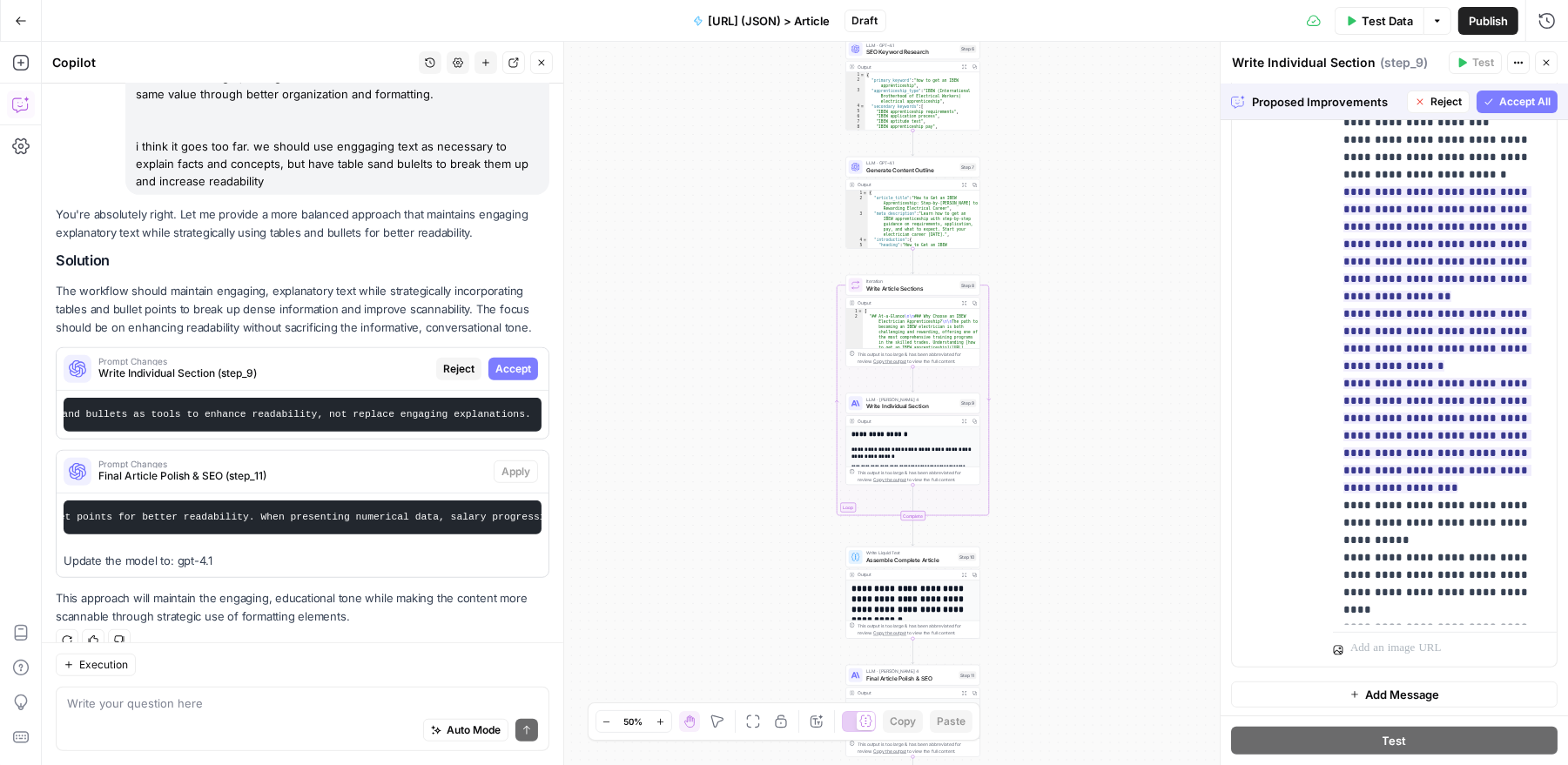
click at [917, 302] on div "Output" at bounding box center [906, 303] width 99 height 7
type textarea "*"
click at [889, 191] on div "{ "article_title" : "How to Get an IBEW Apprenticeship: Step-by-Step Guide to a…" at bounding box center [924, 230] width 113 height 79
click at [916, 166] on span "Generate Content Outline" at bounding box center [912, 170] width 91 height 9
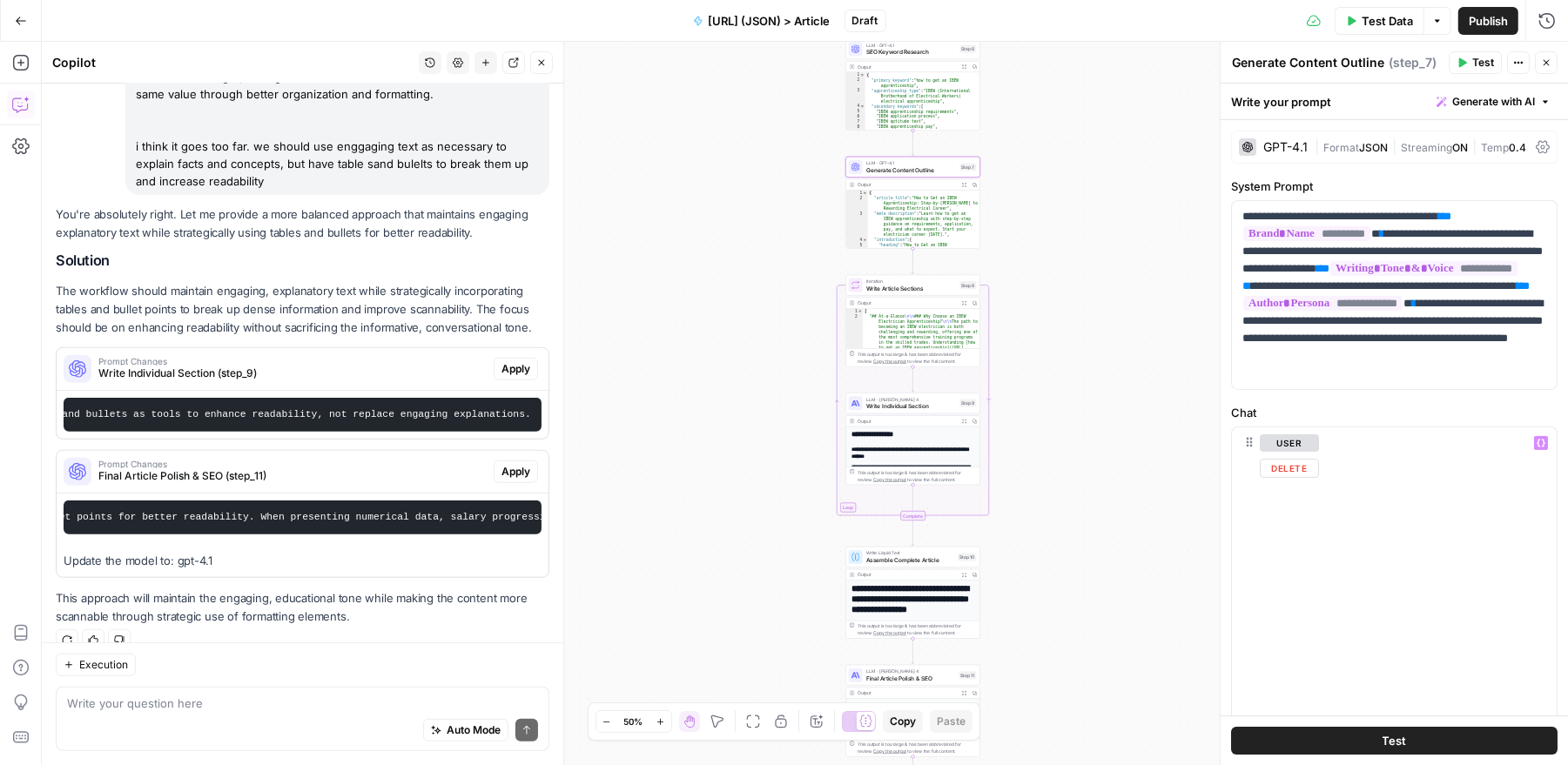
scroll to position [4876, 1]
click at [515, 361] on span "Apply" at bounding box center [516, 368] width 29 height 15
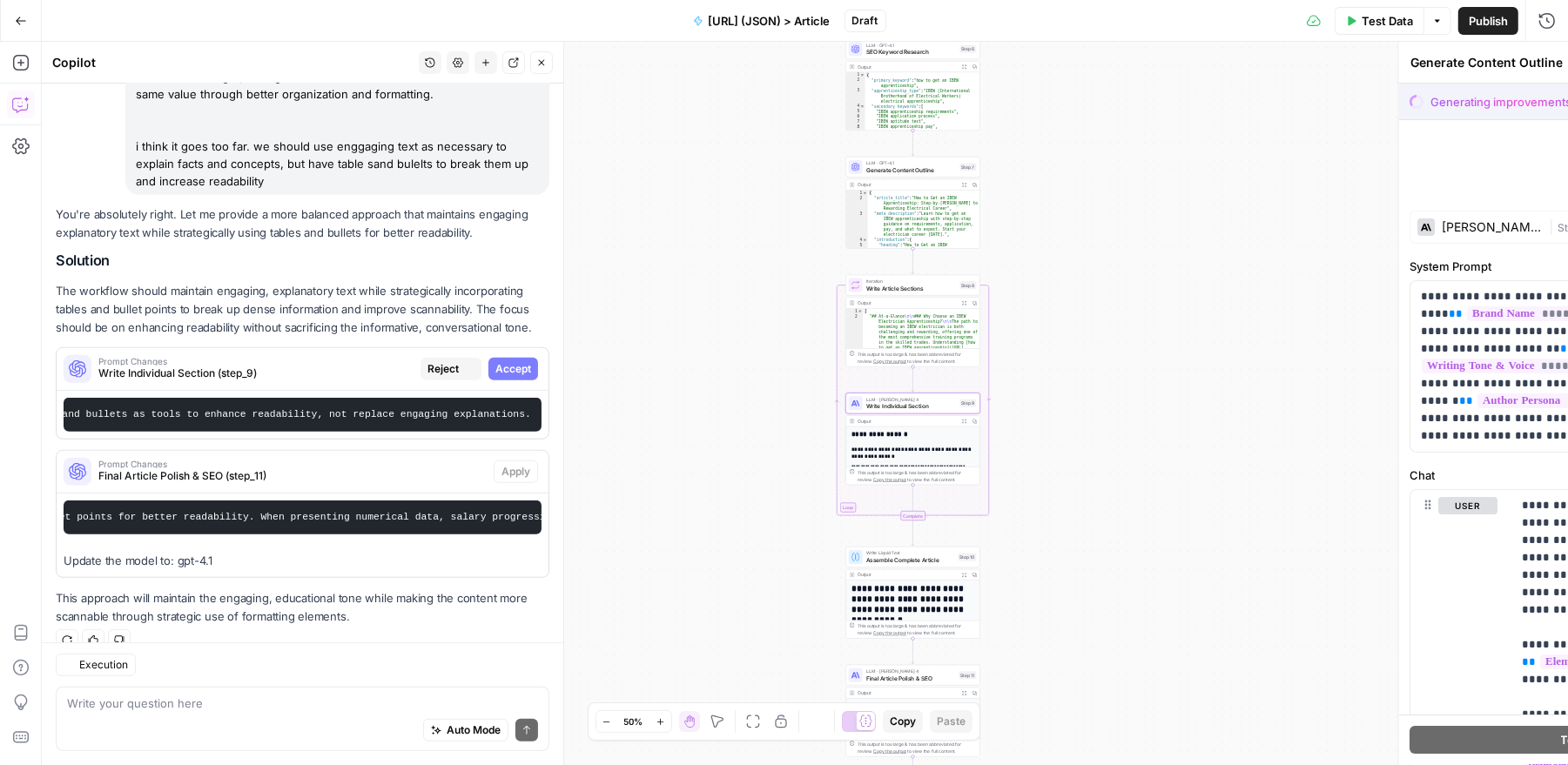
type textarea "Write Individual Section"
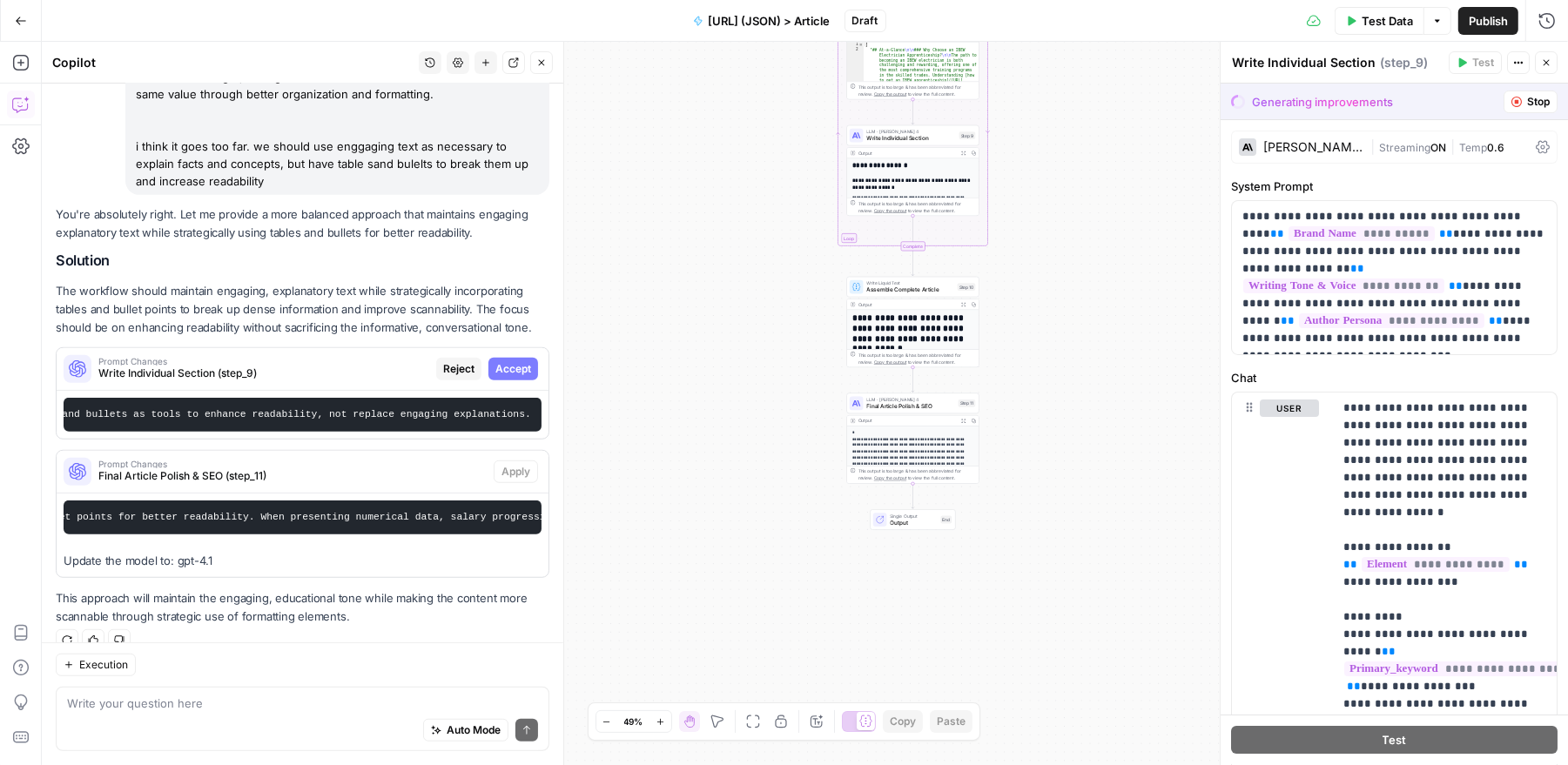
scroll to position [1017, 0]
click at [362, 366] on span "Write Individual Section (step_9)" at bounding box center [263, 373] width 331 height 15
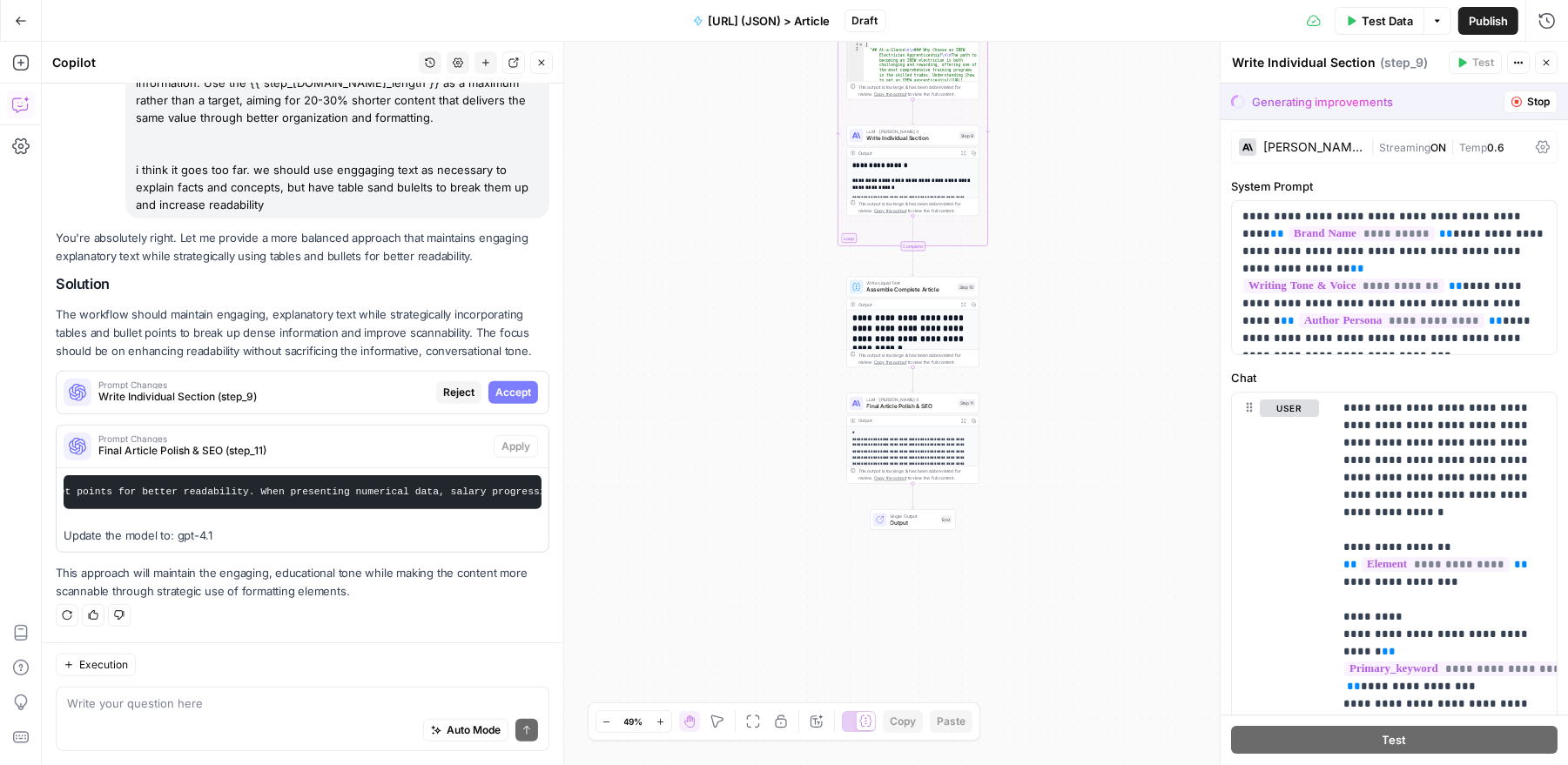
scroll to position [969, 0]
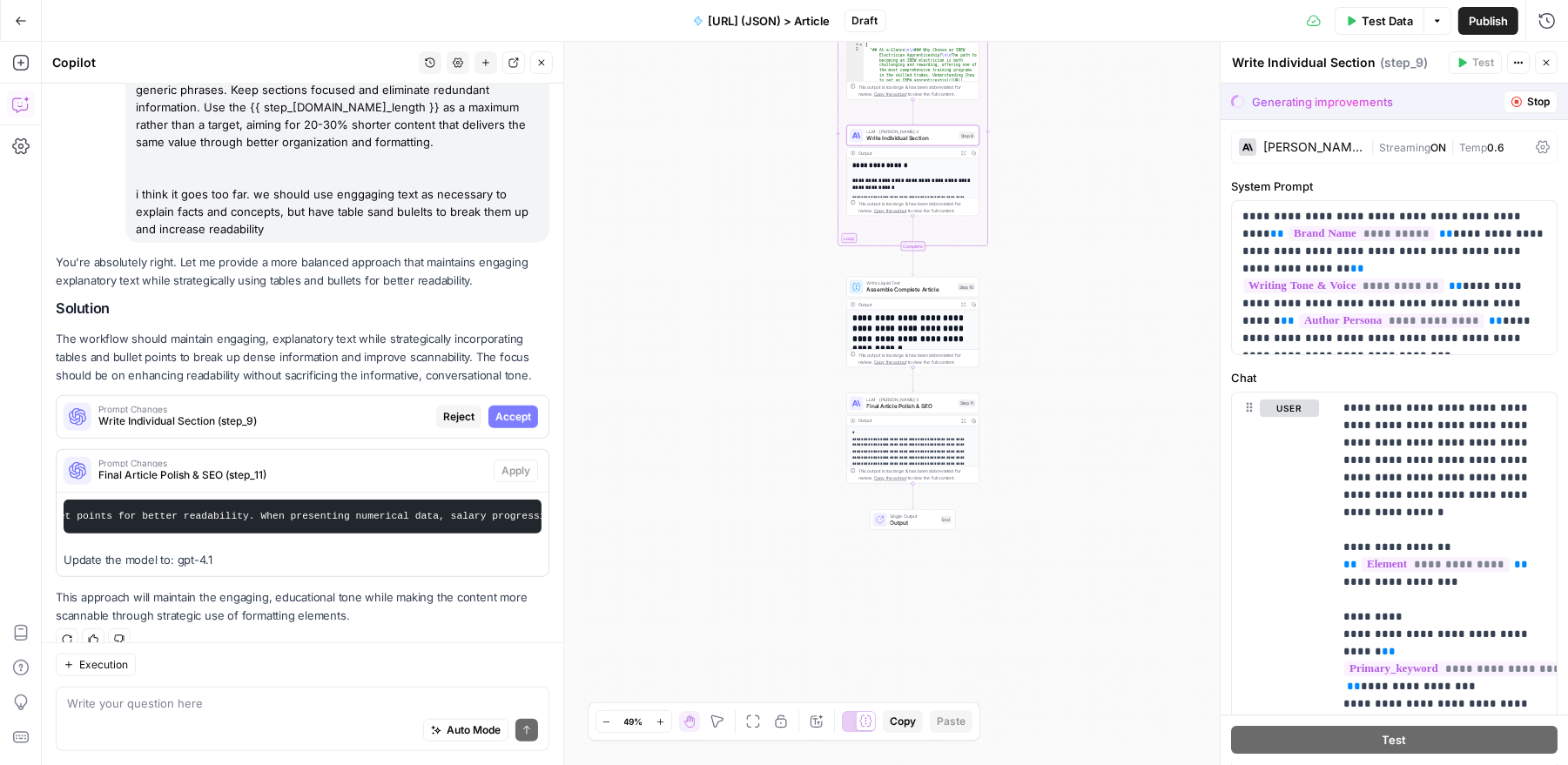
click at [359, 414] on span "Write Individual Section (step_9)" at bounding box center [263, 421] width 331 height 15
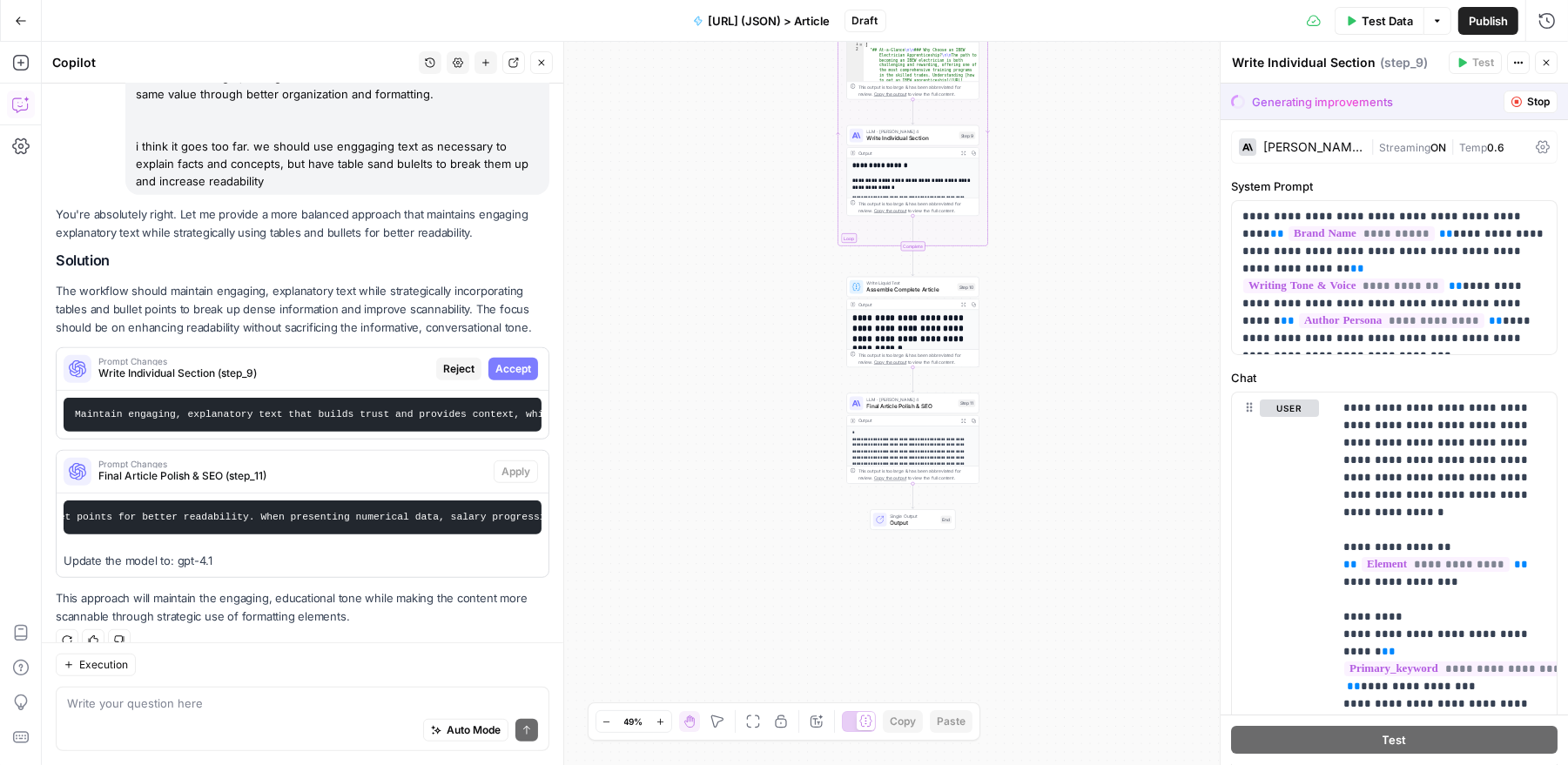
click at [936, 166] on h2 "**********" at bounding box center [913, 165] width 122 height 8
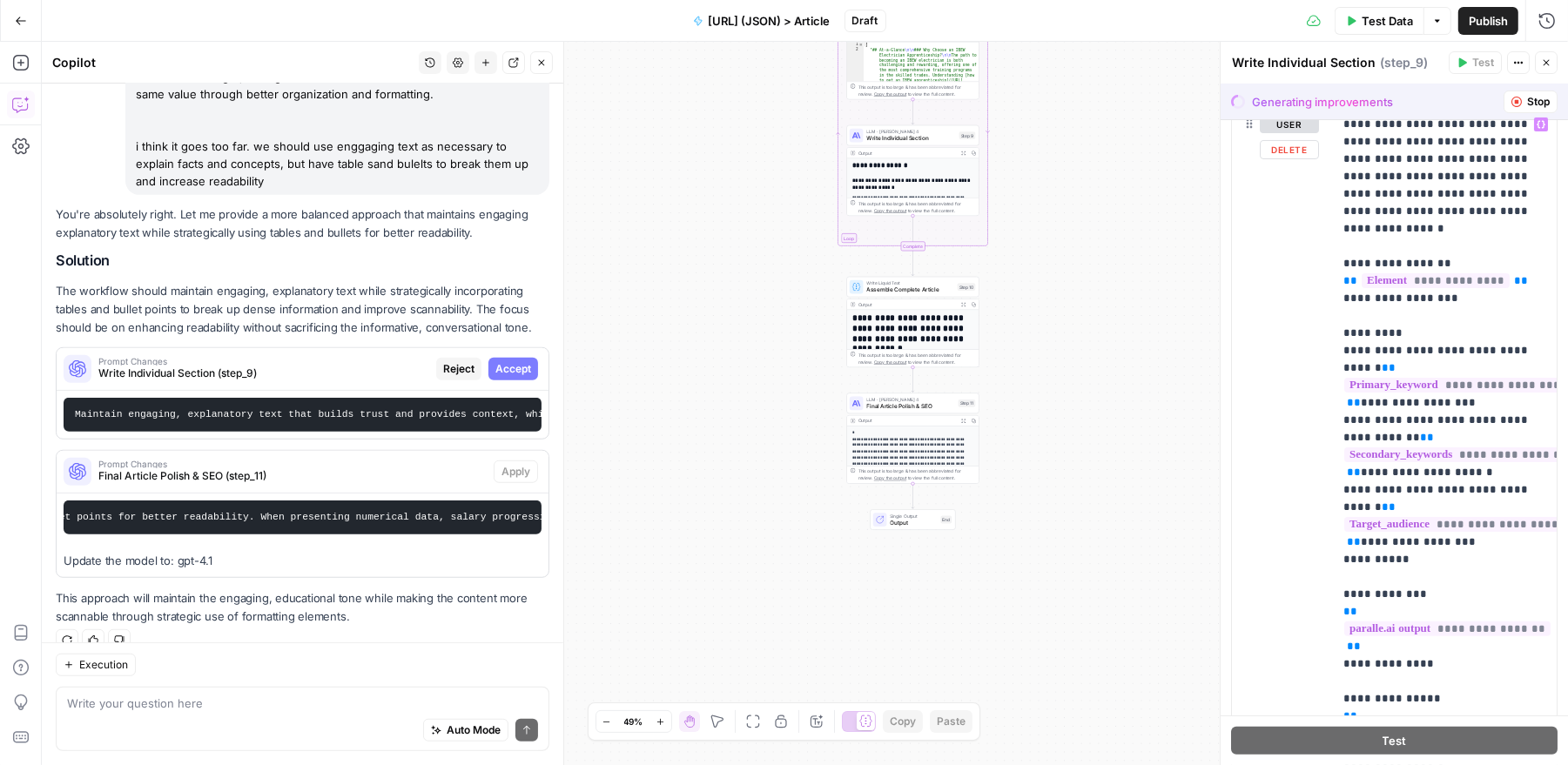
scroll to position [0, 0]
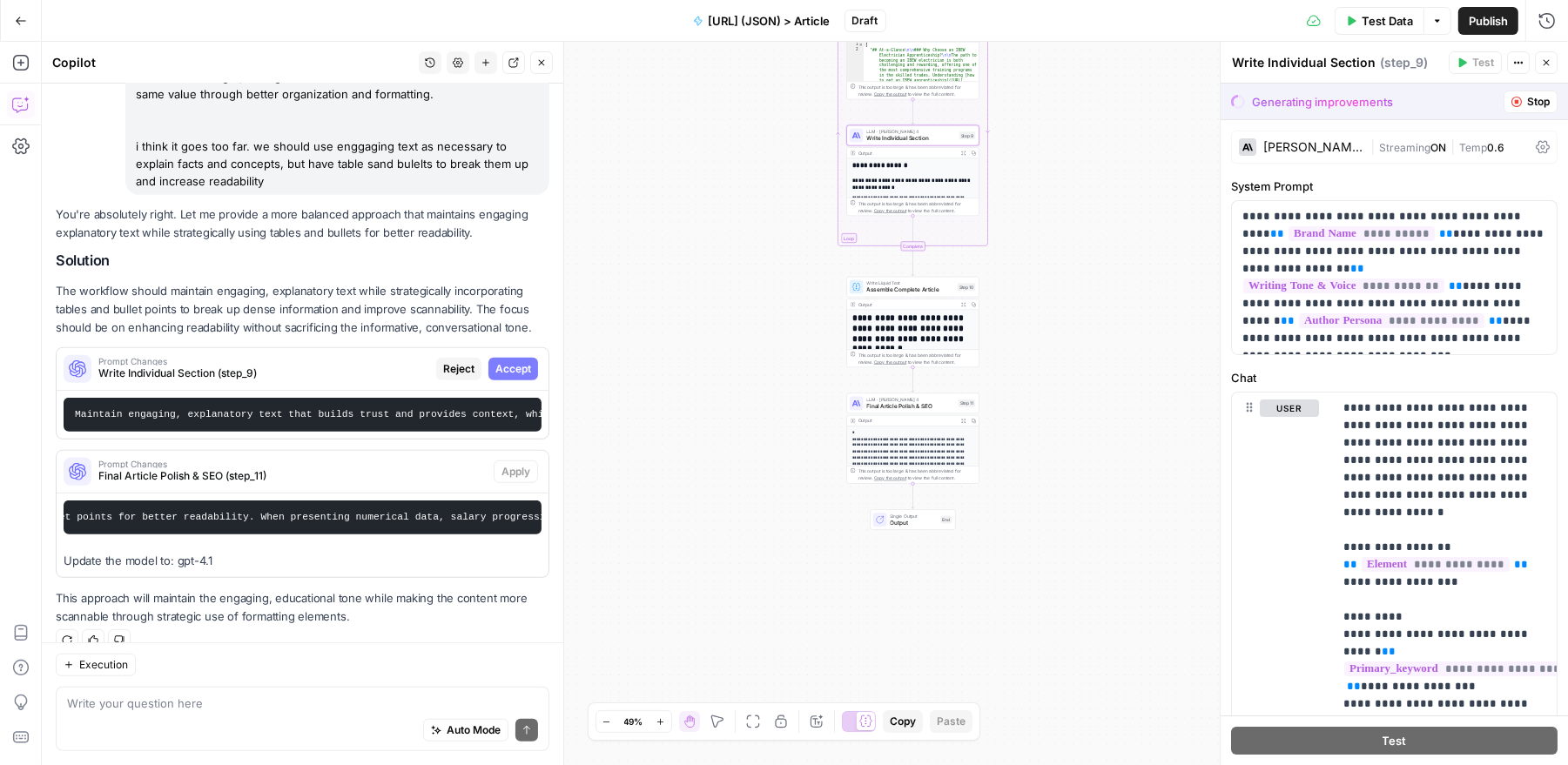
click at [510, 361] on span "Accept" at bounding box center [513, 368] width 35 height 15
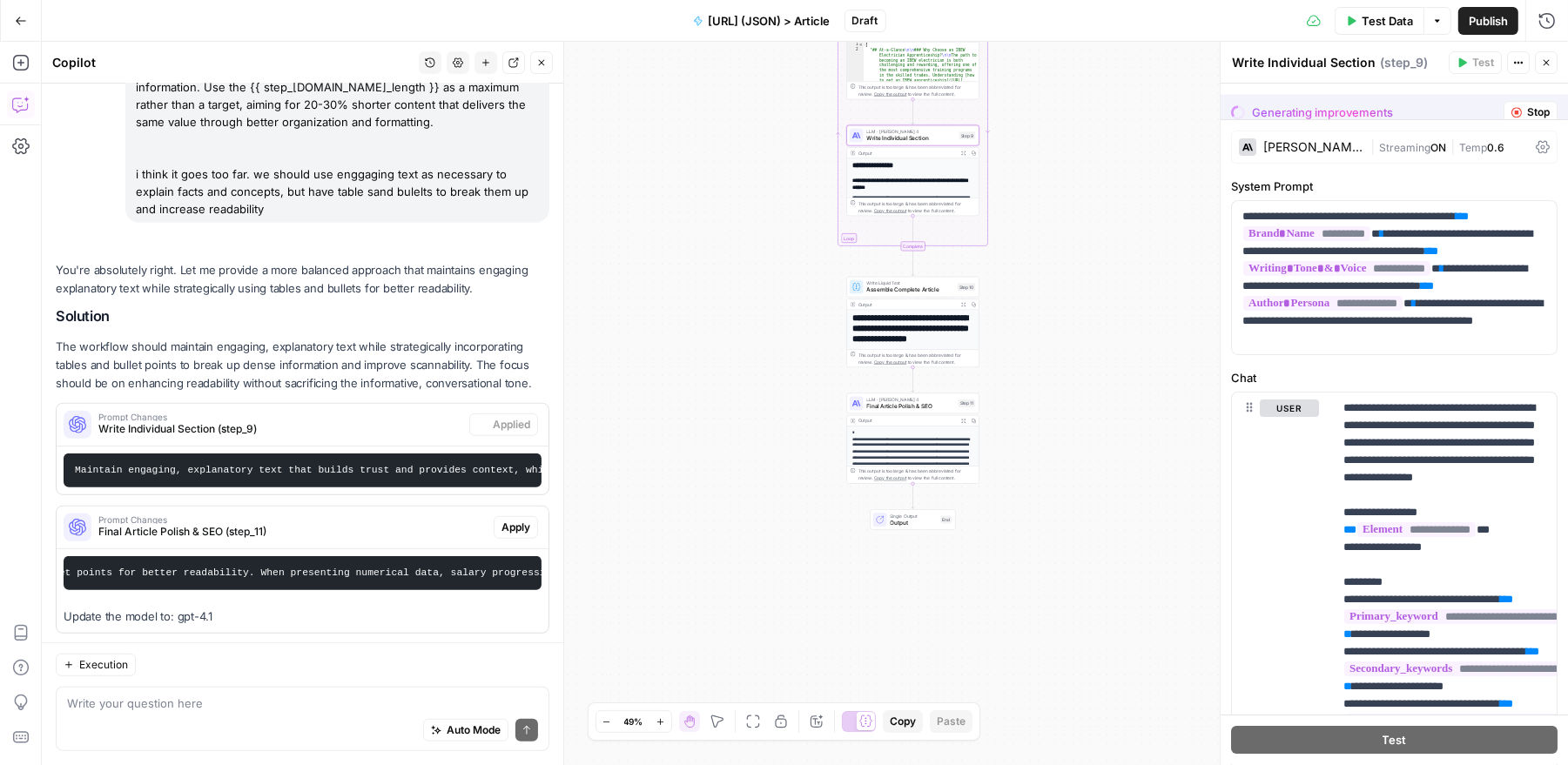
scroll to position [1073, 0]
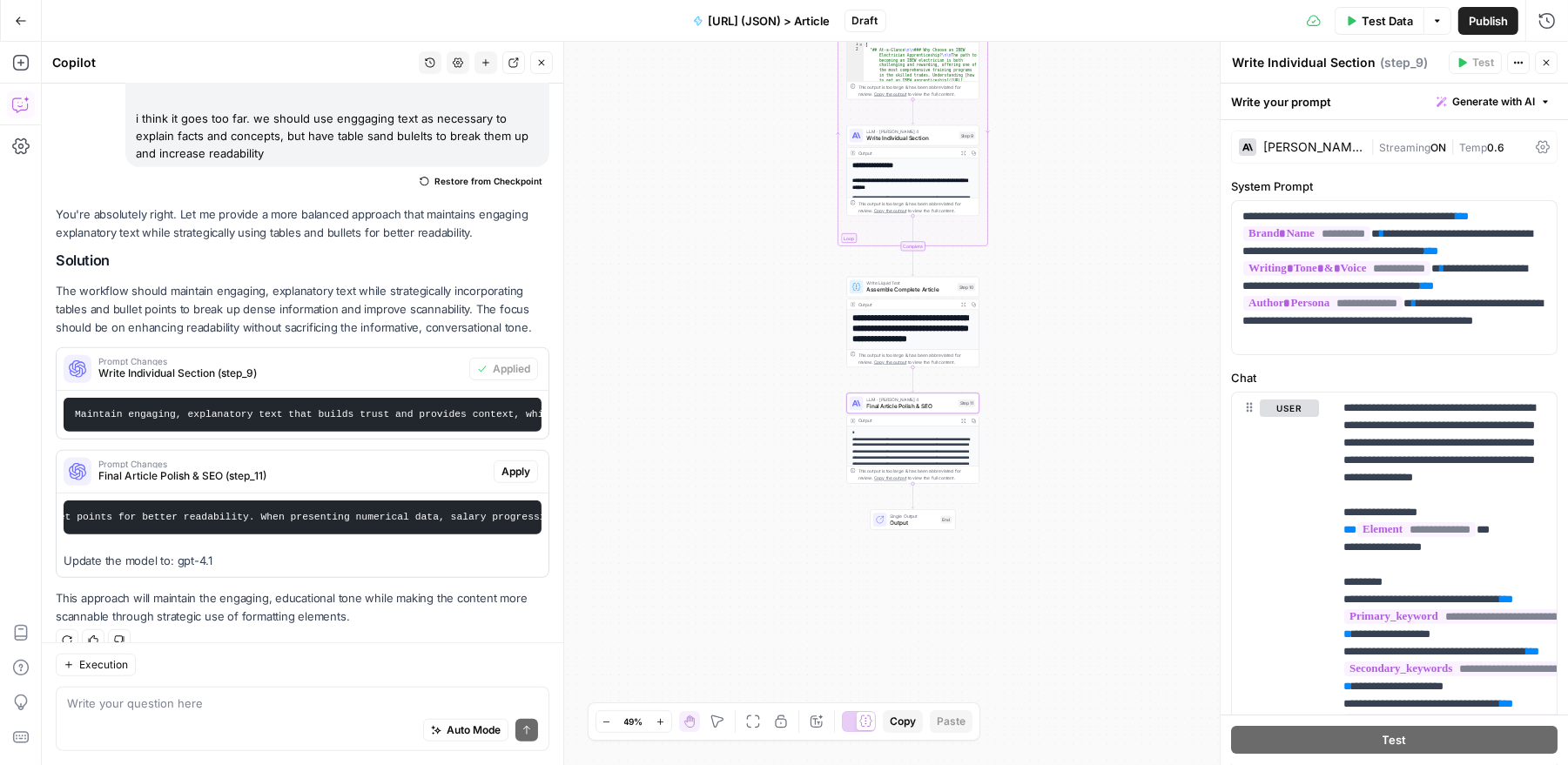
click at [514, 464] on span "Apply" at bounding box center [516, 471] width 29 height 15
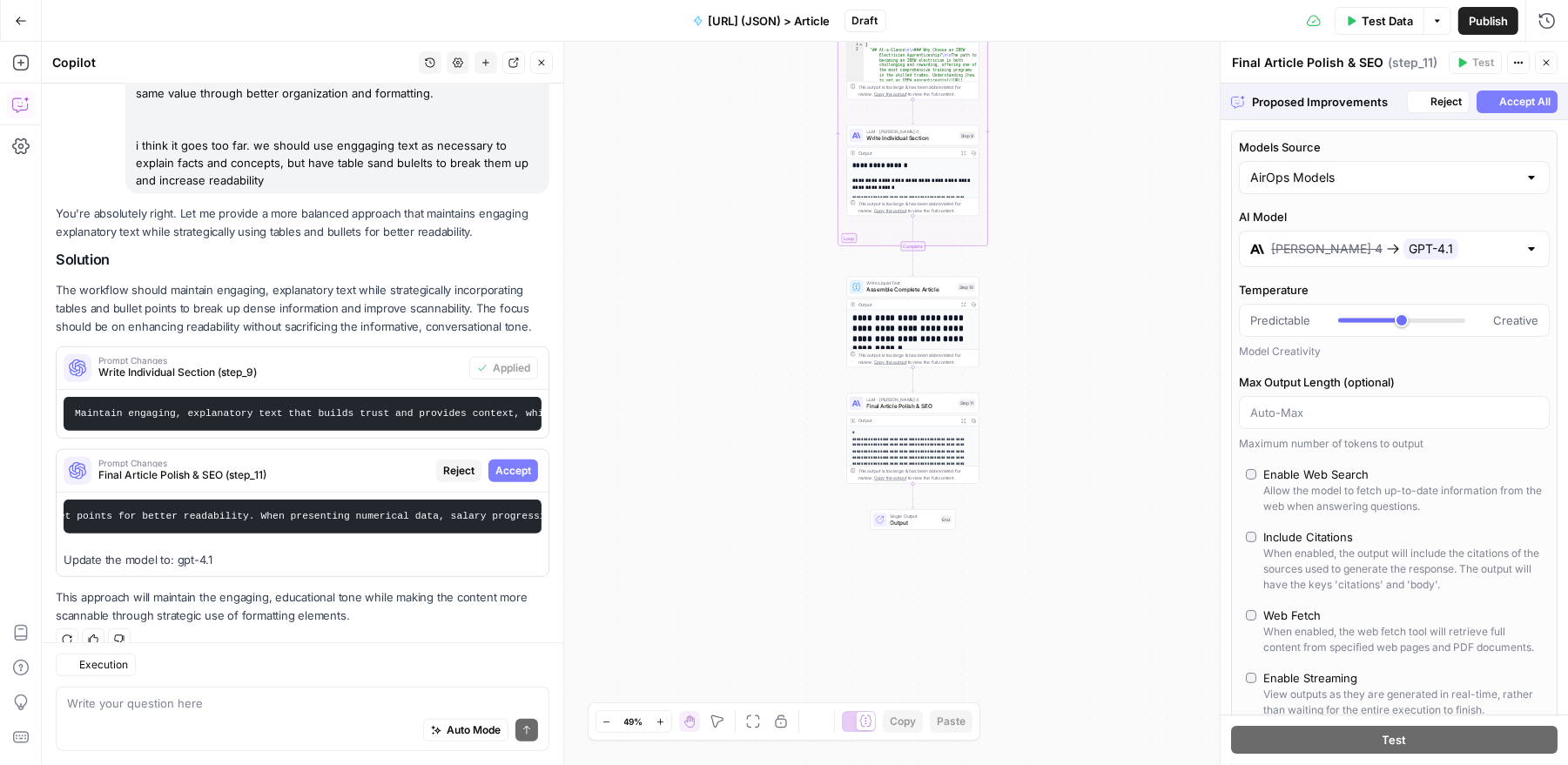
scroll to position [1017, 0]
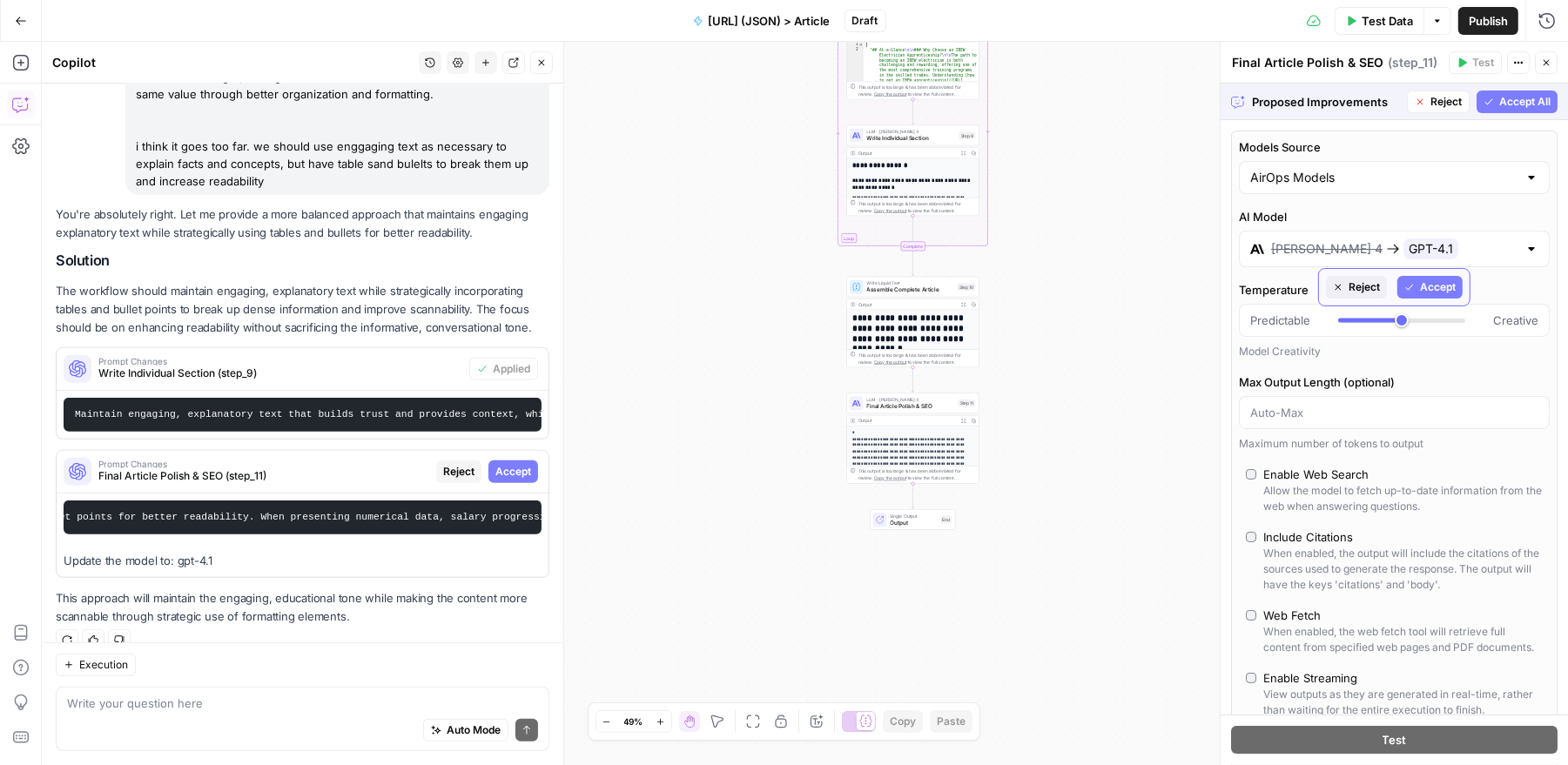
click at [1426, 284] on span "Accept" at bounding box center [1437, 287] width 35 height 15
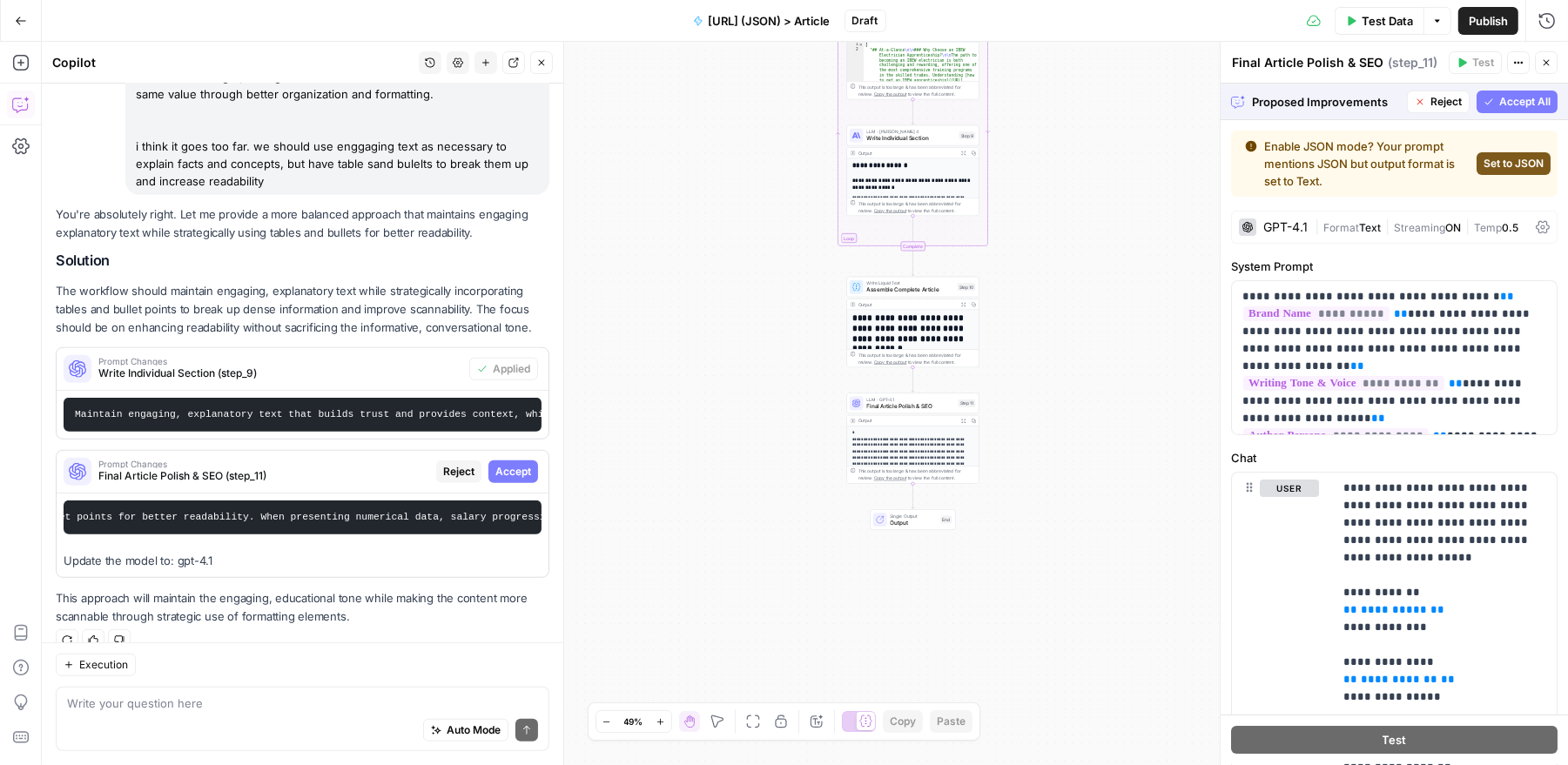
click at [1510, 163] on span "Set to JSON" at bounding box center [1514, 163] width 60 height 15
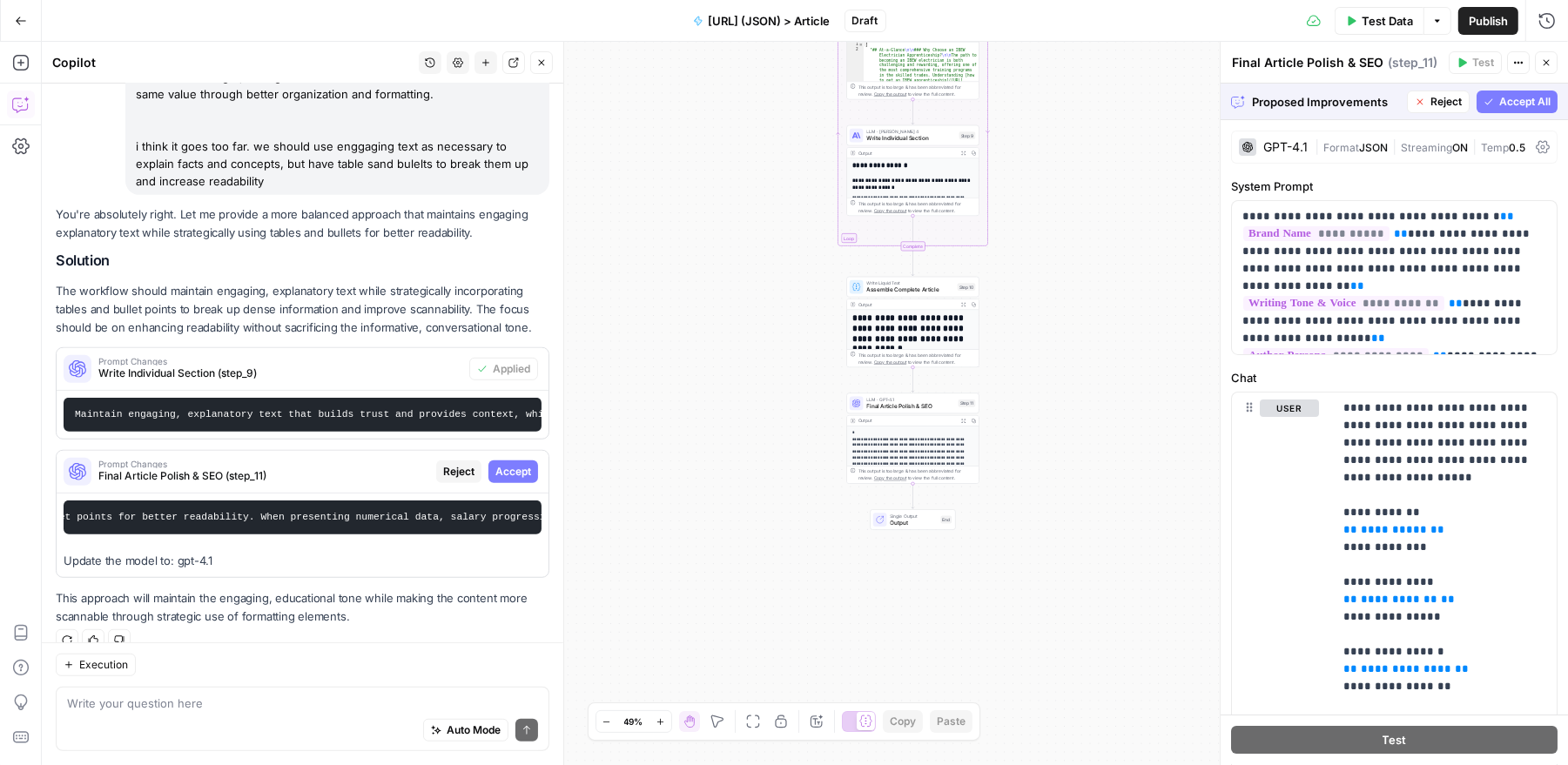
click at [1279, 142] on div "GPT-4.1" at bounding box center [1285, 146] width 44 height 12
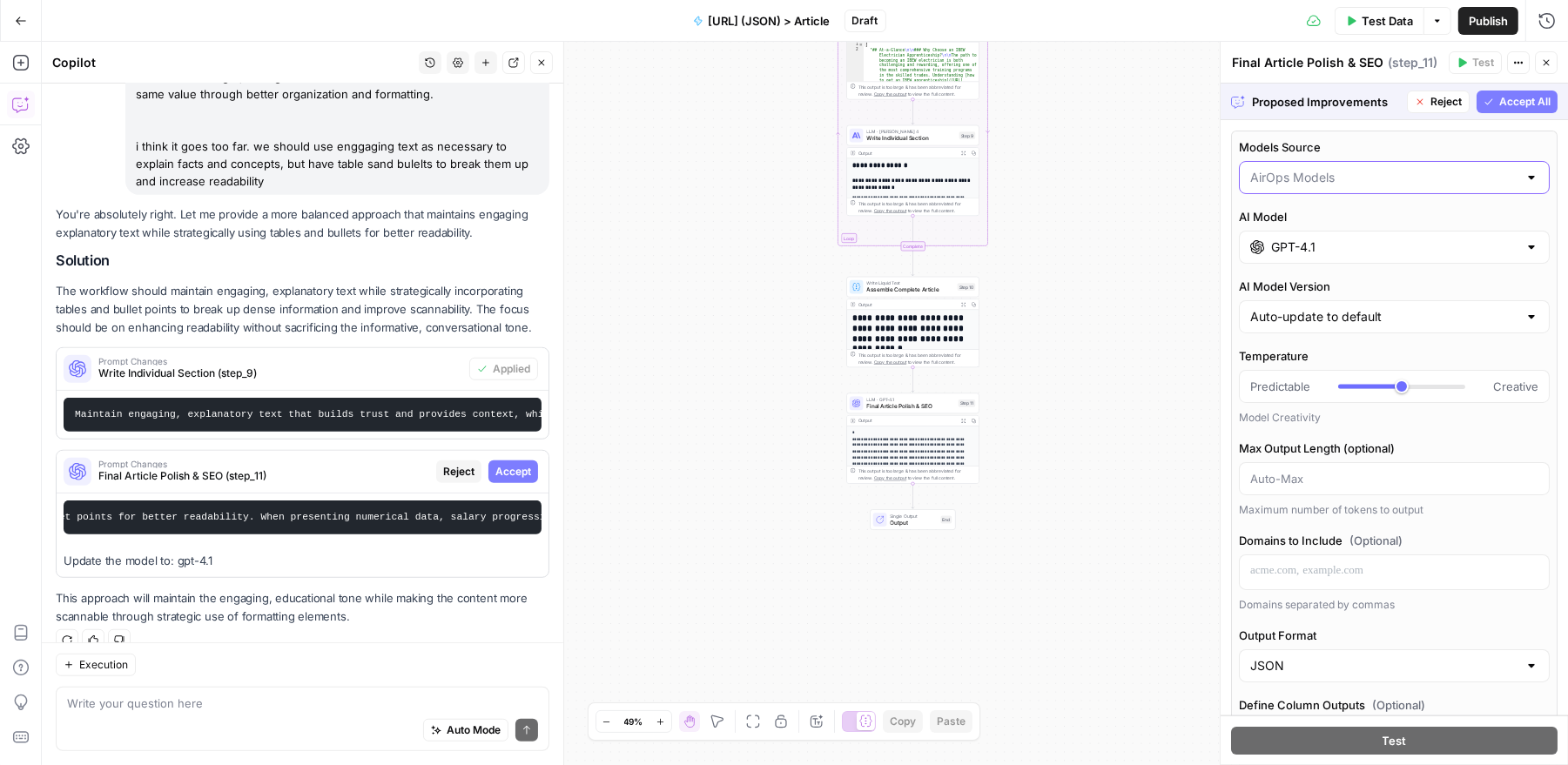
click at [1338, 182] on input "Models Source" at bounding box center [1384, 177] width 268 height 17
click at [1318, 240] on span "My Models" at bounding box center [1390, 244] width 275 height 17
type input "My Models"
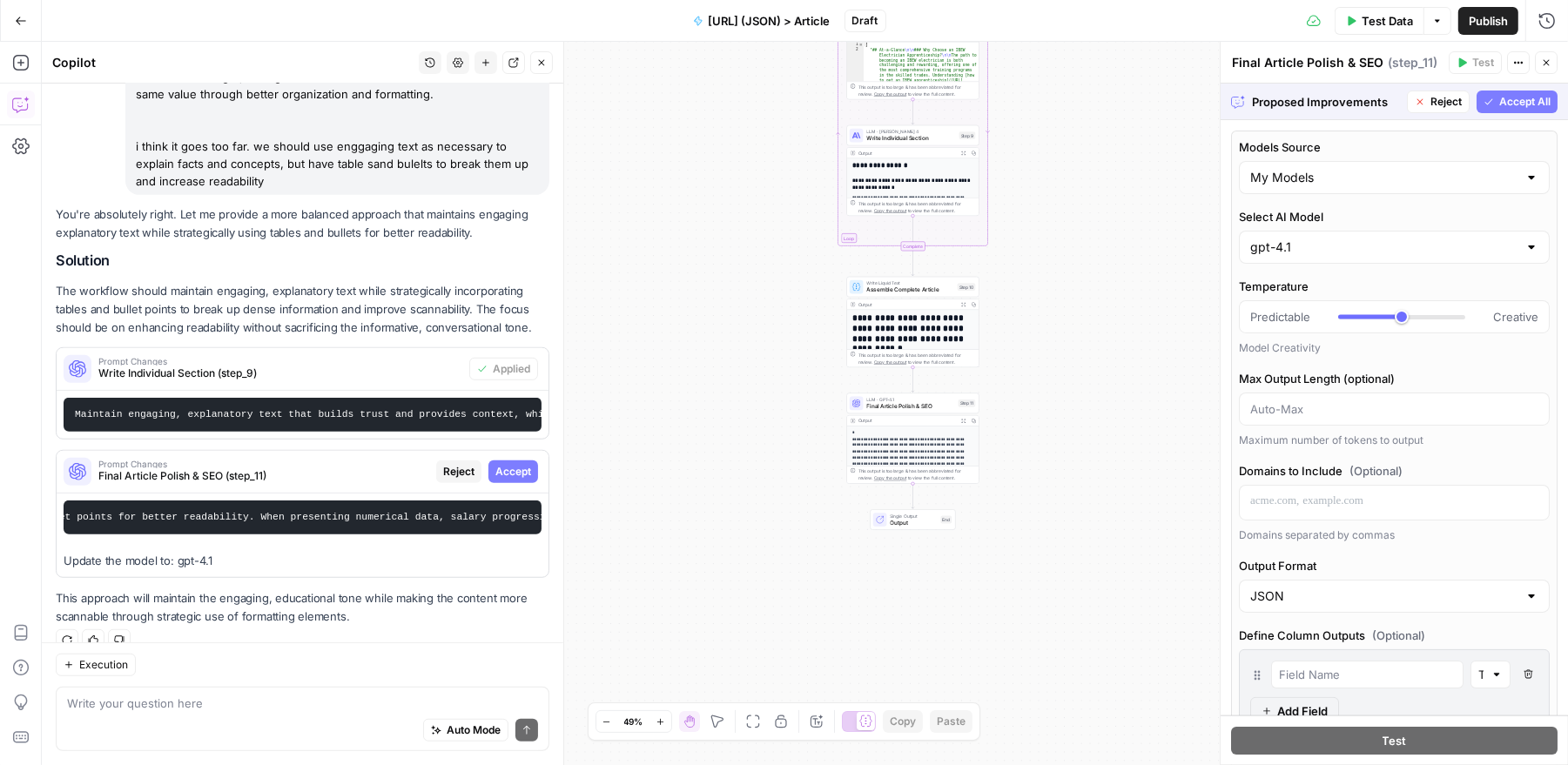
click at [1504, 97] on span "Accept All" at bounding box center [1524, 102] width 52 height 15
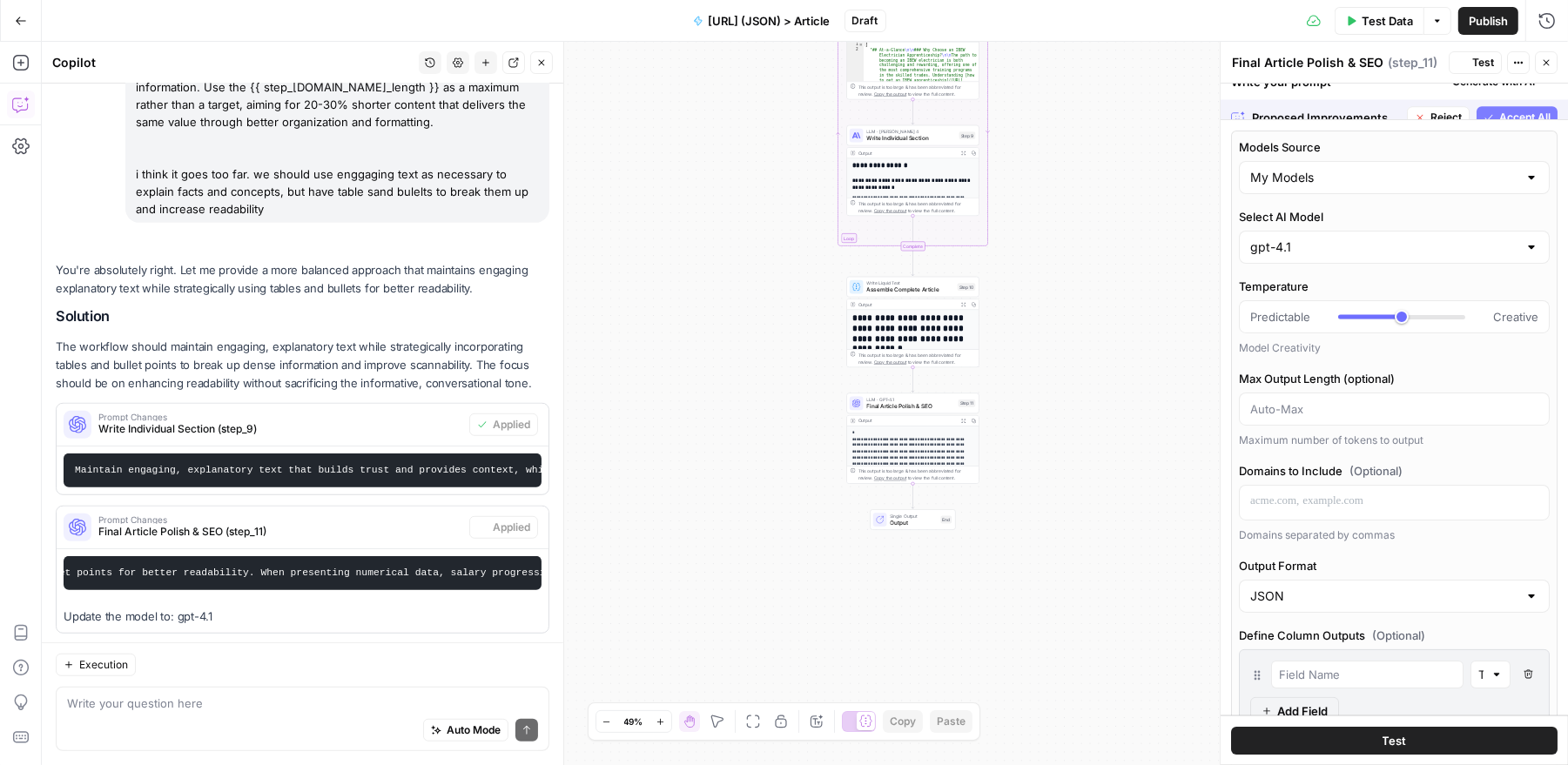
scroll to position [1073, 0]
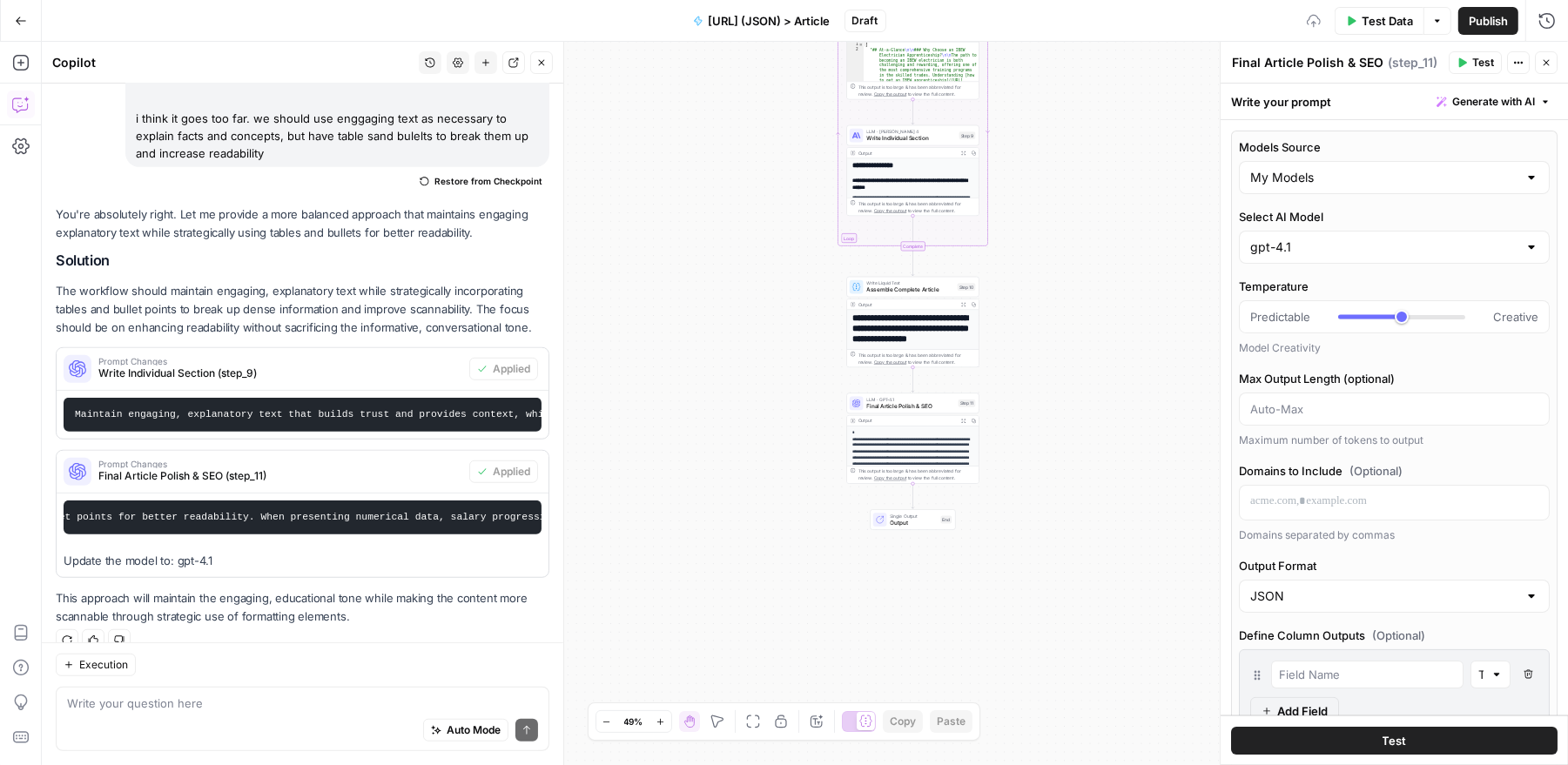
click at [925, 324] on h1 "**********" at bounding box center [913, 333] width 122 height 40
click at [916, 289] on span "Assemble Complete Article" at bounding box center [911, 290] width 87 height 9
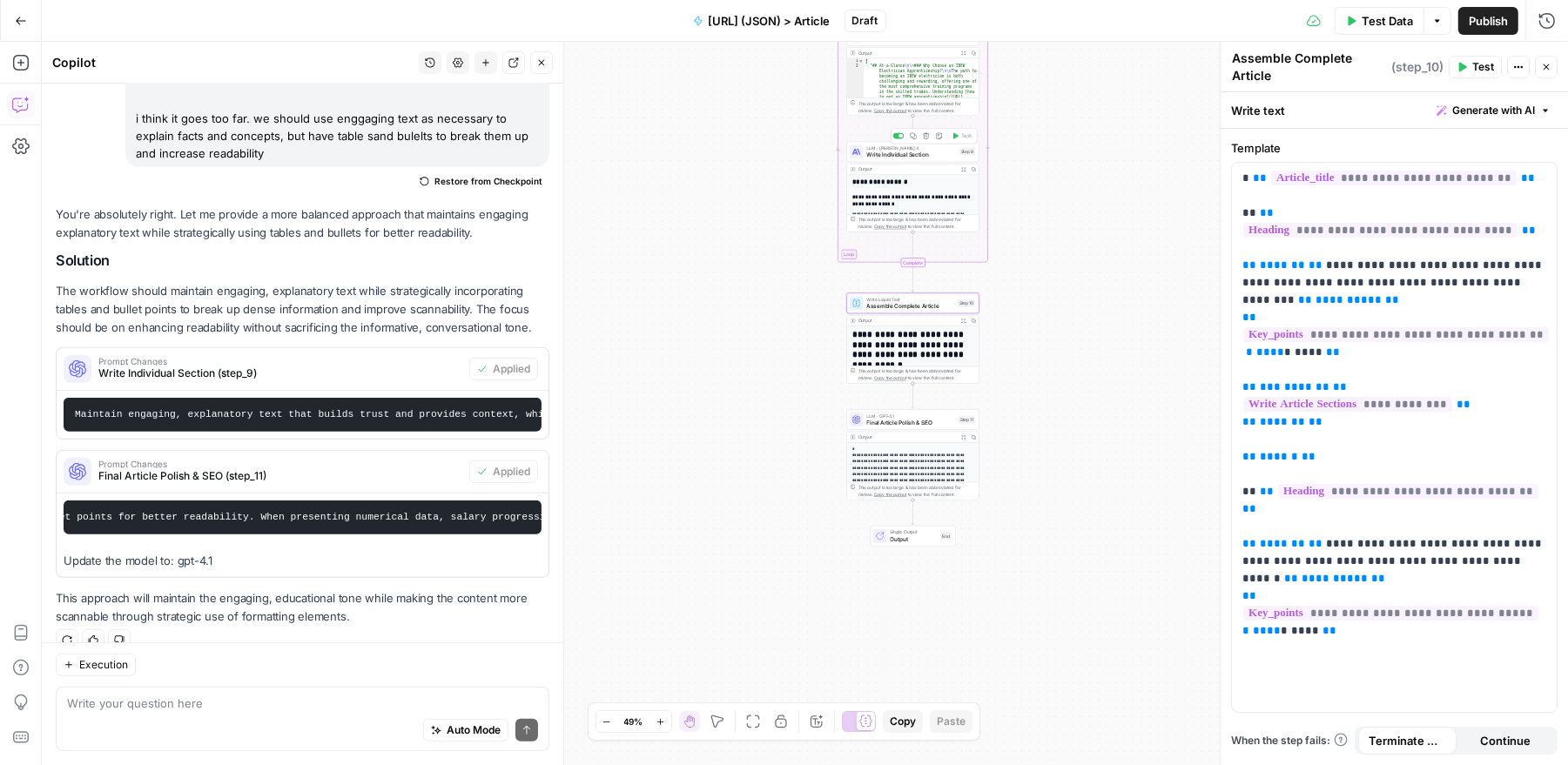
click at [936, 152] on span "Write Individual Section" at bounding box center [912, 155] width 89 height 9
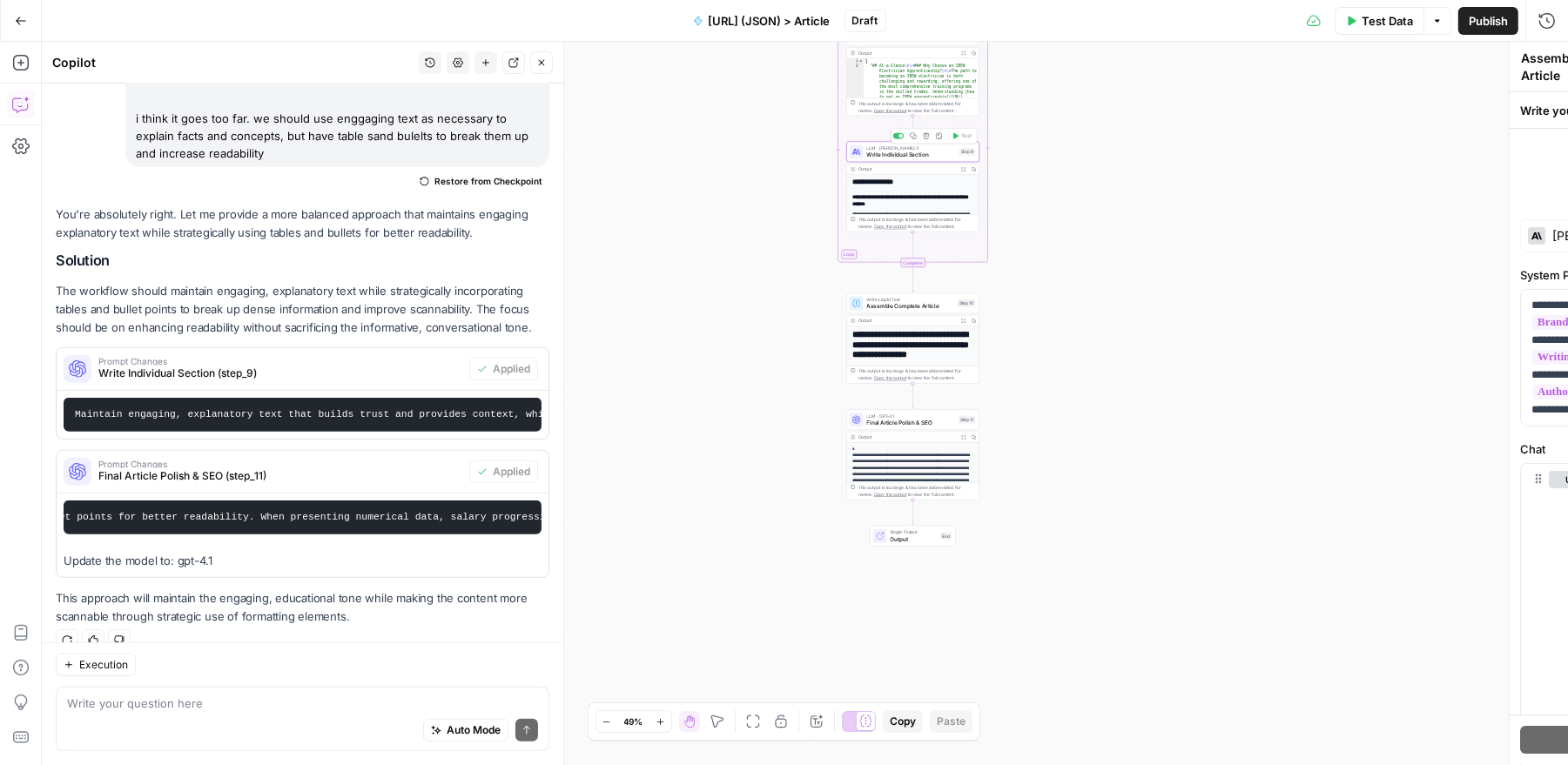
type textarea "Write Individual Section"
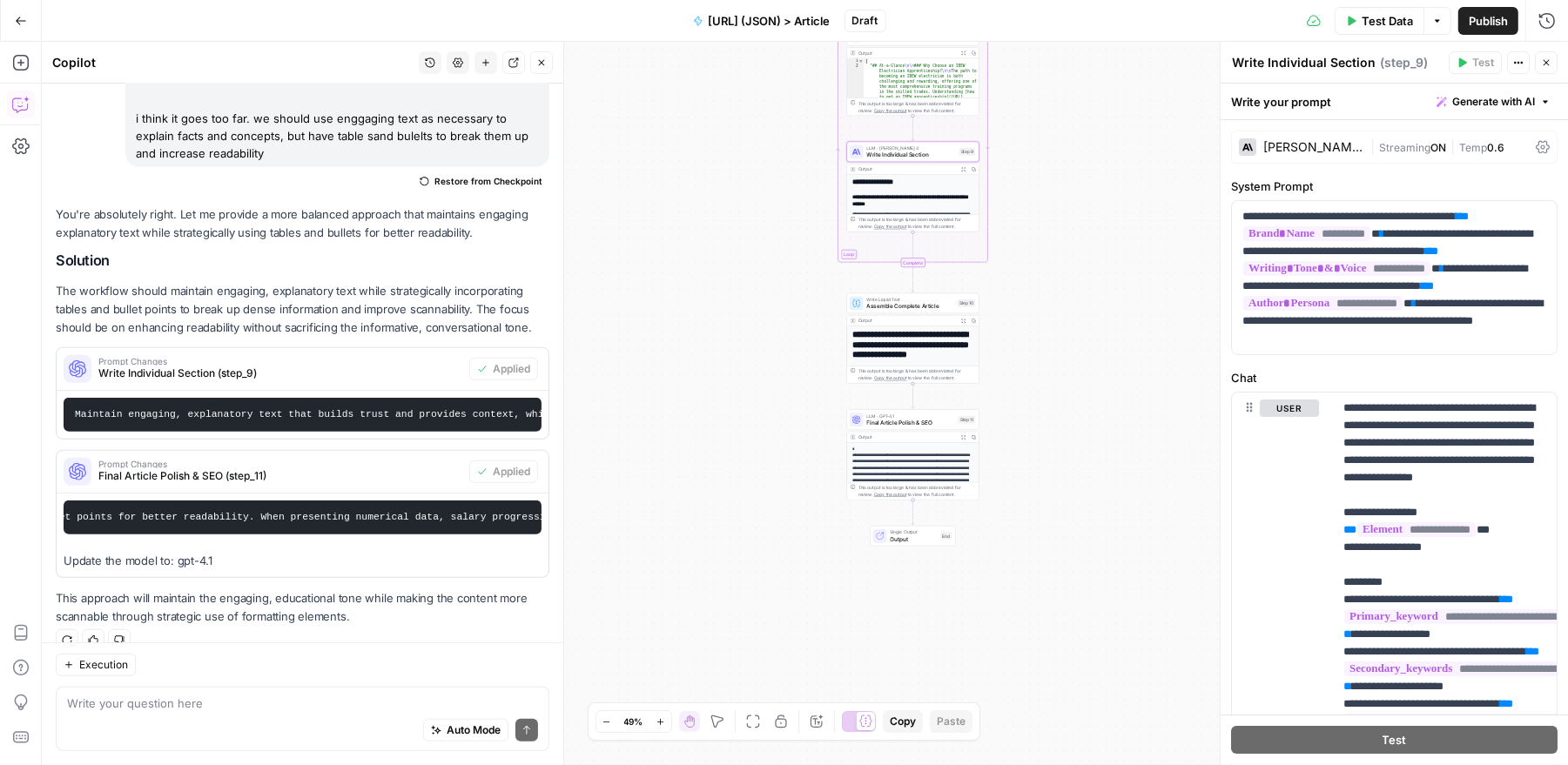
click at [1308, 144] on div "Claude Sonnet 4" at bounding box center [1313, 146] width 100 height 12
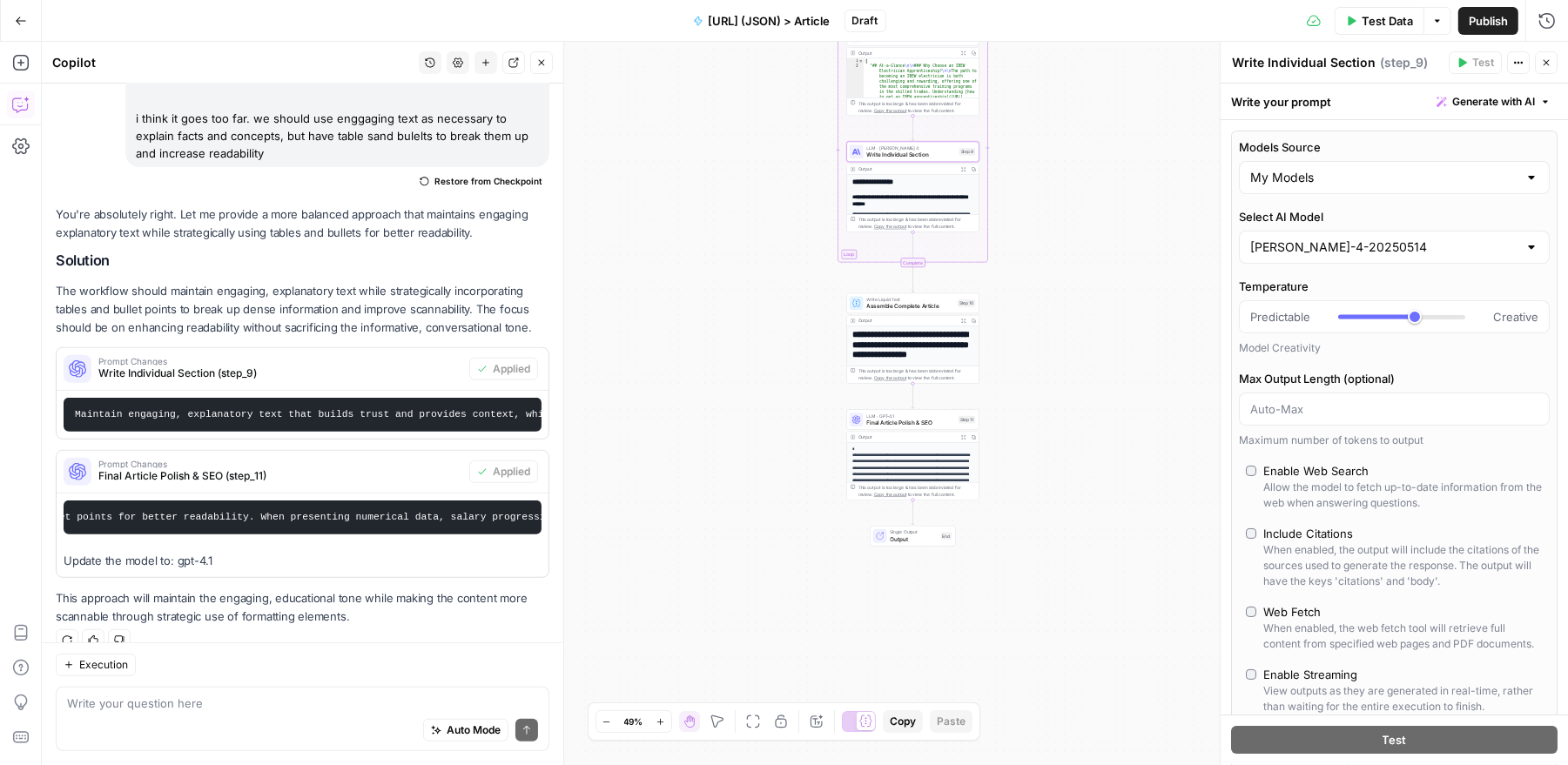
click at [1044, 156] on div "Workflow Input Settings Inputs LLM · GPT-4.1 SEO Keyword Research Step 6 Output…" at bounding box center [805, 403] width 1526 height 723
click at [1552, 61] on icon "button" at bounding box center [1546, 63] width 11 height 11
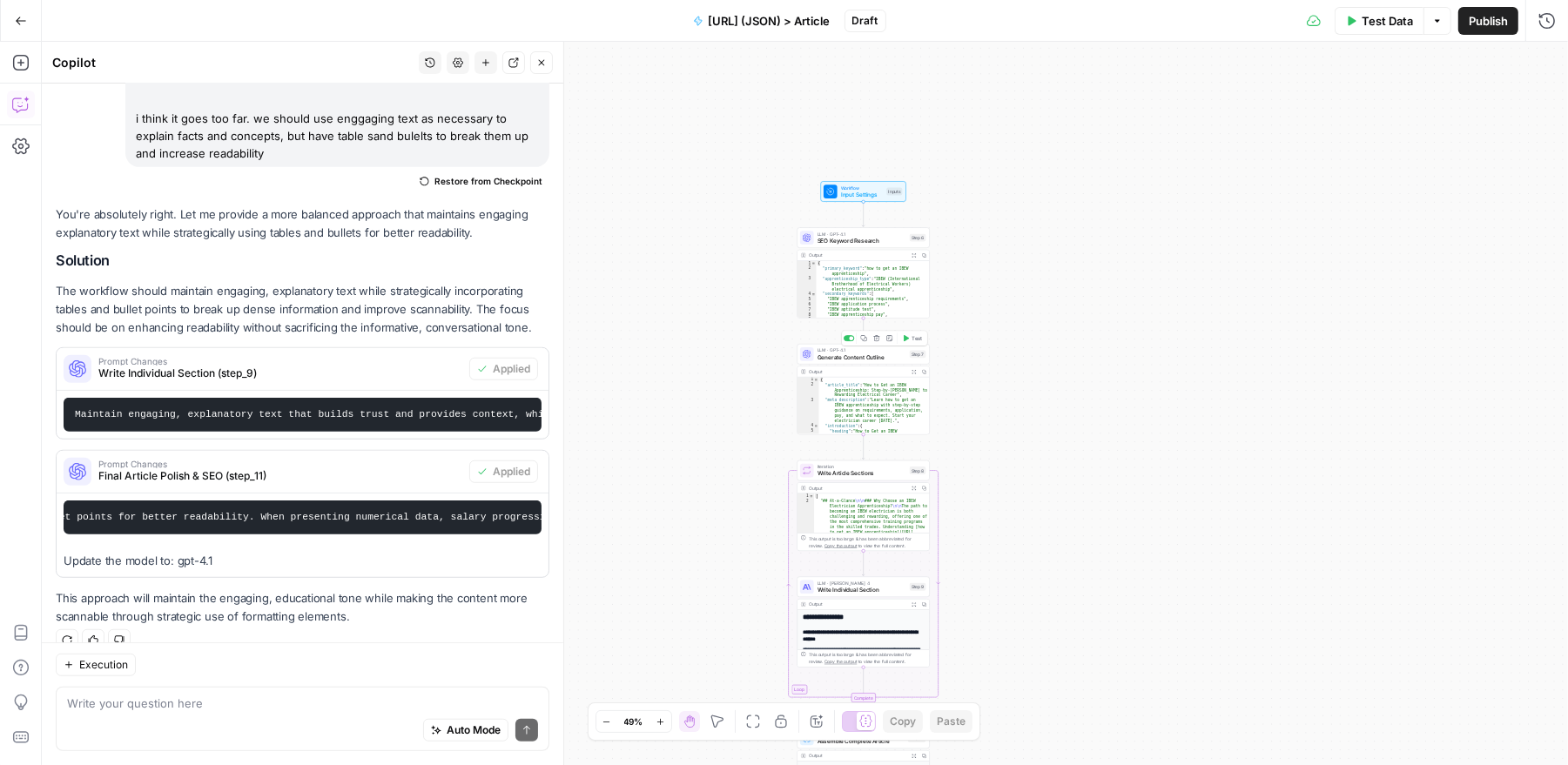
click at [869, 353] on span "Generate Content Outline" at bounding box center [862, 358] width 89 height 9
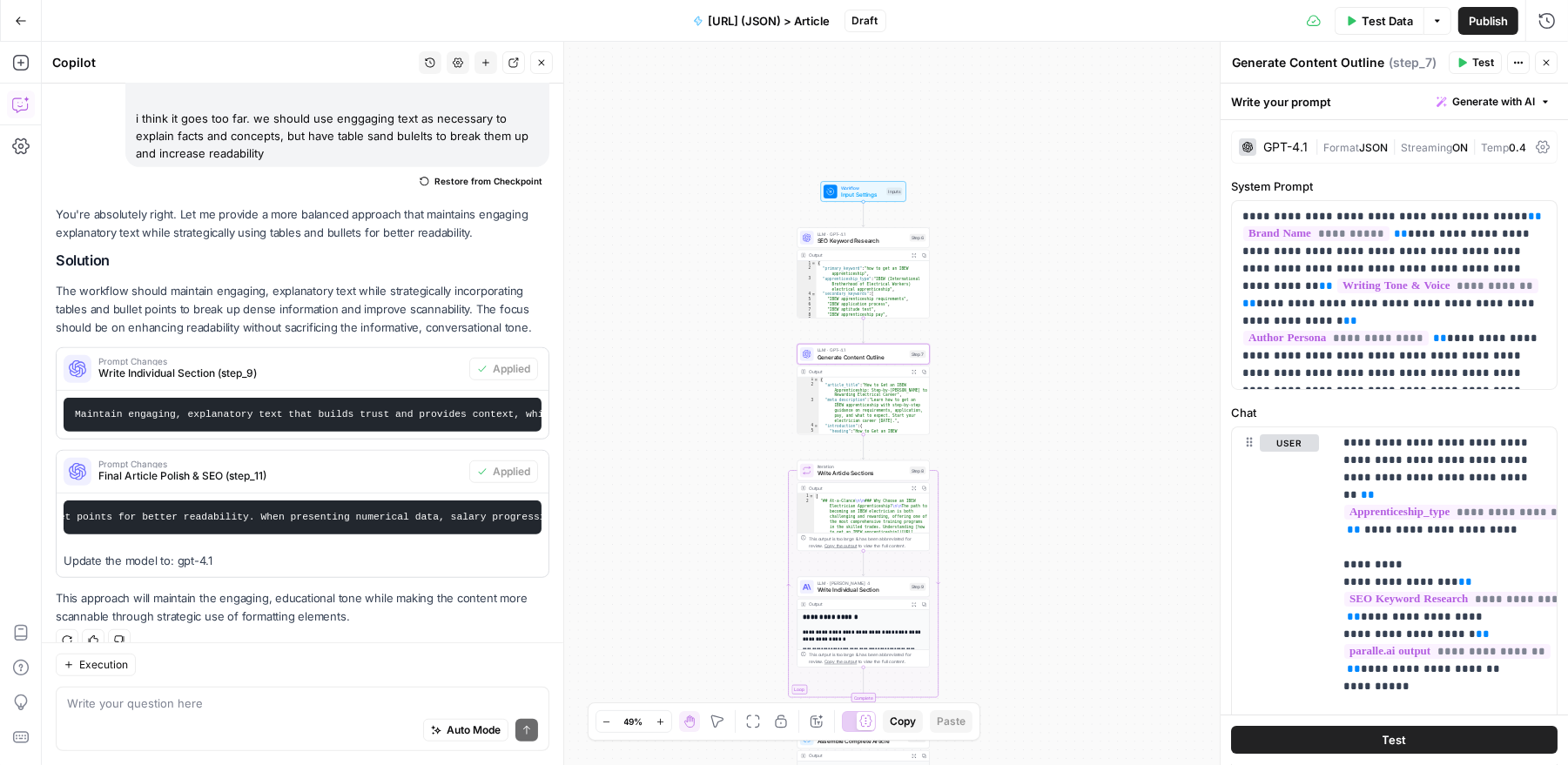
click at [1277, 150] on div "GPT-4.1" at bounding box center [1285, 146] width 44 height 12
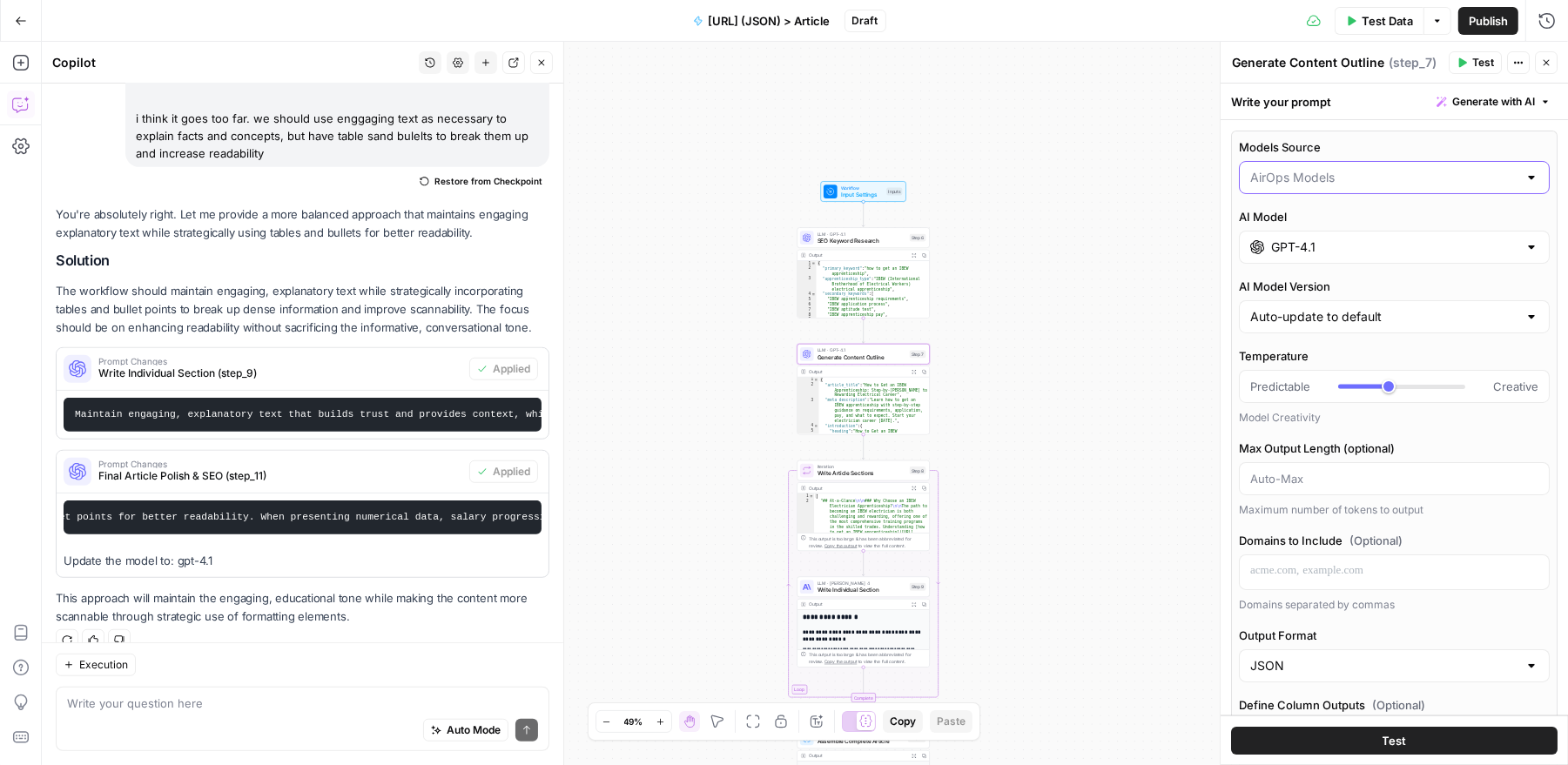
click at [1359, 183] on input "Models Source" at bounding box center [1384, 177] width 268 height 17
click at [1340, 240] on span "My Models" at bounding box center [1390, 244] width 275 height 17
type input "My Models"
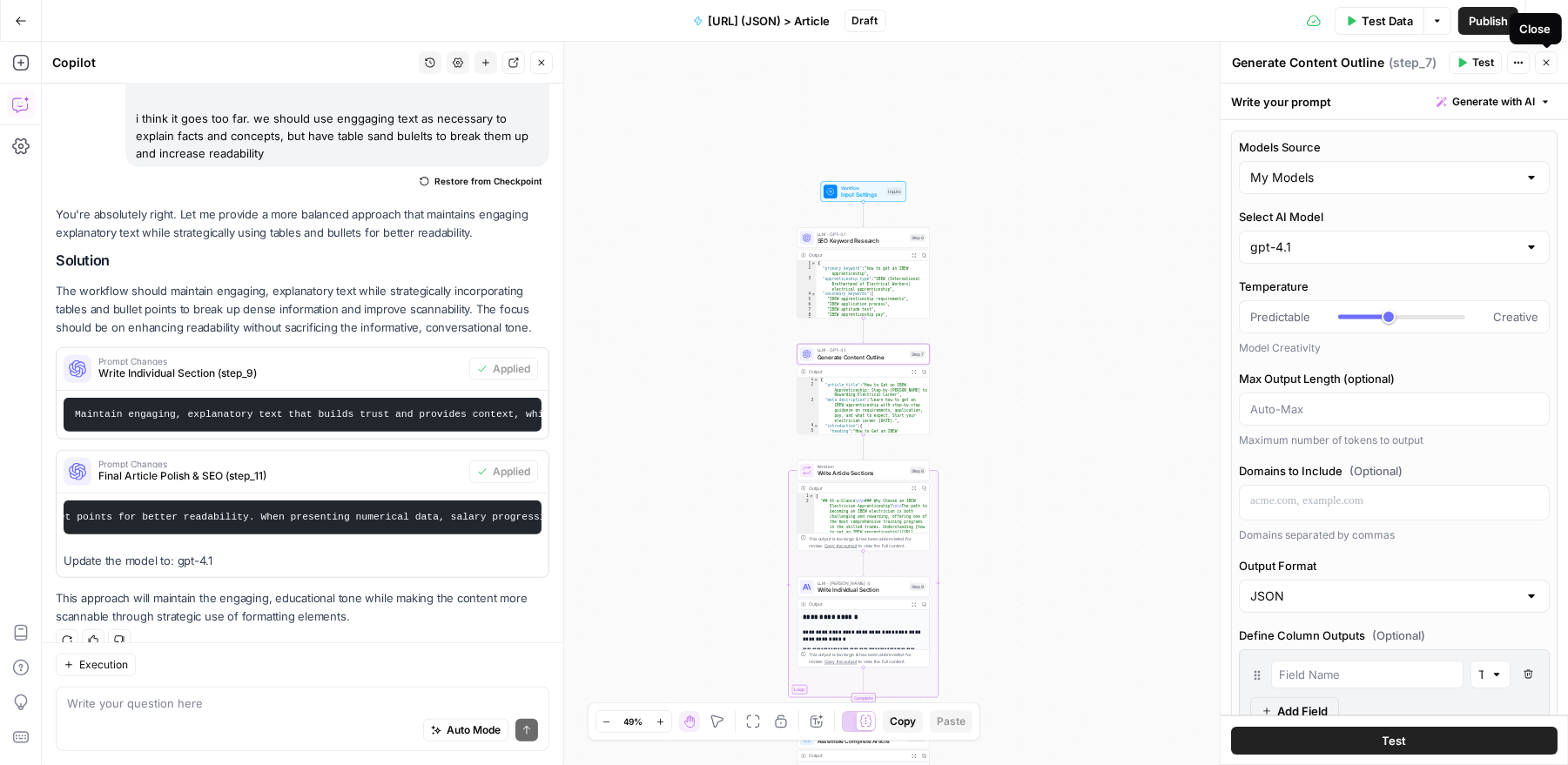
click at [1546, 64] on icon "button" at bounding box center [1546, 63] width 11 height 11
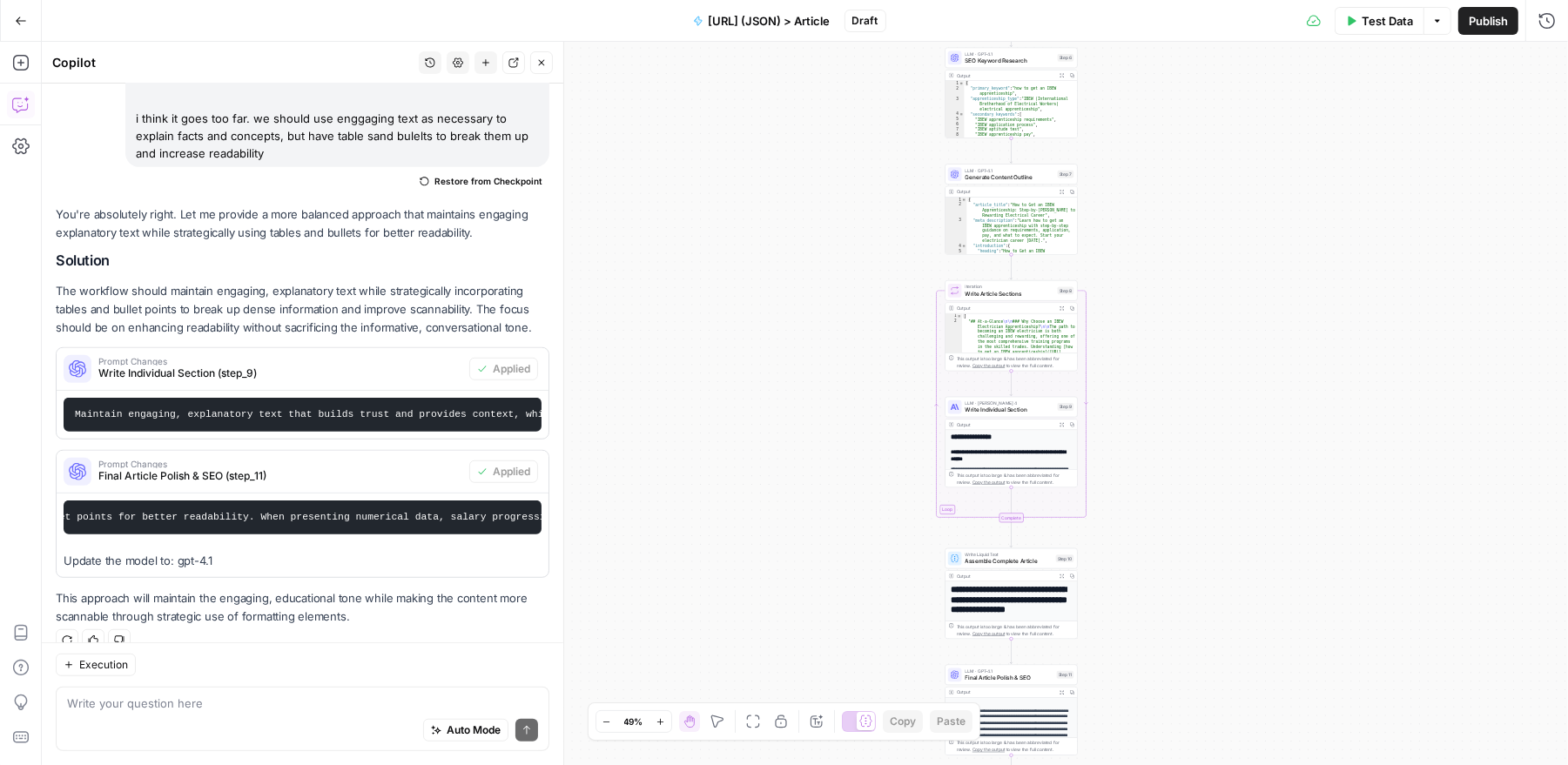
drag, startPoint x: 879, startPoint y: 361, endPoint x: 803, endPoint y: 720, distance: 367.0
click at [803, 720] on body "HealthJob New Home Browse Insights Opportunities Your Data Recent Grids Padel F…" at bounding box center [784, 382] width 1568 height 765
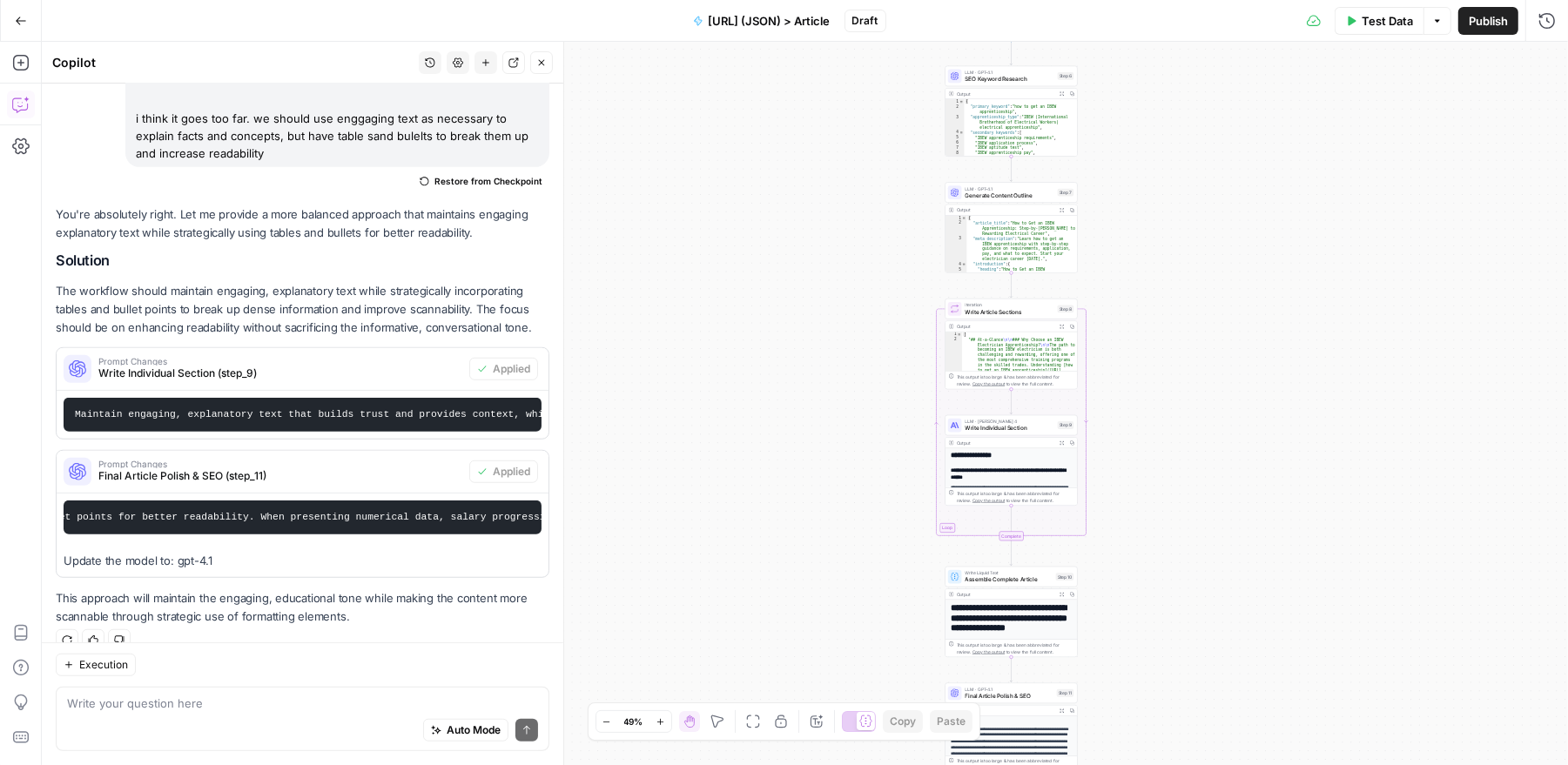
drag, startPoint x: 869, startPoint y: 598, endPoint x: 884, endPoint y: 444, distance: 154.7
click at [884, 444] on div "Workflow Input Settings Inputs LLM · GPT-4.1 SEO Keyword Research Step 6 Output…" at bounding box center [805, 403] width 1526 height 723
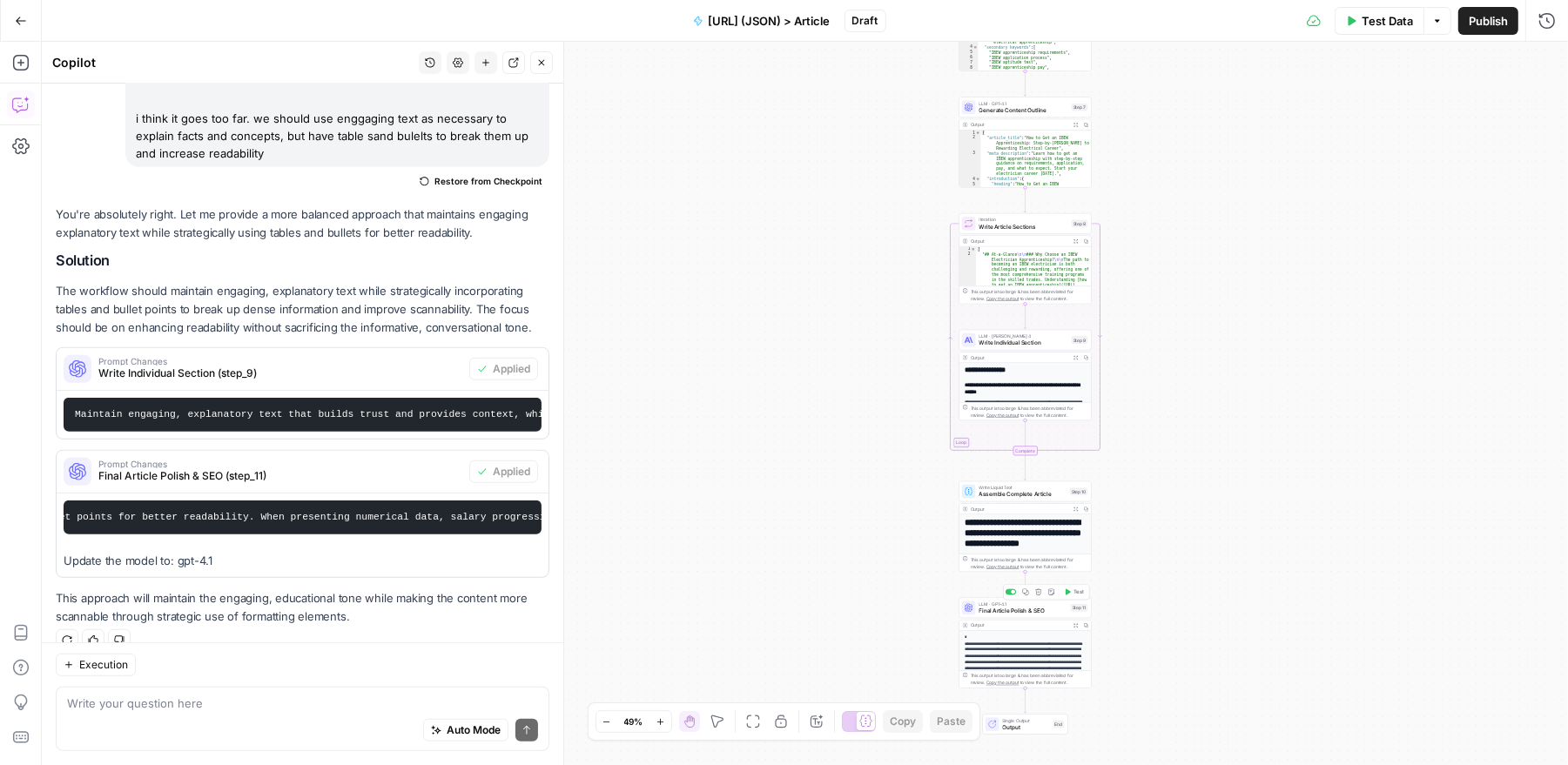
click at [1025, 612] on span "Final Article Polish & SEO" at bounding box center [1023, 612] width 88 height 9
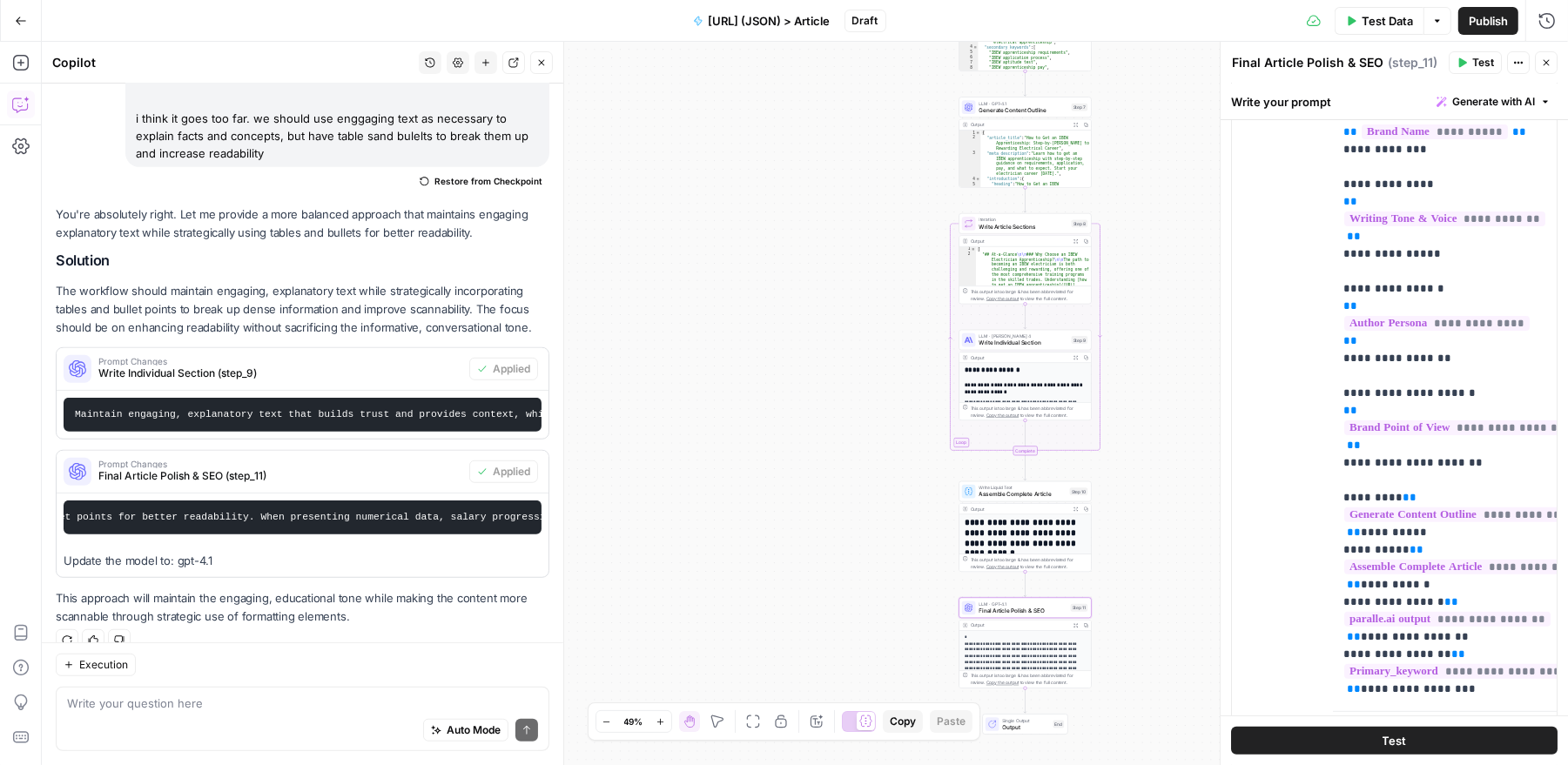
scroll to position [476, 0]
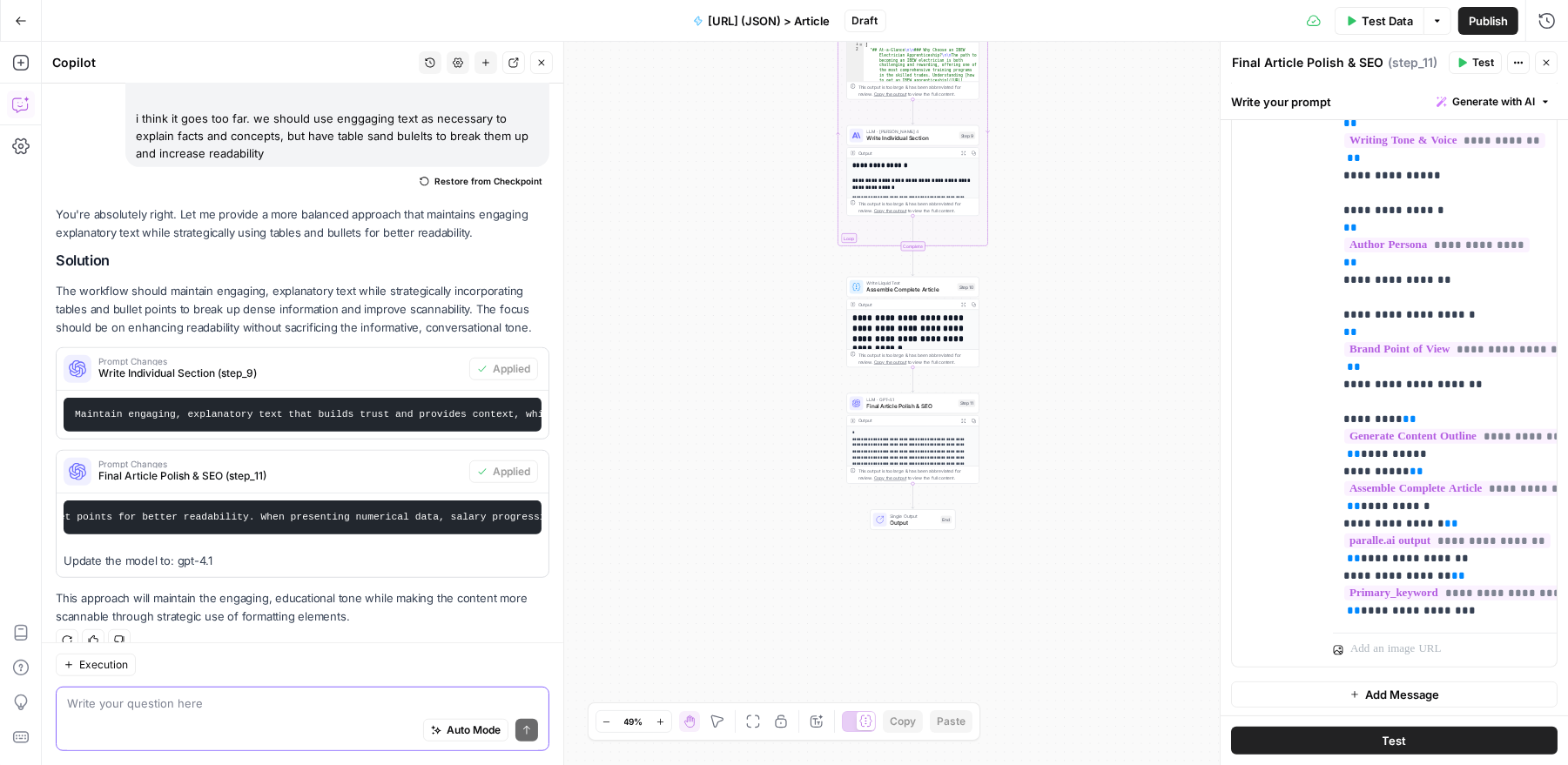
click at [203, 703] on textarea at bounding box center [302, 703] width 471 height 17
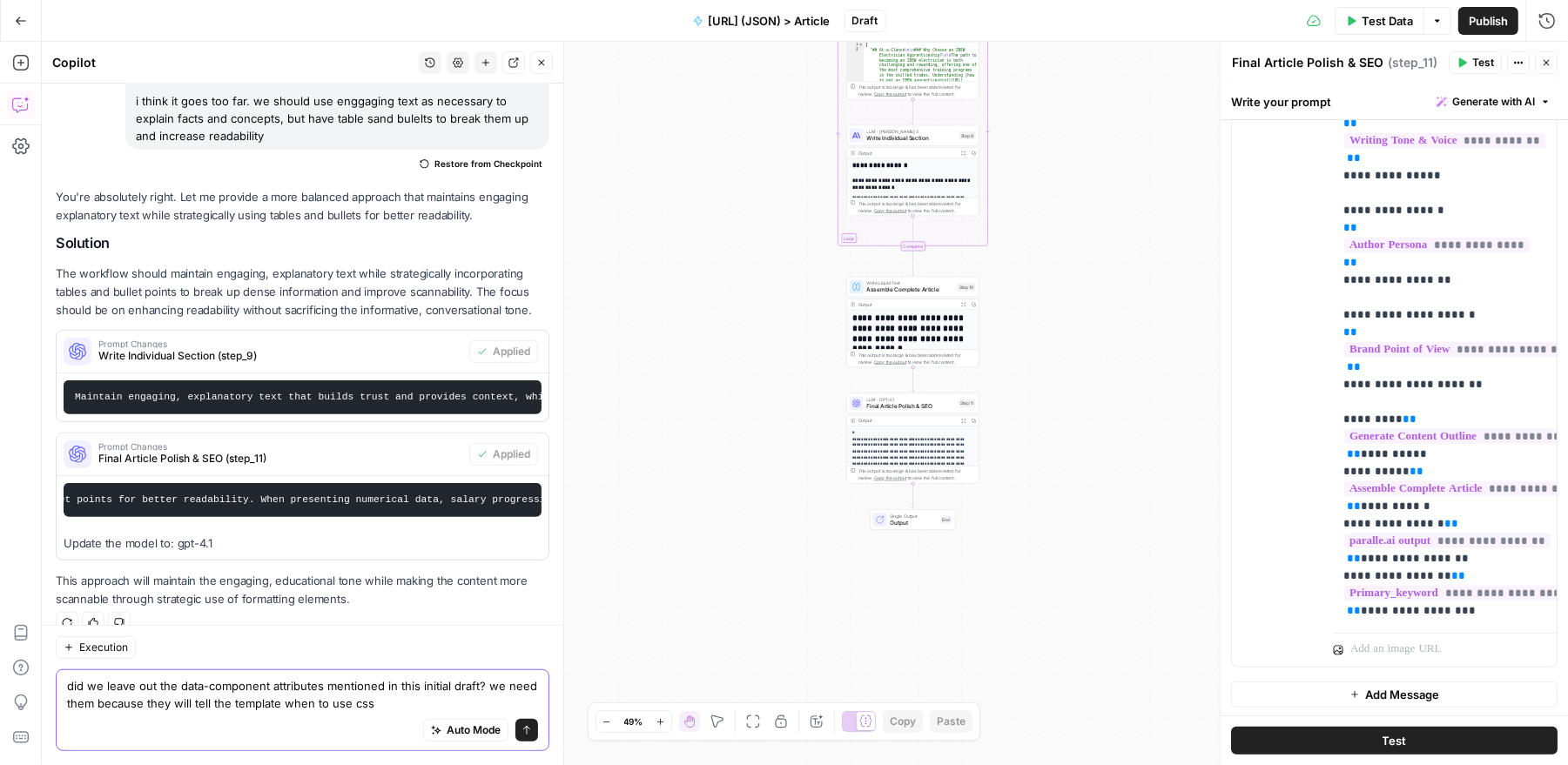
click at [86, 639] on button "Execution" at bounding box center [95, 647] width 80 height 23
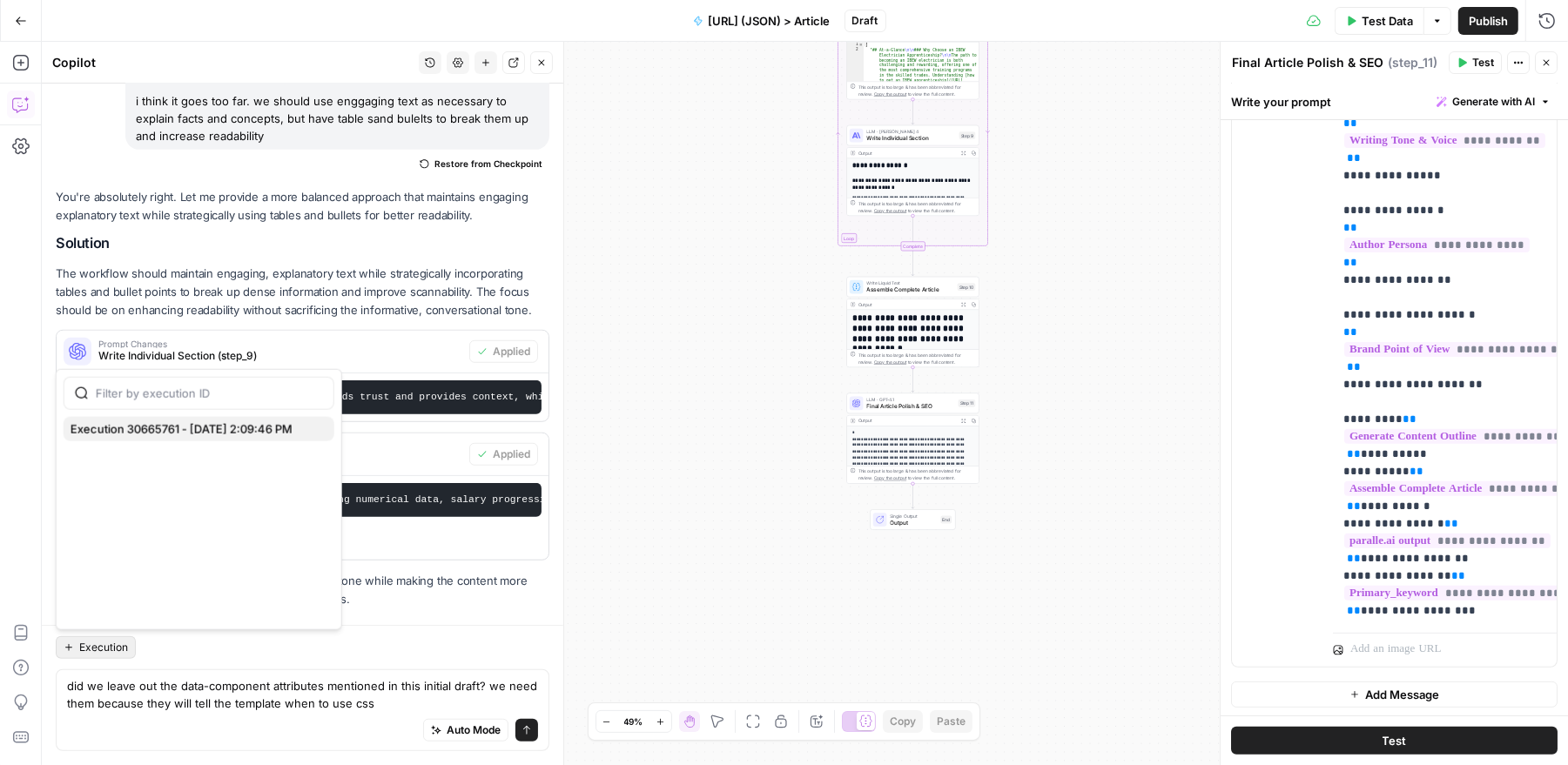
click at [148, 430] on span "Execution 30665761 - 10/3/2025, 2:09:46 PM" at bounding box center [195, 428] width 250 height 17
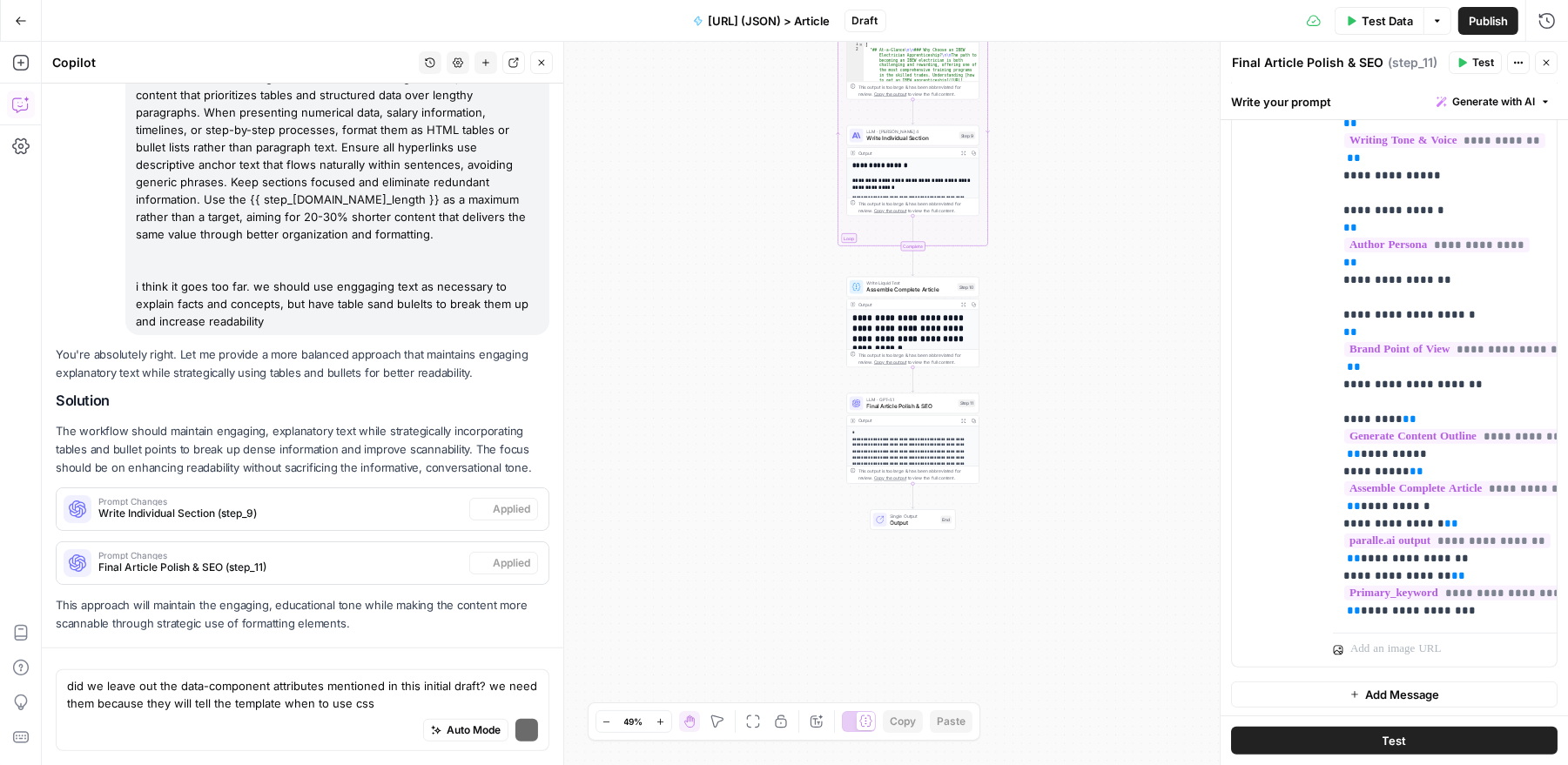
scroll to position [803, 0]
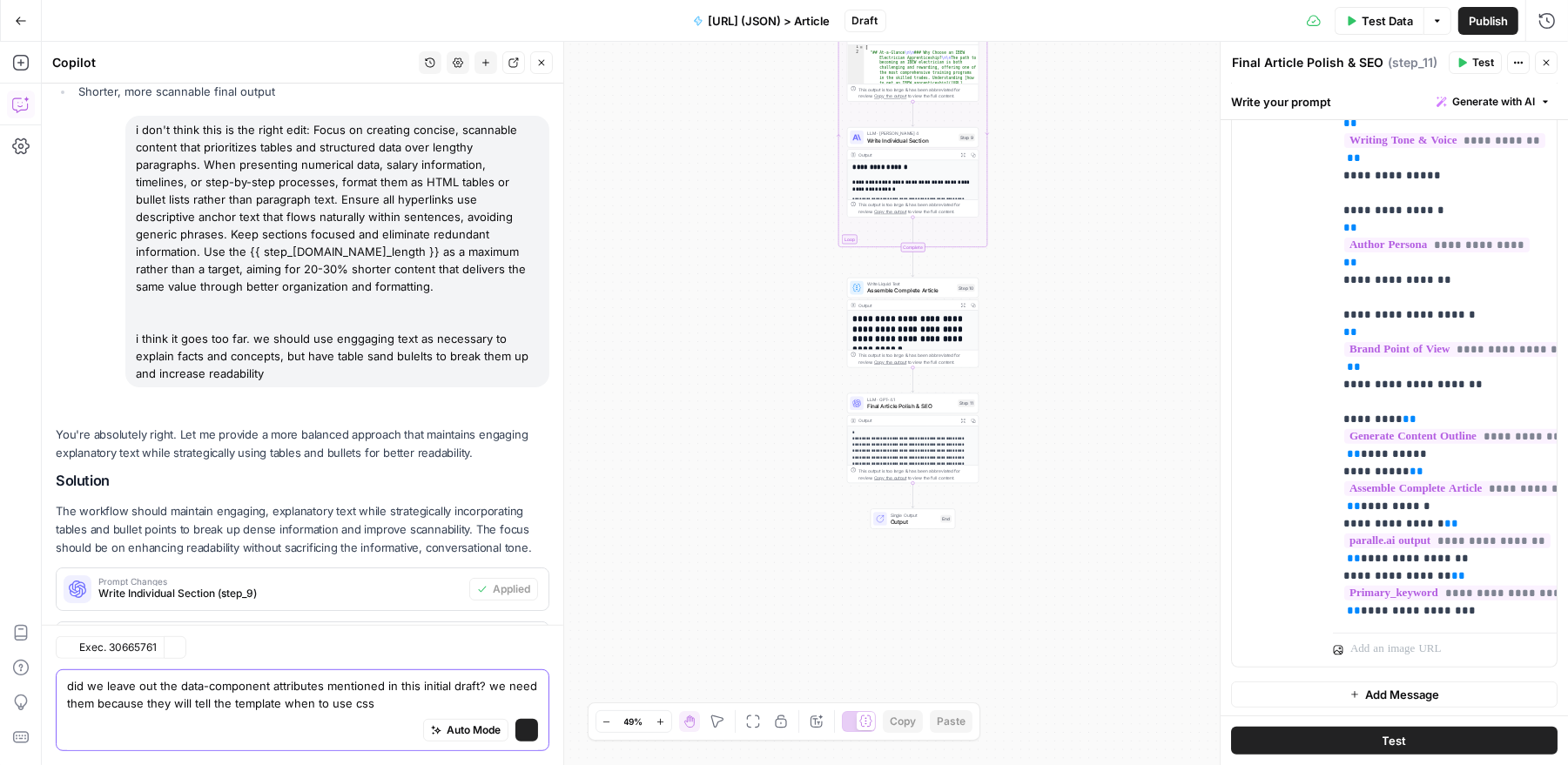
click at [422, 703] on textarea "did we leave out the data-component attributes mentioned in this initial draft?…" at bounding box center [302, 694] width 471 height 34
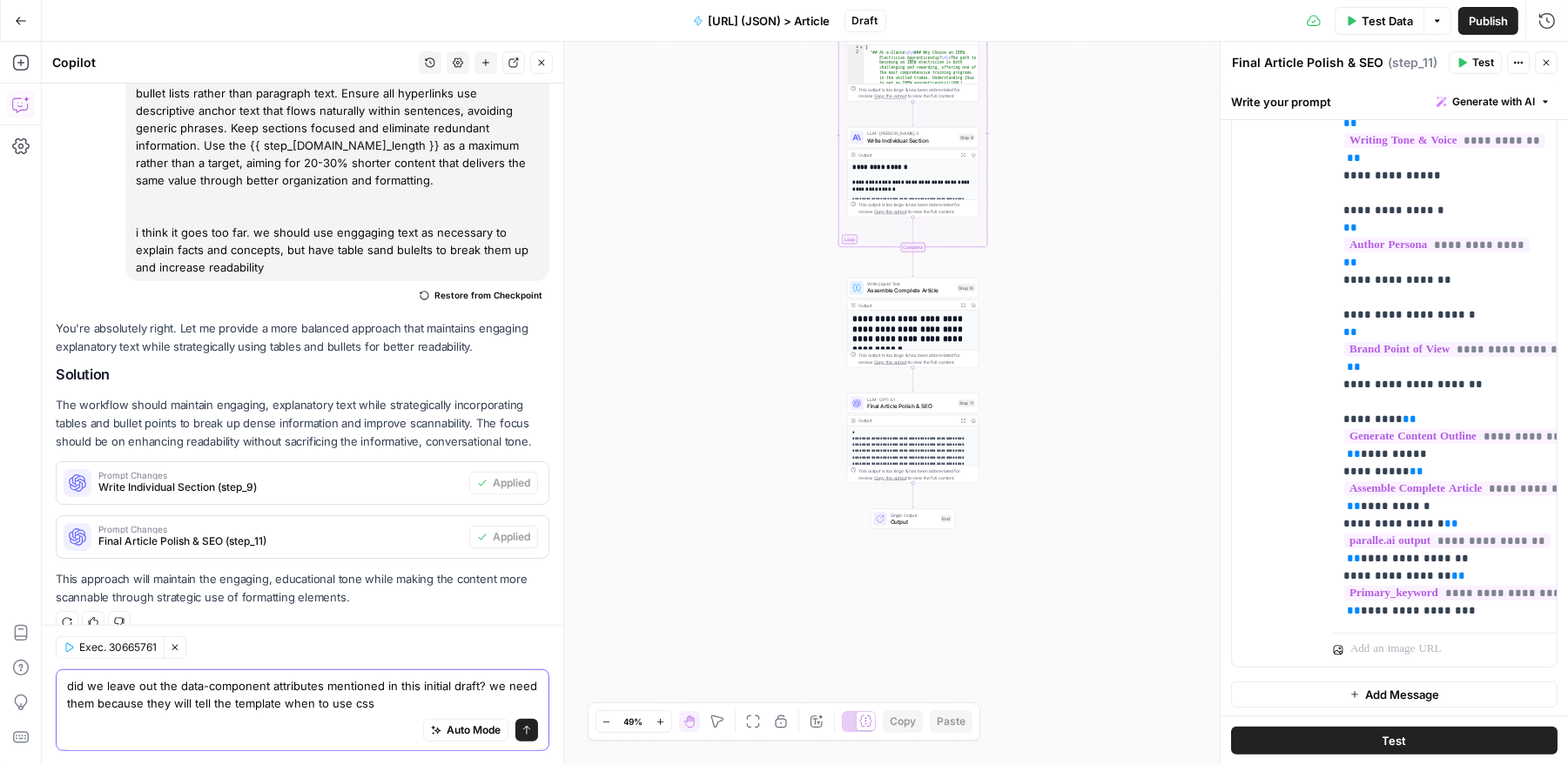
paste textarea "Your task is to create a comprehensive and SEO-optimized article outline for a …"
type textarea "did we leave out the data-component attributes mentioned in this initial draft?…"
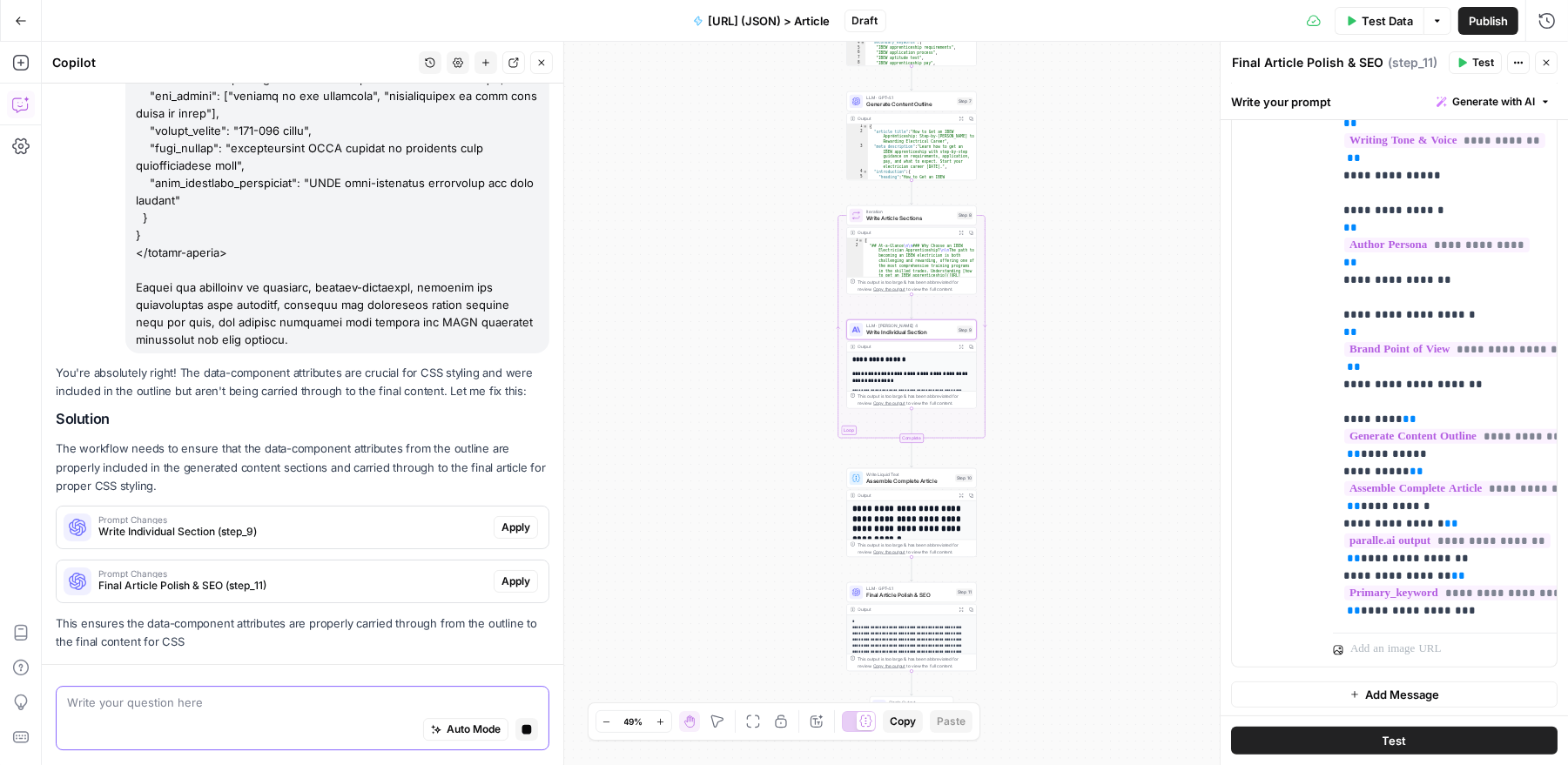
scroll to position [5004, 0]
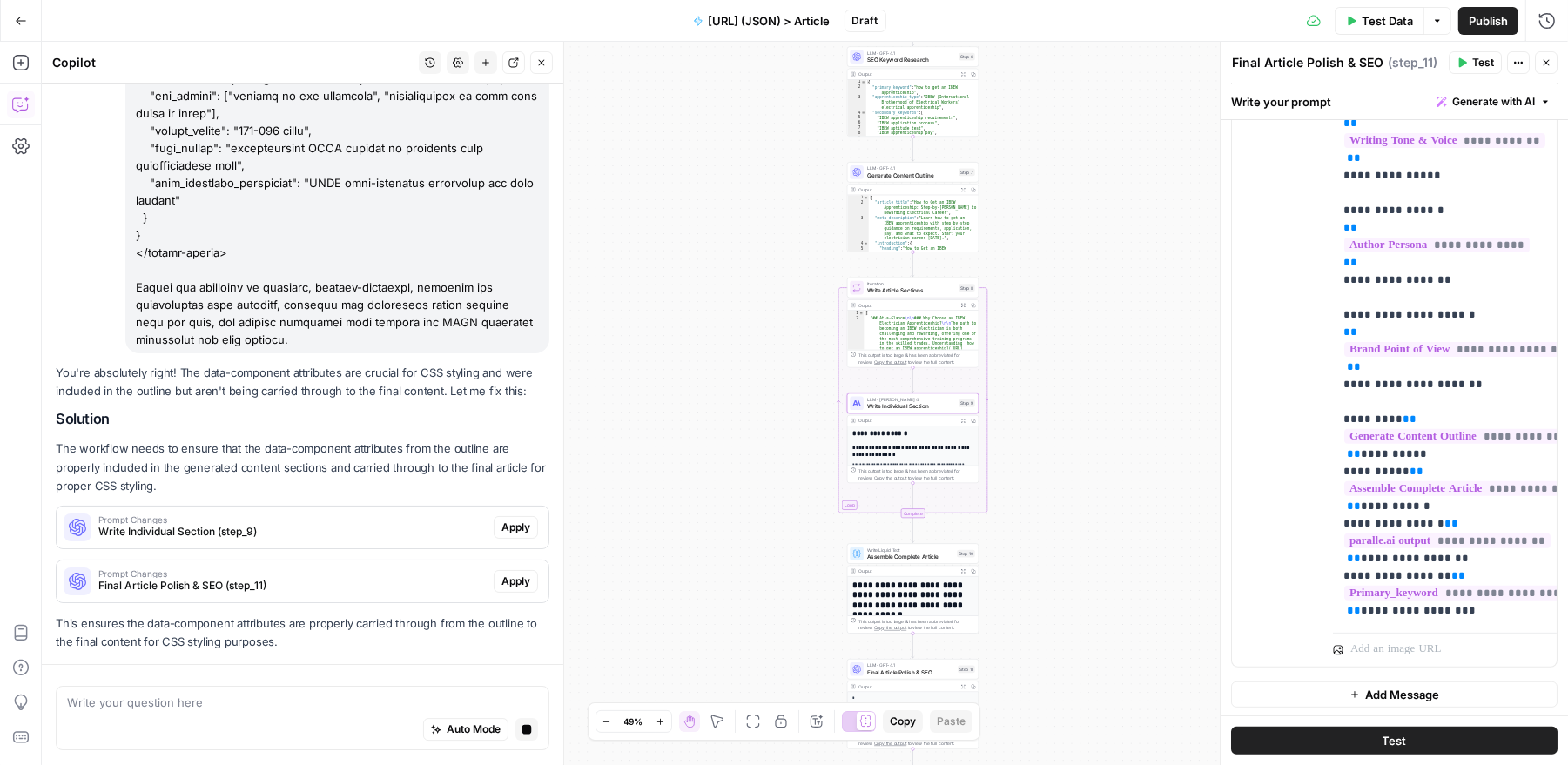
click at [272, 569] on span "Prompt Changes" at bounding box center [292, 574] width 388 height 9
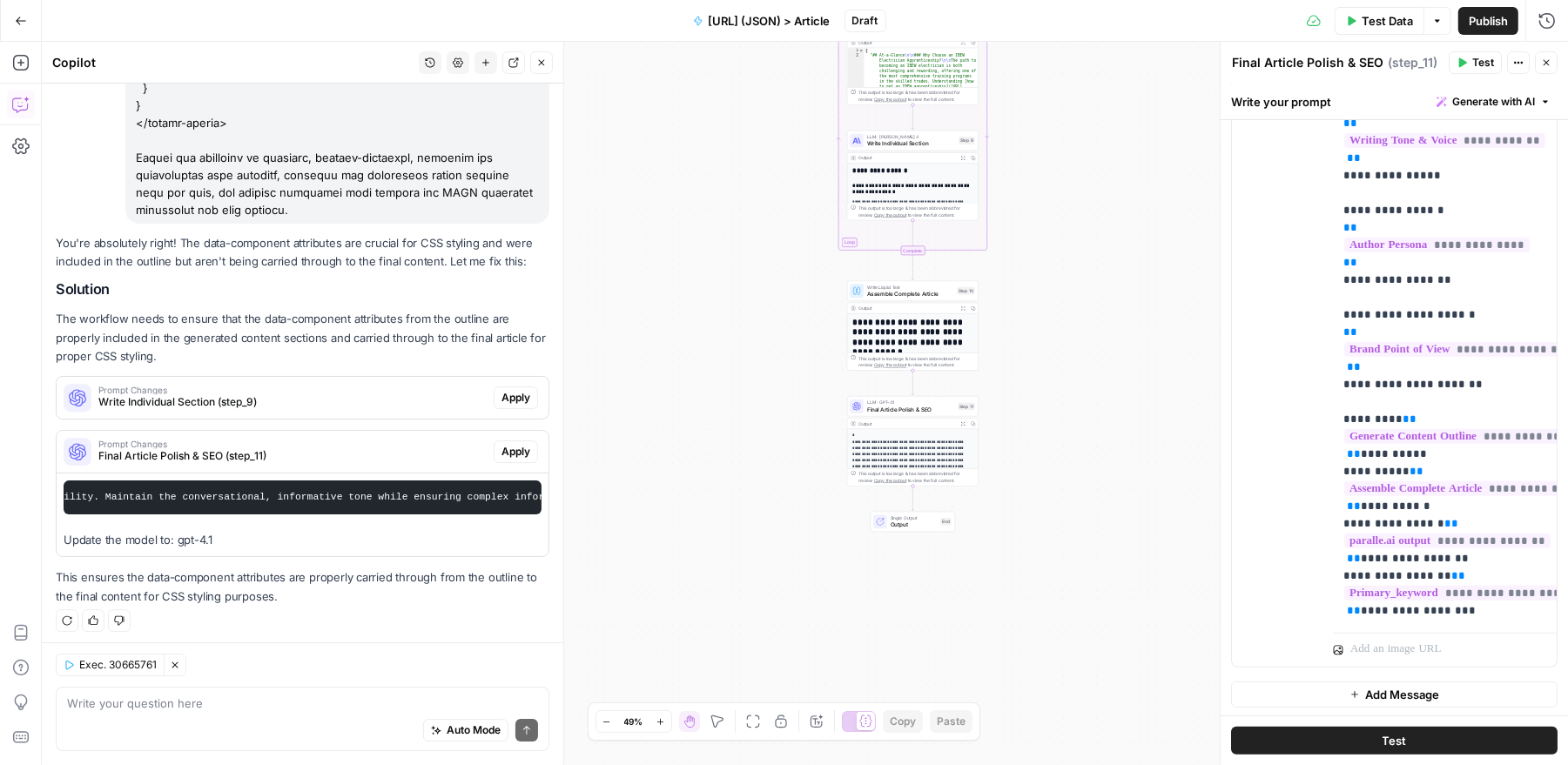
scroll to position [5193, 0]
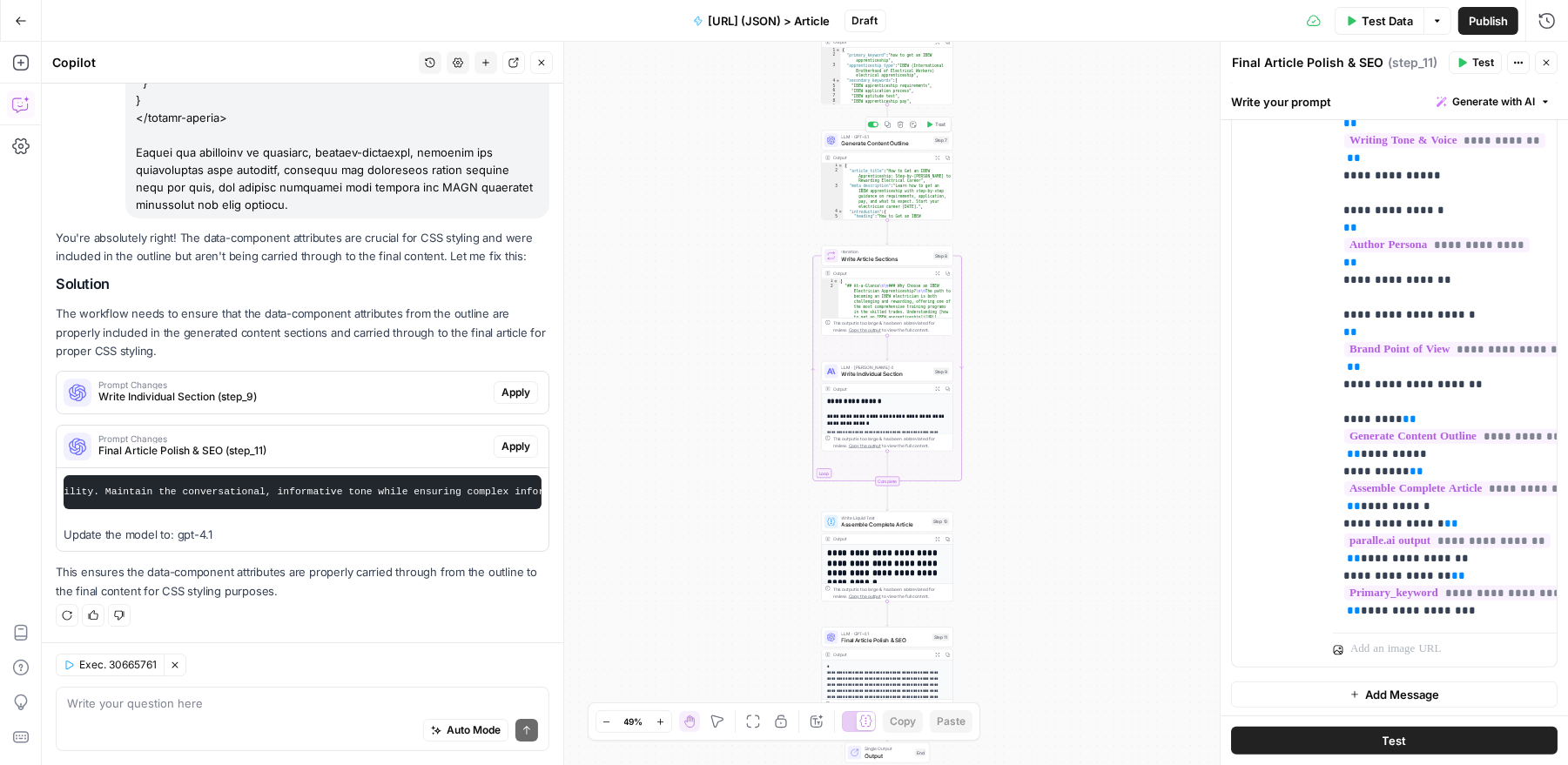
click at [871, 142] on span "Generate Content Outline" at bounding box center [887, 143] width 89 height 9
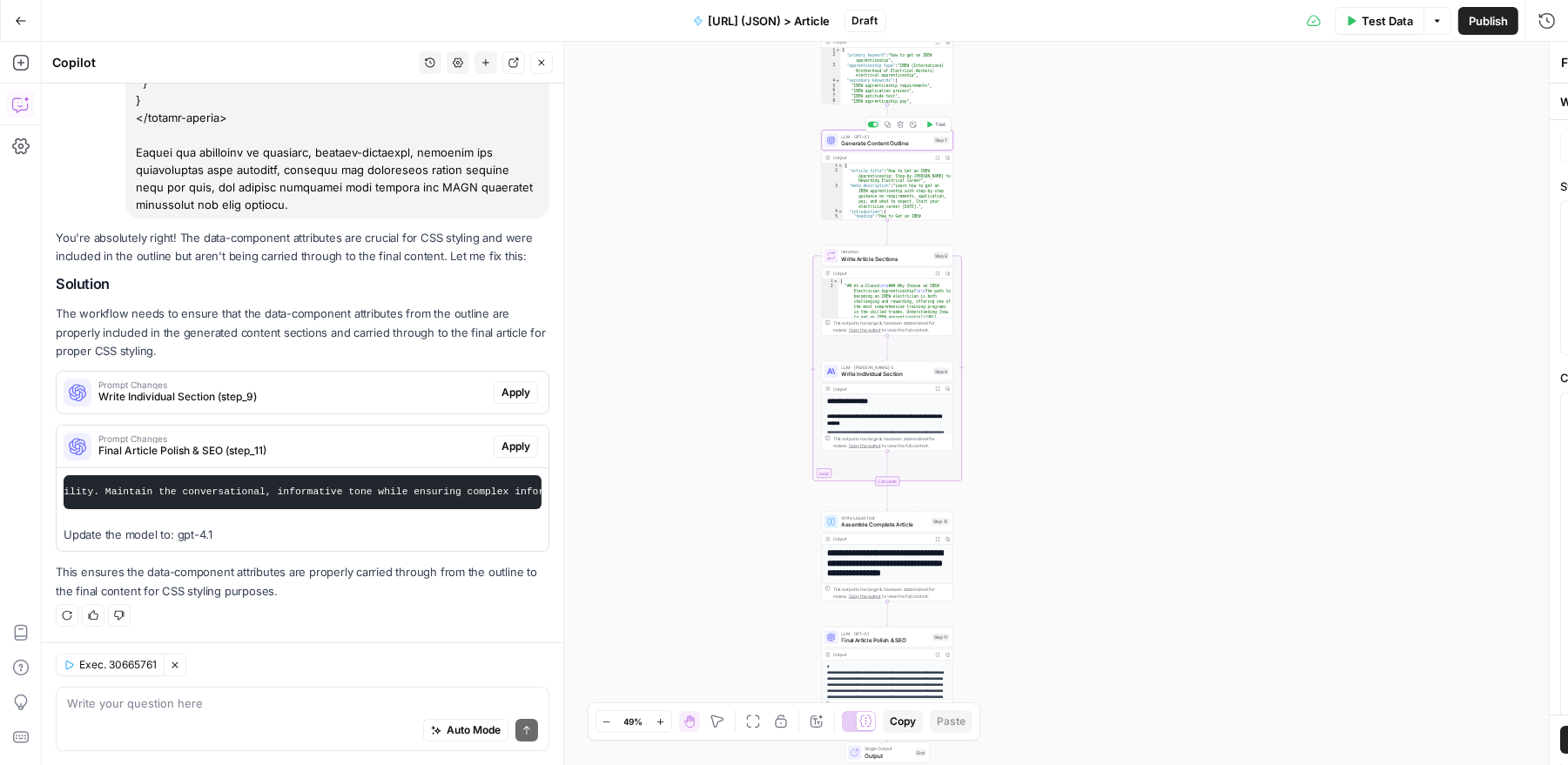
type textarea "Generate Content Outline"
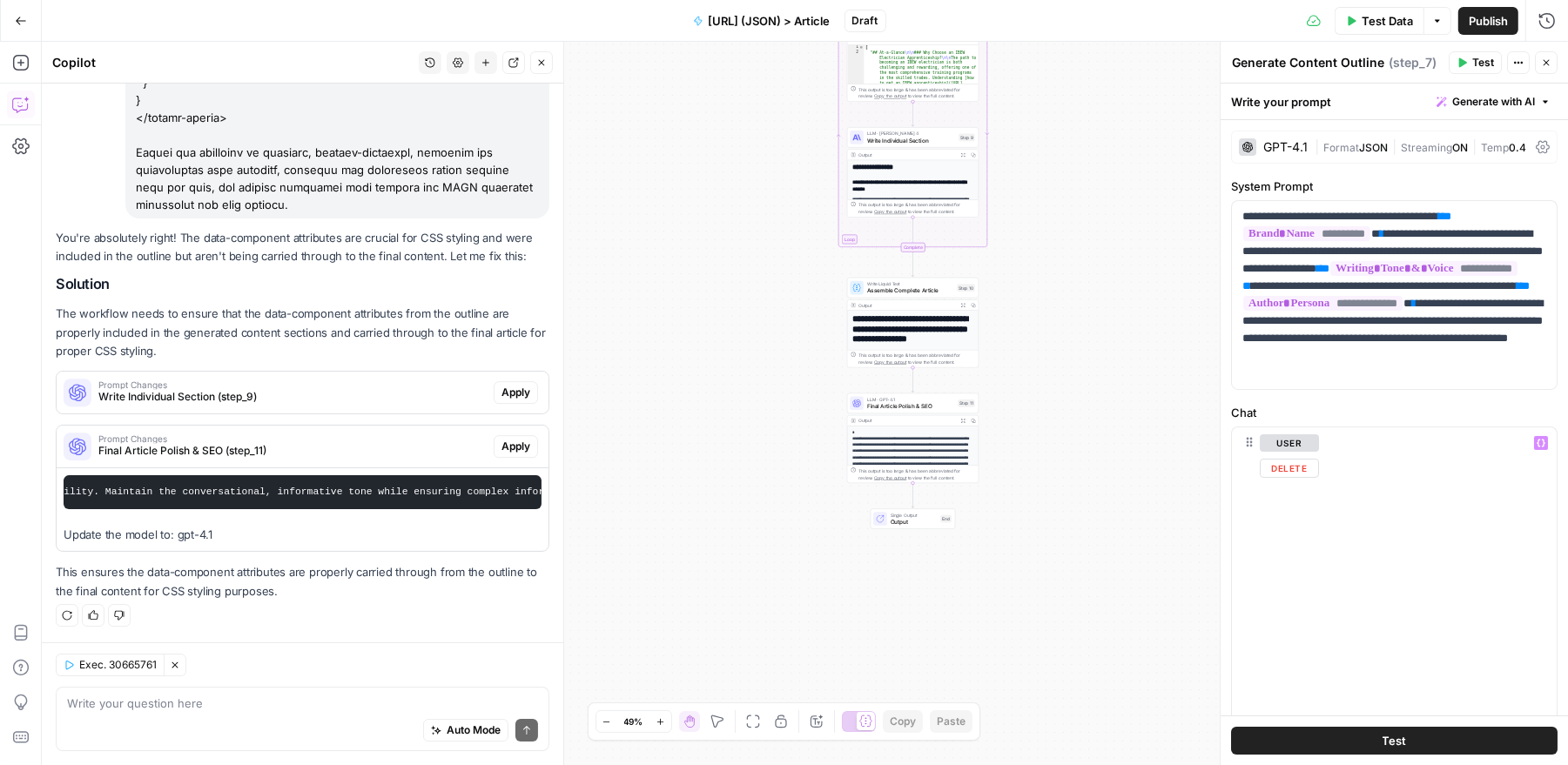
scroll to position [4876, 0]
click at [348, 716] on div "Auto Mode Send" at bounding box center [302, 731] width 471 height 38
paste textarea "Your task is to create a comprehensive and SEO-optimized article outline for a …"
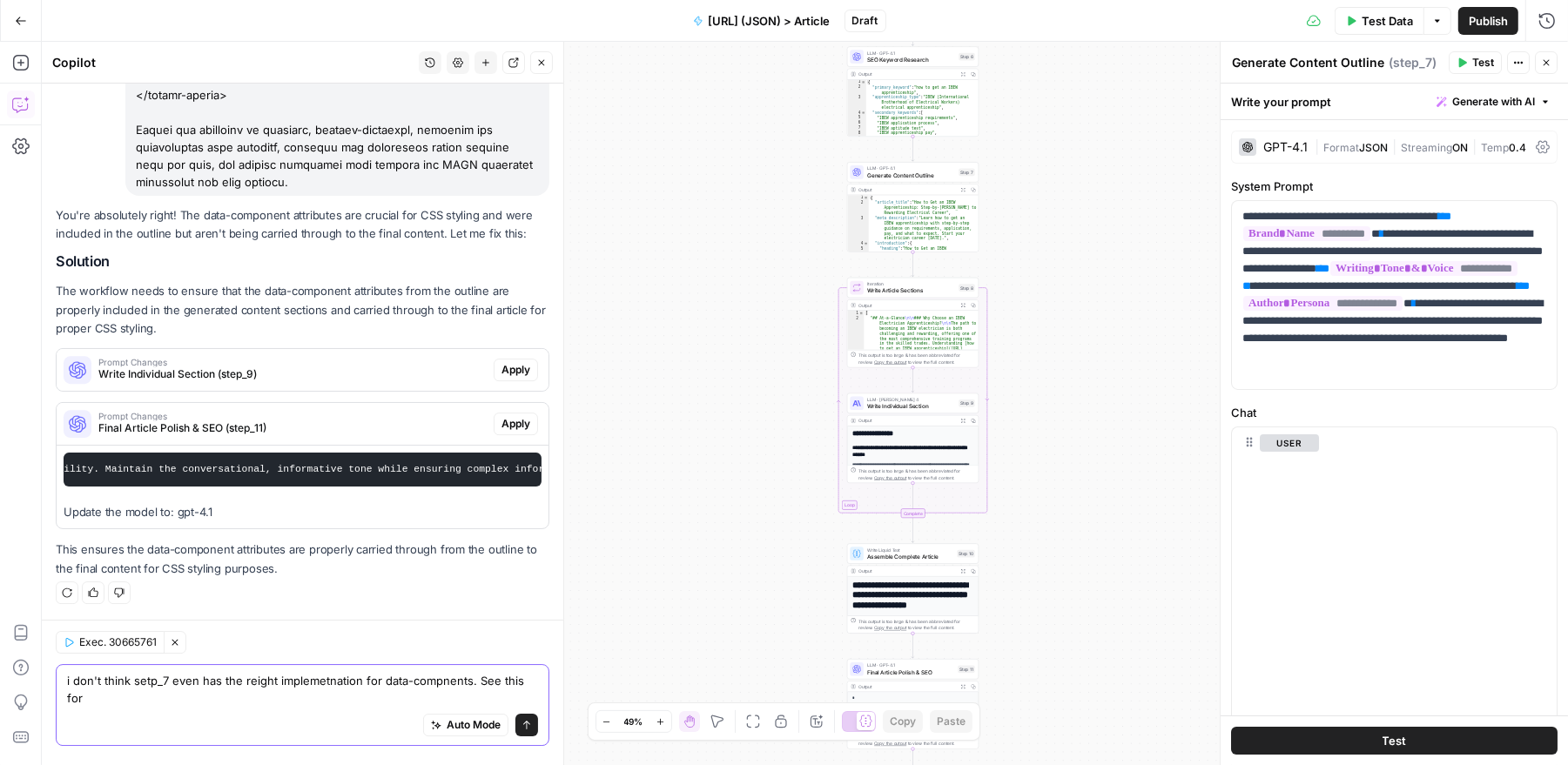
scroll to position [5212, 0]
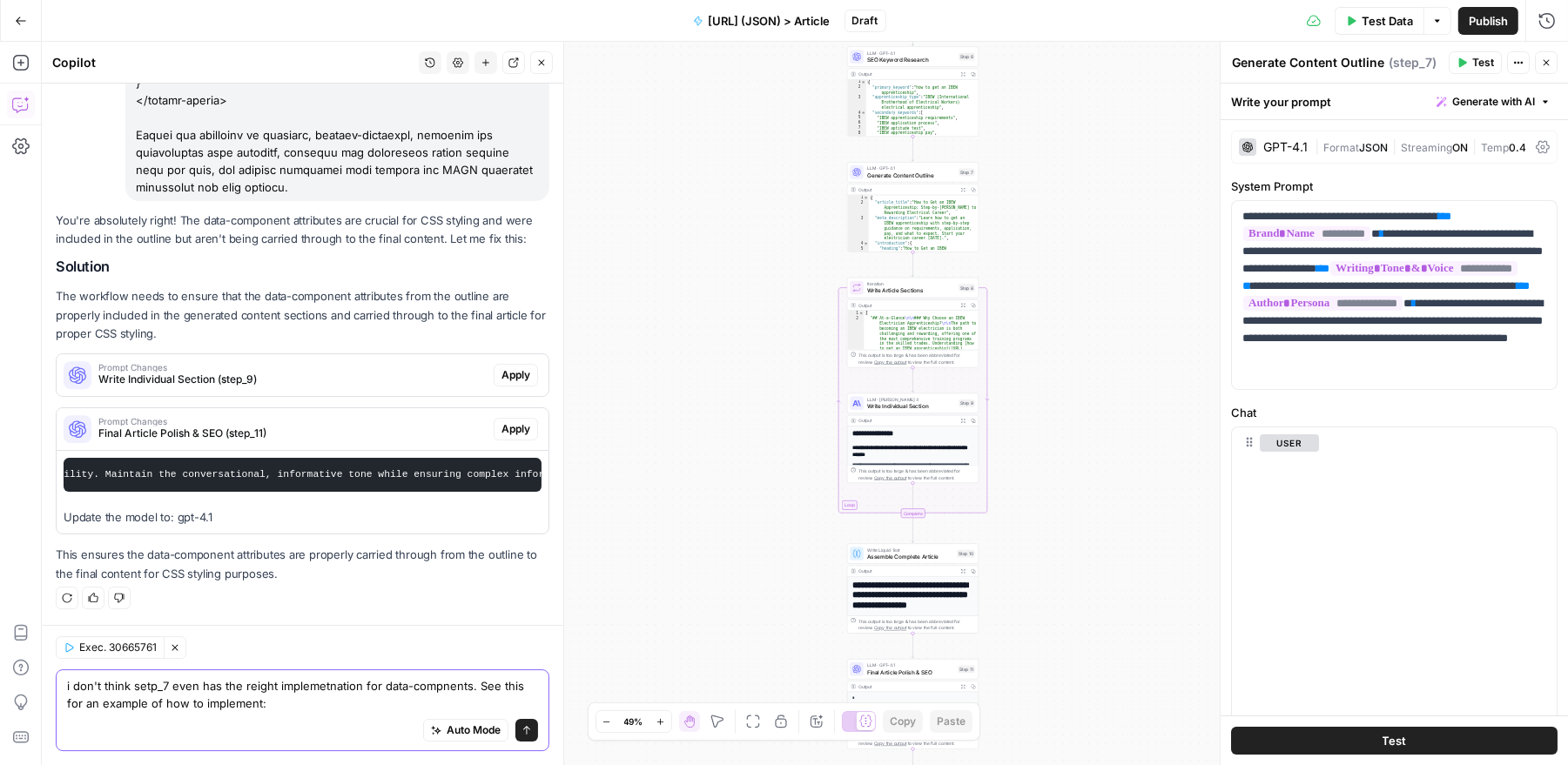
paste textarea "Your task is to convert the following research into a standardized, SEO-optimiz…"
type textarea "i don't think setp_7 even has the reight implemetnation for data-compnents. See…"
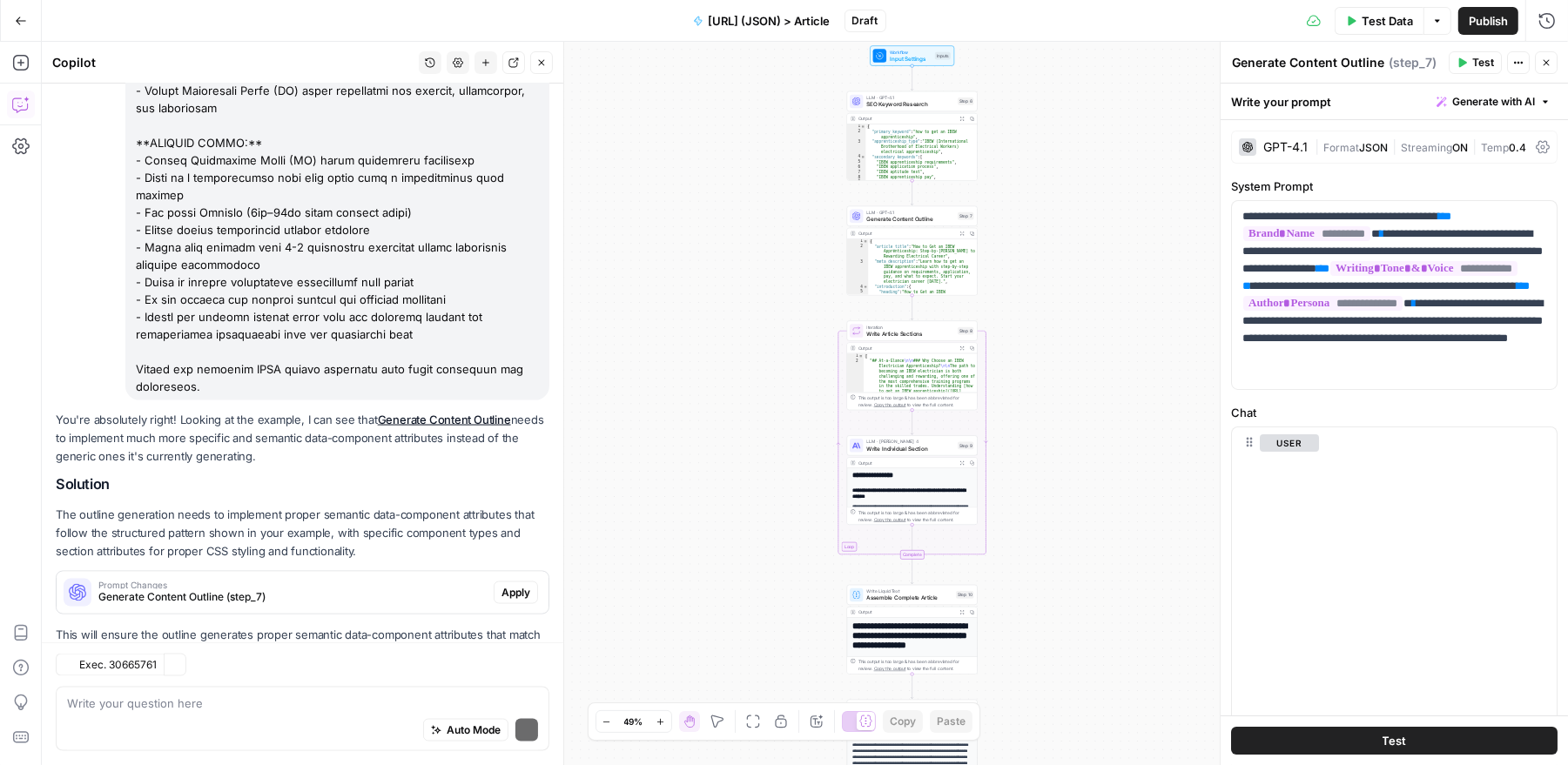
scroll to position [8785, 0]
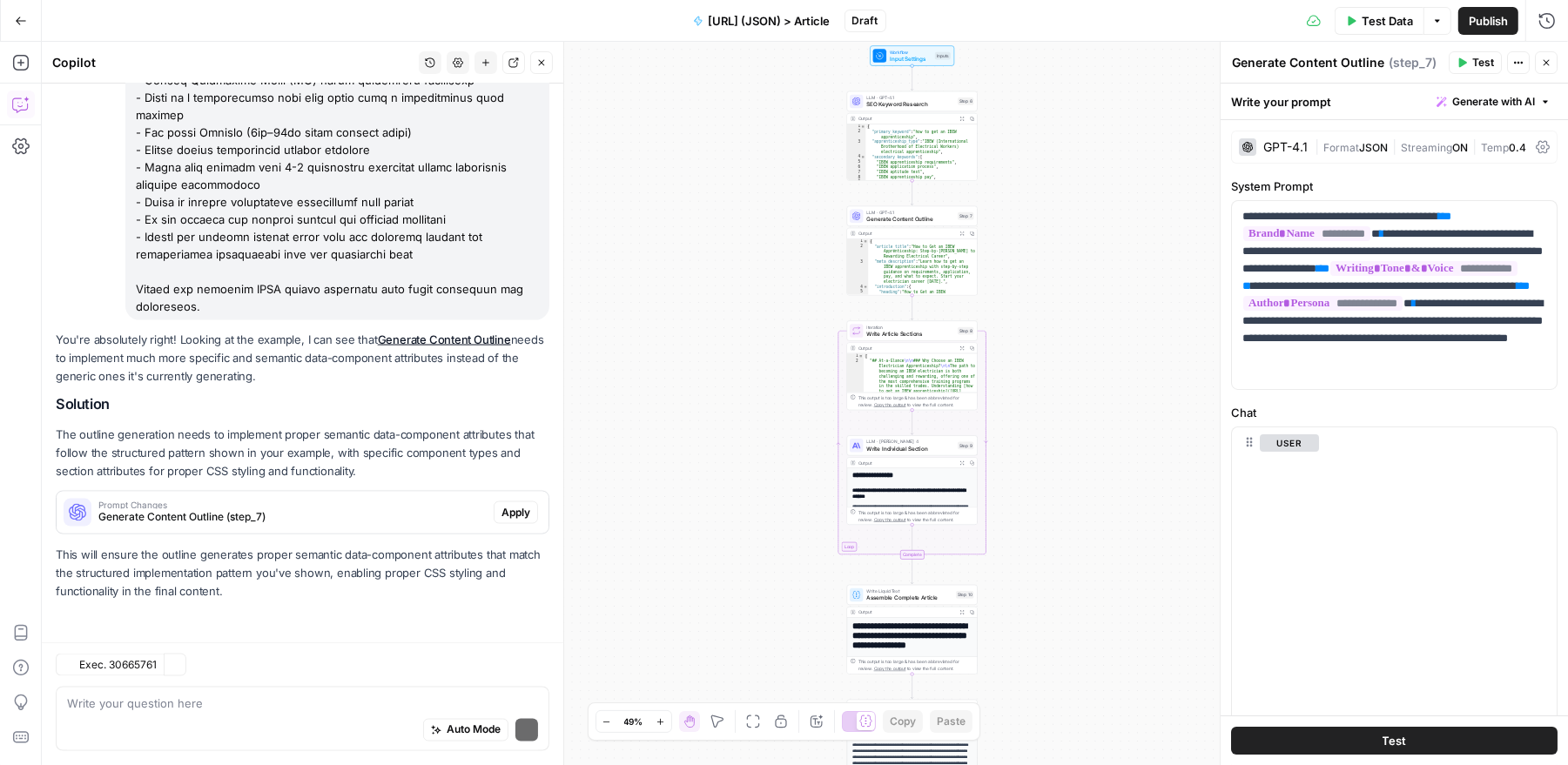
click at [420, 563] on p "This will ensure the outline generates proper semantic data-component attribute…" at bounding box center [302, 574] width 494 height 54
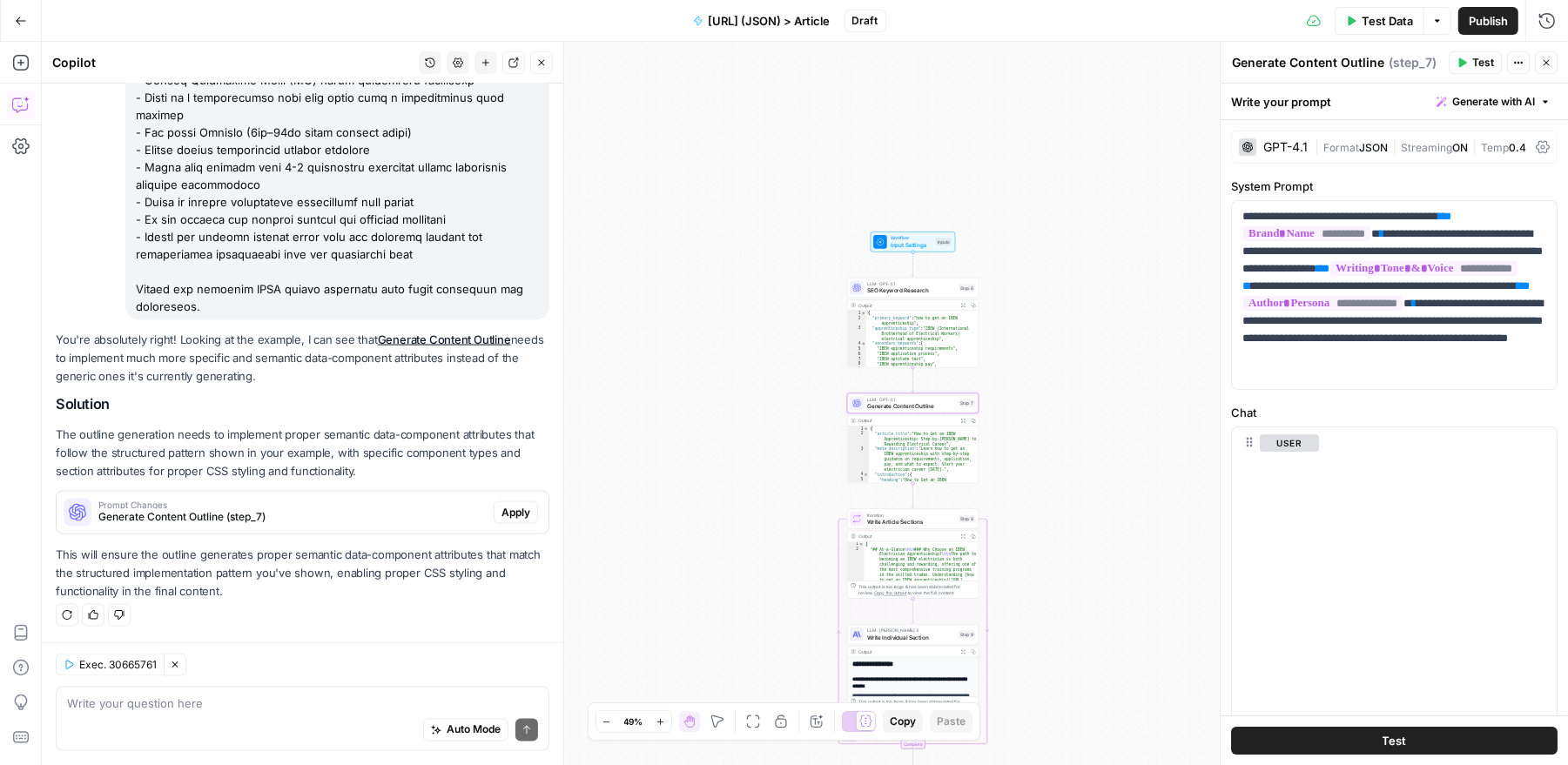
click at [416, 508] on span "Prompt Changes" at bounding box center [292, 505] width 388 height 9
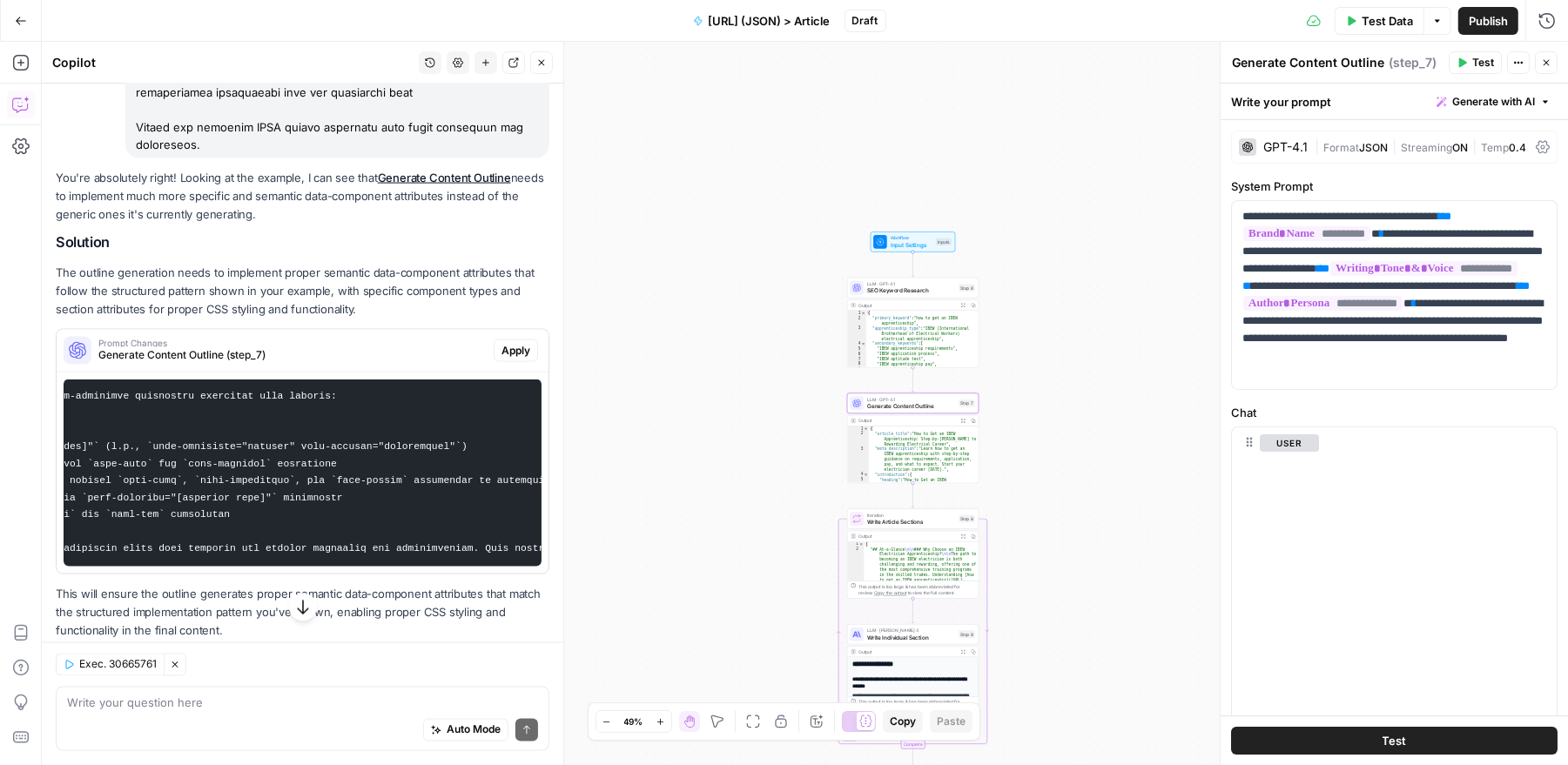
scroll to position [0, 581]
click at [508, 358] on span "Apply" at bounding box center [516, 350] width 29 height 15
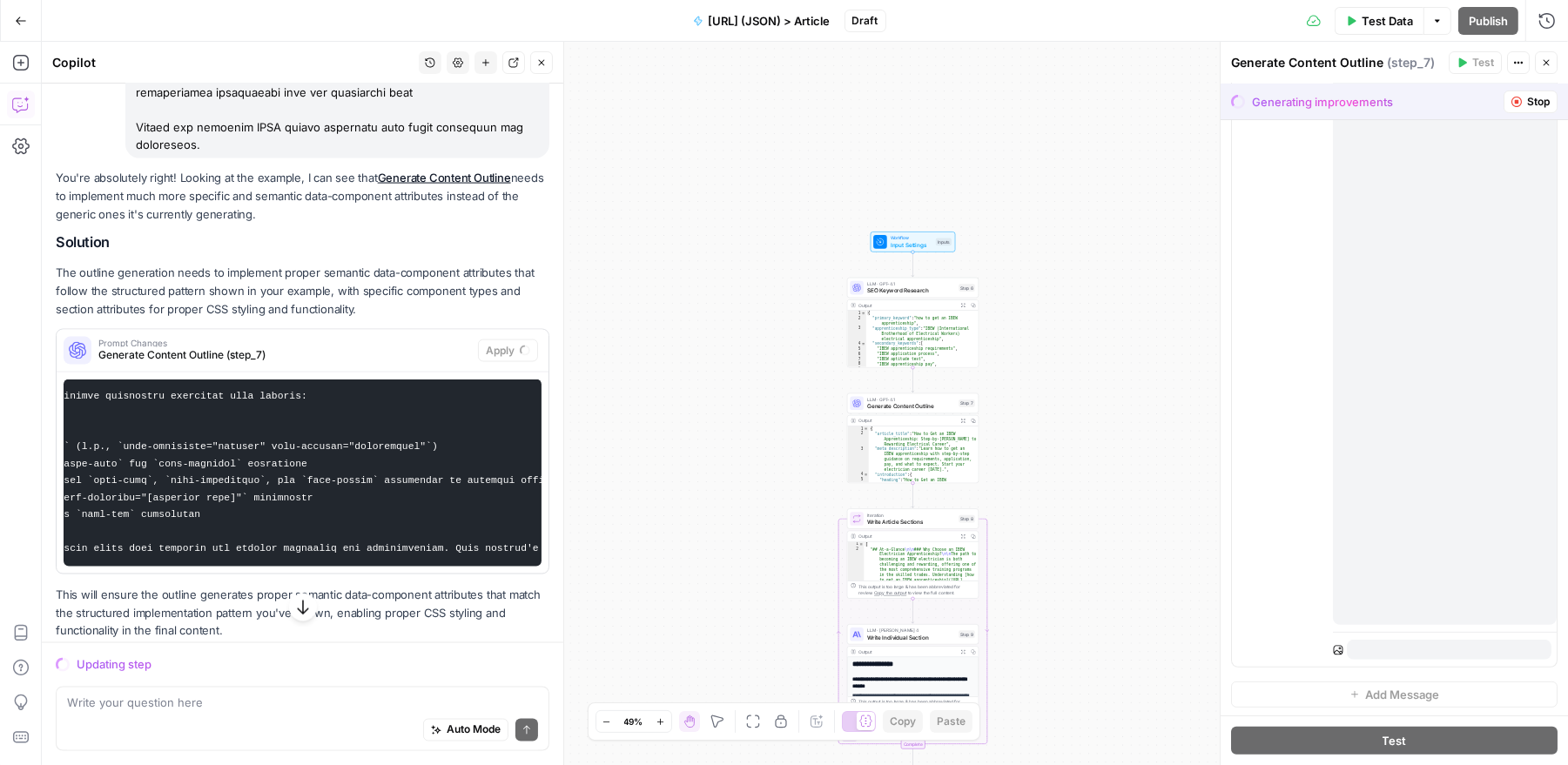
scroll to position [1098, 0]
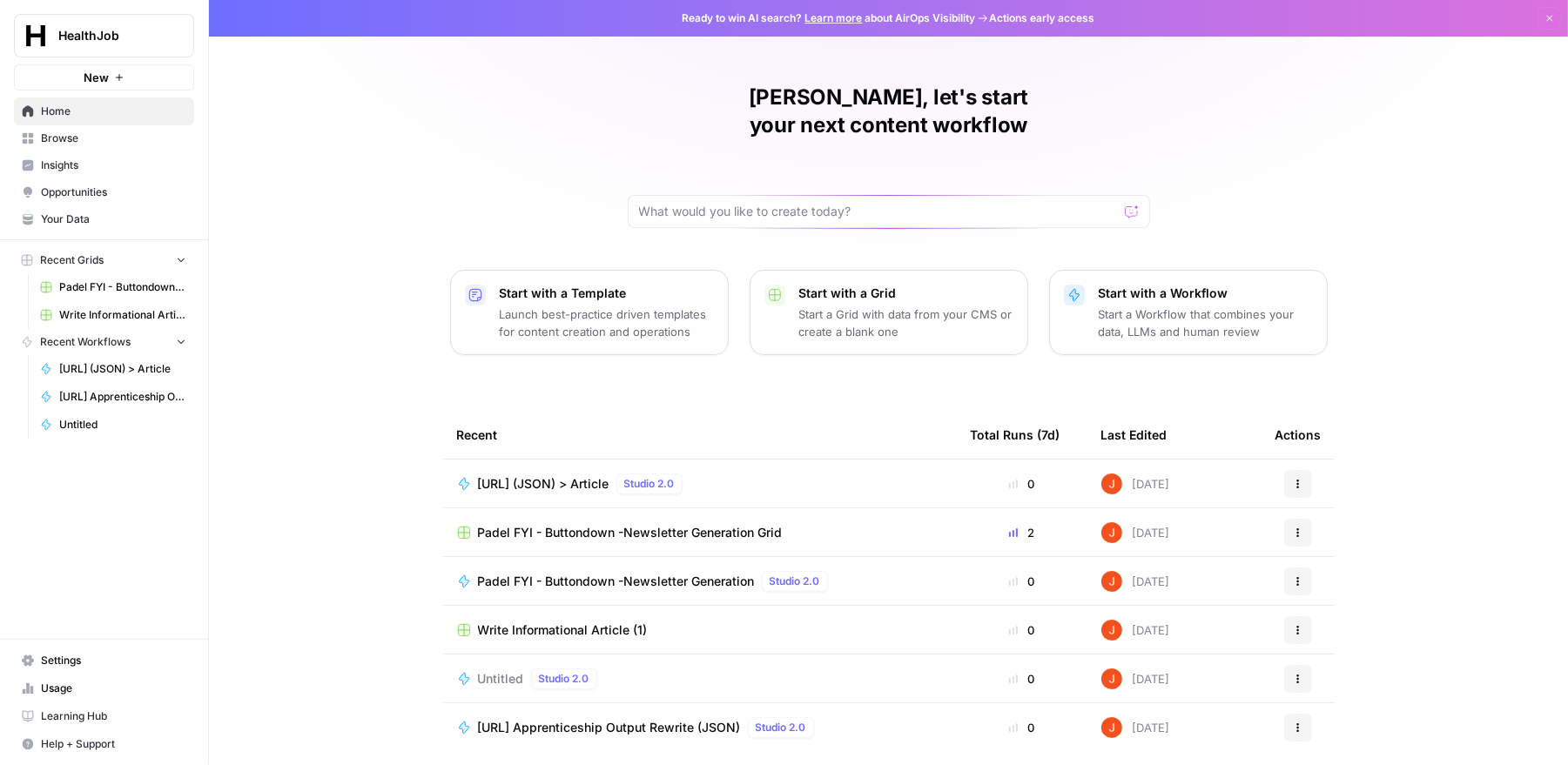
click at [538, 476] on span "[URL] (JSON) > Article" at bounding box center [544, 484] width 132 height 17
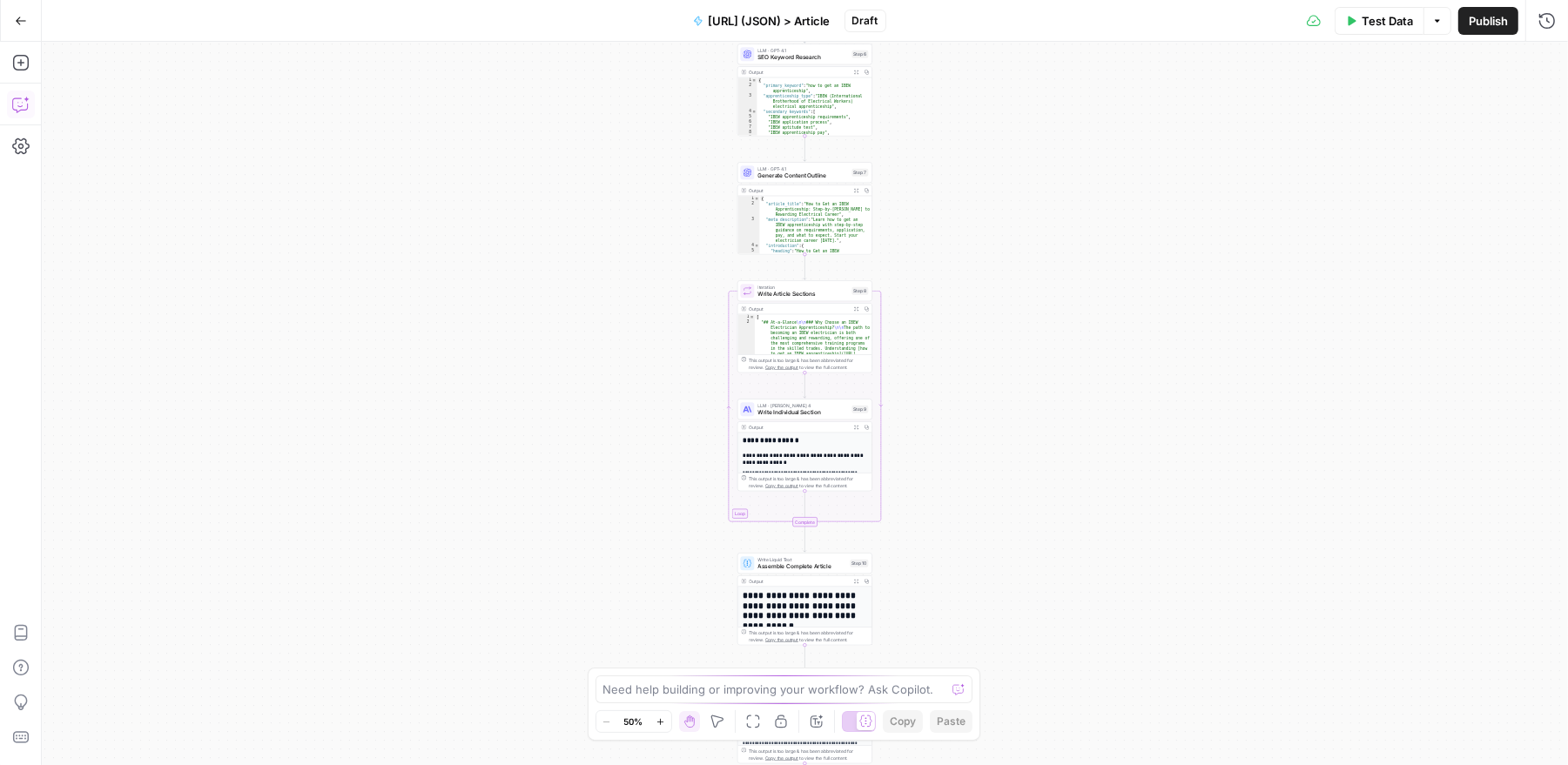
click at [27, 104] on icon "button" at bounding box center [20, 104] width 17 height 17
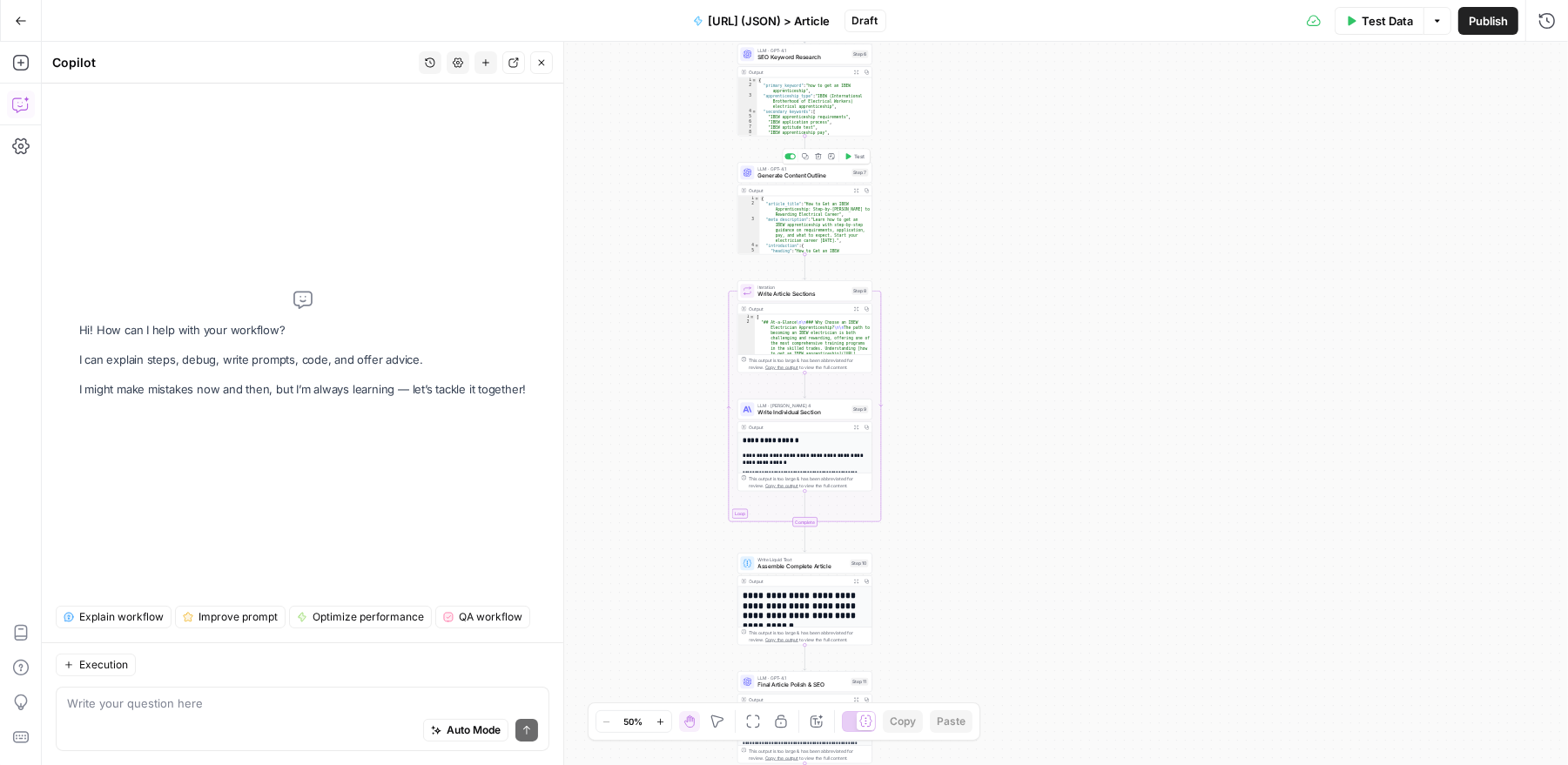
click at [814, 172] on span "Generate Content Outline" at bounding box center [804, 176] width 91 height 9
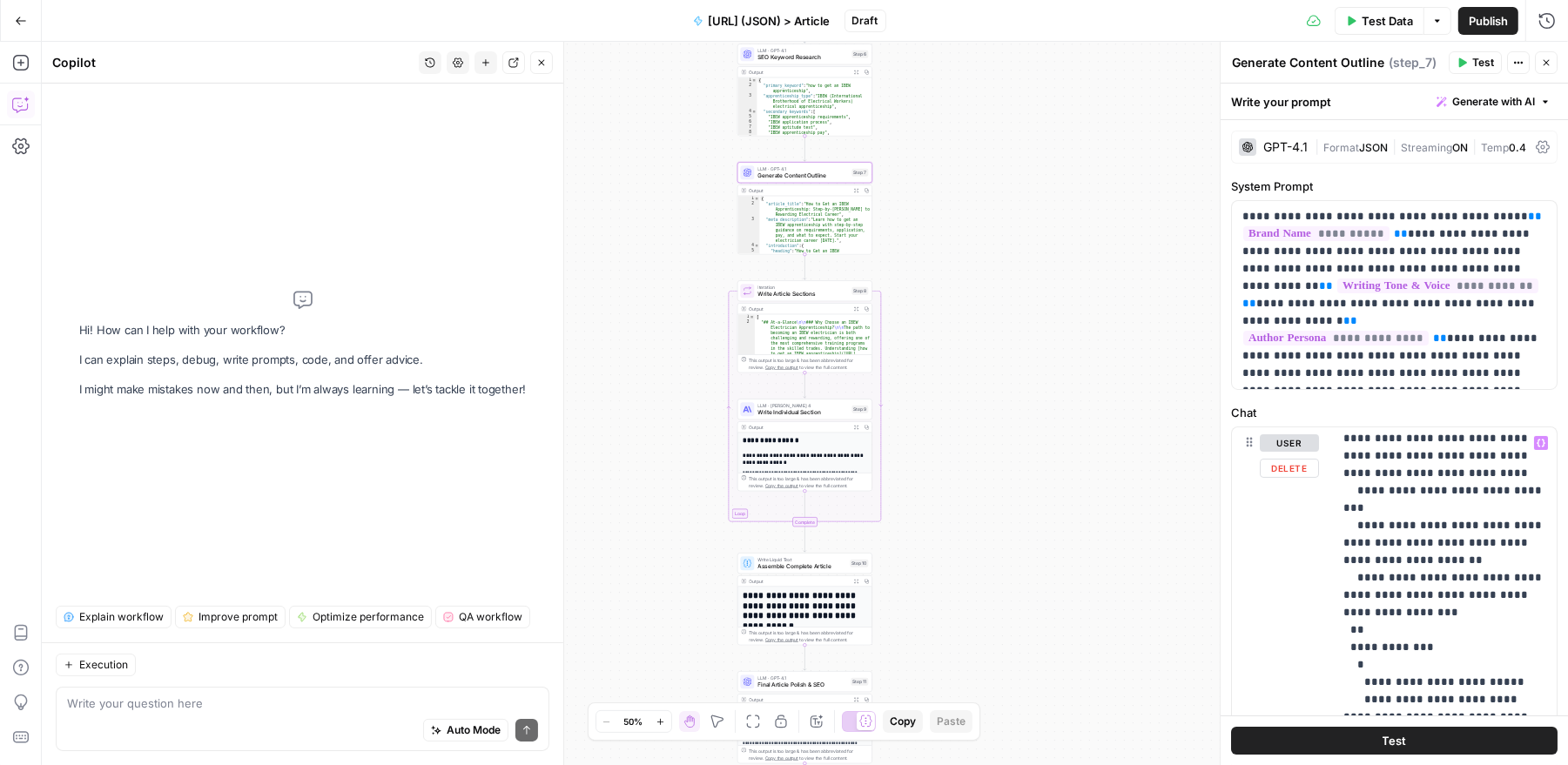
scroll to position [1731, 0]
click at [117, 672] on span "Execution" at bounding box center [103, 664] width 49 height 15
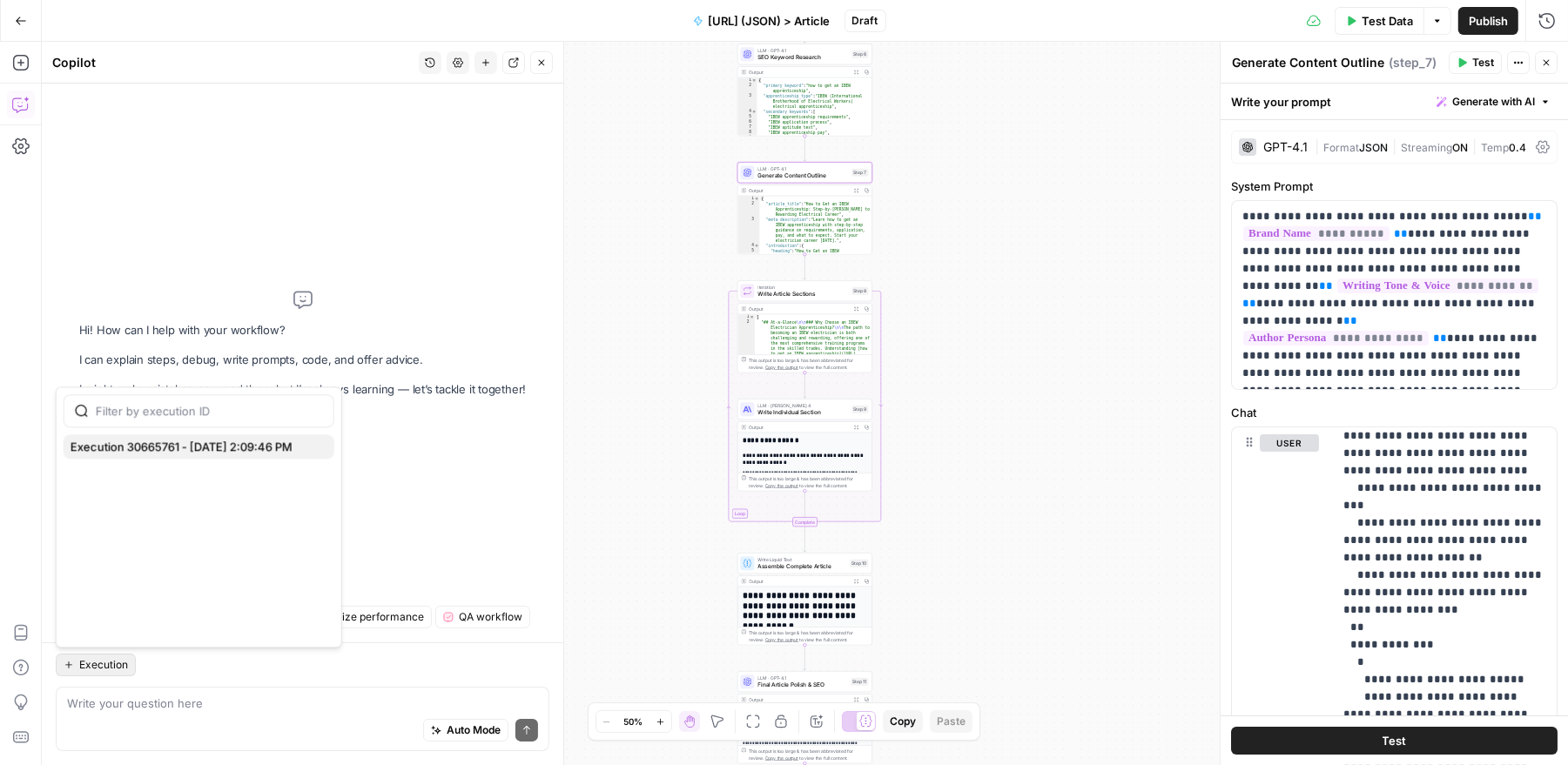
click at [196, 447] on span "Execution 30665761 - 10/3/2025, 2:09:46 PM" at bounding box center [195, 446] width 250 height 17
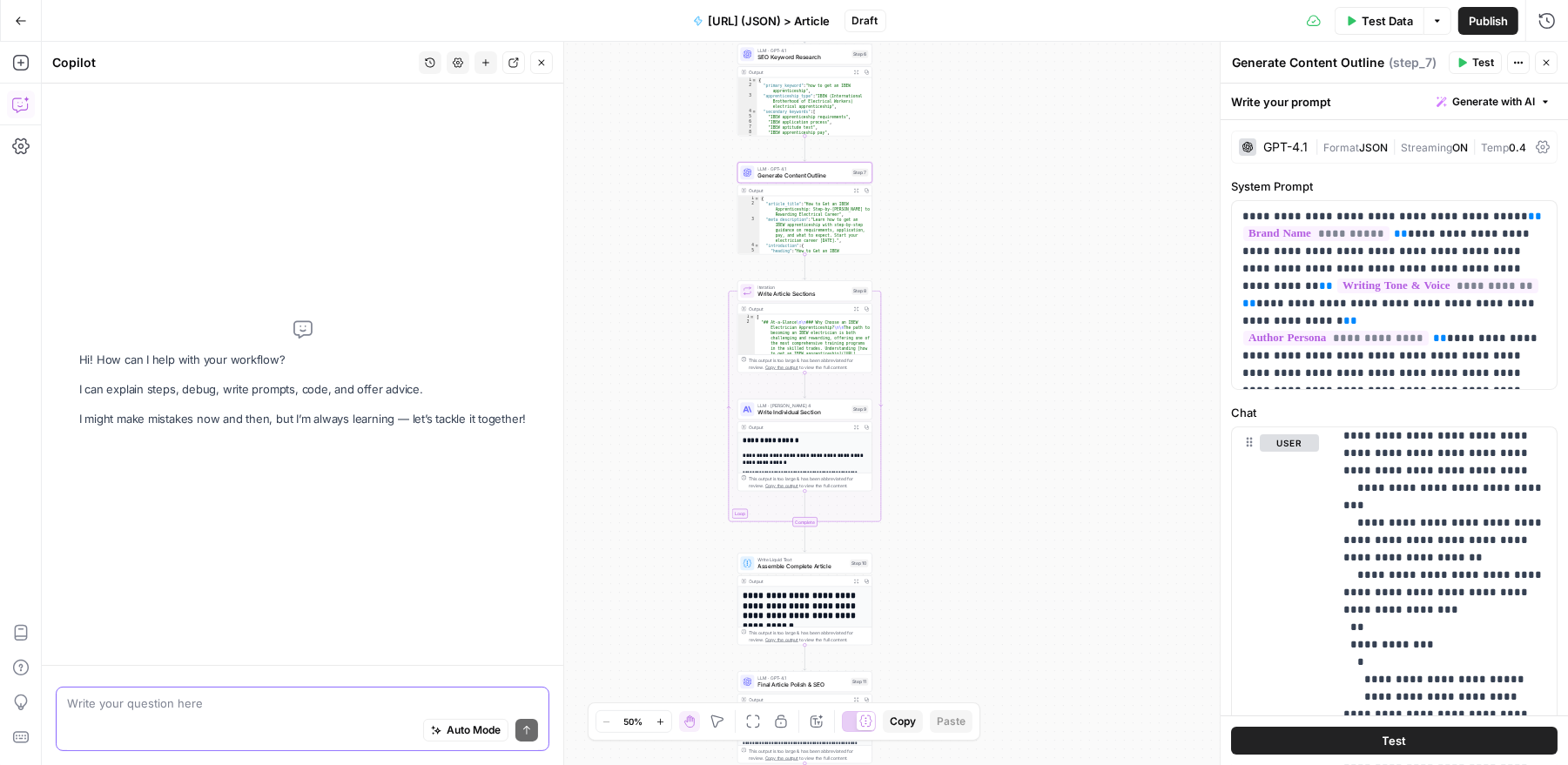
click at [162, 702] on textarea at bounding box center [302, 703] width 471 height 17
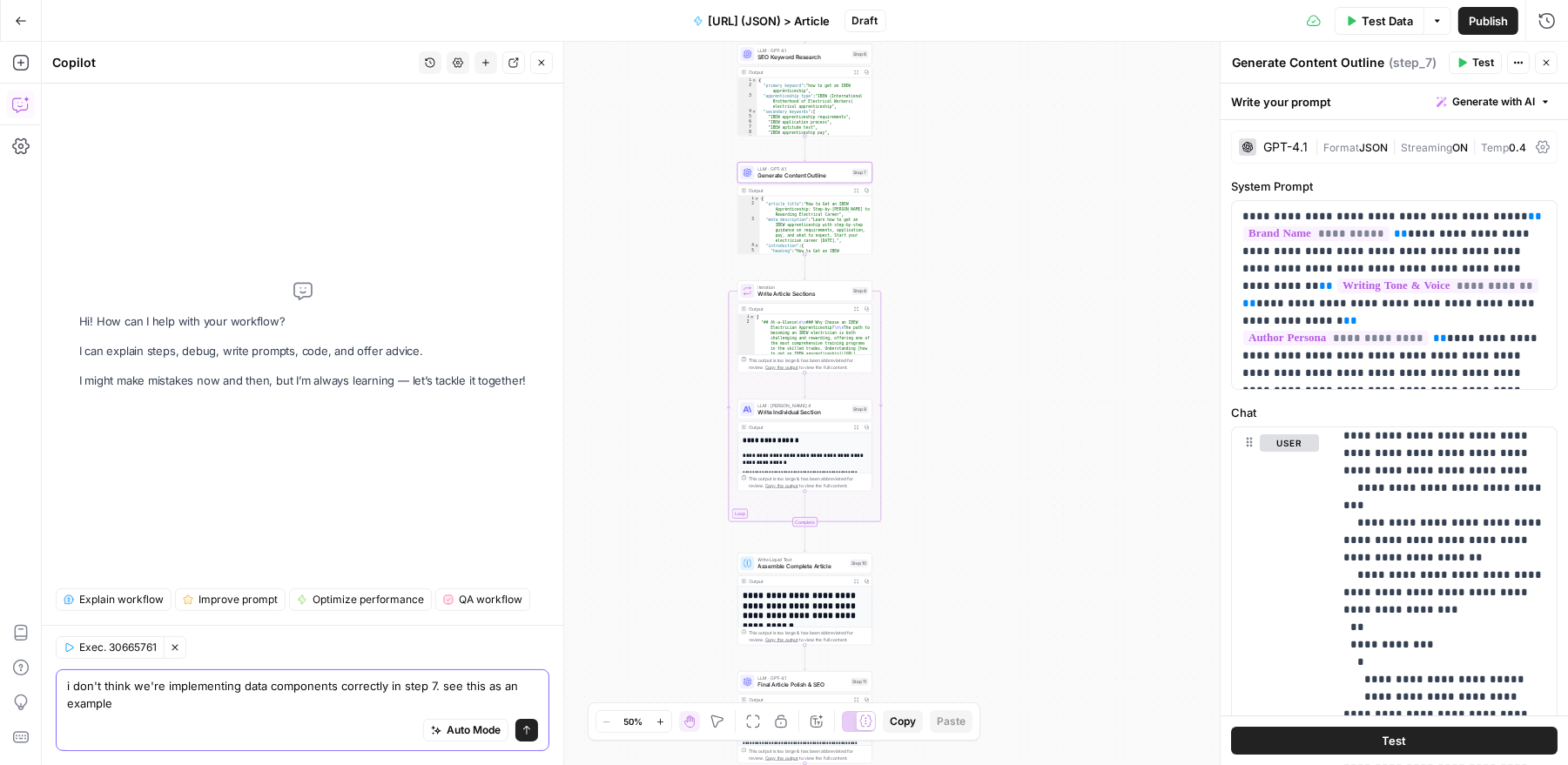
paste textarea "Your task is to convert the following research into a standardized, SEO-optimiz…"
type textarea "i don't think we're implementing data components correctly in step 7. see this …"
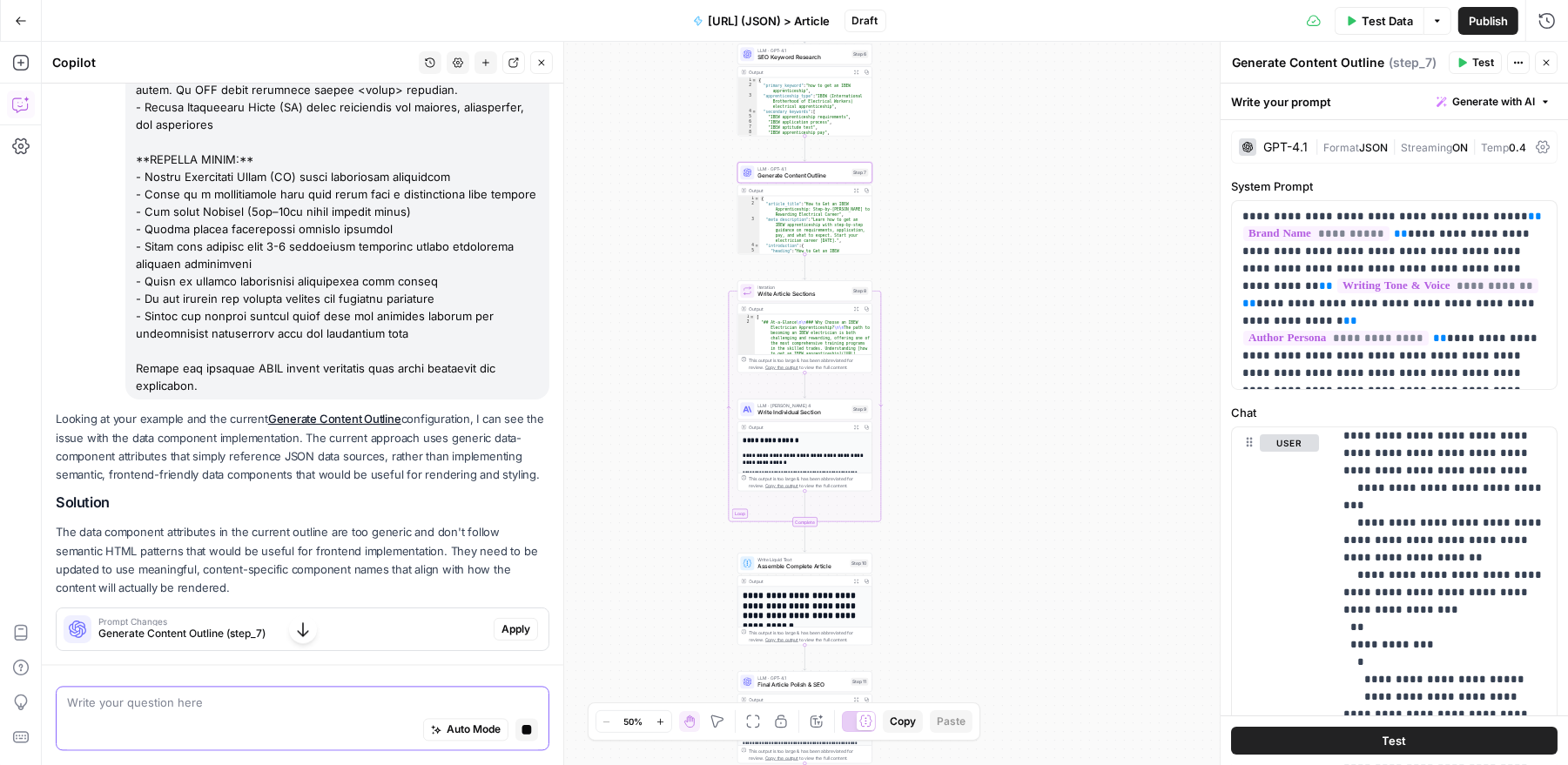
scroll to position [3068, 0]
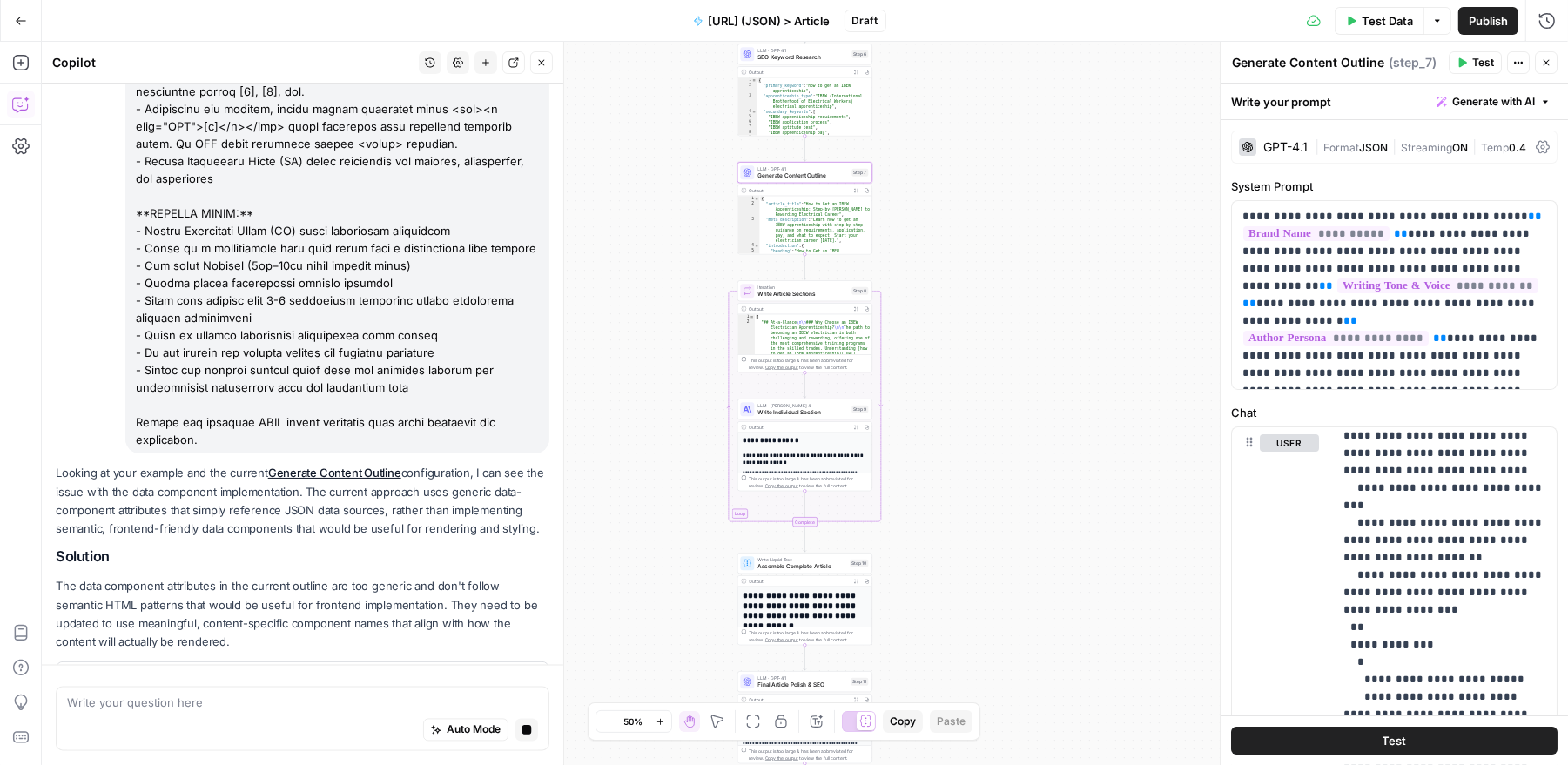
click at [275, 680] on span "Generate Content Outline (step_7)" at bounding box center [292, 687] width 388 height 15
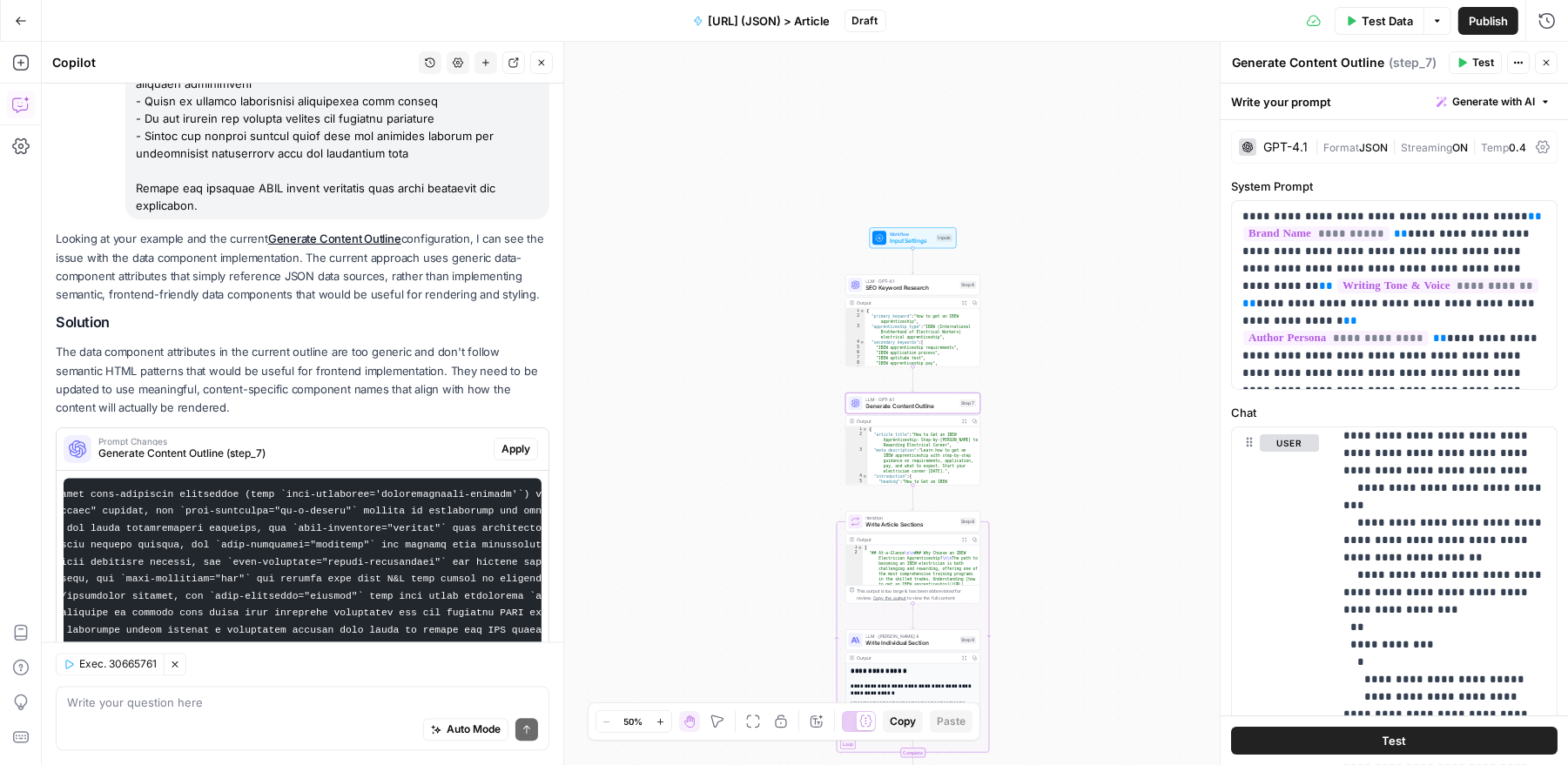
scroll to position [0, 0]
click at [524, 441] on span "Apply" at bounding box center [516, 448] width 29 height 15
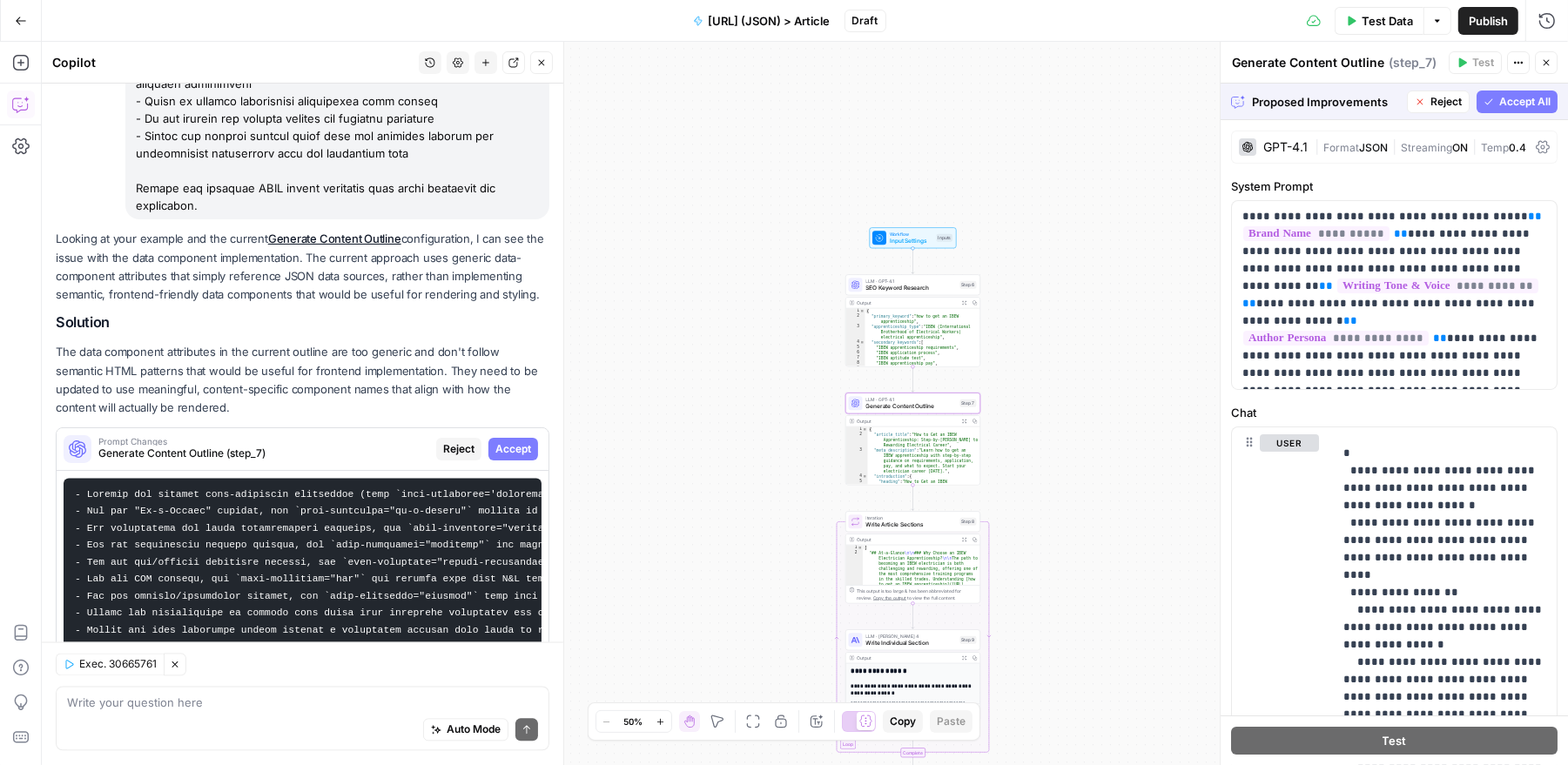
click at [514, 441] on span "Accept" at bounding box center [513, 448] width 35 height 15
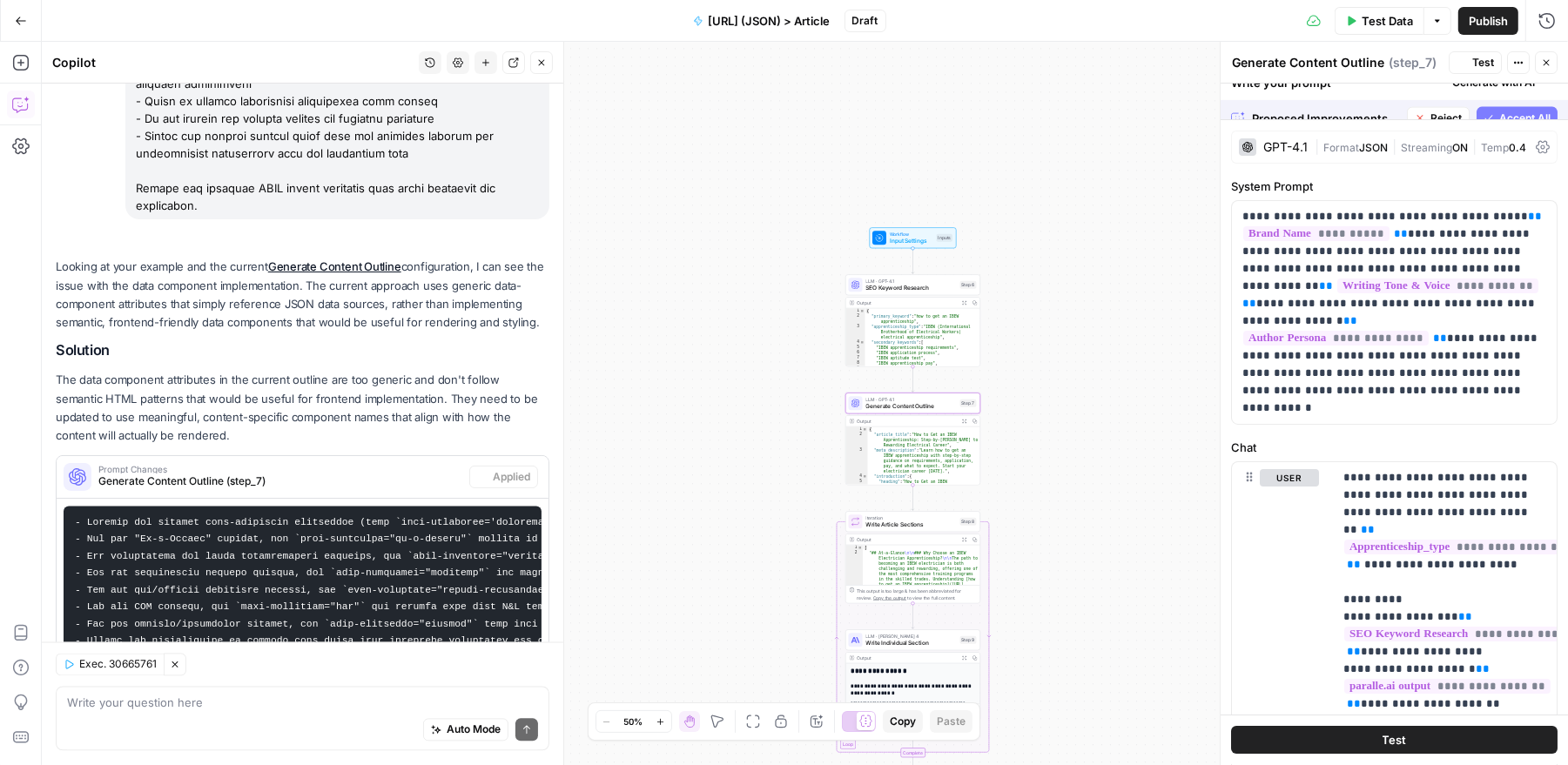
scroll to position [3330, 0]
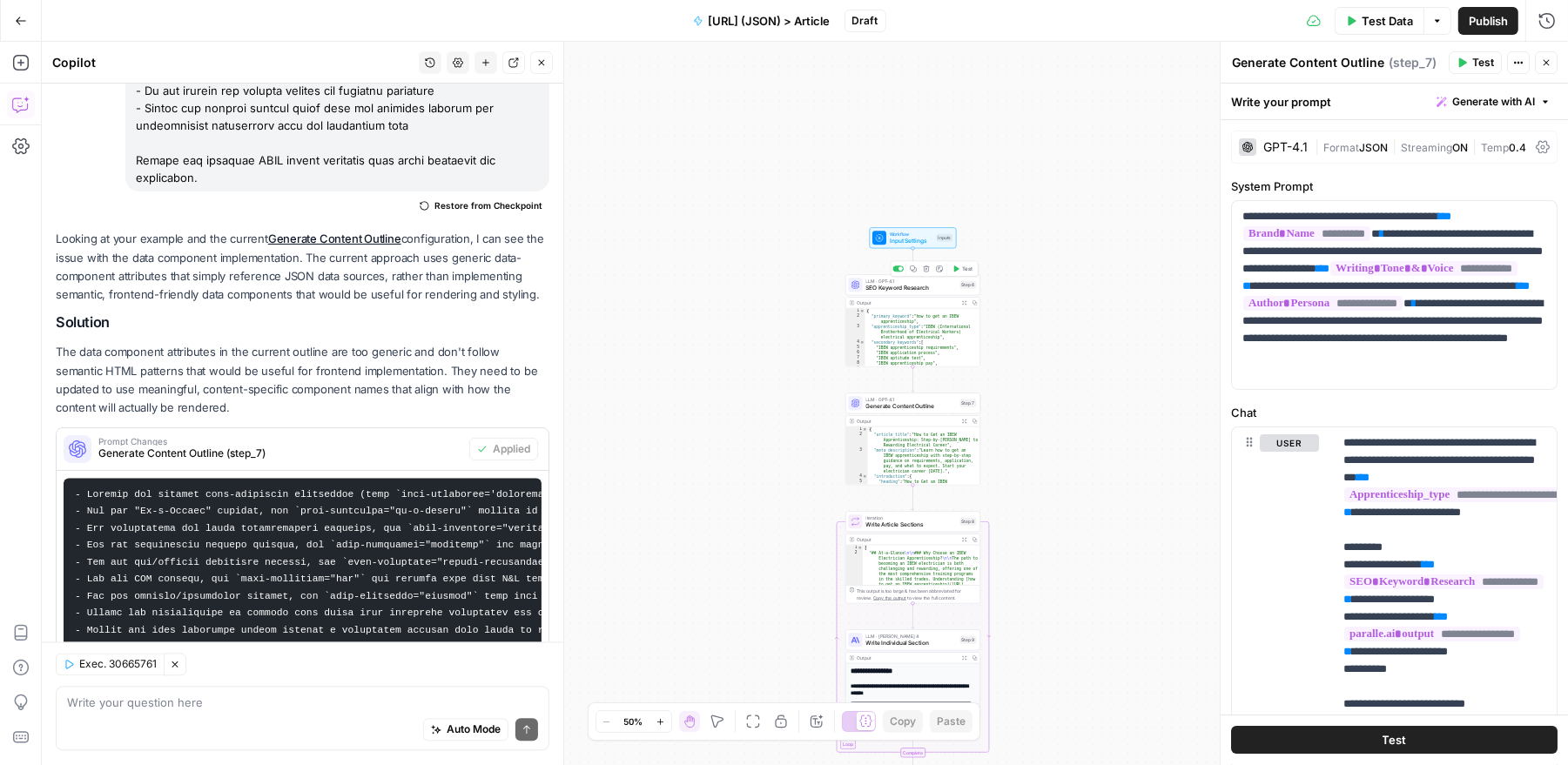
click at [912, 291] on span "SEO Keyword Research" at bounding box center [912, 289] width 91 height 9
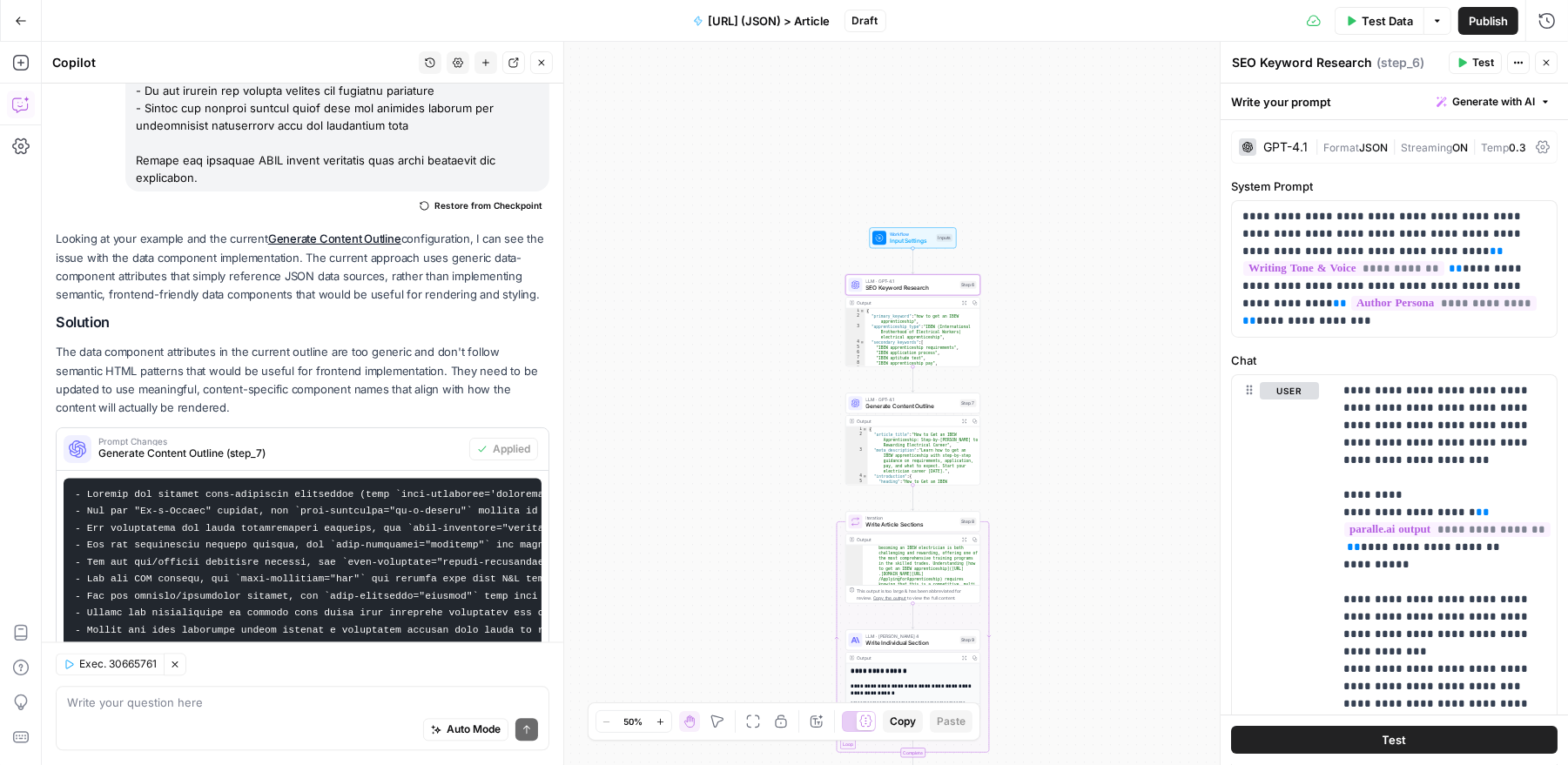
scroll to position [32, 0]
click at [1382, 20] on span "Test Data" at bounding box center [1387, 20] width 52 height 17
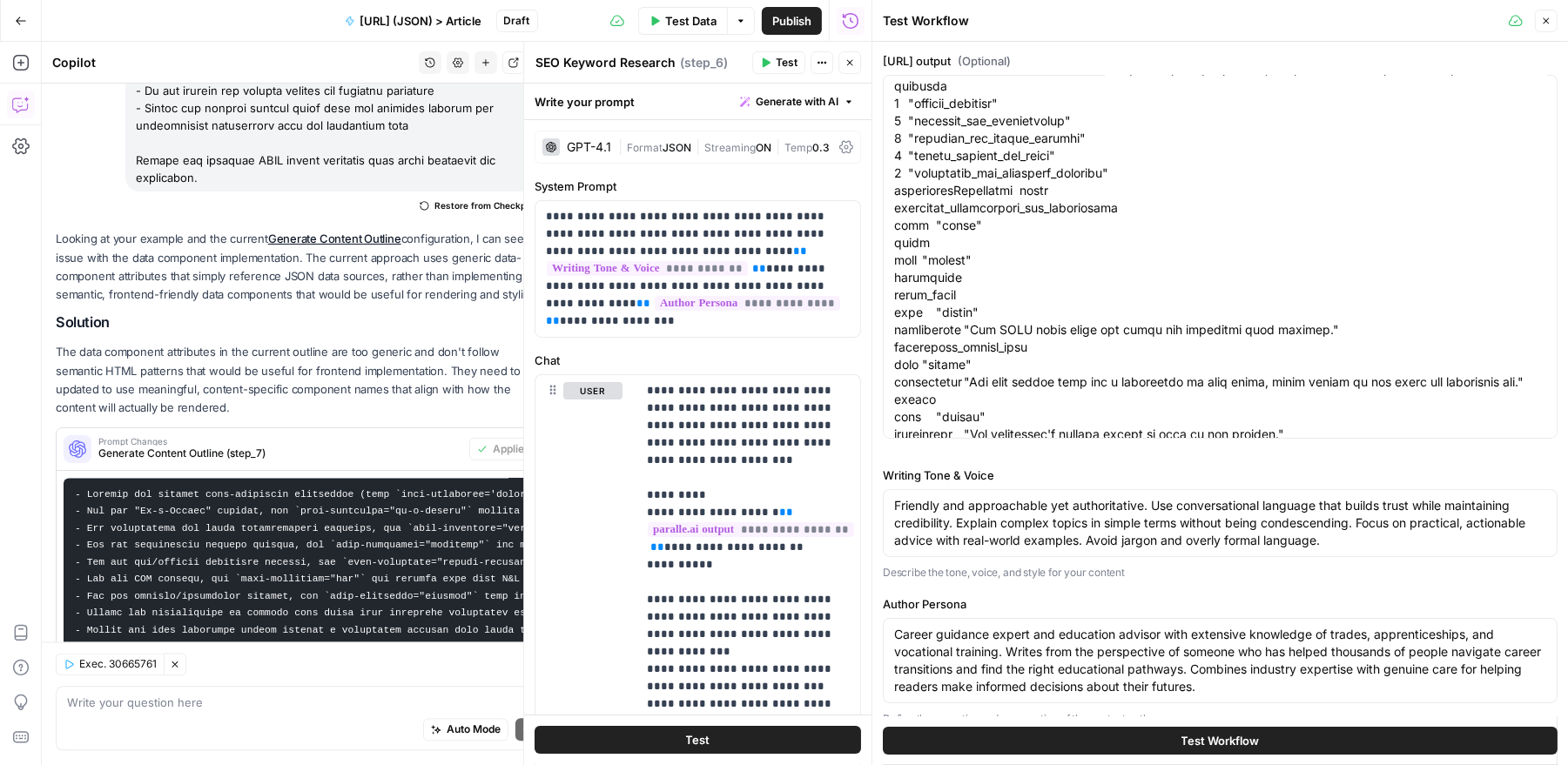
scroll to position [129234, 0]
click at [1543, 20] on icon "button" at bounding box center [1546, 21] width 11 height 11
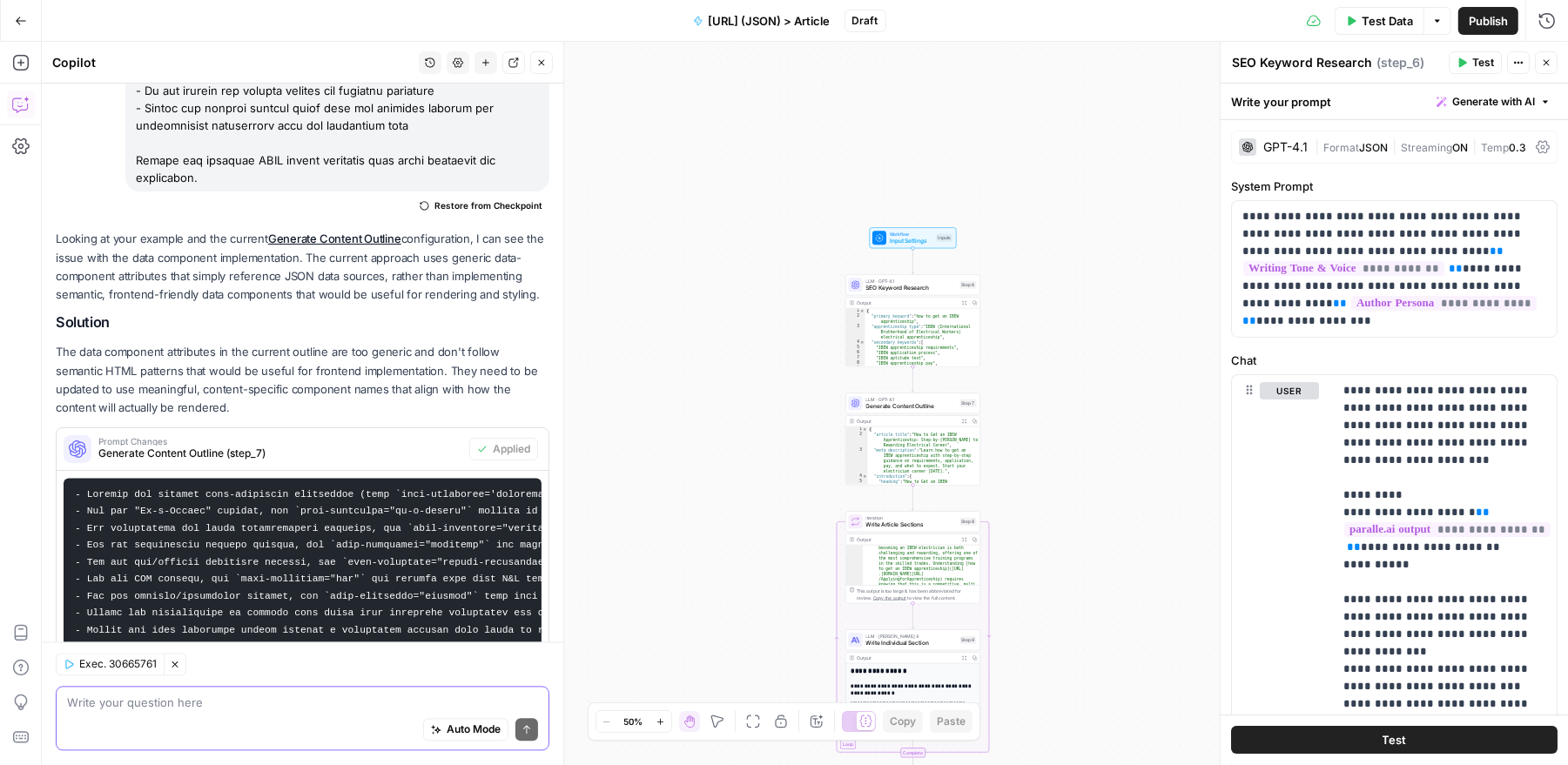
click at [242, 706] on textarea at bounding box center [302, 703] width 471 height 17
click at [226, 701] on textarea "Why did this execution cut off and how can we make it more concise?" at bounding box center [302, 703] width 471 height 17
type textarea "Why did this execution cut off in the final step and how can we make it more co…"
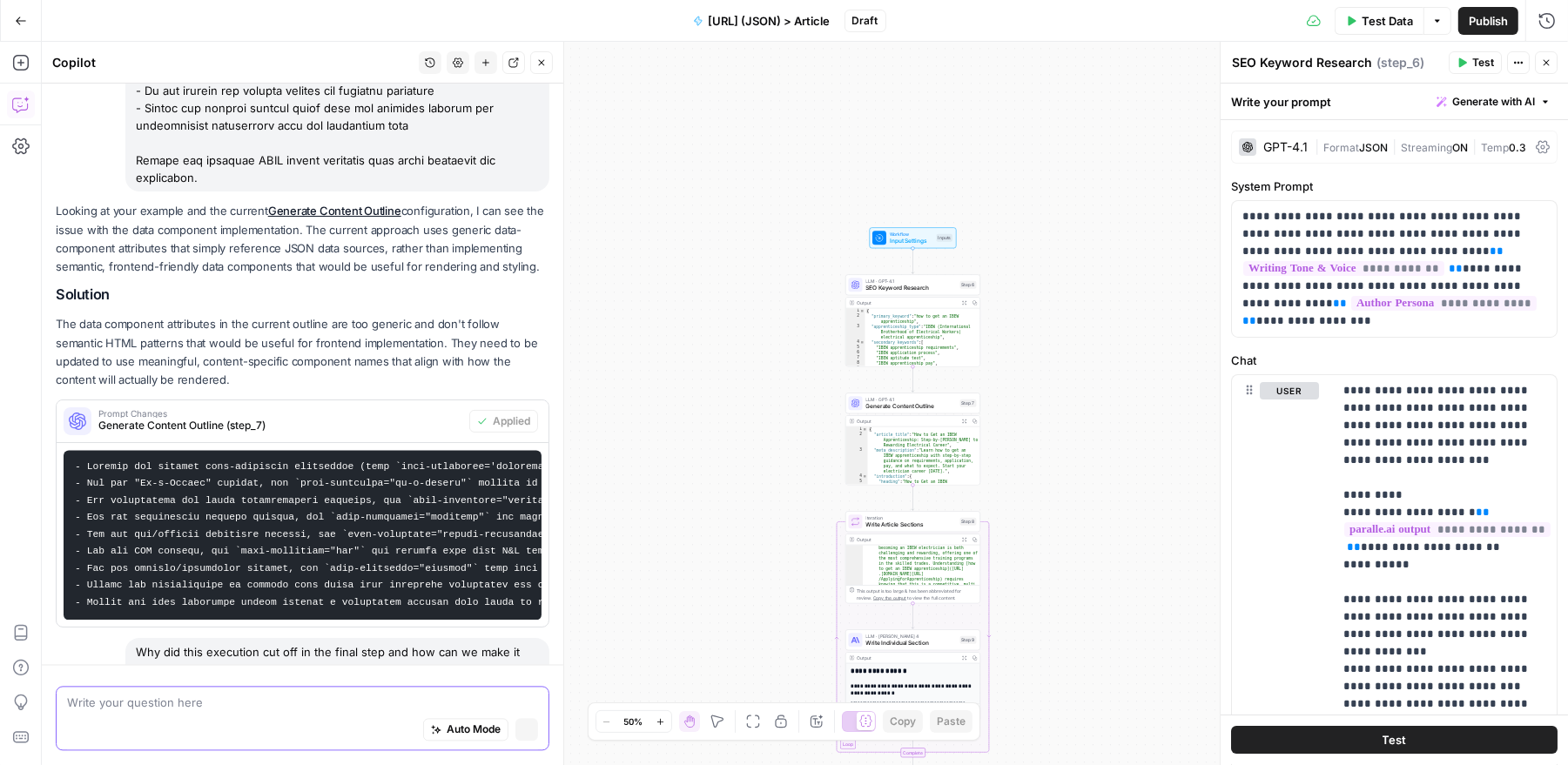
scroll to position [3335, 0]
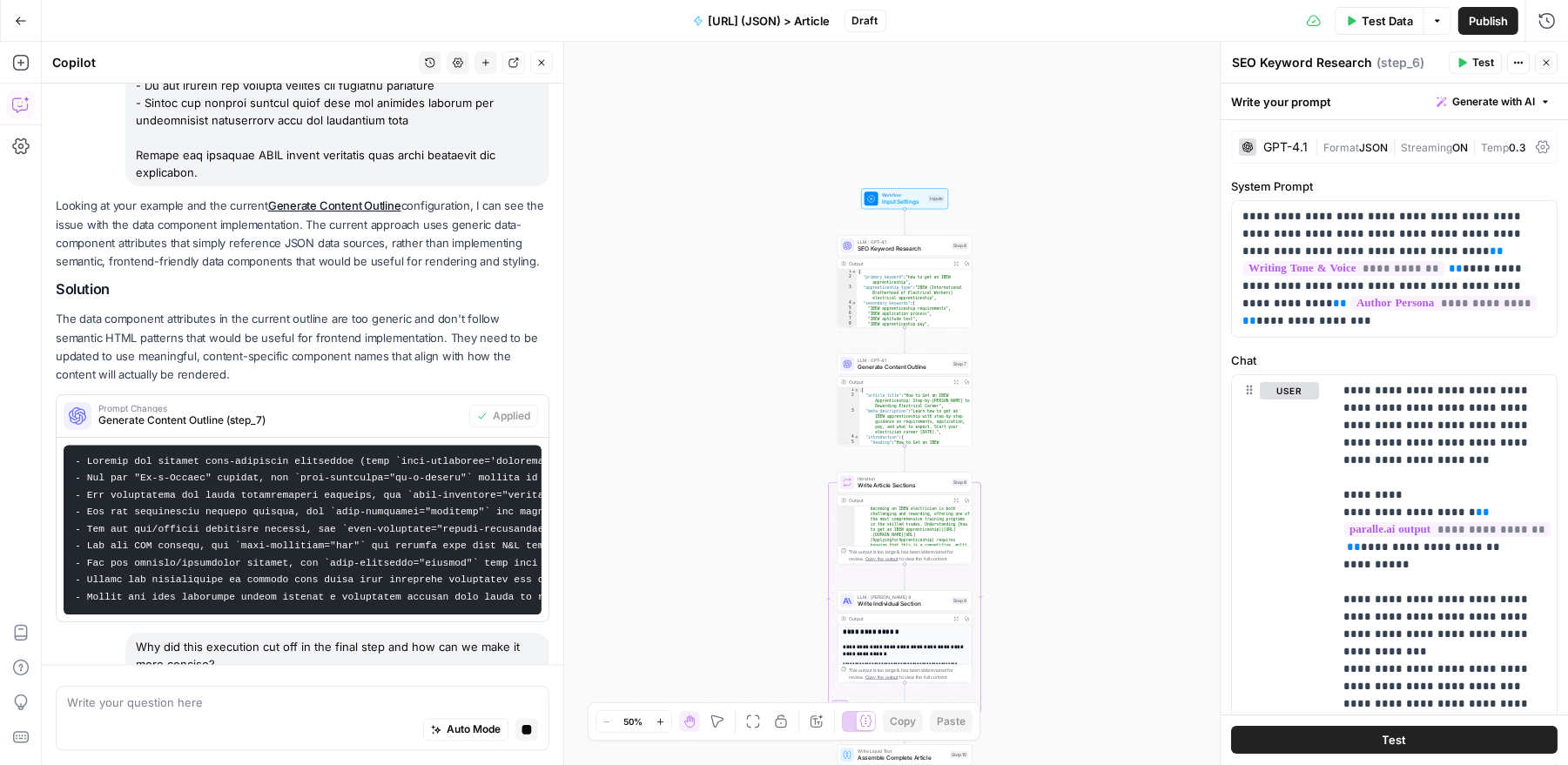
click at [1042, 555] on div "Workflow Input Settings Inputs LLM · GPT-4.1 SEO Keyword Research Step 6 Output…" at bounding box center [805, 403] width 1526 height 723
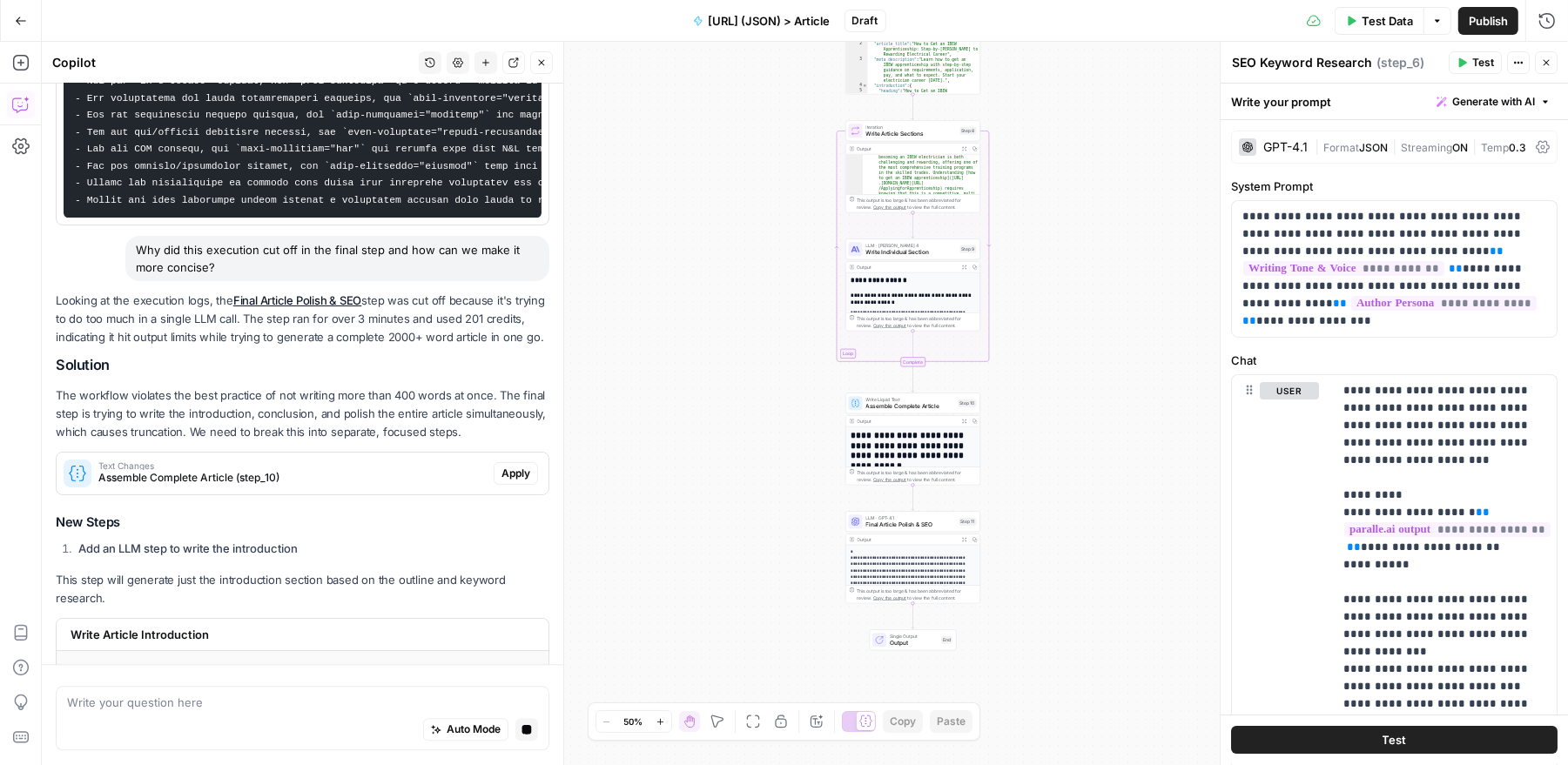
scroll to position [3700, 0]
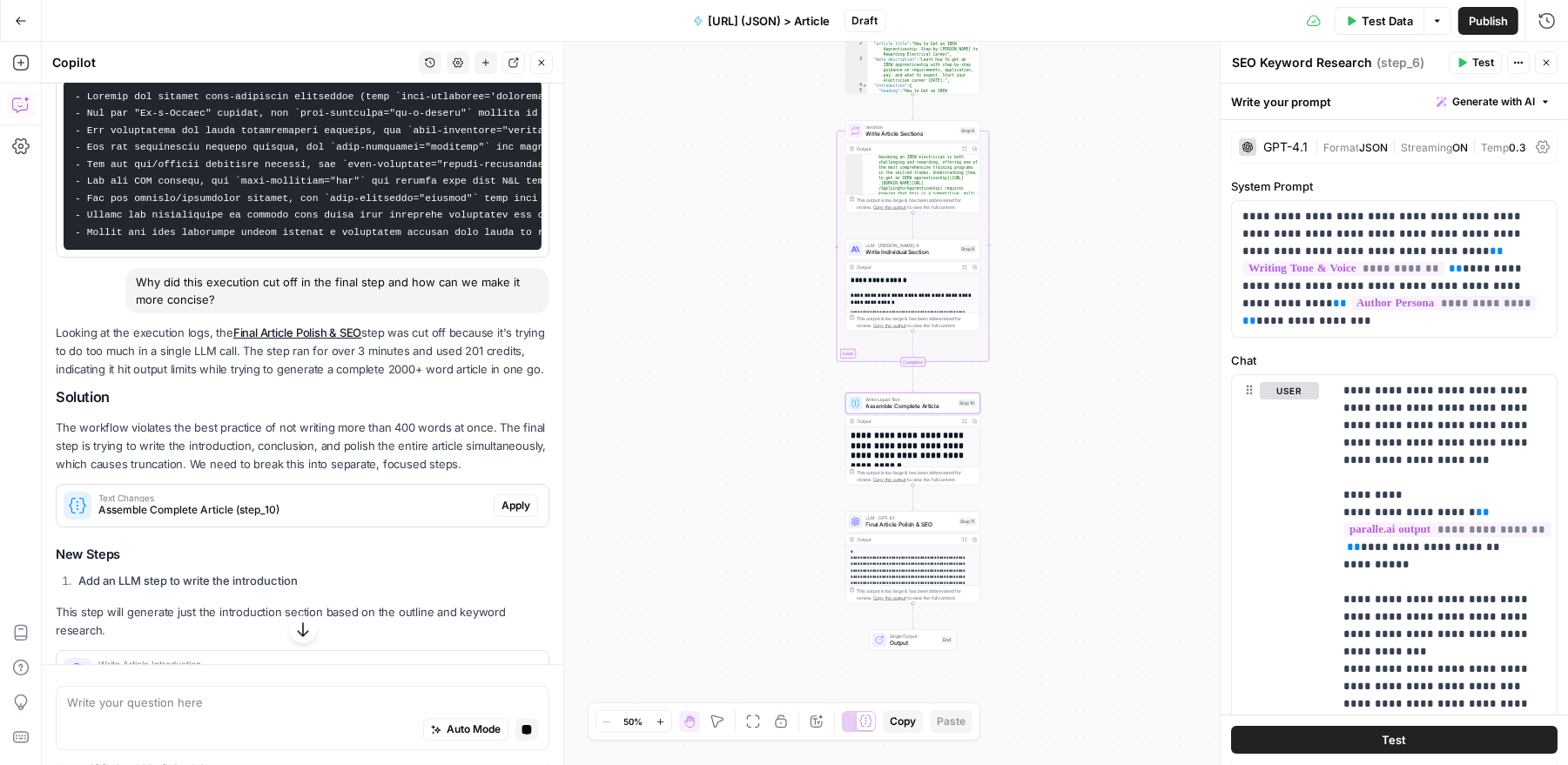
click at [269, 503] on span "Assemble Complete Article (step_10)" at bounding box center [292, 510] width 388 height 15
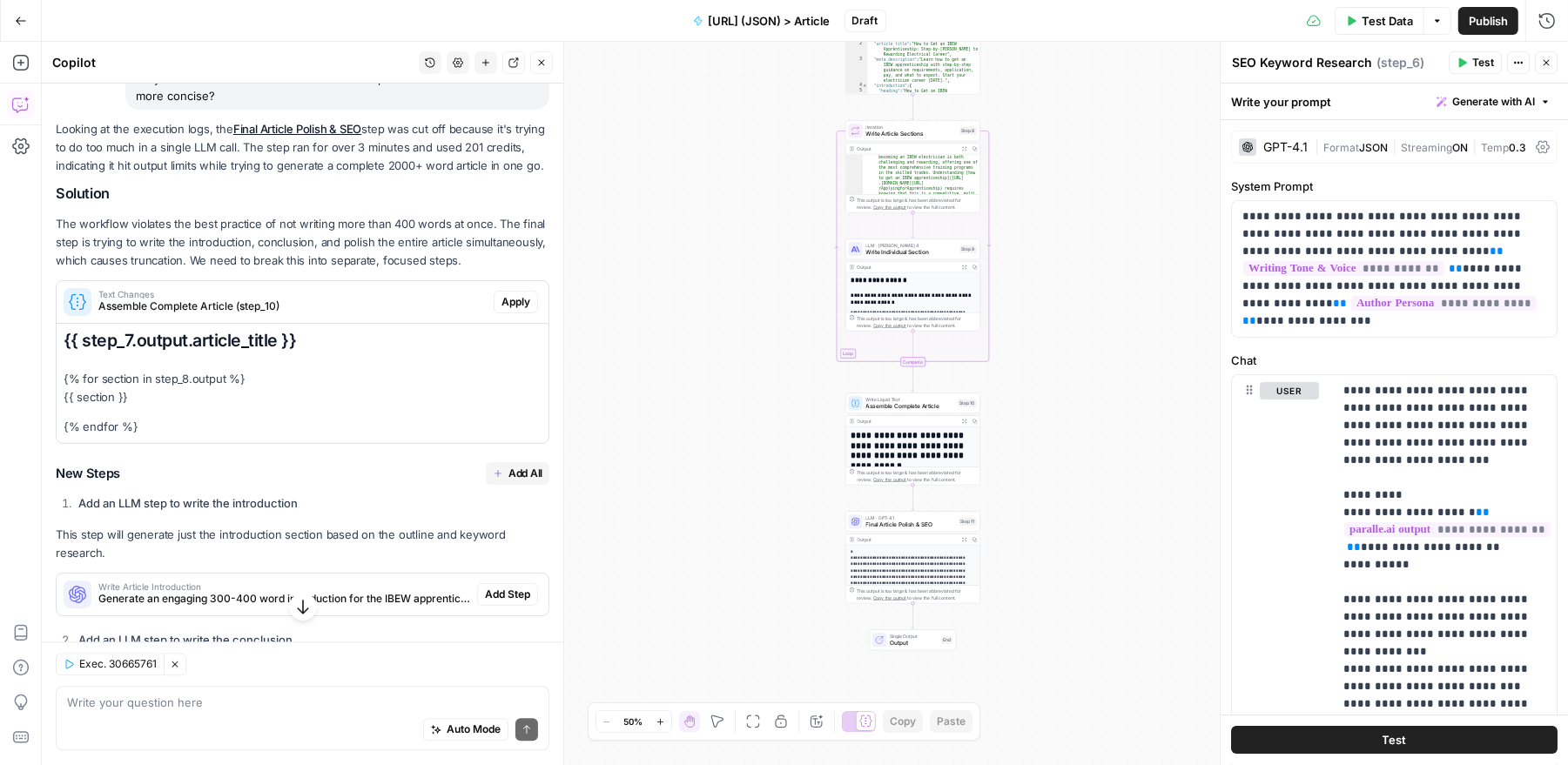
scroll to position [3930, 0]
click at [507, 295] on span "Apply" at bounding box center [516, 302] width 29 height 15
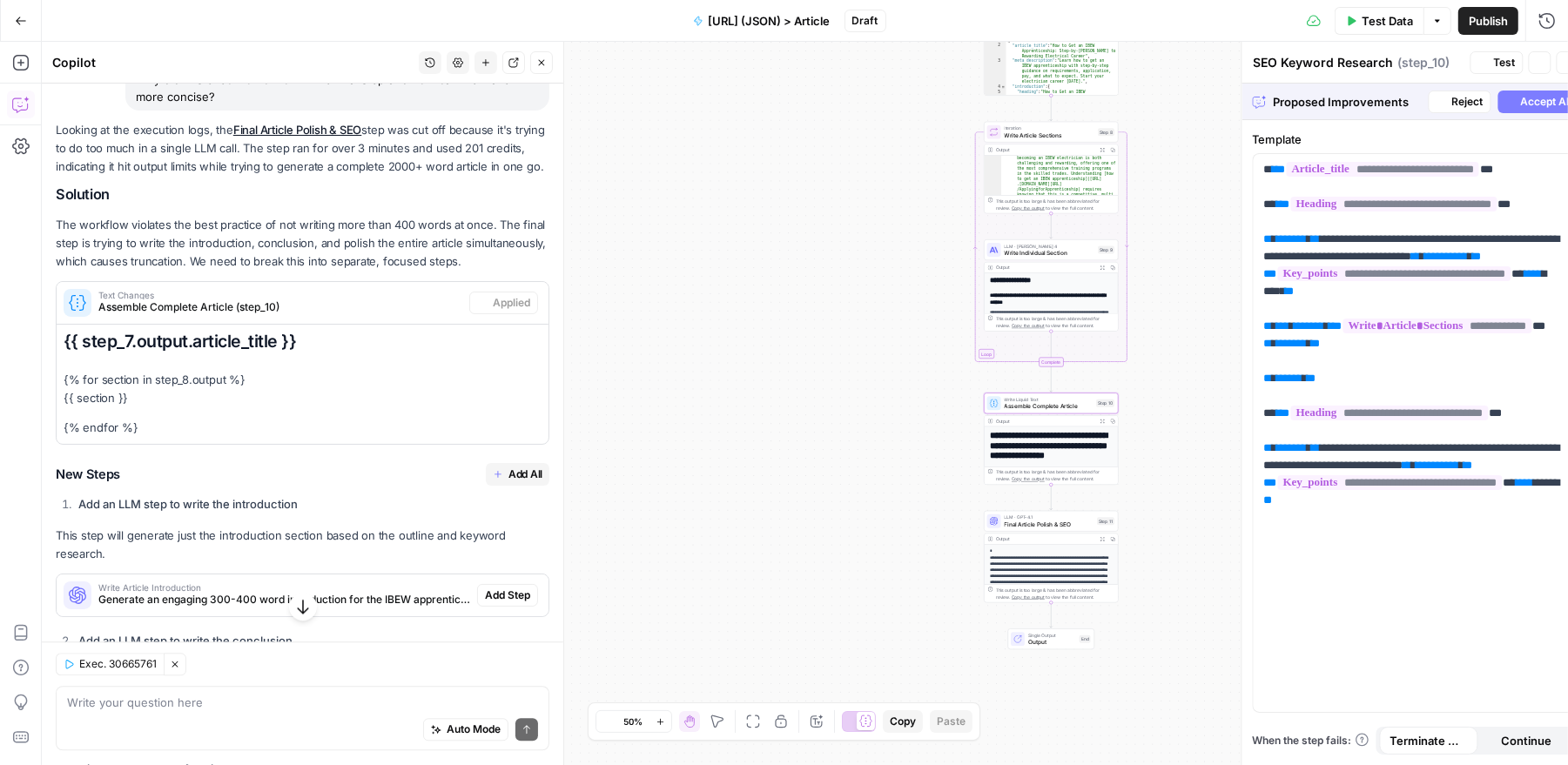
type textarea "Assemble Complete Article"
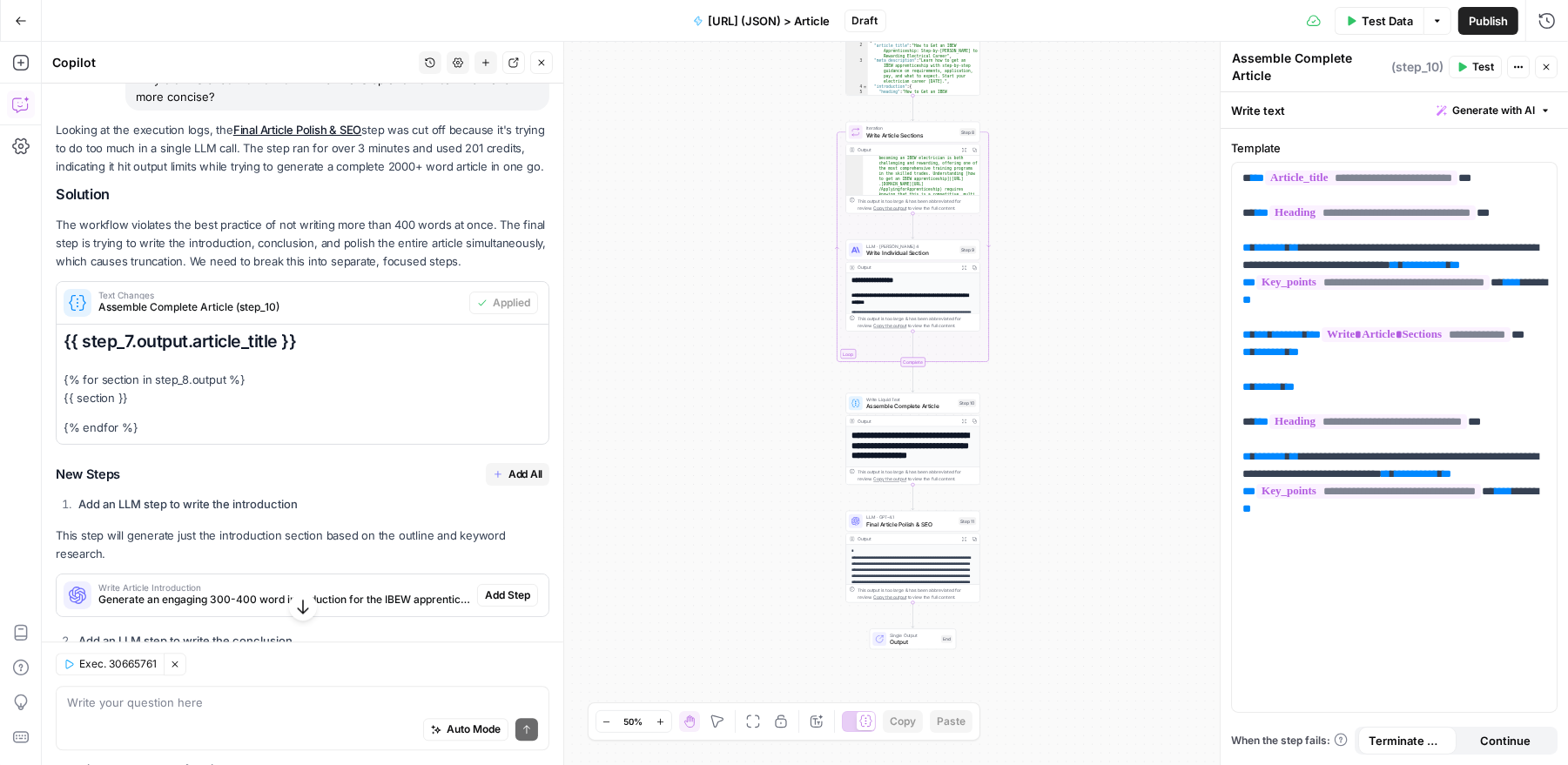
click at [515, 466] on span "Add All" at bounding box center [524, 474] width 34 height 15
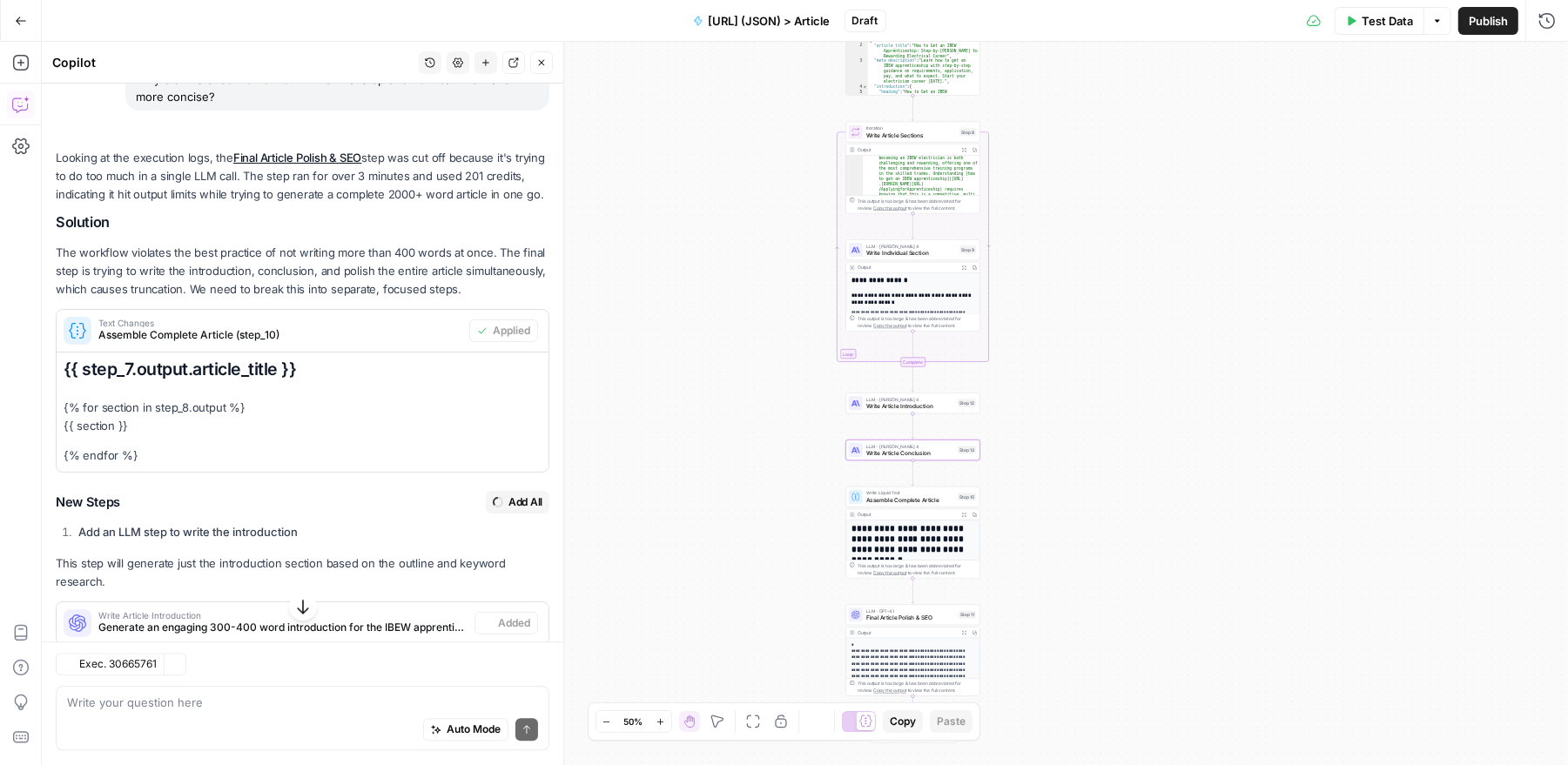
type textarea "Write Article Conclusion"
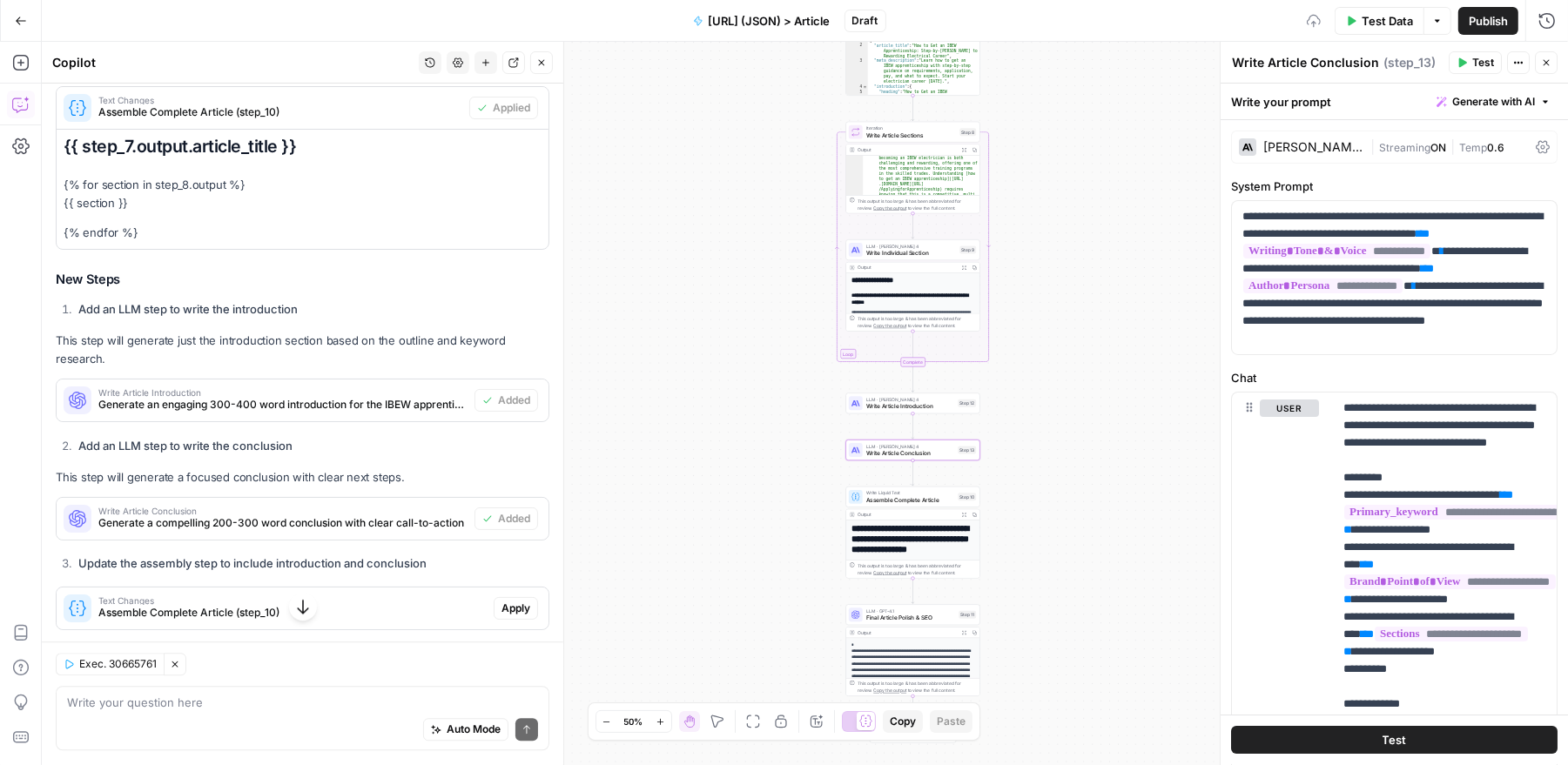
scroll to position [4242, 0]
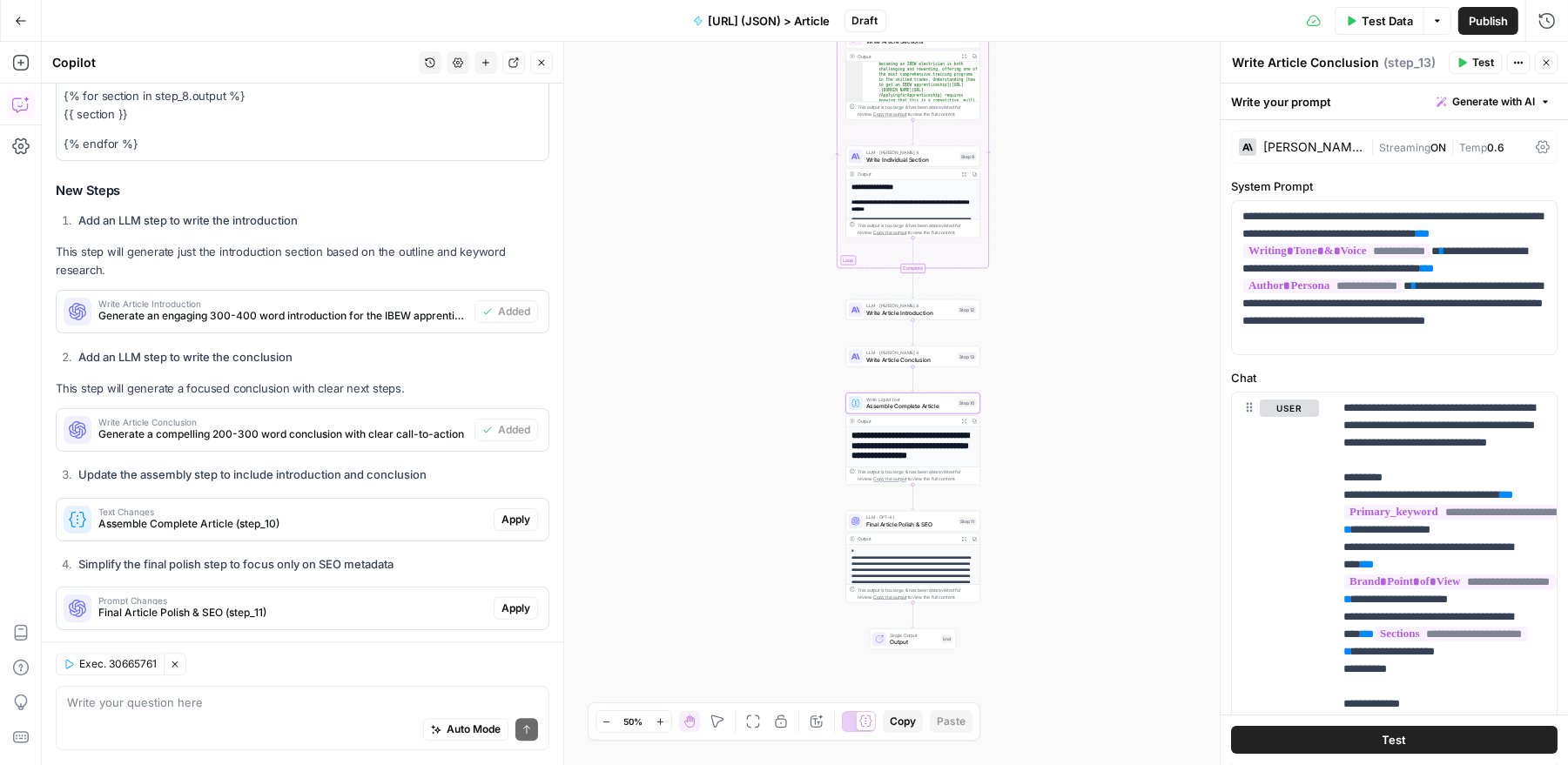
click at [510, 512] on span "Apply" at bounding box center [516, 519] width 29 height 15
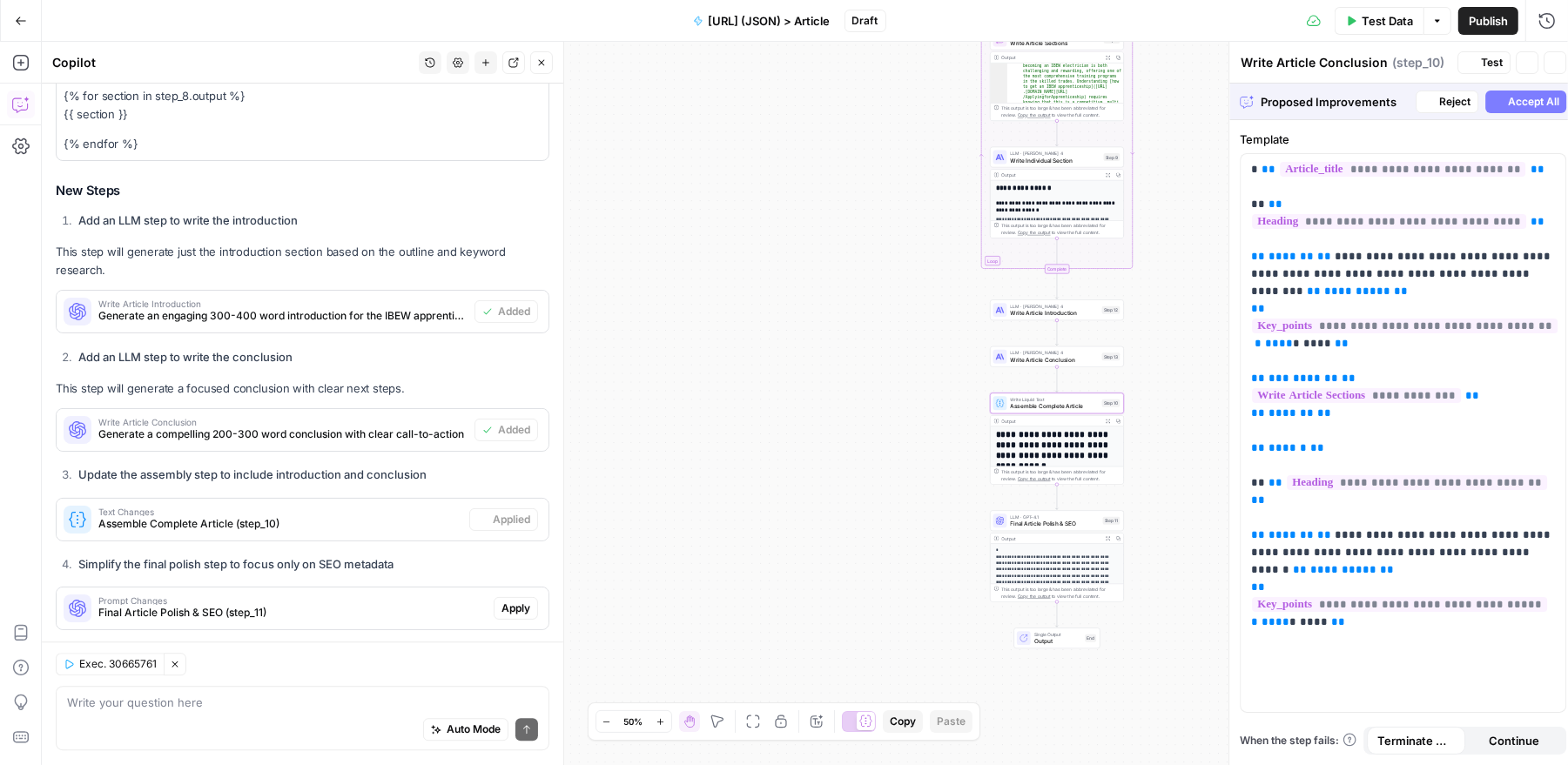
type textarea "Assemble Complete Article"
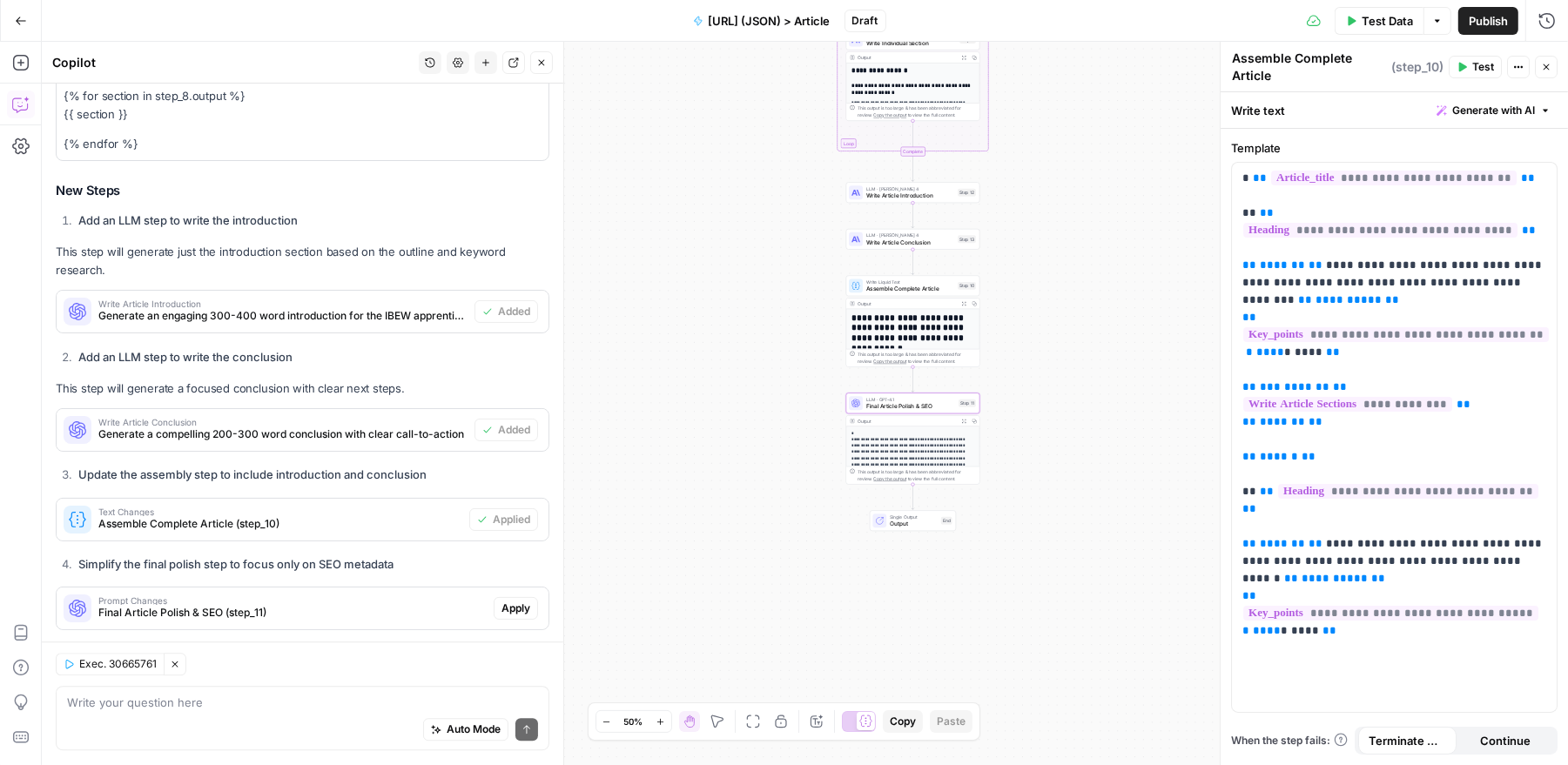
click at [510, 601] on span "Apply" at bounding box center [516, 608] width 29 height 15
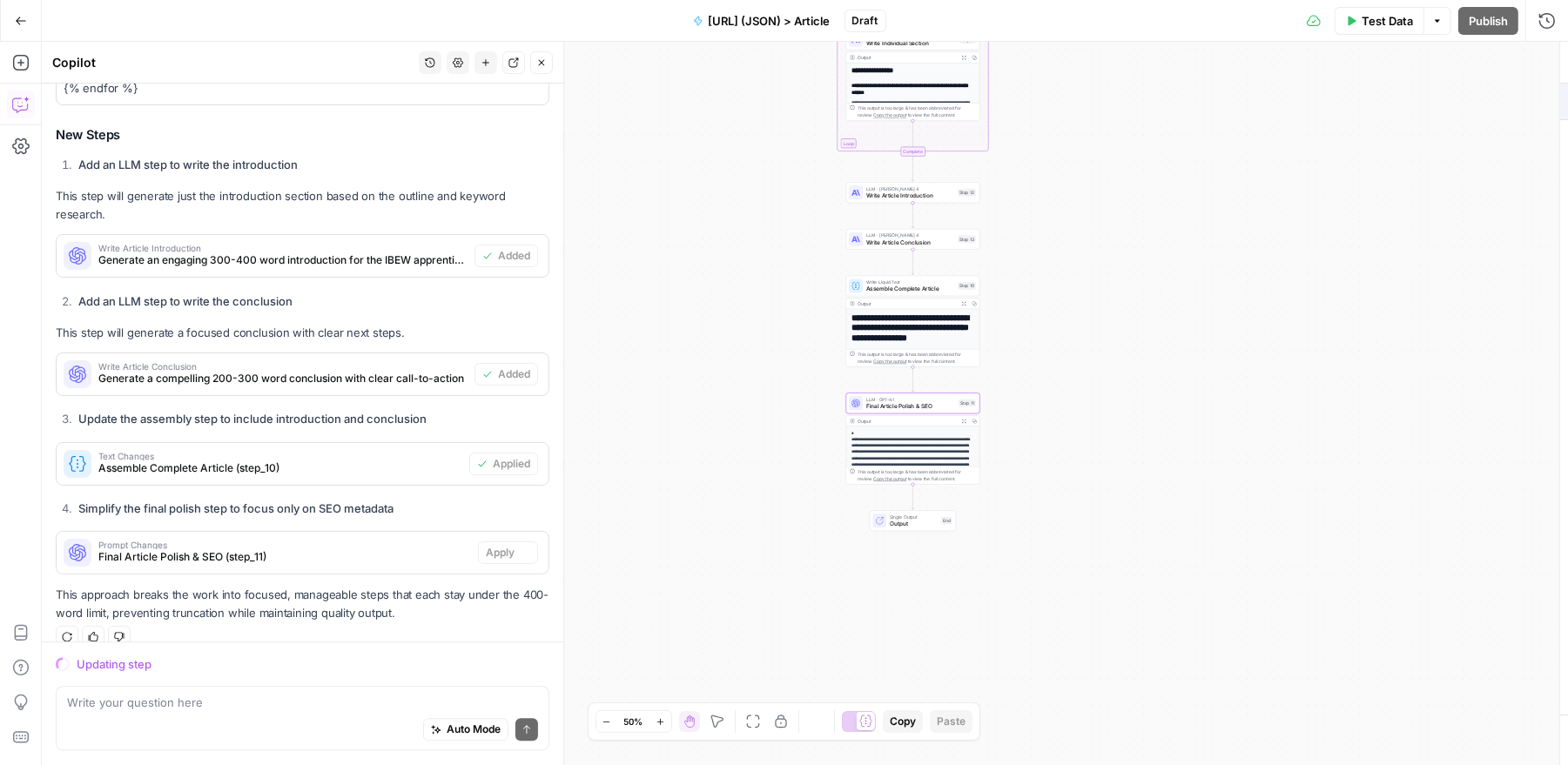
scroll to position [4187, 0]
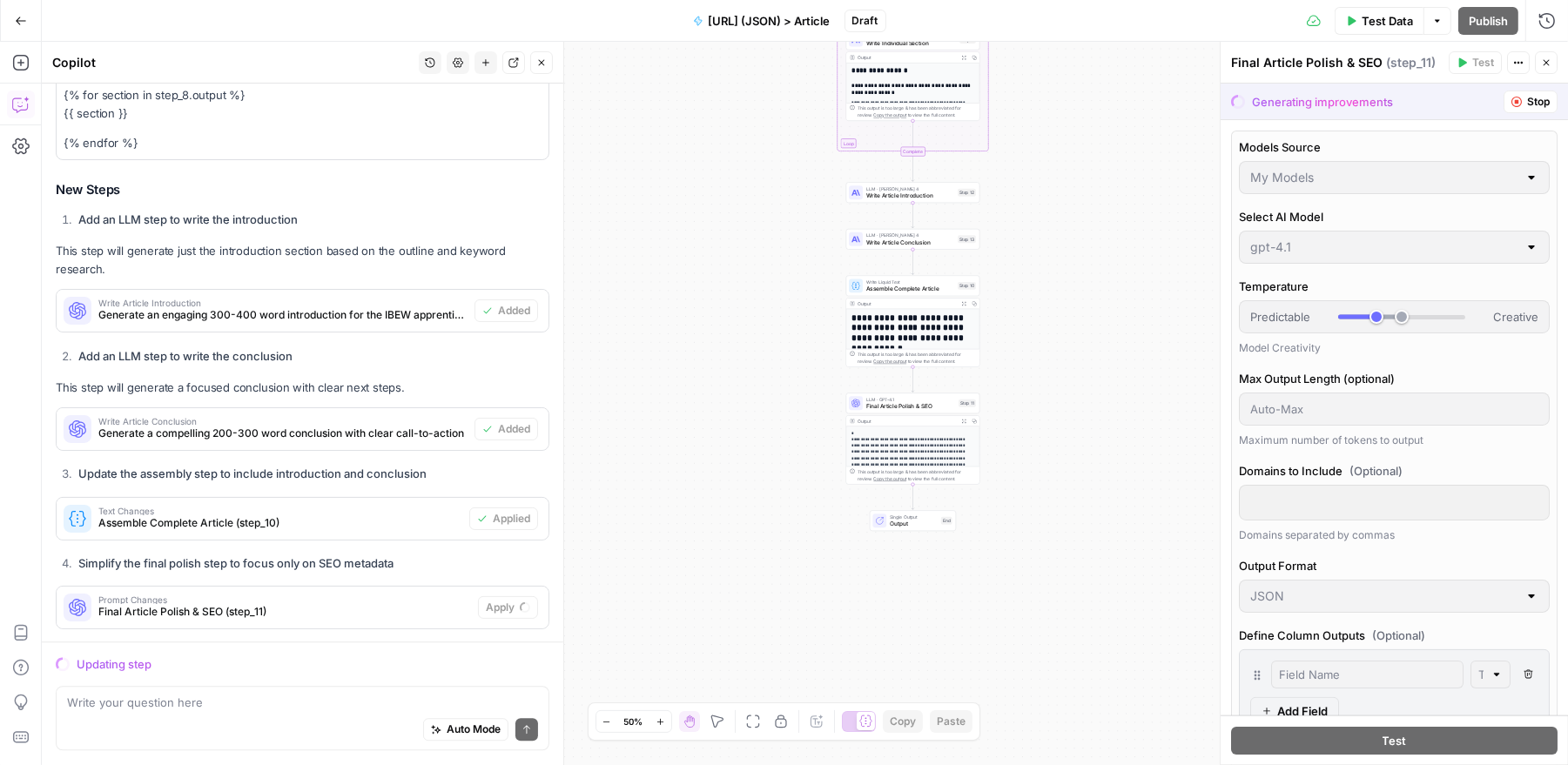
click at [926, 190] on span "LLM · Claude Sonnet 4" at bounding box center [910, 189] width 88 height 7
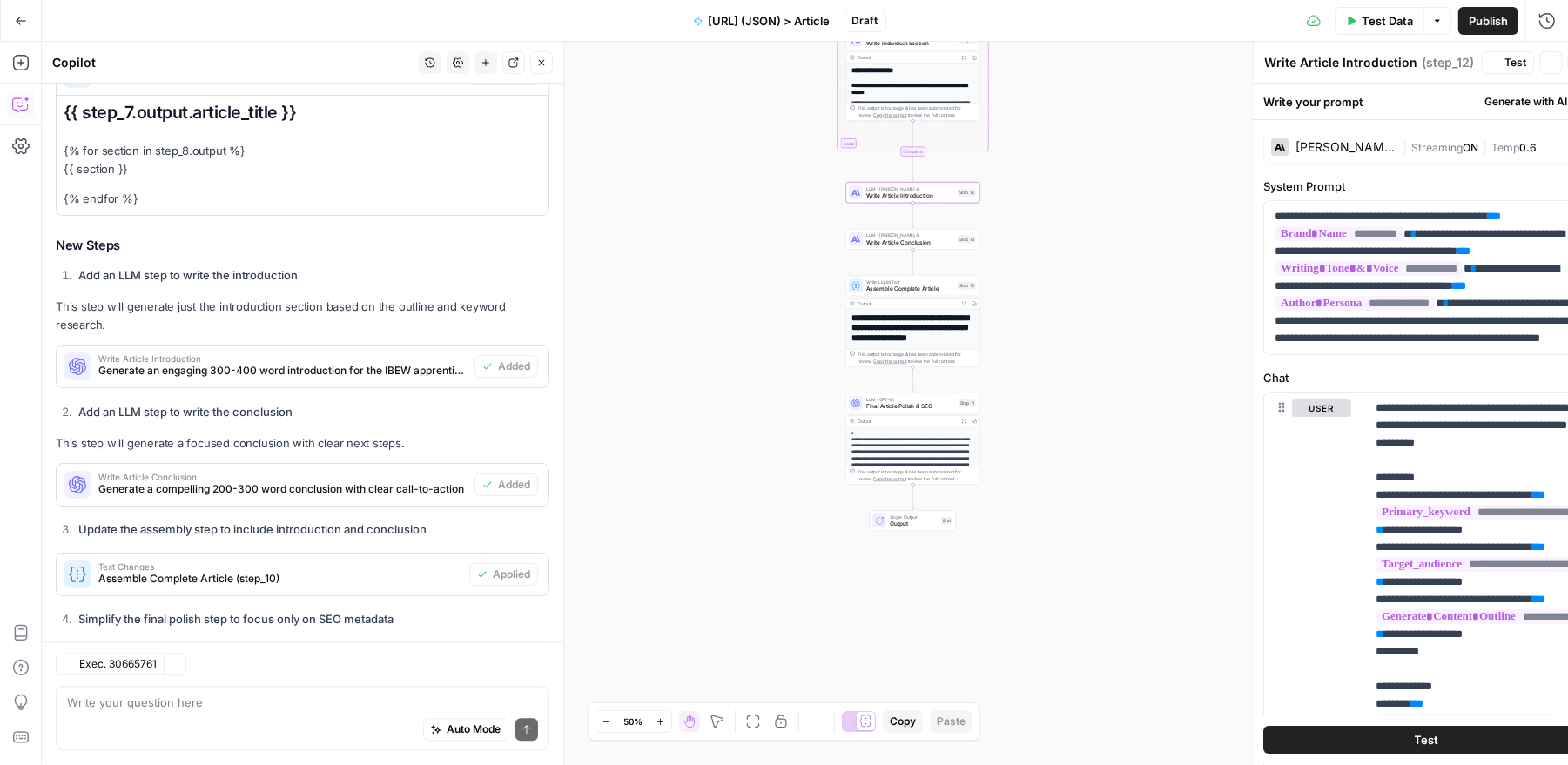
scroll to position [4242, 0]
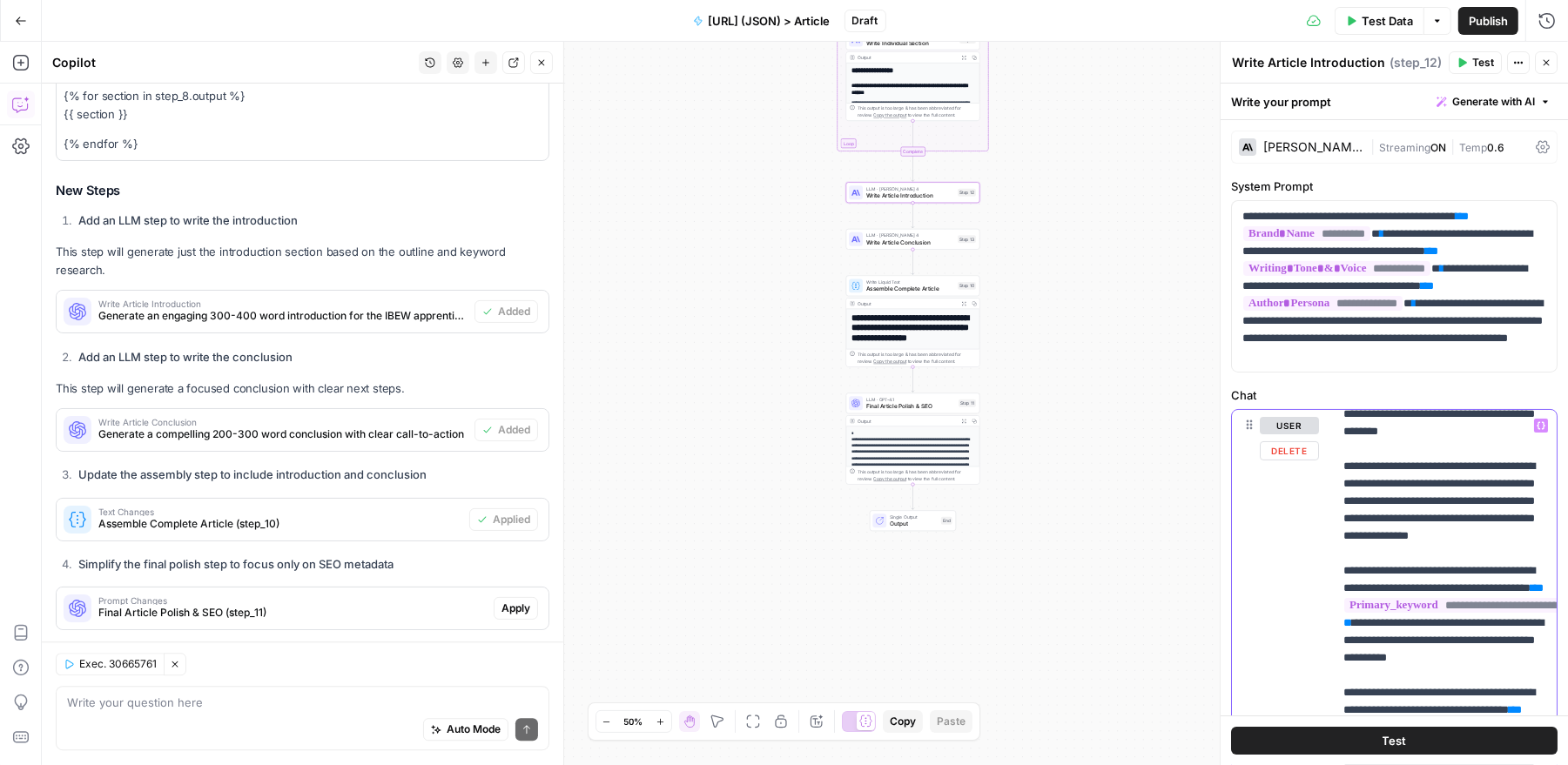
scroll to position [415, 0]
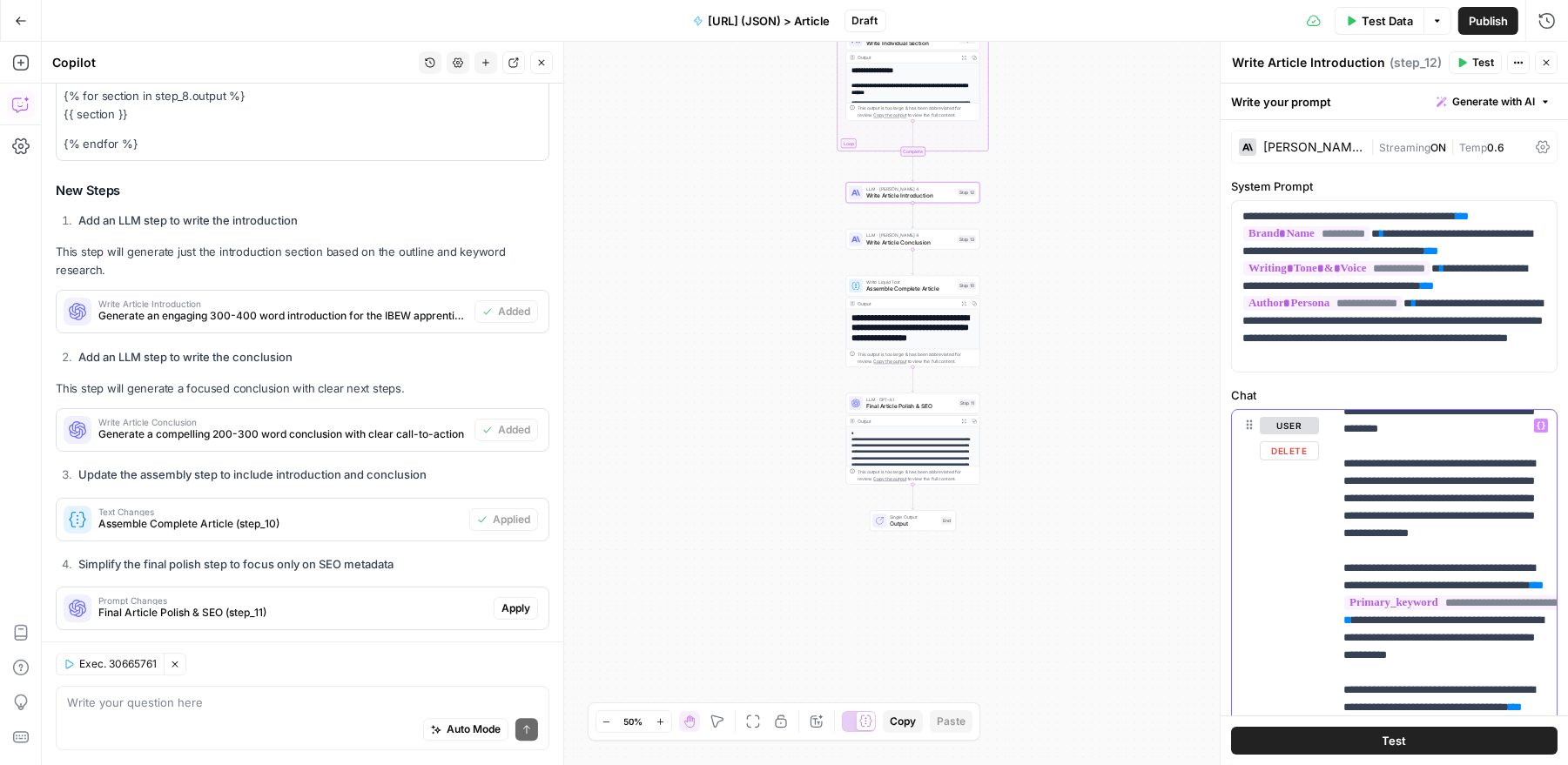
drag, startPoint x: 1468, startPoint y: 581, endPoint x: 1467, endPoint y: 512, distance: 69.0
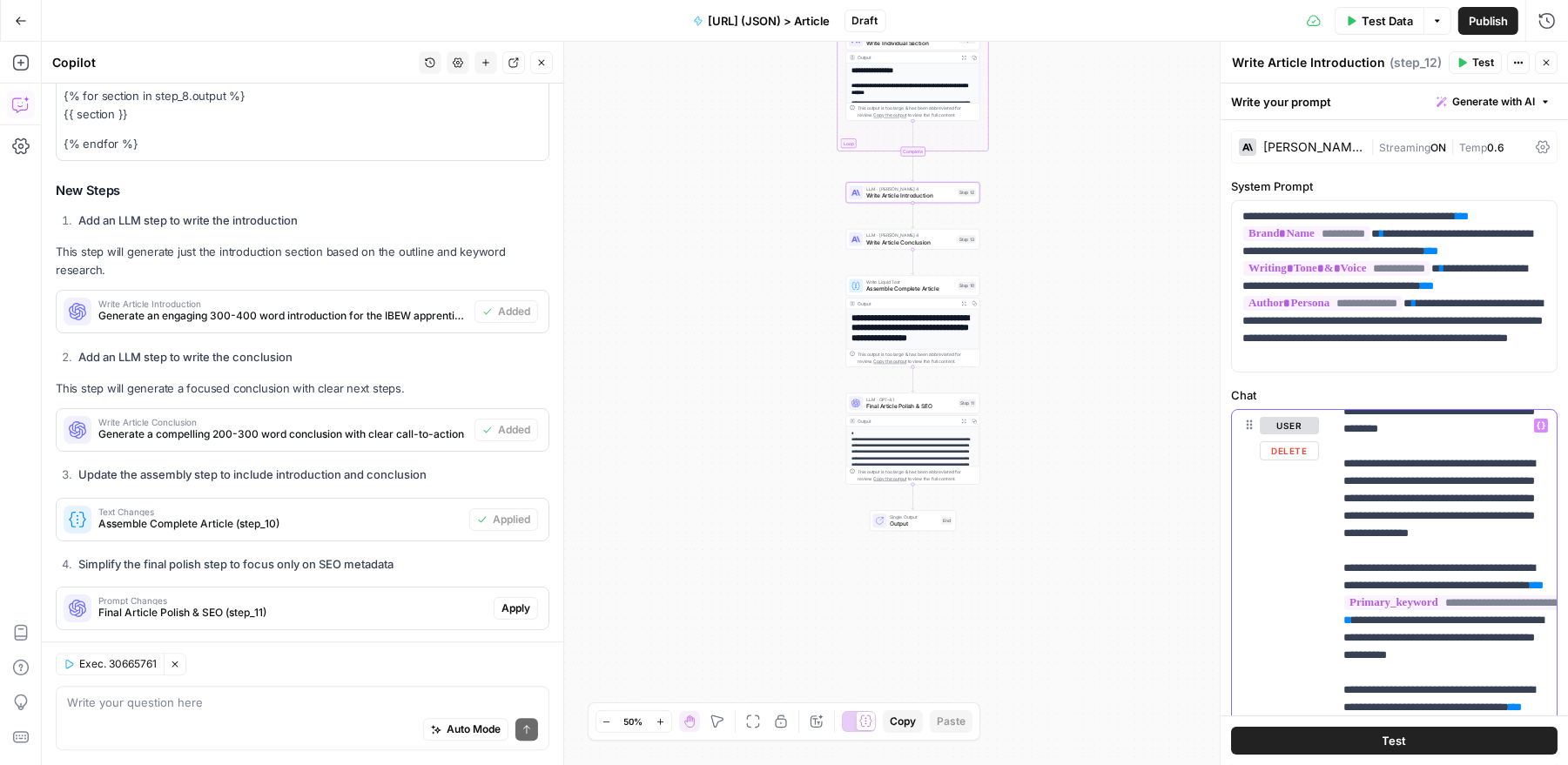
drag, startPoint x: 1463, startPoint y: 578, endPoint x: 1335, endPoint y: 499, distance: 150.4
click at [1335, 499] on div "**********" at bounding box center [1446, 764] width 225 height 709
copy p "**********"
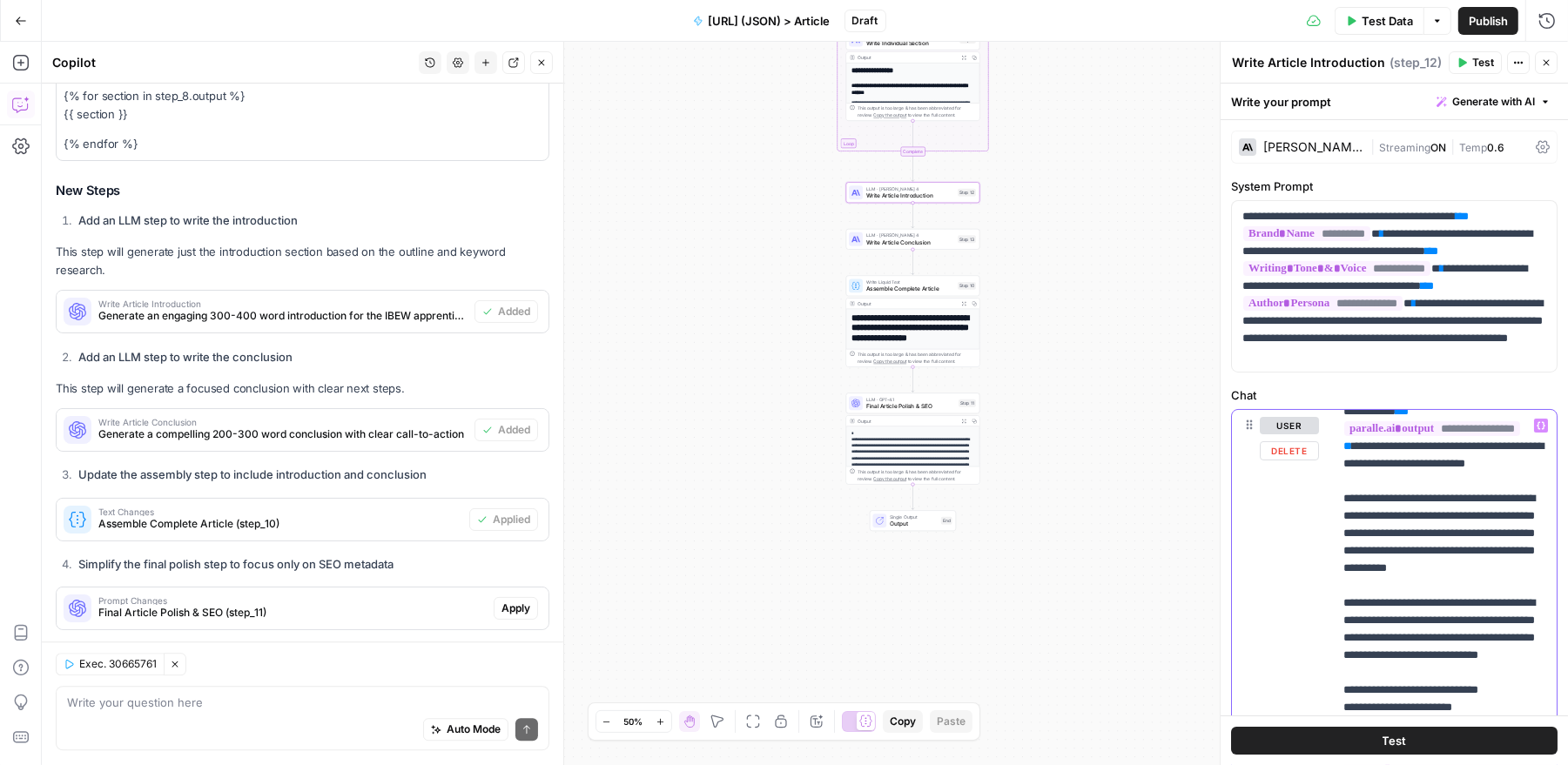
scroll to position [973, 0]
click at [444, 705] on textarea at bounding box center [302, 703] width 471 height 17
paste textarea "1. **Hook the Reader:** Begin with a compelling hook that highlights the long-t…"
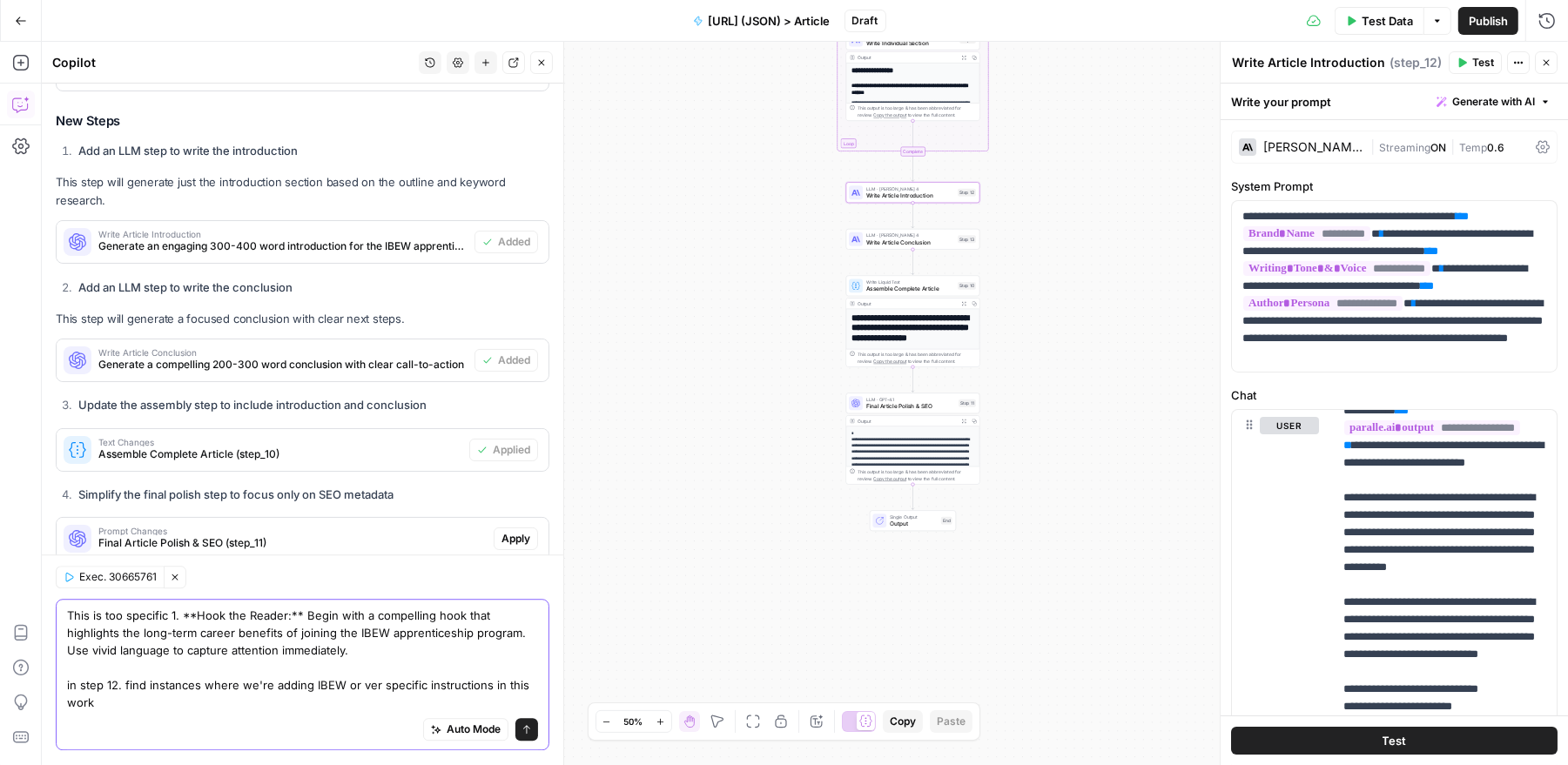
scroll to position [4330, 0]
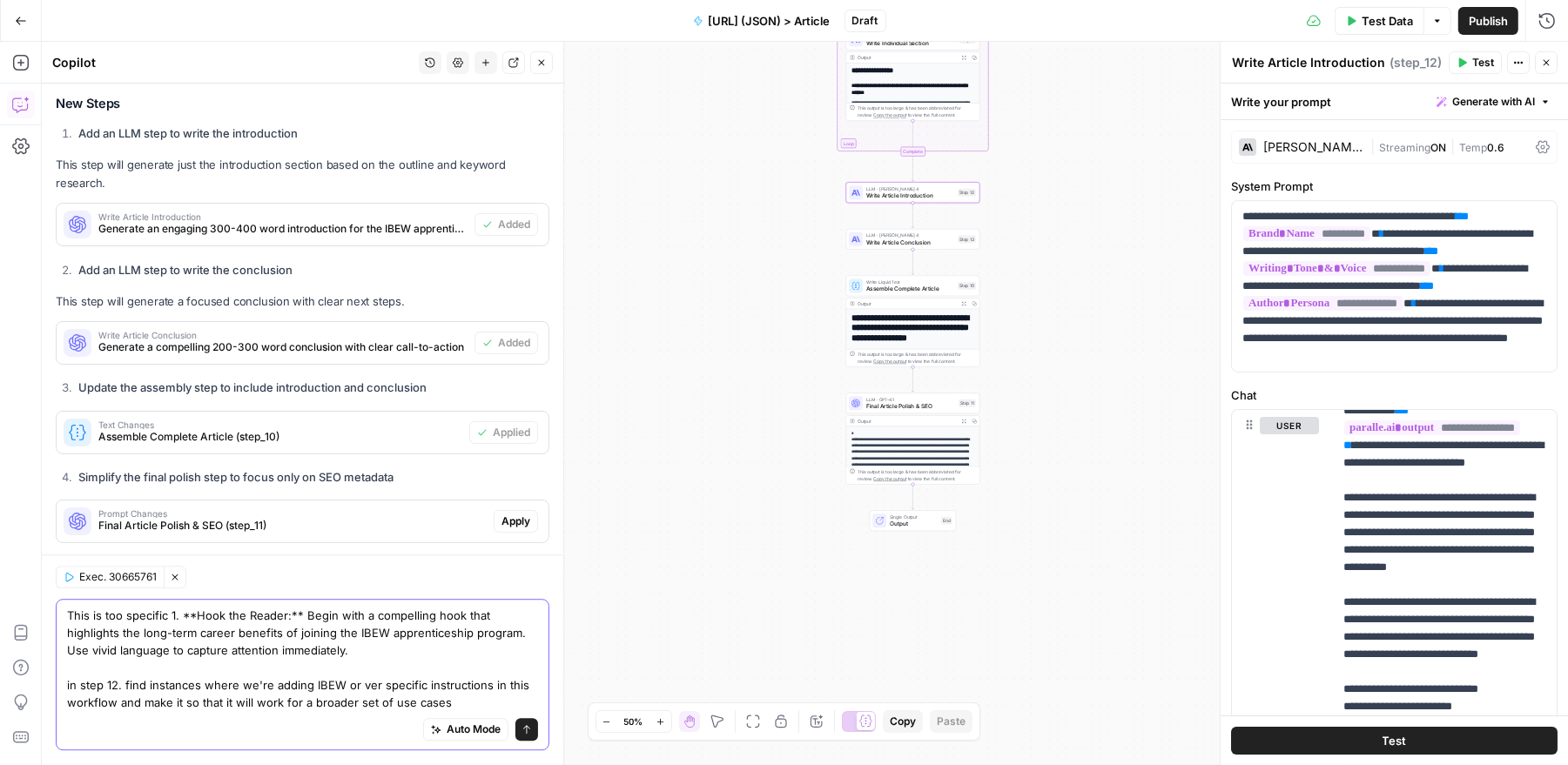
type textarea "This is too specific 1. **Hook the Reader:** Begin with a compelling hook that …"
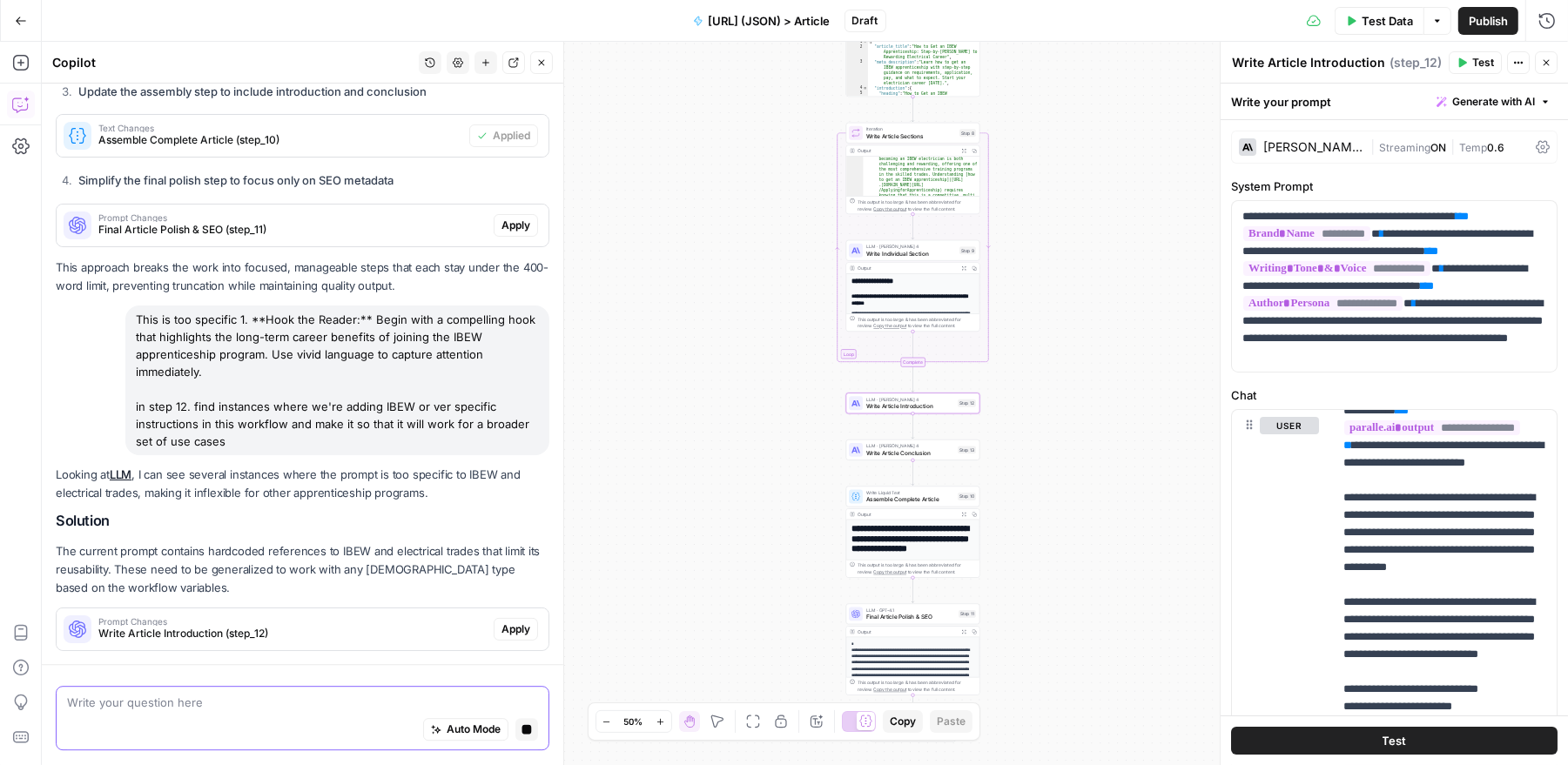
scroll to position [4487, 0]
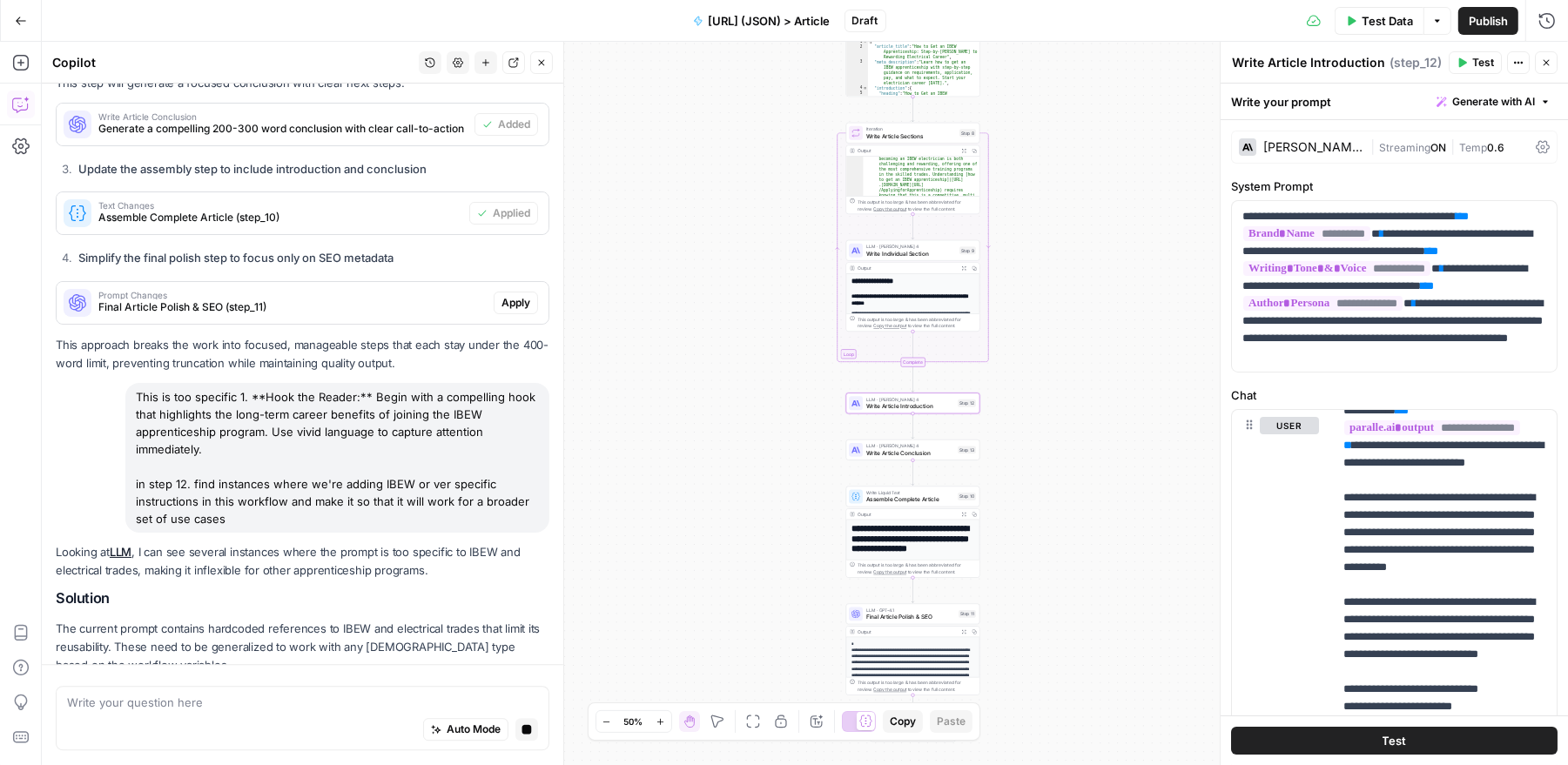
click at [510, 699] on span "Apply" at bounding box center [516, 706] width 29 height 15
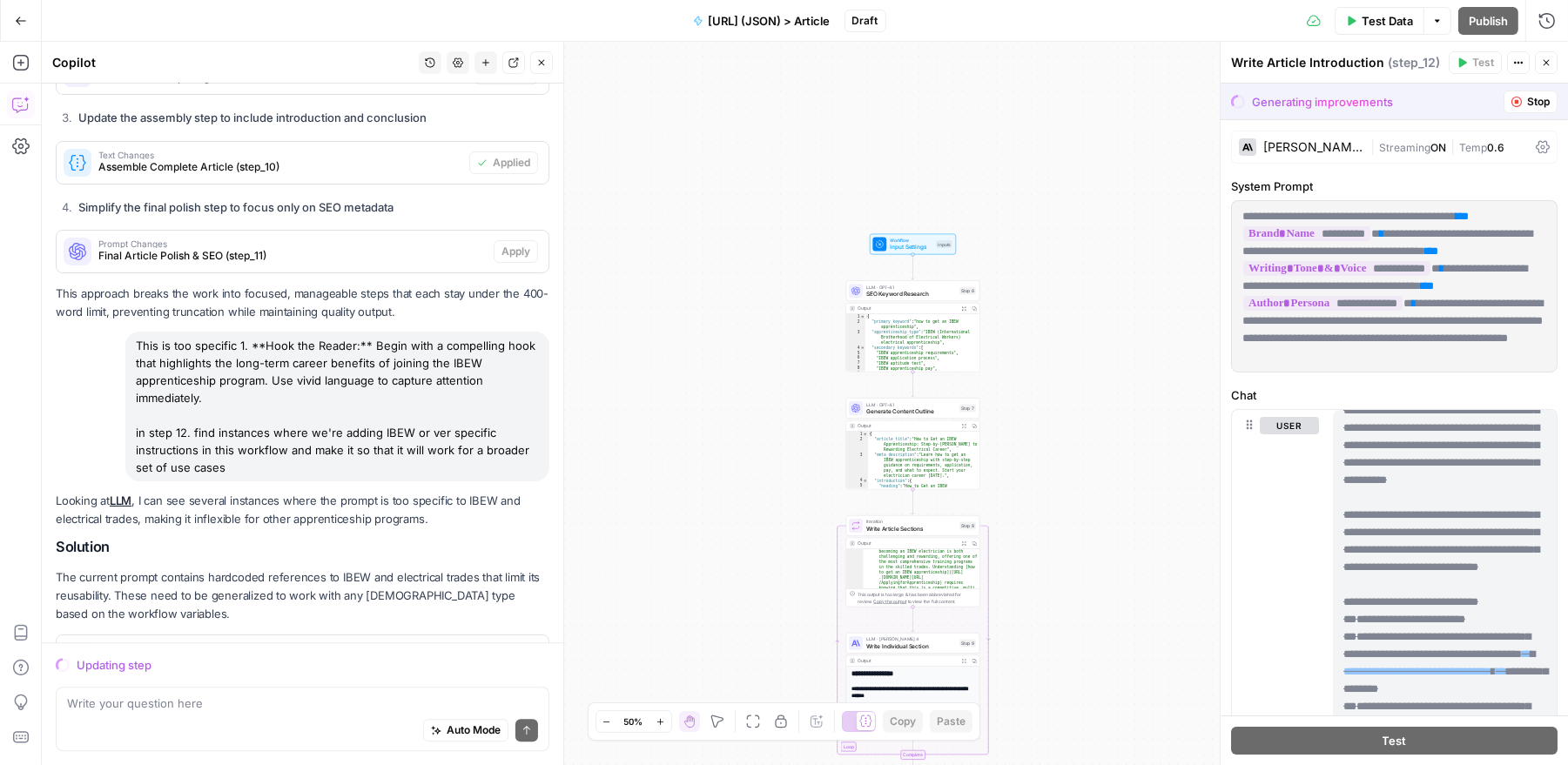
scroll to position [0, 0]
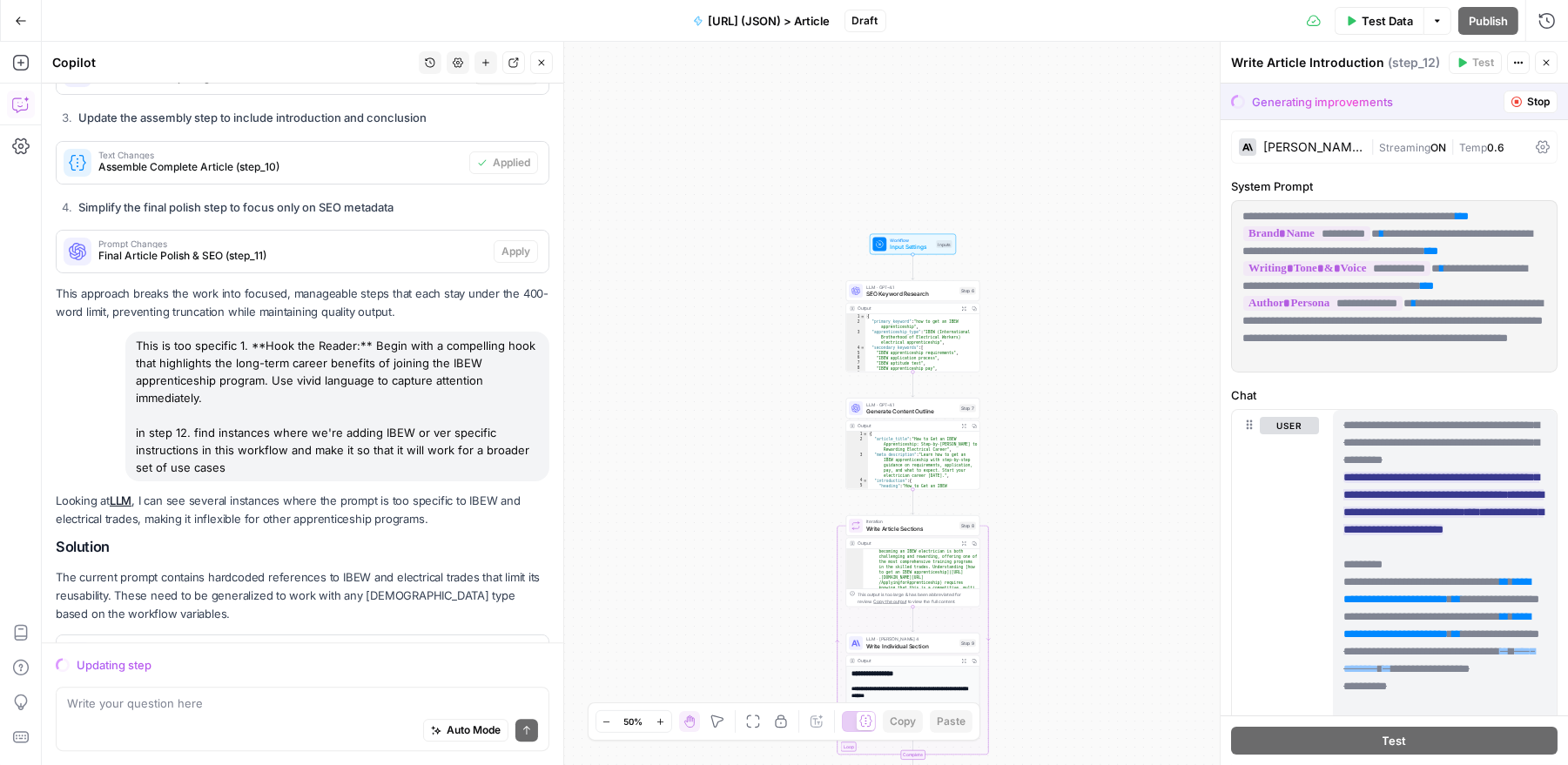
click at [916, 290] on span "SEO Keyword Research" at bounding box center [911, 294] width 90 height 9
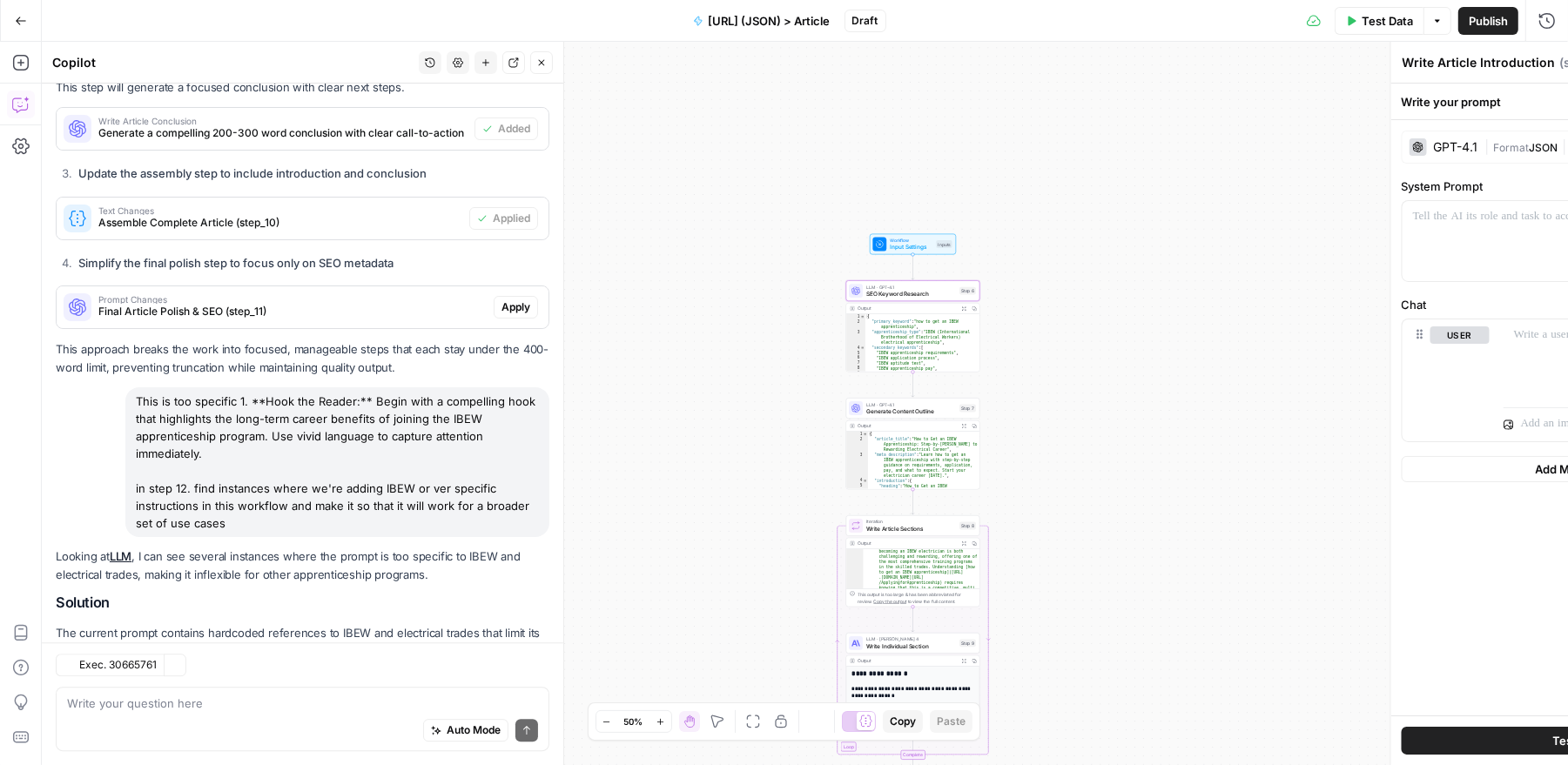
type textarea "SEO Keyword Research"
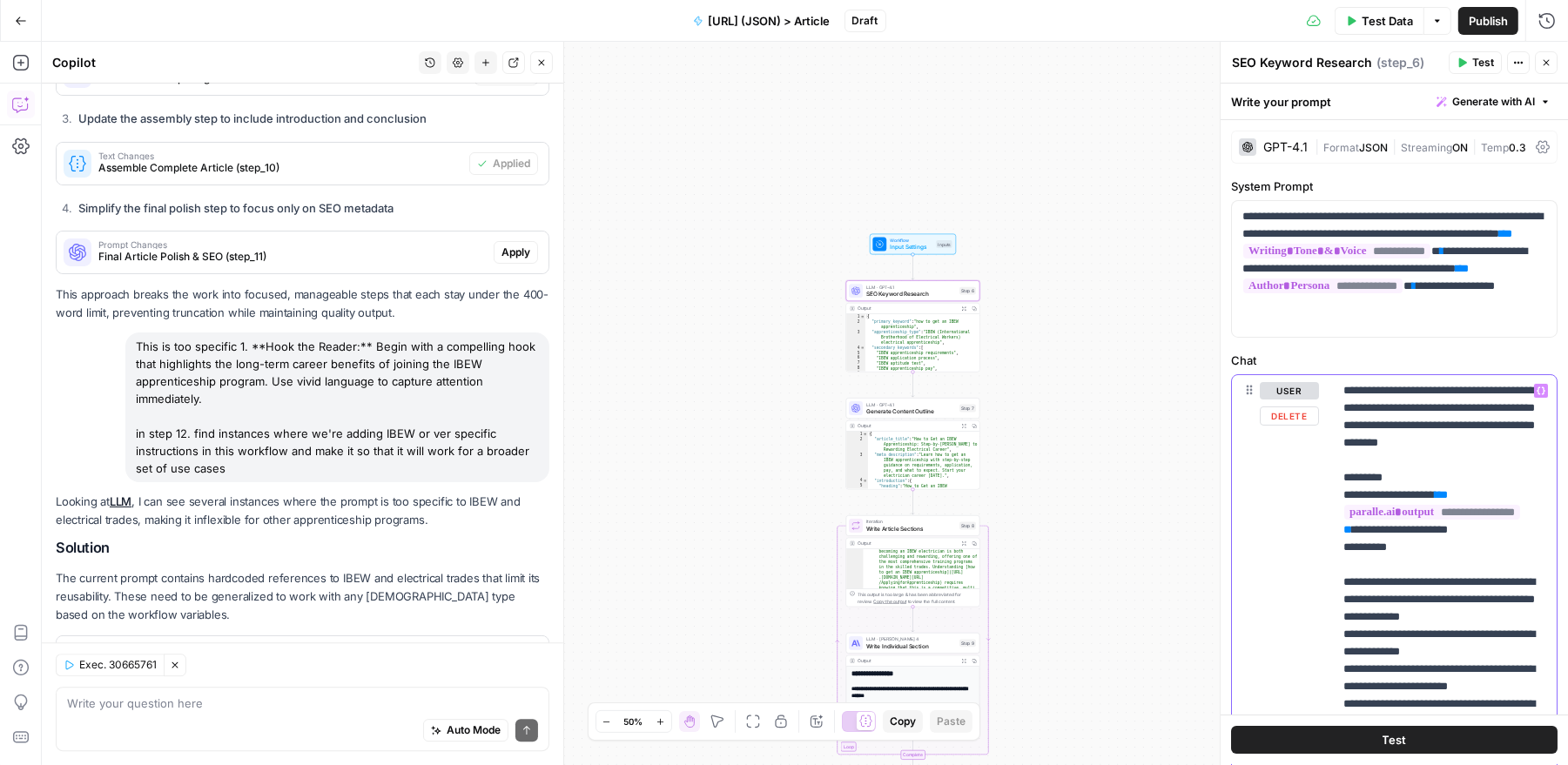
drag, startPoint x: 1536, startPoint y: 436, endPoint x: 1472, endPoint y: 427, distance: 64.6
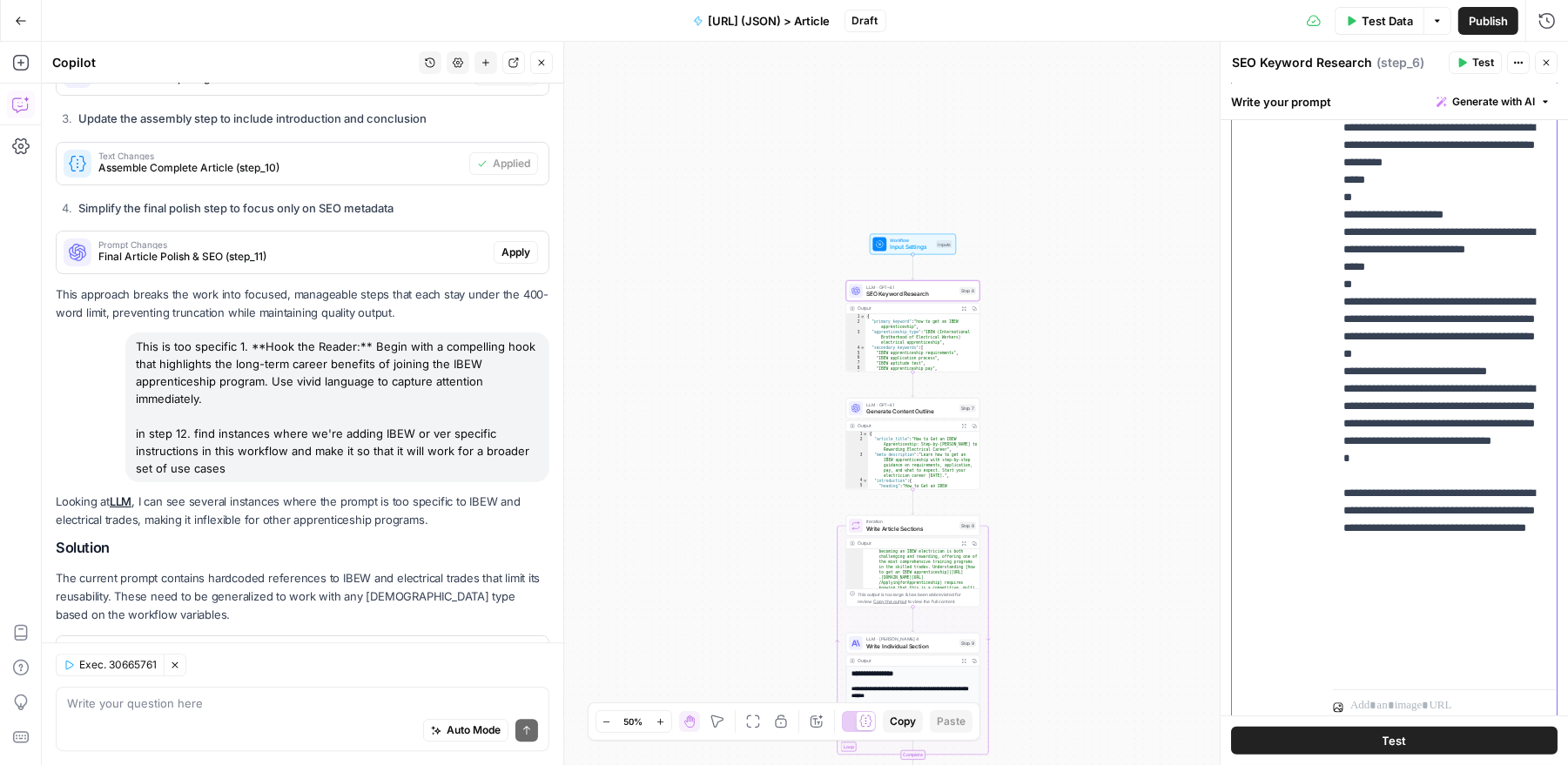
scroll to position [436, 0]
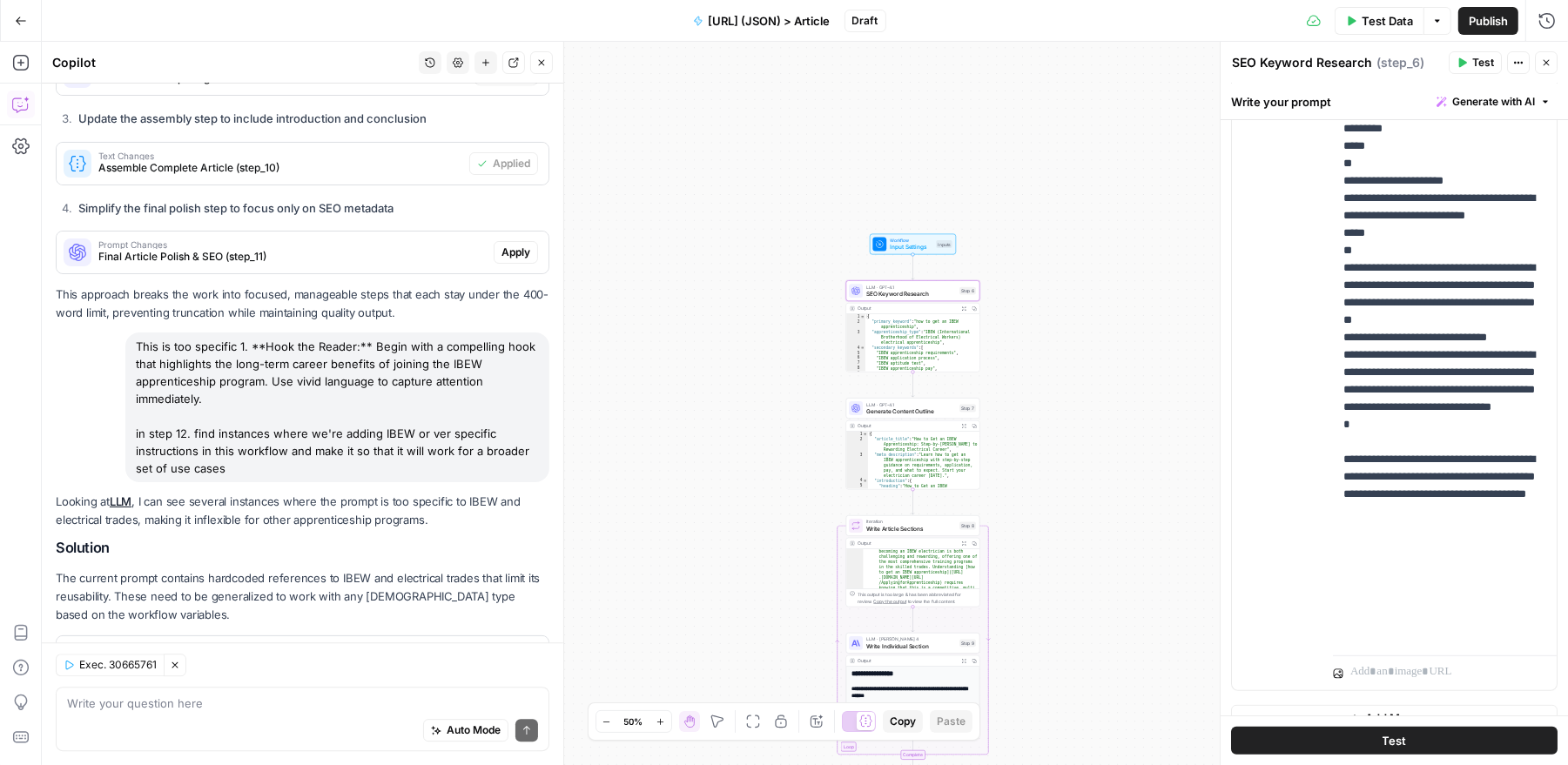
click at [901, 414] on span "Generate Content Outline" at bounding box center [911, 412] width 90 height 9
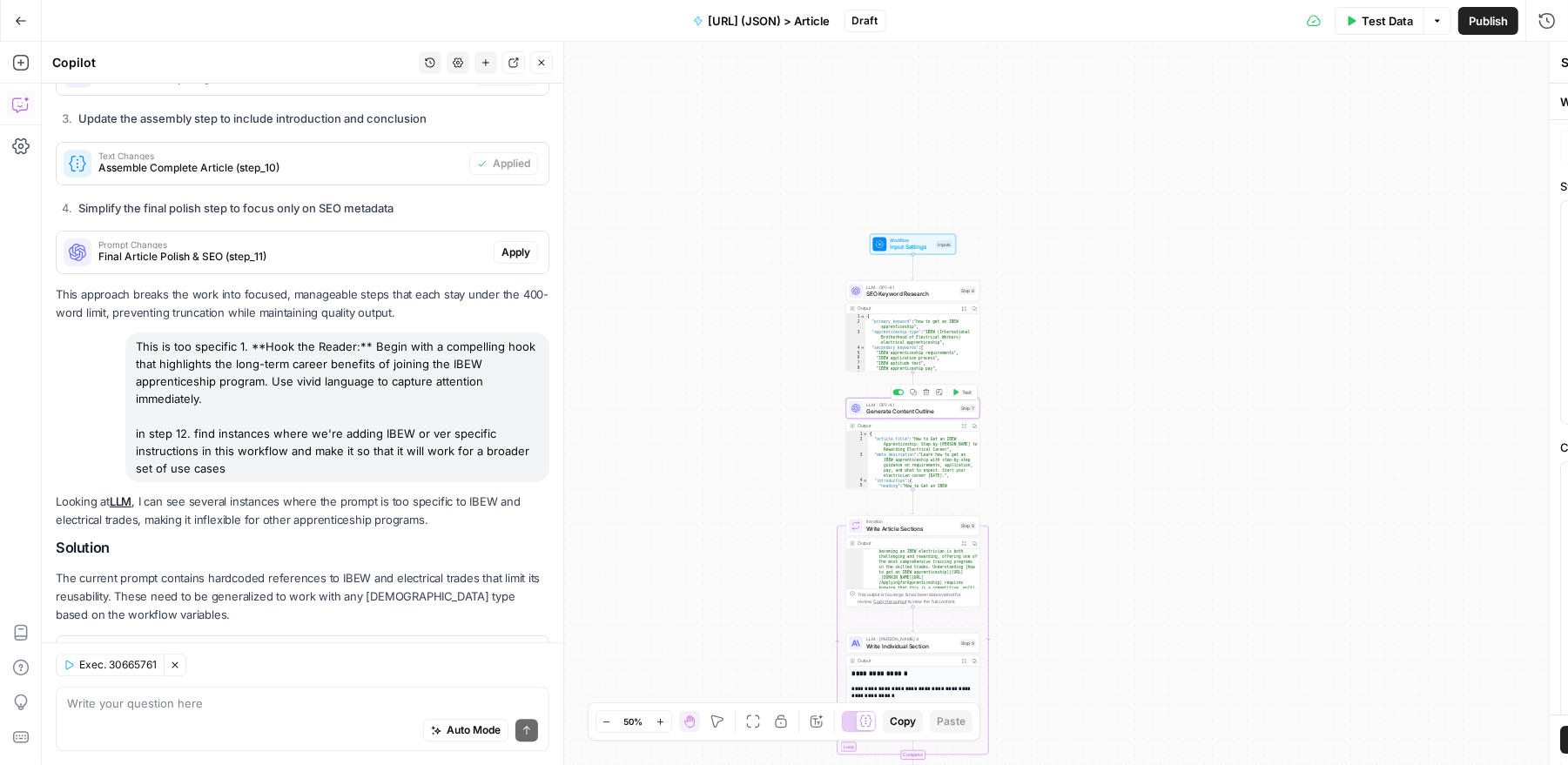
type textarea "Generate Content Outline"
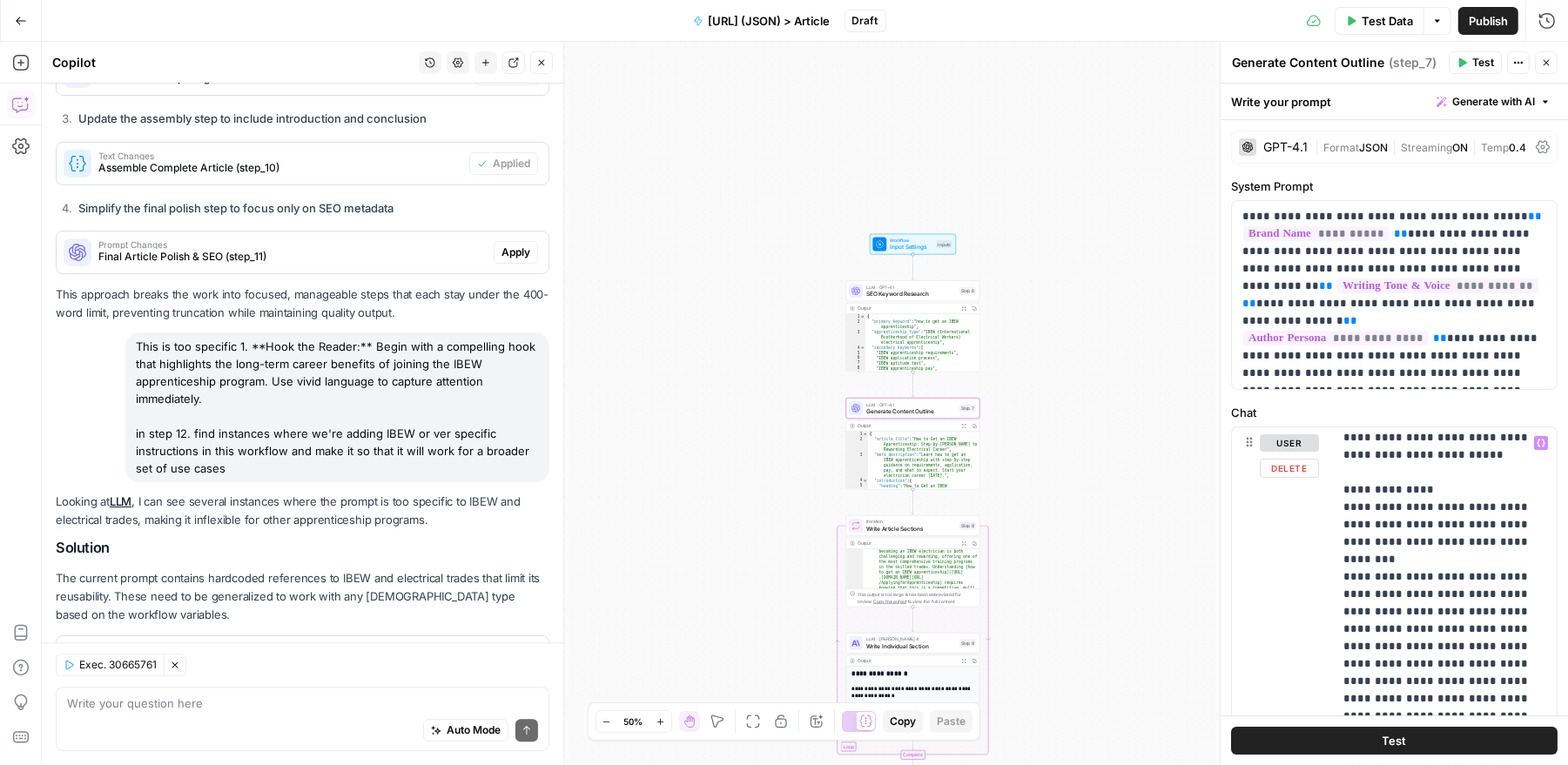
scroll to position [558, 0]
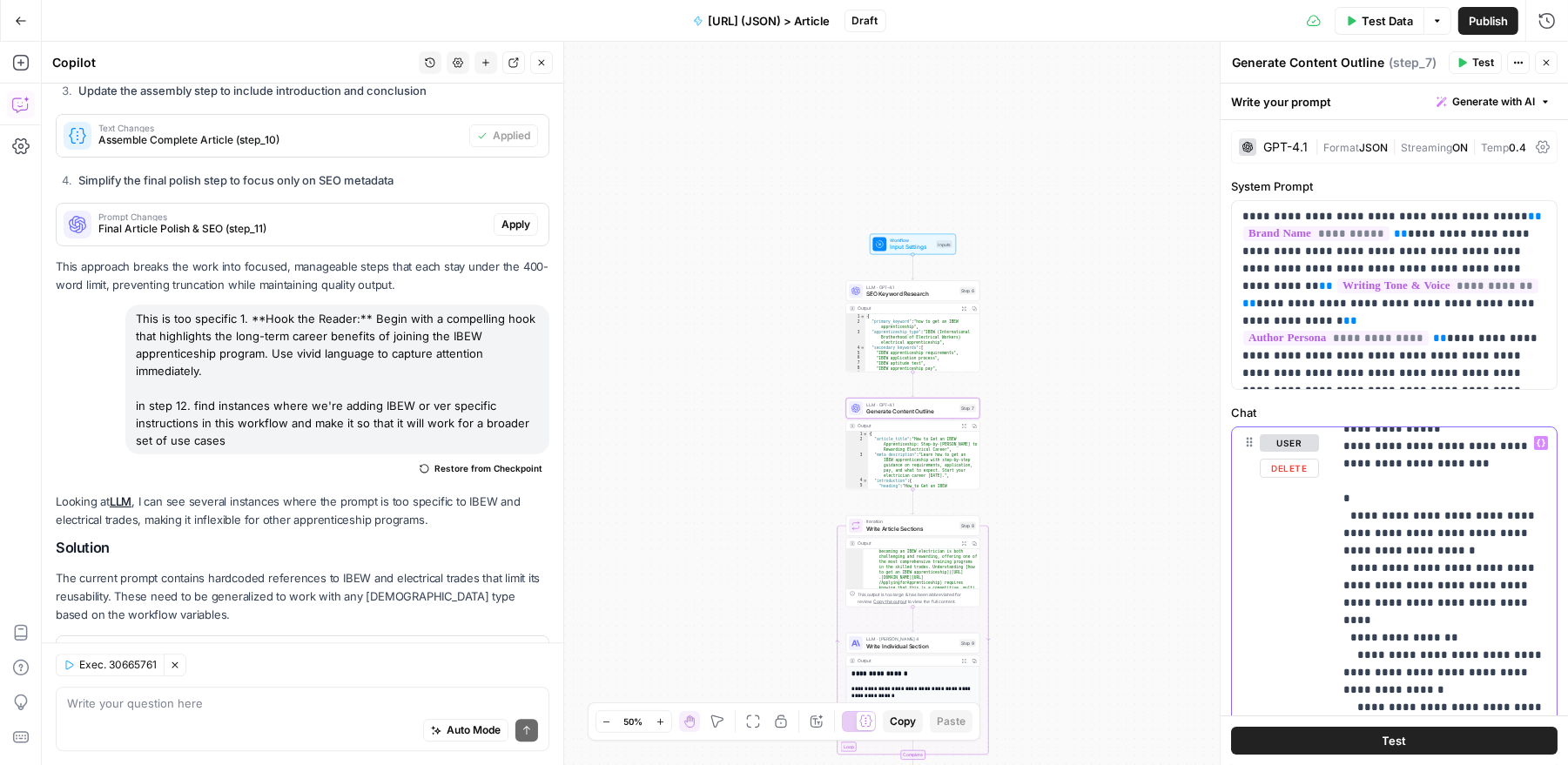
scroll to position [1609, 0]
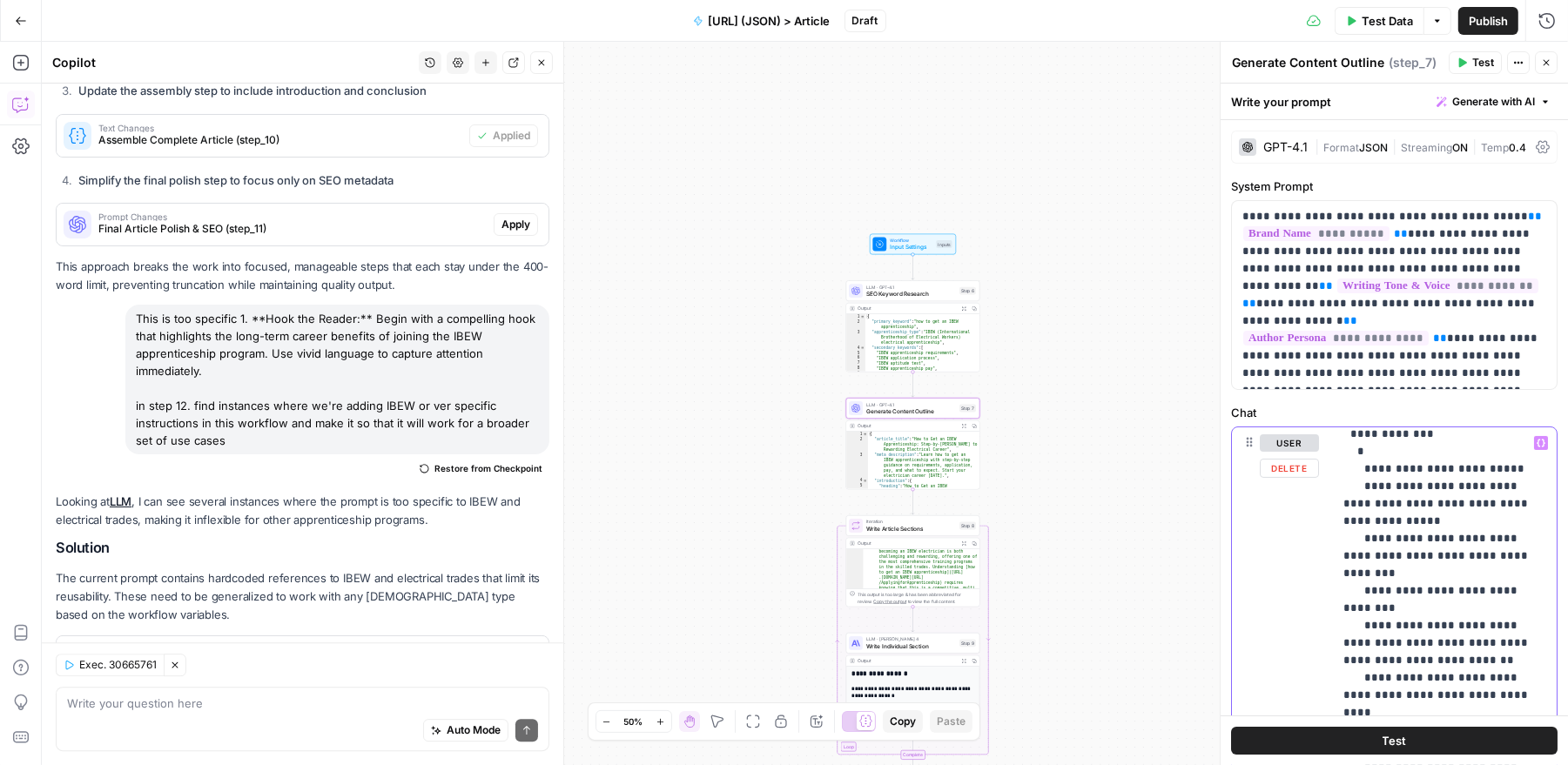
scroll to position [2138, 1]
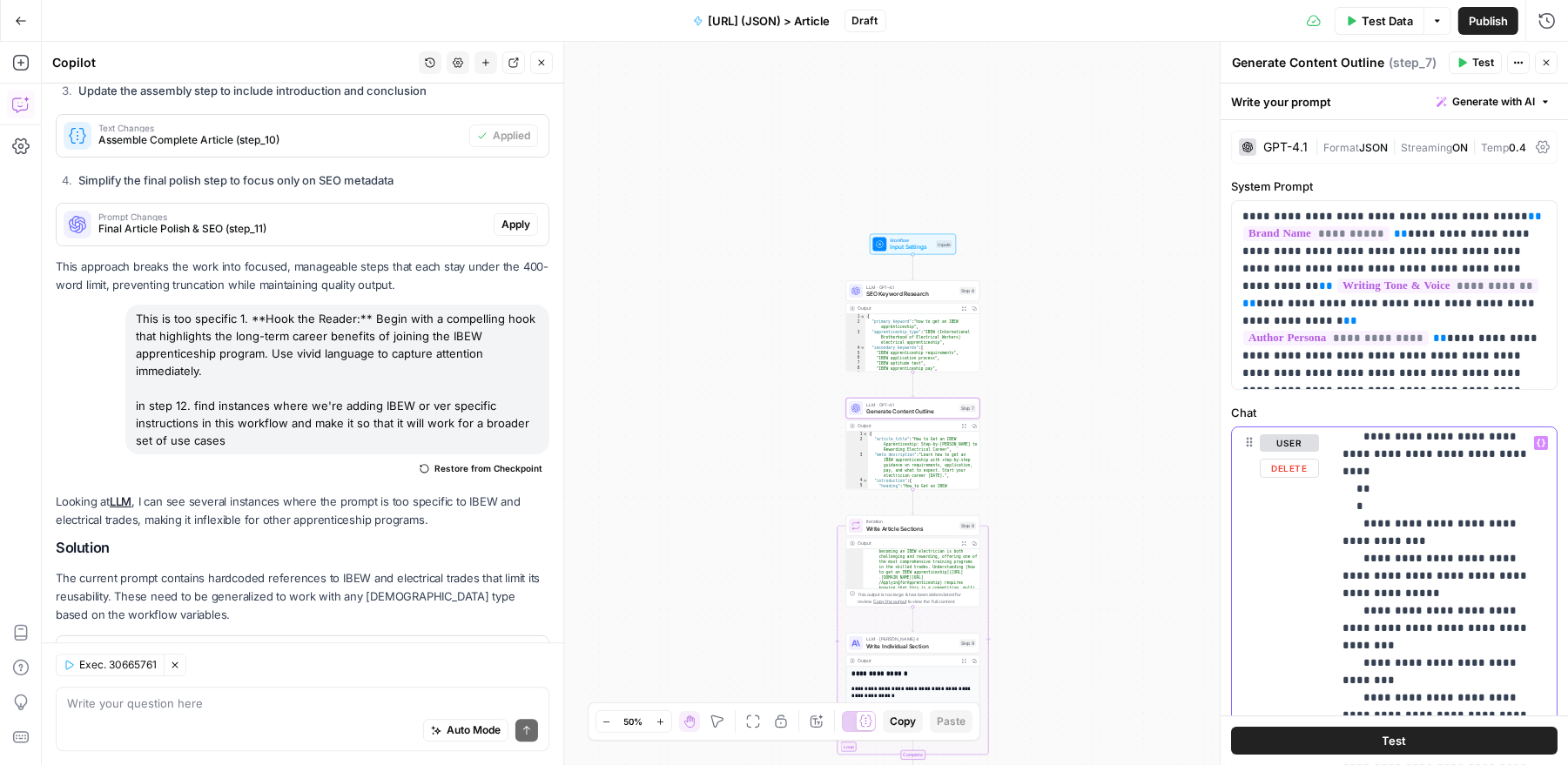
scroll to position [2403, 1]
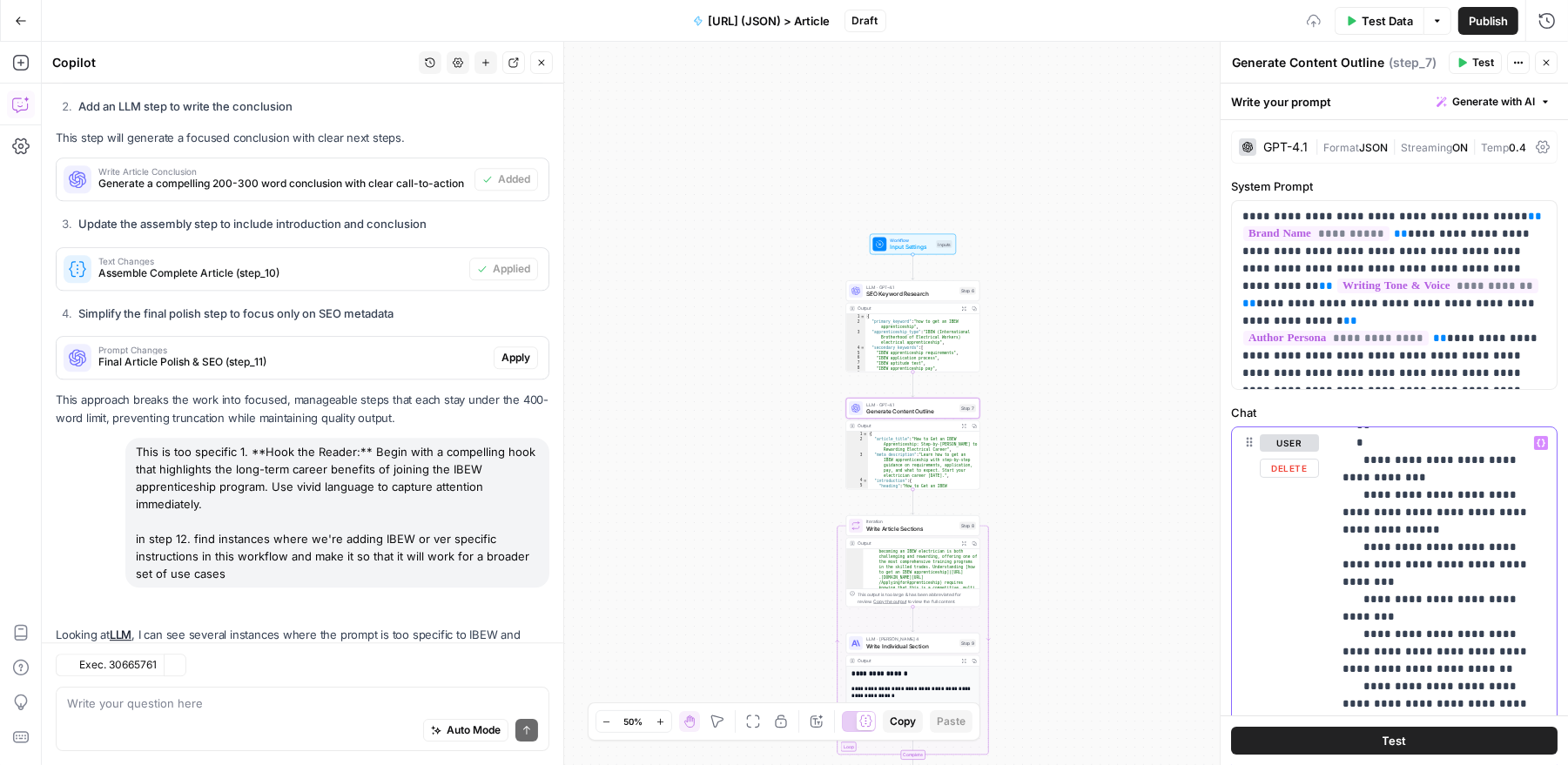
scroll to position [4626, 0]
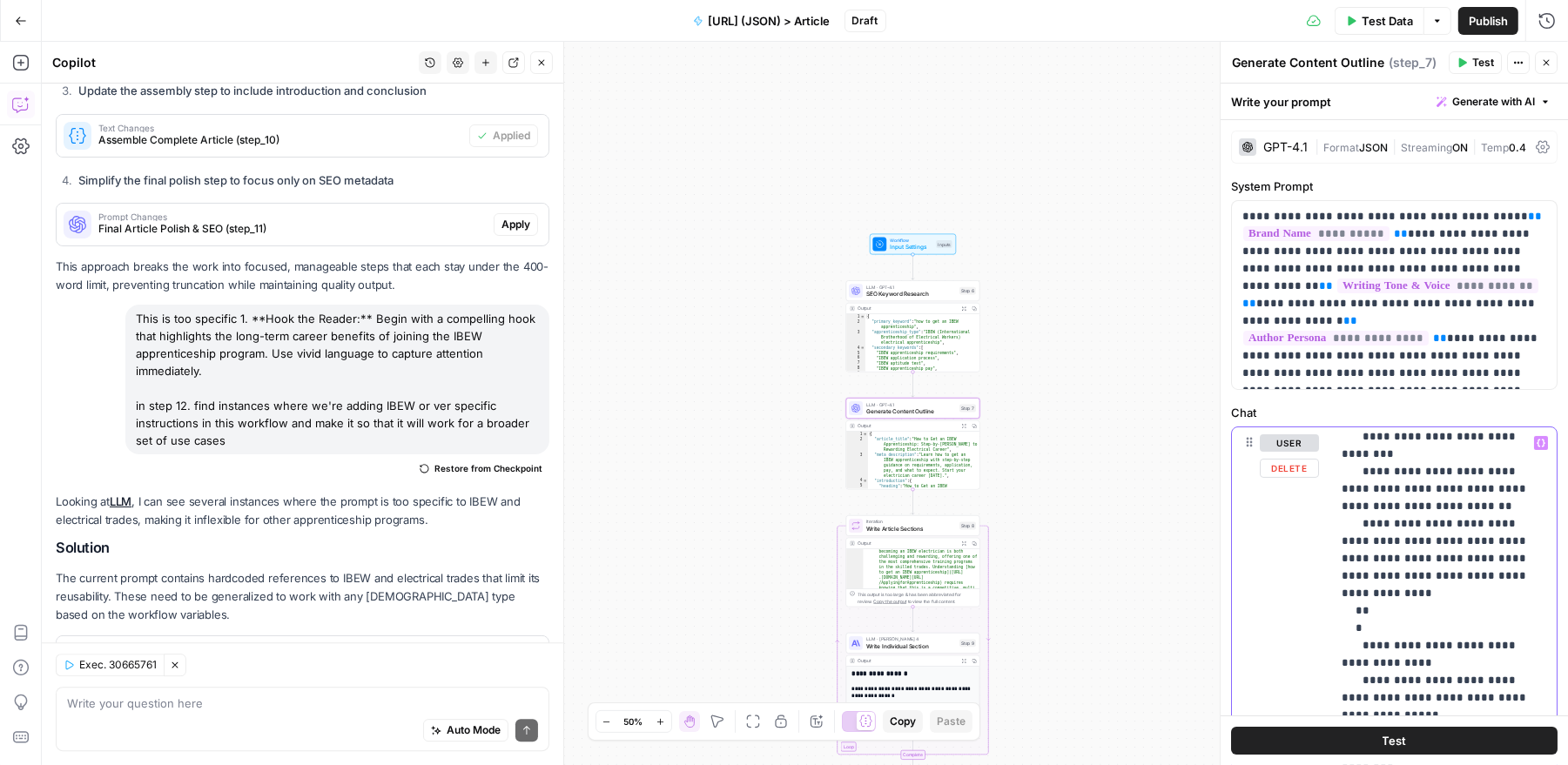
scroll to position [2886, 2]
click at [1455, 655] on p "**********" at bounding box center [1443, 482] width 203 height 5868
click at [1483, 655] on p "**********" at bounding box center [1443, 482] width 203 height 5868
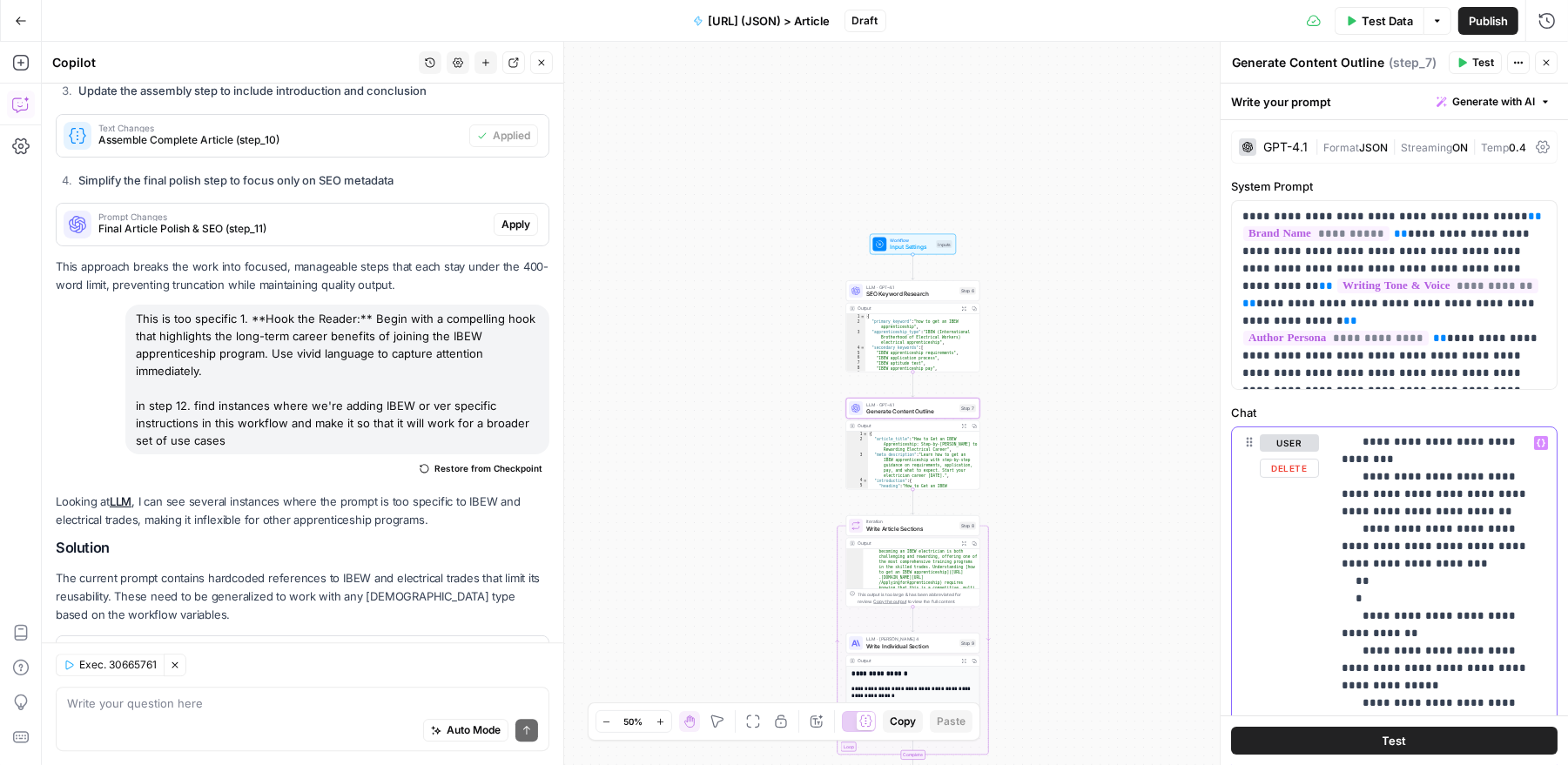
scroll to position [3243, 2]
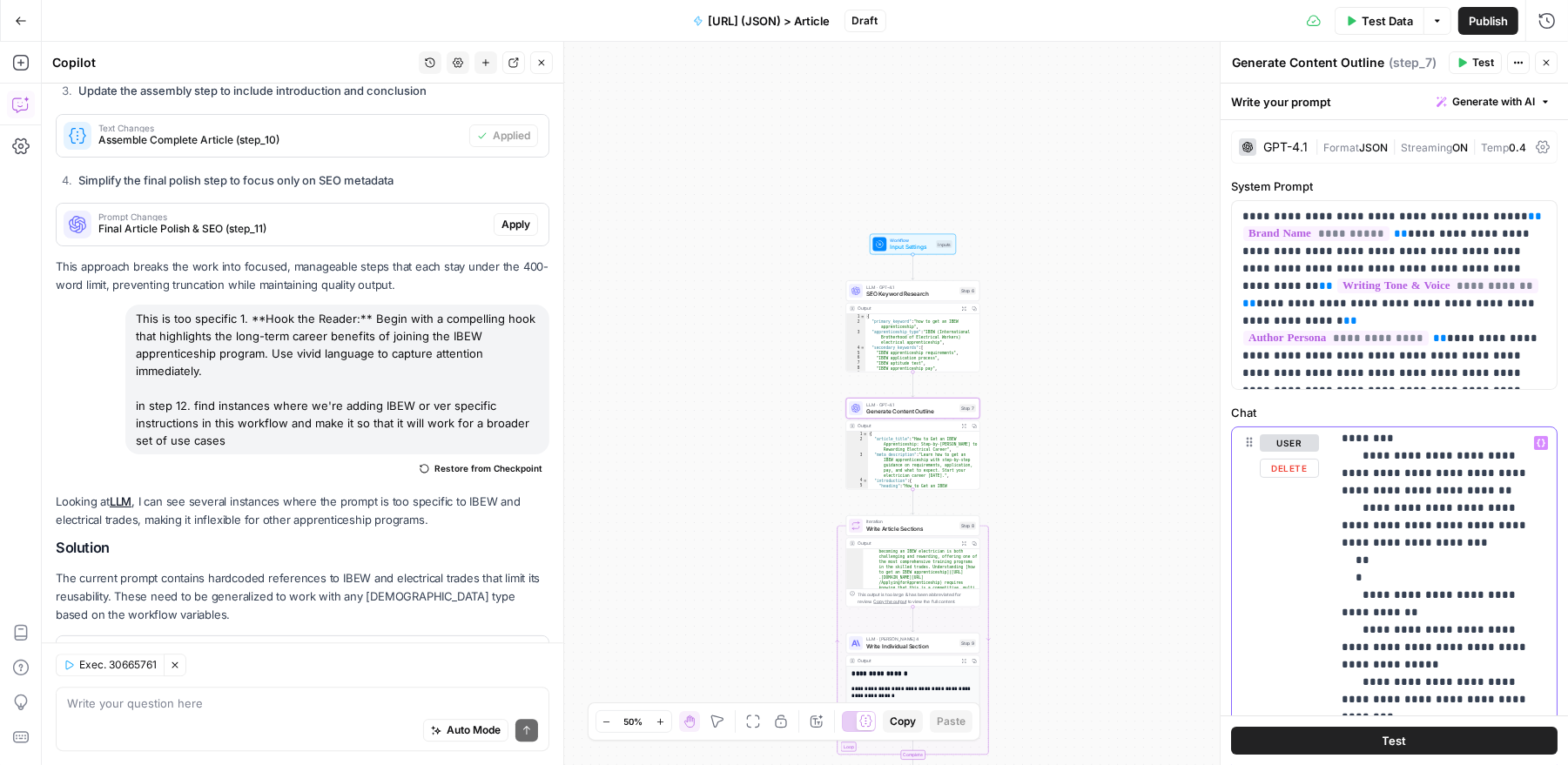
click at [1458, 611] on p "**********" at bounding box center [1443, 125] width 203 height 5868
click at [1484, 608] on p "**********" at bounding box center [1443, 125] width 203 height 5868
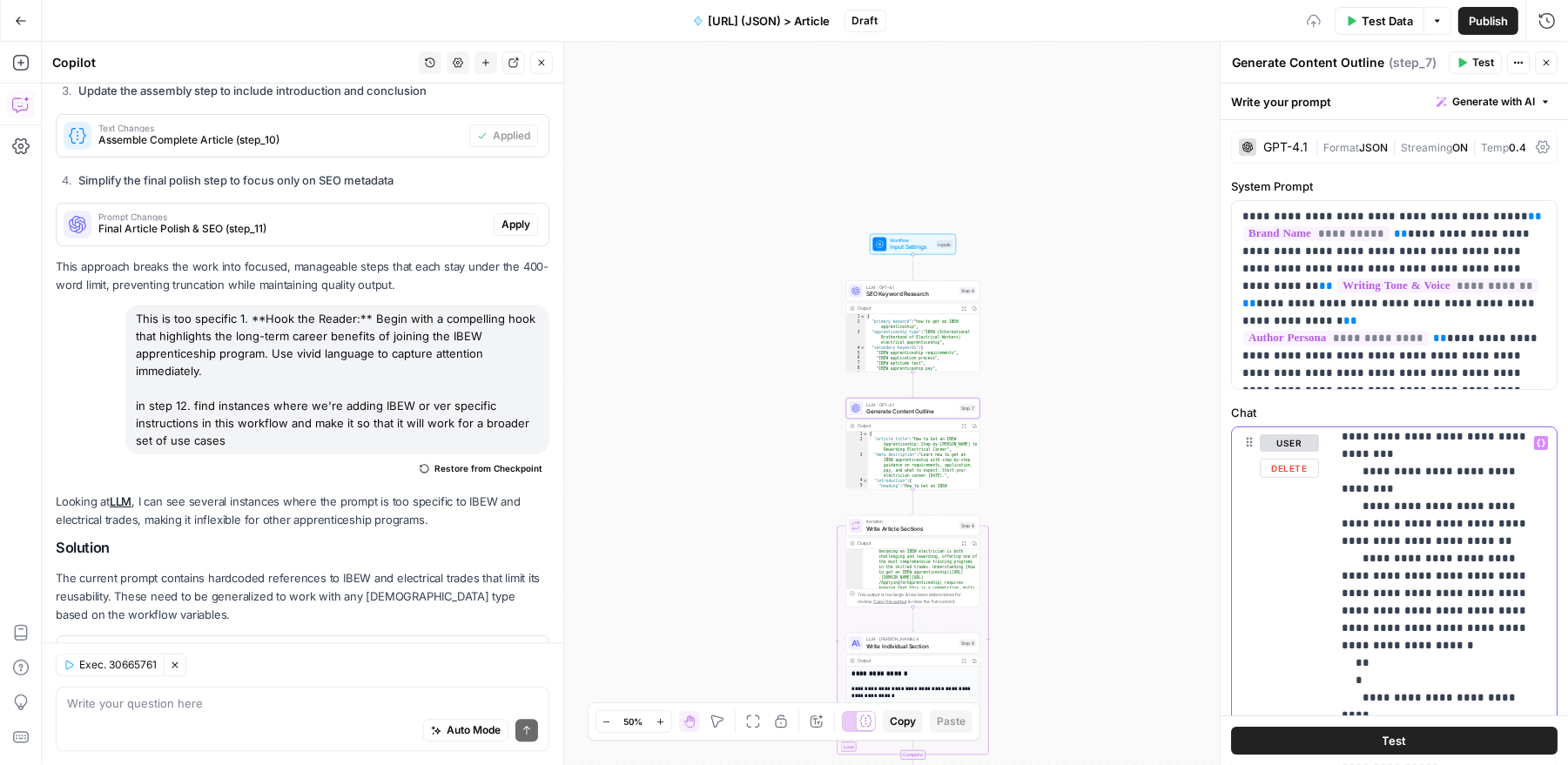
scroll to position [3531, 2]
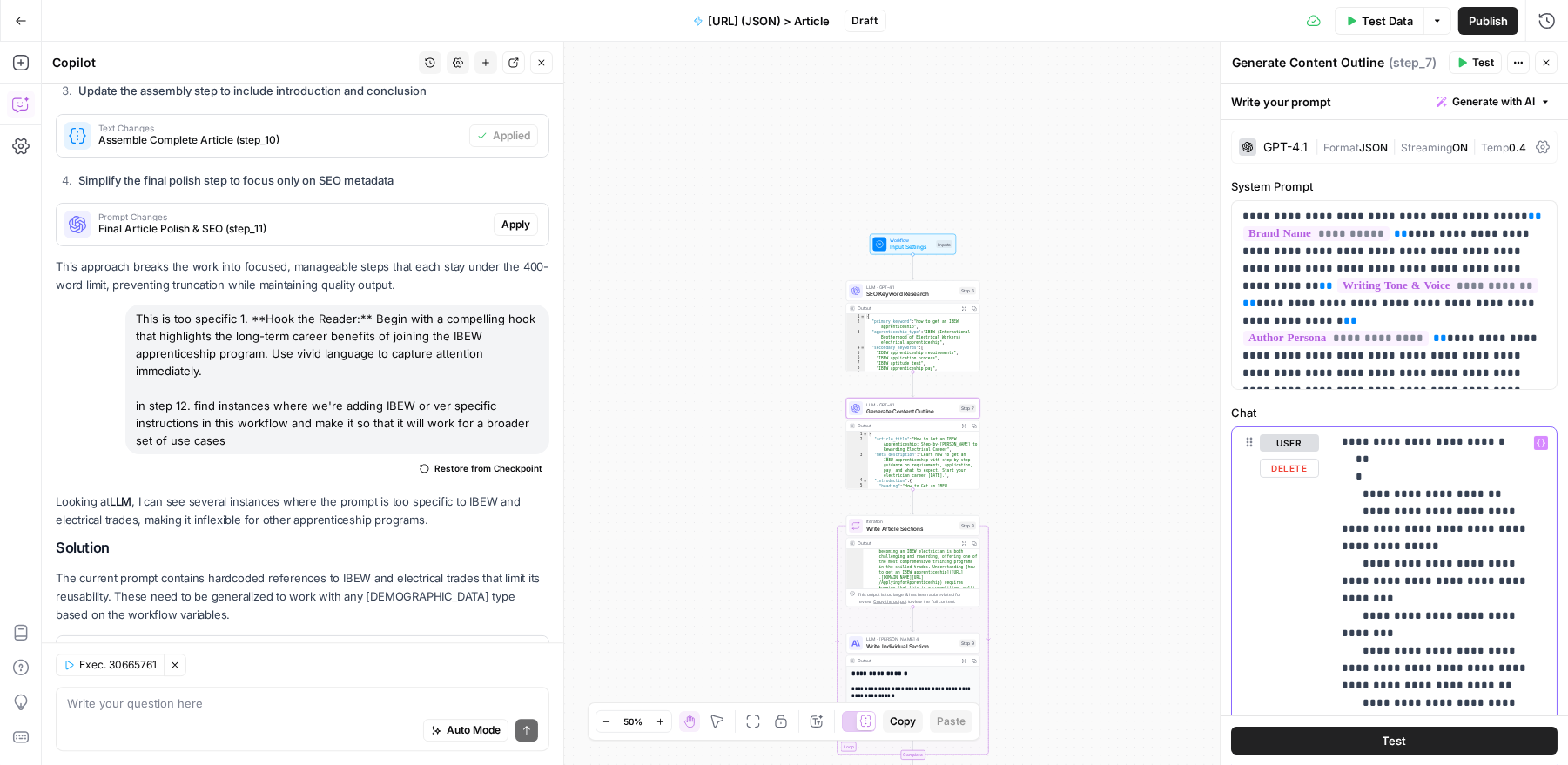
scroll to position [4024, 2]
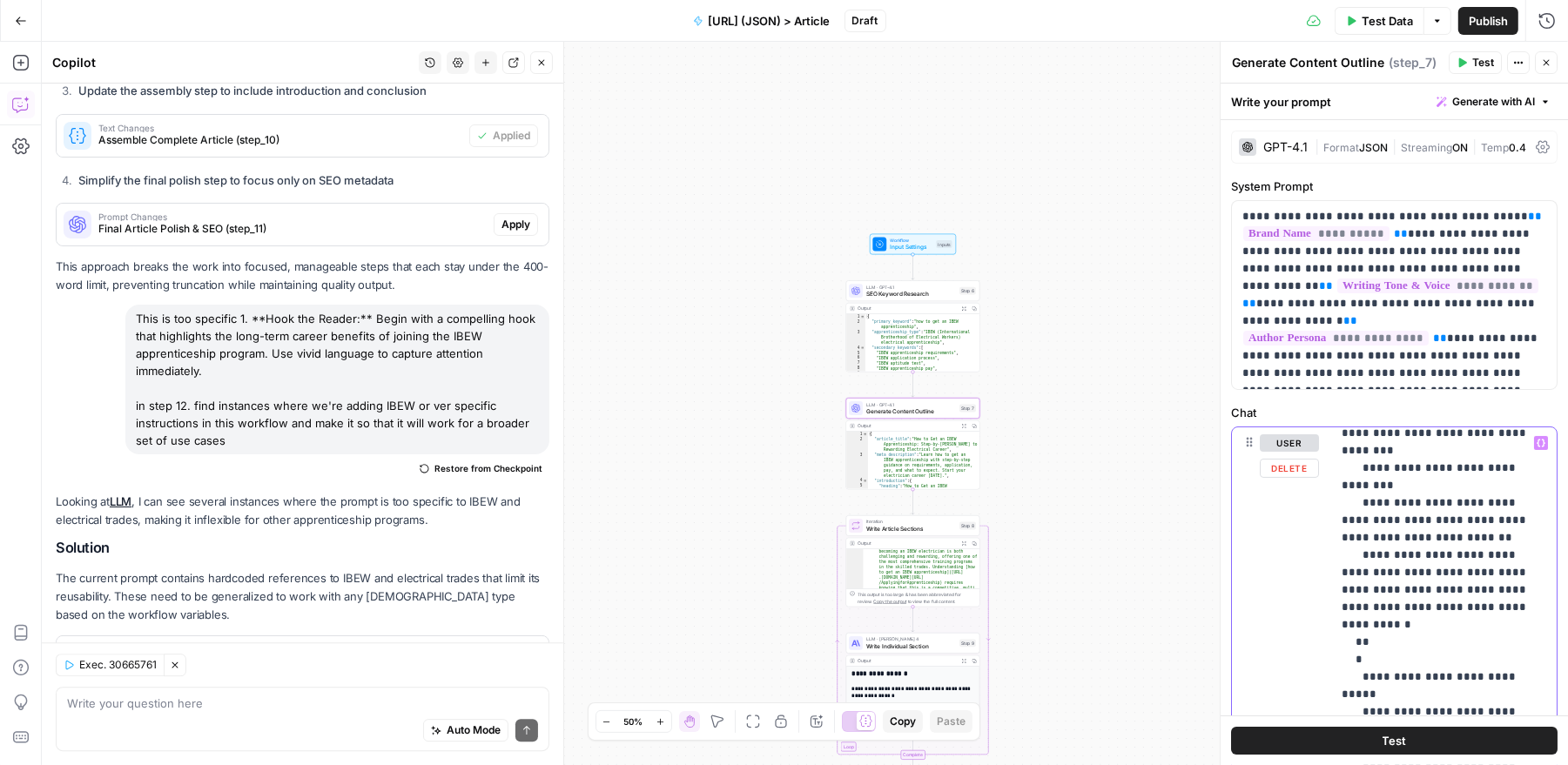
scroll to position [5172, 2]
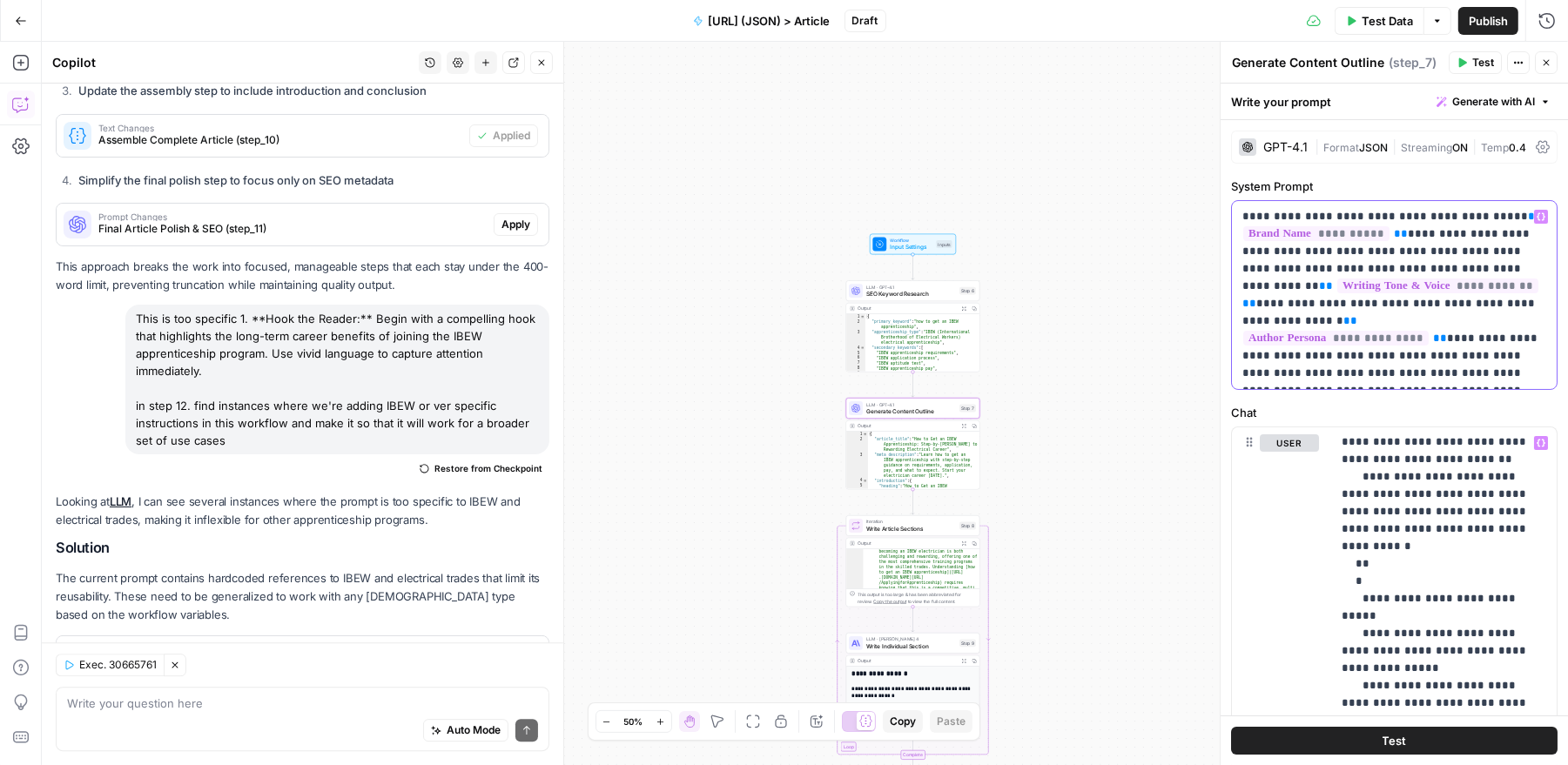
click at [1474, 334] on p "**********" at bounding box center [1395, 295] width 305 height 174
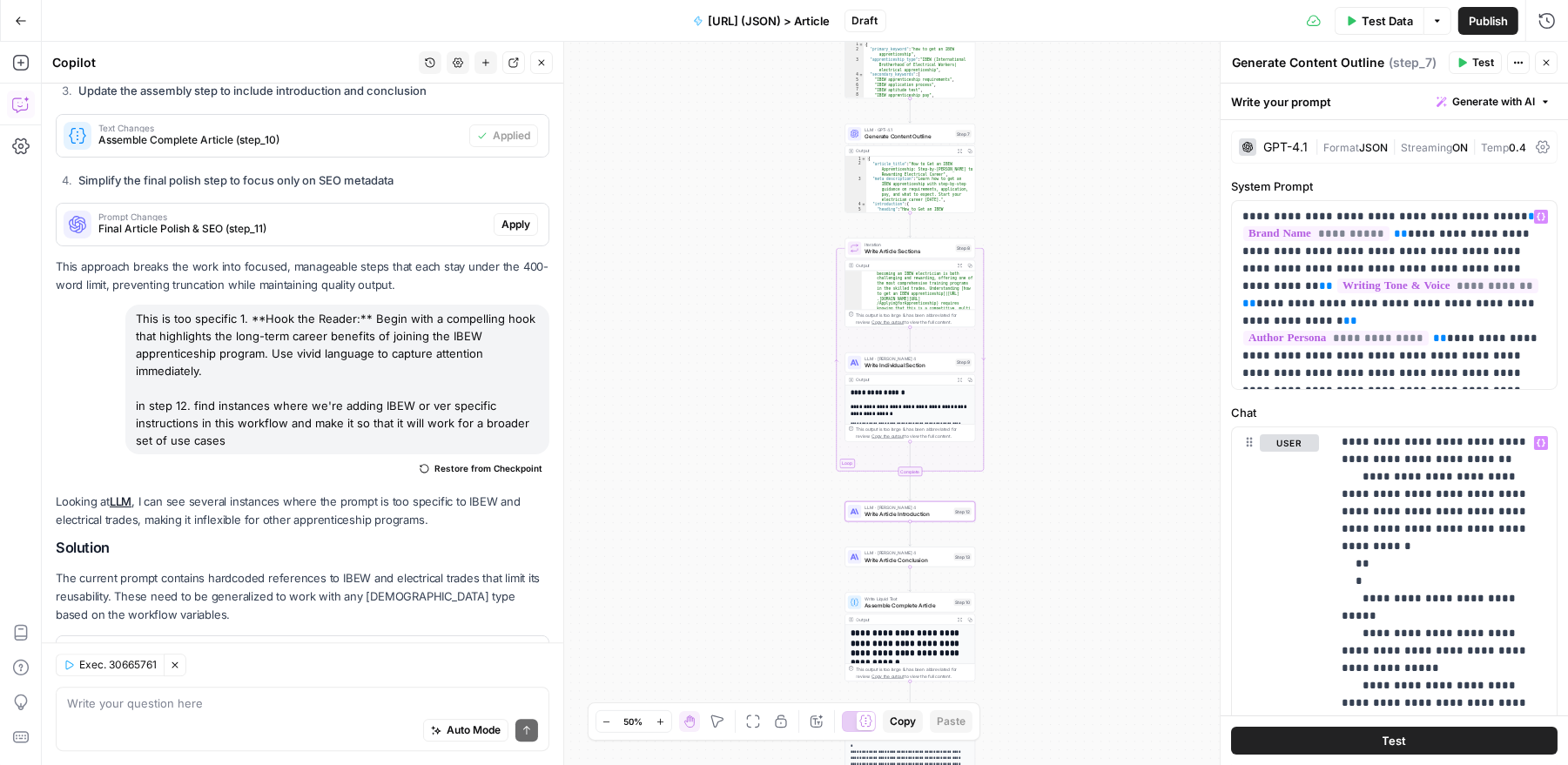
click at [522, 650] on span "Apply" at bounding box center [516, 657] width 29 height 15
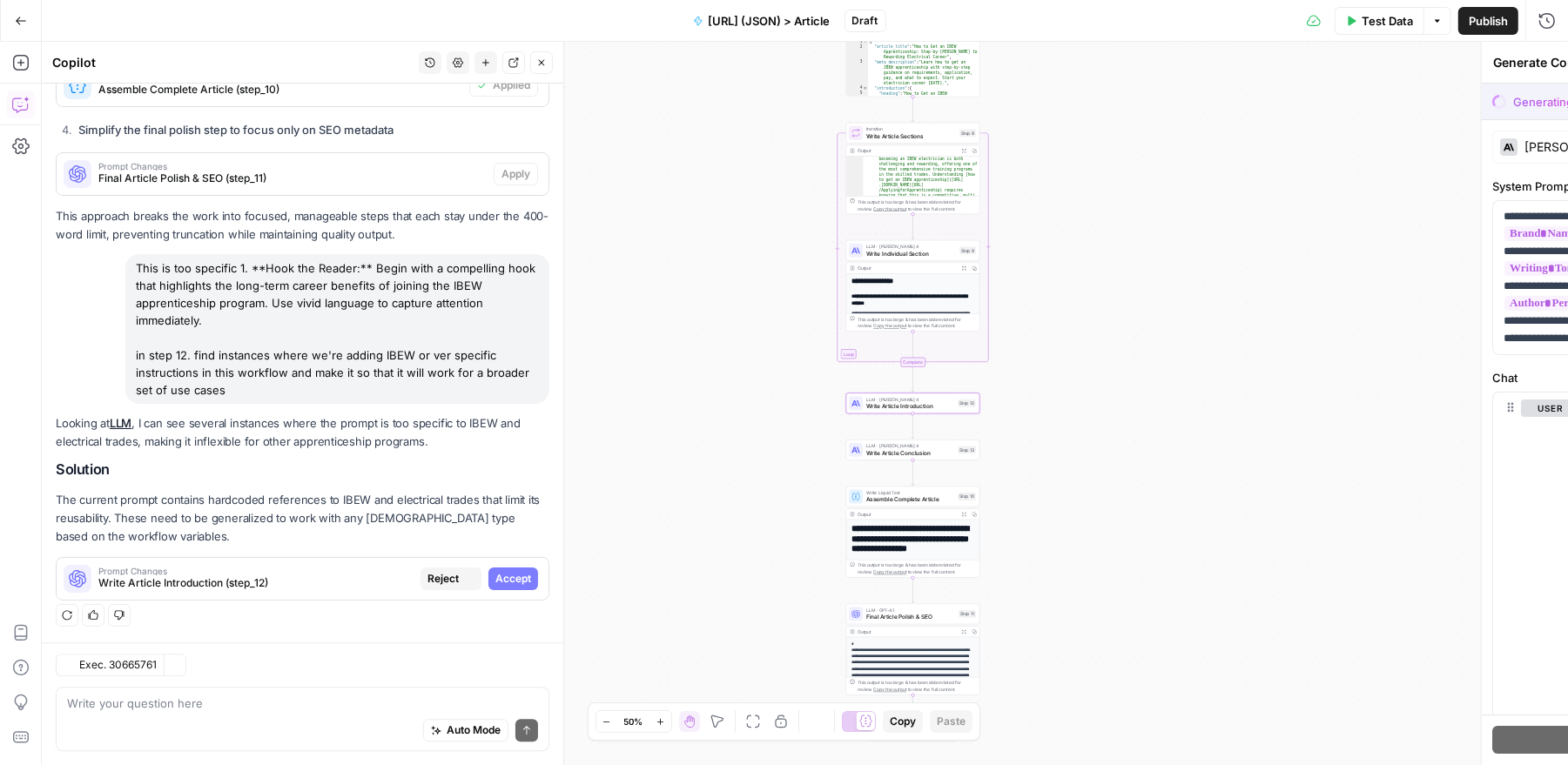
type textarea "Write Article Introduction"
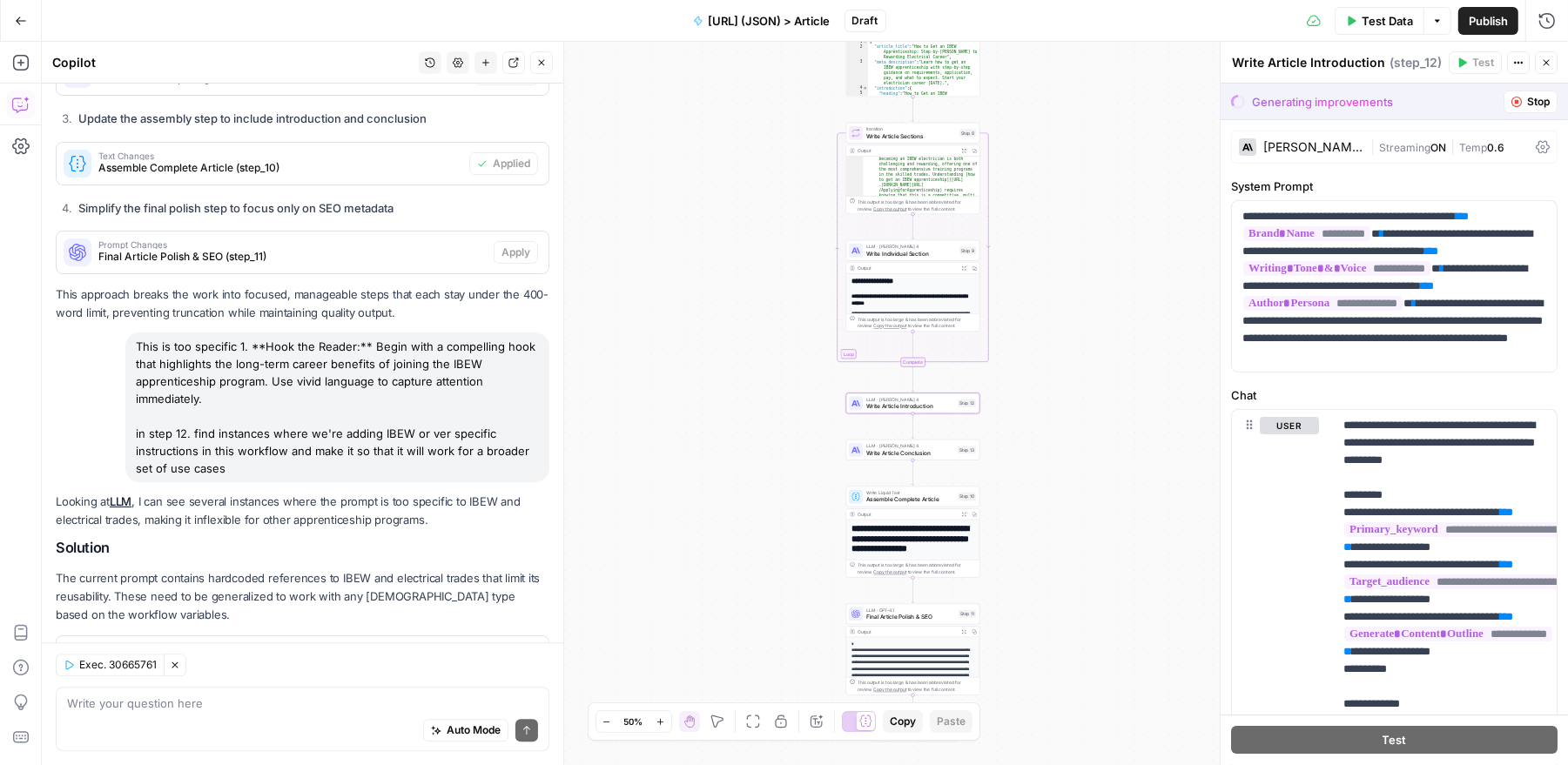
click at [336, 653] on span "Write Article Introduction (step_12)" at bounding box center [263, 661] width 331 height 15
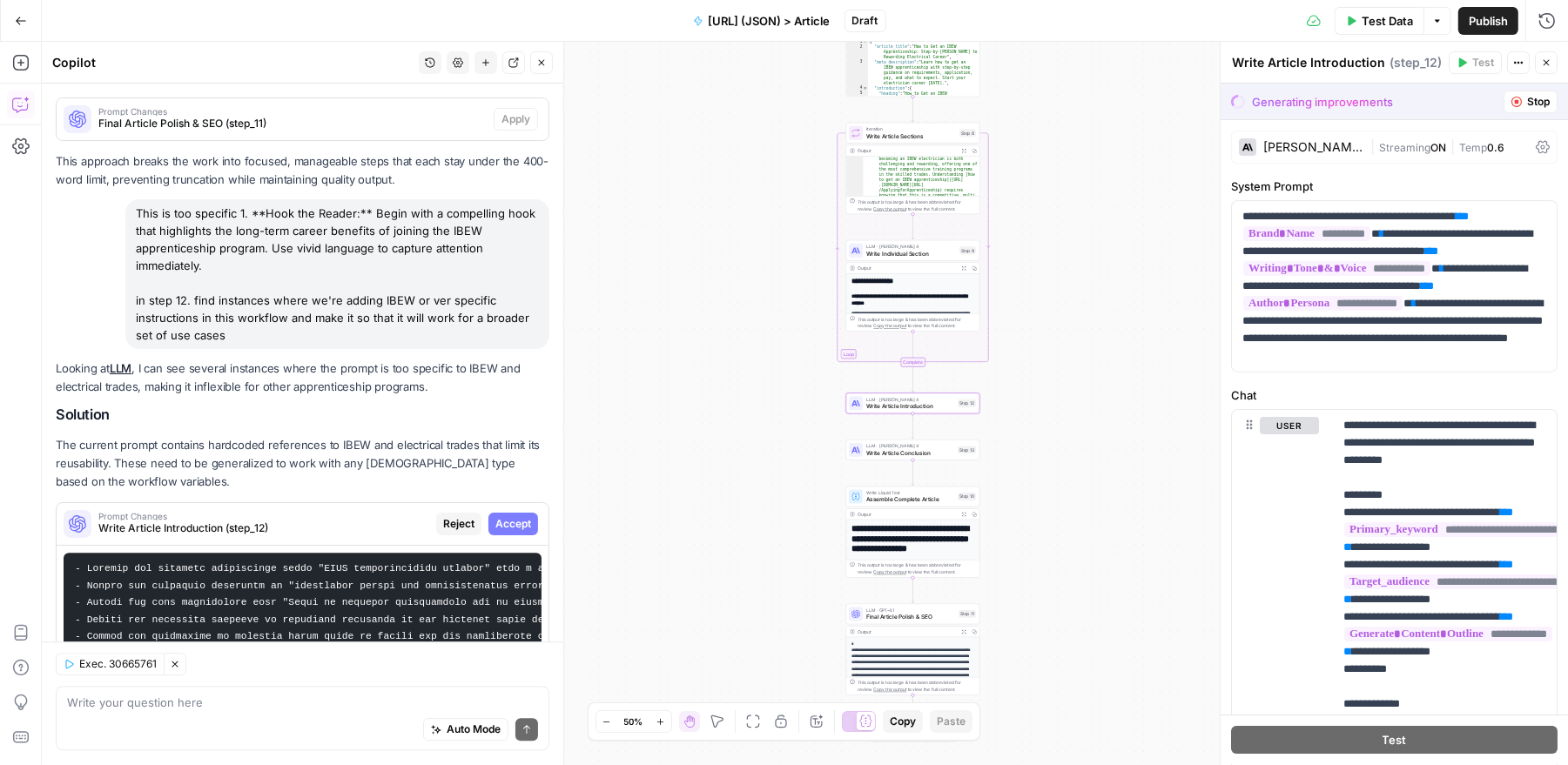
click at [506, 516] on span "Accept" at bounding box center [513, 524] width 35 height 15
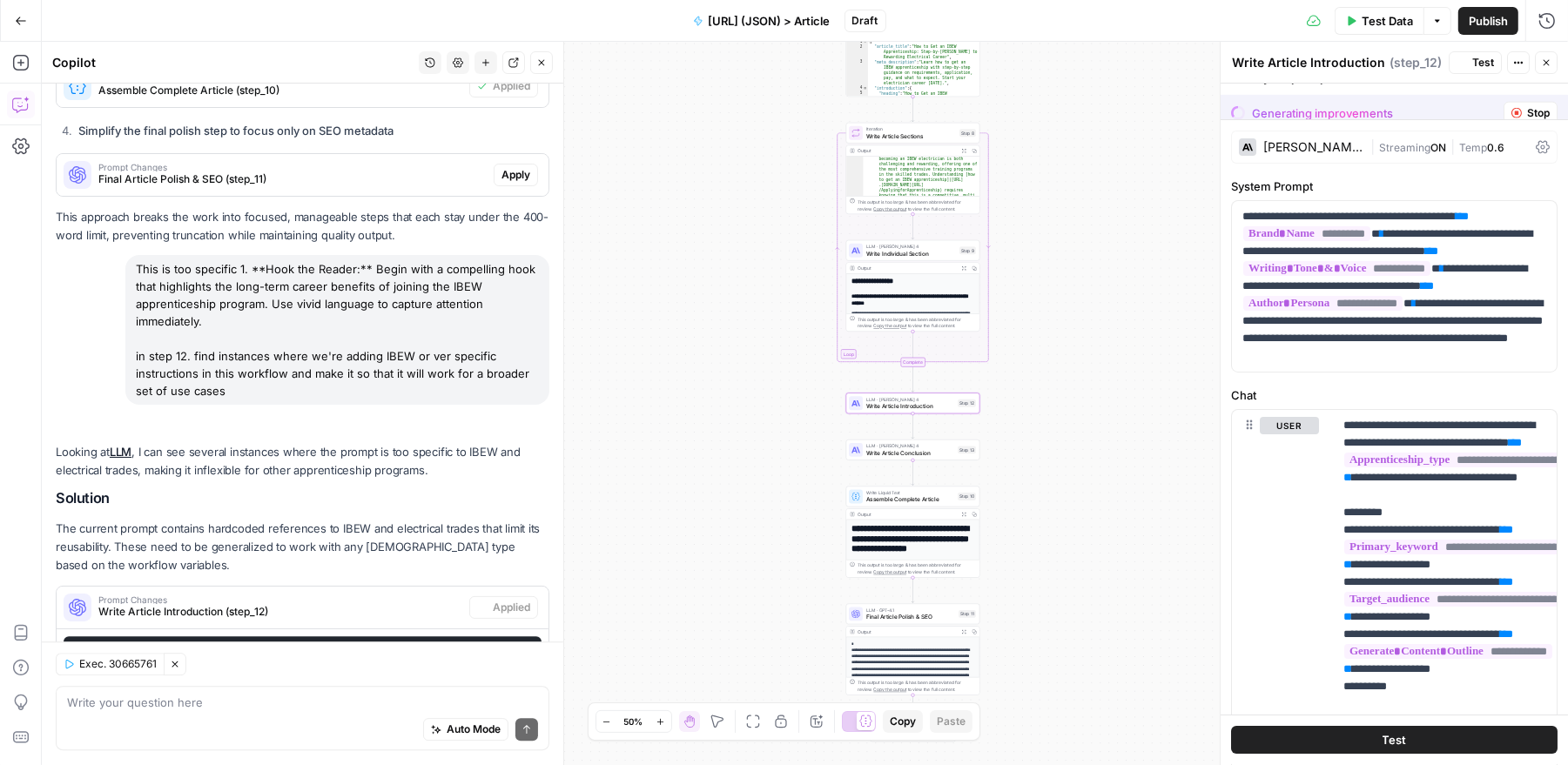
scroll to position [4760, 0]
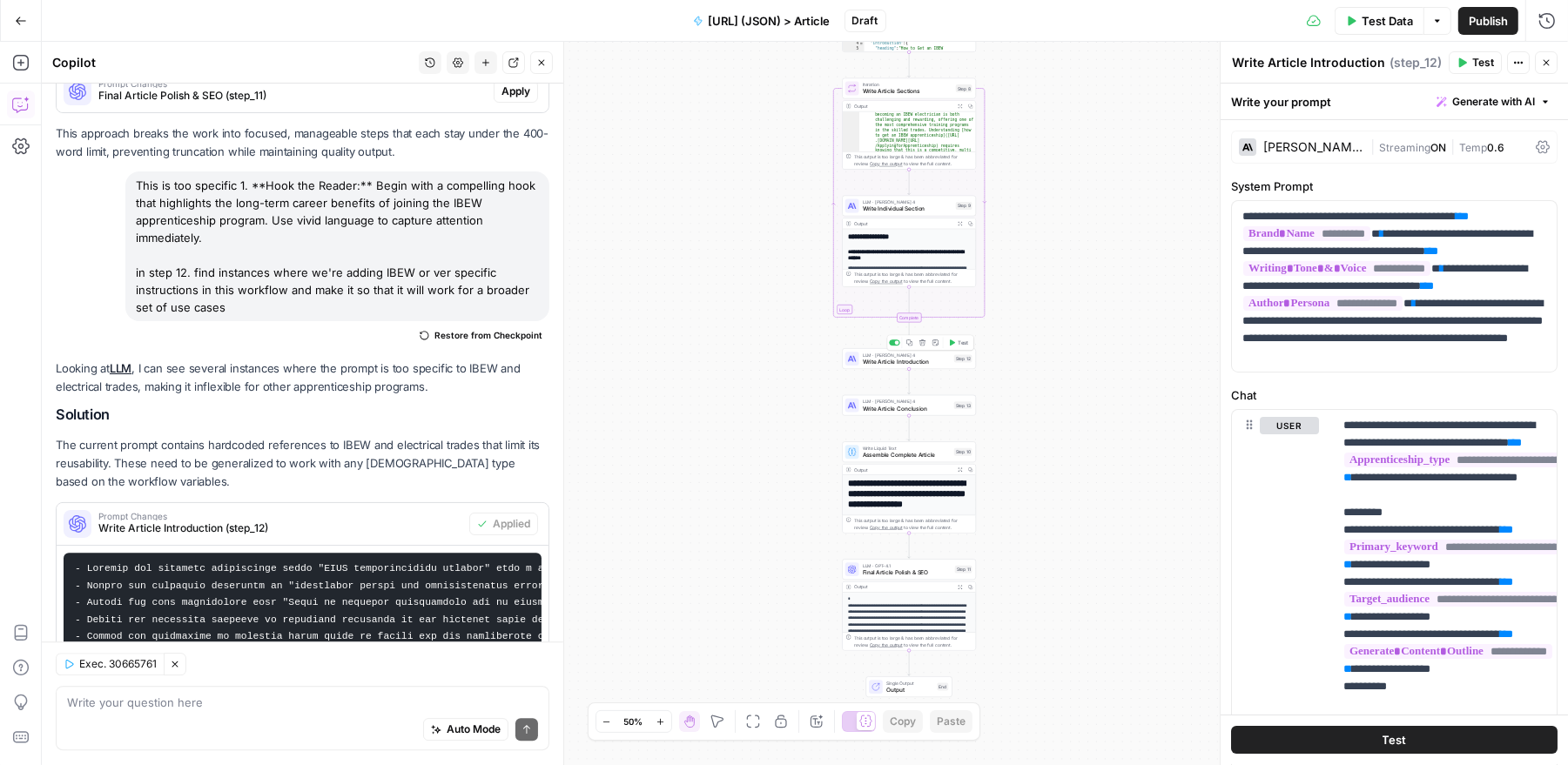
click at [911, 355] on span "LLM · Claude Sonnet 4" at bounding box center [906, 356] width 88 height 7
click at [1536, 142] on icon at bounding box center [1542, 146] width 14 height 14
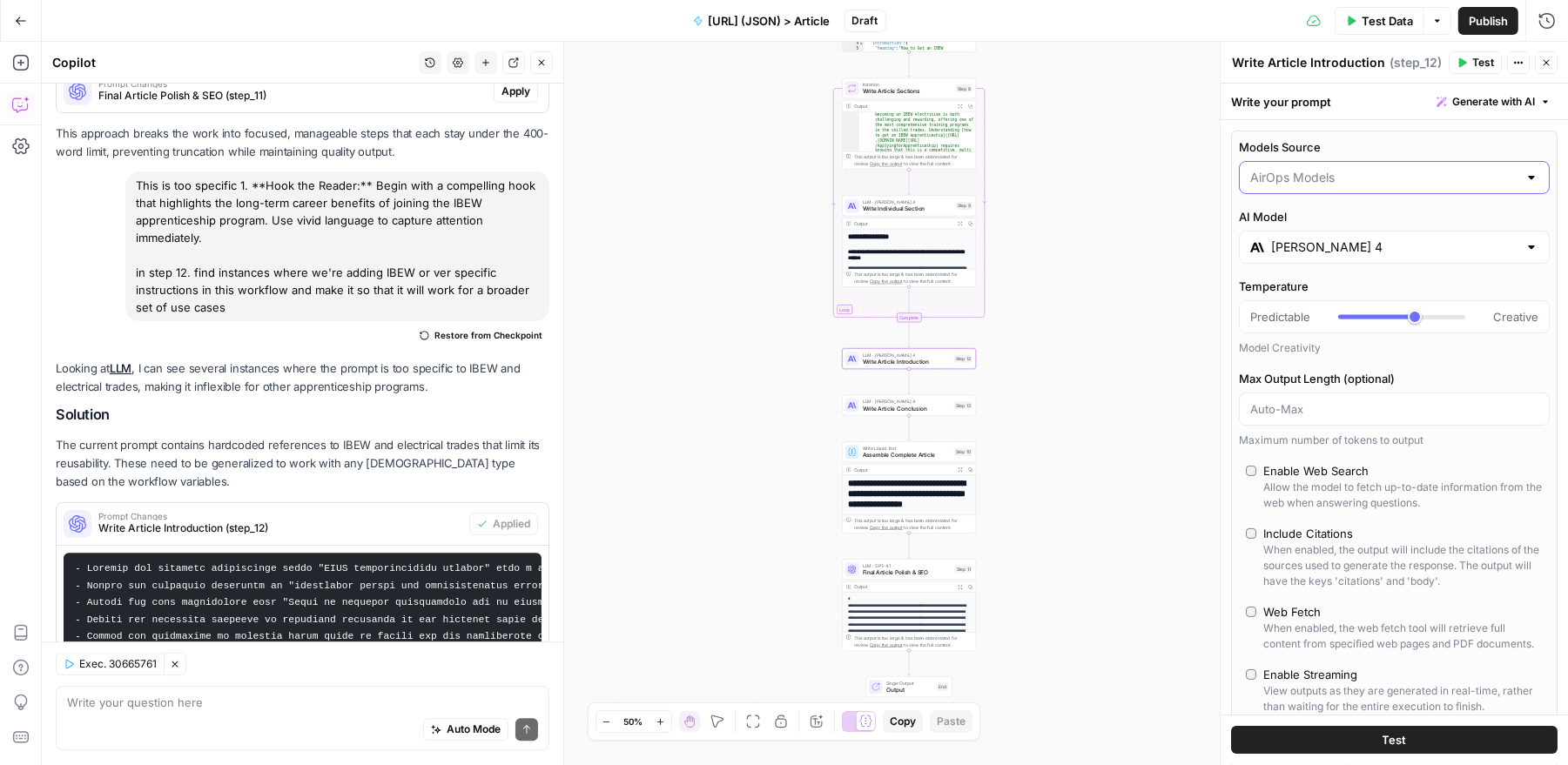
click at [1391, 174] on input "Models Source" at bounding box center [1384, 177] width 268 height 17
click at [1361, 240] on span "My Models" at bounding box center [1390, 244] width 275 height 17
type input "My Models"
click at [1550, 63] on icon "button" at bounding box center [1546, 63] width 11 height 11
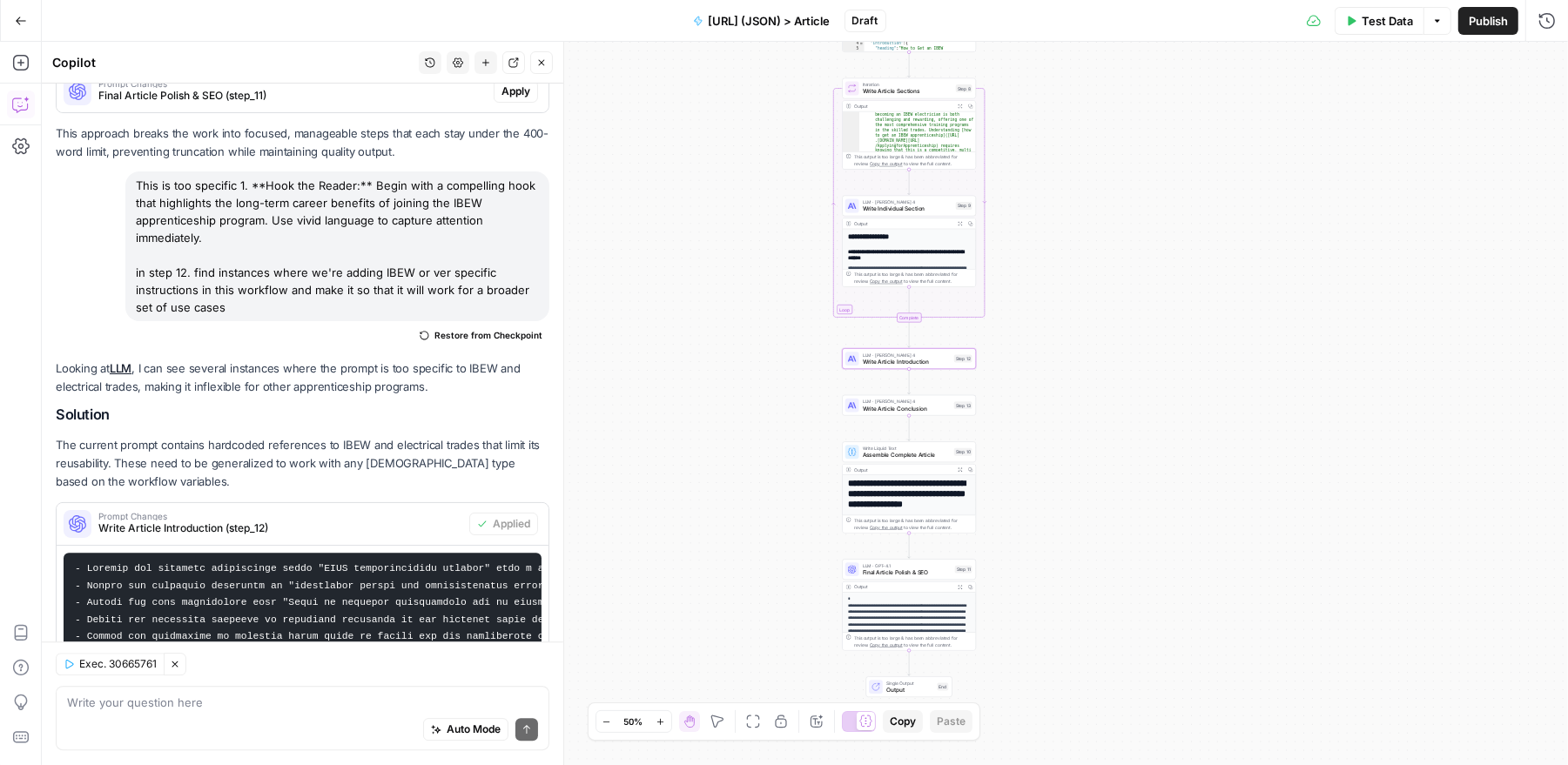
click at [932, 412] on span "Write Article Conclusion" at bounding box center [906, 408] width 88 height 9
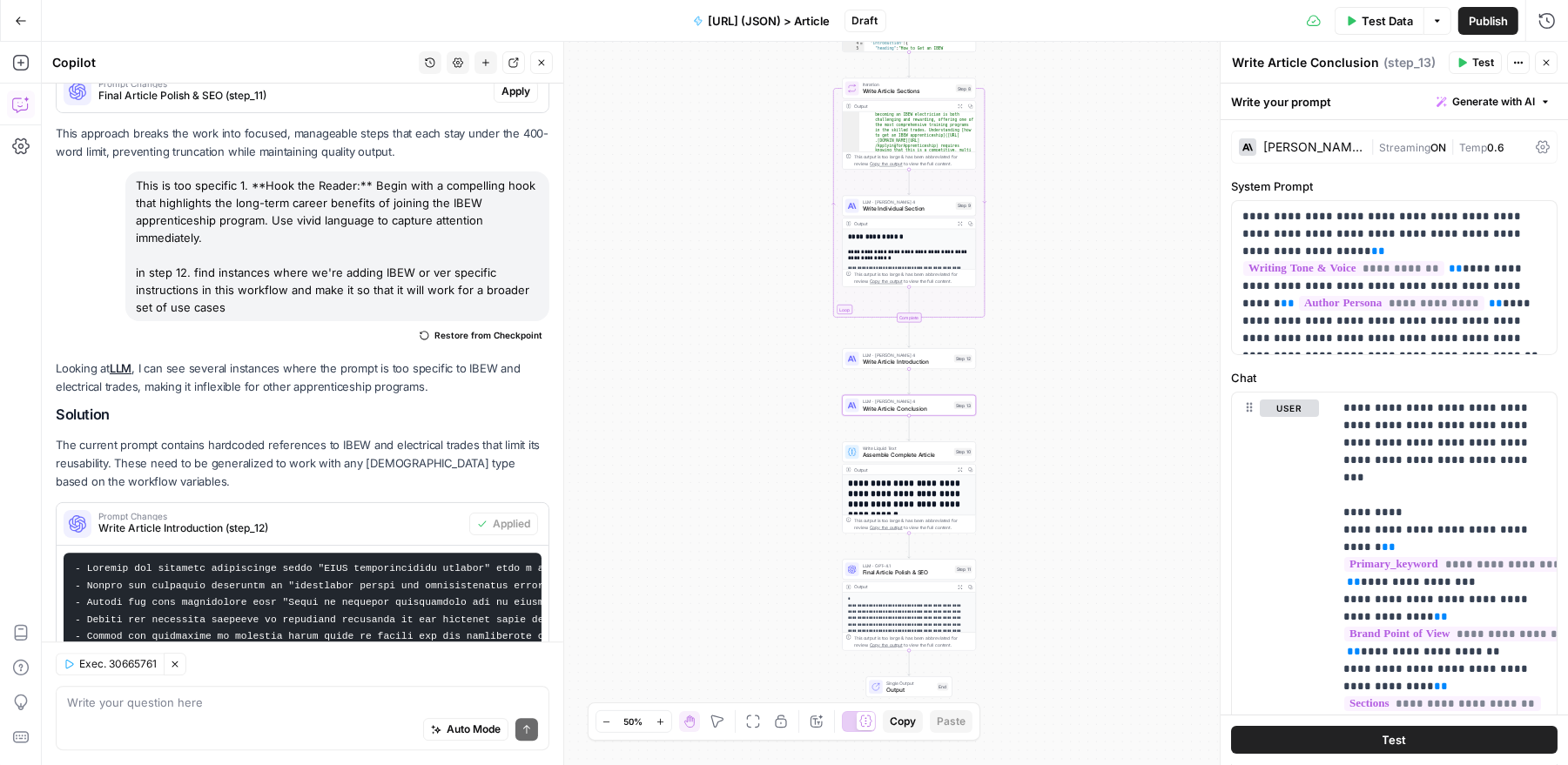
click at [1538, 143] on icon at bounding box center [1542, 147] width 14 height 13
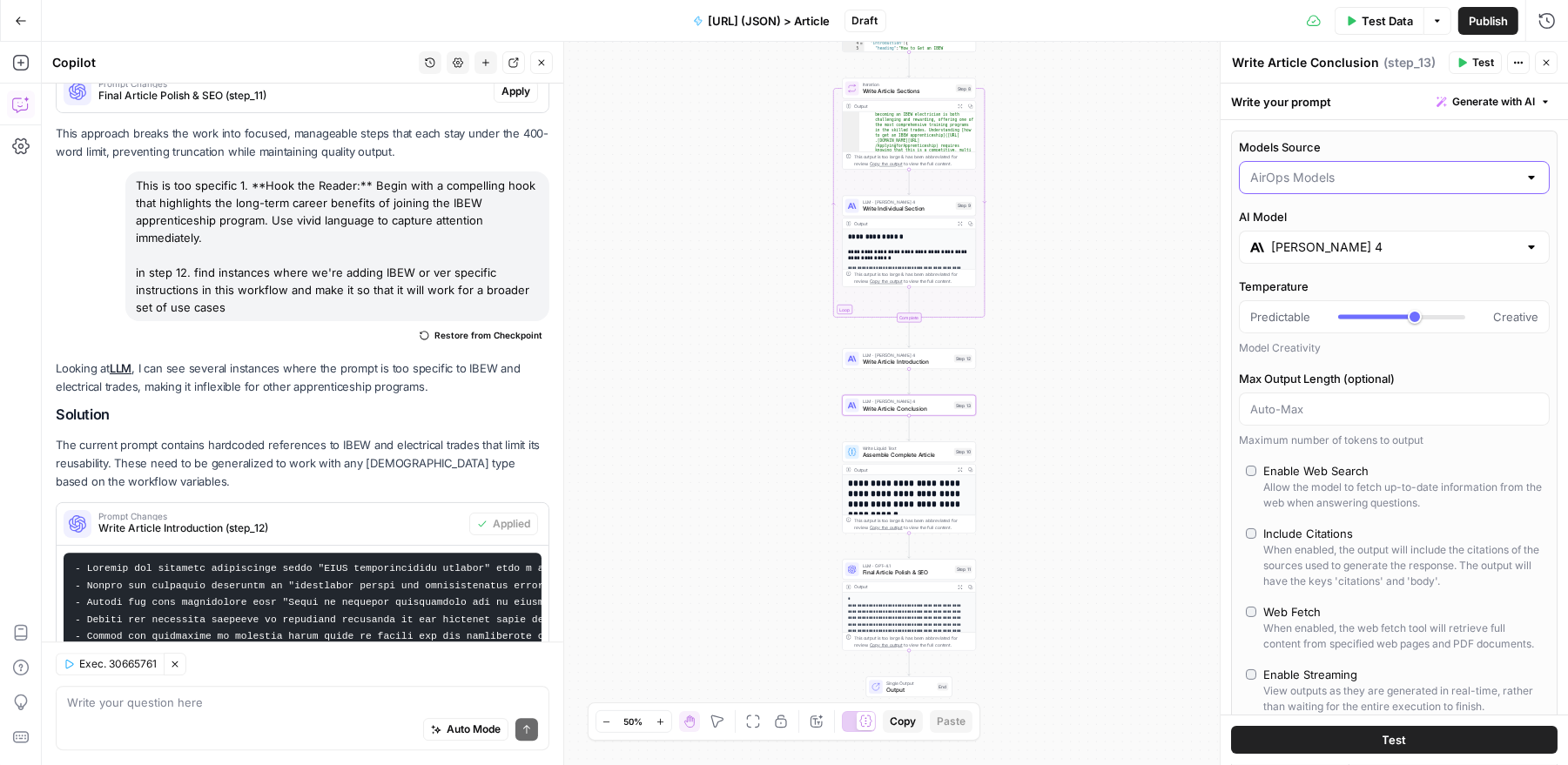
click at [1474, 175] on input "Models Source" at bounding box center [1384, 177] width 268 height 17
click at [1450, 236] on span "My Models" at bounding box center [1390, 244] width 275 height 17
type input "My Models"
click at [926, 456] on span "Assemble Complete Article" at bounding box center [906, 456] width 88 height 9
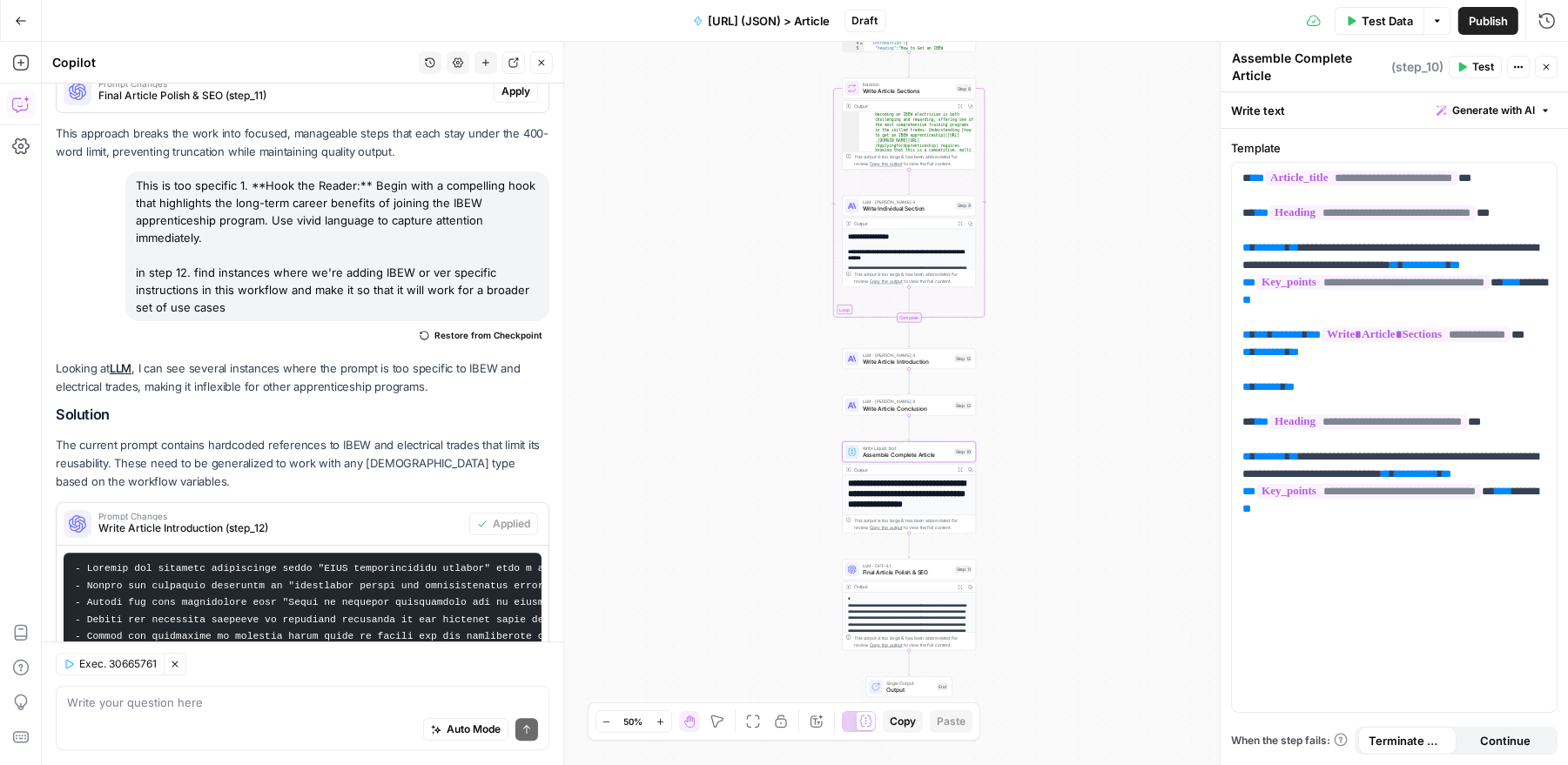
click at [910, 570] on span "Final Article Polish & SEO" at bounding box center [907, 573] width 89 height 9
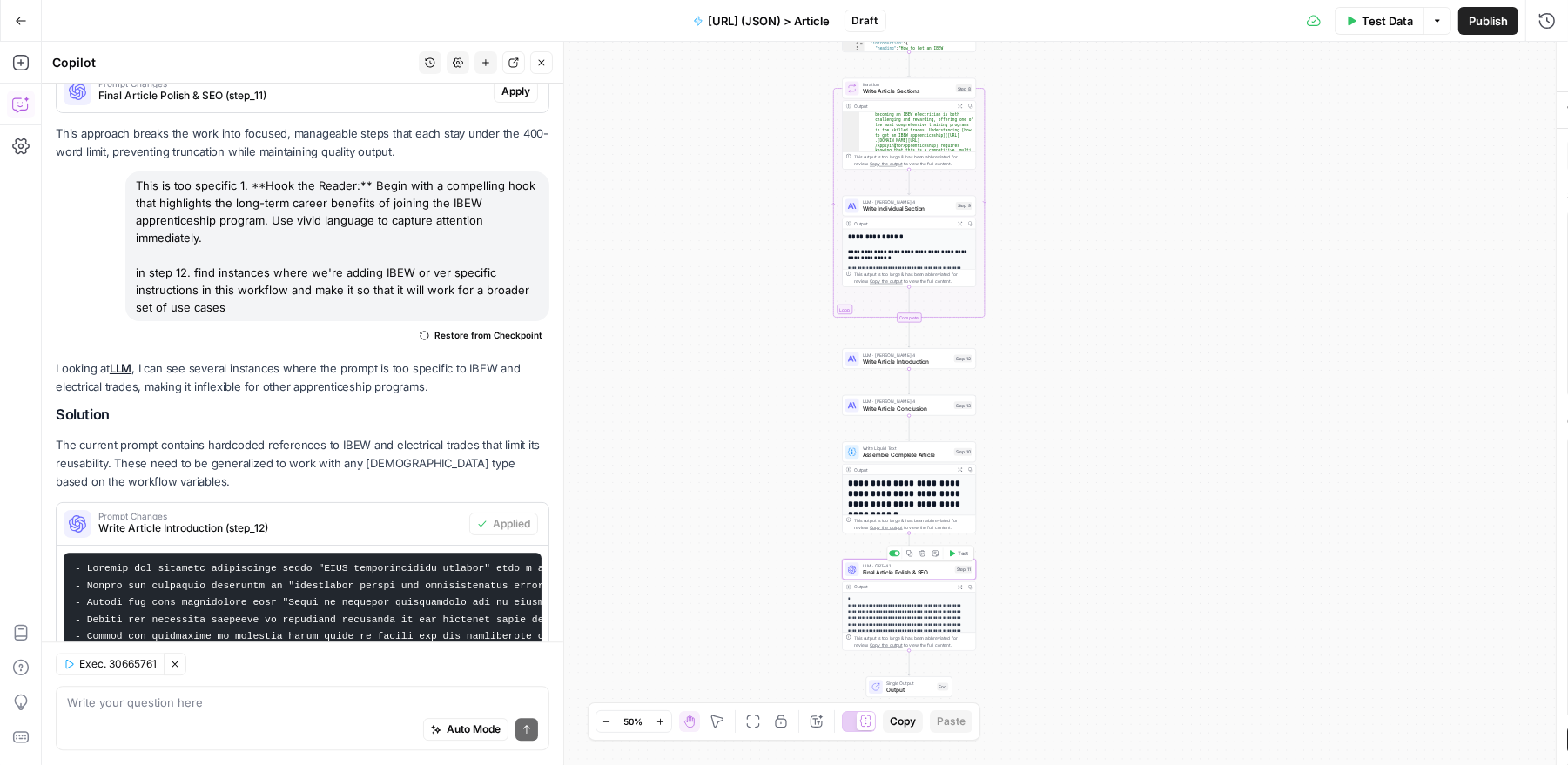
type textarea "Final Article Polish & SEO"
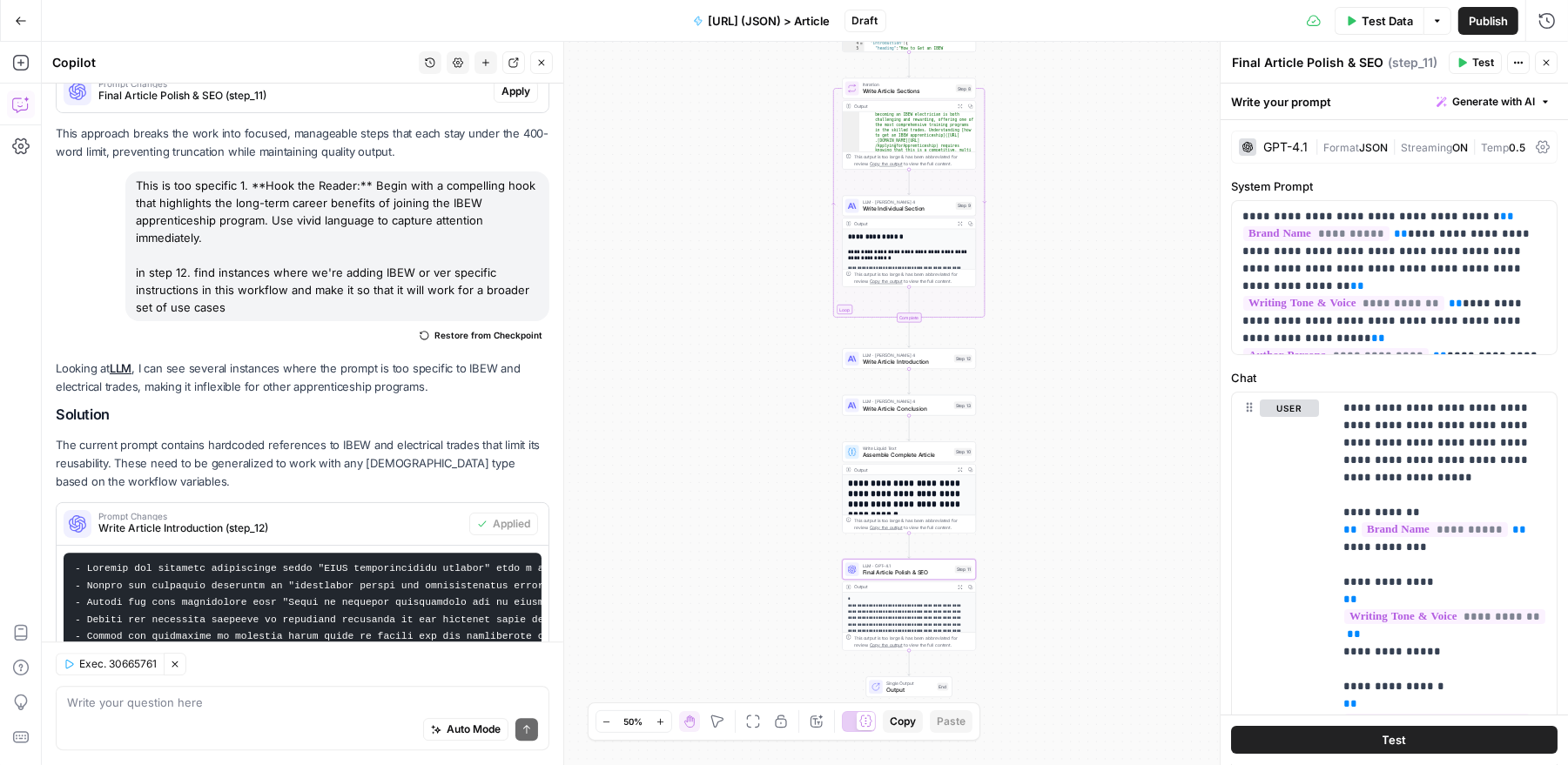
click at [1294, 150] on div "GPT-4.1" at bounding box center [1285, 146] width 44 height 12
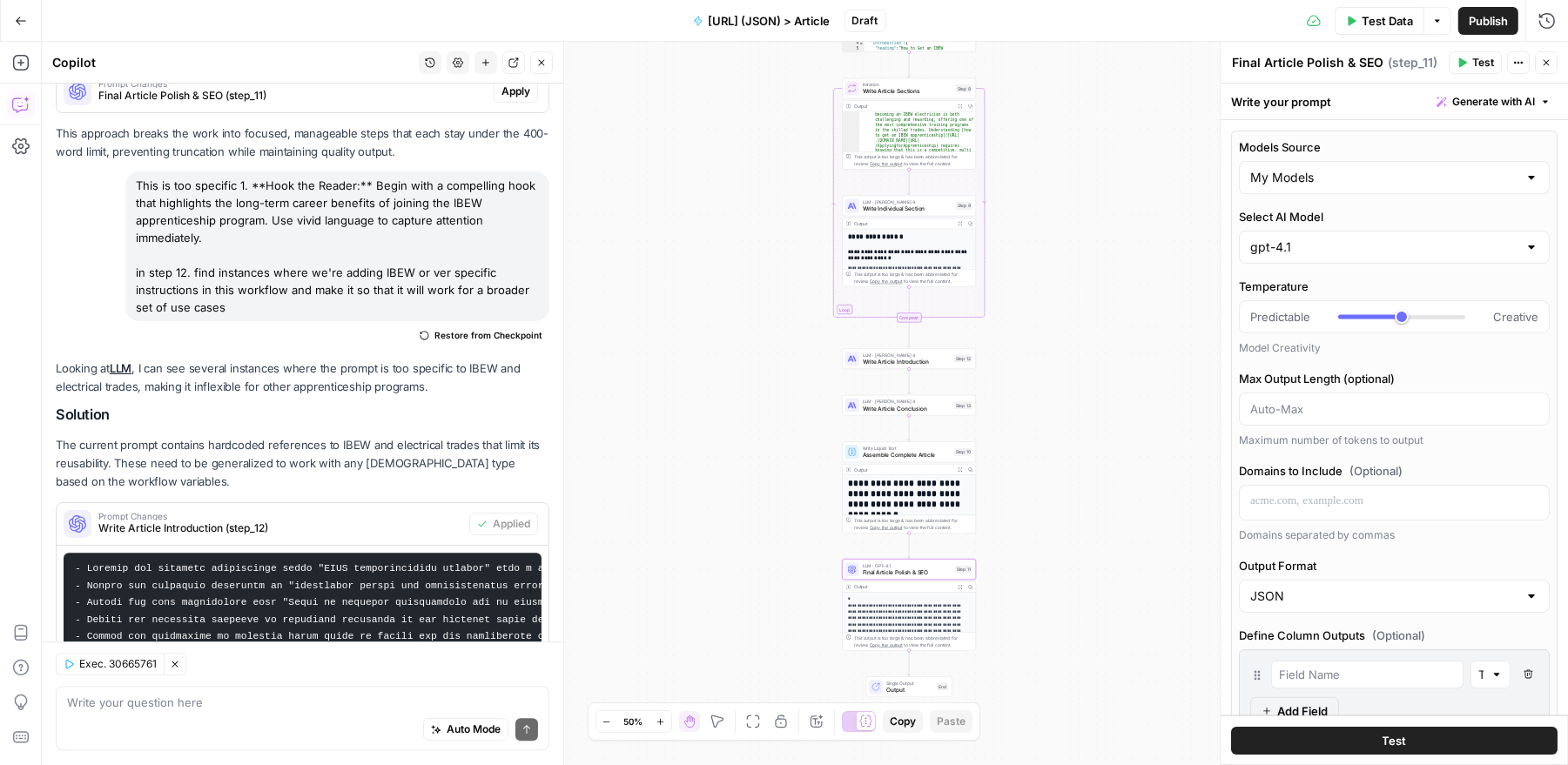
click at [1543, 61] on icon "button" at bounding box center [1546, 63] width 11 height 11
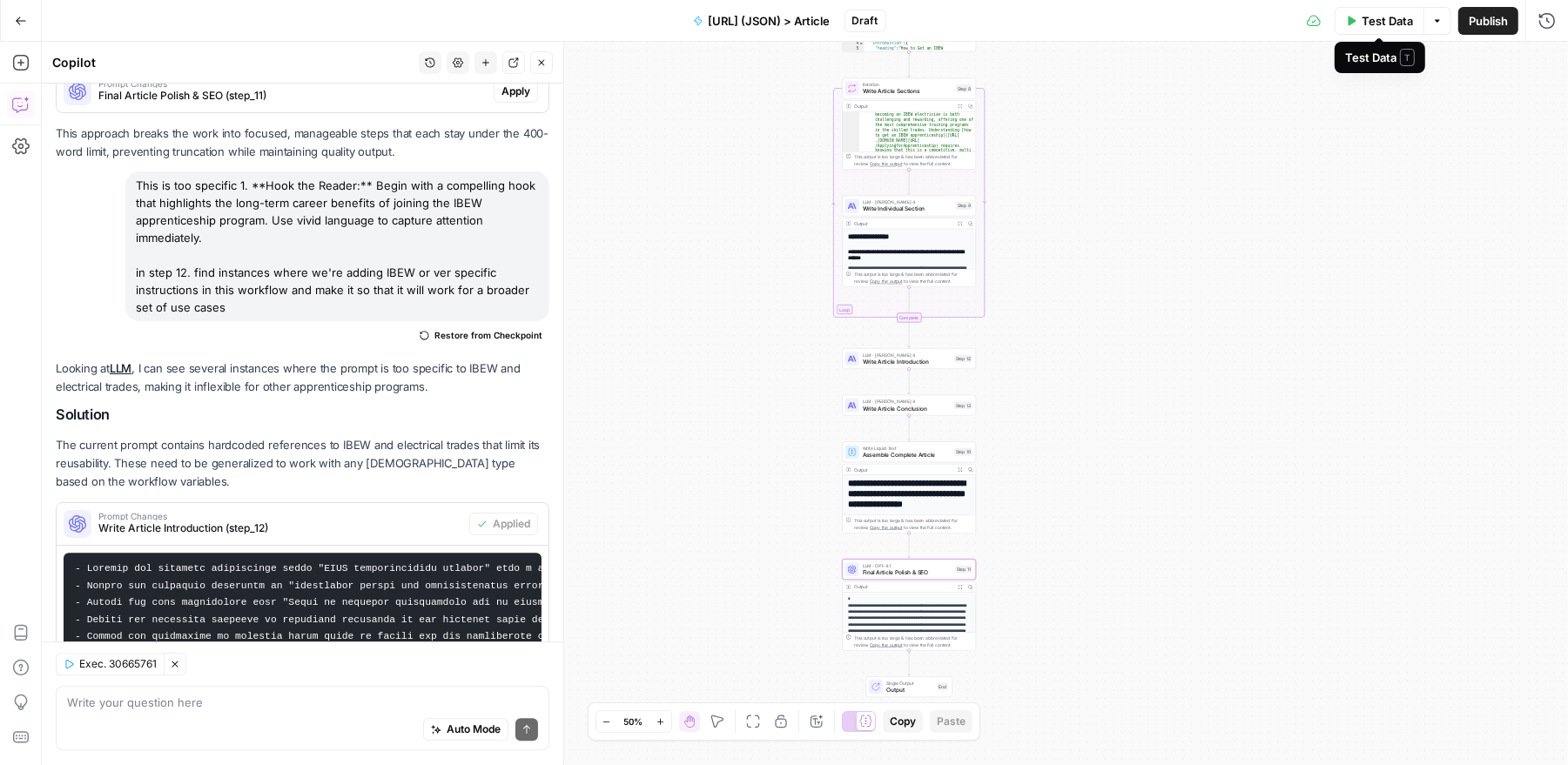
click at [1366, 21] on span "Test Data" at bounding box center [1387, 20] width 52 height 17
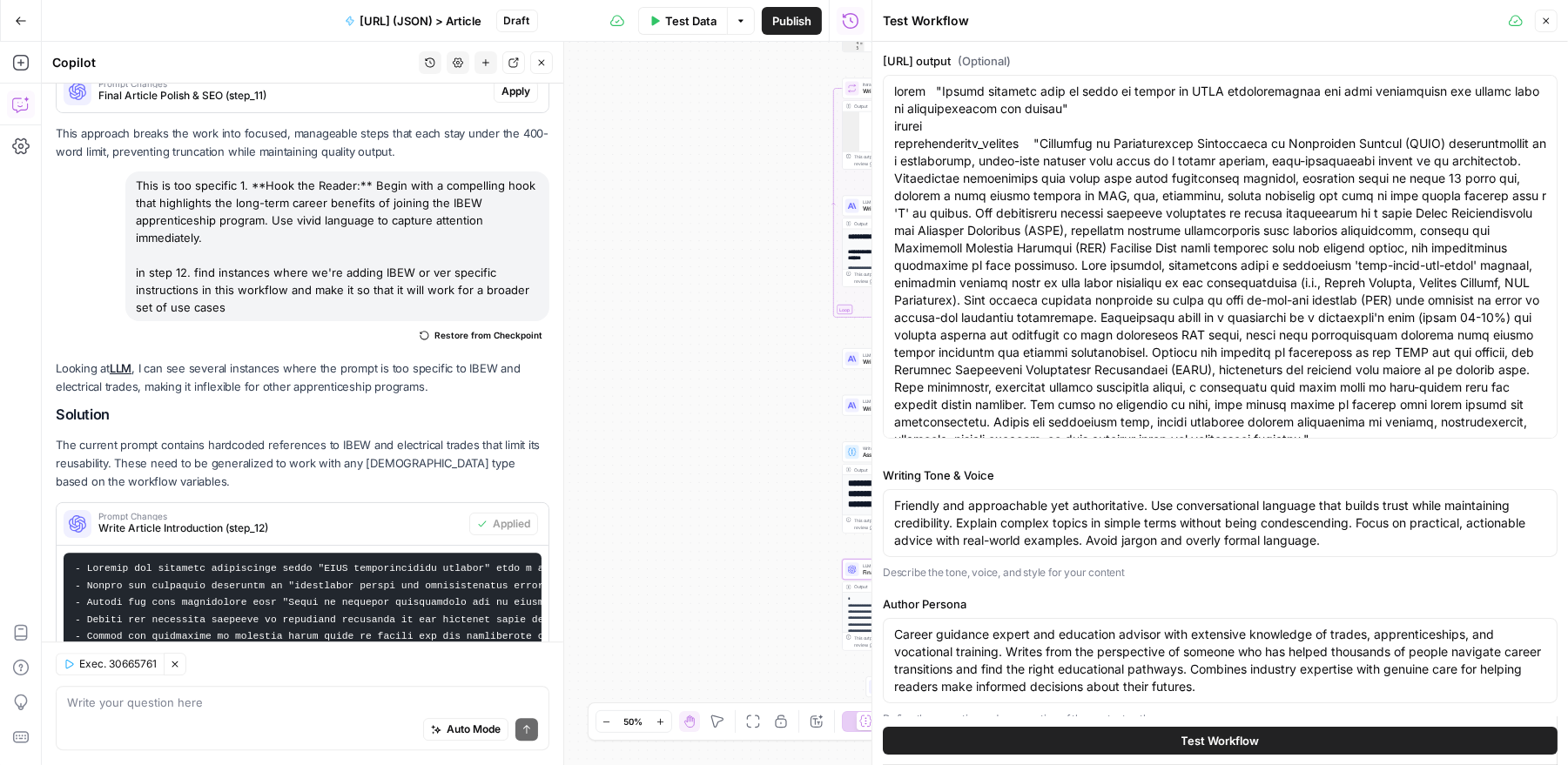
click at [1152, 737] on button "Test Workflow" at bounding box center [1220, 740] width 674 height 28
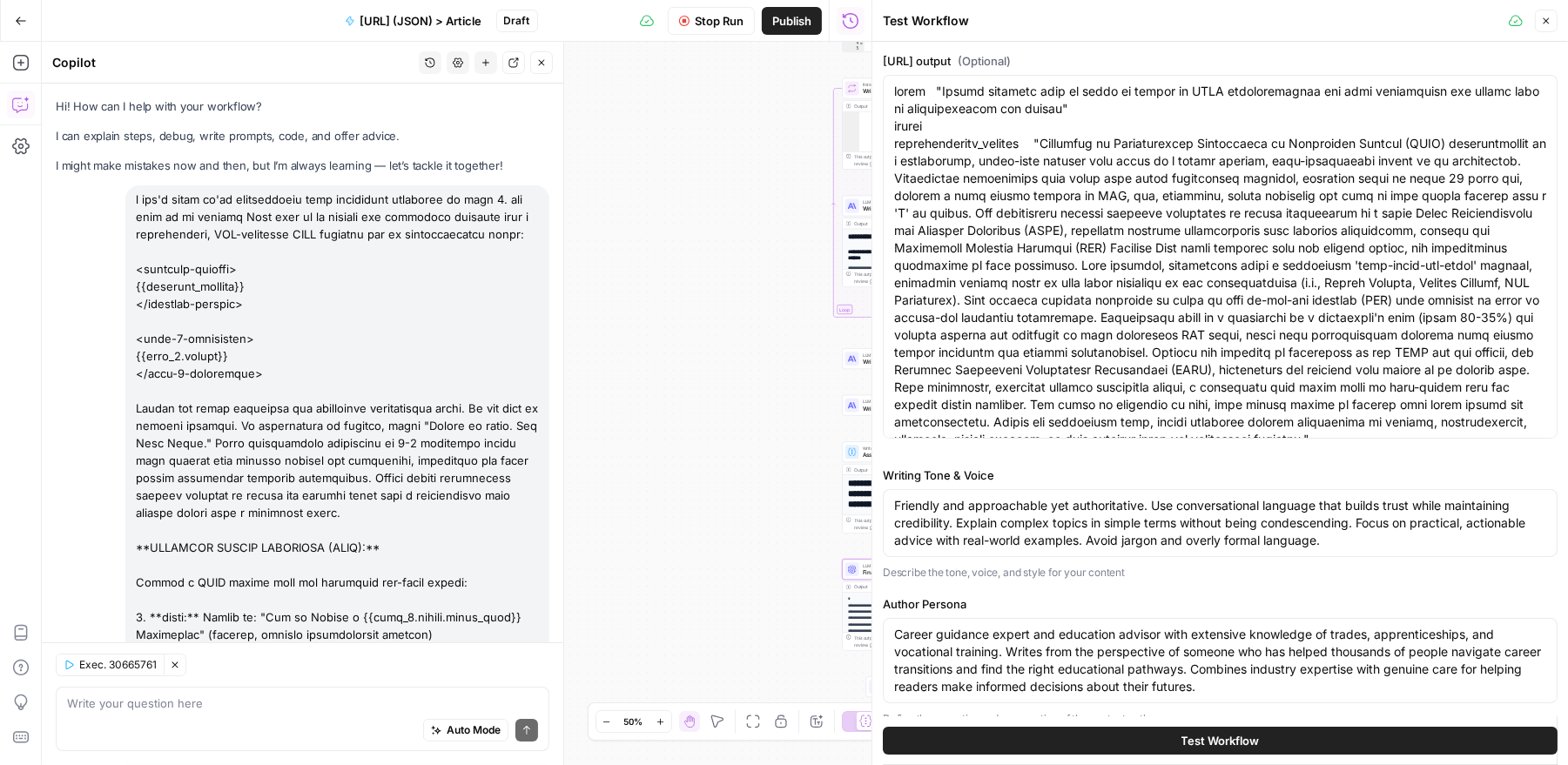
scroll to position [4760, 0]
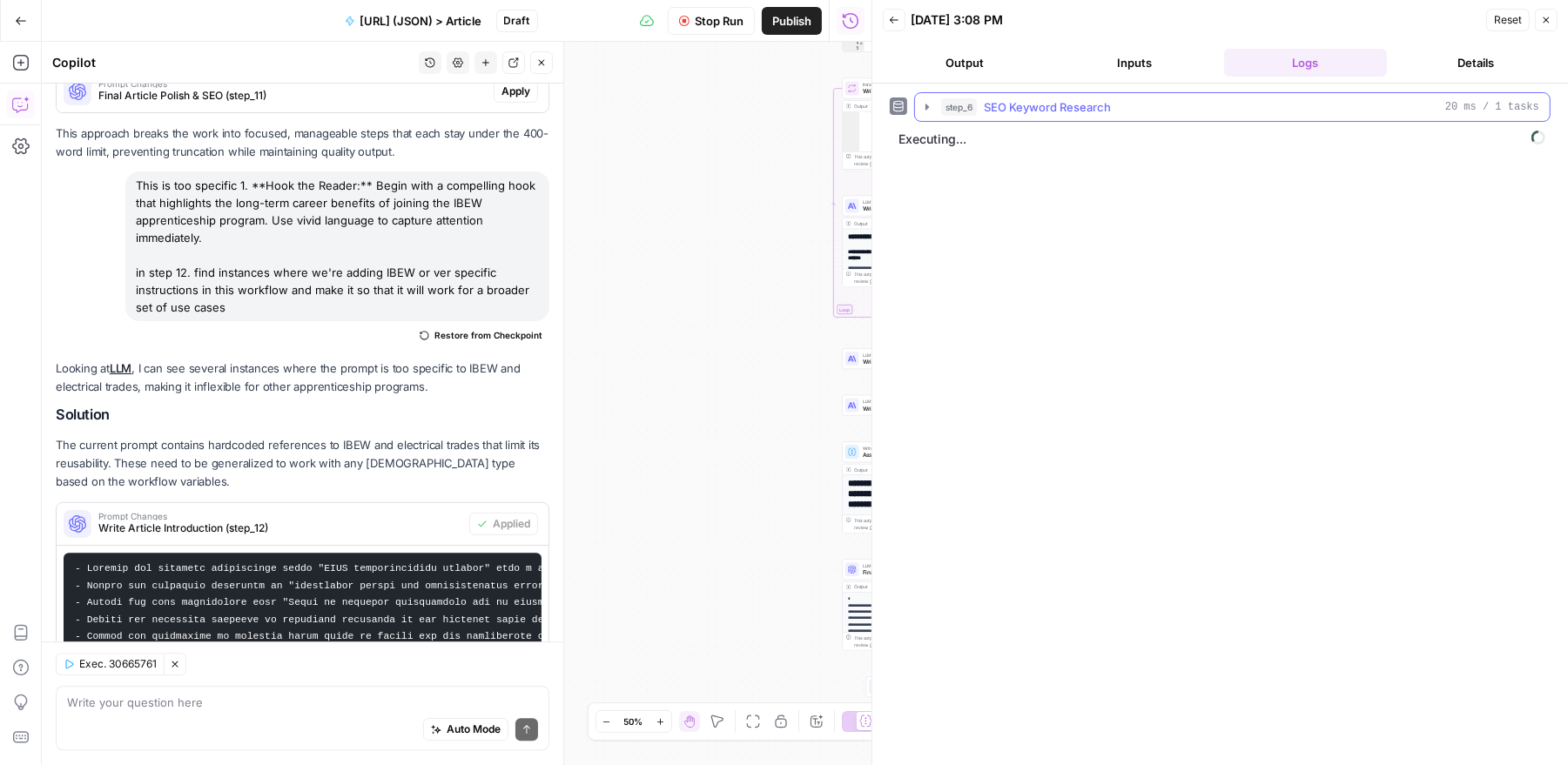
click at [927, 108] on icon "button" at bounding box center [926, 106] width 14 height 14
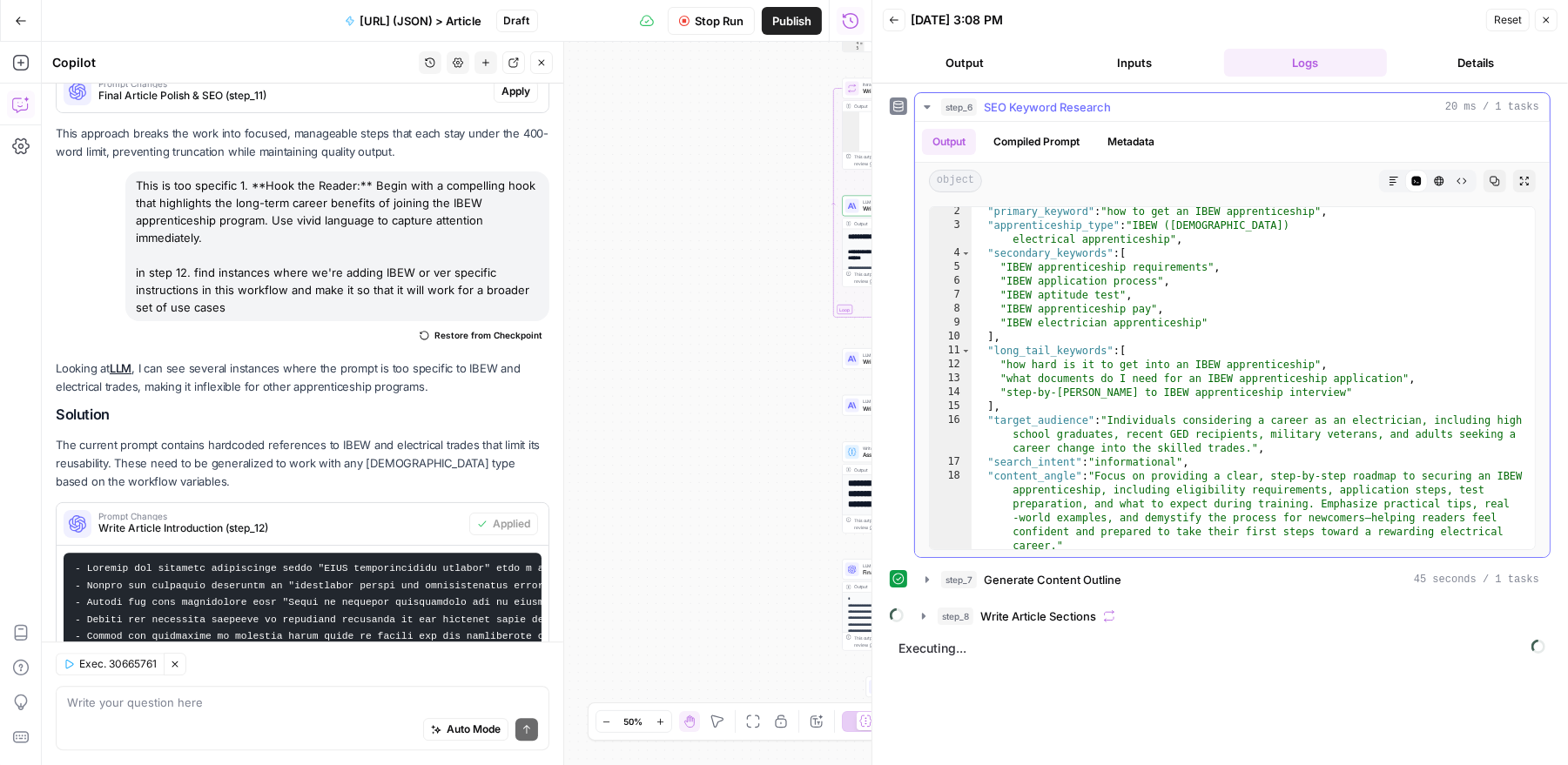
scroll to position [0, 0]
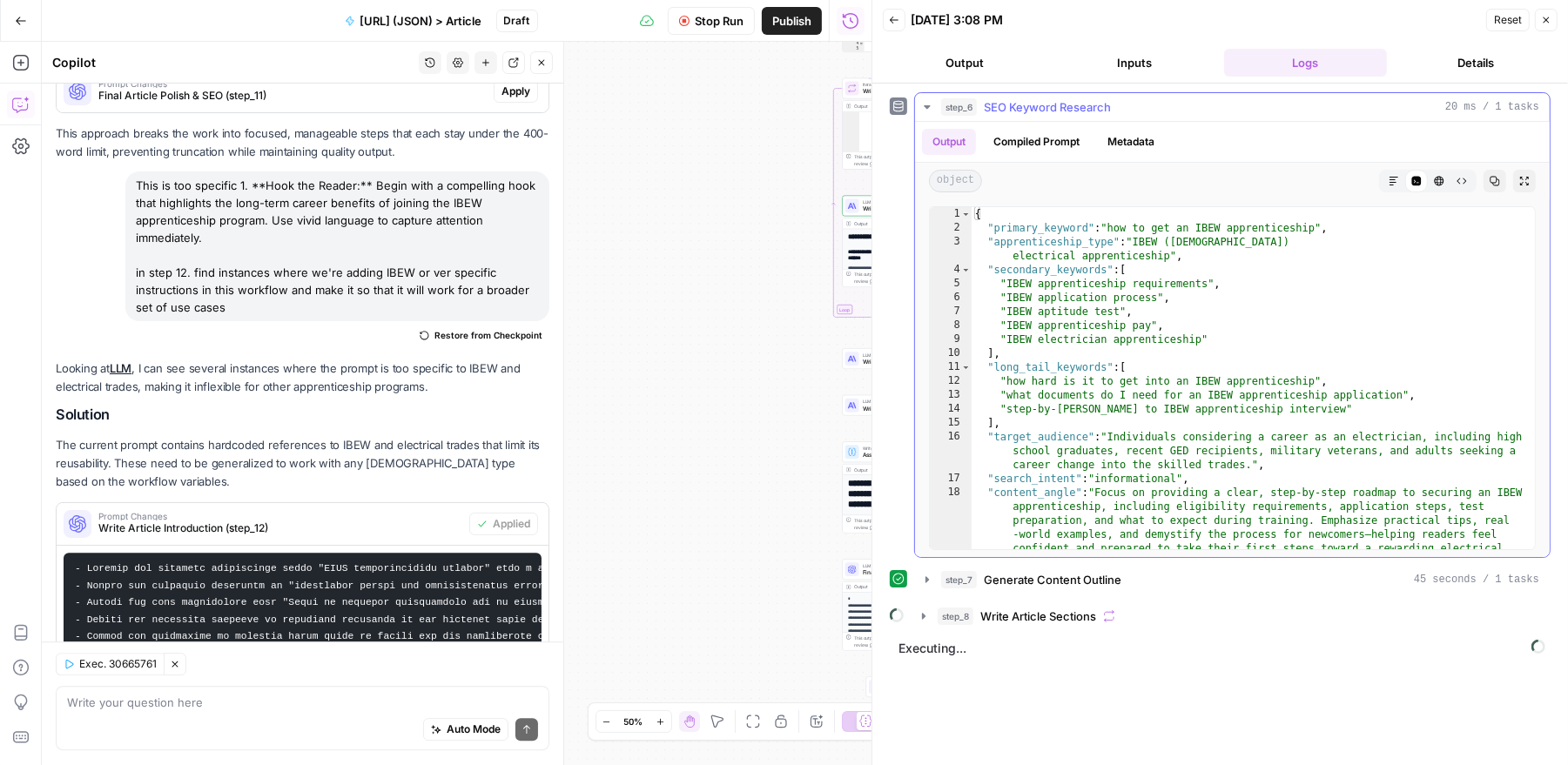
click at [928, 106] on icon "button" at bounding box center [926, 106] width 14 height 14
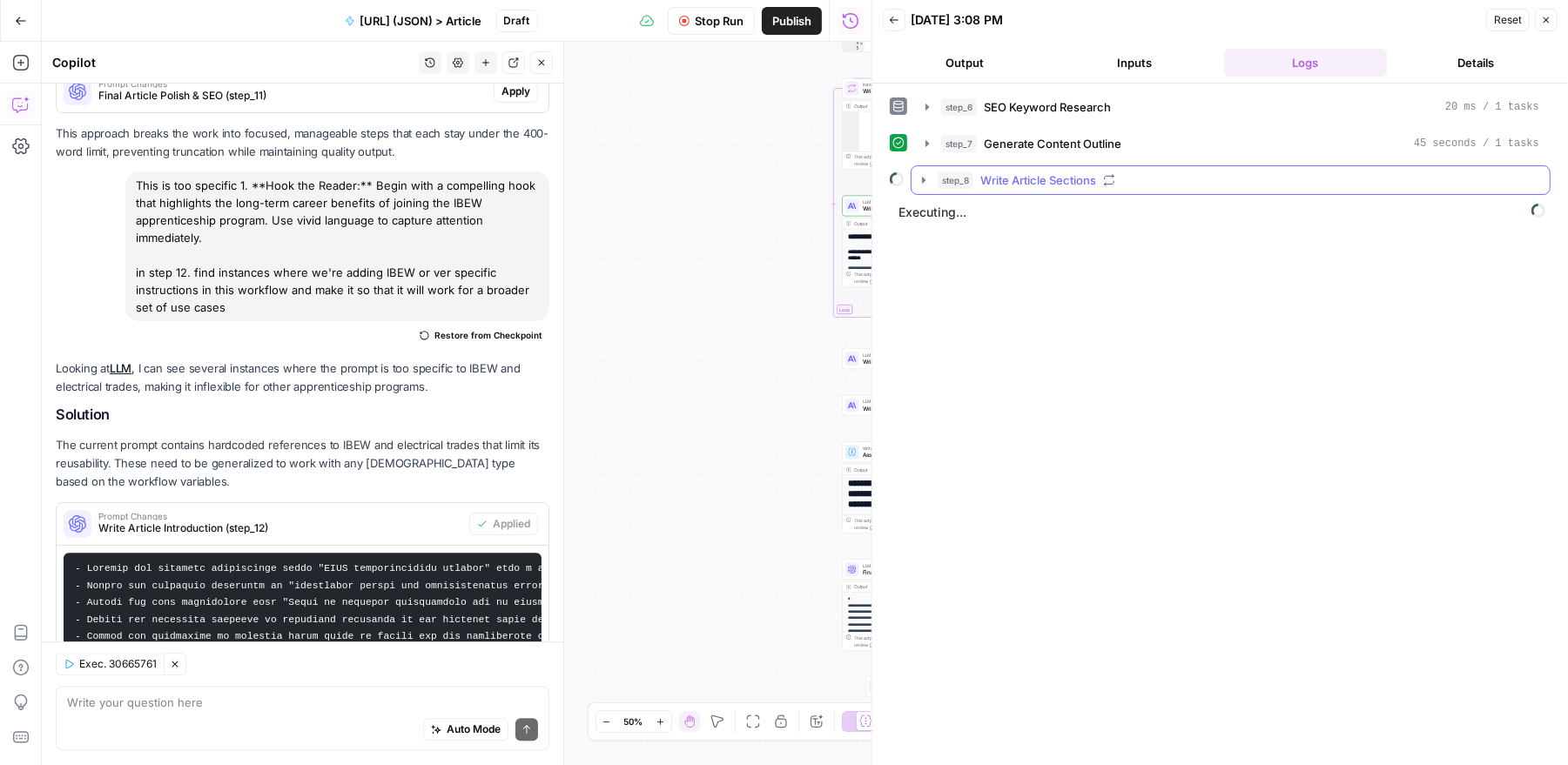
click at [925, 173] on icon "button" at bounding box center [923, 180] width 14 height 14
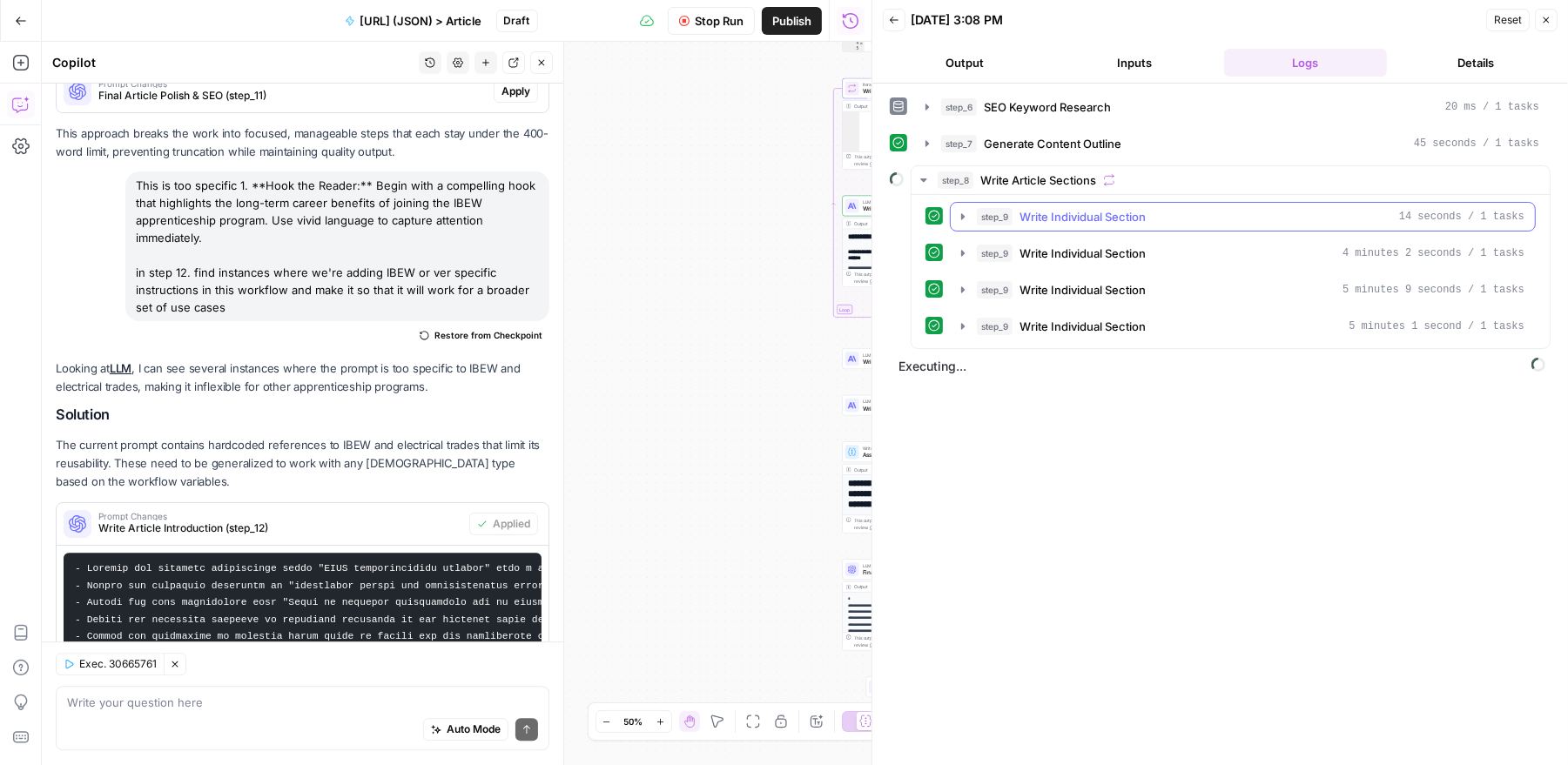
click at [959, 210] on icon "button" at bounding box center [962, 216] width 14 height 14
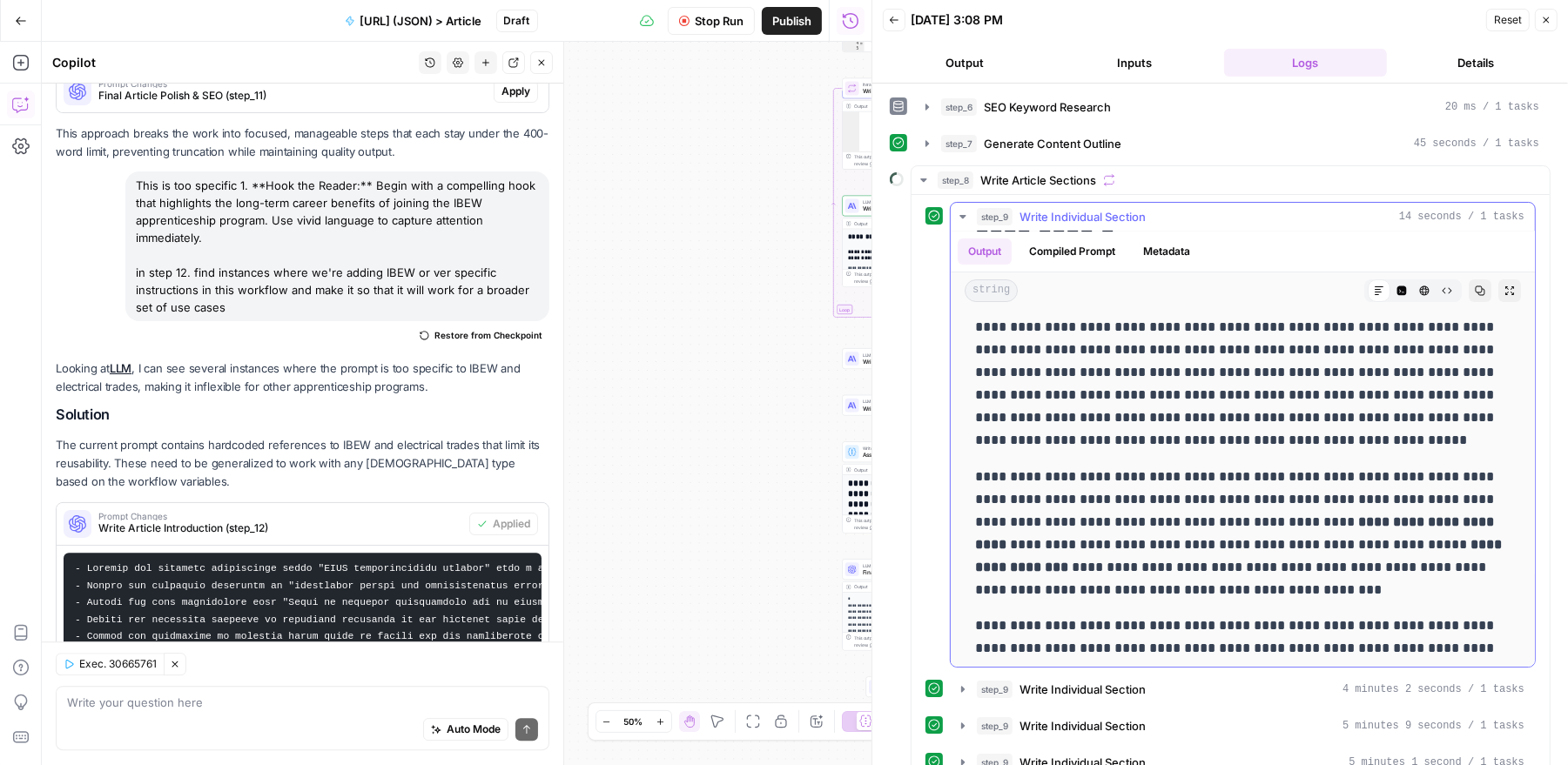
scroll to position [261, 0]
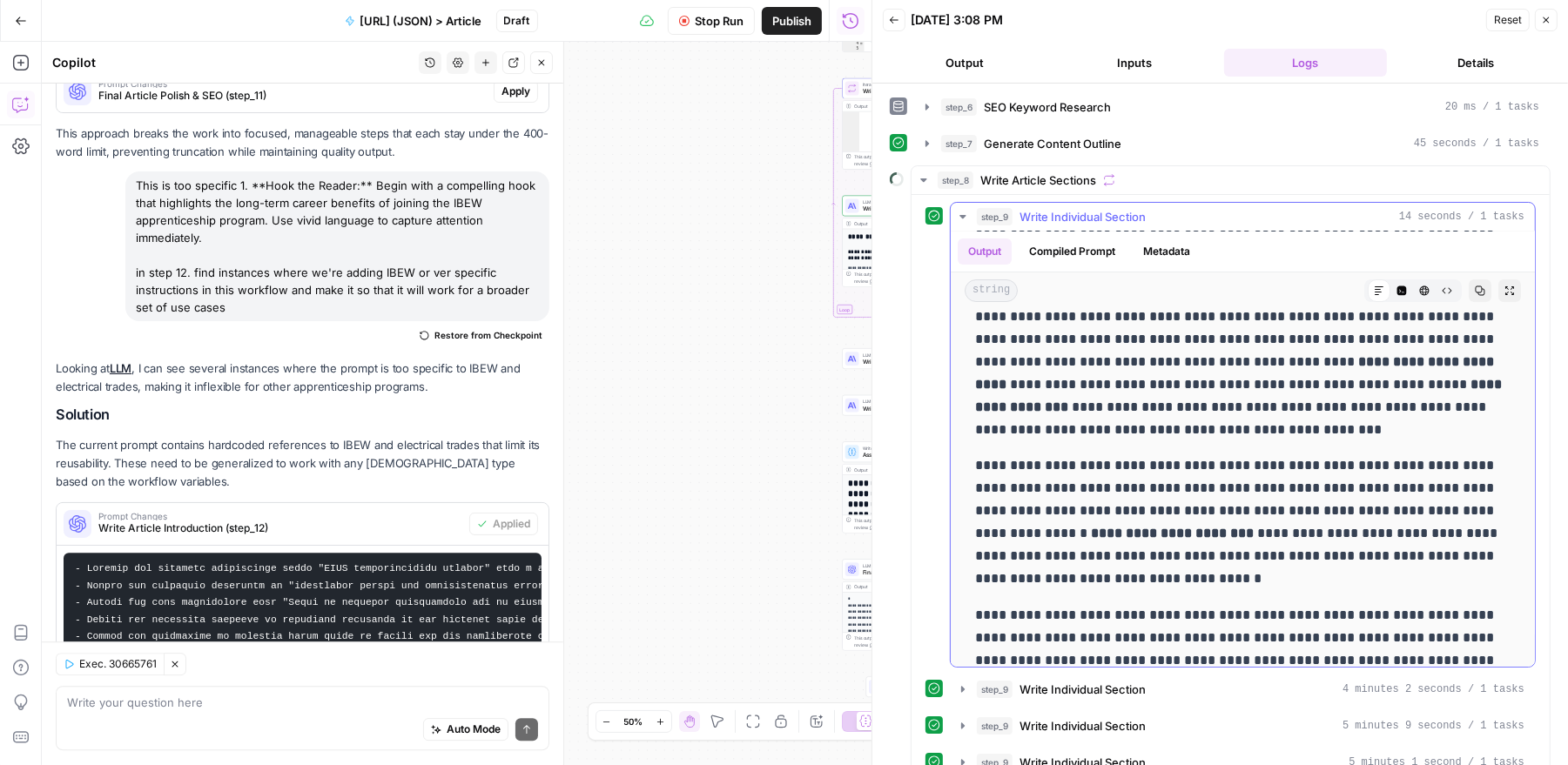
click at [964, 214] on icon "button" at bounding box center [962, 216] width 14 height 14
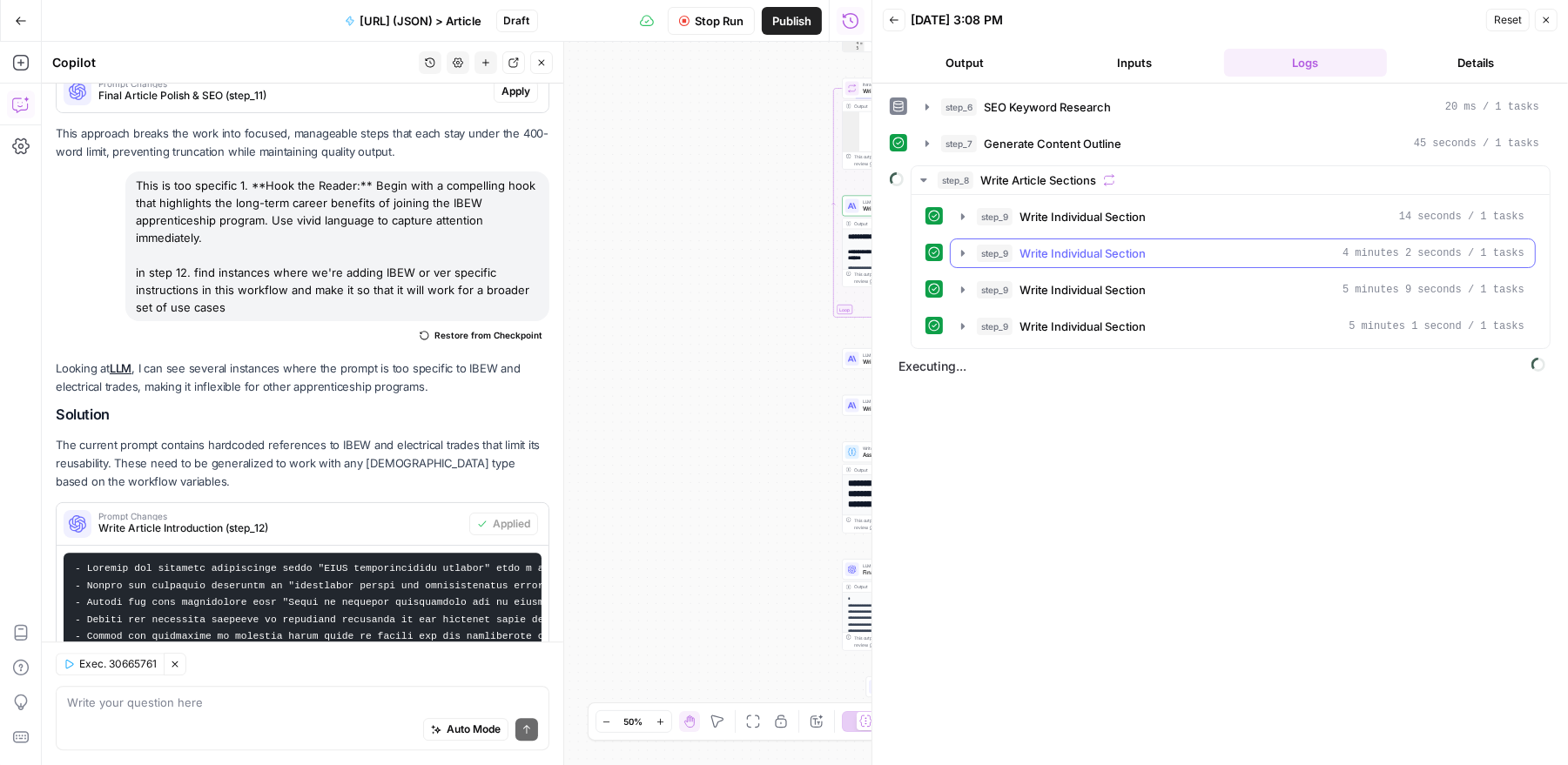
click at [961, 250] on icon "button" at bounding box center [963, 252] width 4 height 6
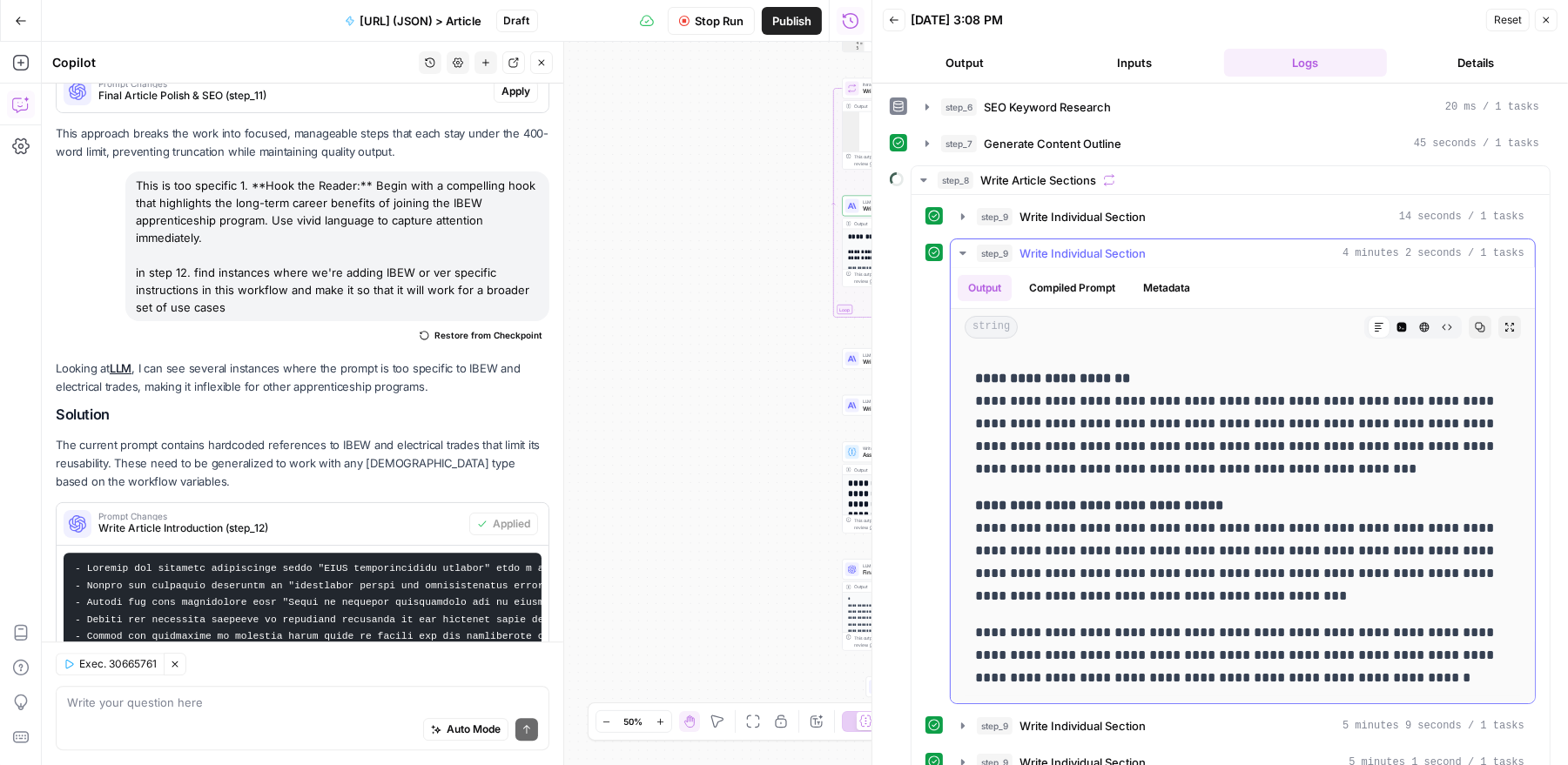
scroll to position [54, 0]
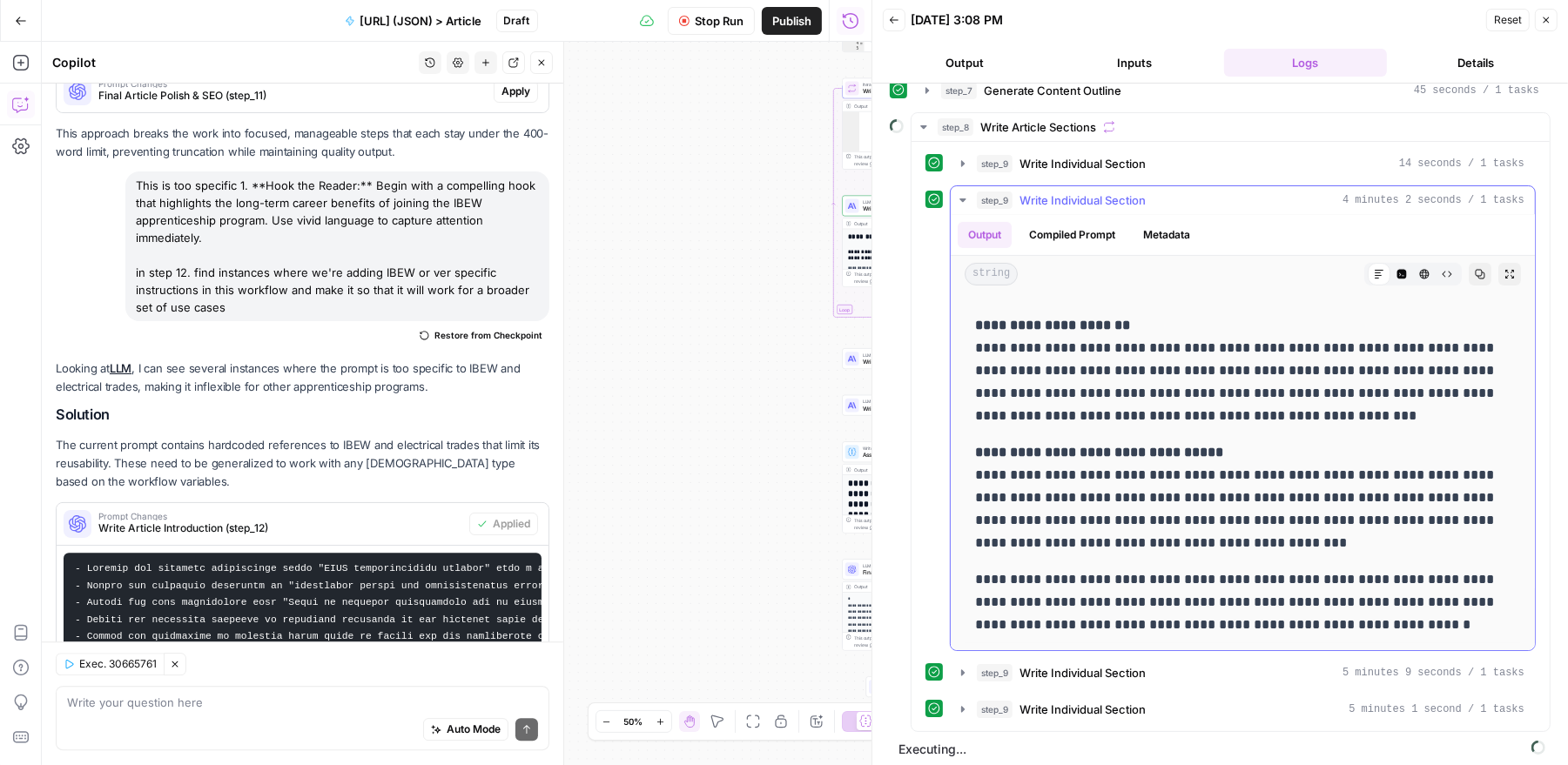
click at [964, 193] on icon "button" at bounding box center [962, 200] width 14 height 14
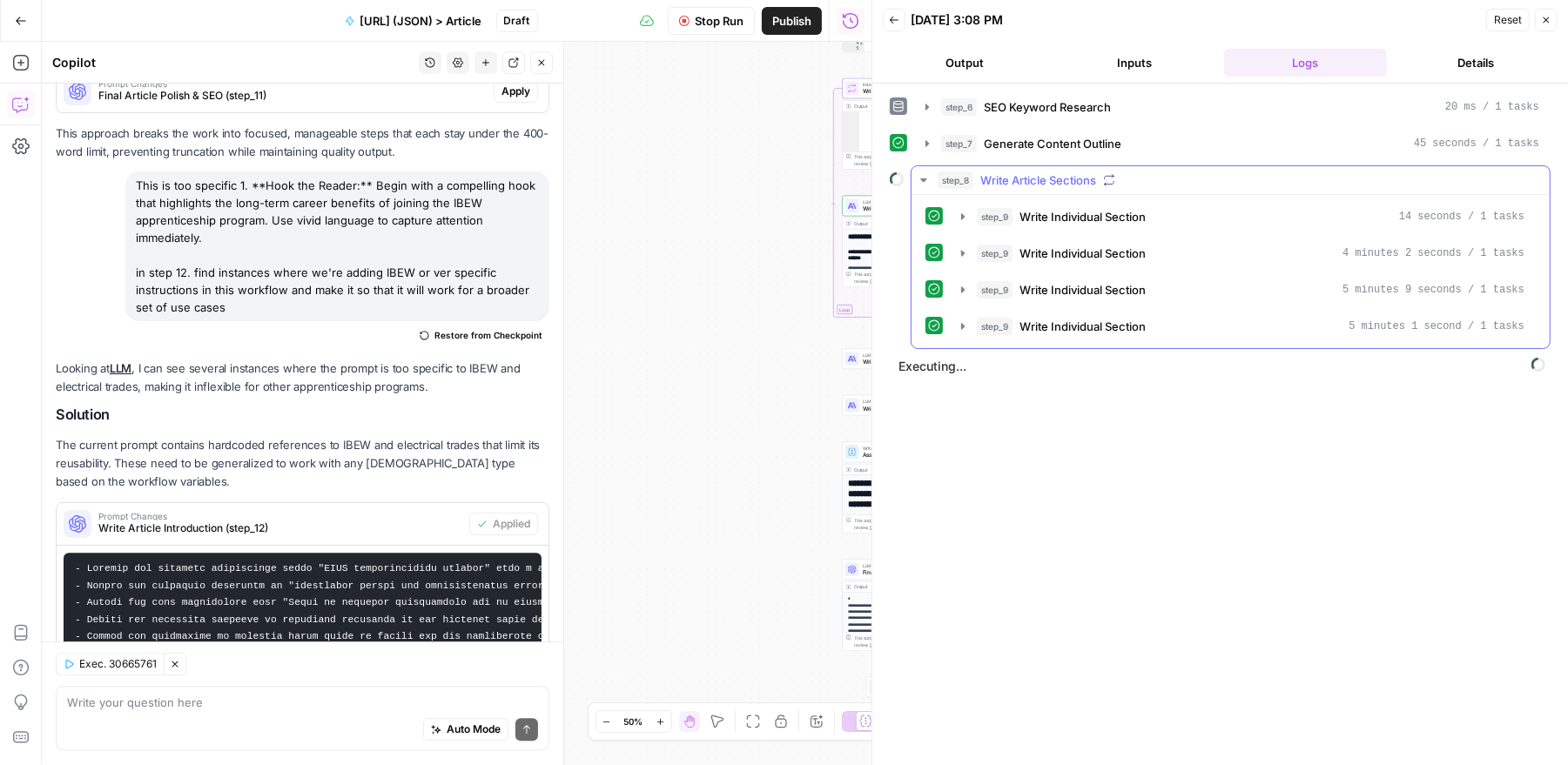
scroll to position [0, 0]
click at [964, 283] on icon "button" at bounding box center [962, 289] width 14 height 14
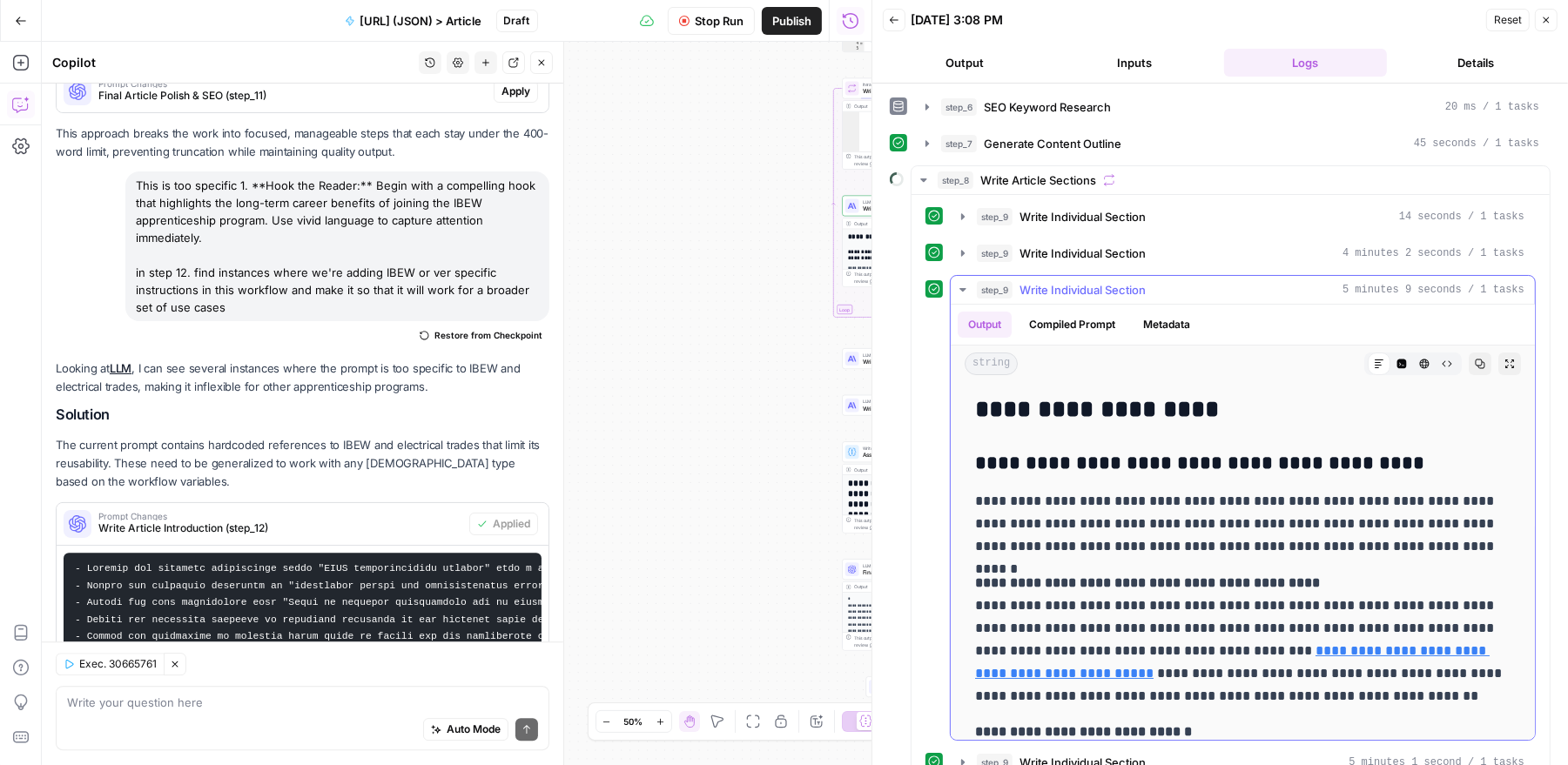
click at [961, 289] on icon "button" at bounding box center [962, 290] width 6 height 4
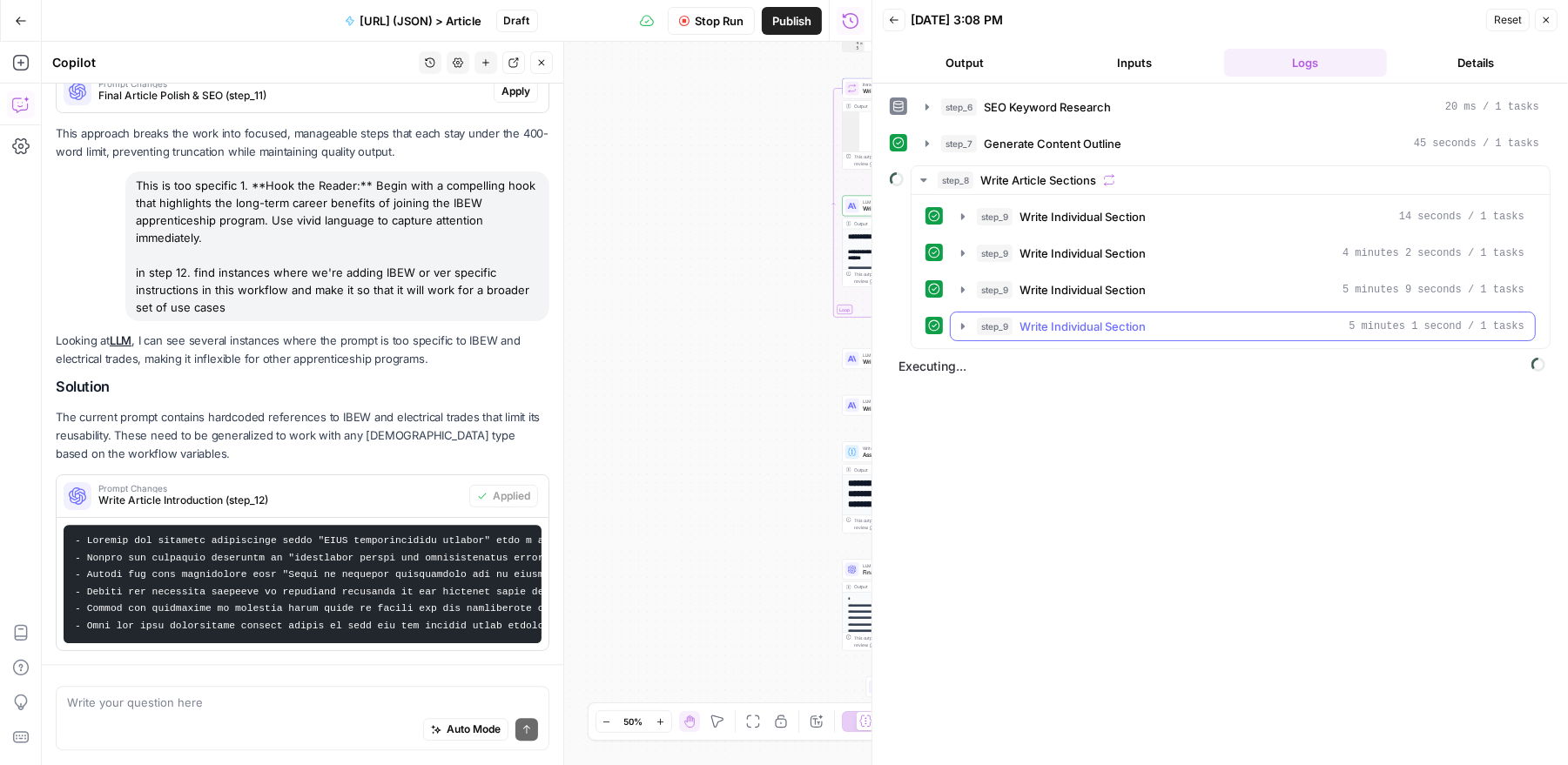
scroll to position [4626, 0]
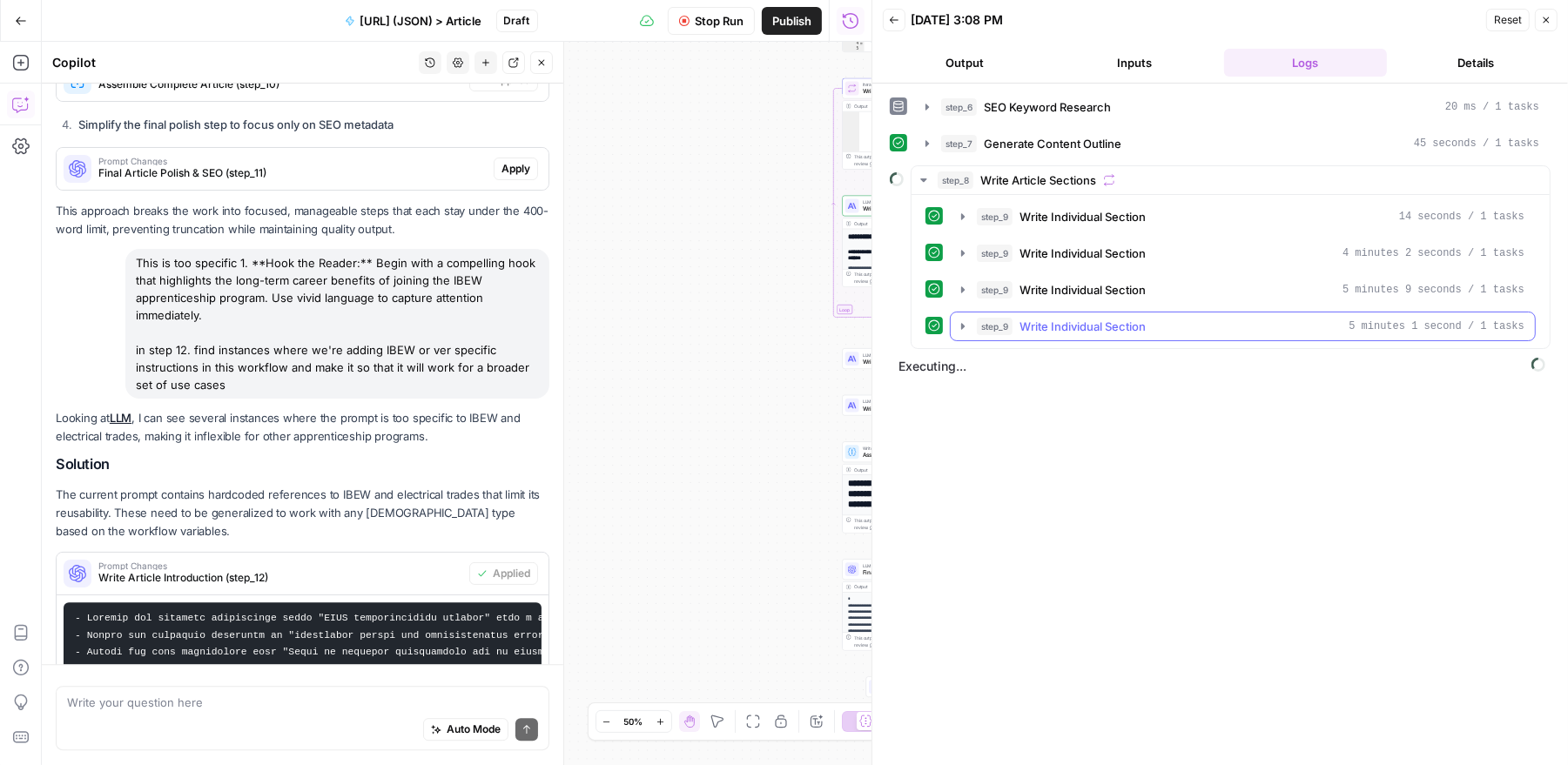
click at [964, 324] on icon "button" at bounding box center [962, 326] width 14 height 14
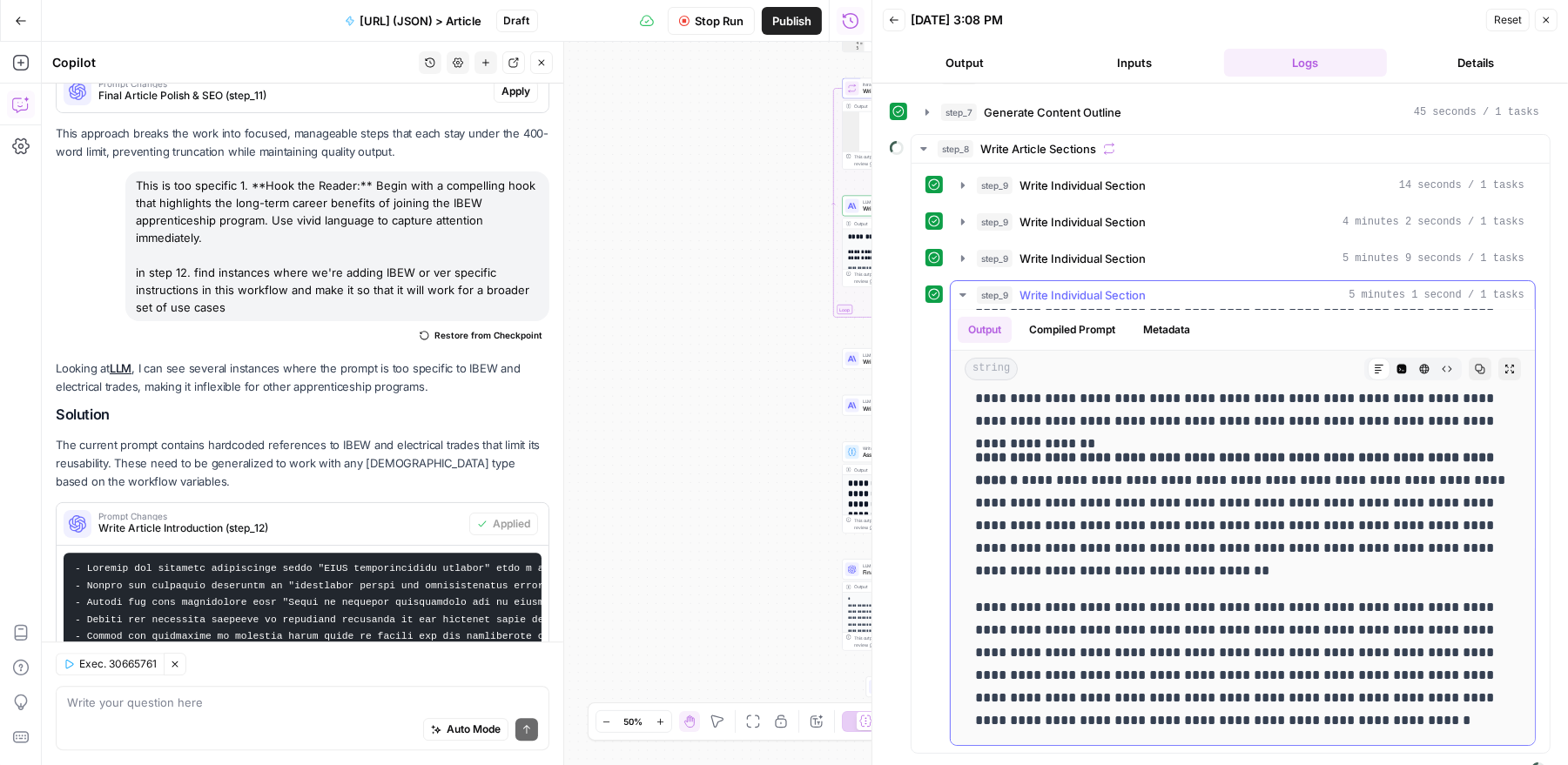
scroll to position [34, 0]
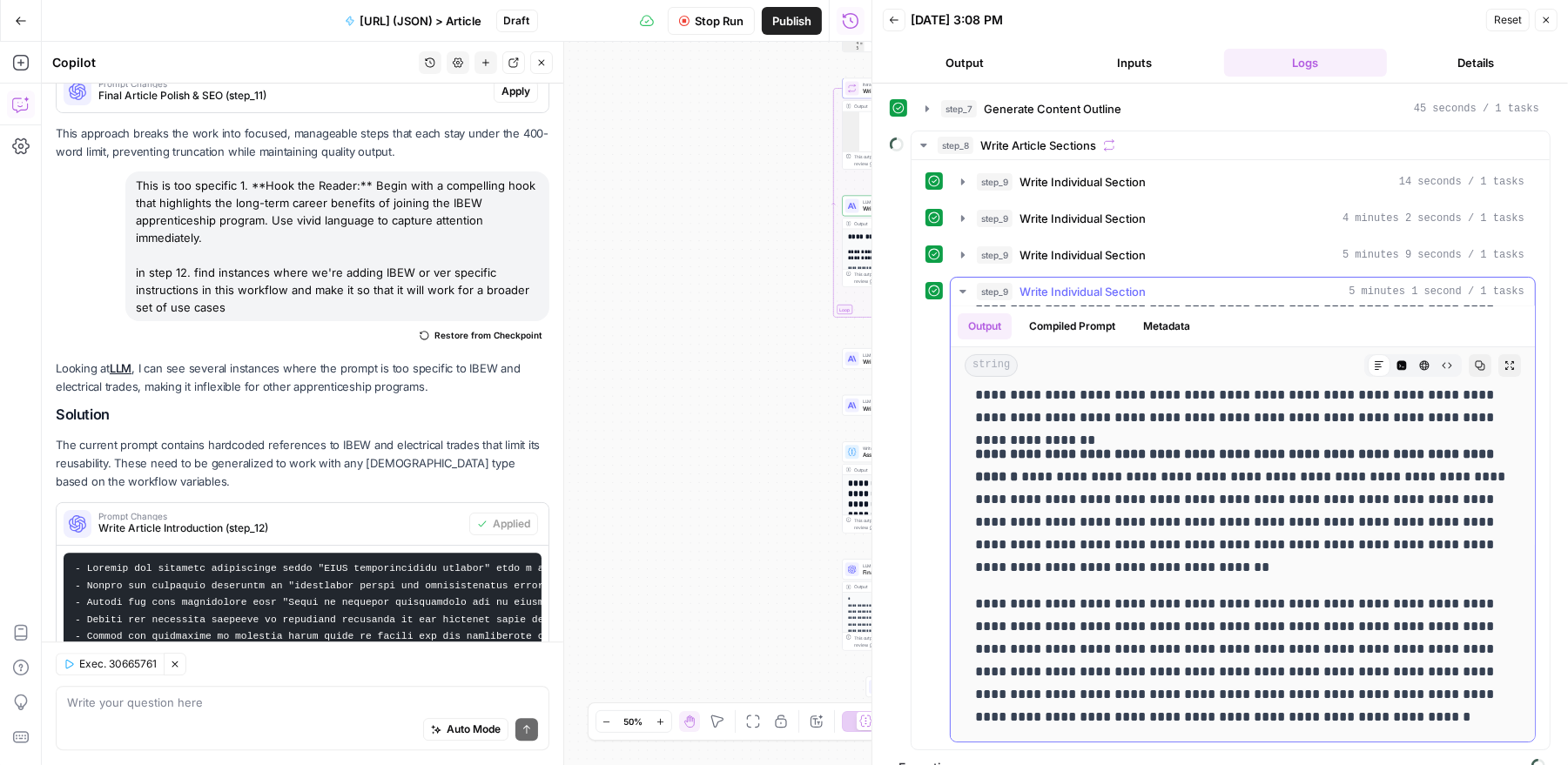
click at [1446, 360] on icon "button" at bounding box center [1447, 366] width 11 height 11
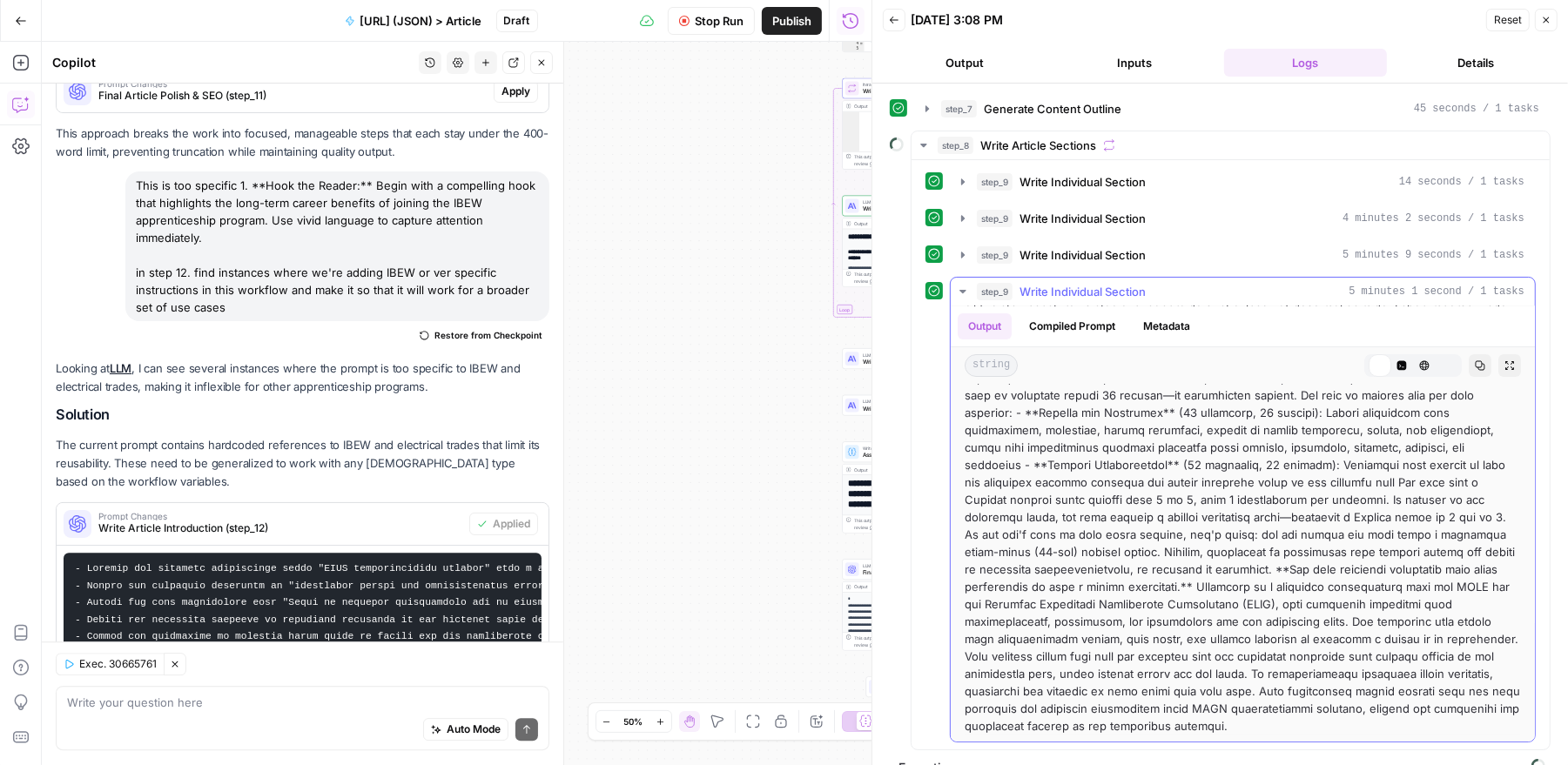
scroll to position [108, 0]
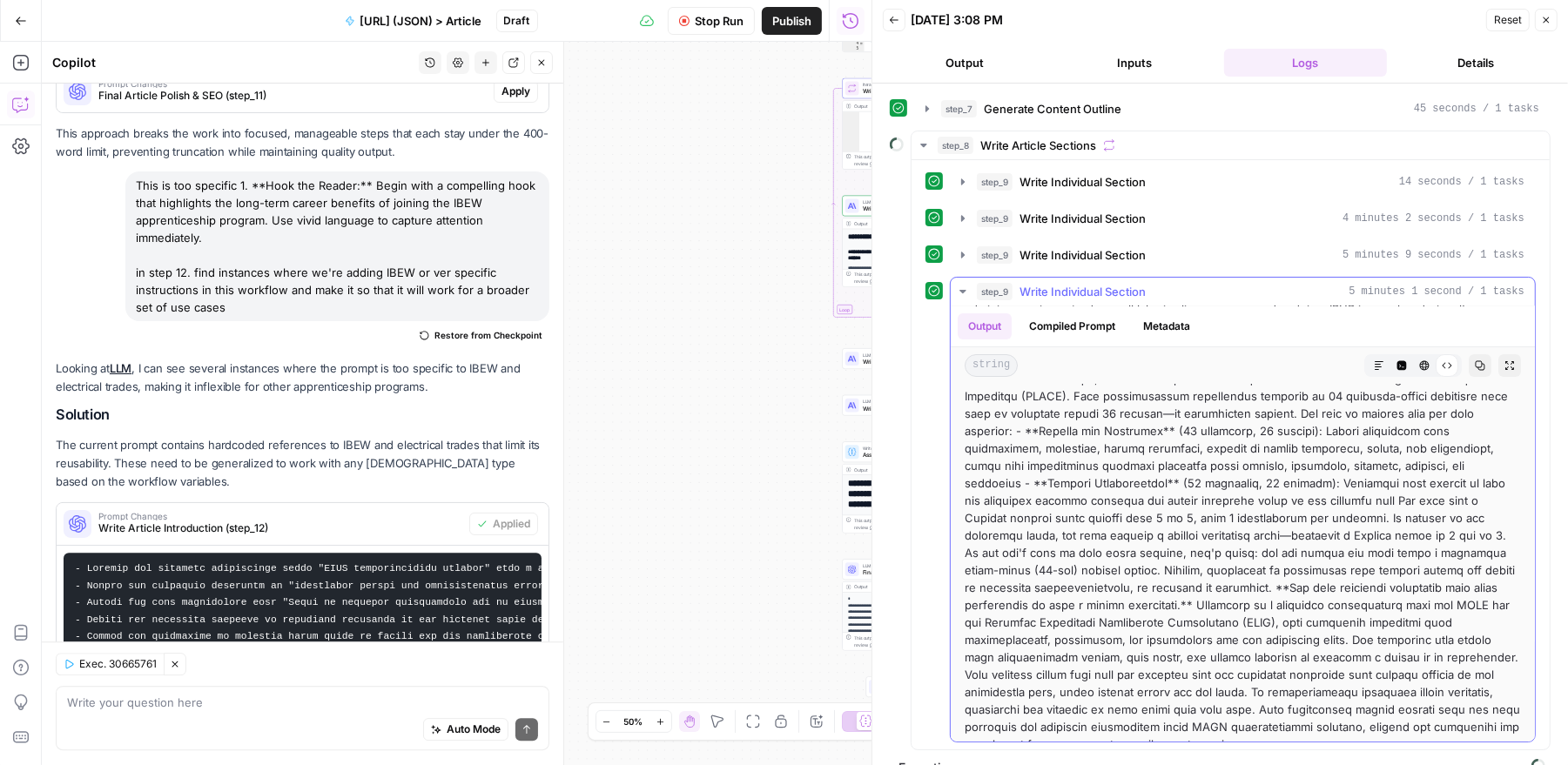
click at [963, 285] on icon "button" at bounding box center [962, 291] width 14 height 14
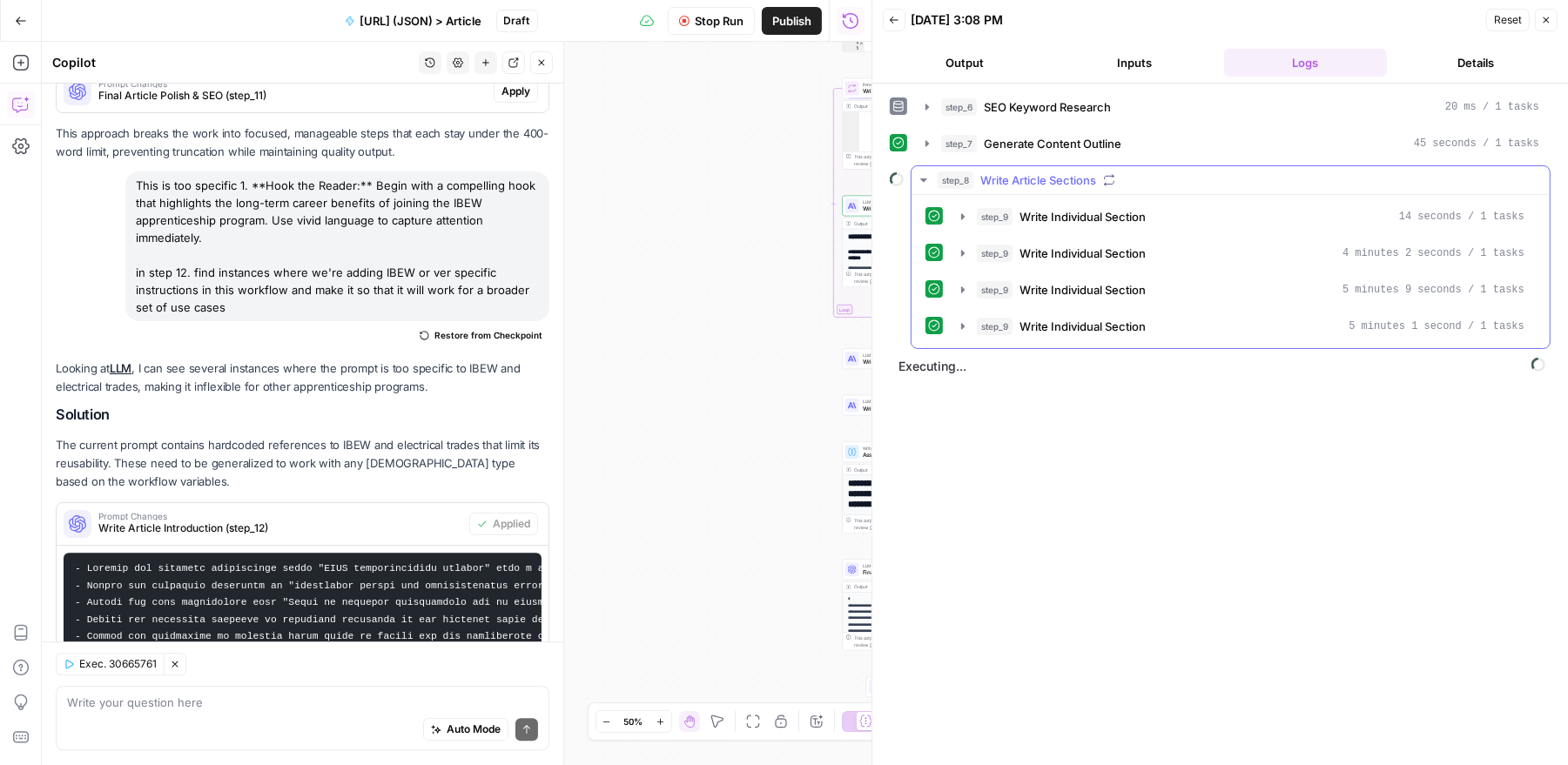
click at [924, 174] on icon "button" at bounding box center [923, 180] width 14 height 14
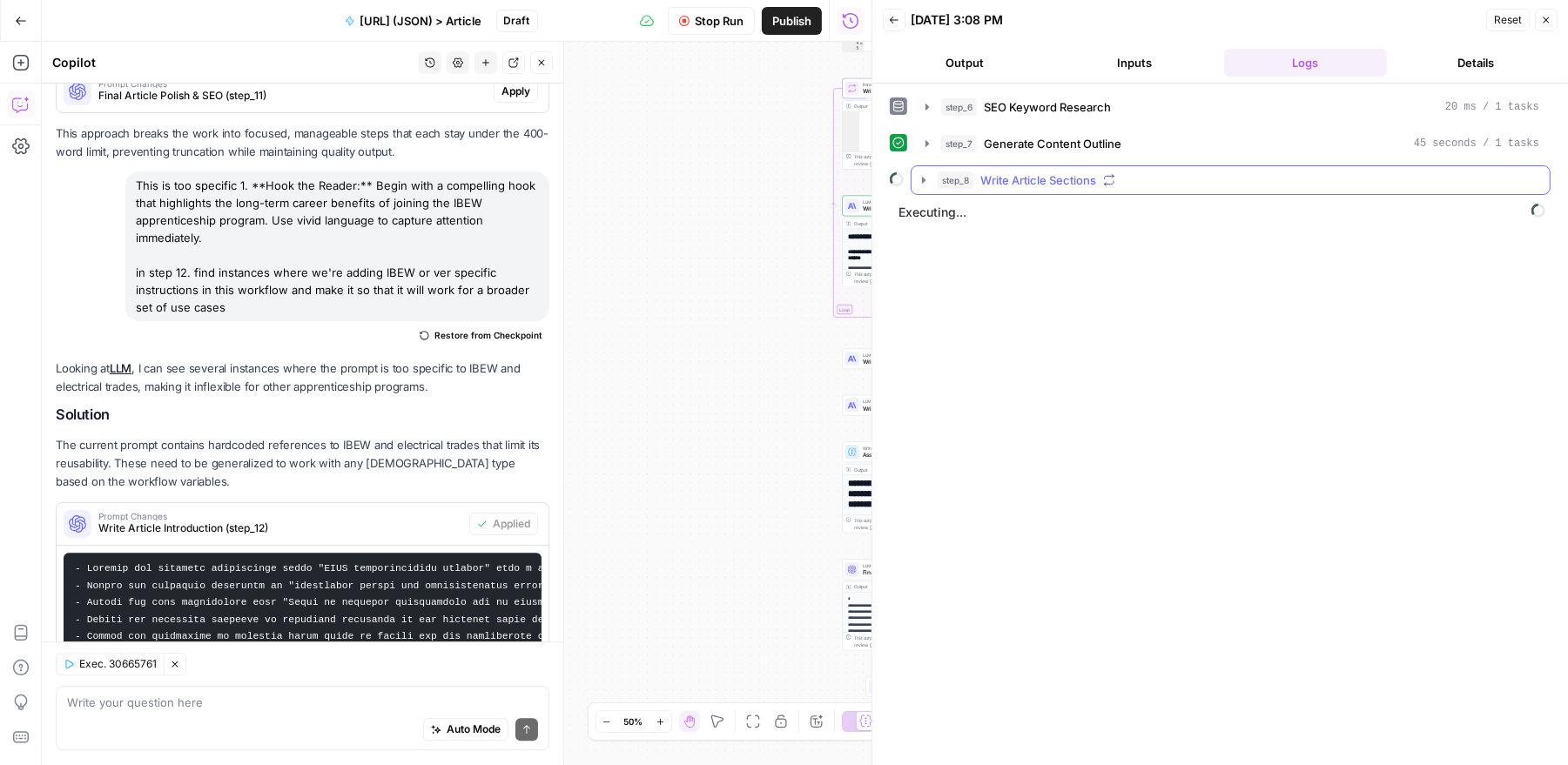
click at [923, 173] on icon "button" at bounding box center [923, 180] width 14 height 14
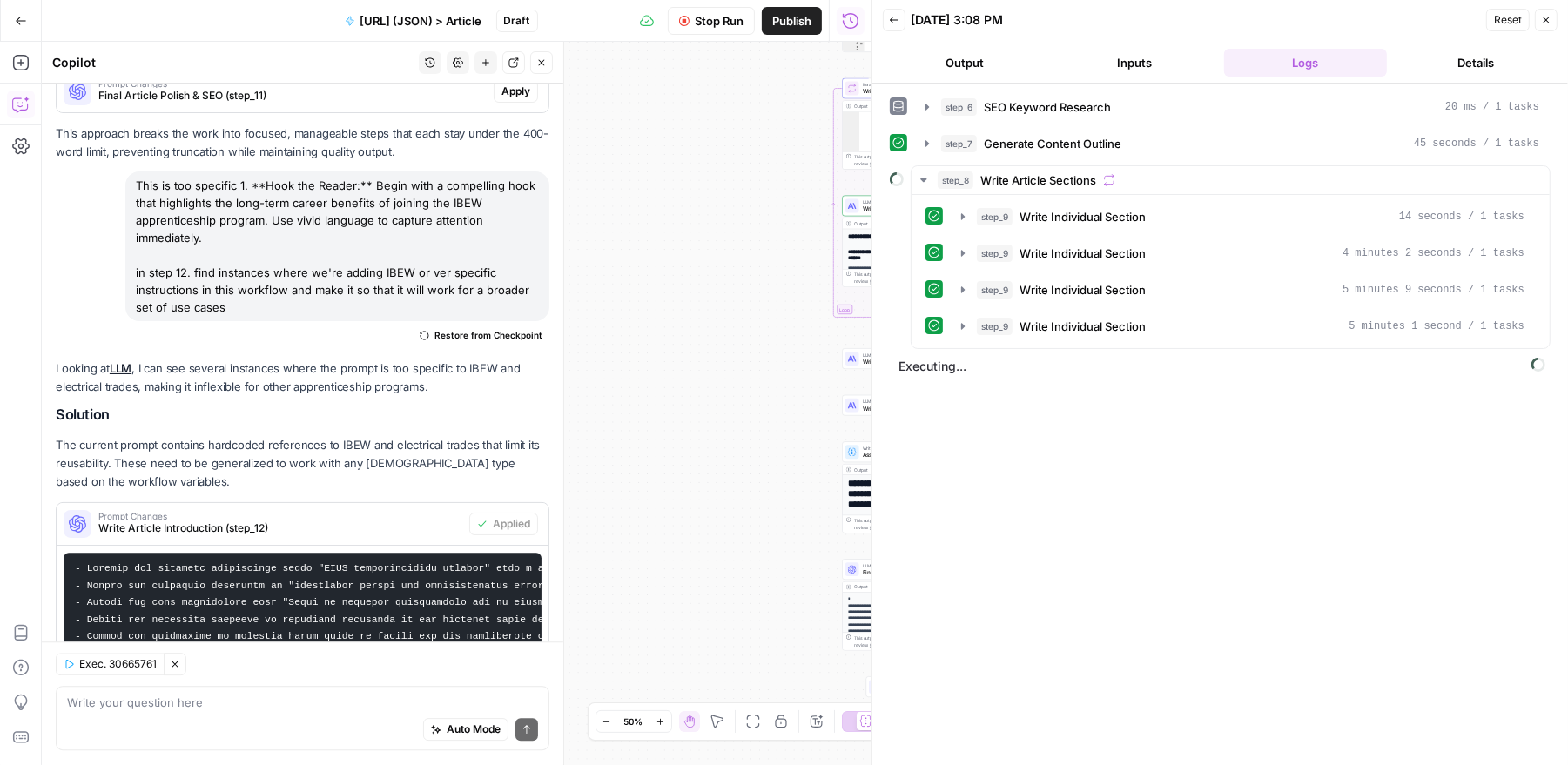
click at [987, 65] on button "Output" at bounding box center [965, 63] width 163 height 28
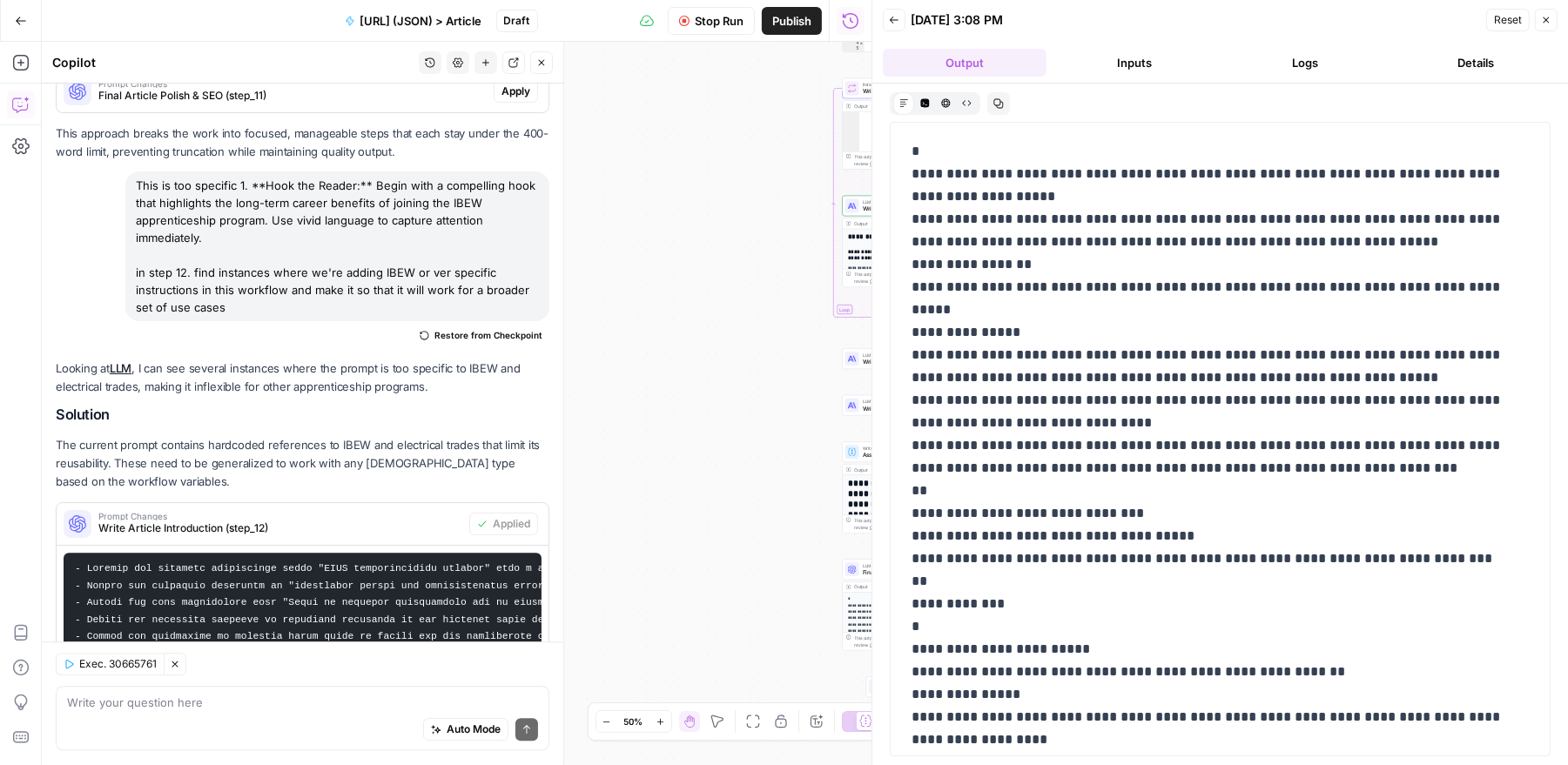
click at [1097, 69] on button "Inputs" at bounding box center [1135, 63] width 163 height 28
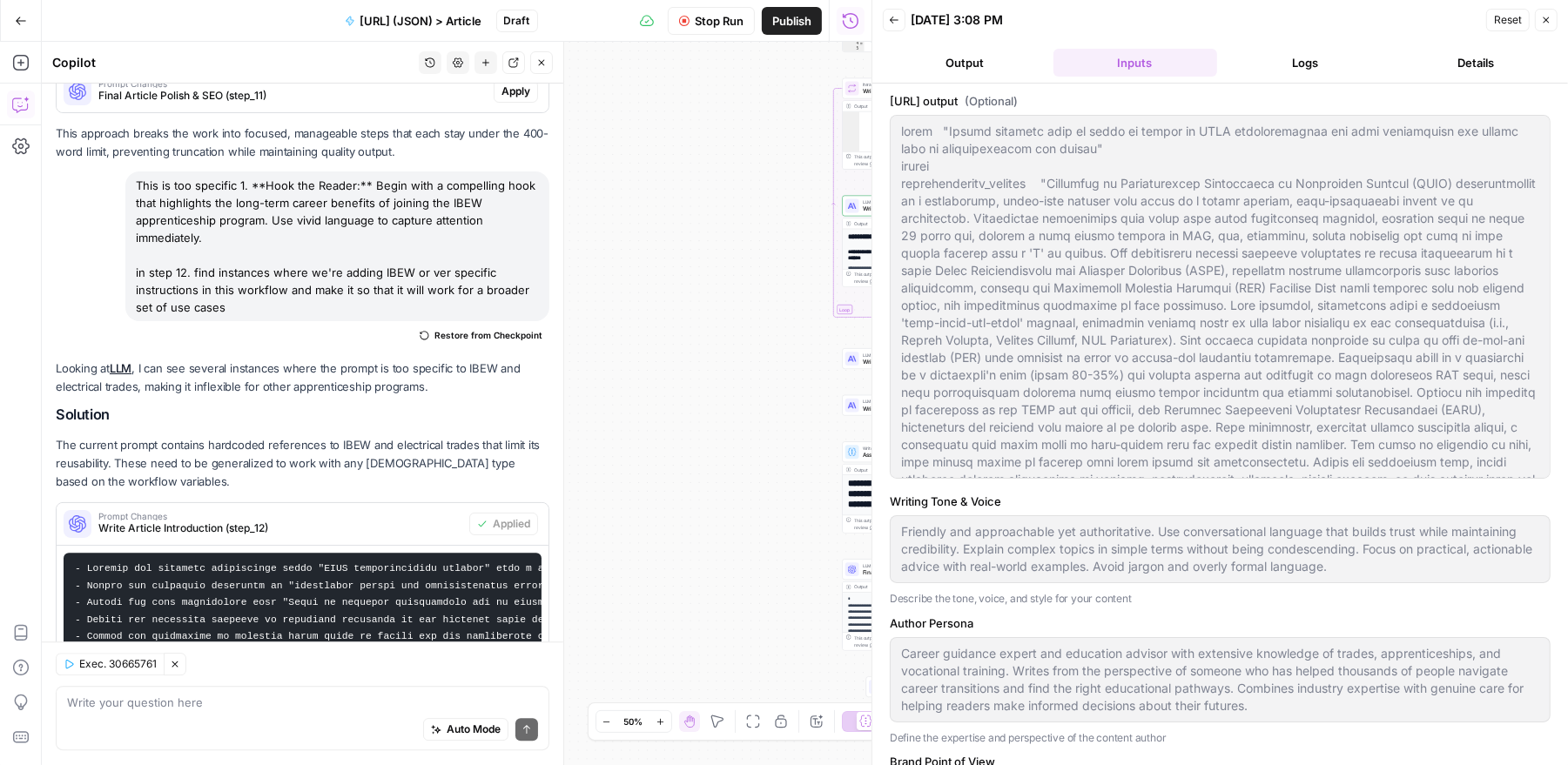
click at [1272, 72] on button "Logs" at bounding box center [1306, 63] width 163 height 28
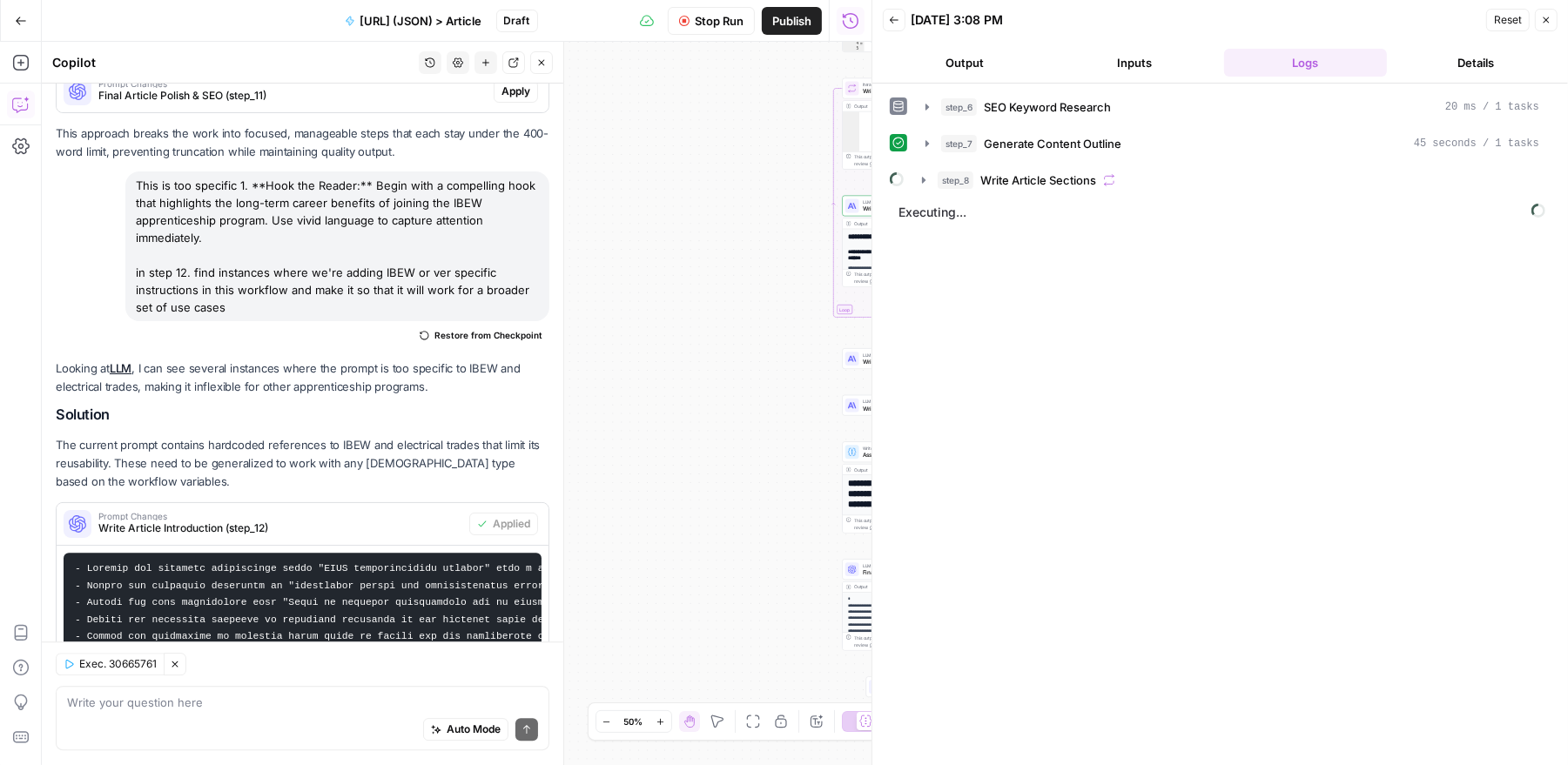
click at [1452, 61] on button "Details" at bounding box center [1475, 63] width 163 height 28
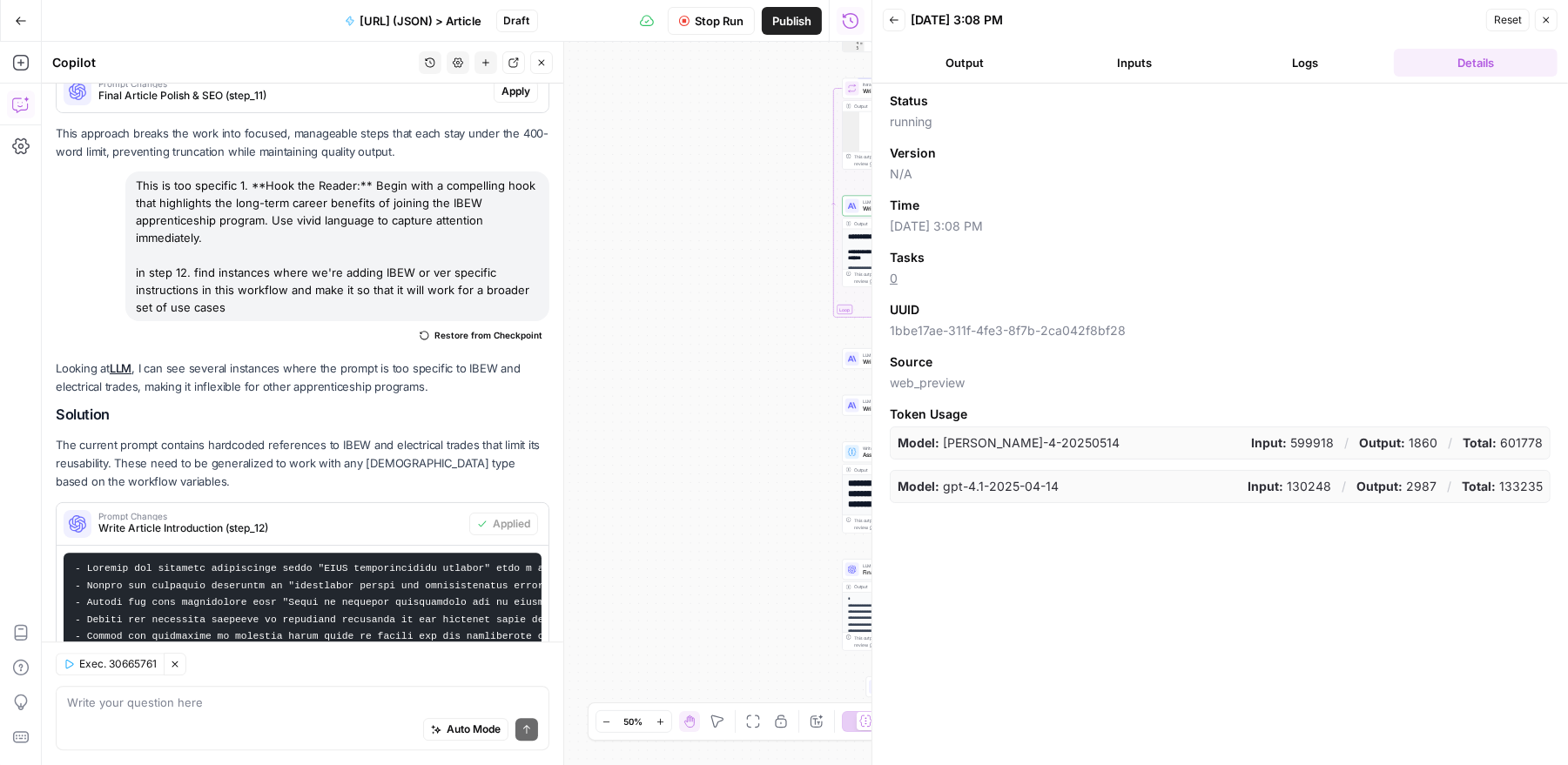
click at [894, 23] on icon "button" at bounding box center [894, 20] width 11 height 11
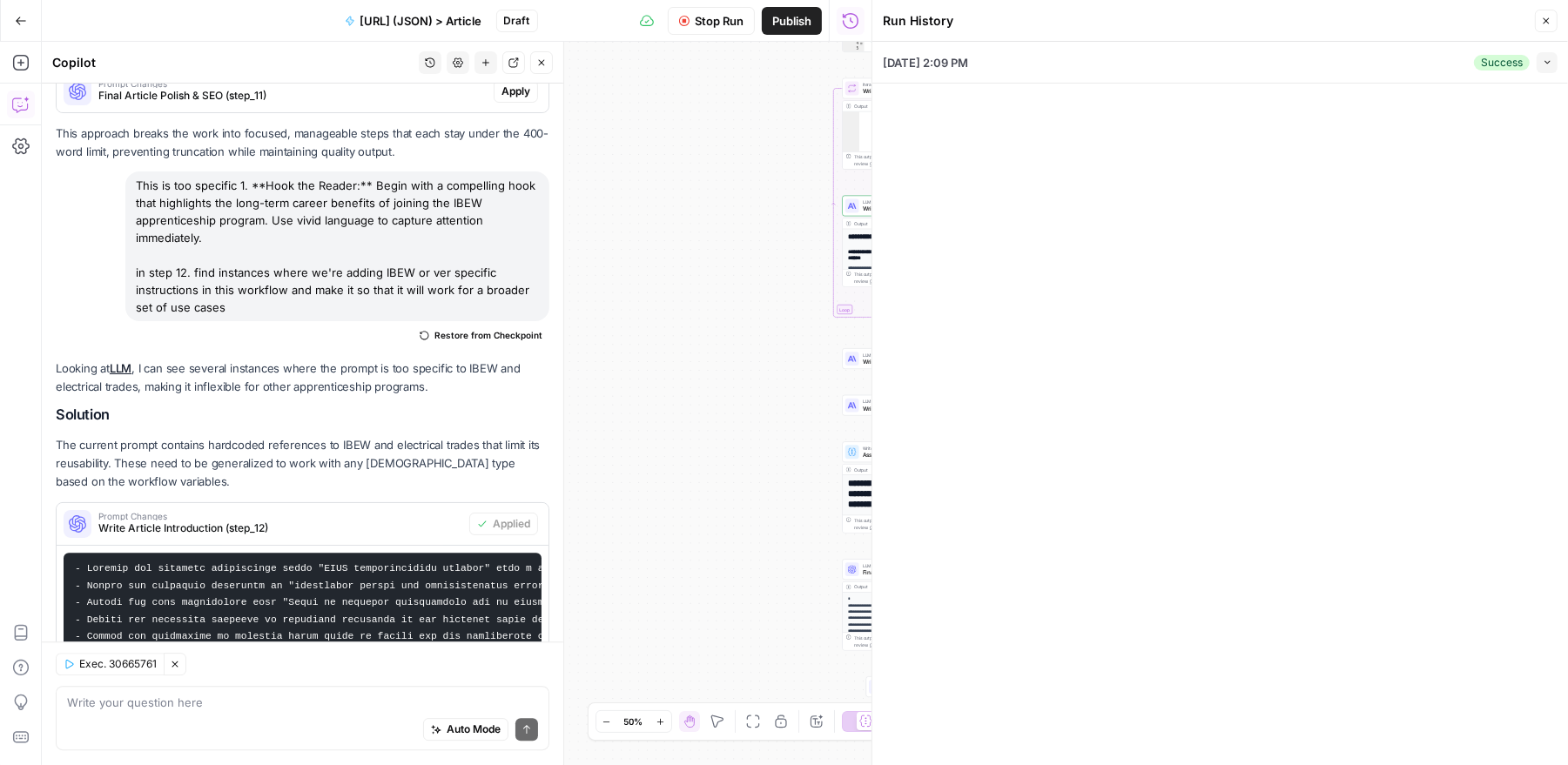
click at [1540, 63] on button "Collapse" at bounding box center [1546, 63] width 21 height 21
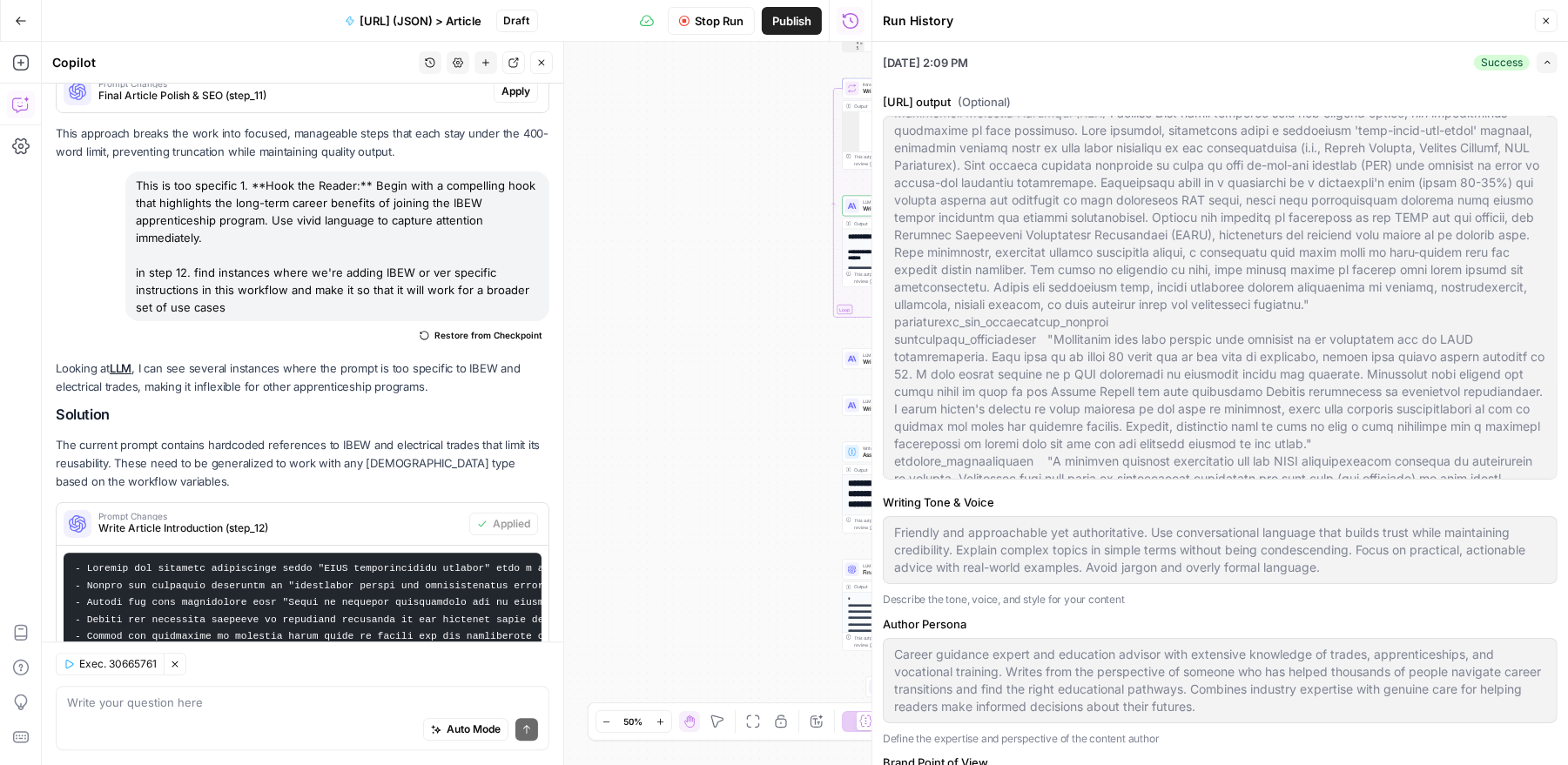
scroll to position [179, 0]
click at [1547, 22] on icon "button" at bounding box center [1546, 21] width 6 height 6
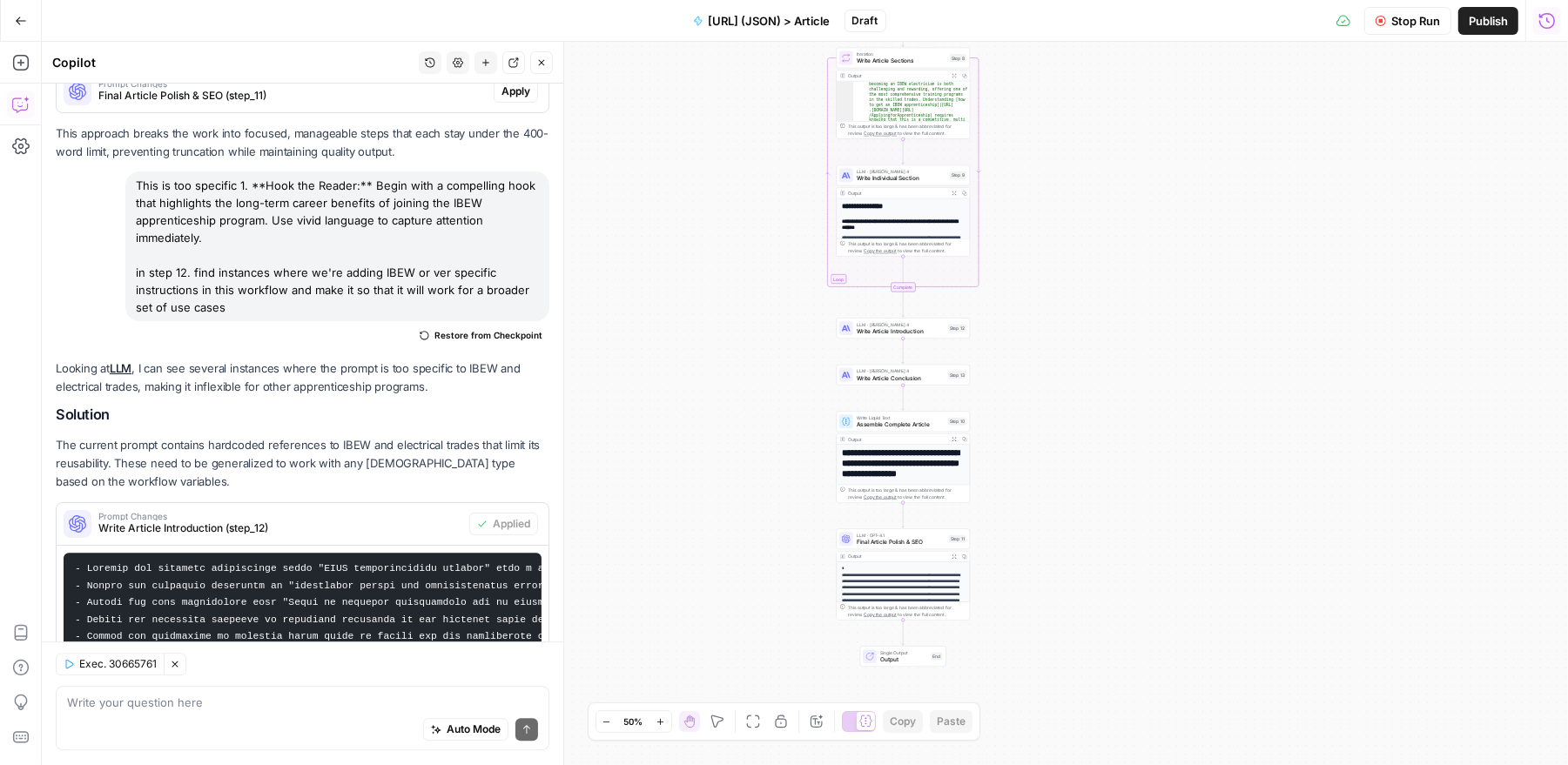
click at [1550, 18] on icon "button" at bounding box center [1546, 20] width 17 height 17
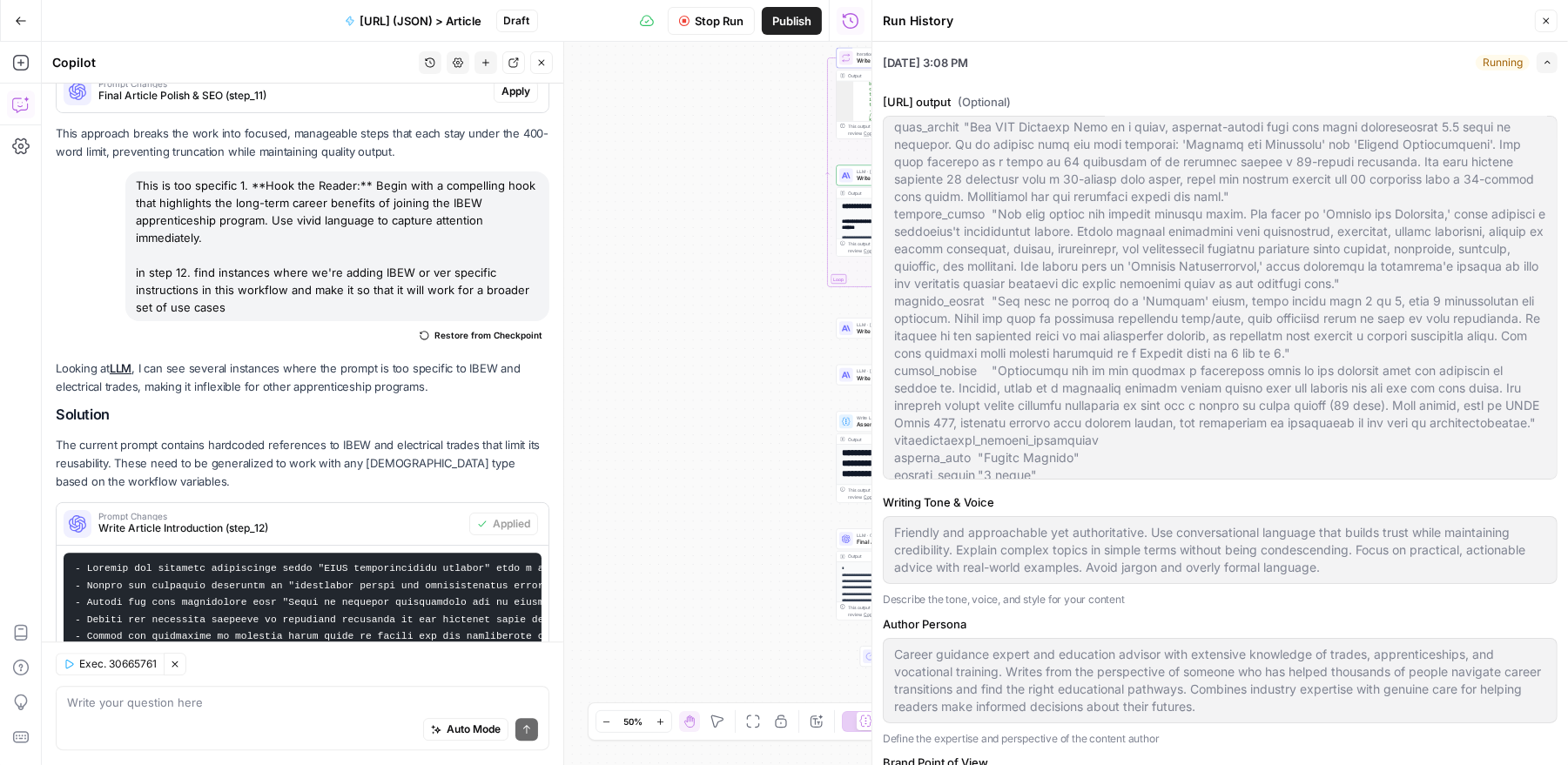
scroll to position [1406, 0]
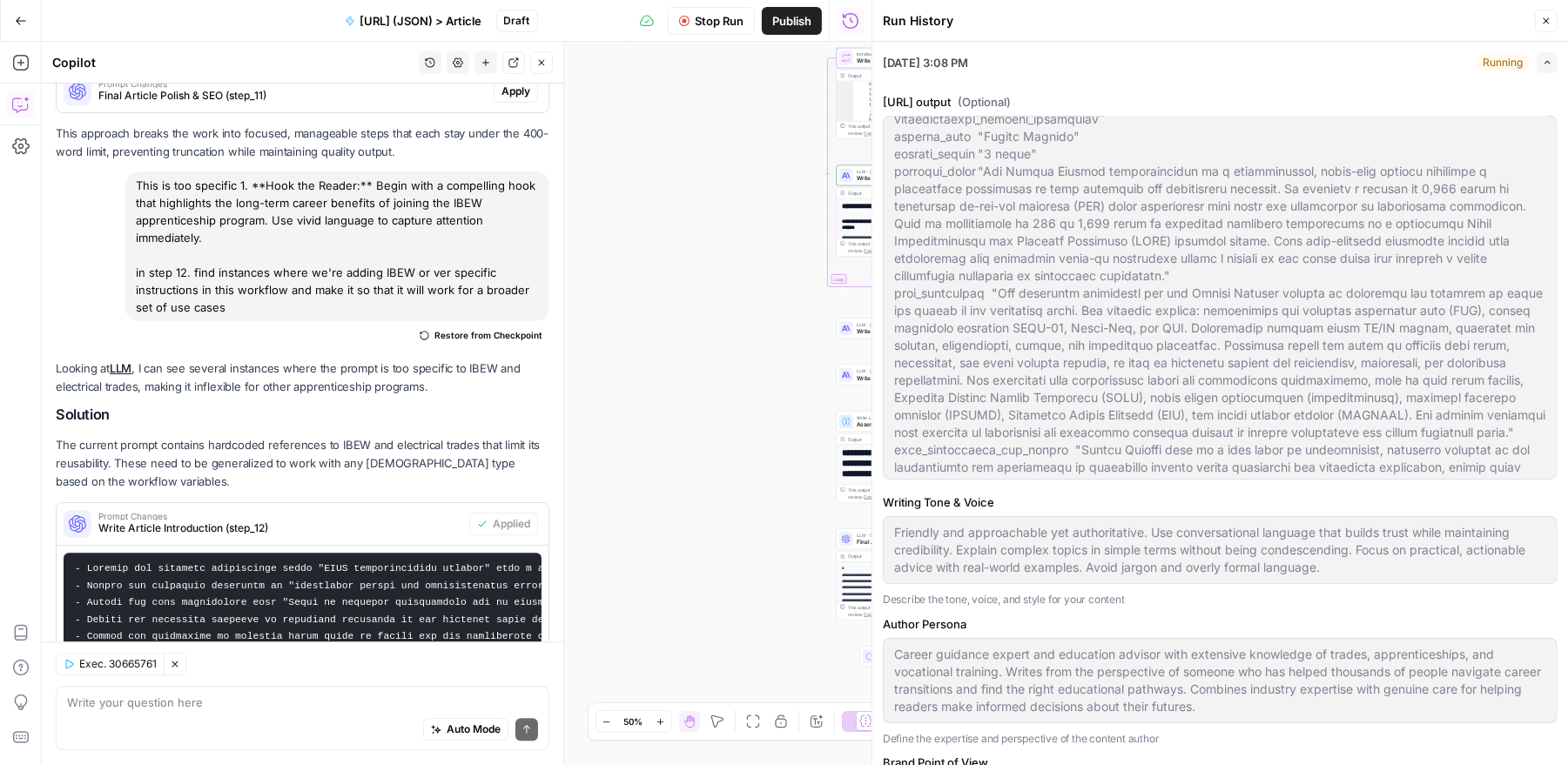
click at [1547, 64] on icon "button" at bounding box center [1547, 62] width 10 height 10
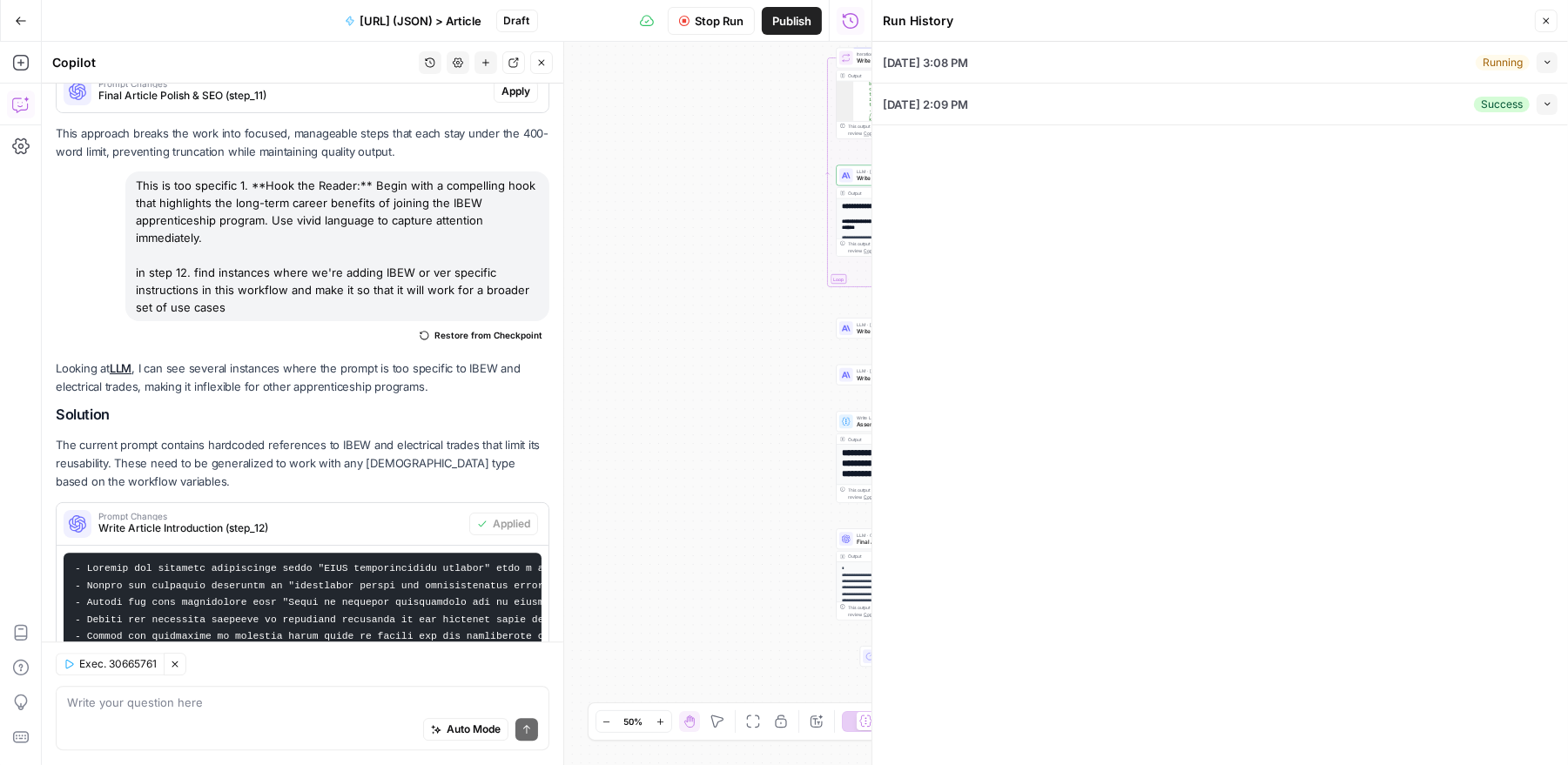
click at [1374, 72] on div "[DATE] 3:08 PM Running Collapse" at bounding box center [1220, 62] width 674 height 41
click at [1543, 66] on icon "button" at bounding box center [1547, 62] width 10 height 10
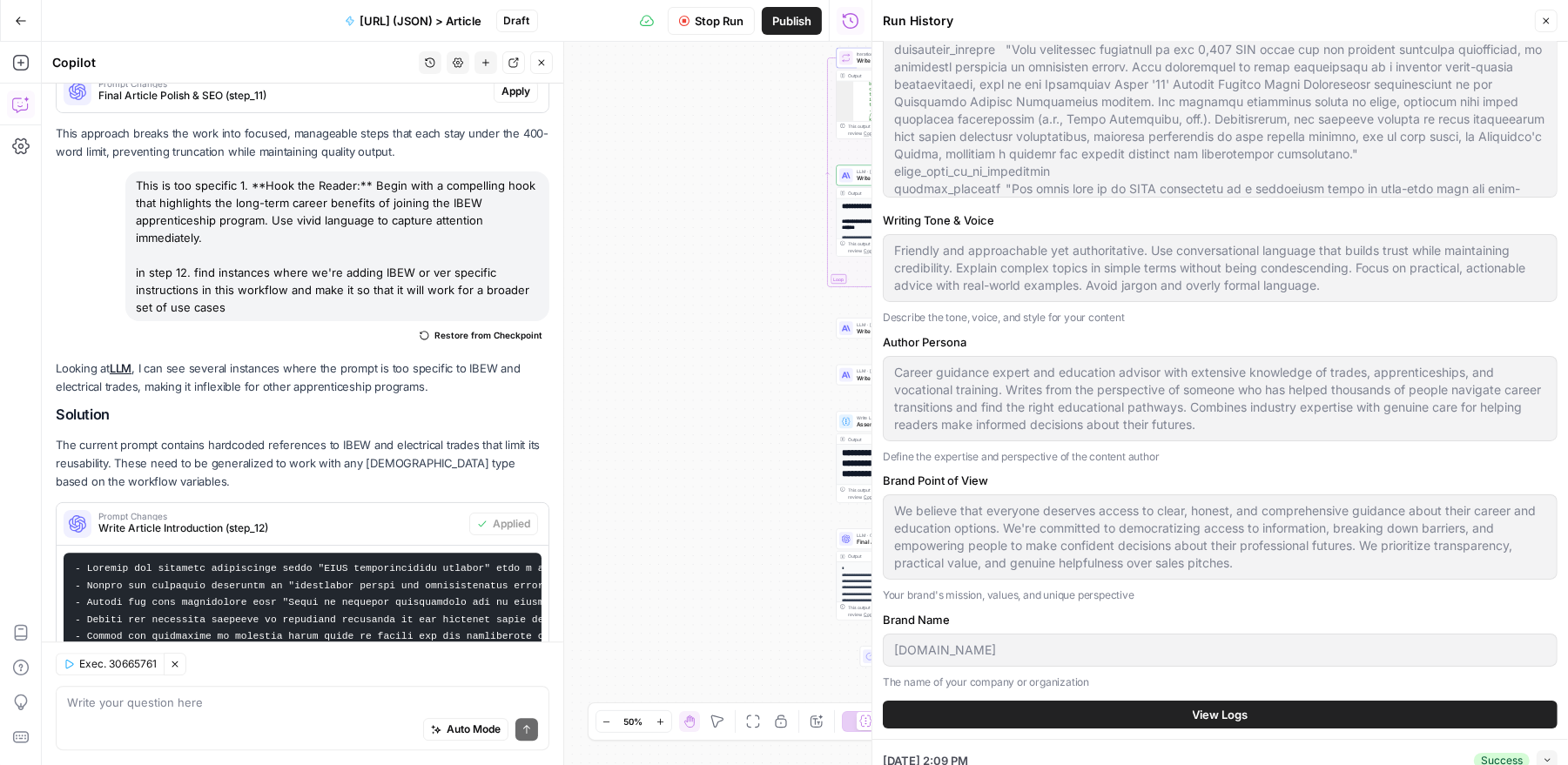
scroll to position [295, 0]
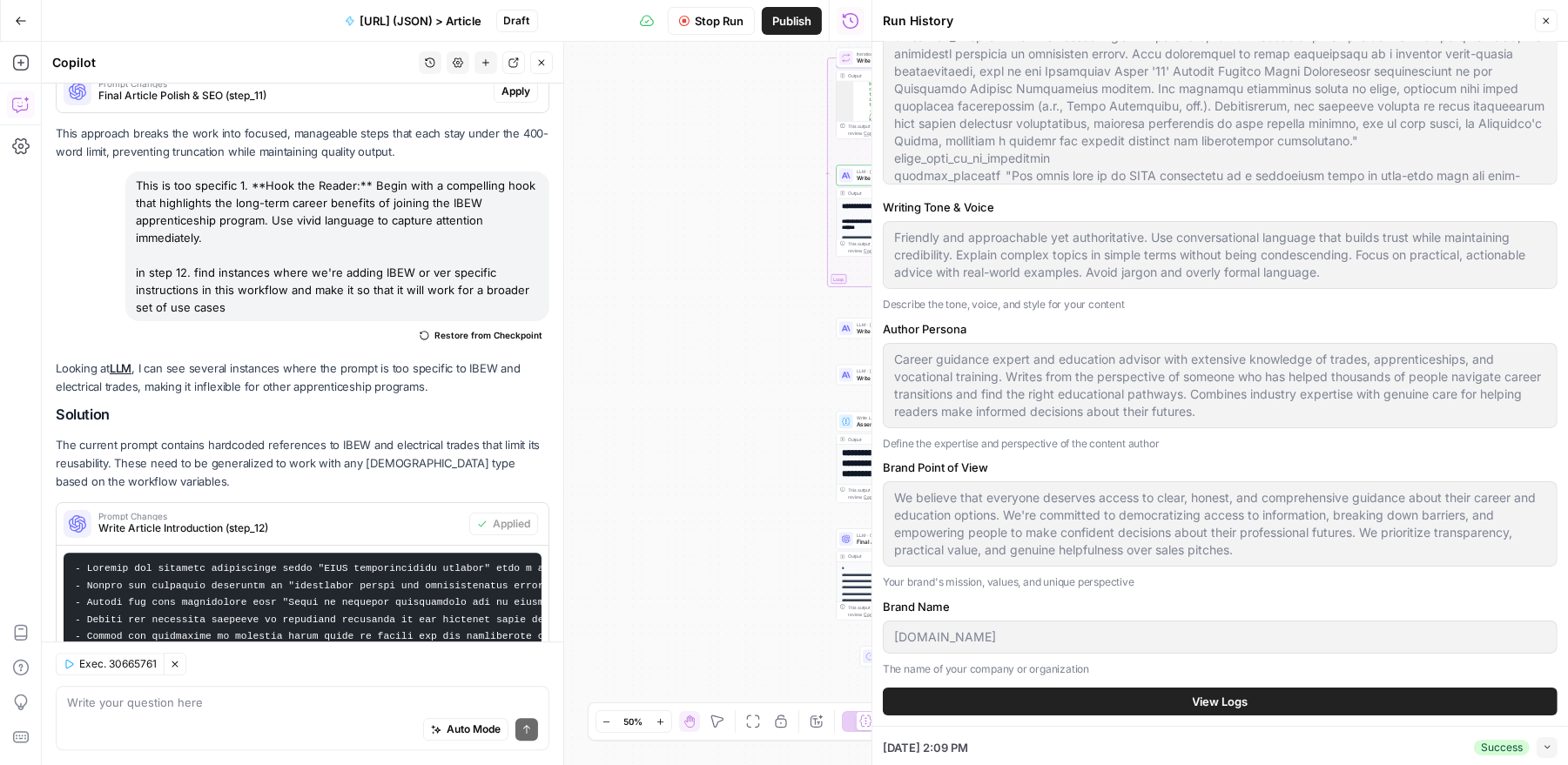
click at [1237, 695] on span "View Logs" at bounding box center [1220, 701] width 55 height 17
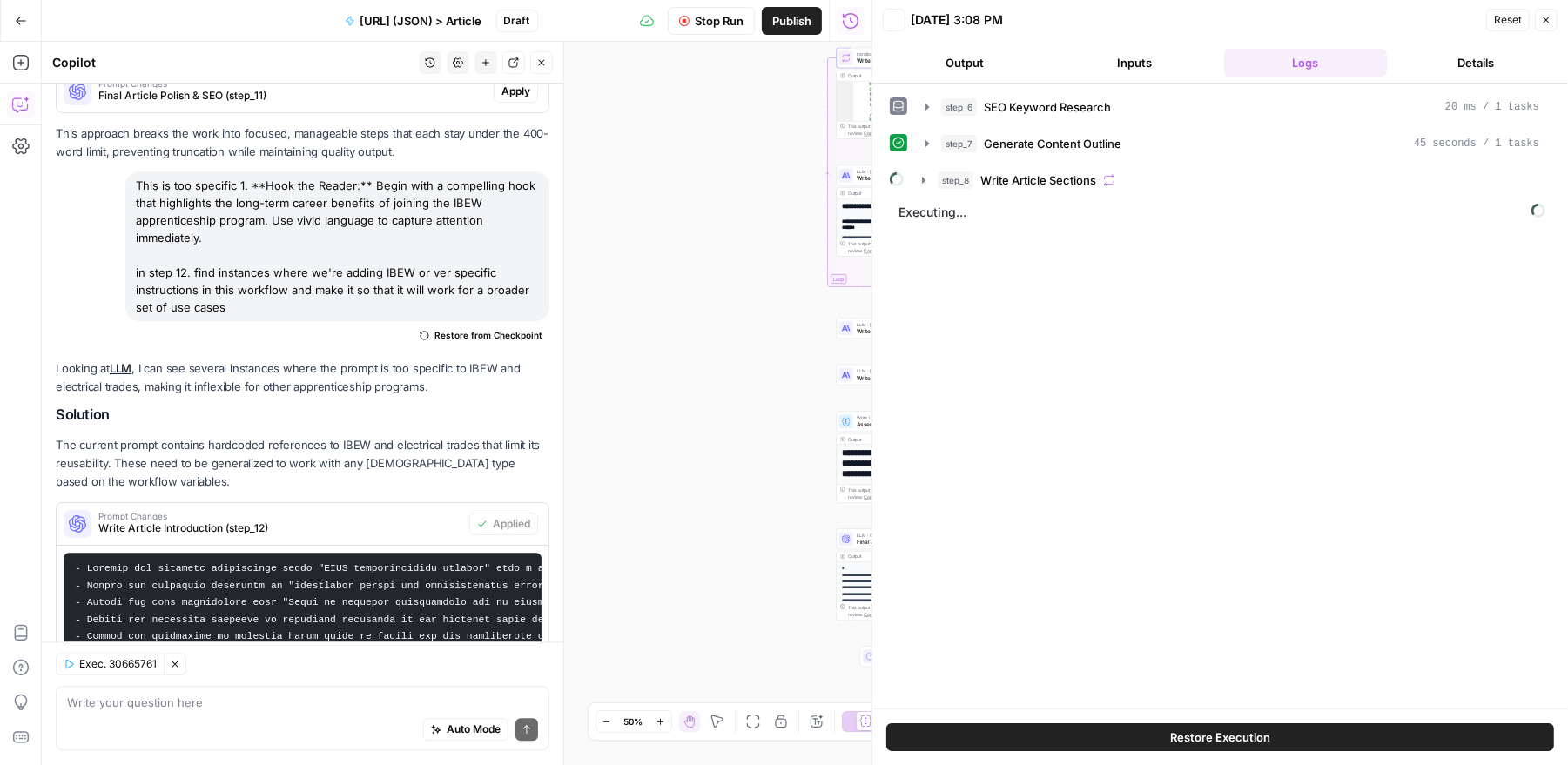
scroll to position [0, 0]
click at [923, 178] on icon "button" at bounding box center [924, 180] width 4 height 6
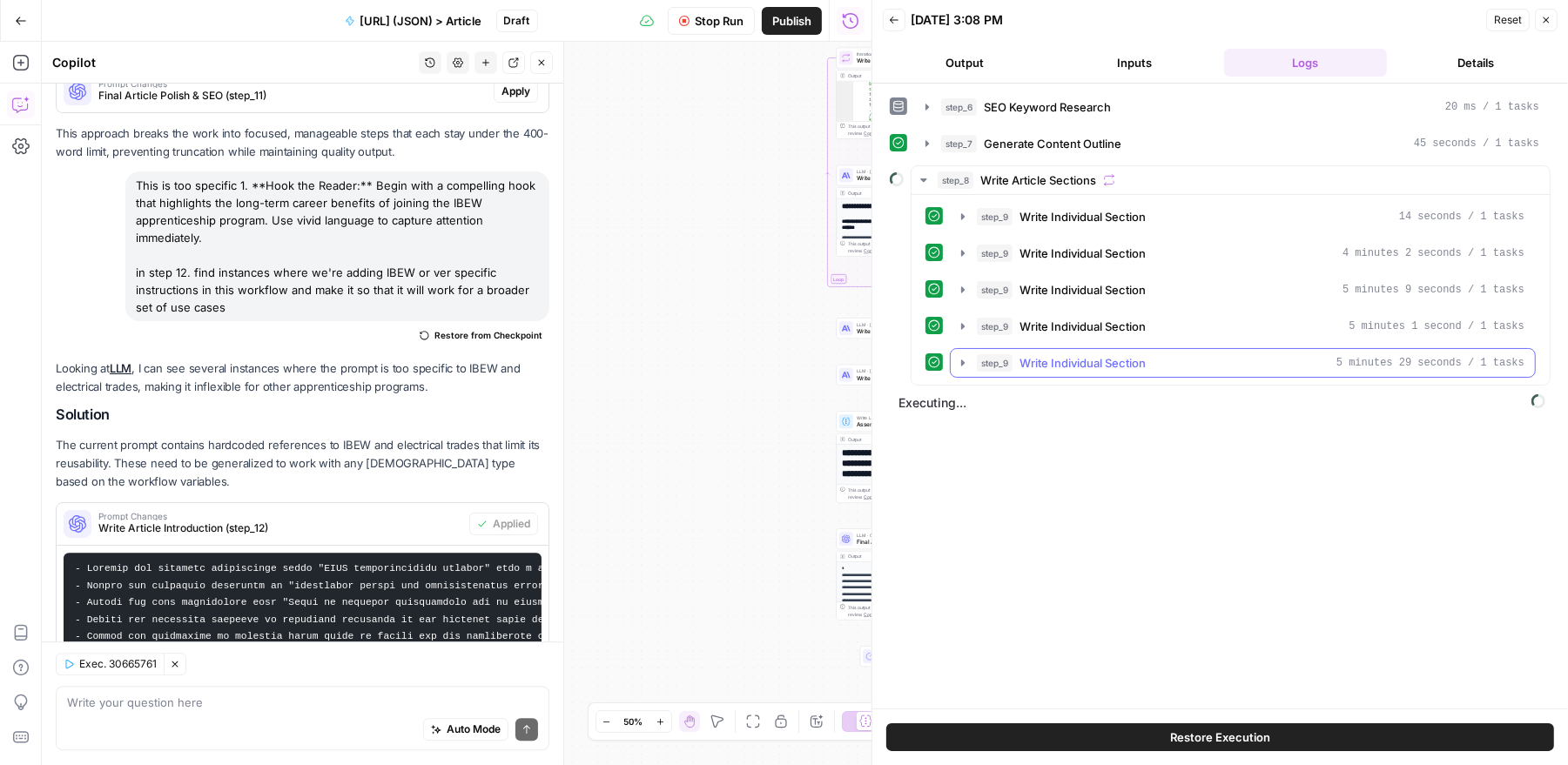
click at [965, 356] on icon "button" at bounding box center [962, 362] width 14 height 14
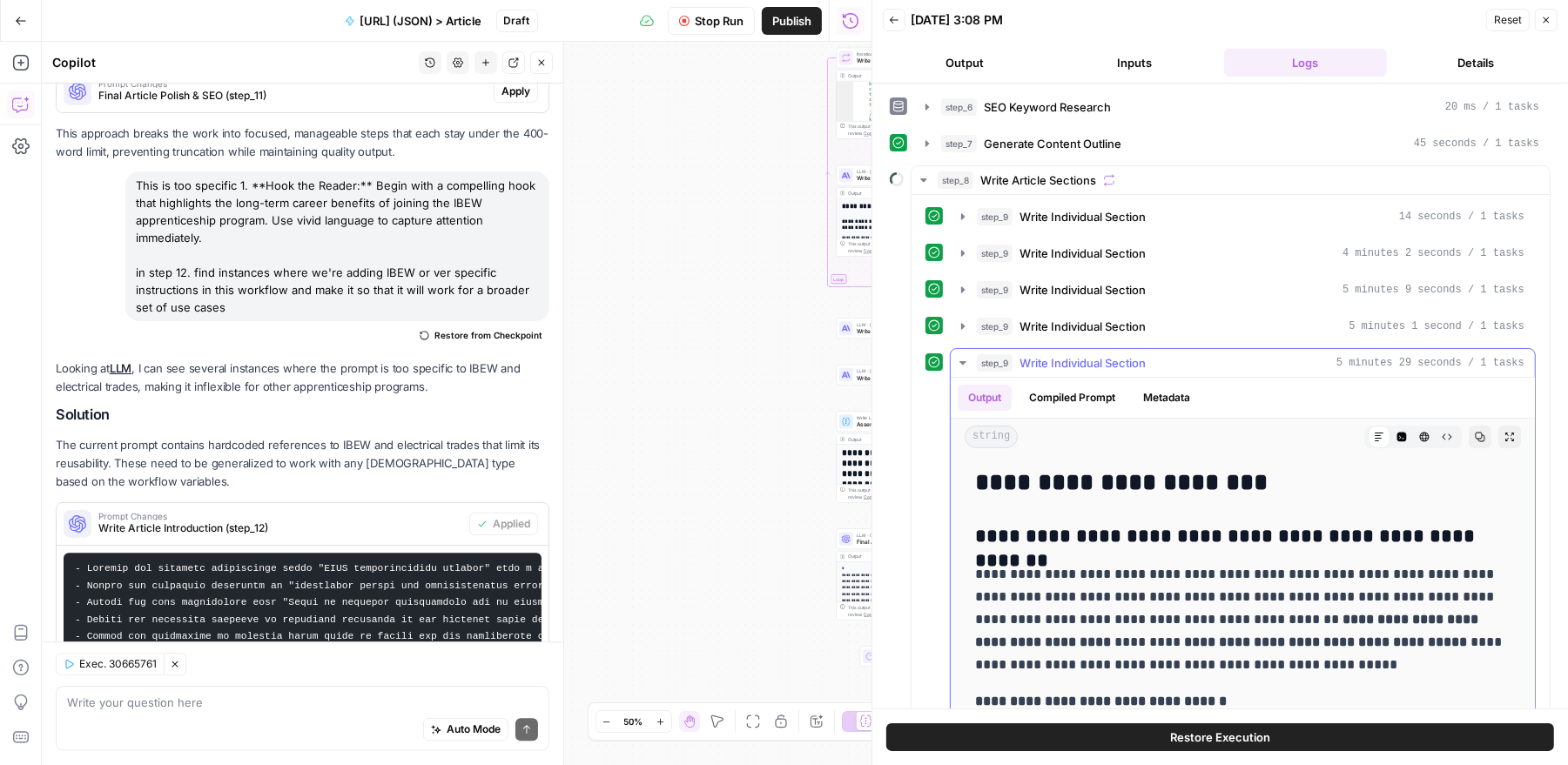
click at [962, 361] on icon "button" at bounding box center [962, 363] width 6 height 4
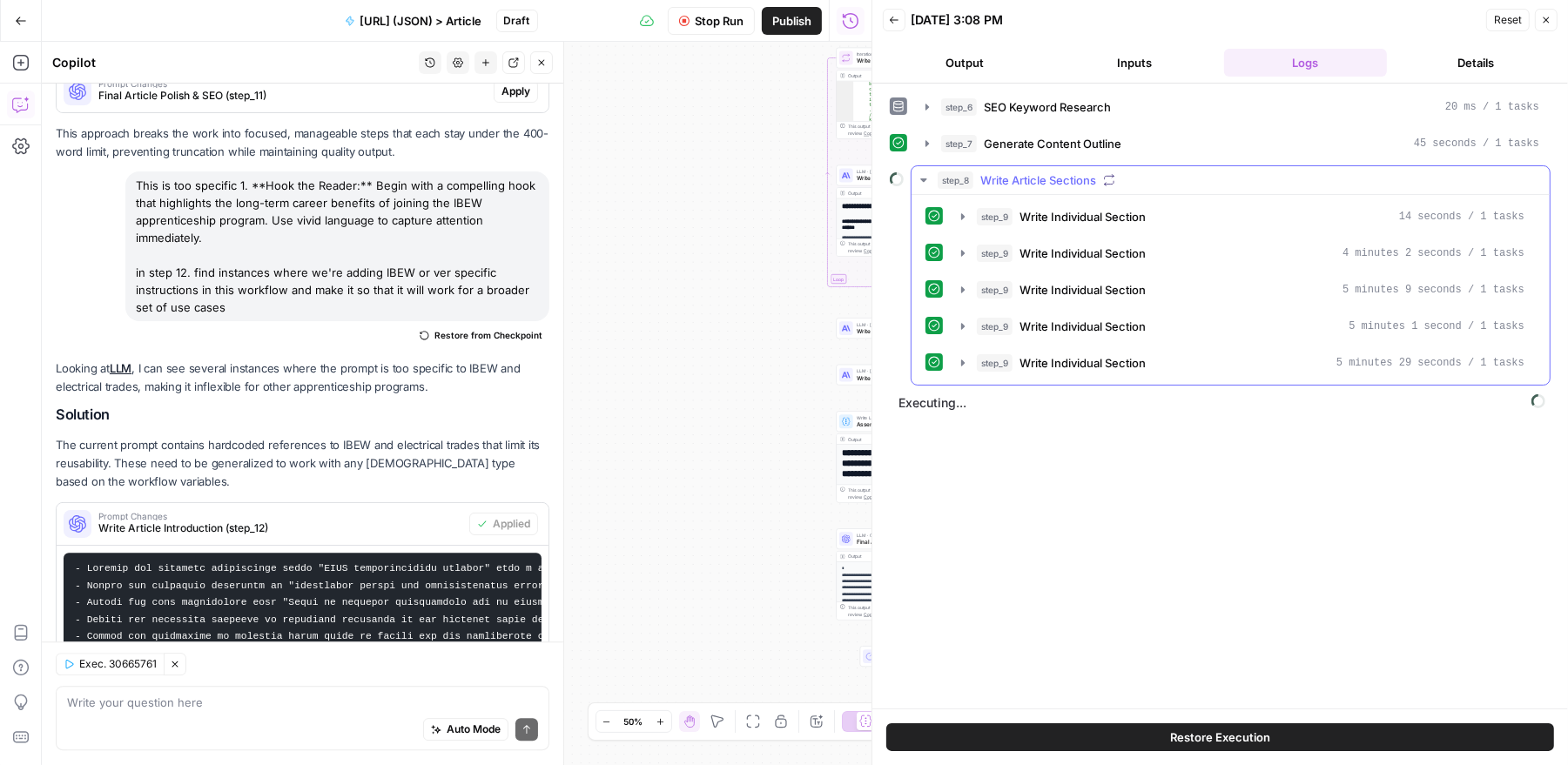
click at [923, 176] on icon "button" at bounding box center [923, 180] width 14 height 14
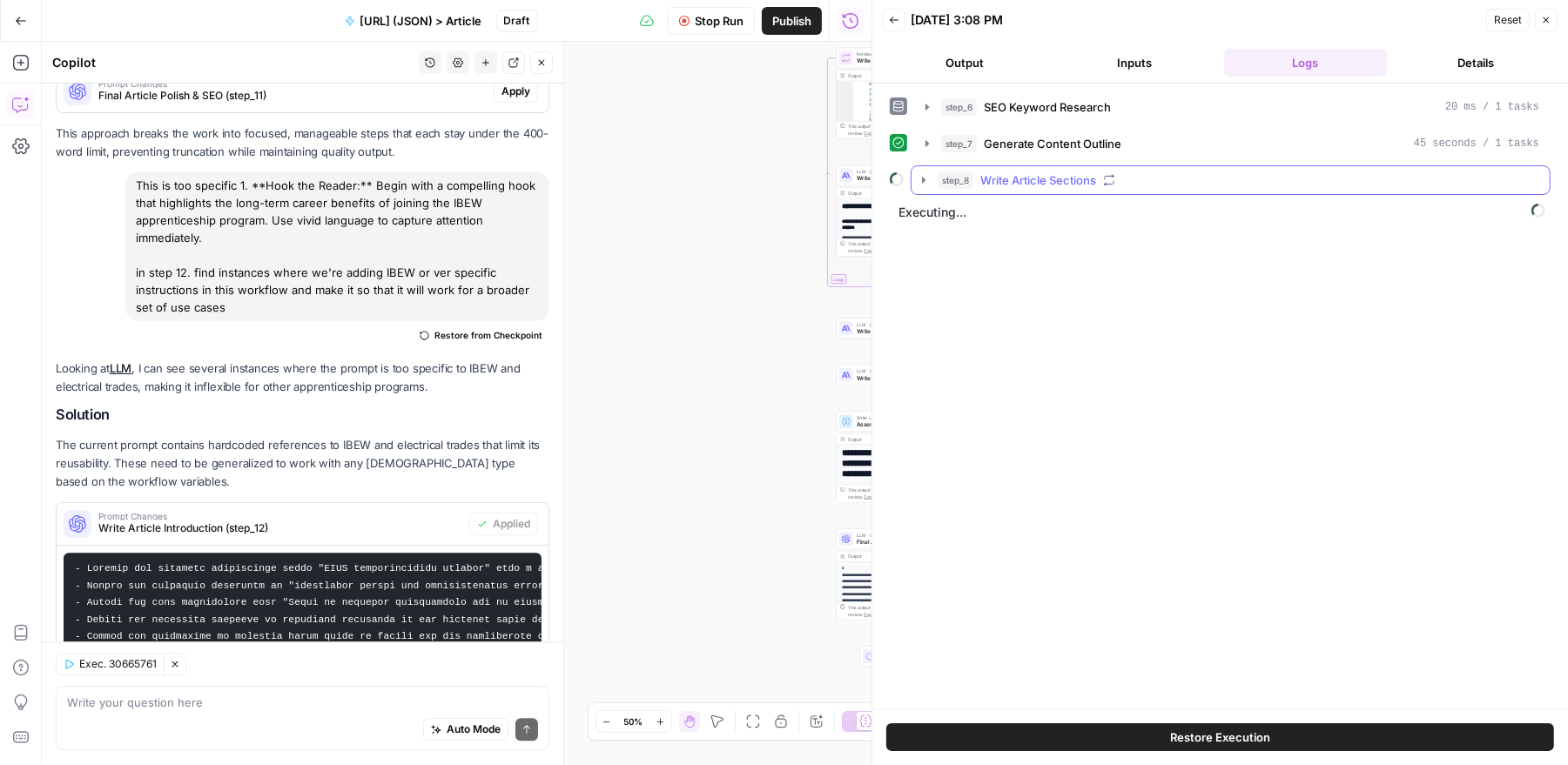
click at [923, 177] on icon "button" at bounding box center [924, 180] width 4 height 6
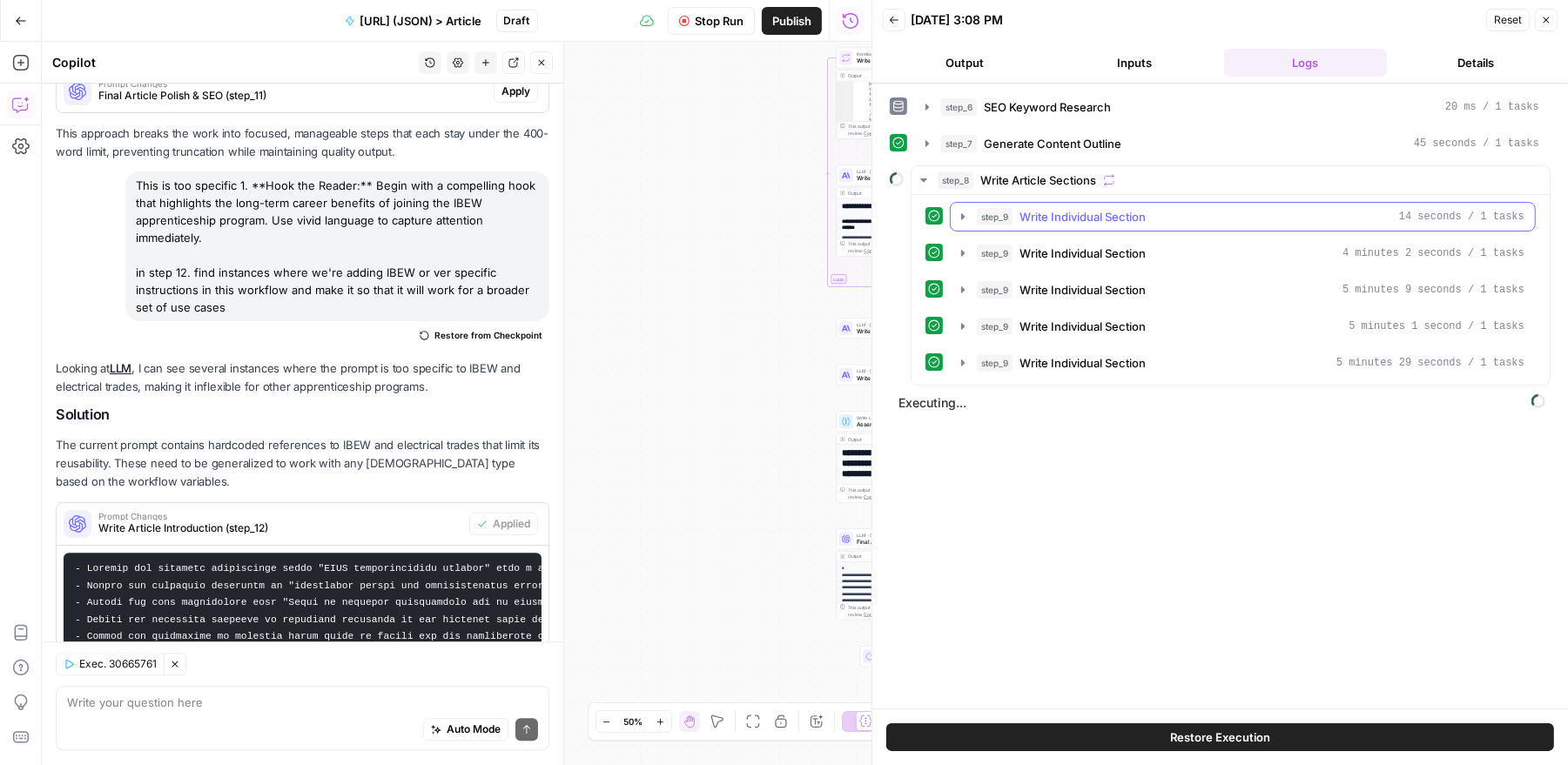
click at [962, 213] on icon "button" at bounding box center [963, 216] width 4 height 6
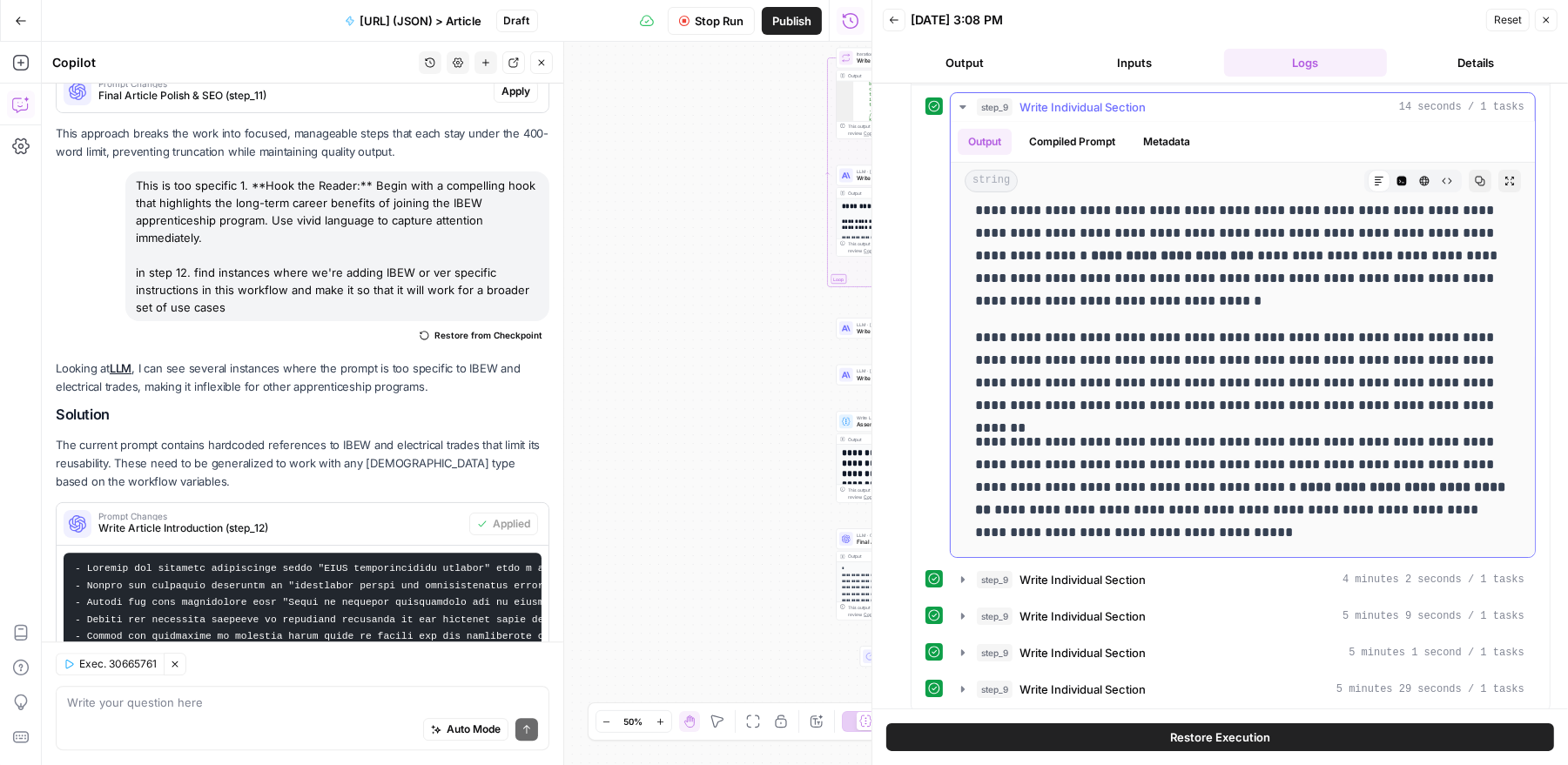
scroll to position [112, 0]
click at [965, 571] on icon "button" at bounding box center [962, 577] width 14 height 14
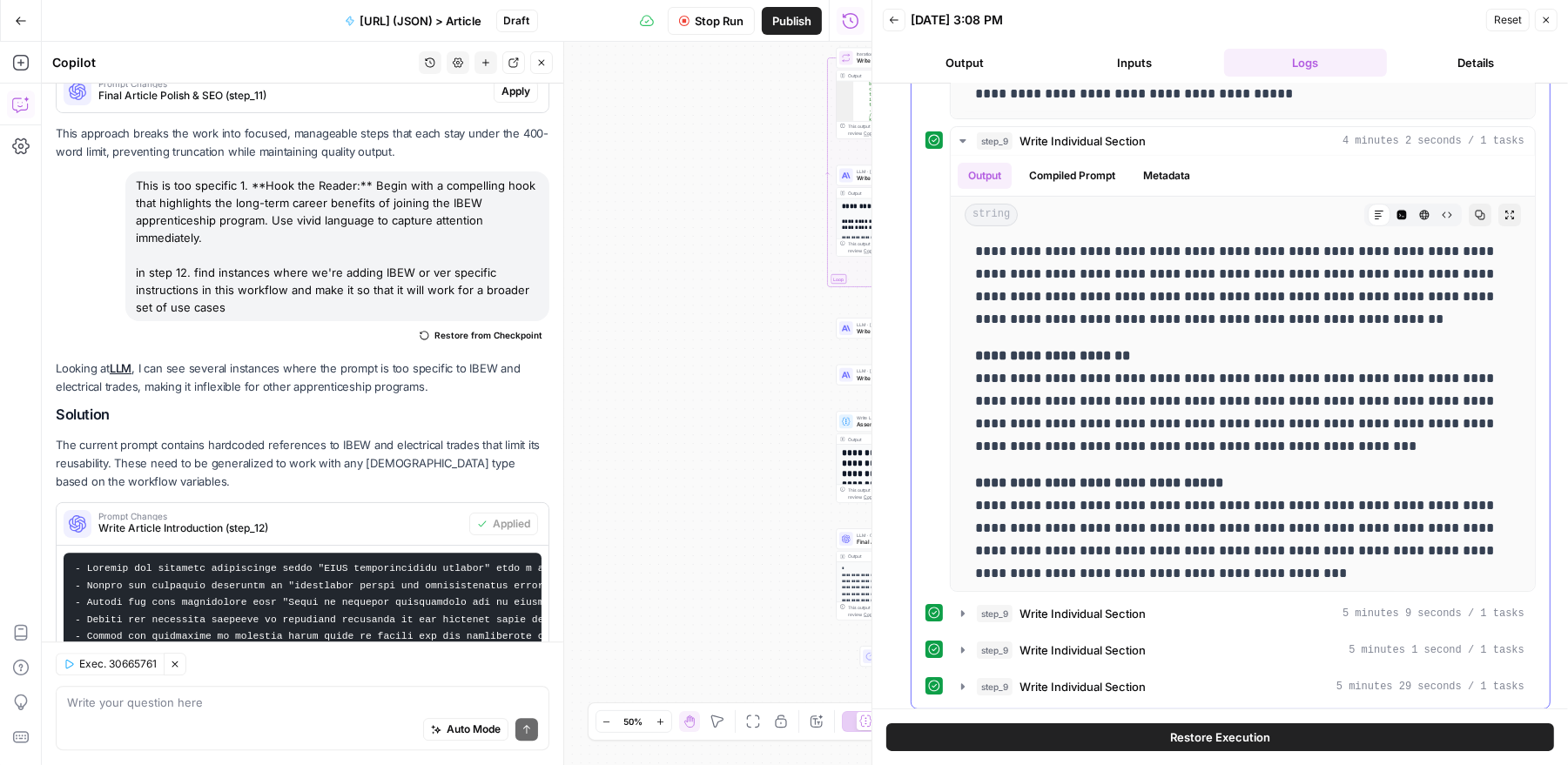
scroll to position [396, 0]
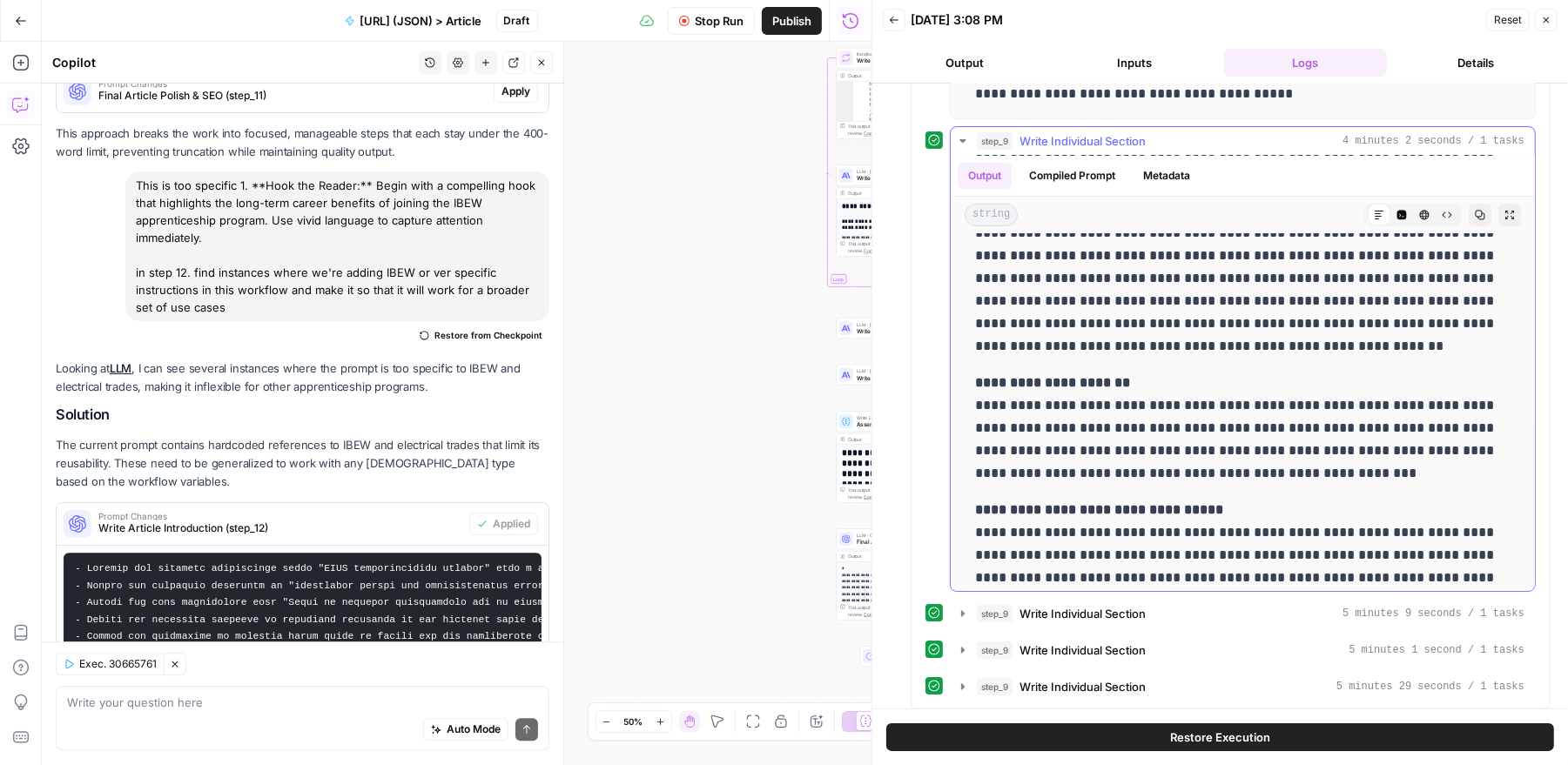
click at [963, 134] on icon "button" at bounding box center [962, 141] width 14 height 14
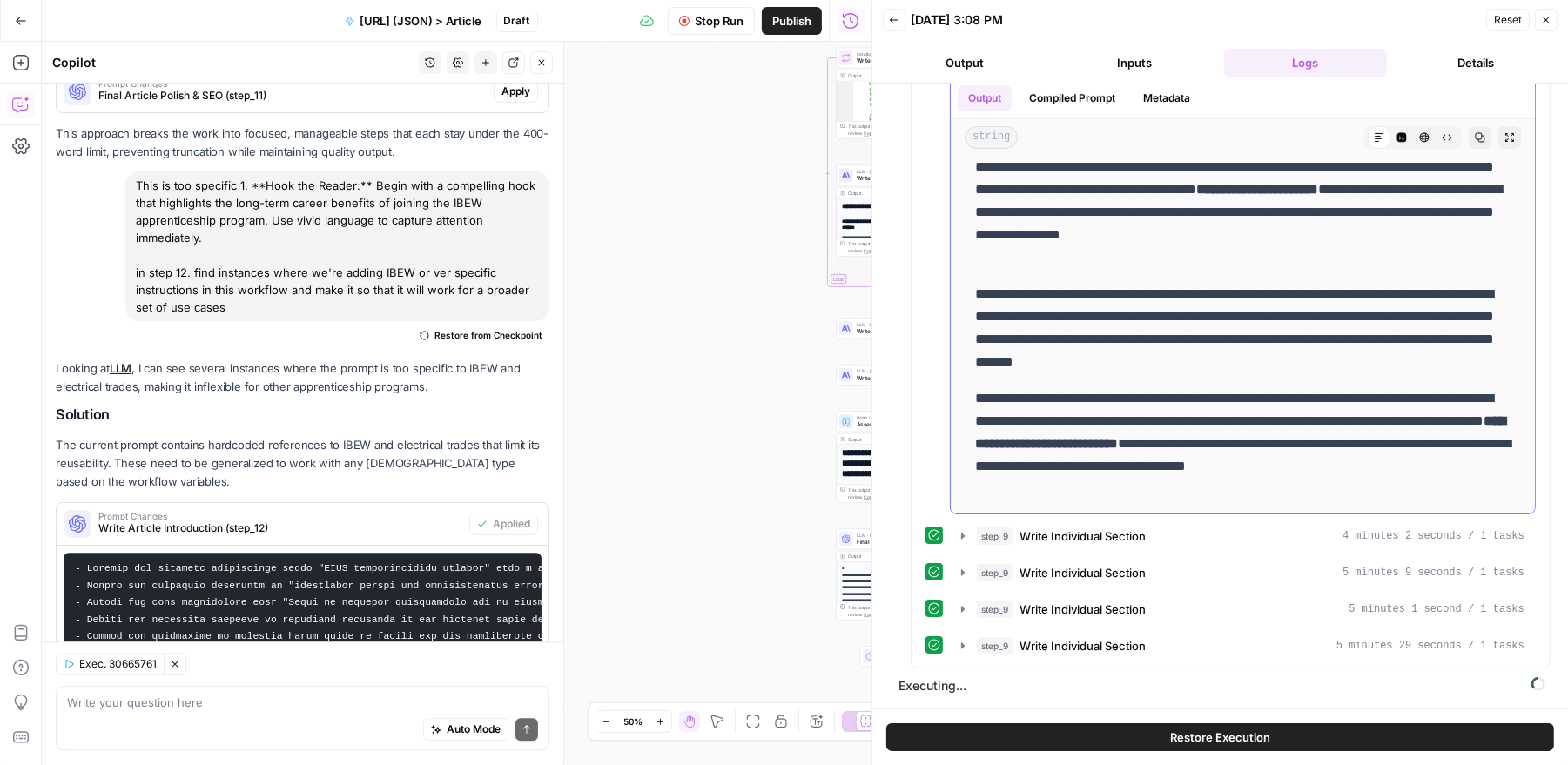
scroll to position [145, 0]
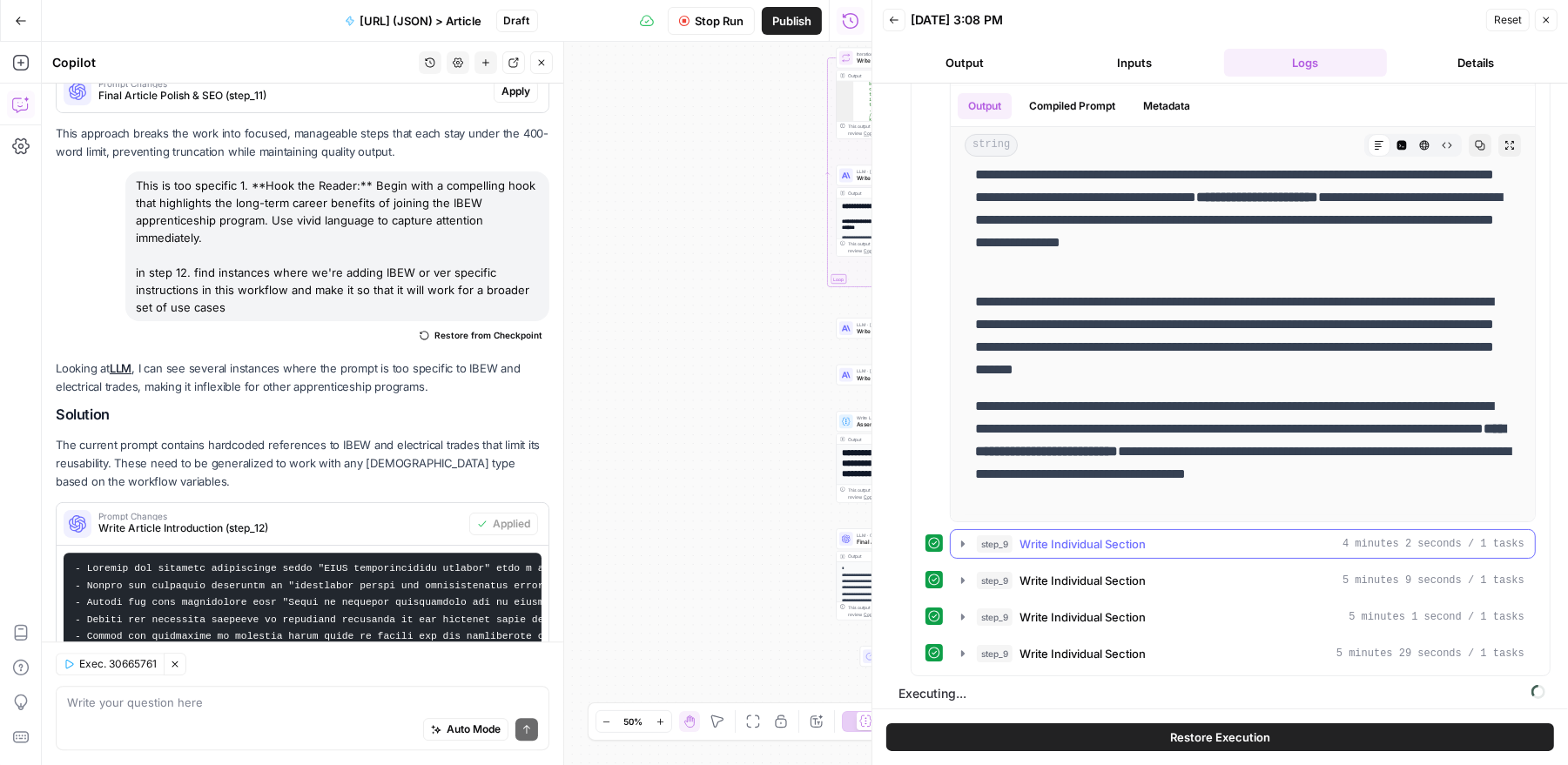
click at [961, 541] on icon "button" at bounding box center [963, 544] width 4 height 6
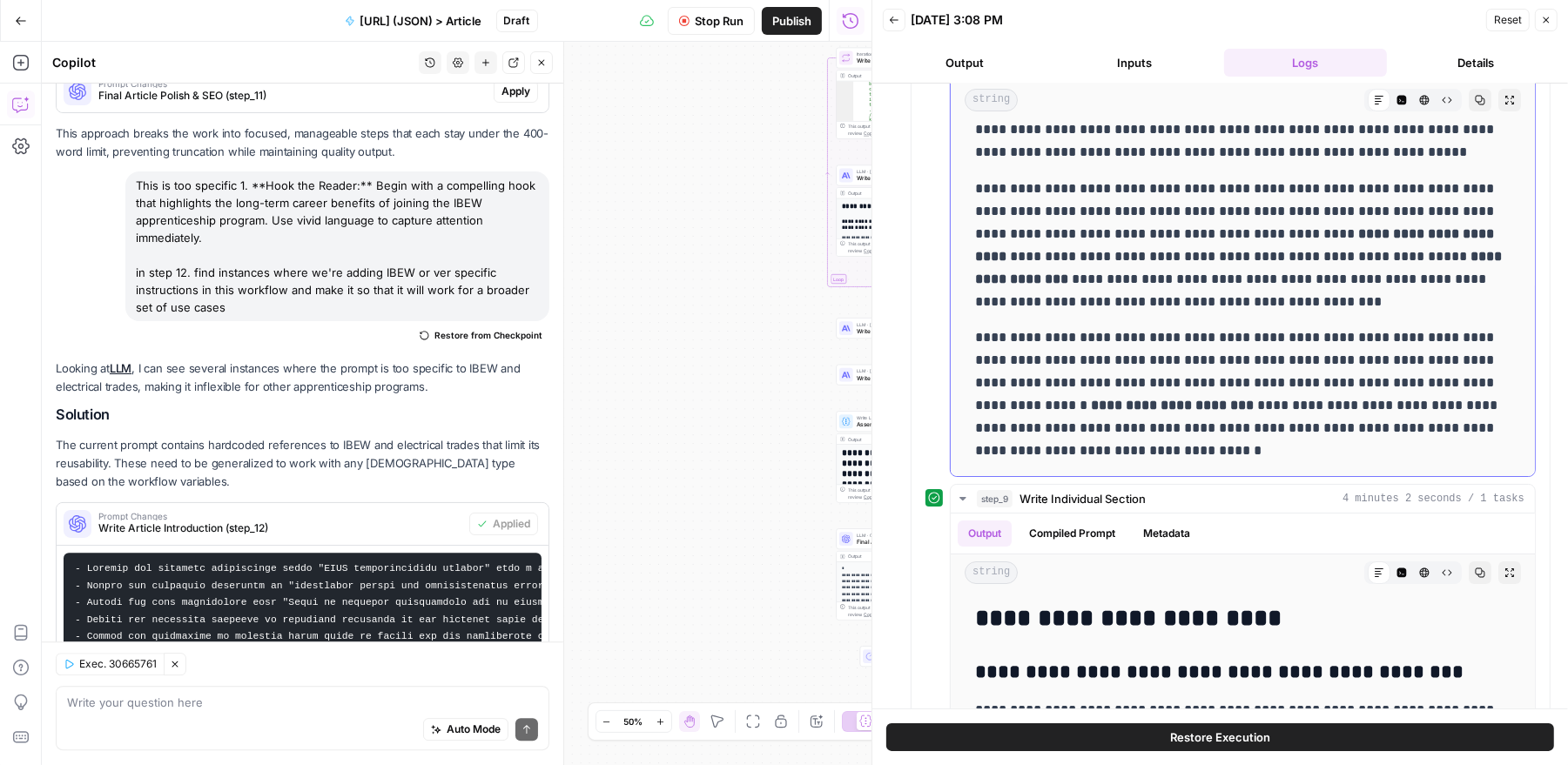
scroll to position [429, 0]
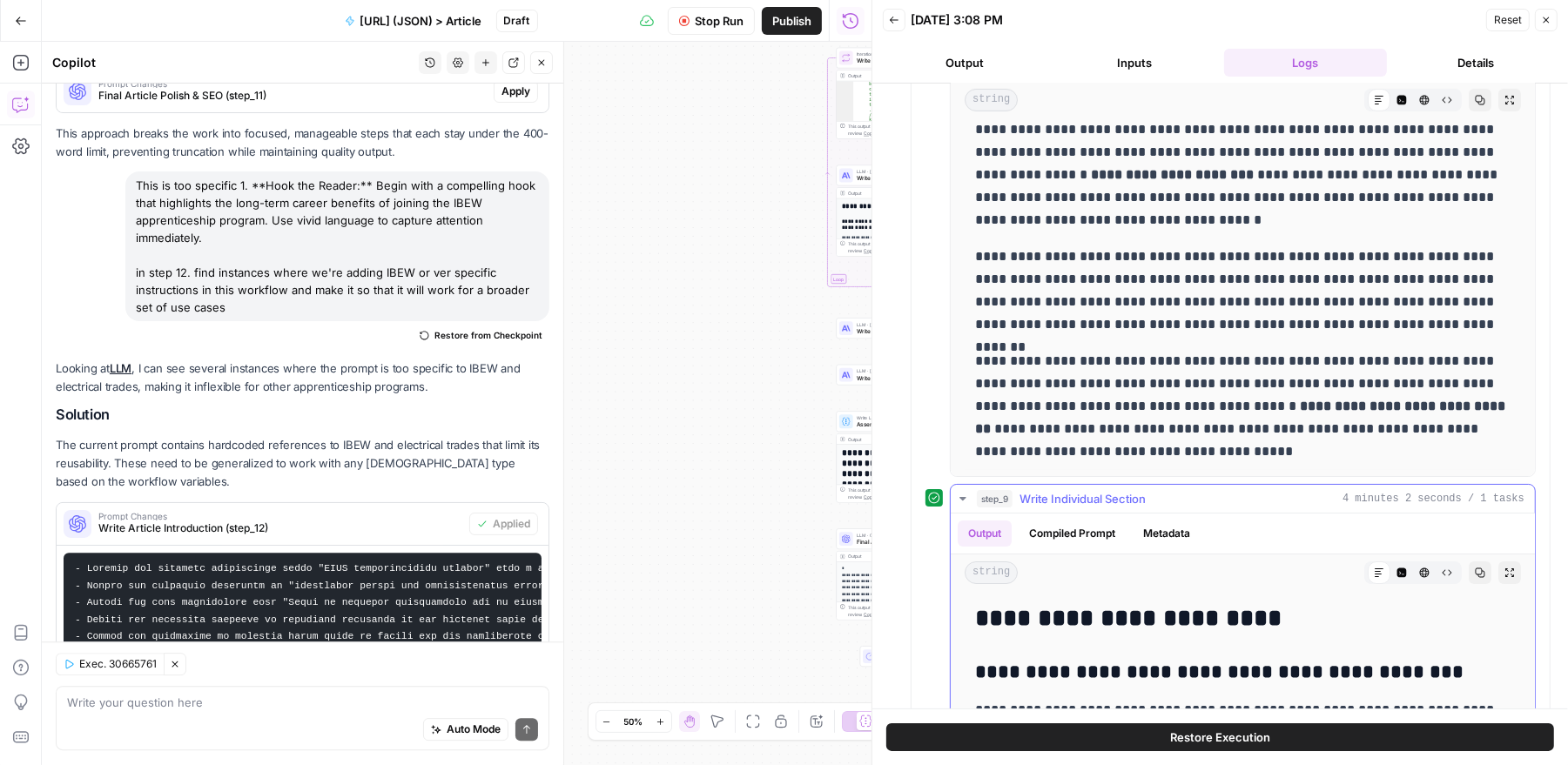
click at [962, 497] on icon "button" at bounding box center [962, 499] width 6 height 4
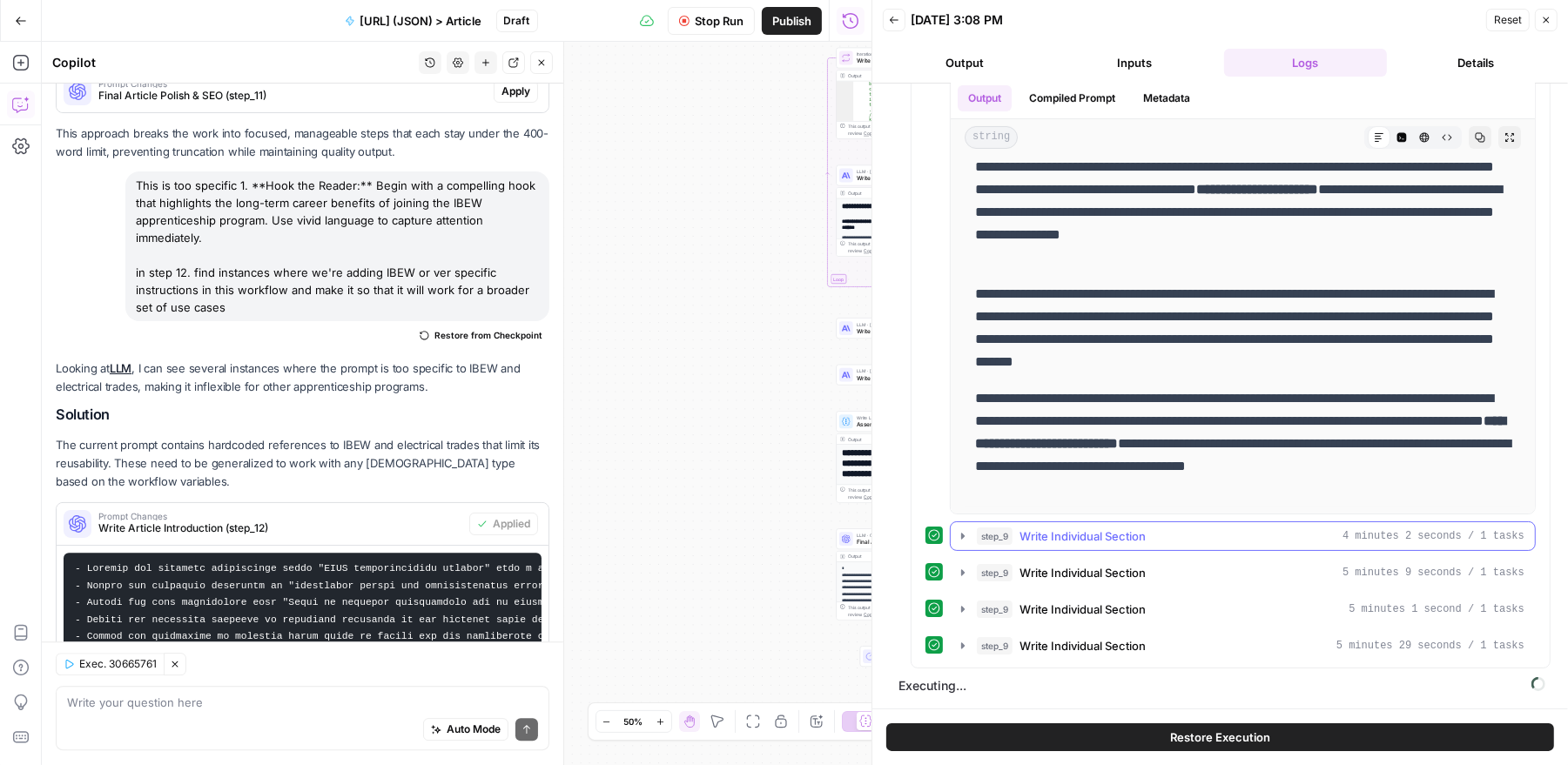
scroll to position [145, 0]
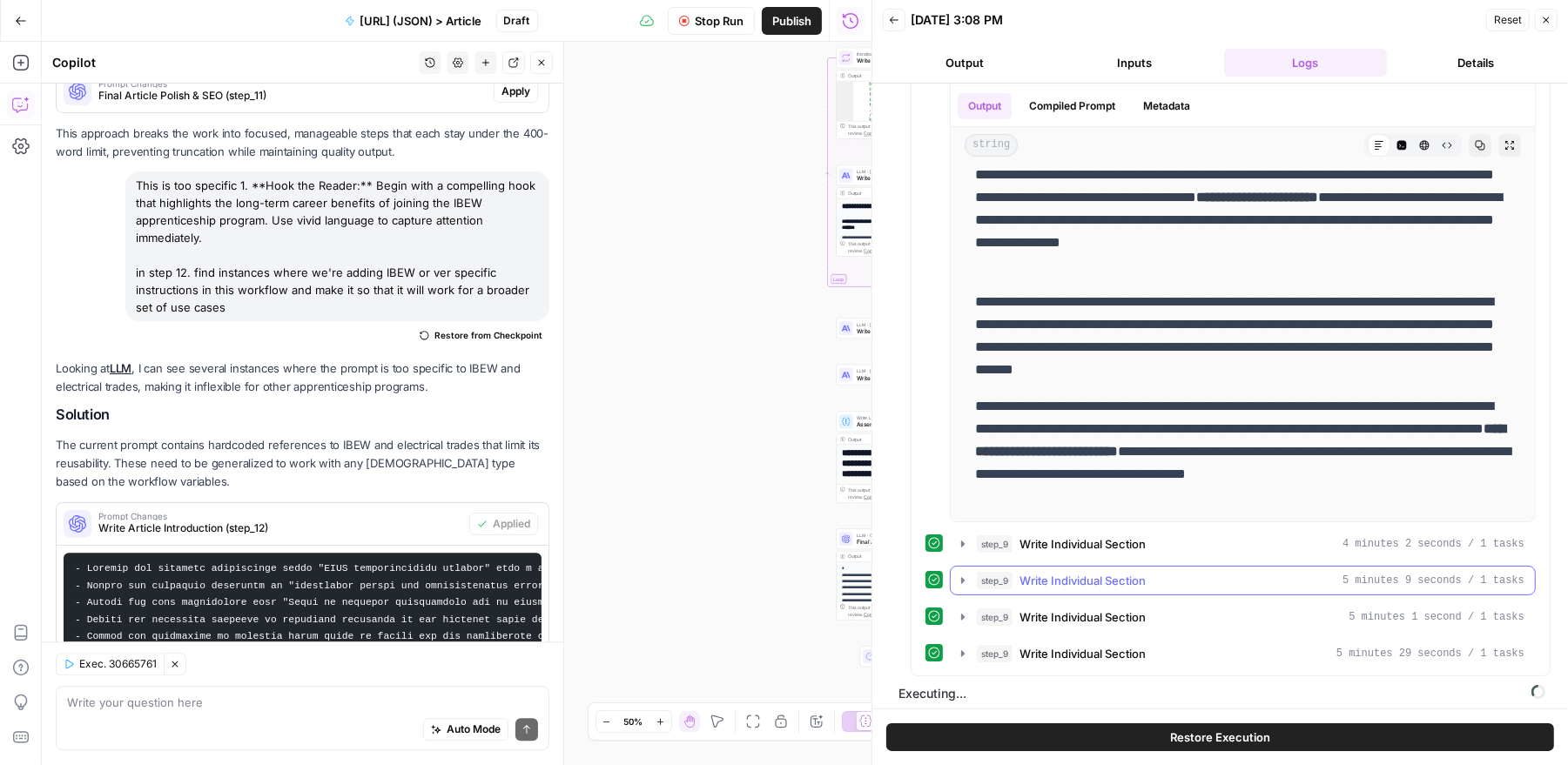
click at [963, 577] on icon "button" at bounding box center [963, 580] width 4 height 6
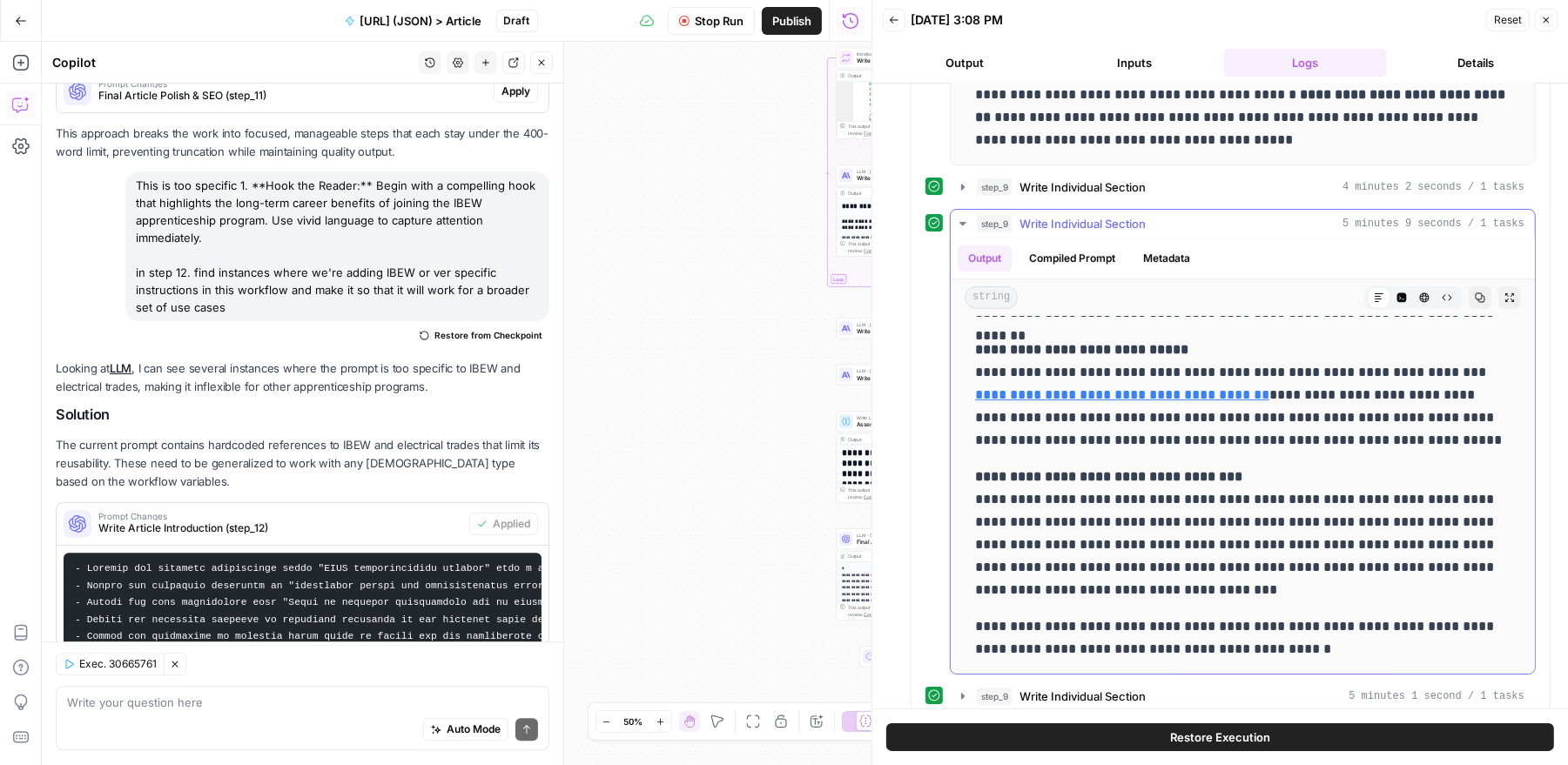
scroll to position [582, 0]
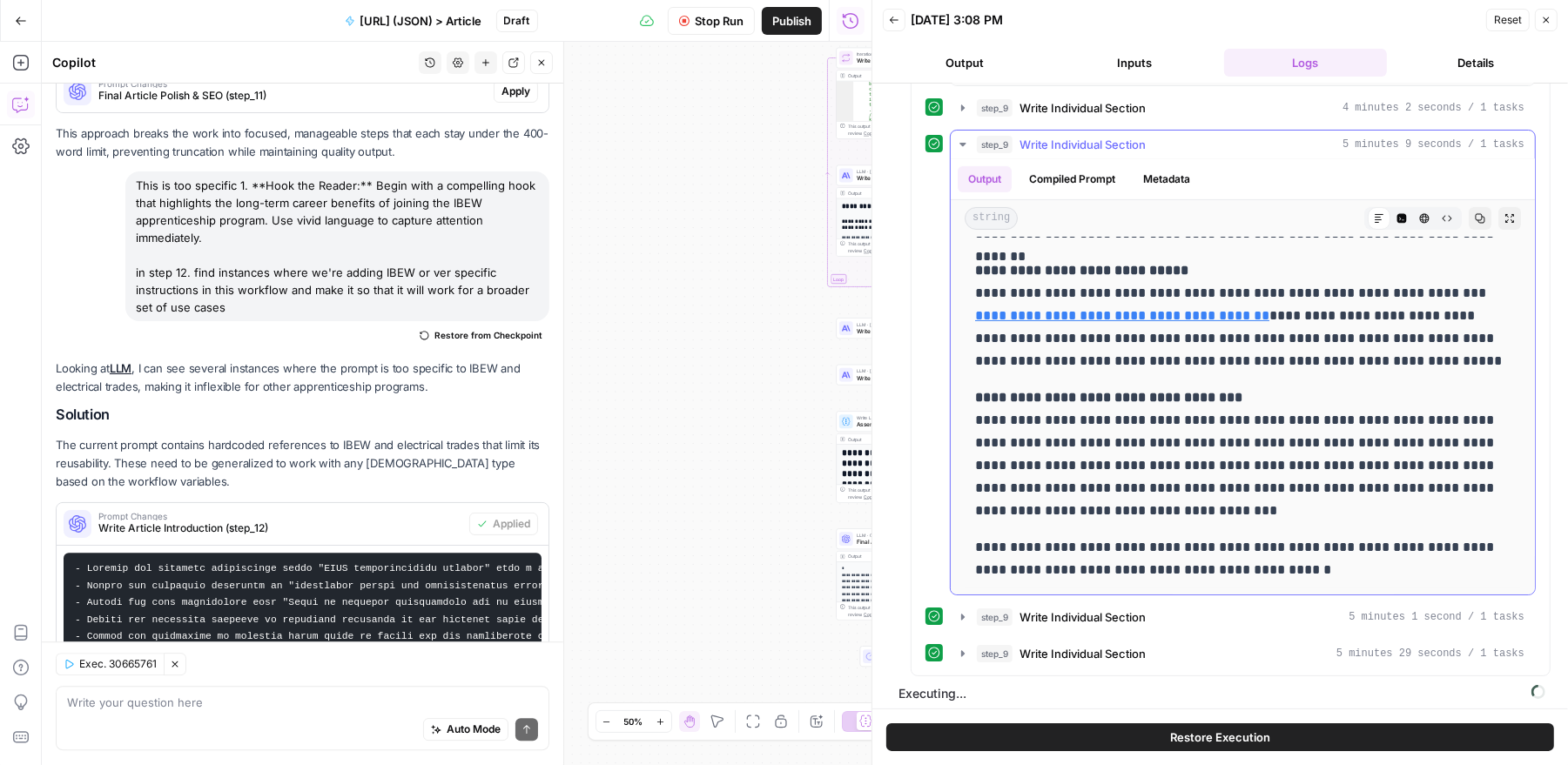
click at [963, 138] on icon "button" at bounding box center [962, 144] width 14 height 14
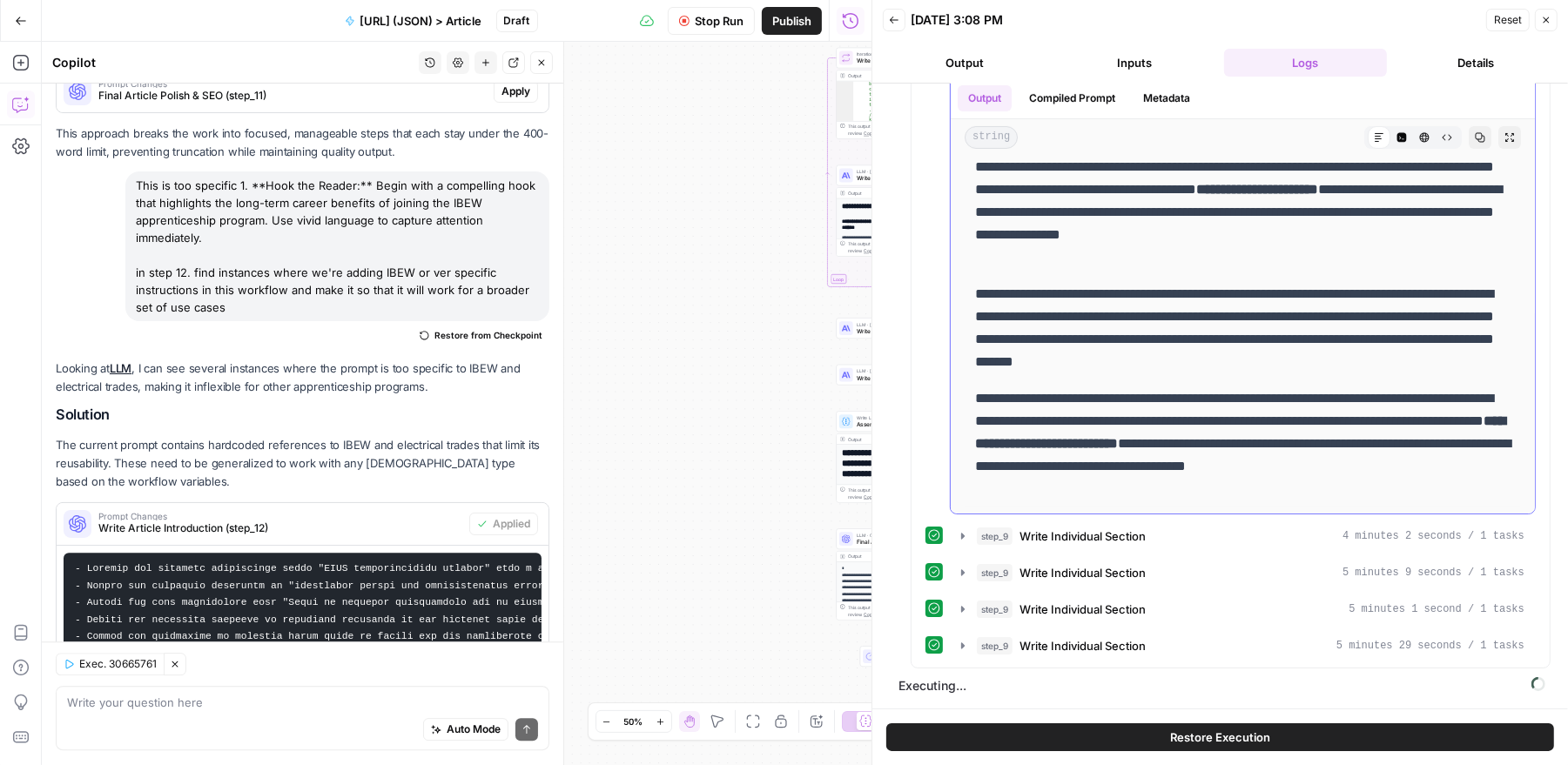
scroll to position [145, 0]
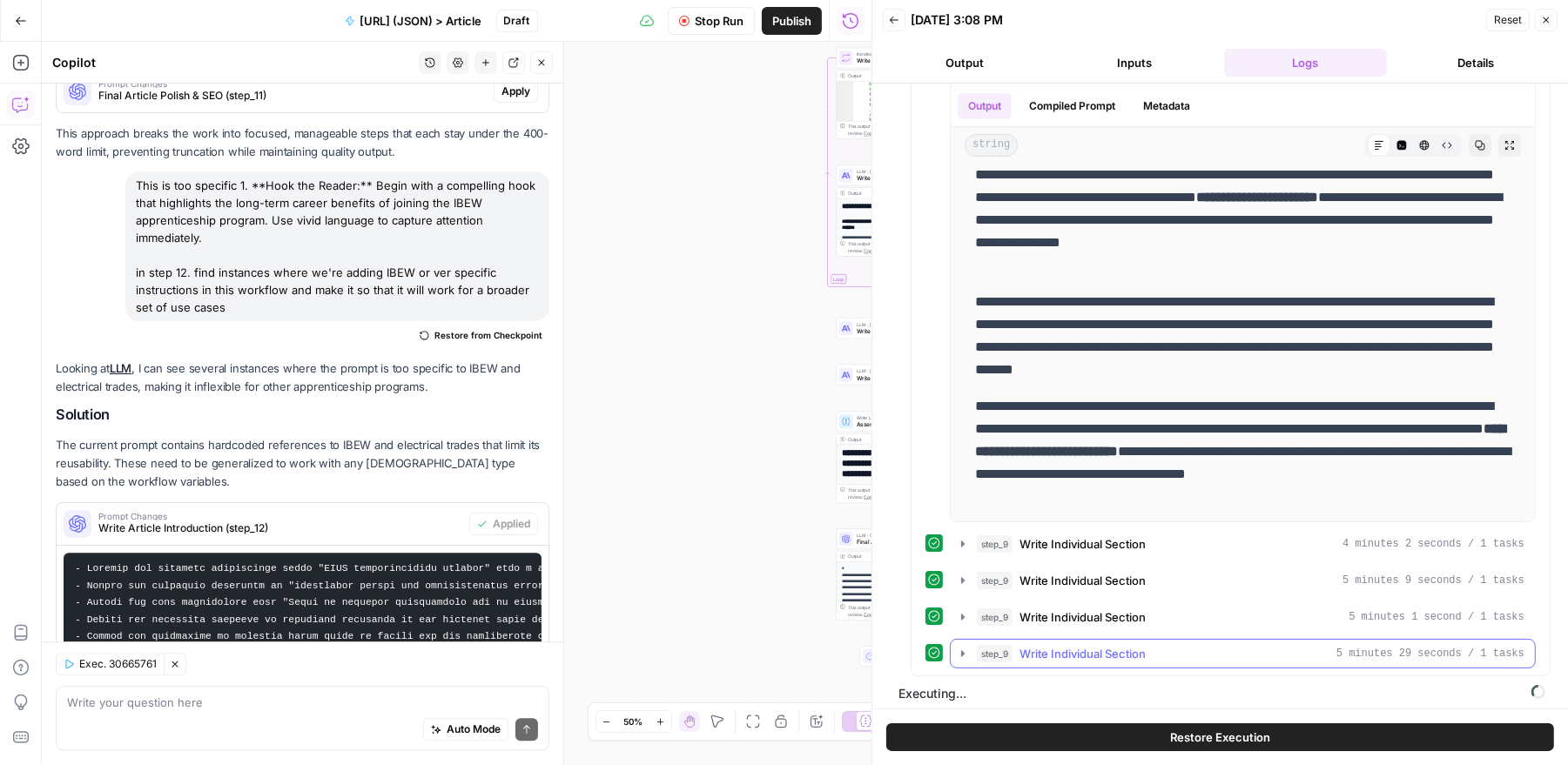
click at [965, 648] on icon "button" at bounding box center [962, 653] width 14 height 14
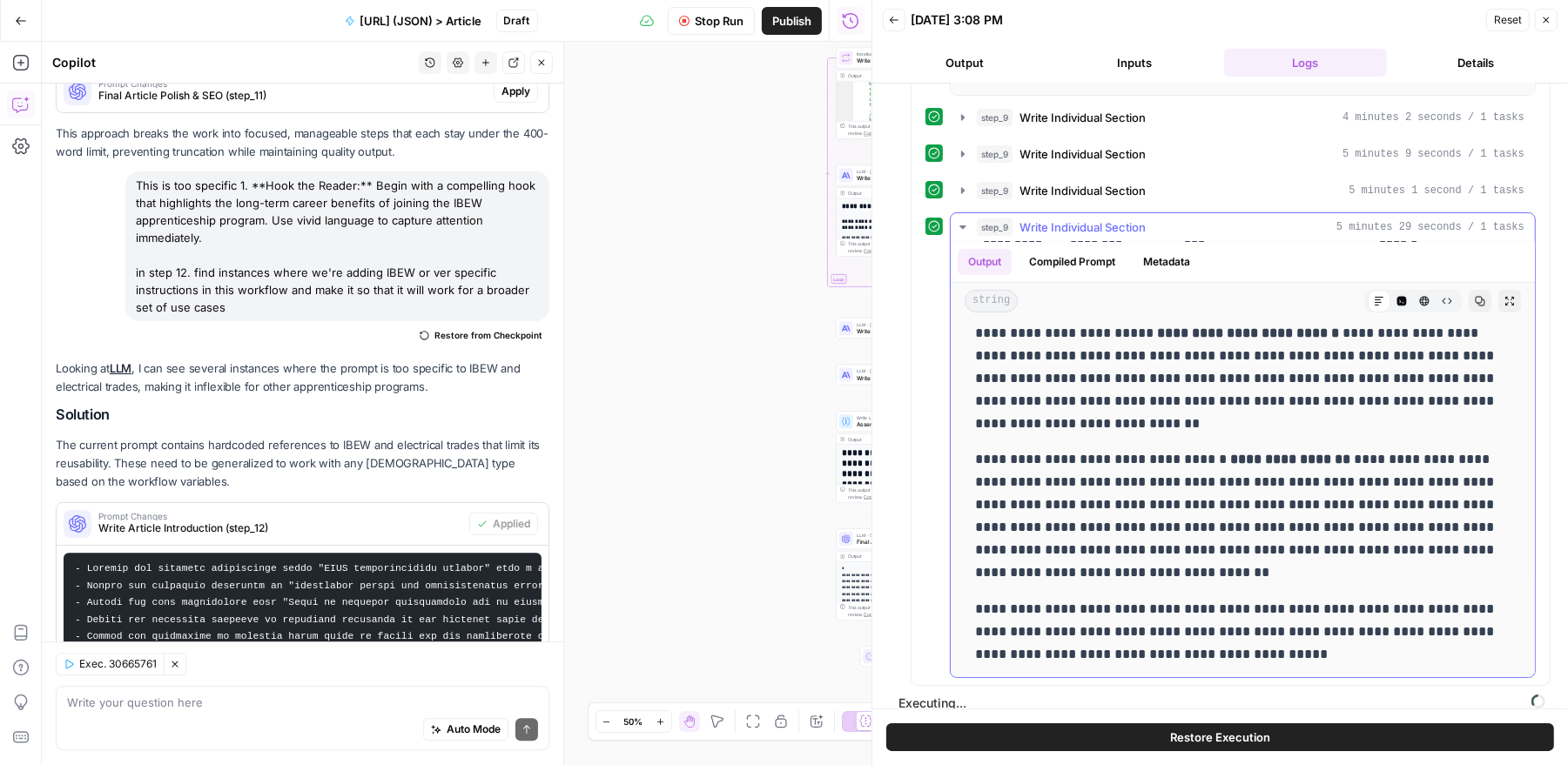
scroll to position [0, 0]
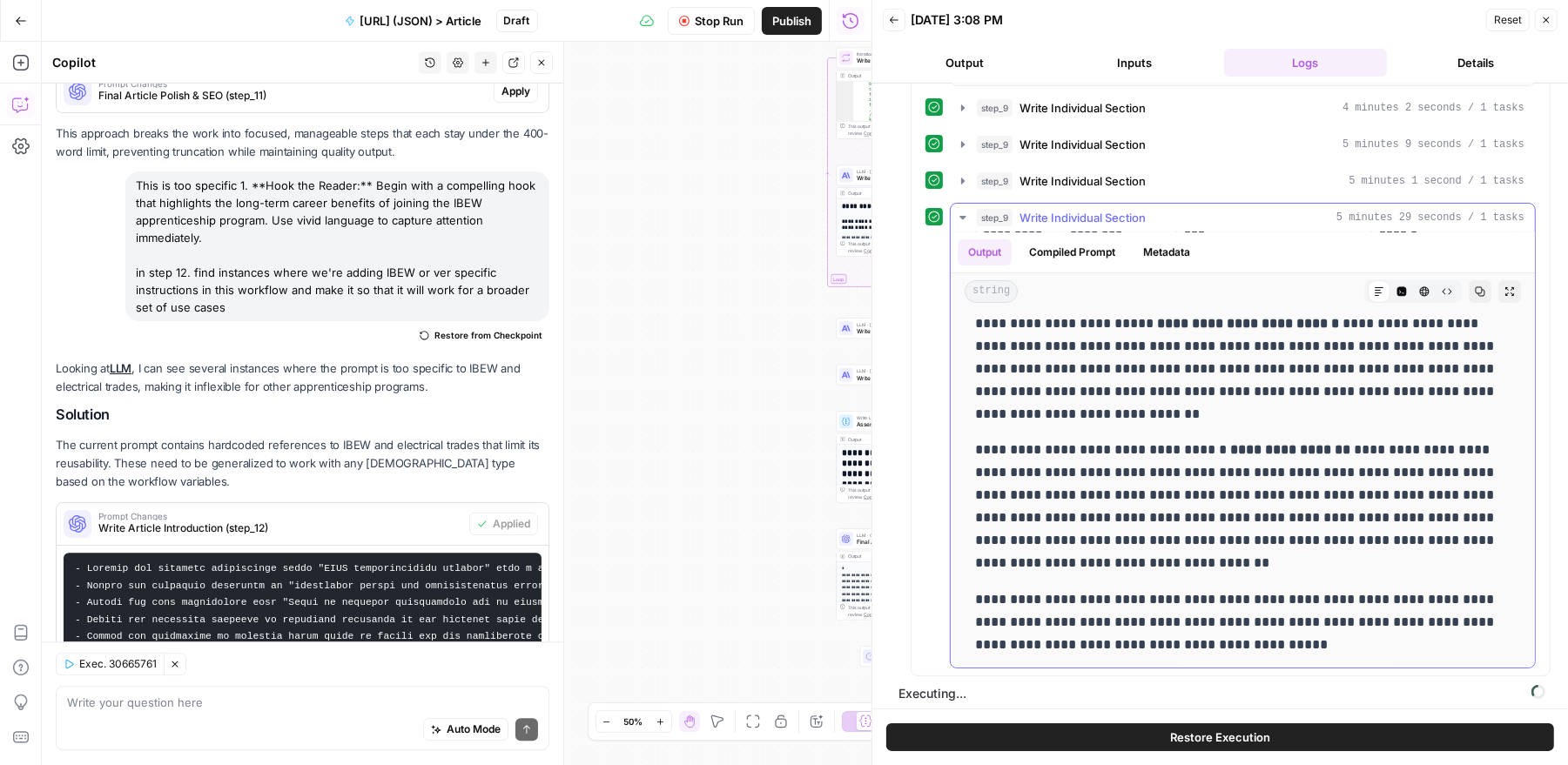
click at [958, 211] on icon "button" at bounding box center [962, 217] width 14 height 14
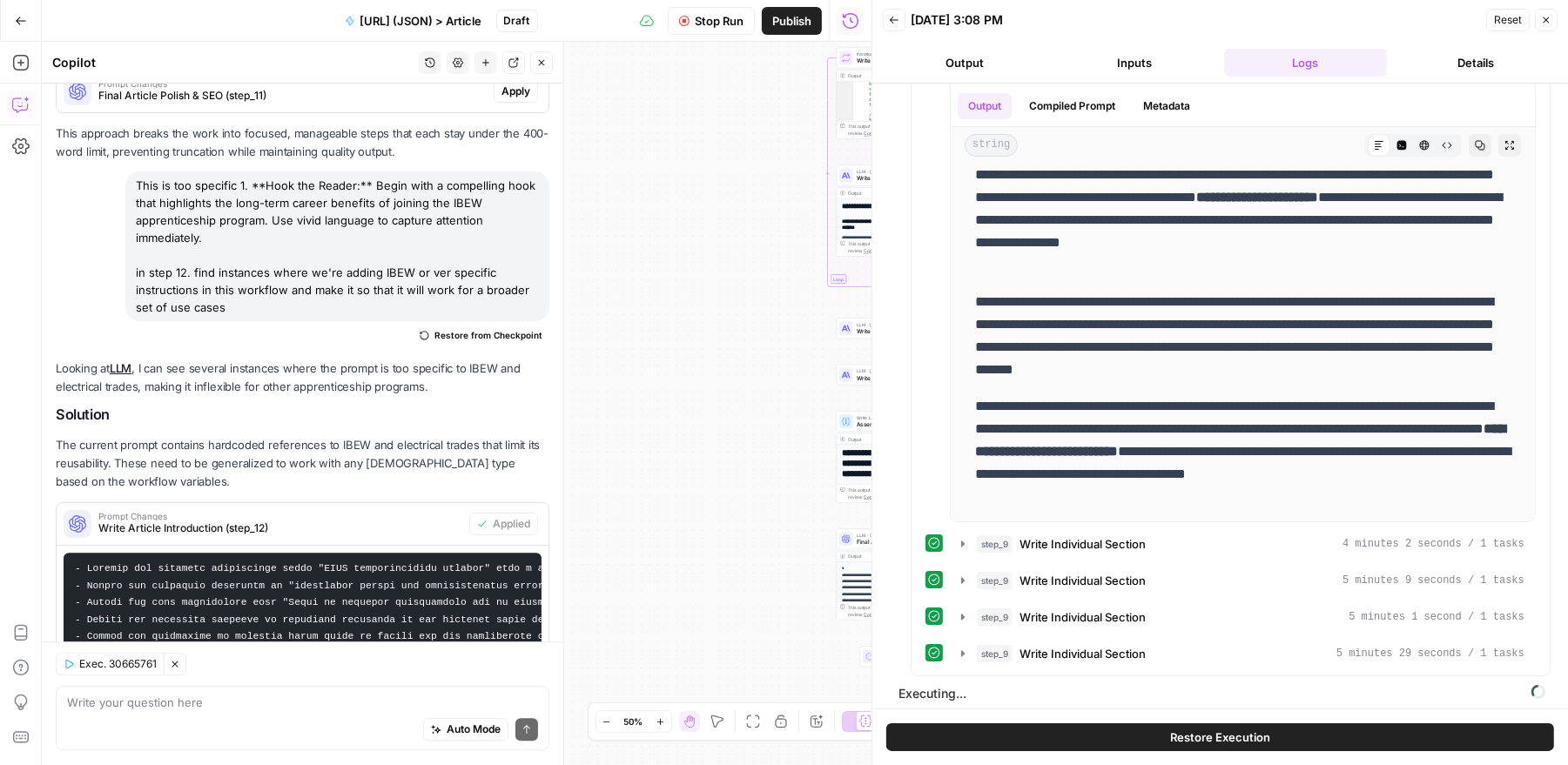
click at [1550, 21] on icon "button" at bounding box center [1546, 20] width 11 height 11
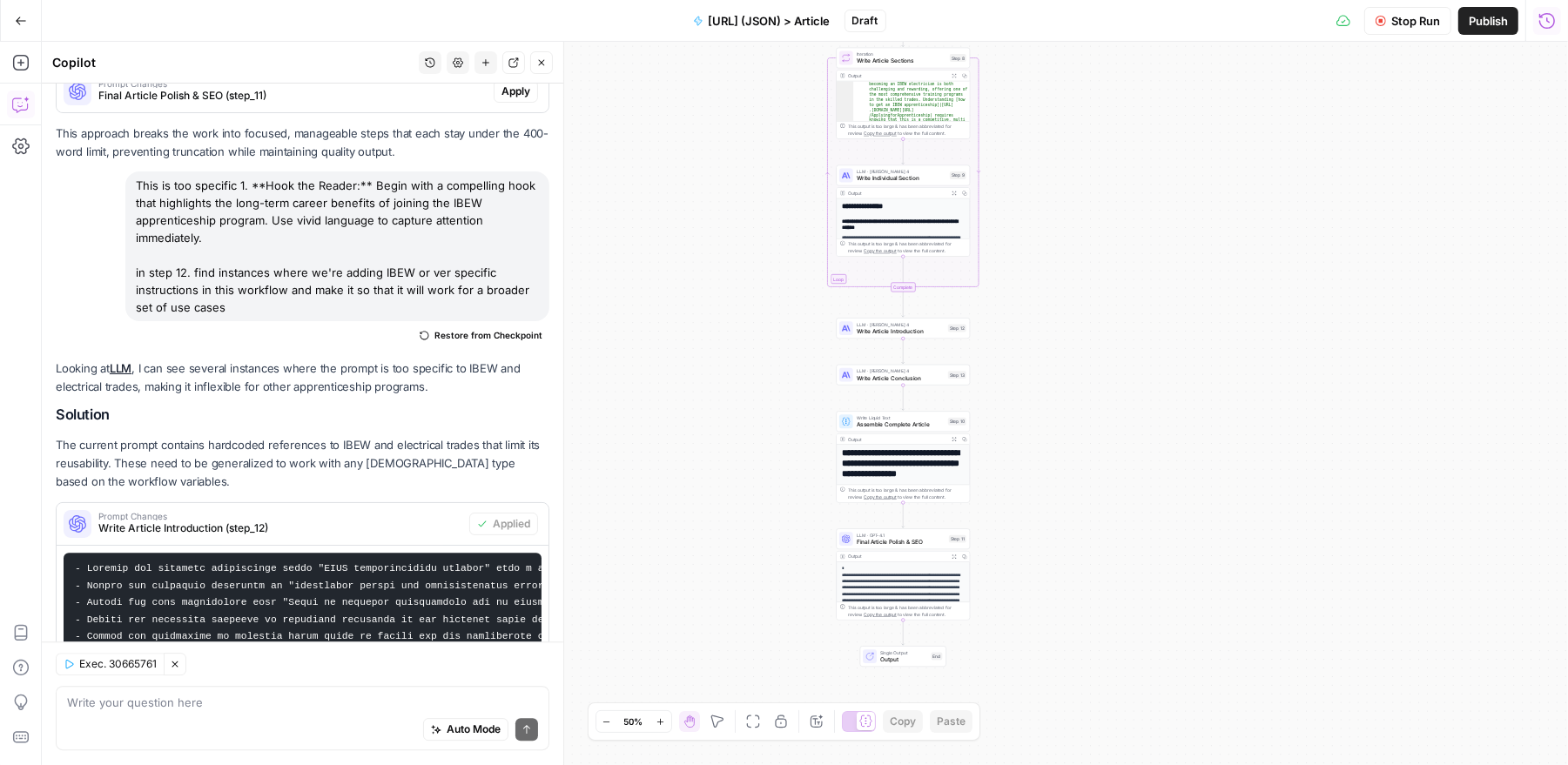
click at [1543, 23] on icon "button" at bounding box center [1546, 20] width 17 height 17
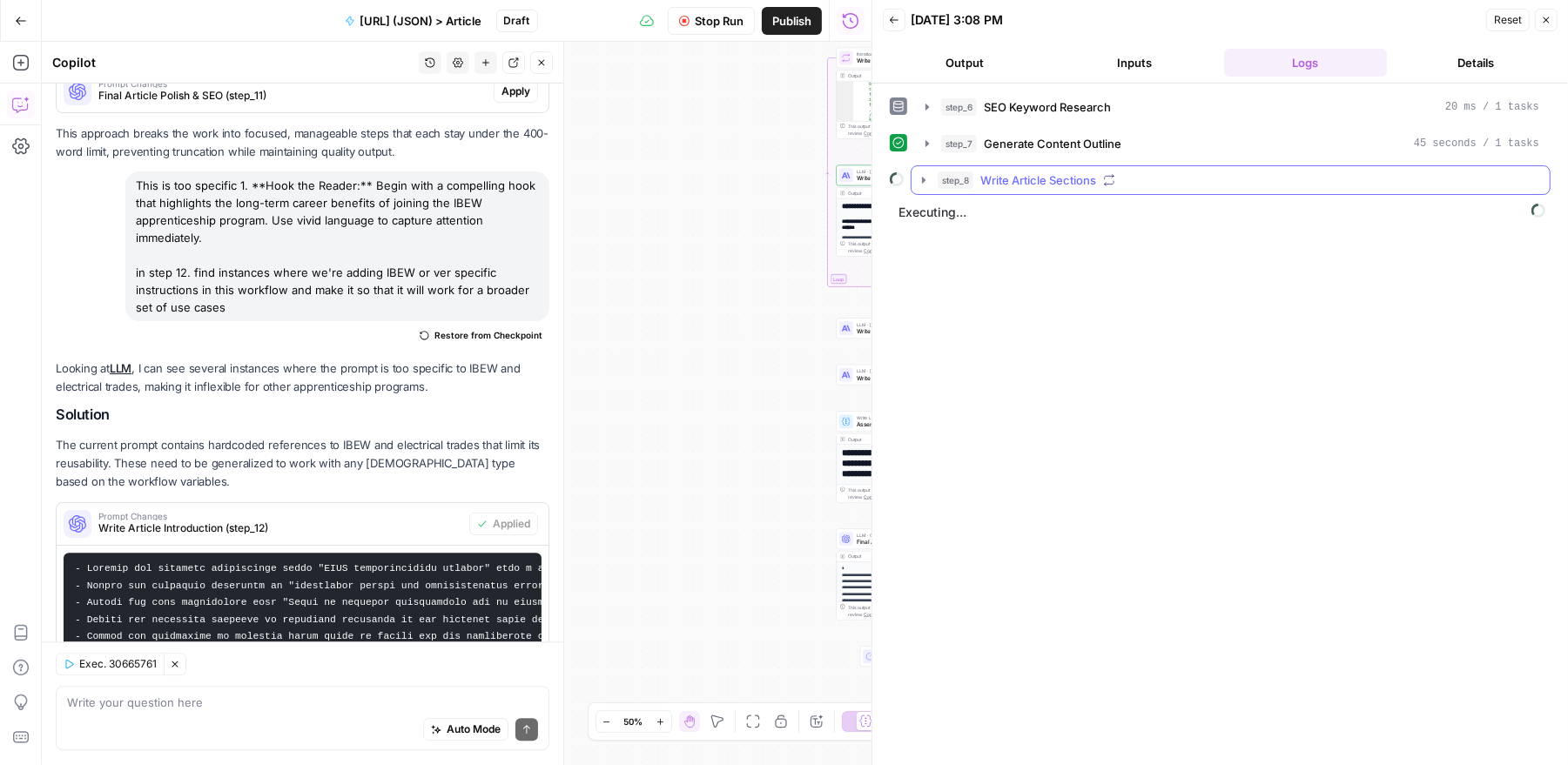
click at [1286, 172] on div "step_8 Write Article Sections" at bounding box center [1238, 180] width 602 height 17
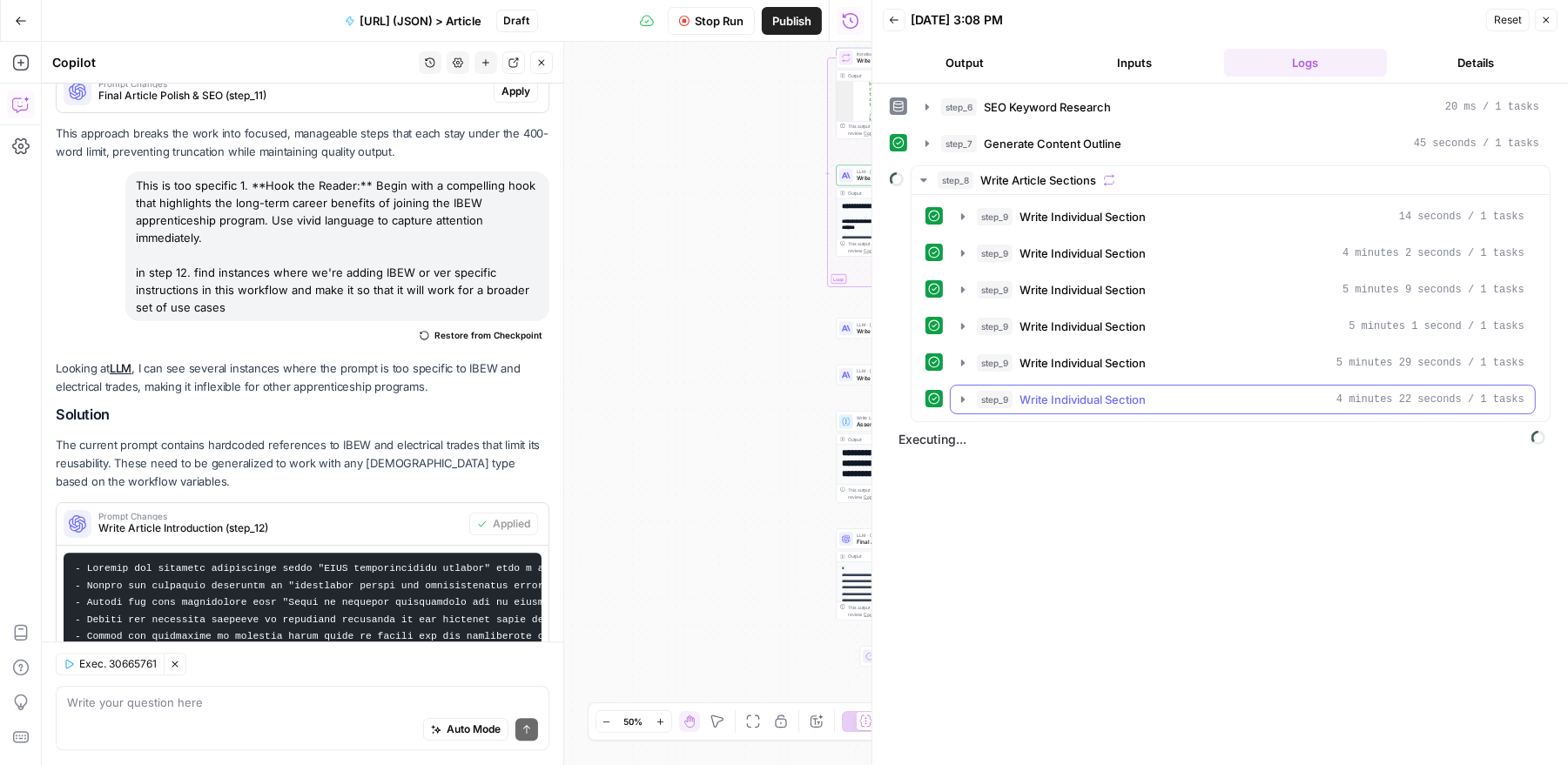
click at [1223, 397] on div "step_9 Write Individual Section 4 minutes 22 seconds / 1 tasks" at bounding box center [1250, 399] width 547 height 17
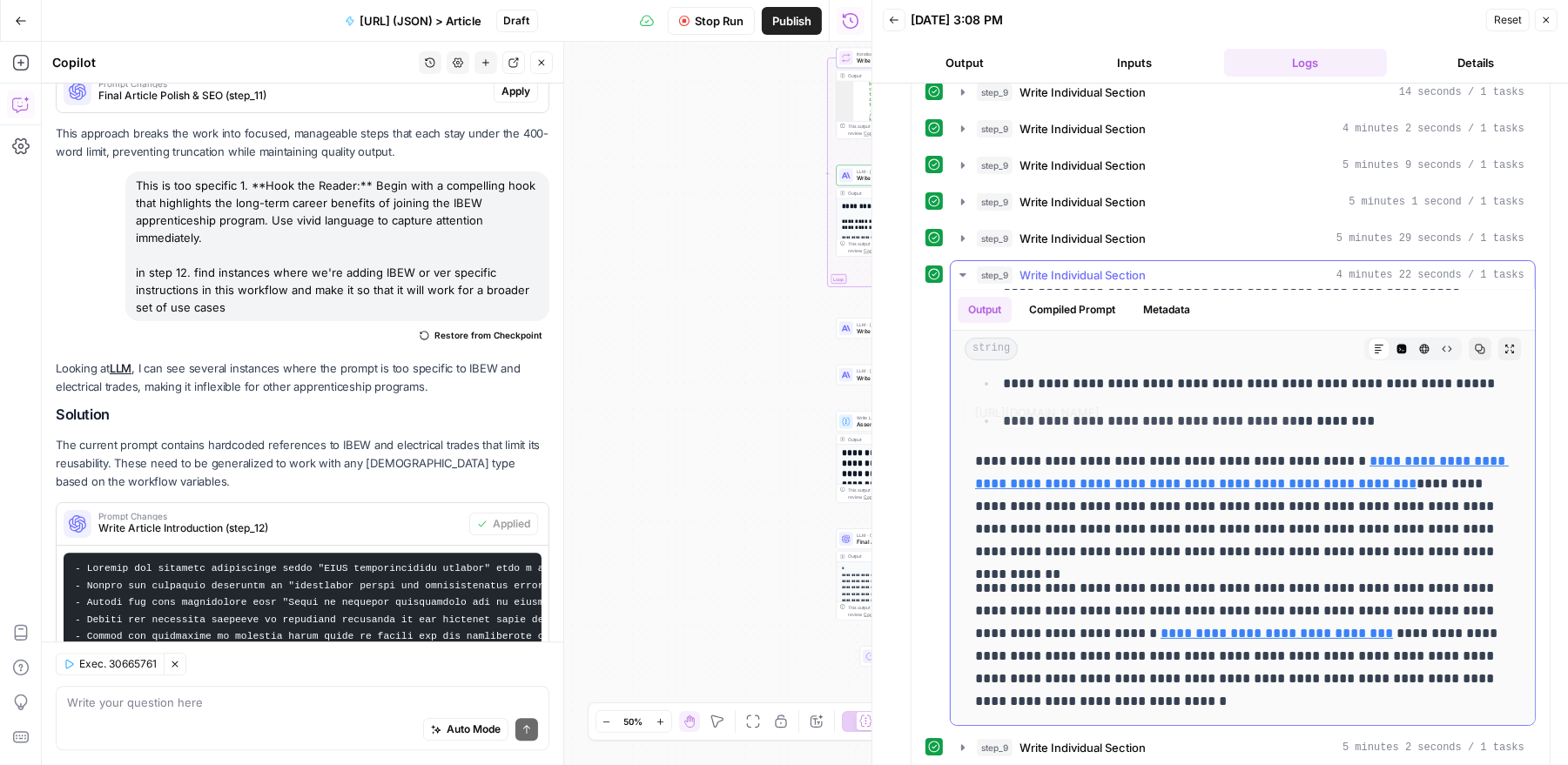
scroll to position [161, 0]
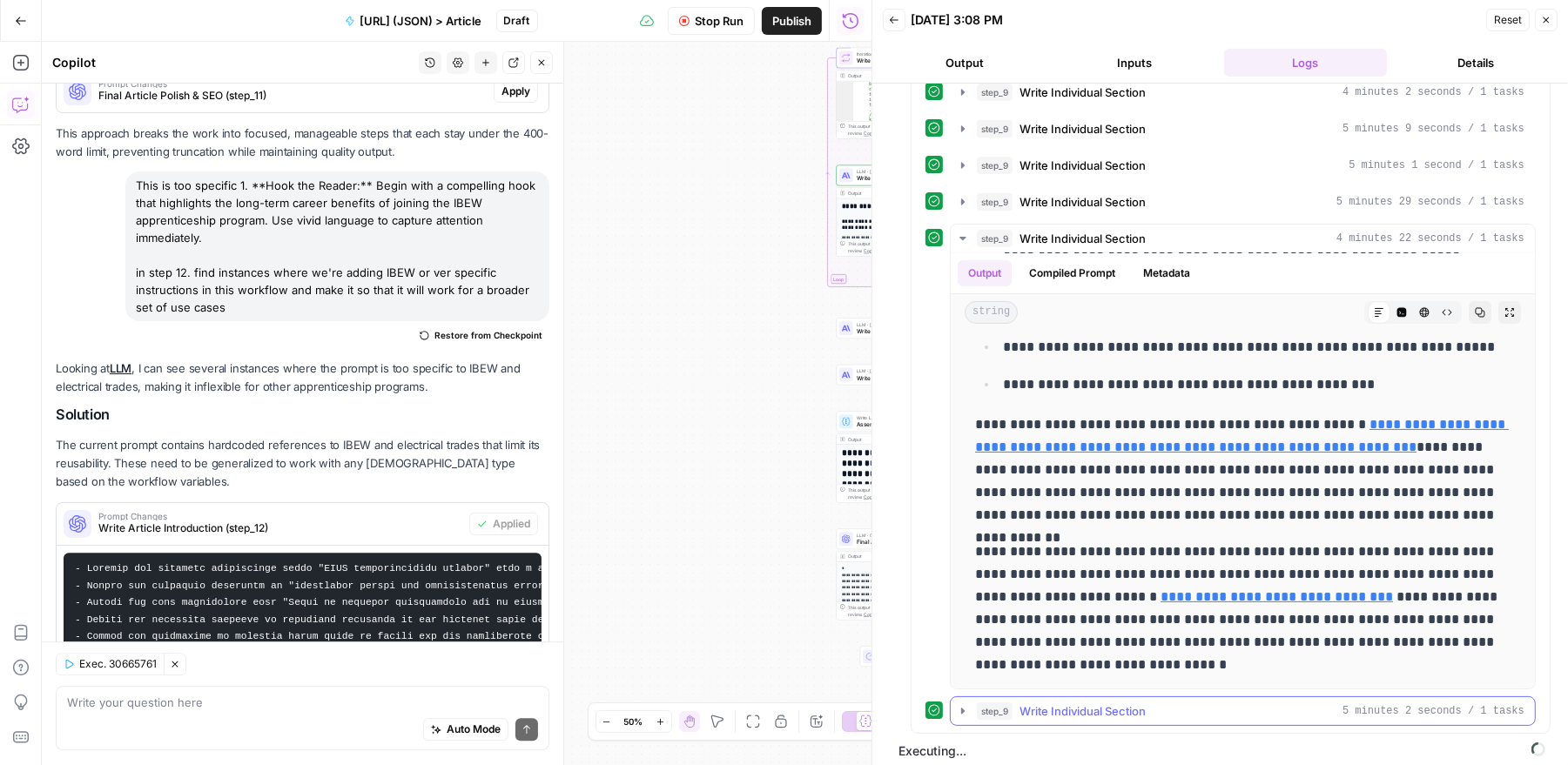
click at [965, 706] on icon "button" at bounding box center [962, 711] width 14 height 14
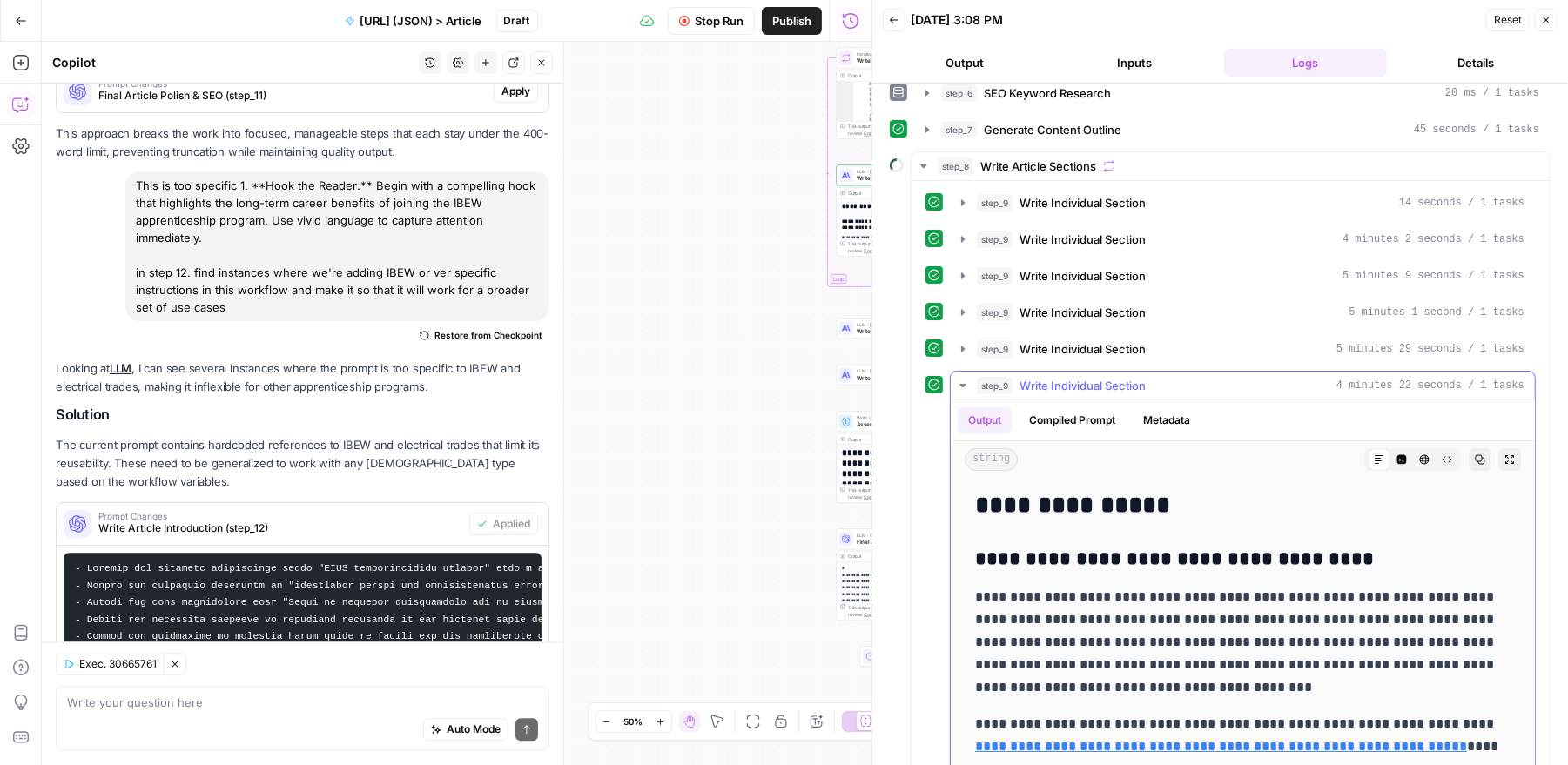
scroll to position [0, 0]
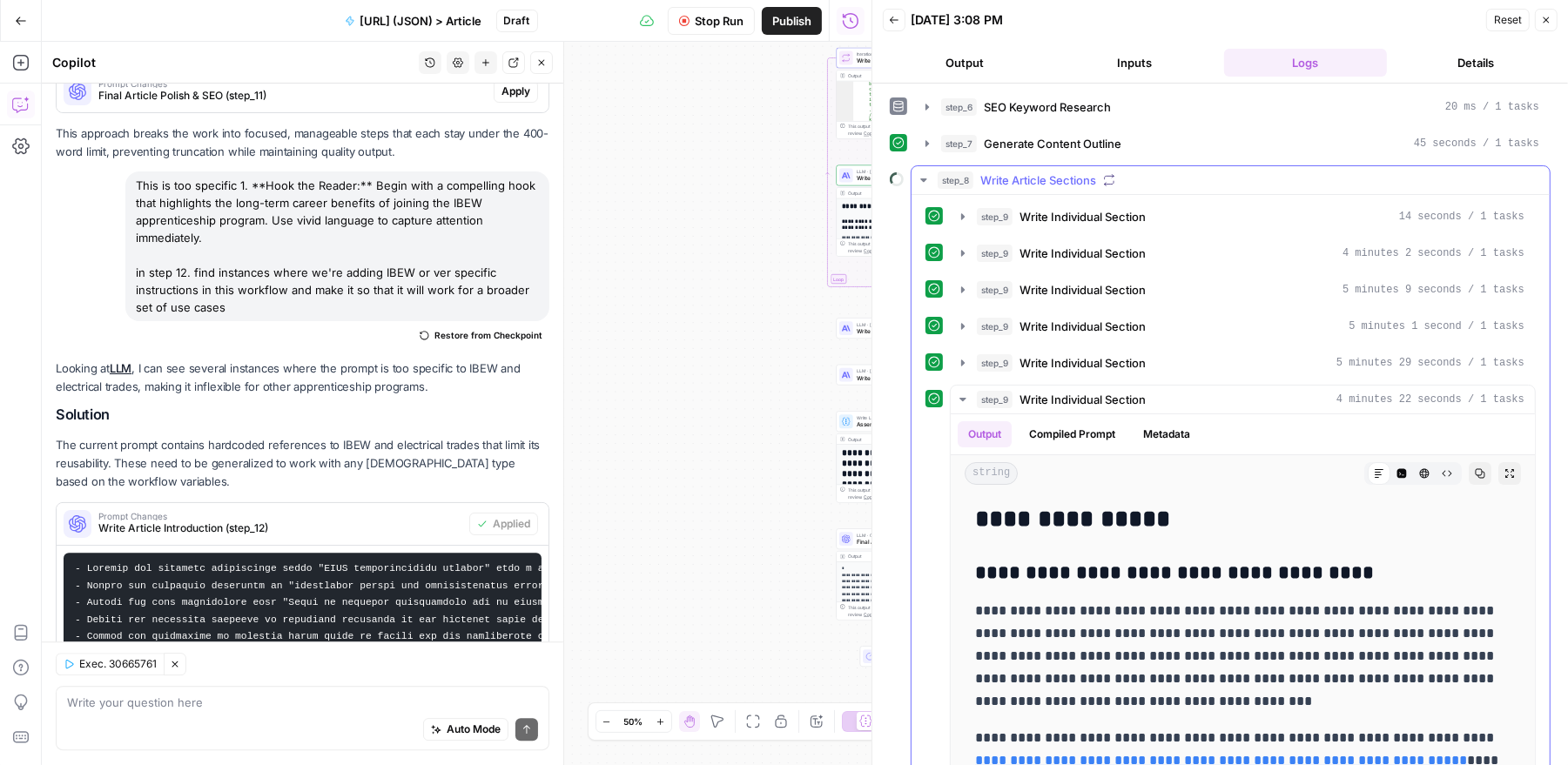
click at [923, 180] on icon "button" at bounding box center [923, 181] width 6 height 4
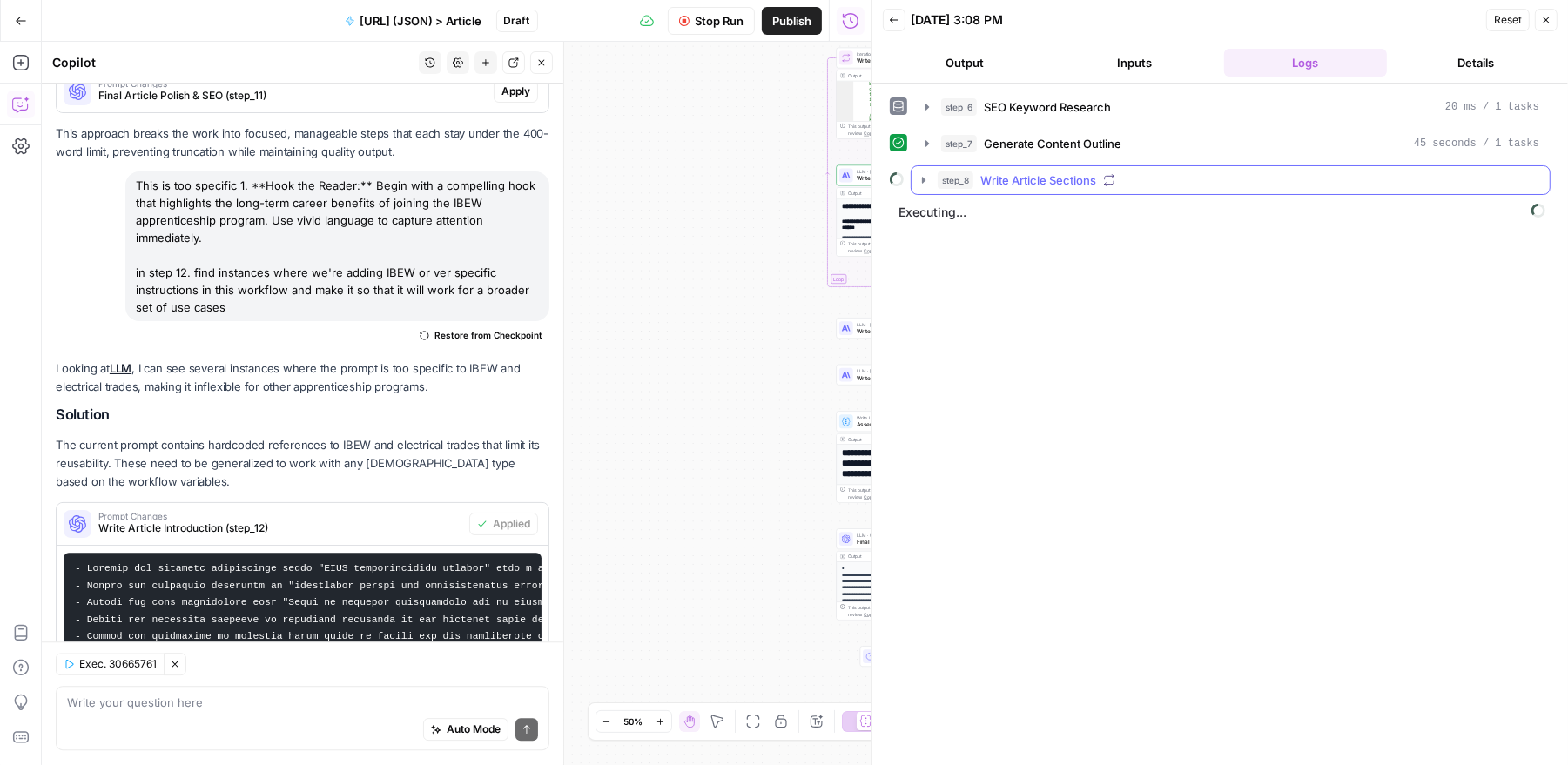
click at [923, 177] on icon "button" at bounding box center [924, 180] width 4 height 6
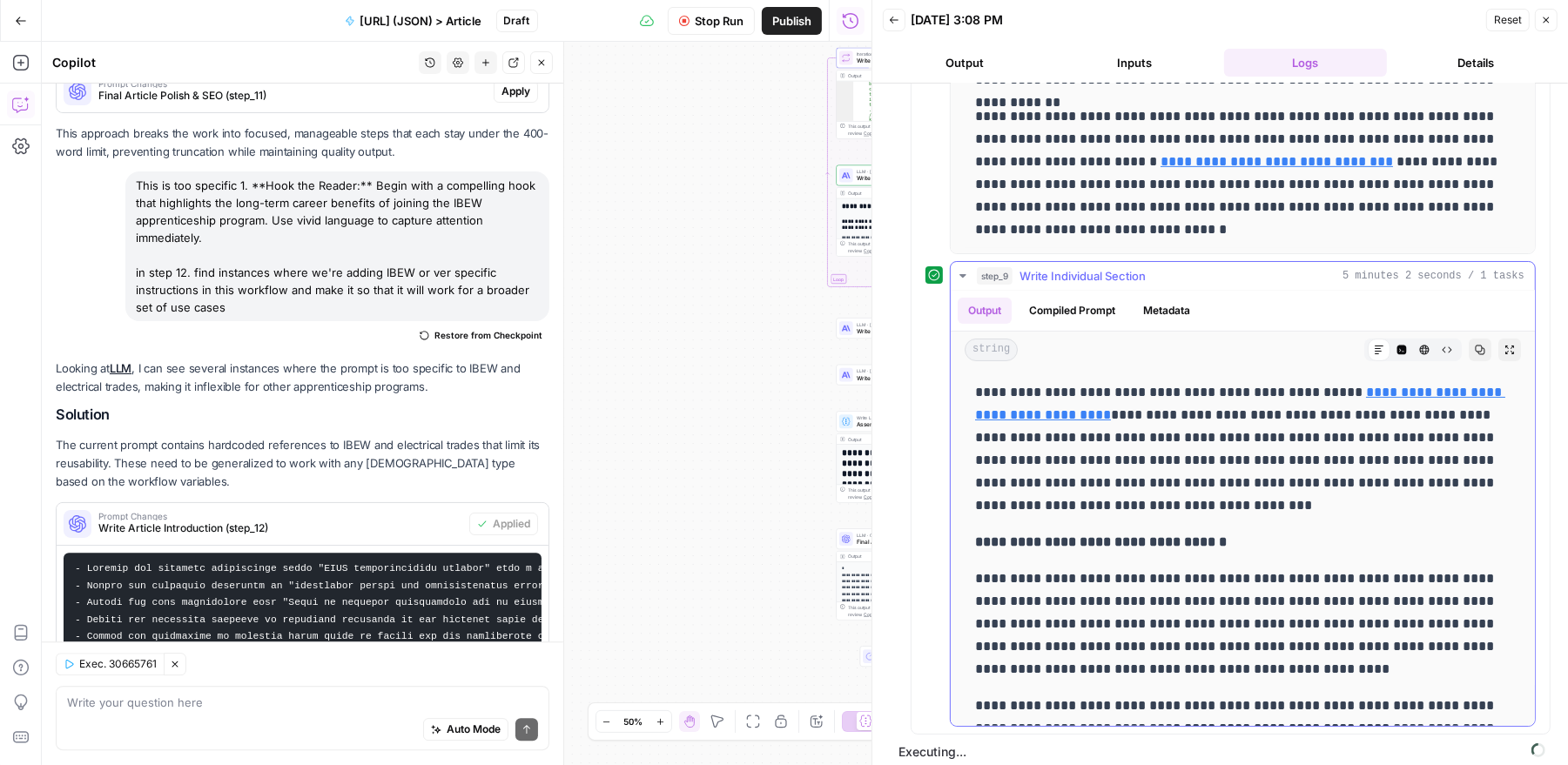
scroll to position [488, 0]
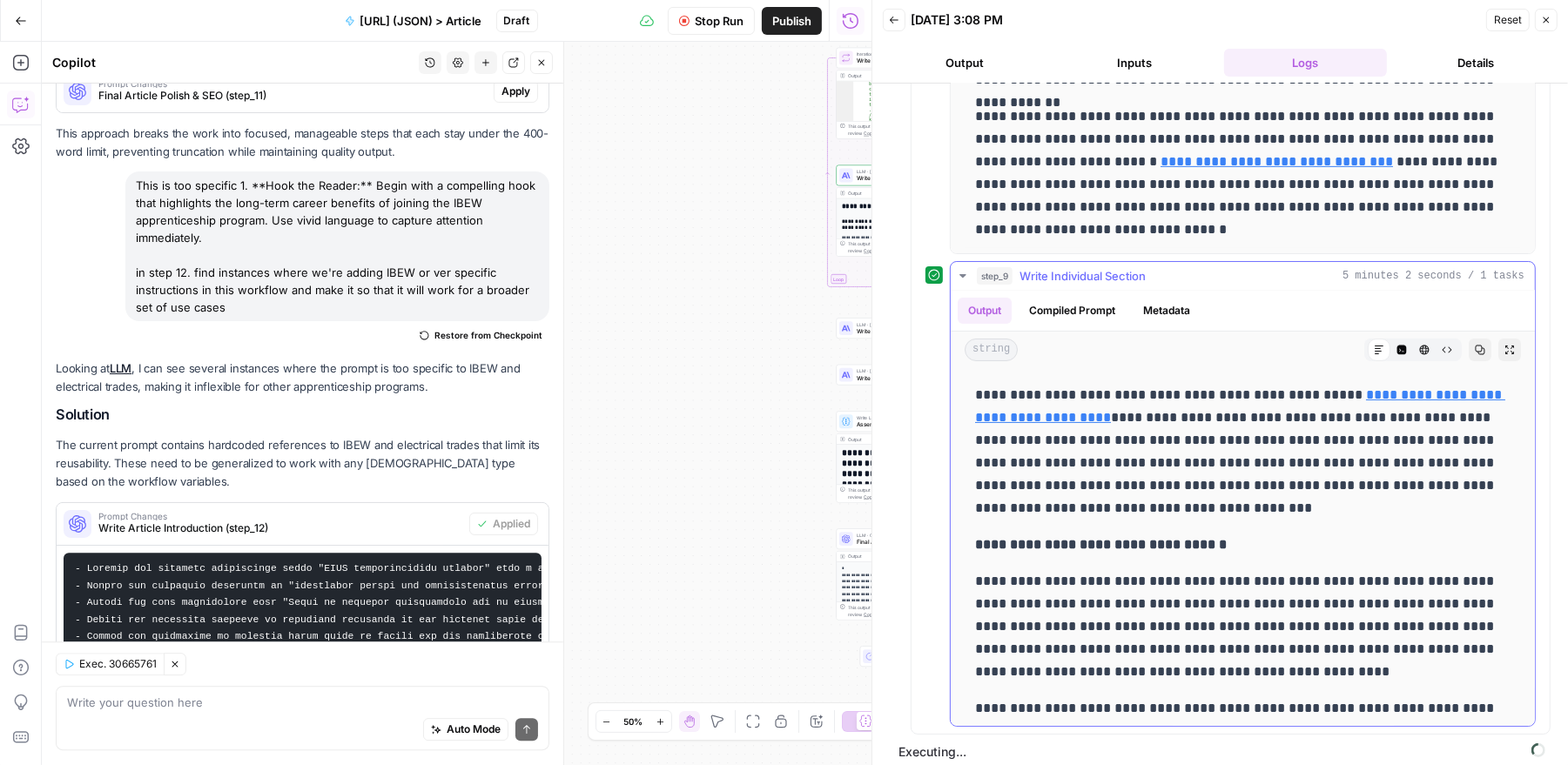
click at [966, 269] on icon "button" at bounding box center [962, 275] width 14 height 14
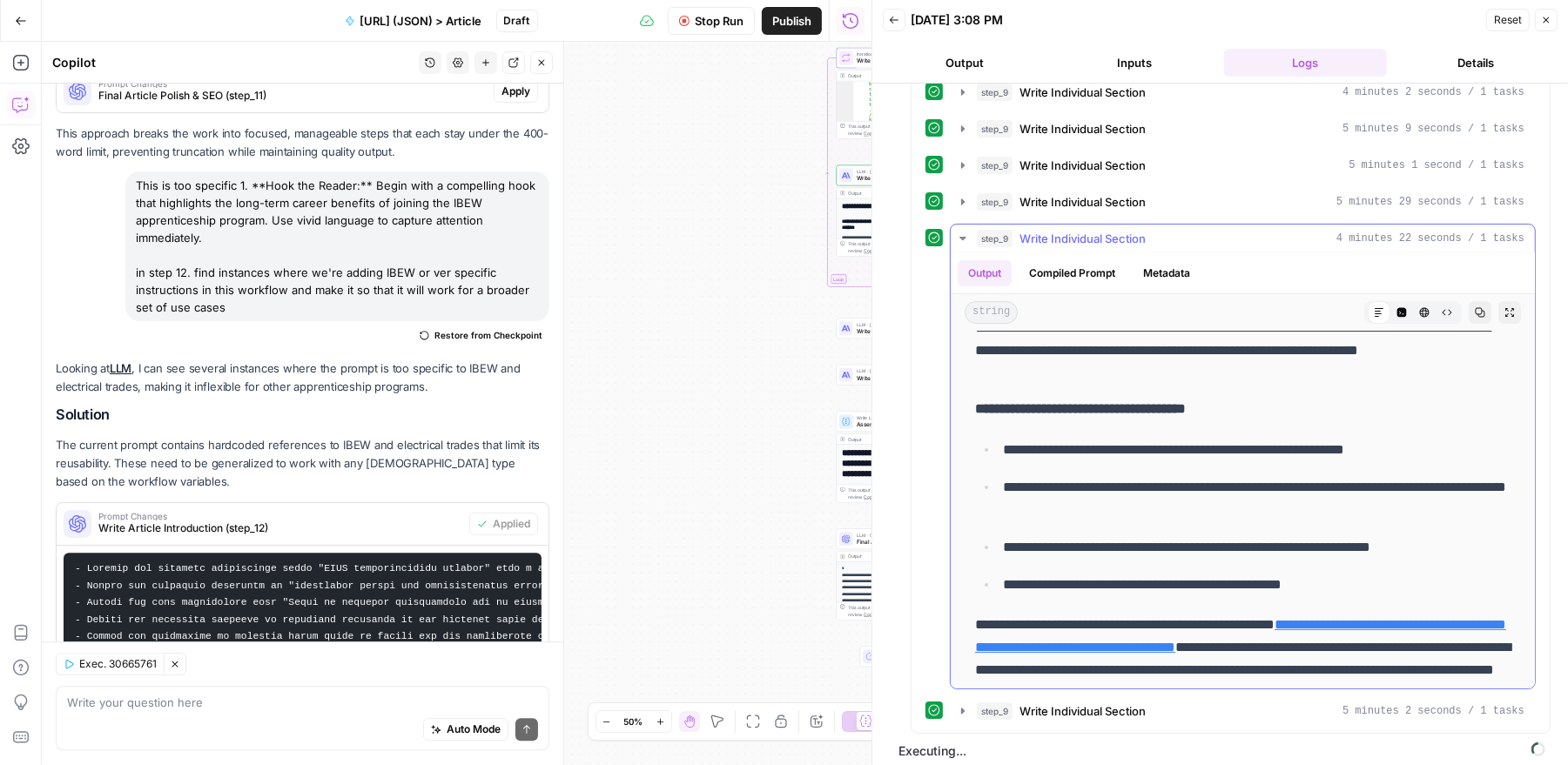
scroll to position [291, 0]
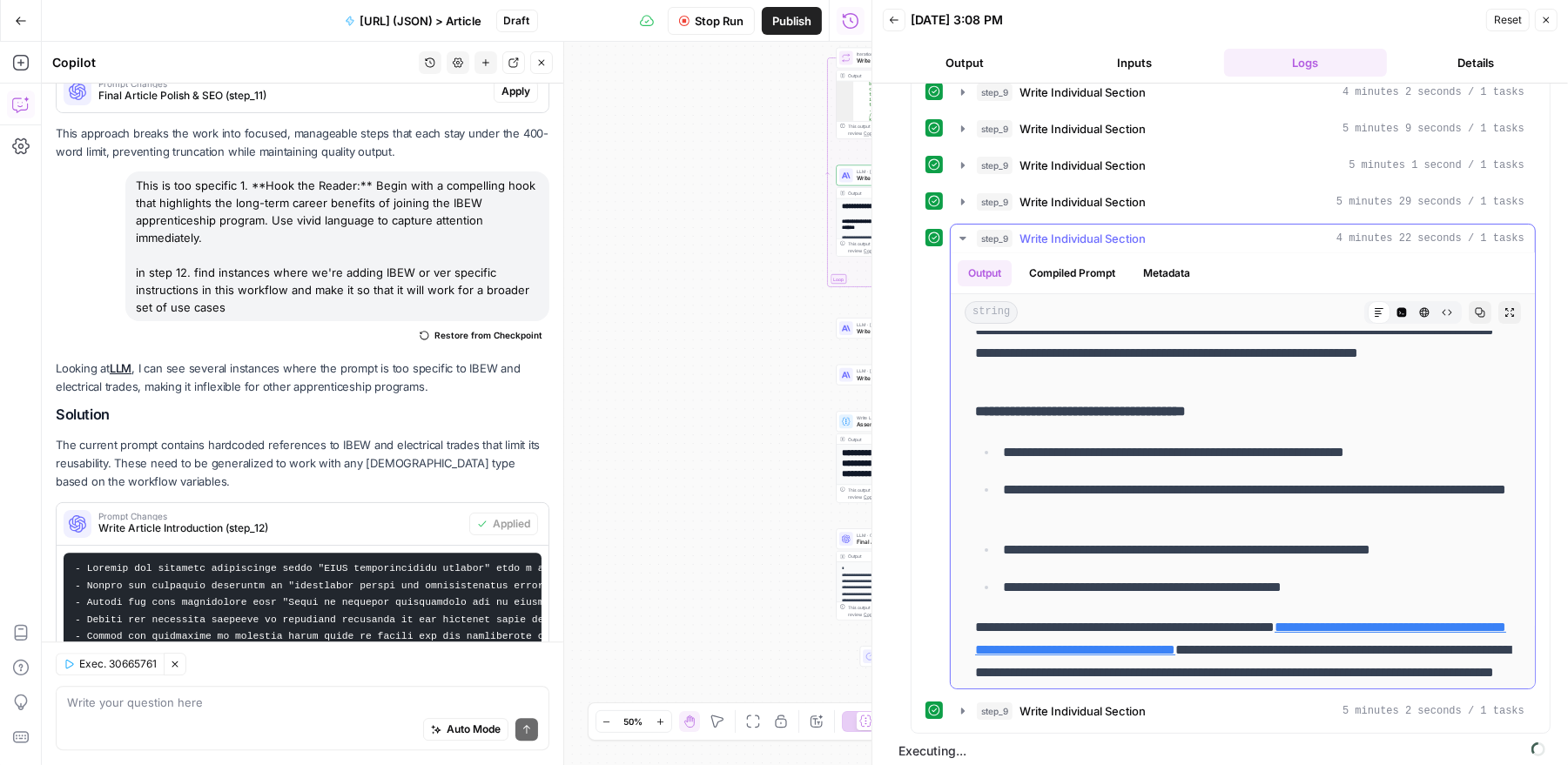
click at [964, 231] on icon "button" at bounding box center [962, 238] width 14 height 14
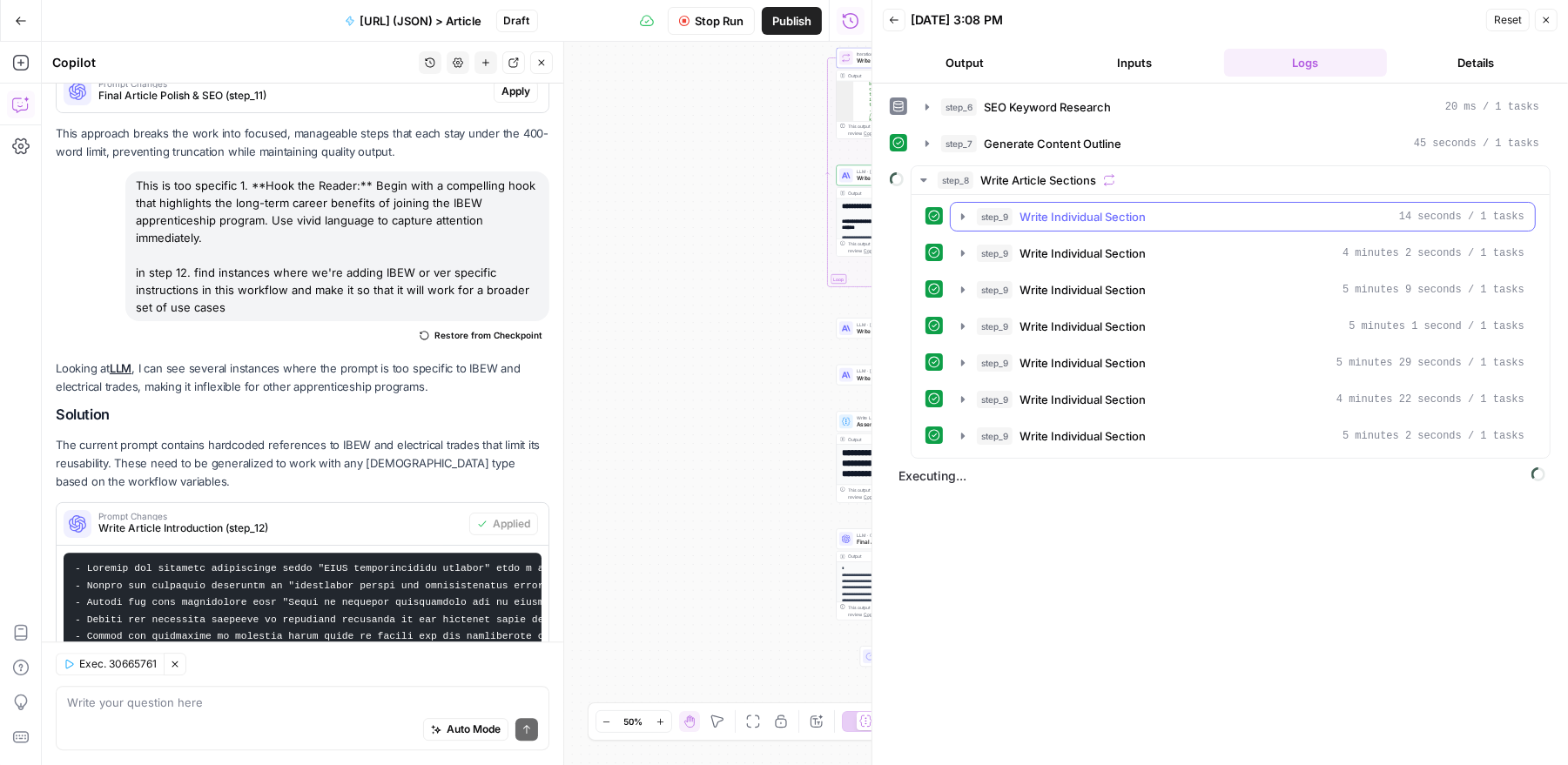
click at [1093, 215] on span "Write Individual Section" at bounding box center [1082, 216] width 126 height 17
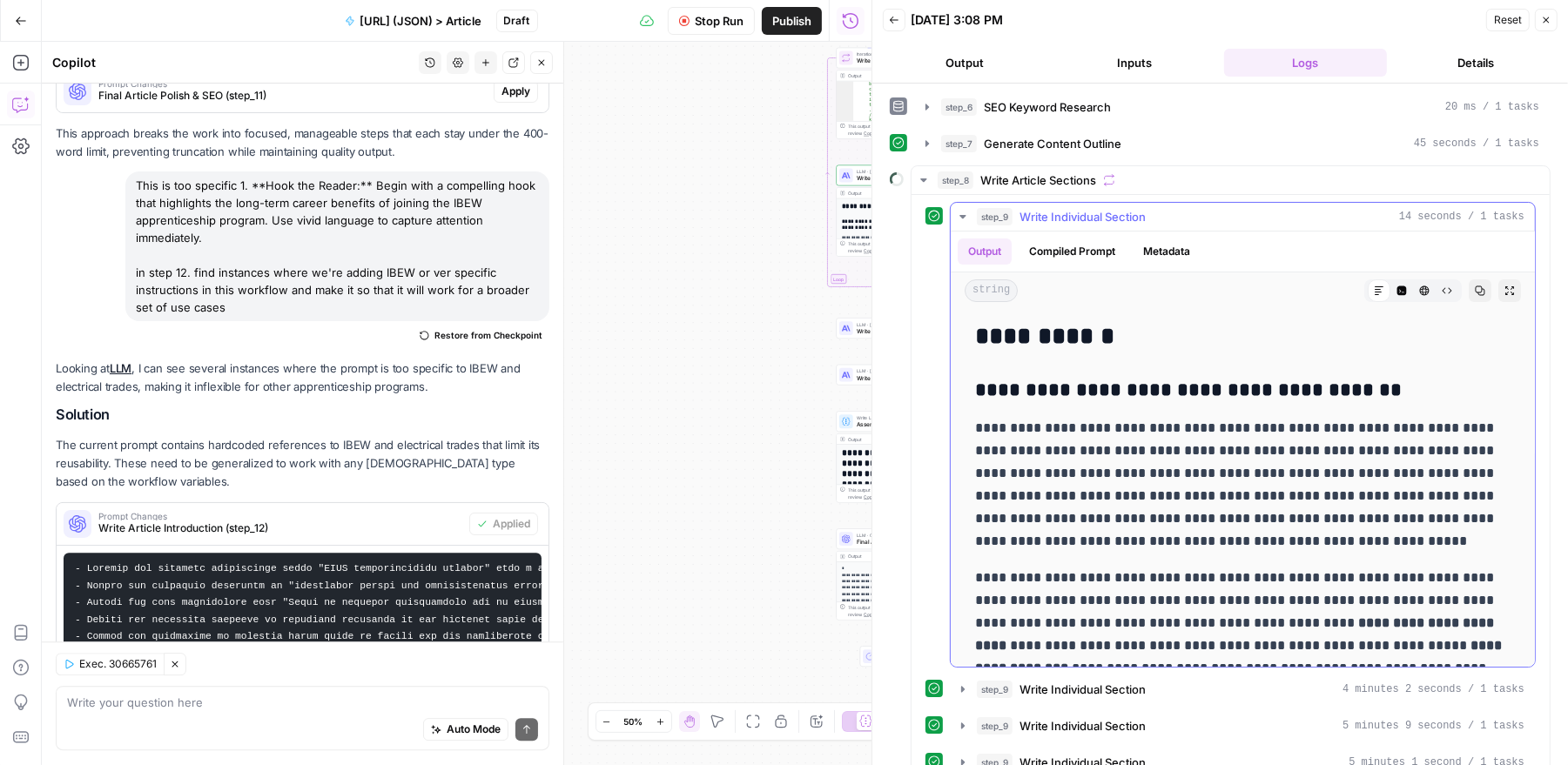
click at [1093, 215] on span "Write Individual Section" at bounding box center [1082, 216] width 126 height 17
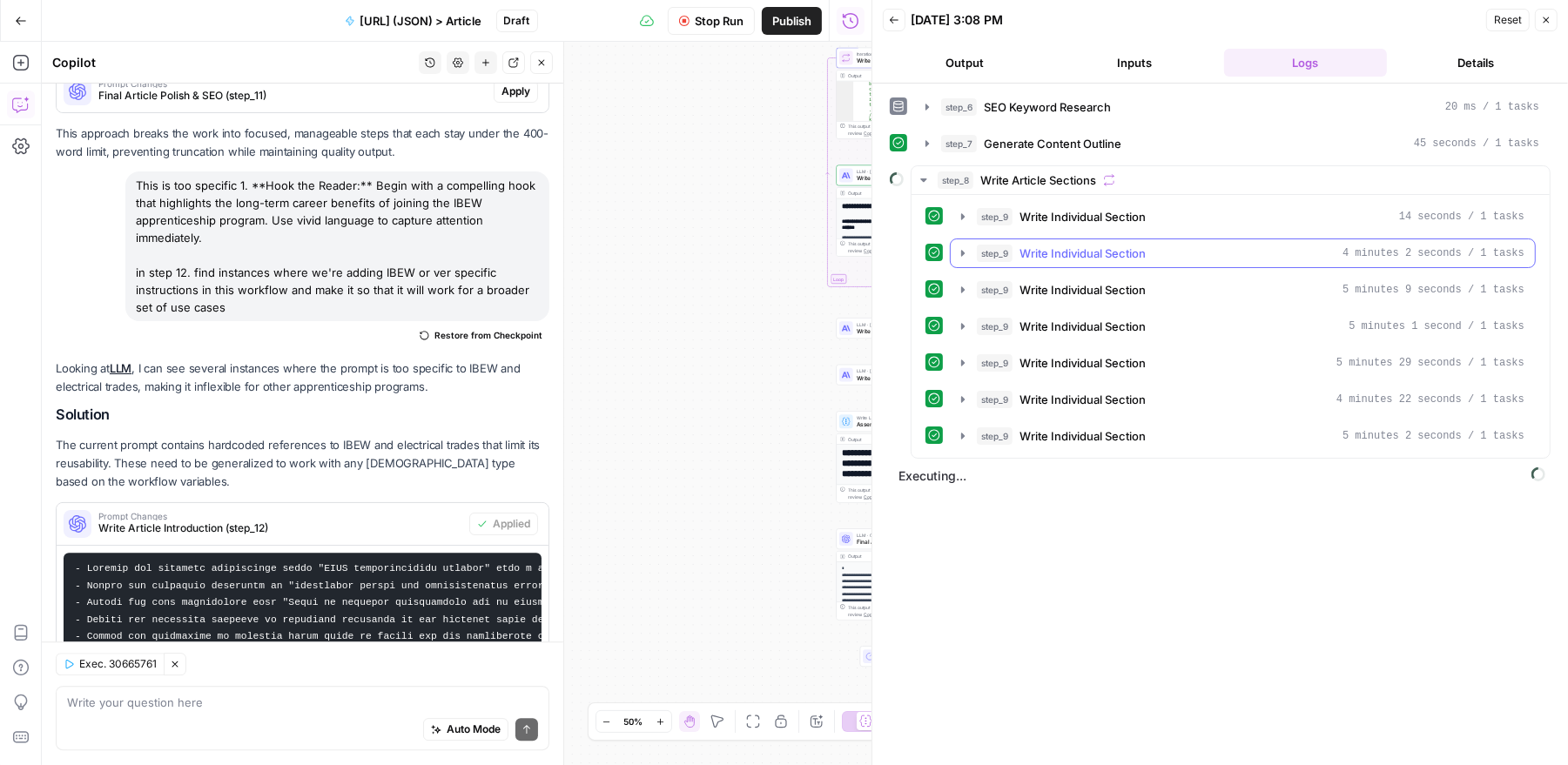
click at [1092, 245] on span "Write Individual Section" at bounding box center [1082, 253] width 126 height 17
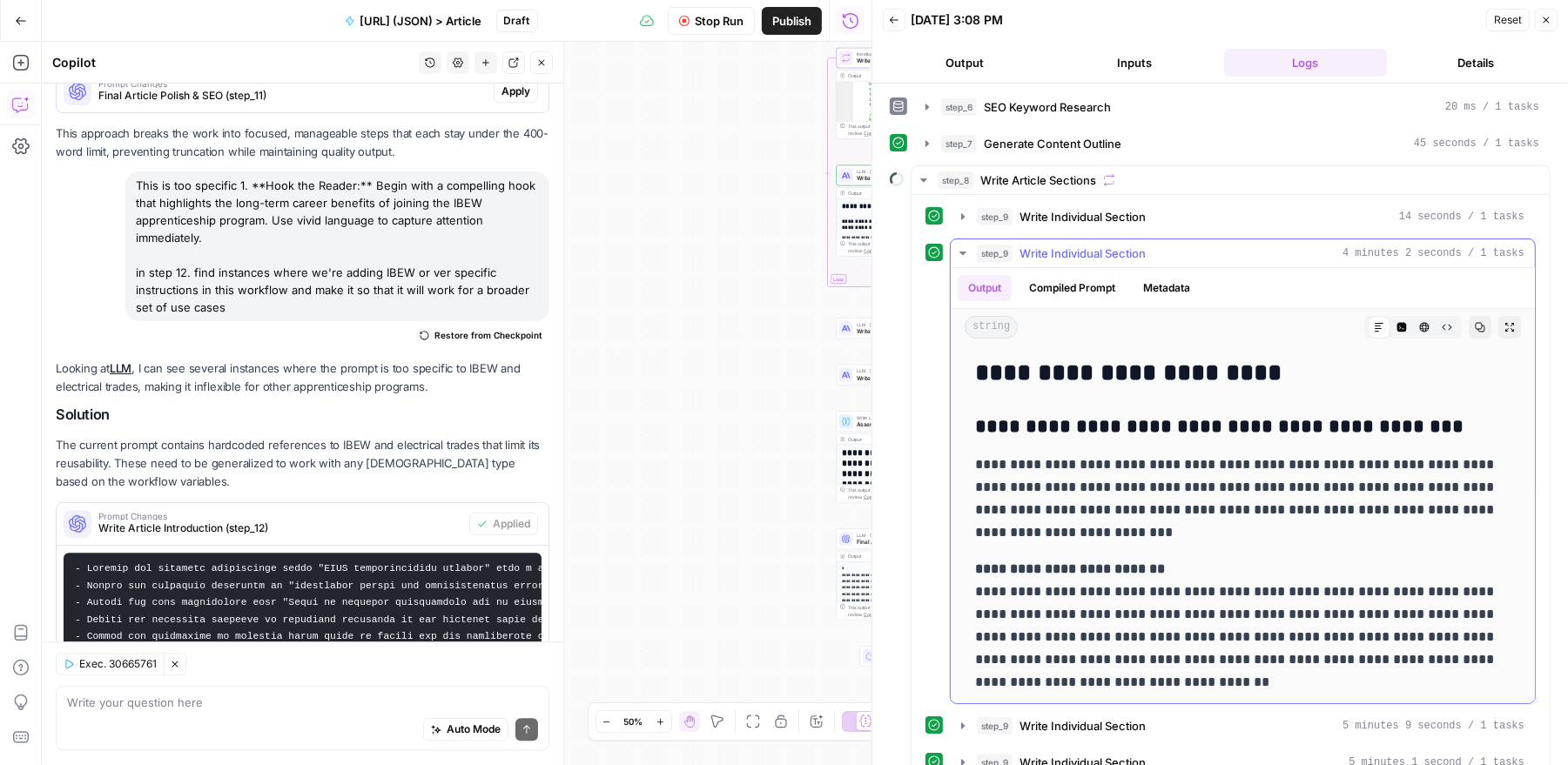
click at [1092, 245] on span "Write Individual Section" at bounding box center [1082, 253] width 126 height 17
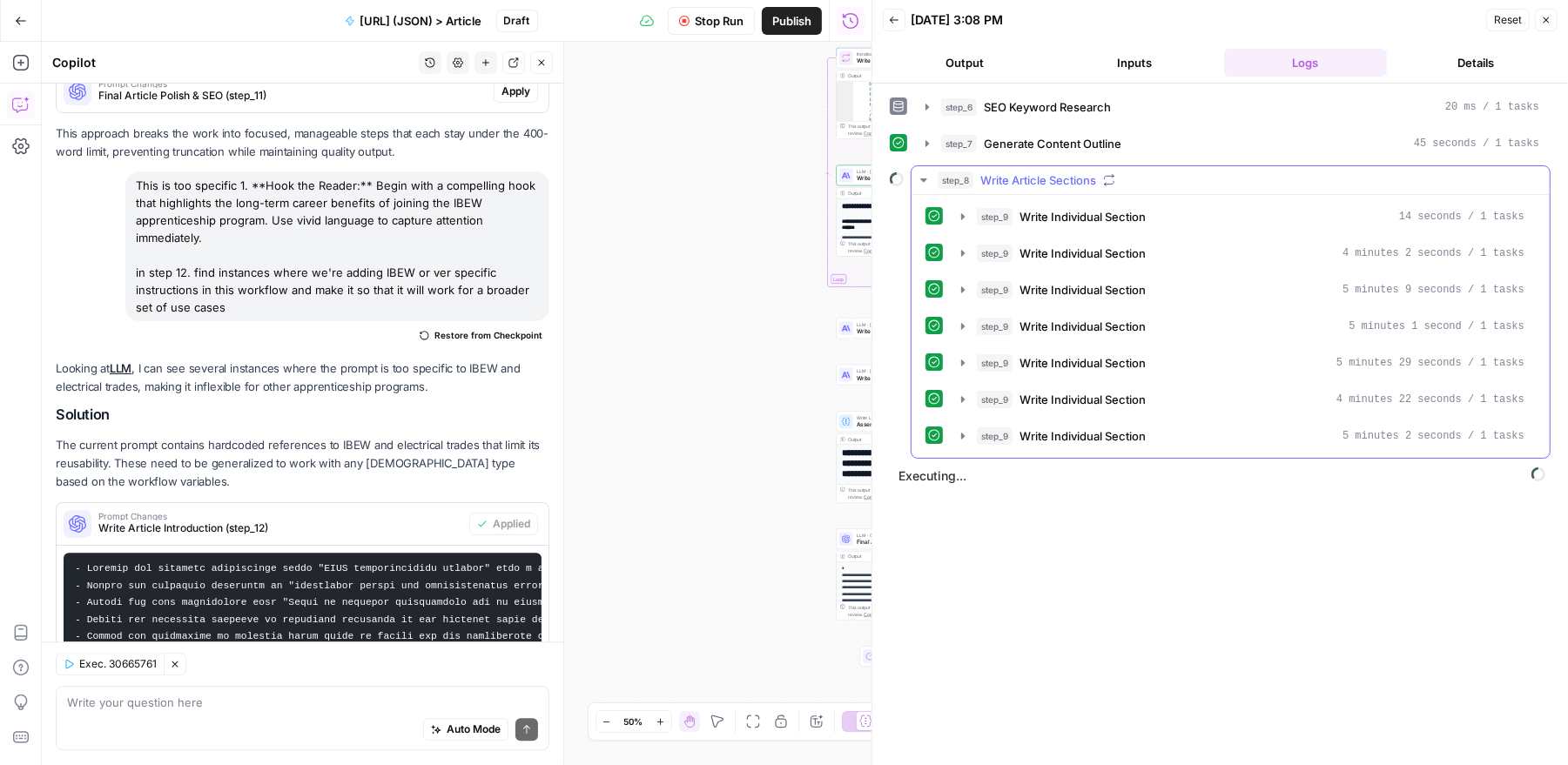
click at [921, 180] on icon "button" at bounding box center [923, 180] width 14 height 14
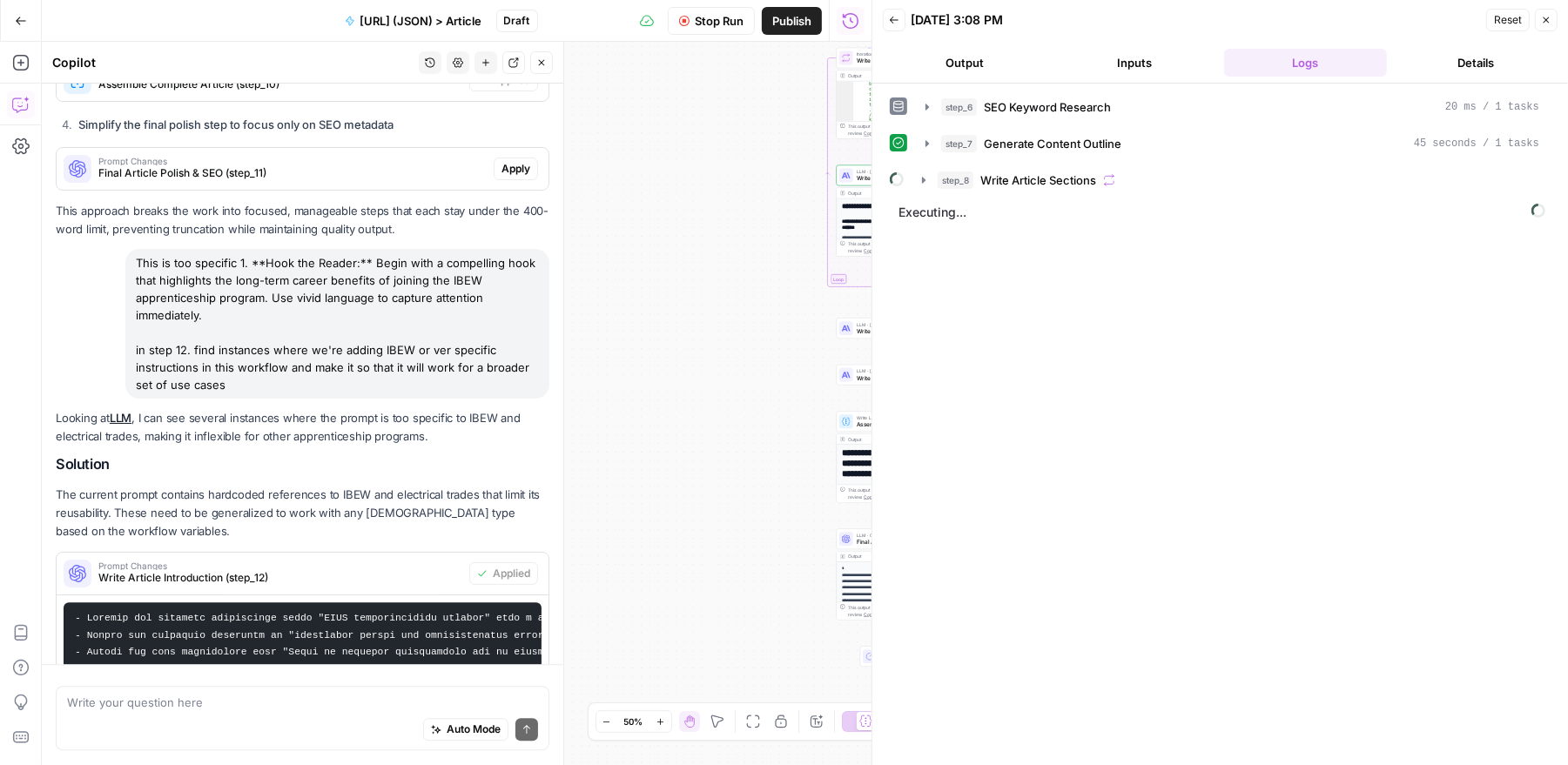
scroll to position [4760, 0]
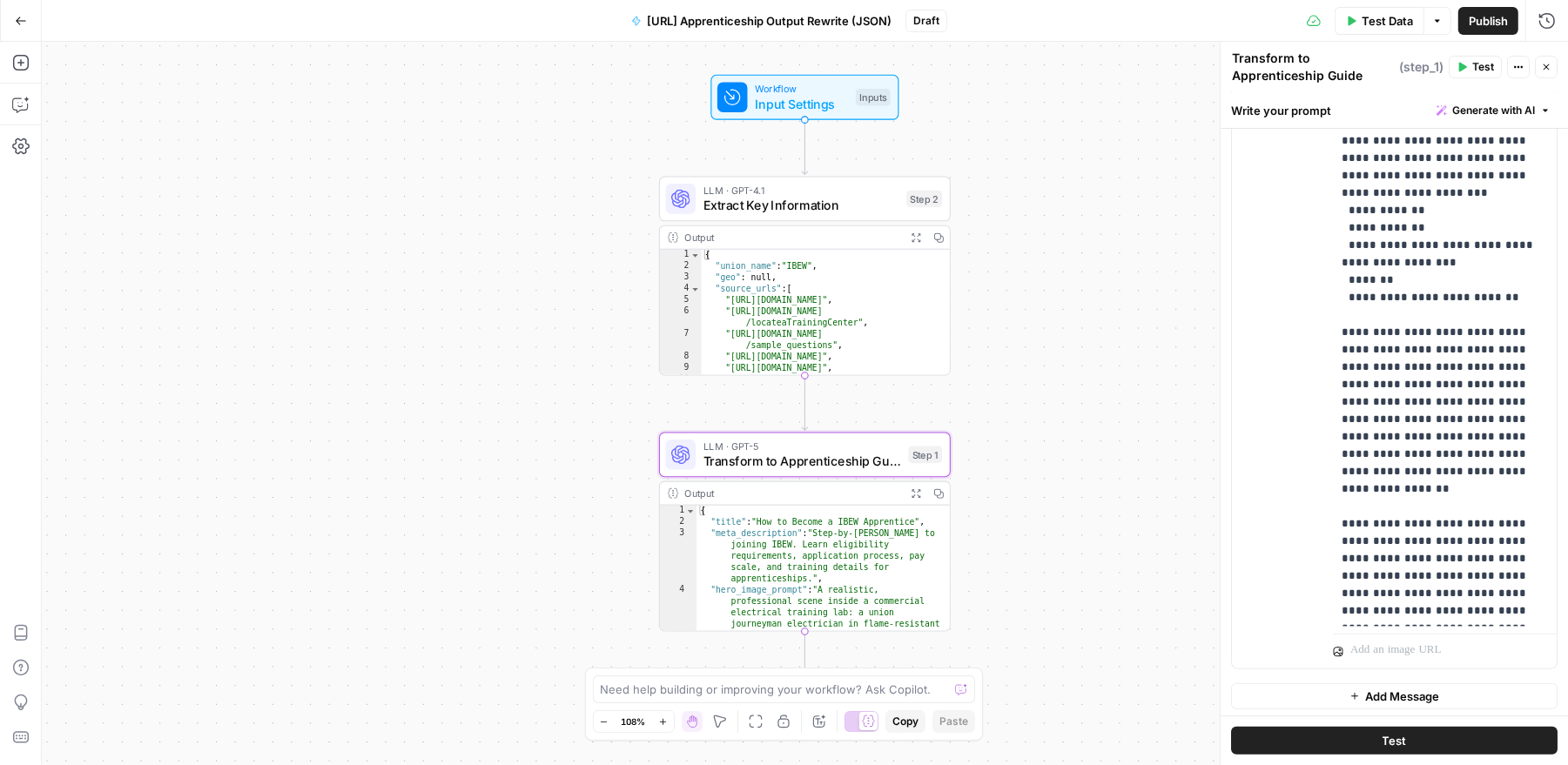
scroll to position [3970, 2]
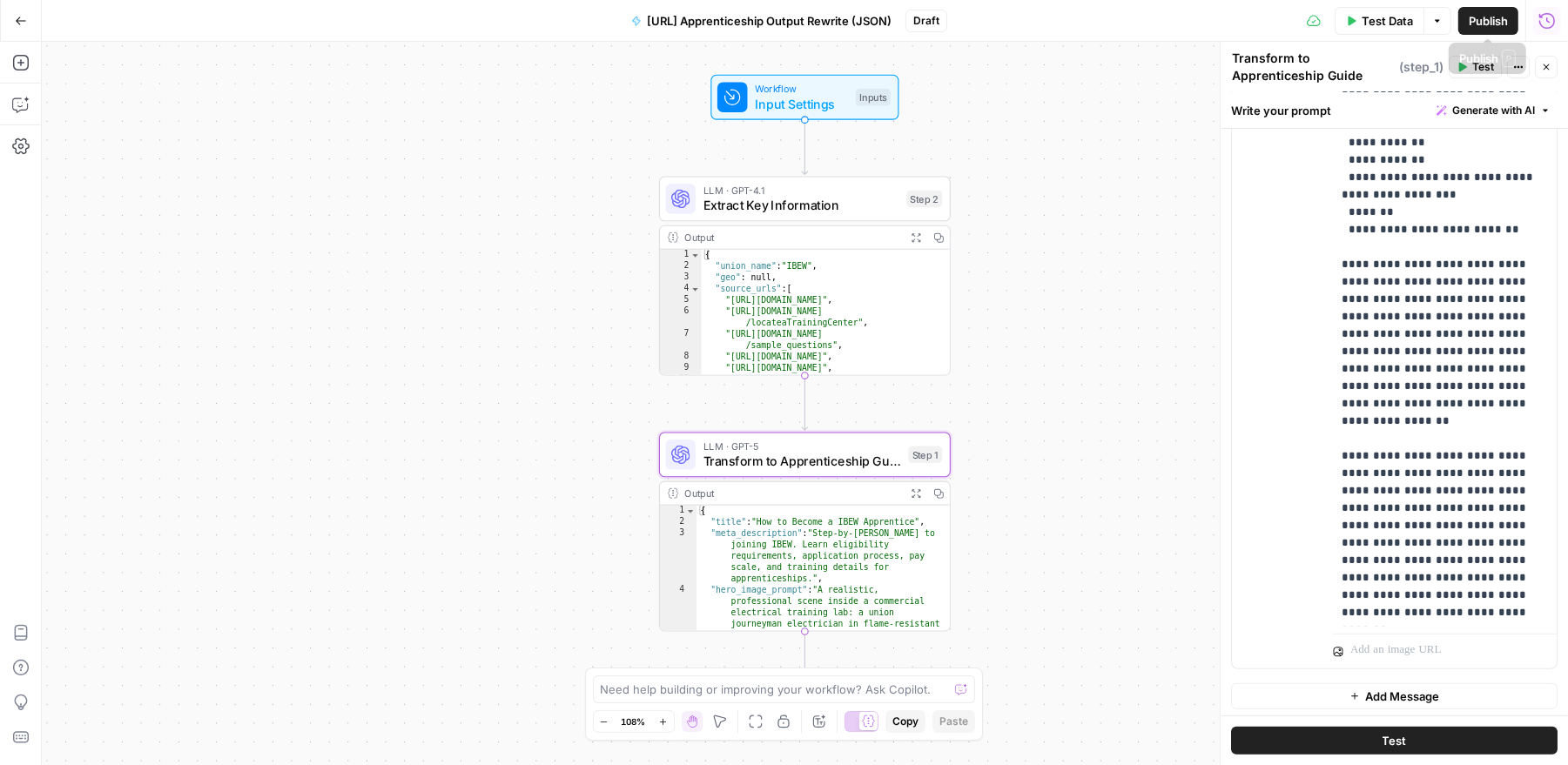
click at [1544, 20] on icon "button" at bounding box center [1546, 20] width 17 height 17
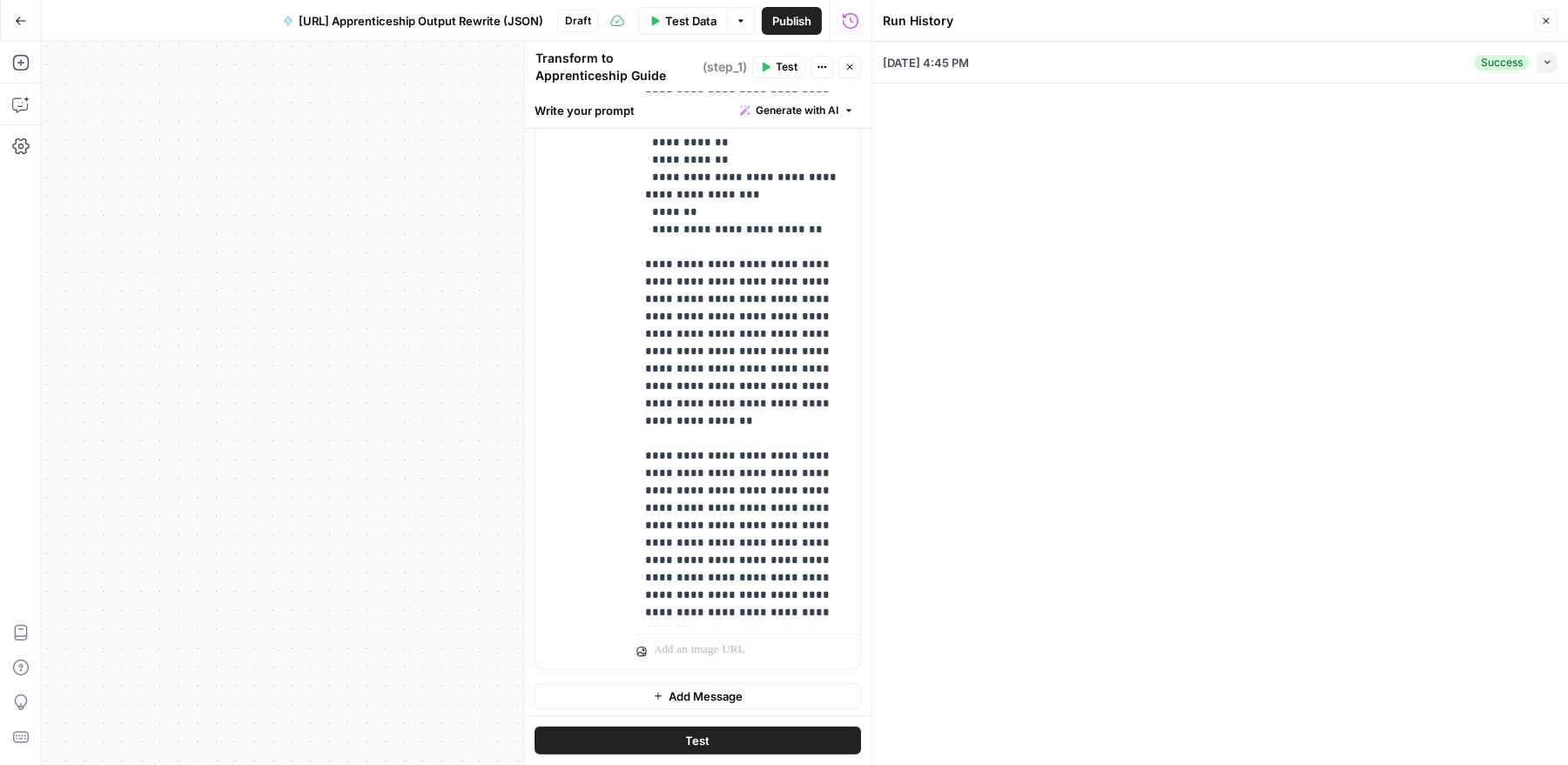
click at [1550, 63] on icon "button" at bounding box center [1547, 62] width 10 height 10
